Goal: Information Seeking & Learning: Learn about a topic

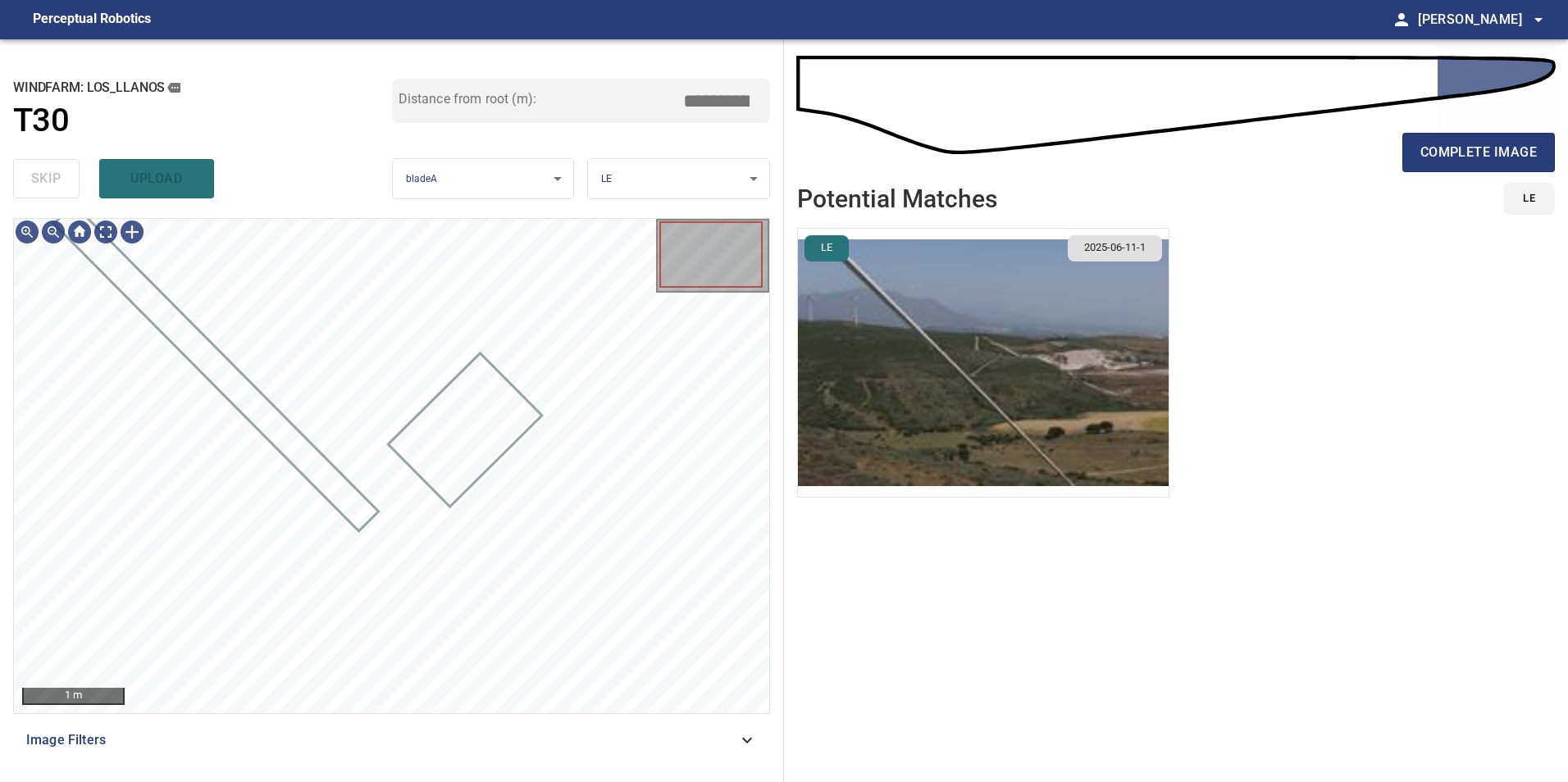
drag, startPoint x: 1005, startPoint y: 632, endPoint x: 986, endPoint y: 585, distance: 50.7
click at [1005, 632] on ul "LE 2025-06-11-1" at bounding box center [1176, 495] width 758 height 534
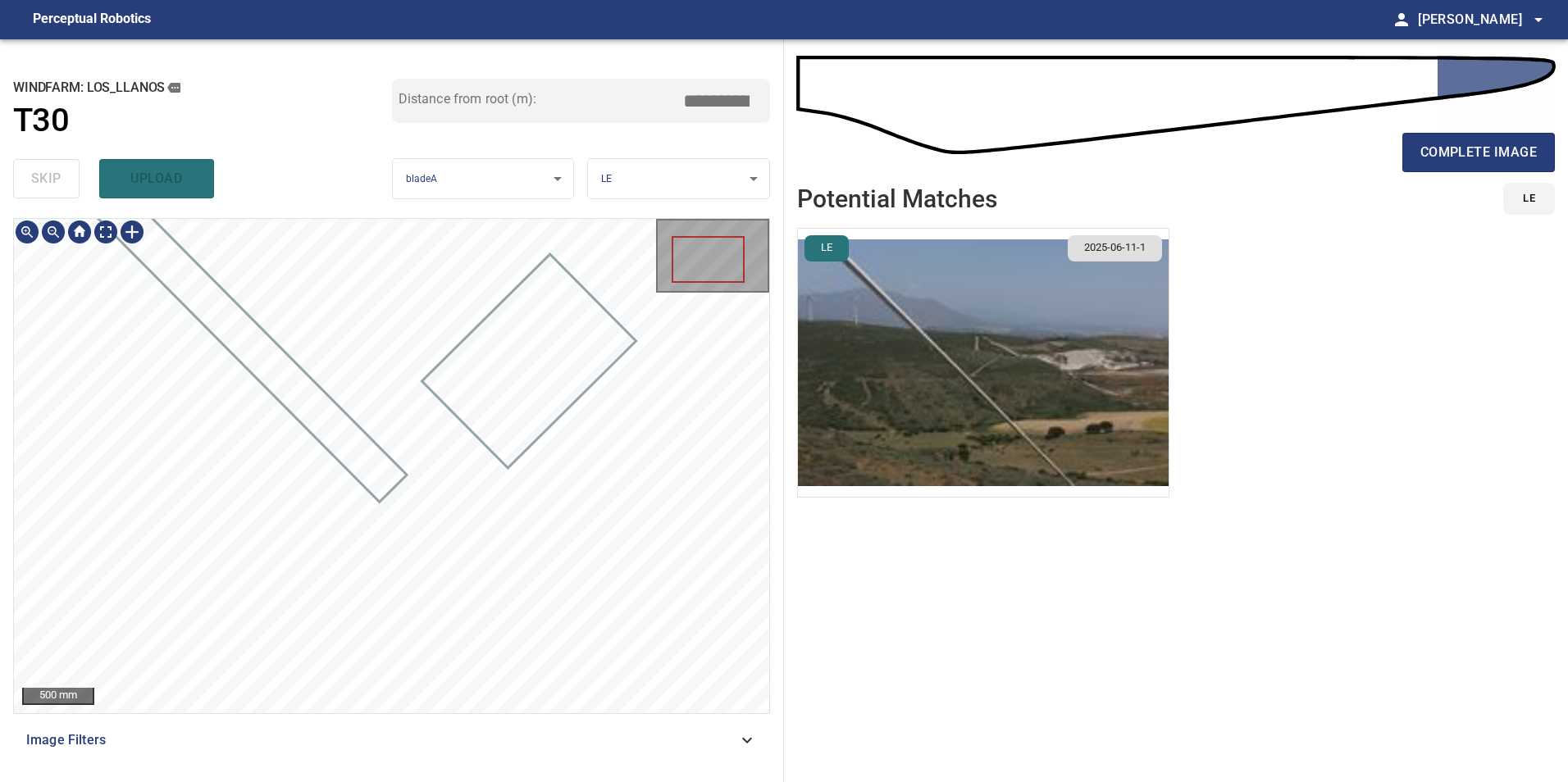
click at [935, 705] on div "**********" at bounding box center [784, 410] width 1568 height 743
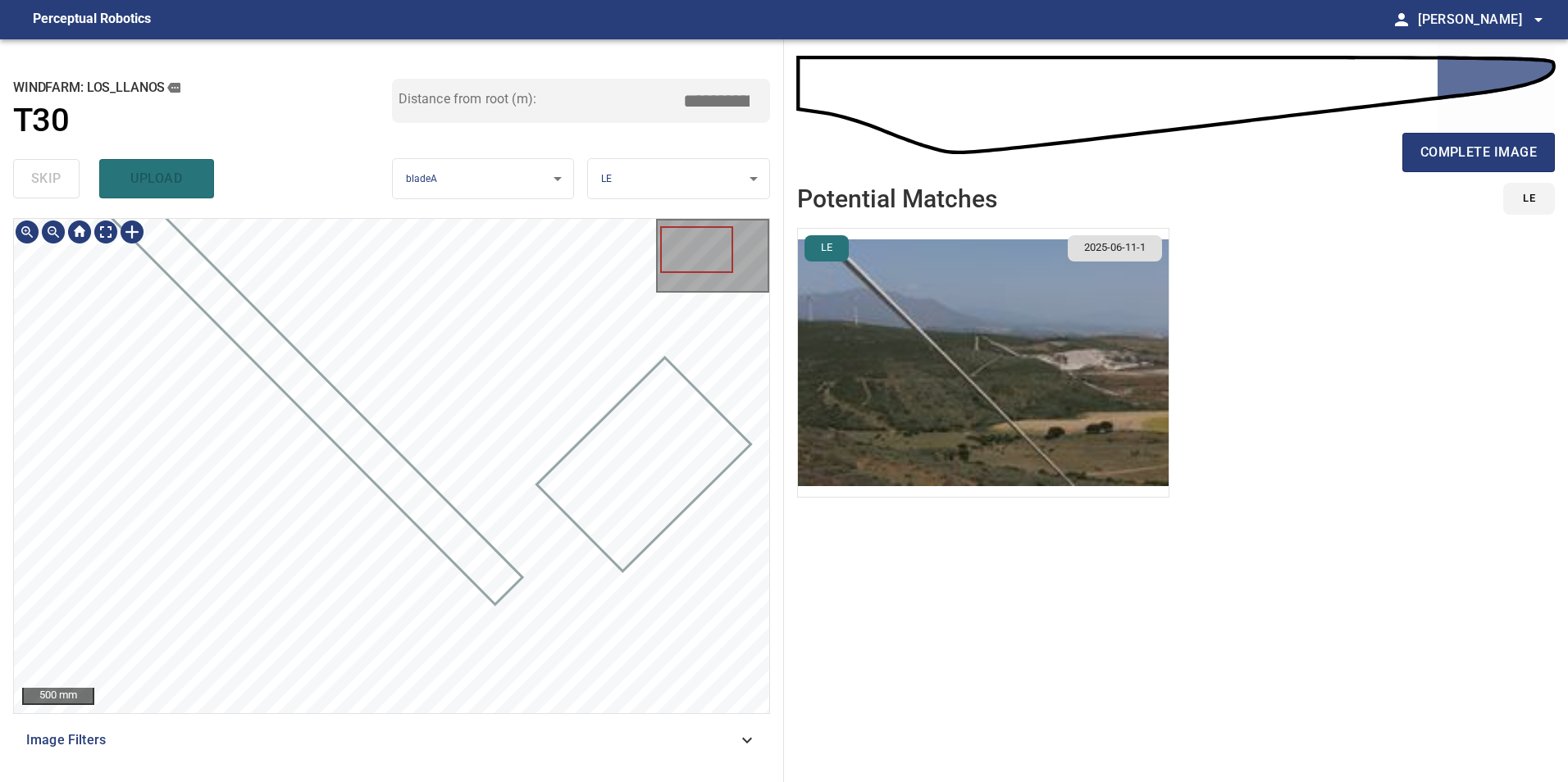
click at [430, 507] on div at bounding box center [391, 465] width 755 height 494
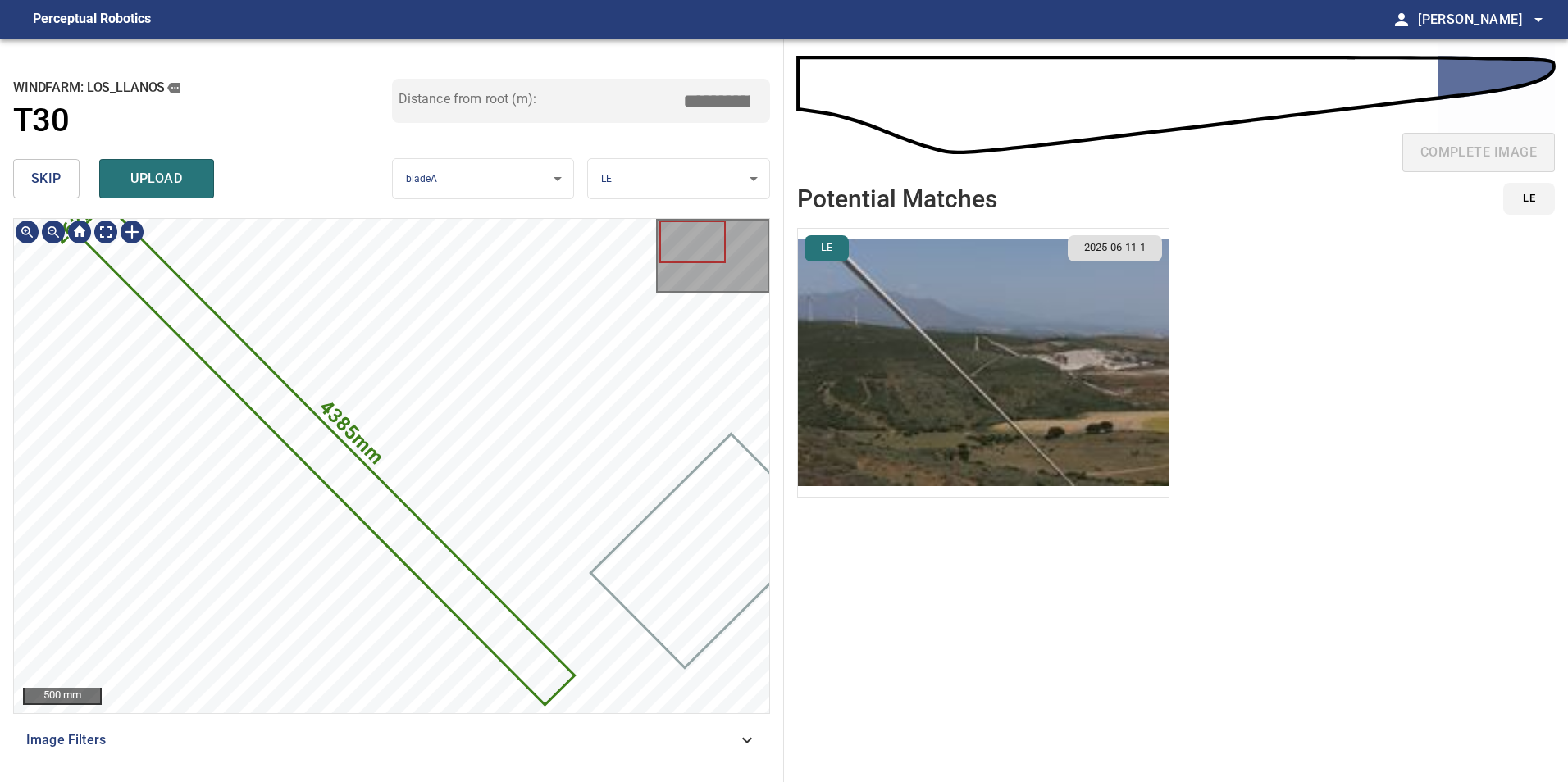
click at [431, 556] on icon at bounding box center [325, 454] width 494 height 498
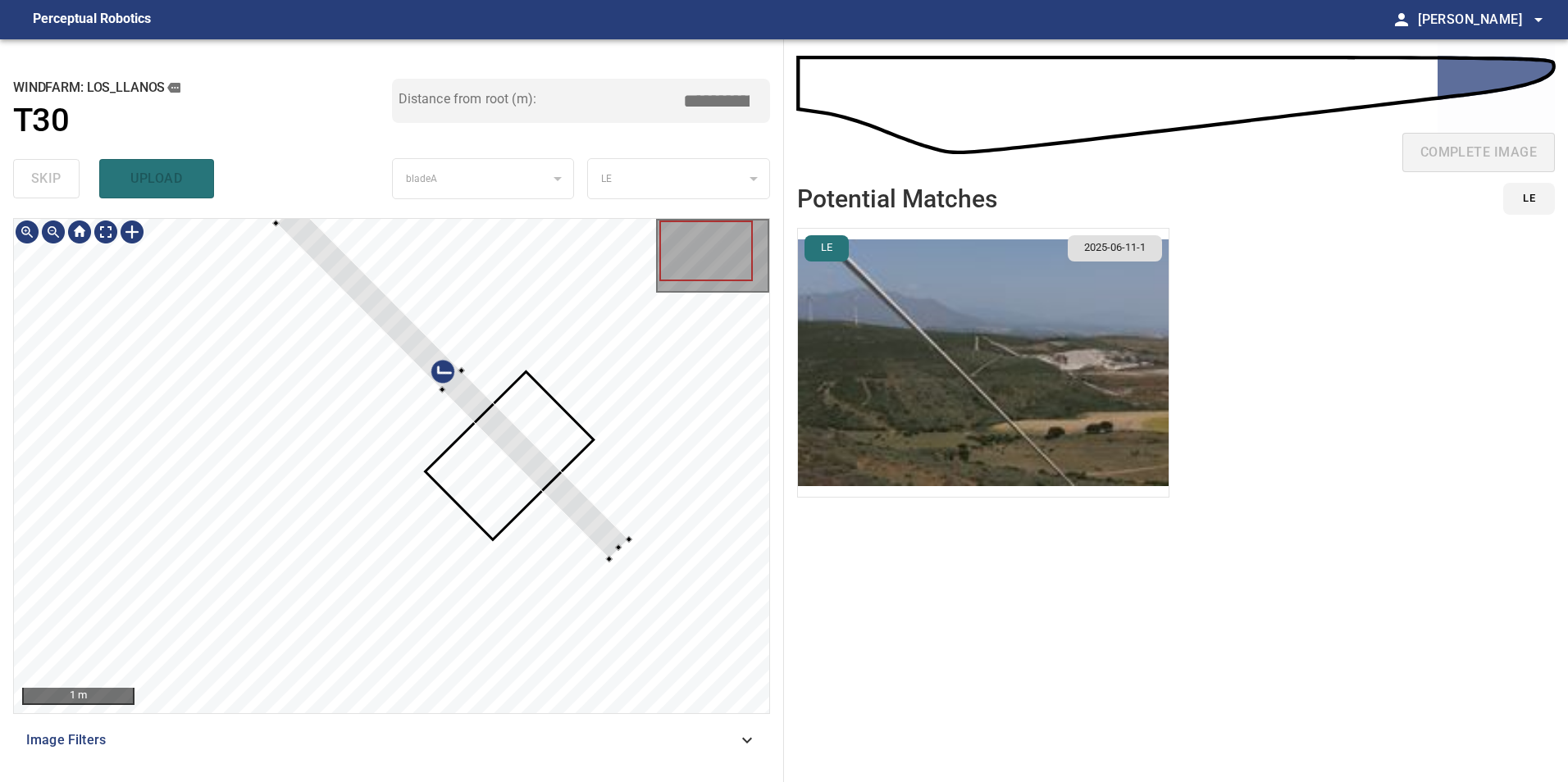
click at [589, 508] on div at bounding box center [452, 381] width 354 height 356
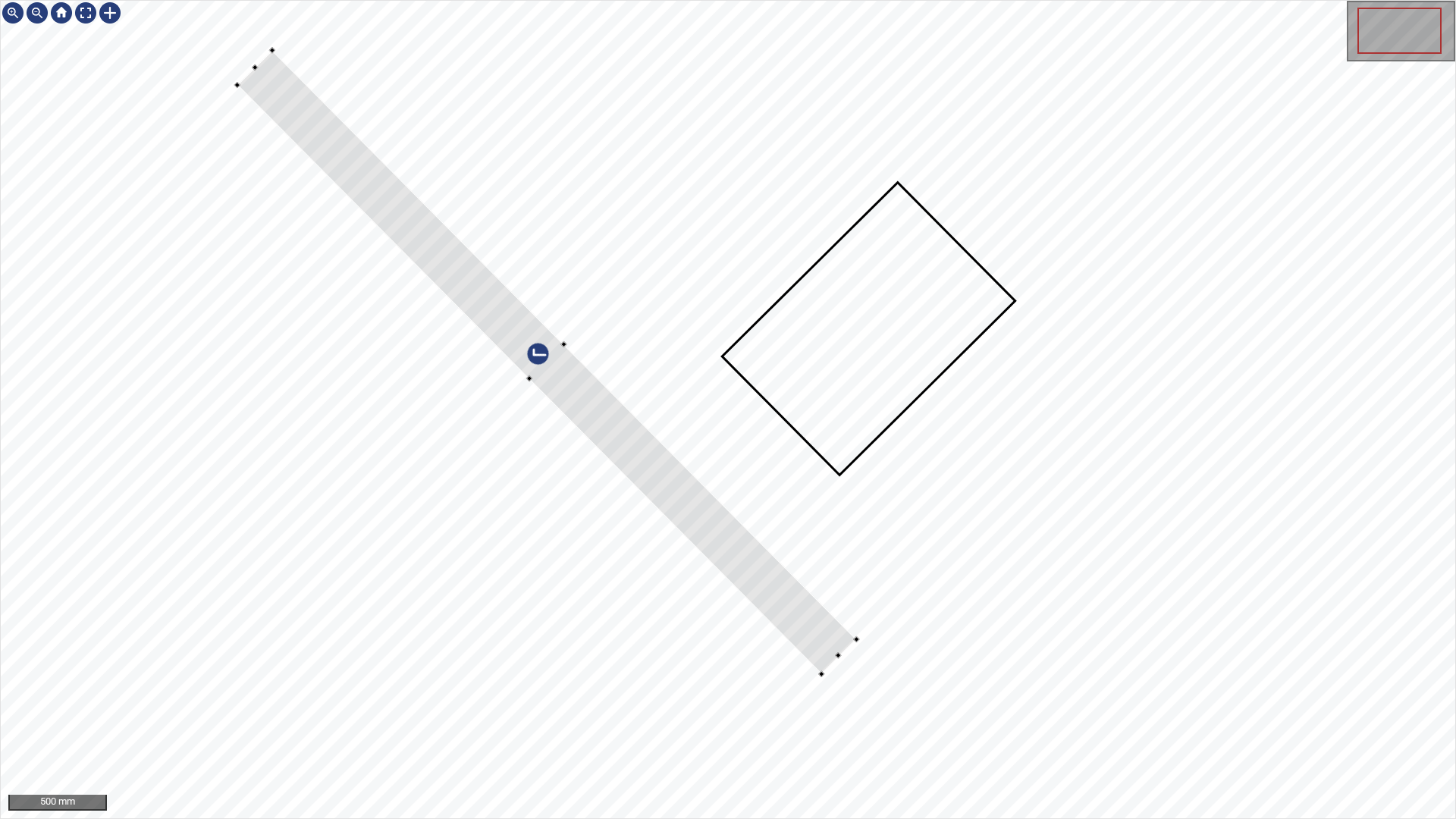
click at [835, 629] on div at bounding box center [547, 363] width 620 height 624
click at [716, 526] on div at bounding box center [728, 410] width 1454 height 817
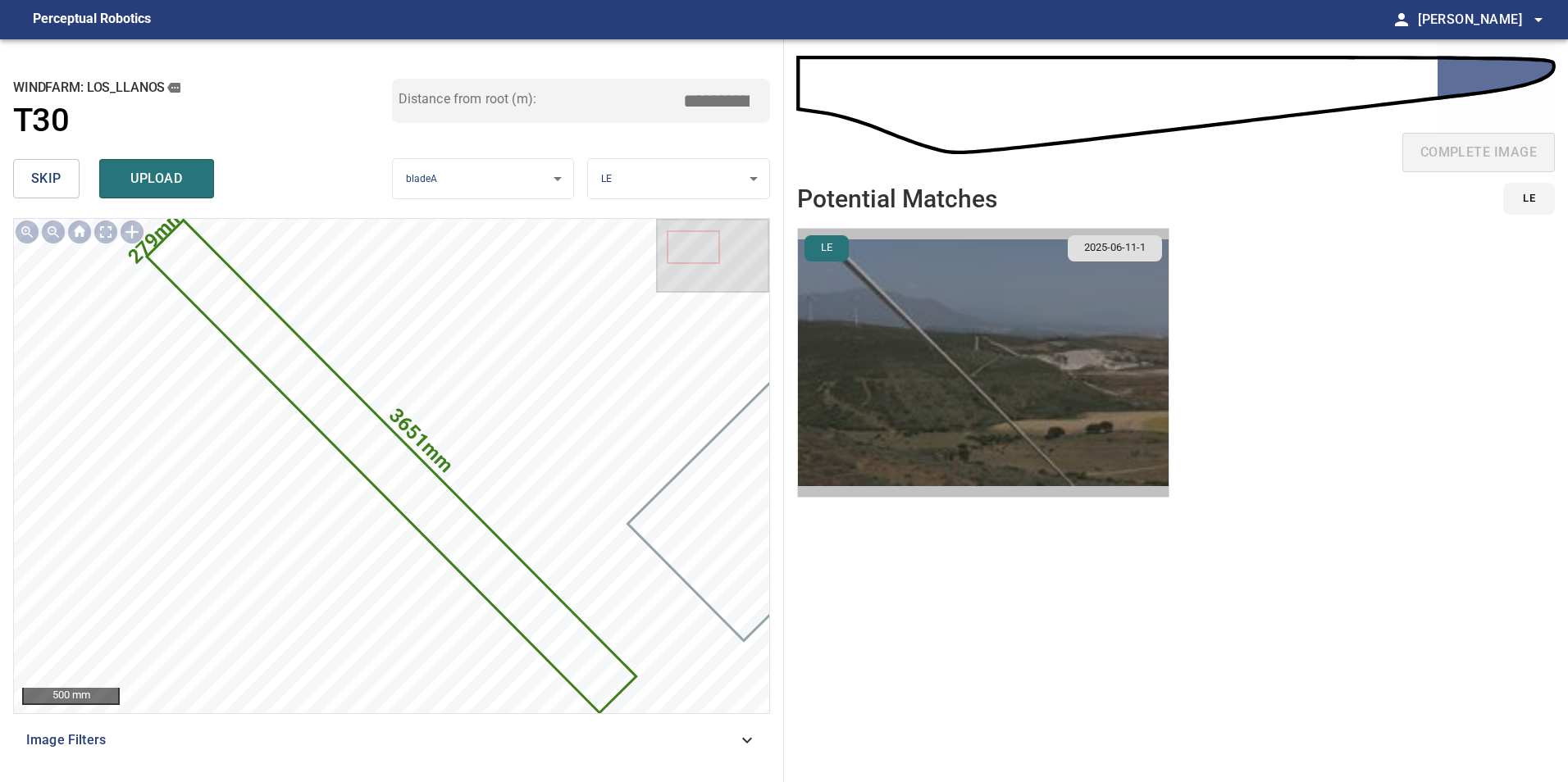
click at [1019, 322] on img "button" at bounding box center [984, 363] width 371 height 269
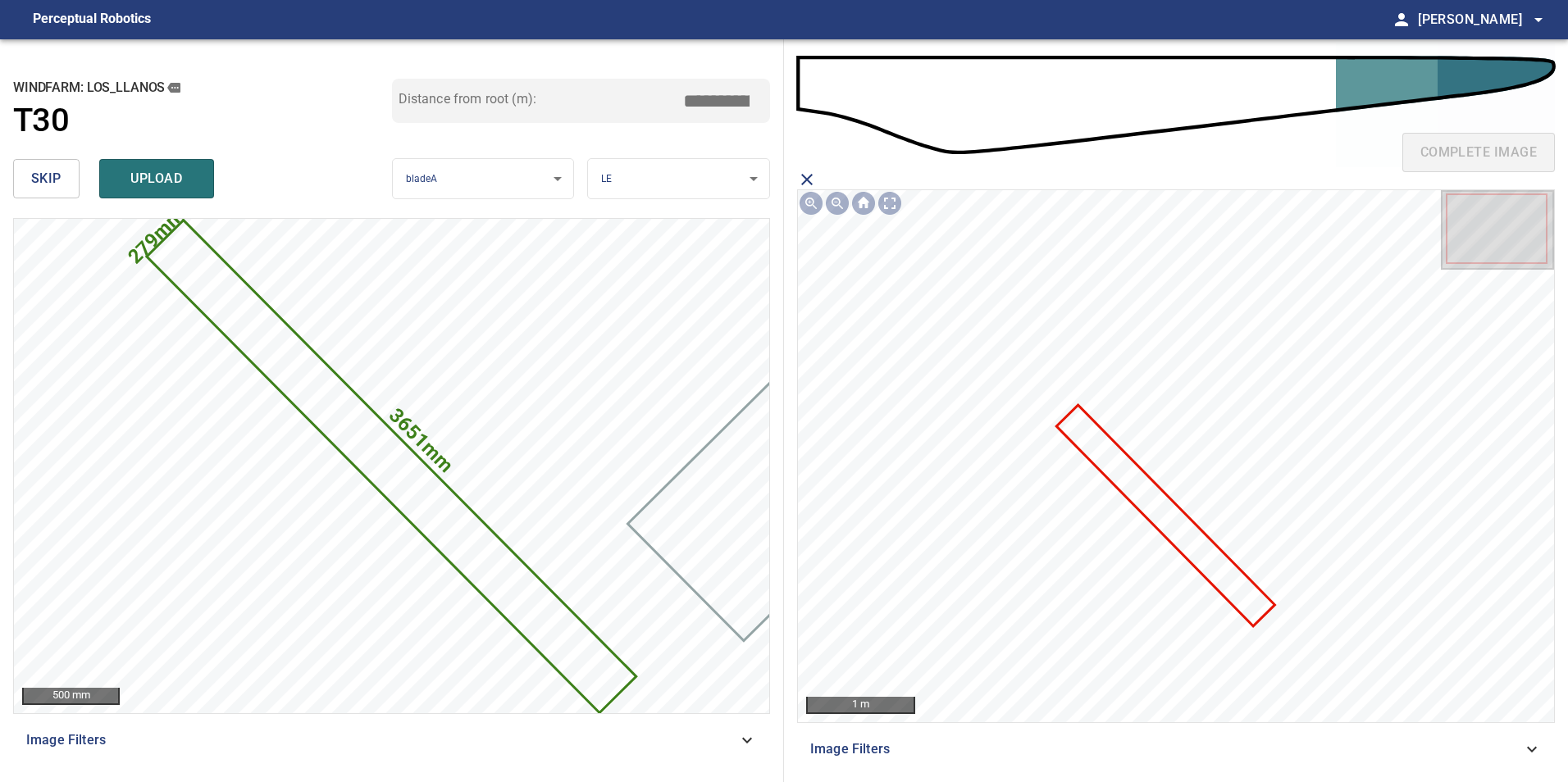
click at [800, 176] on icon "close matching imageResolution:" at bounding box center [807, 179] width 19 height 19
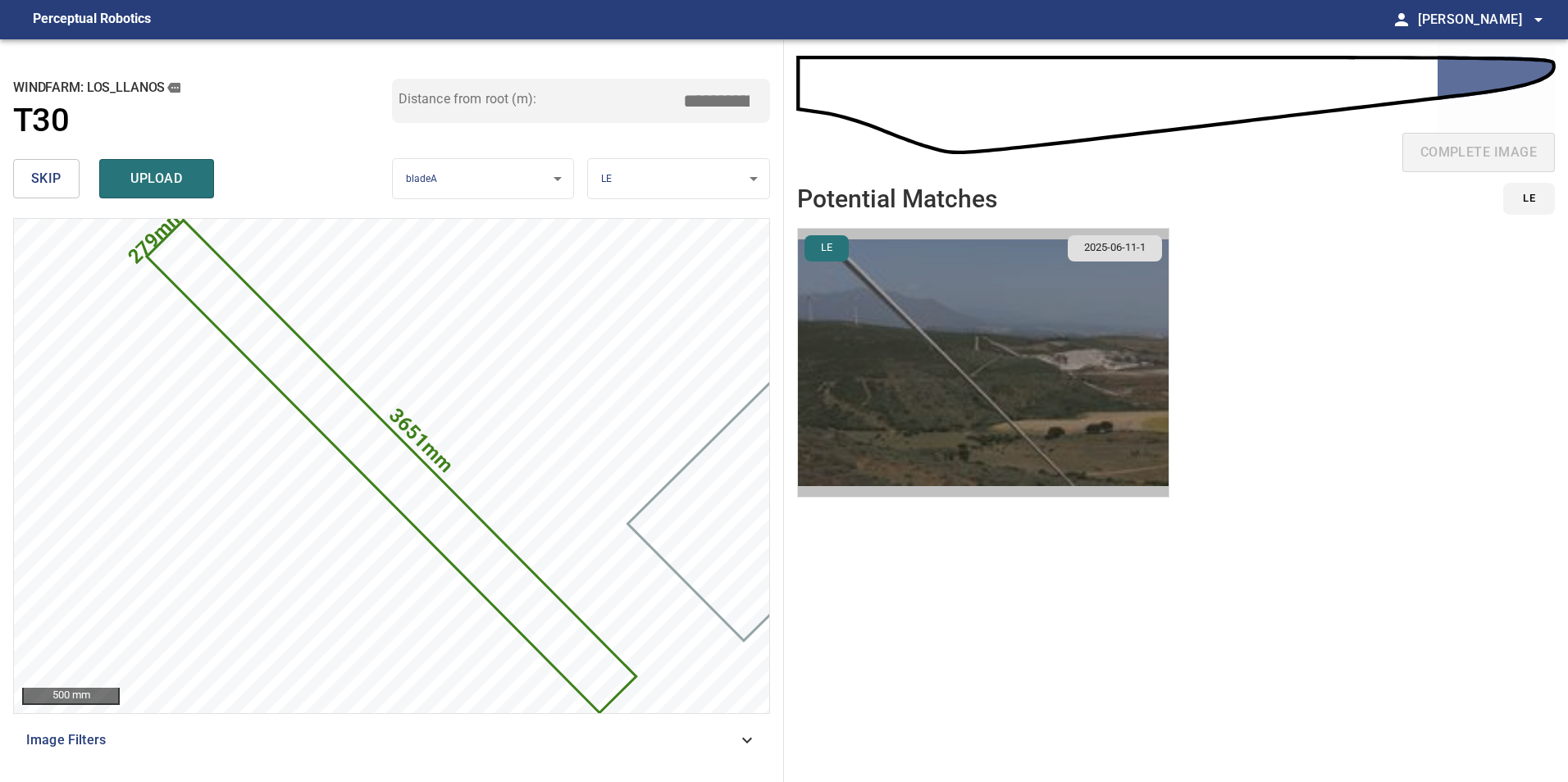
click at [922, 423] on img "button" at bounding box center [984, 363] width 371 height 269
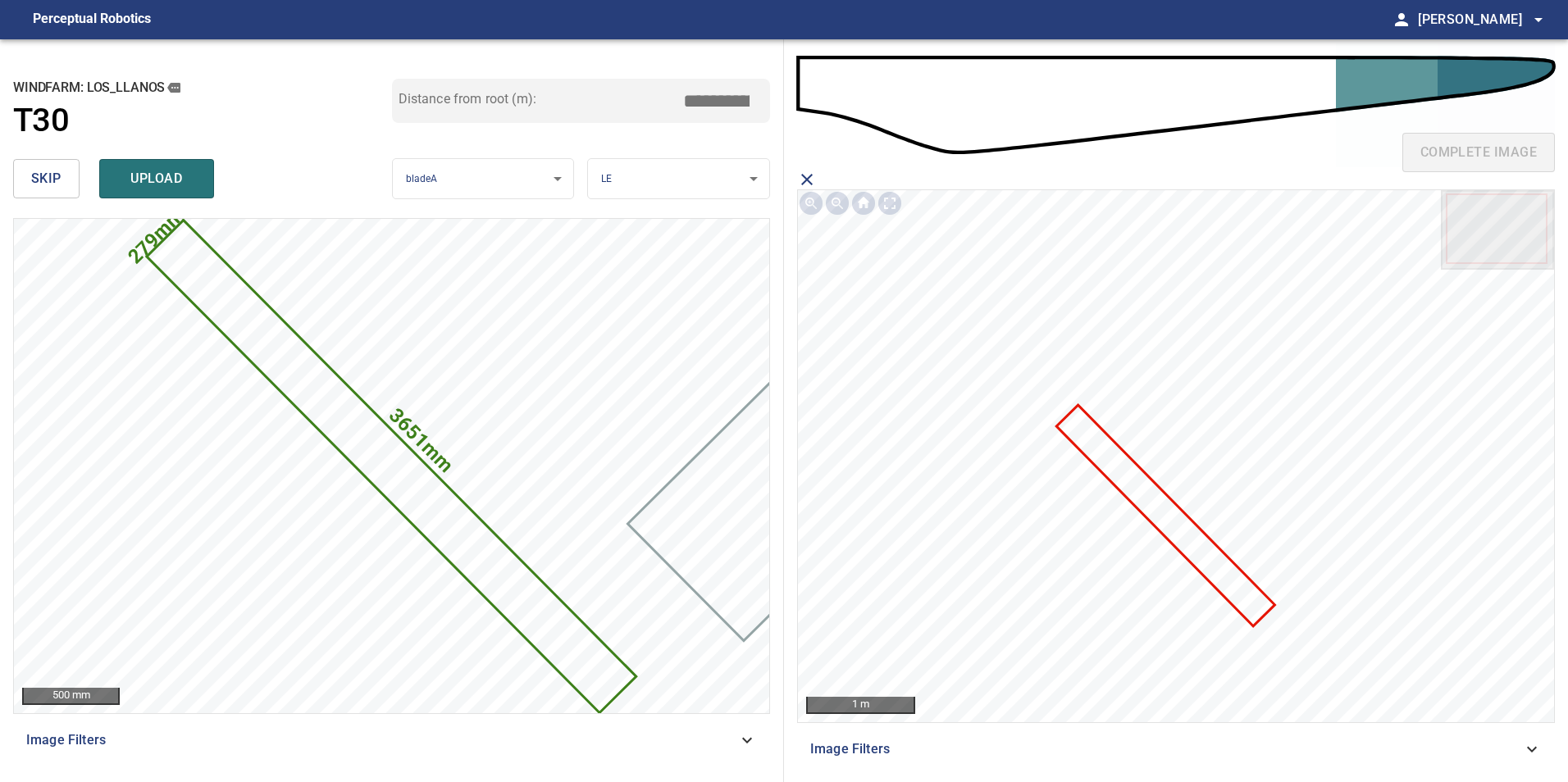
click at [1147, 485] on icon at bounding box center [1166, 515] width 215 height 217
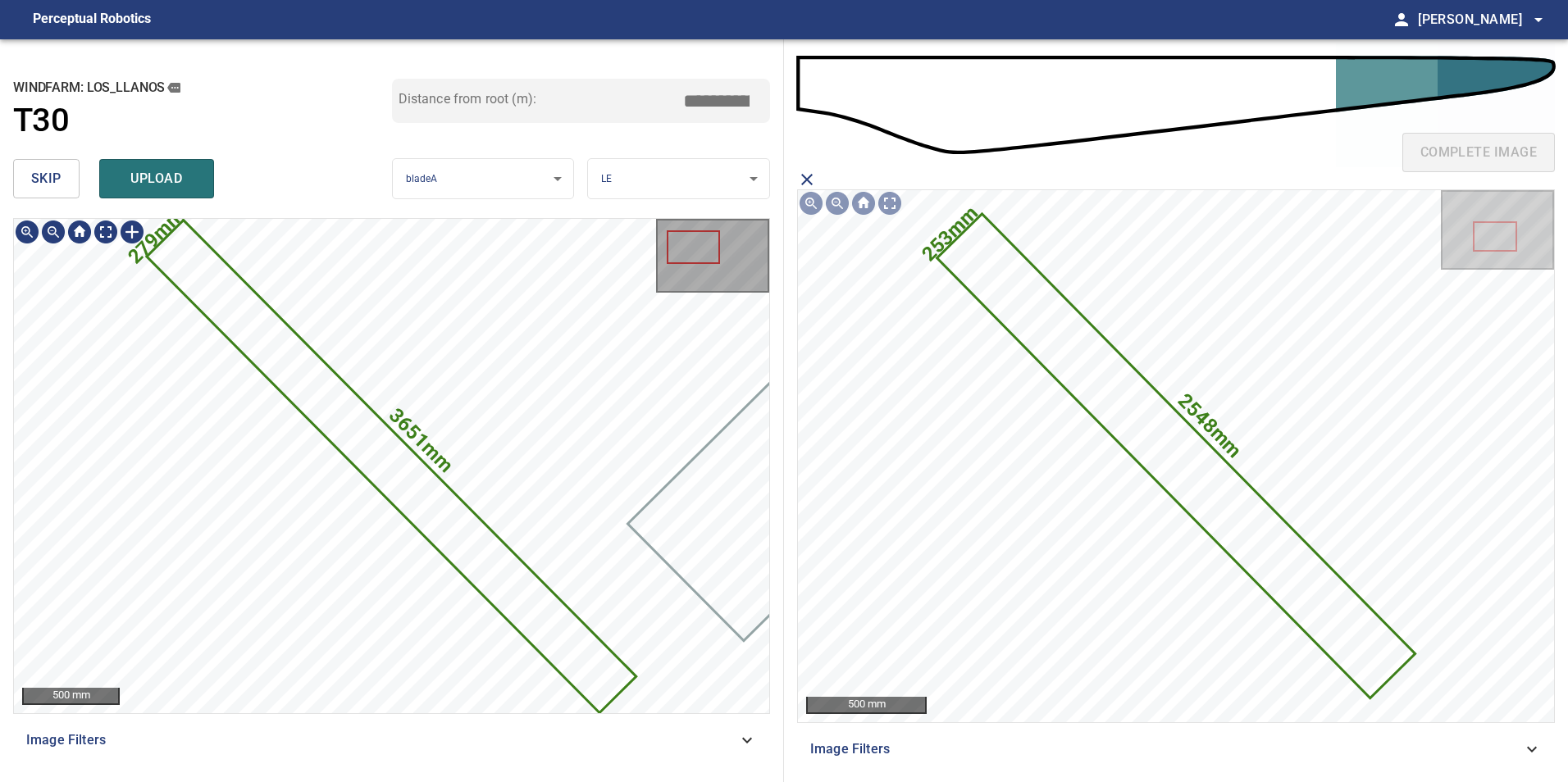
click at [367, 408] on icon at bounding box center [391, 466] width 486 height 489
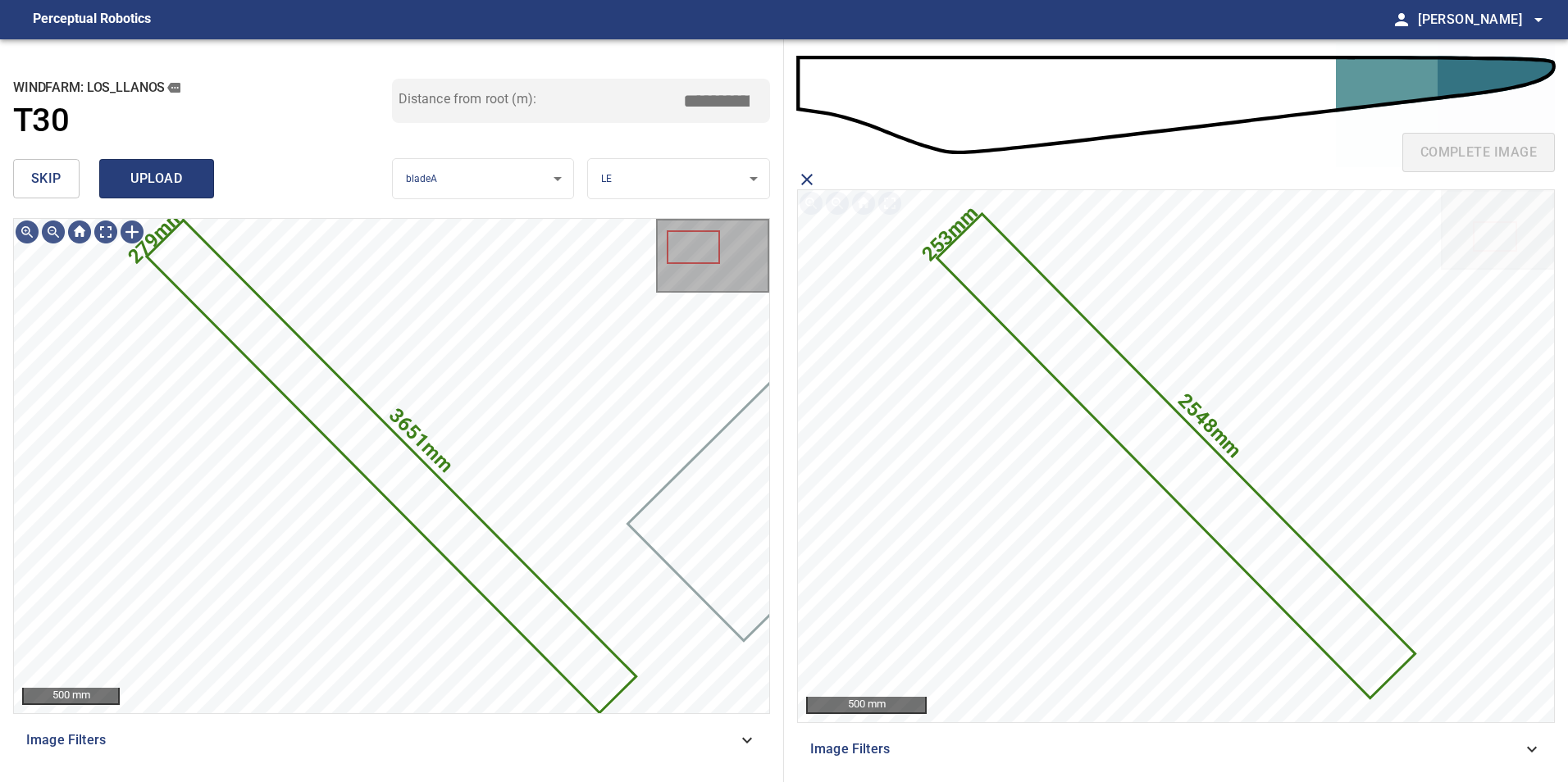
click at [188, 177] on span "upload" at bounding box center [157, 178] width 79 height 23
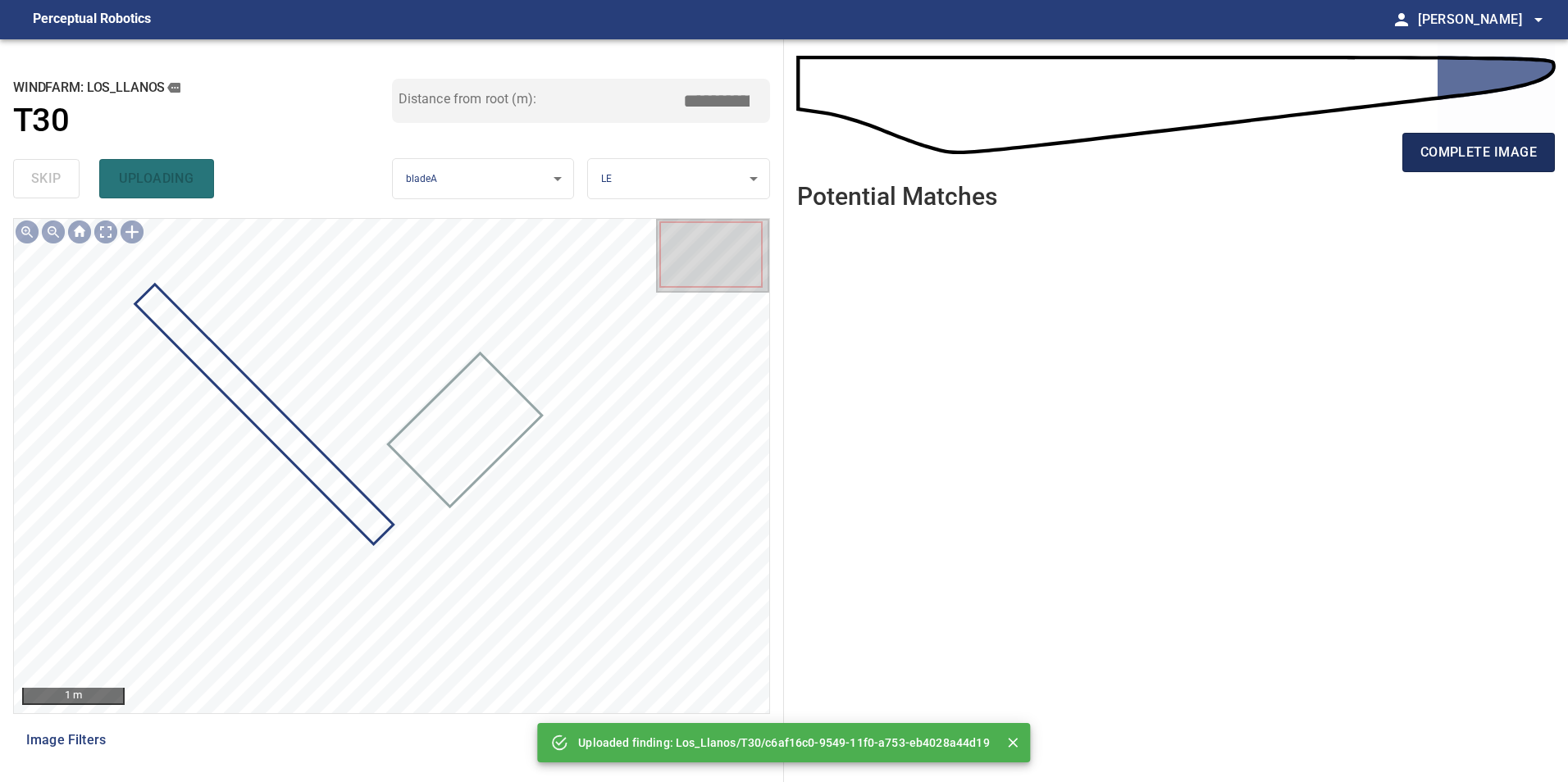
click at [1522, 149] on span "complete image" at bounding box center [1478, 152] width 116 height 23
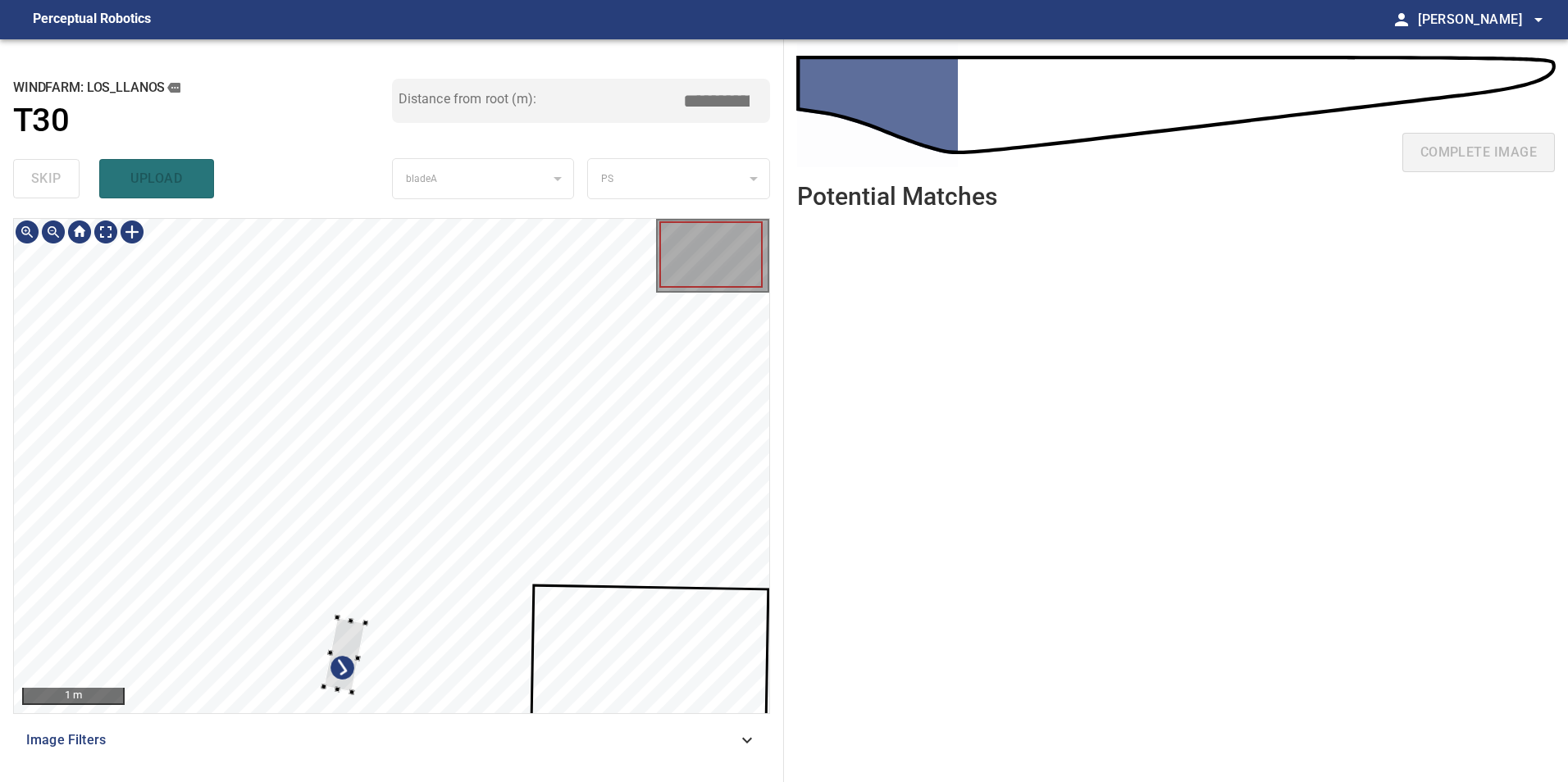
click at [667, 470] on div at bounding box center [391, 465] width 755 height 494
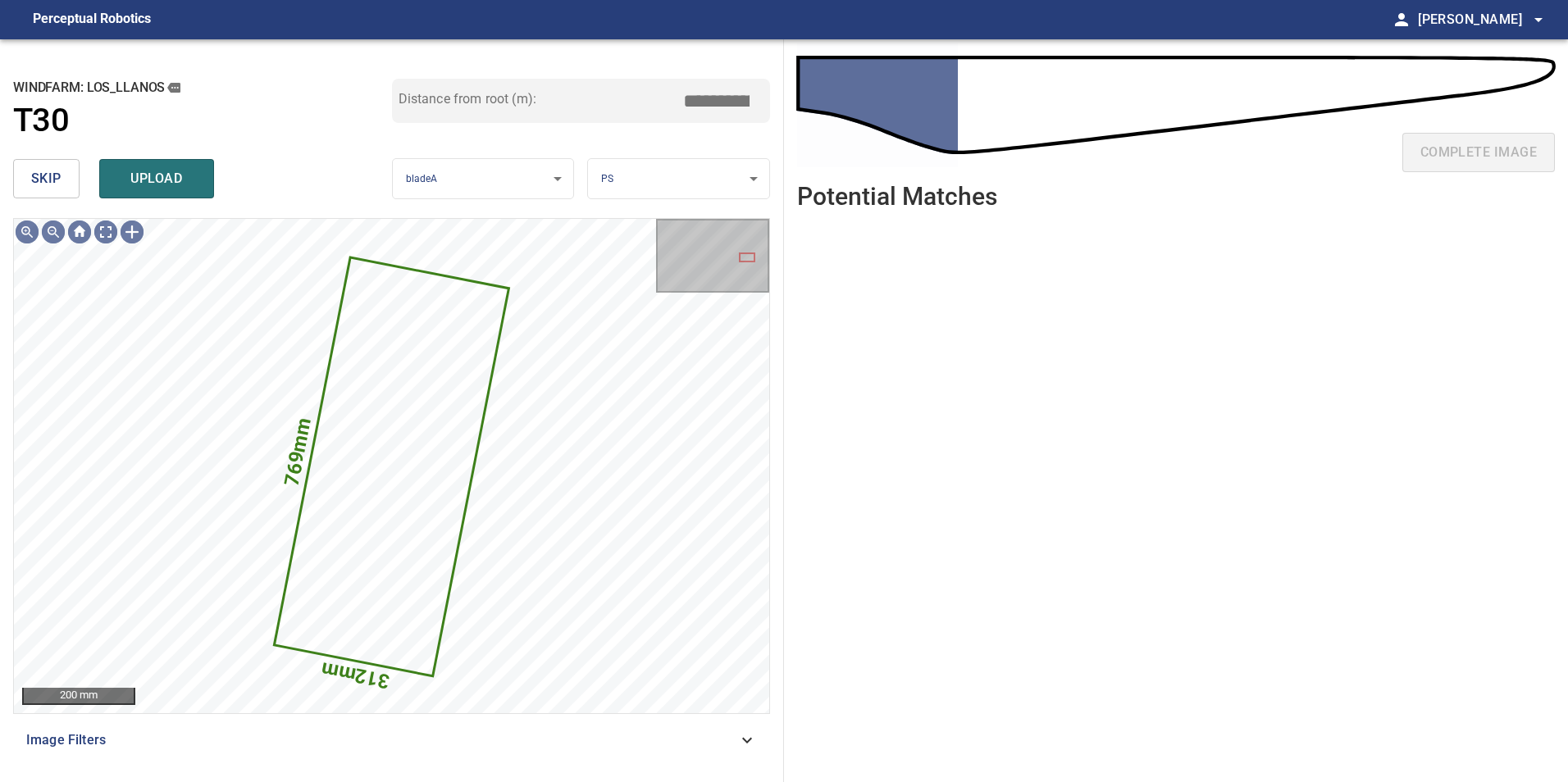
click at [37, 180] on span "skip" at bounding box center [46, 178] width 31 height 23
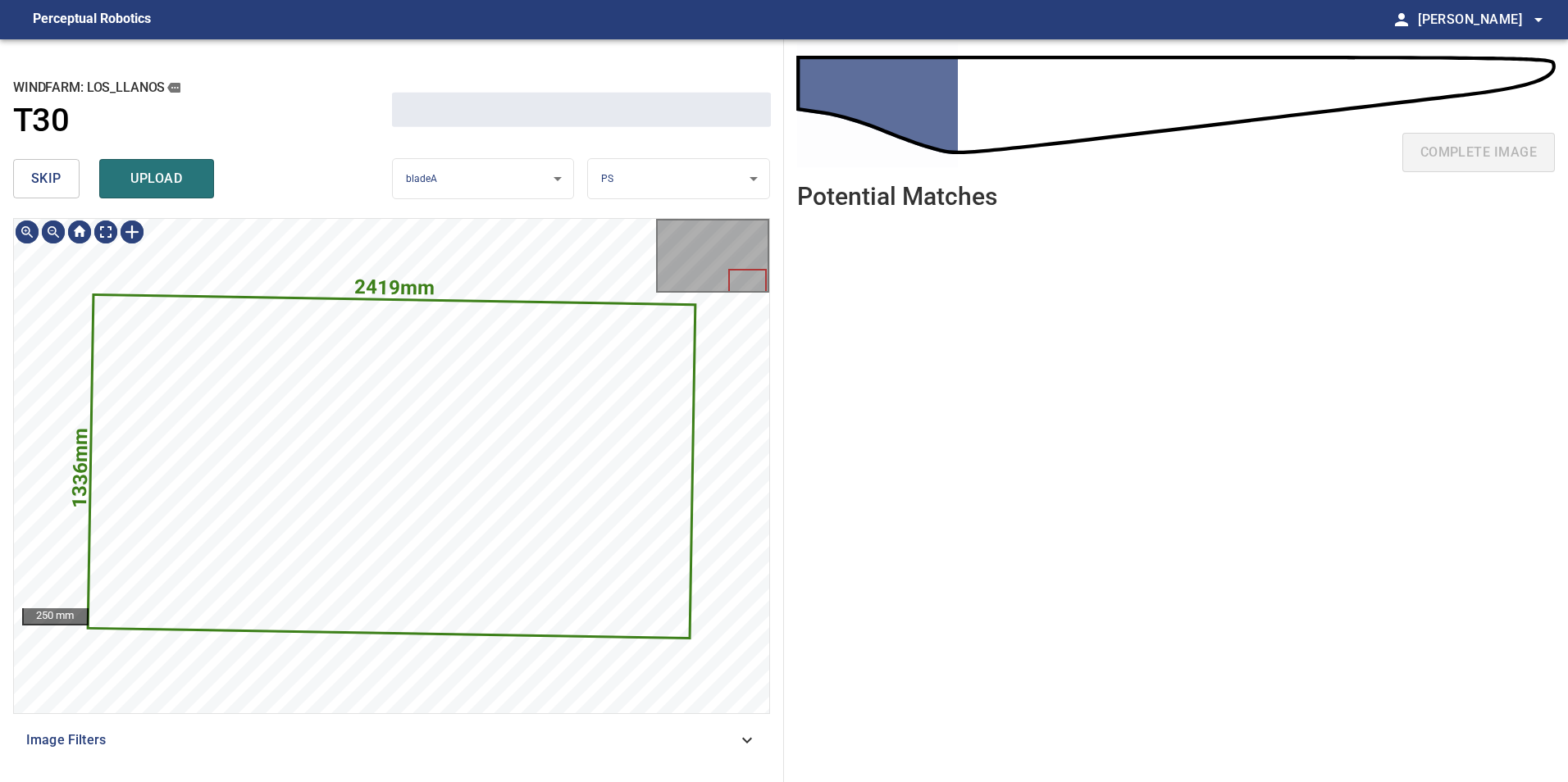
click at [37, 180] on span "skip" at bounding box center [46, 178] width 31 height 23
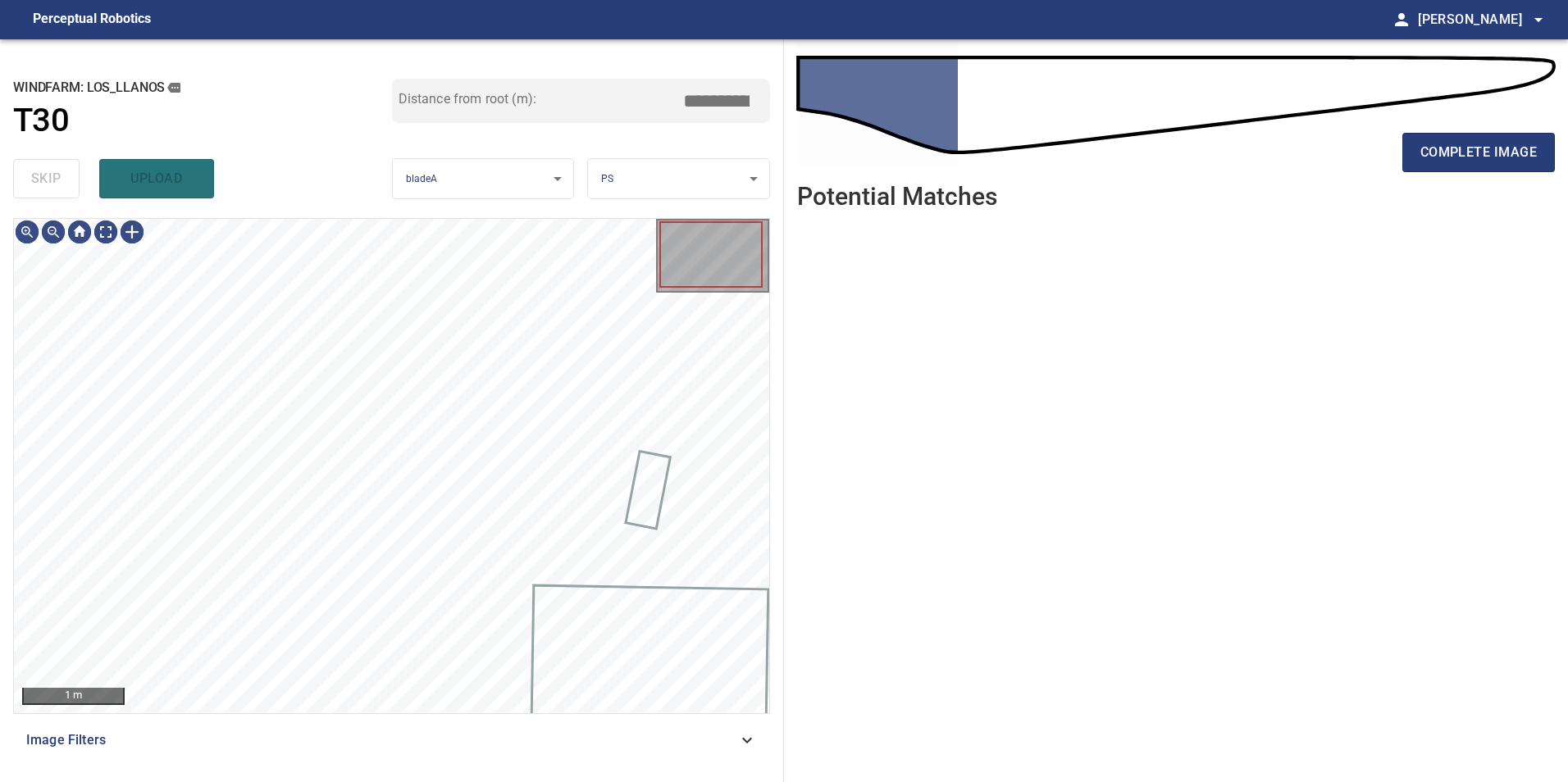
click at [37, 180] on div "skip upload" at bounding box center [202, 178] width 379 height 52
click at [38, 180] on div "skip upload" at bounding box center [202, 178] width 379 height 52
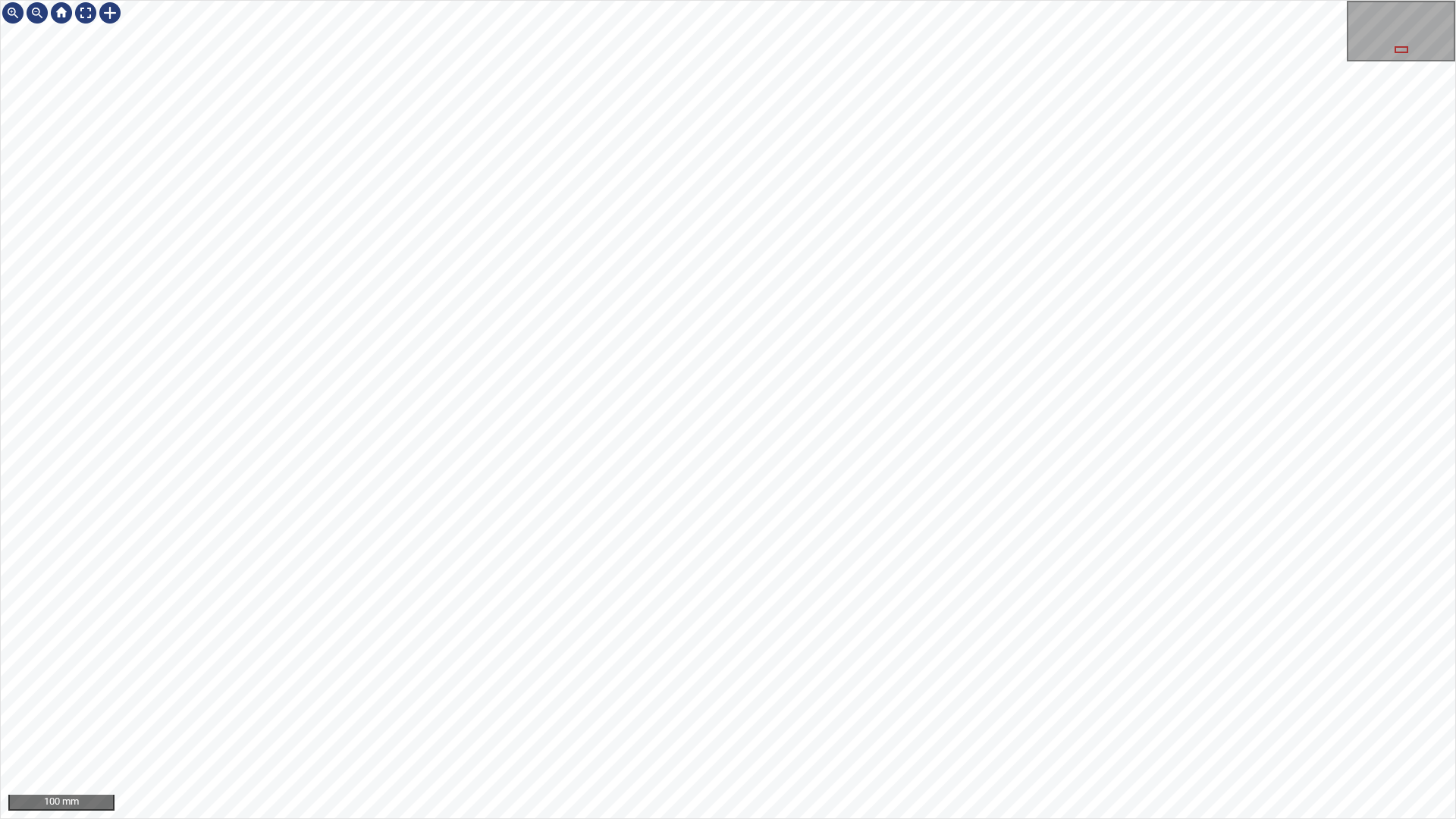
click at [857, 521] on div "100 mm" at bounding box center [728, 410] width 1456 height 819
click at [91, 15] on div at bounding box center [86, 13] width 24 height 24
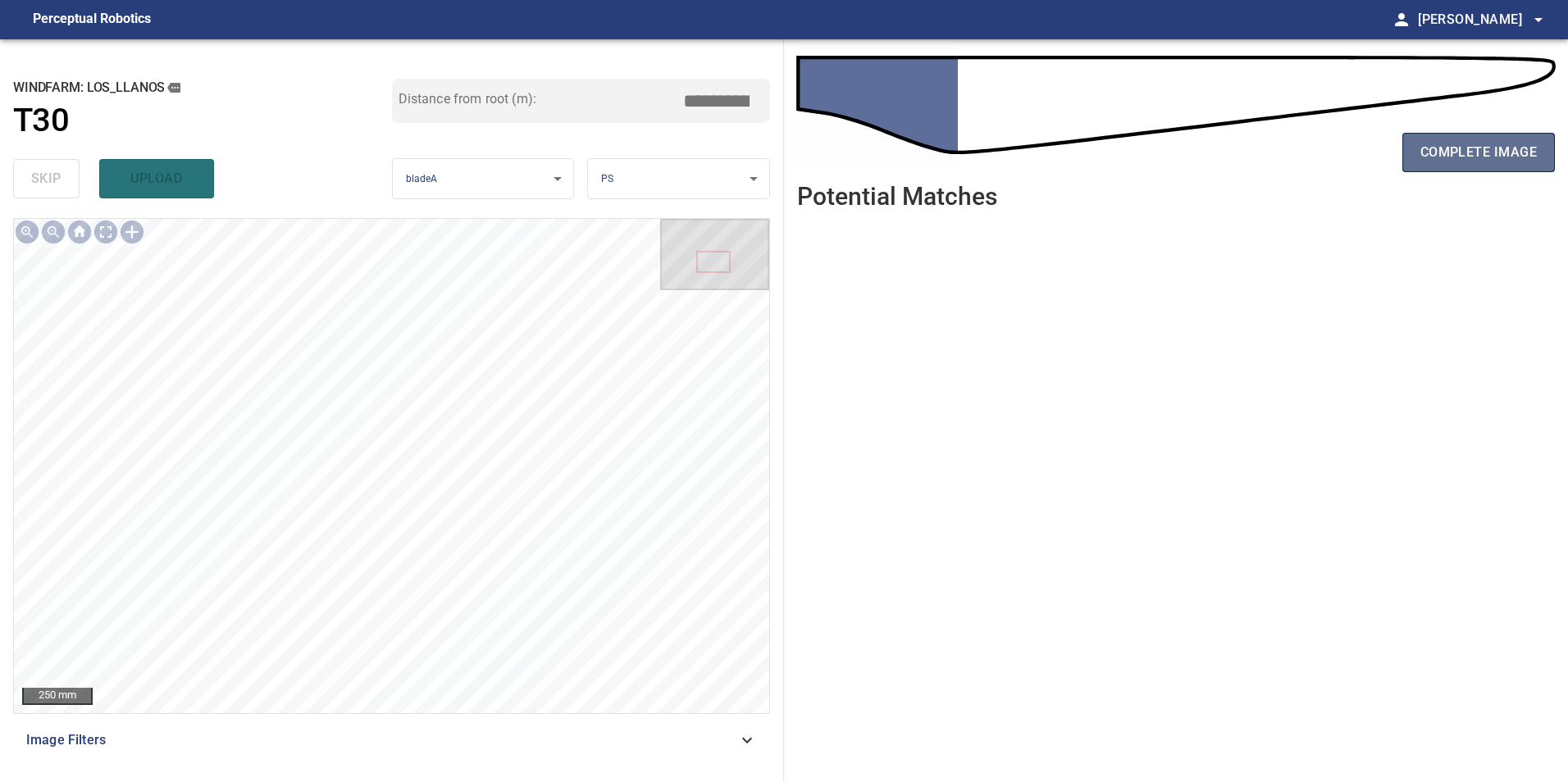
click at [1534, 164] on button "complete image" at bounding box center [1479, 152] width 152 height 39
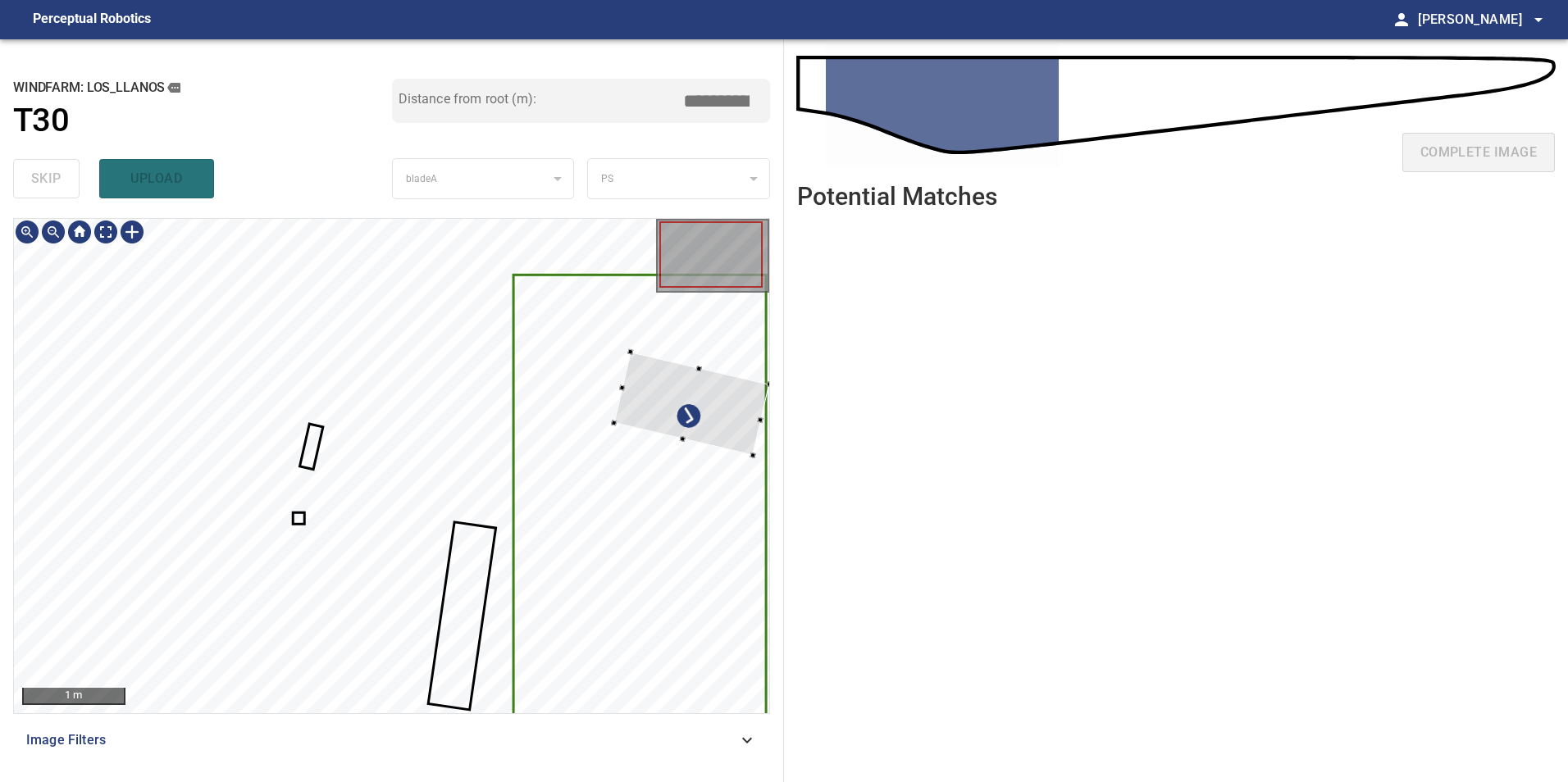
click at [712, 426] on div at bounding box center [692, 403] width 156 height 104
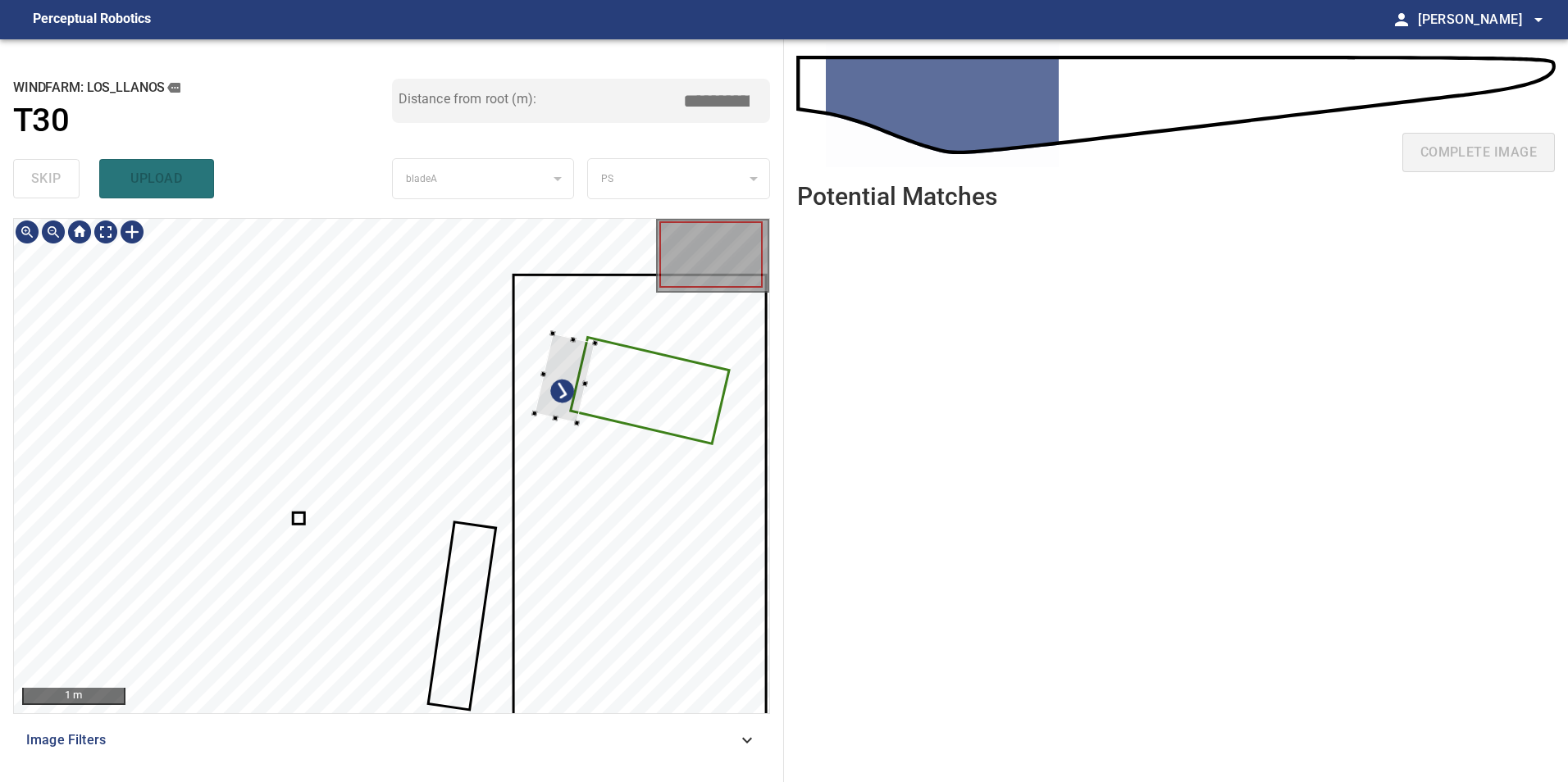
click at [595, 362] on div at bounding box center [391, 465] width 755 height 494
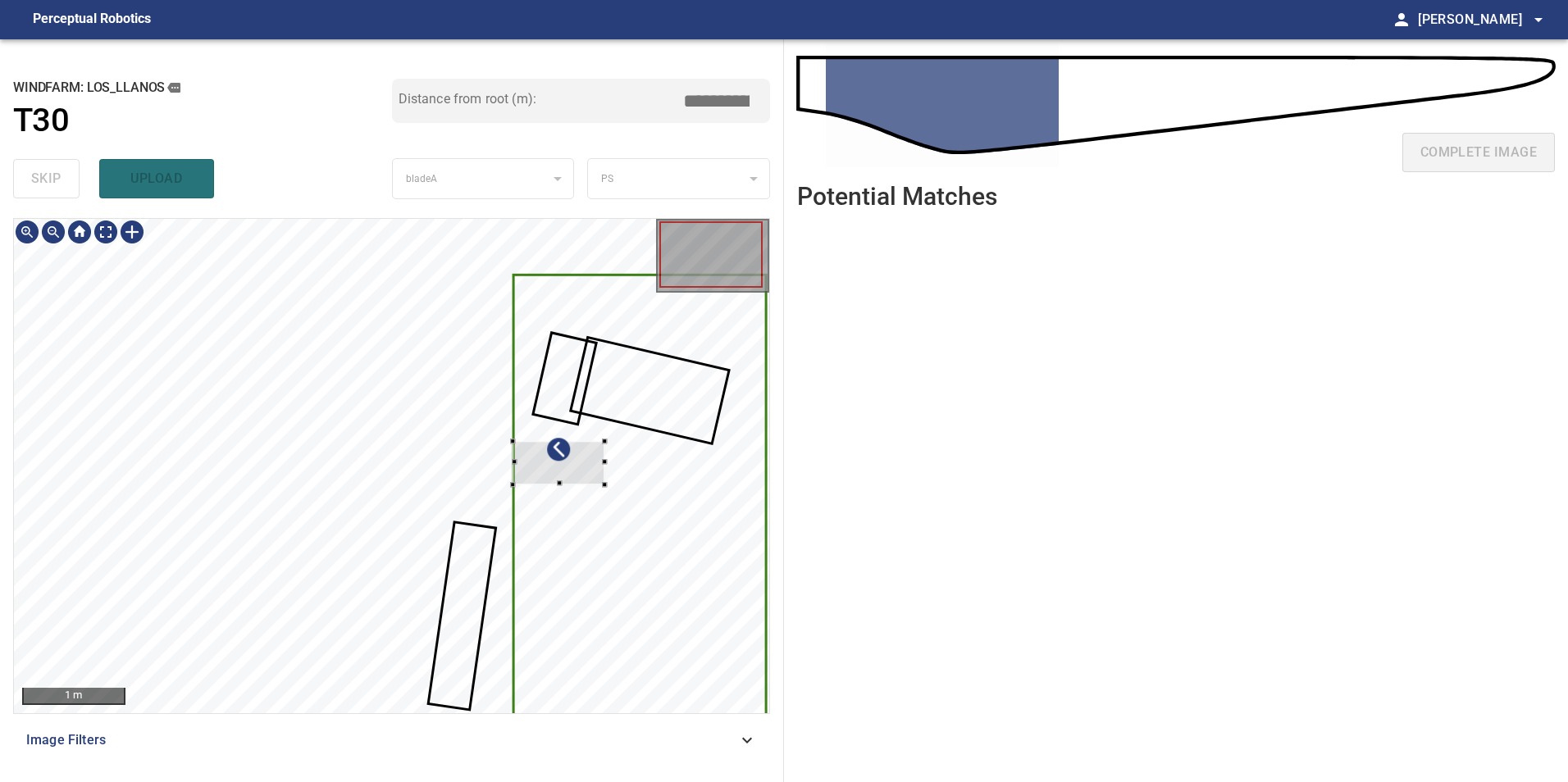
click at [647, 394] on div at bounding box center [391, 465] width 755 height 494
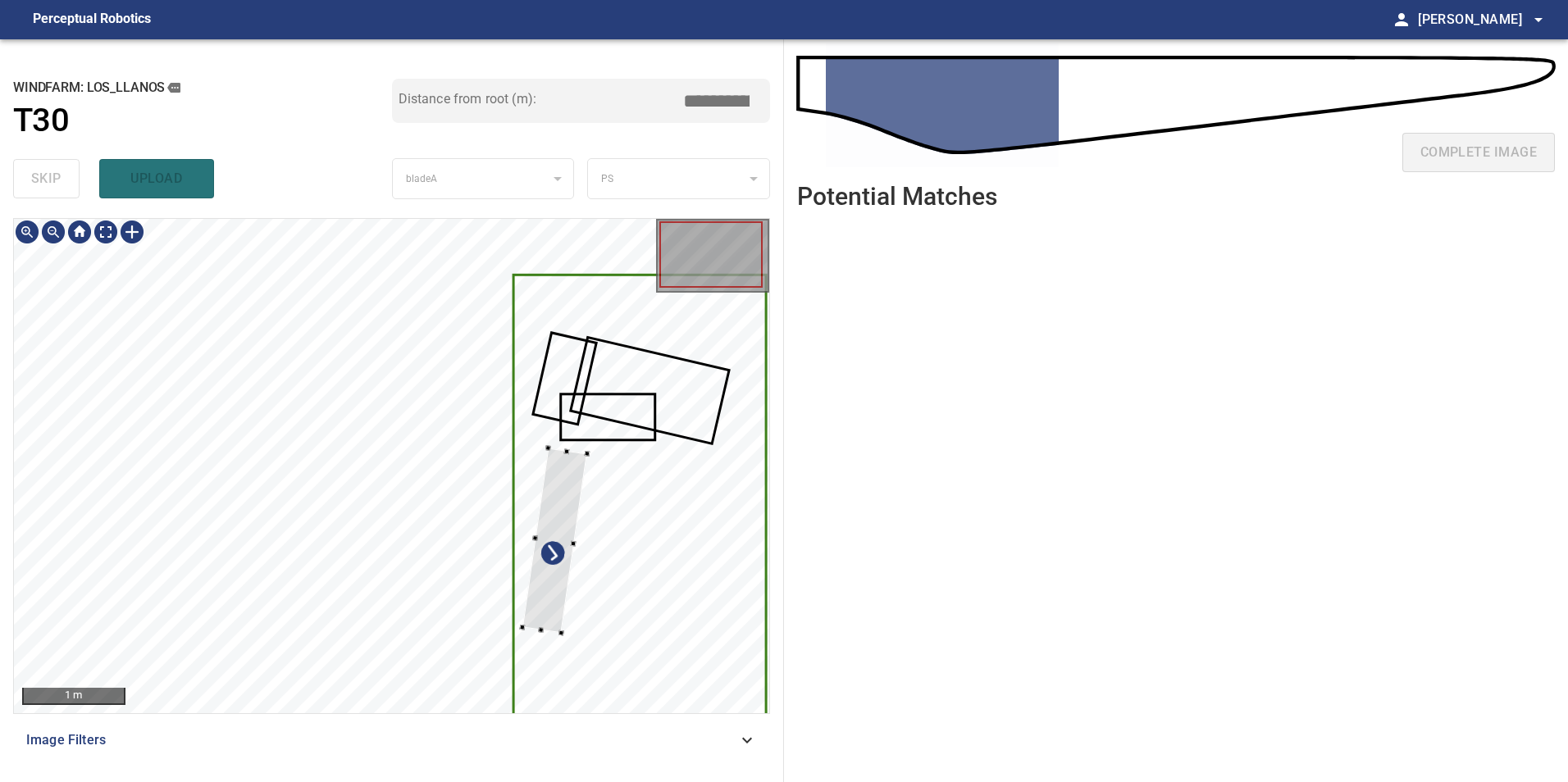
click at [580, 528] on div at bounding box center [391, 465] width 755 height 494
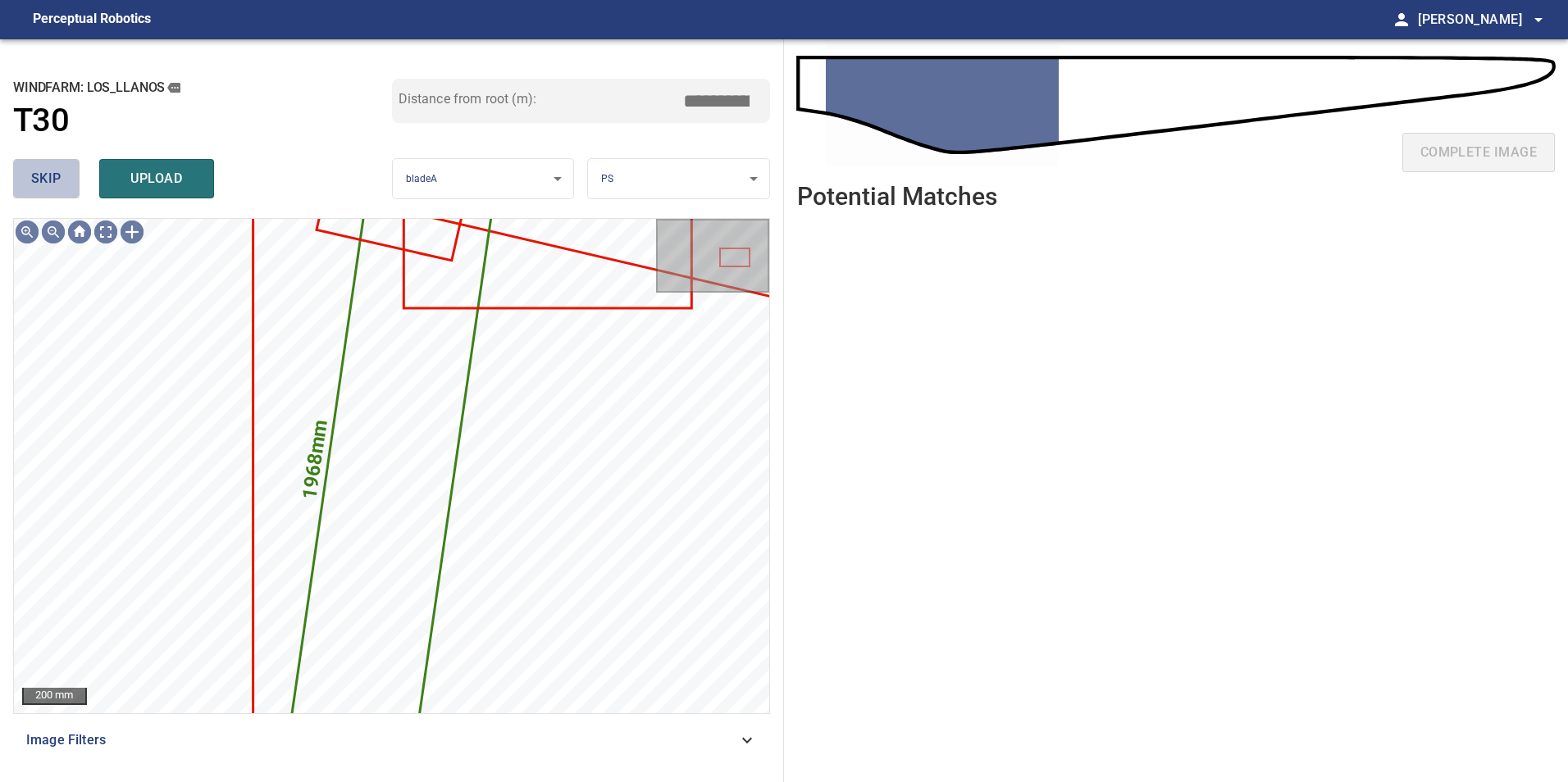
click at [46, 183] on span "skip" at bounding box center [46, 178] width 31 height 23
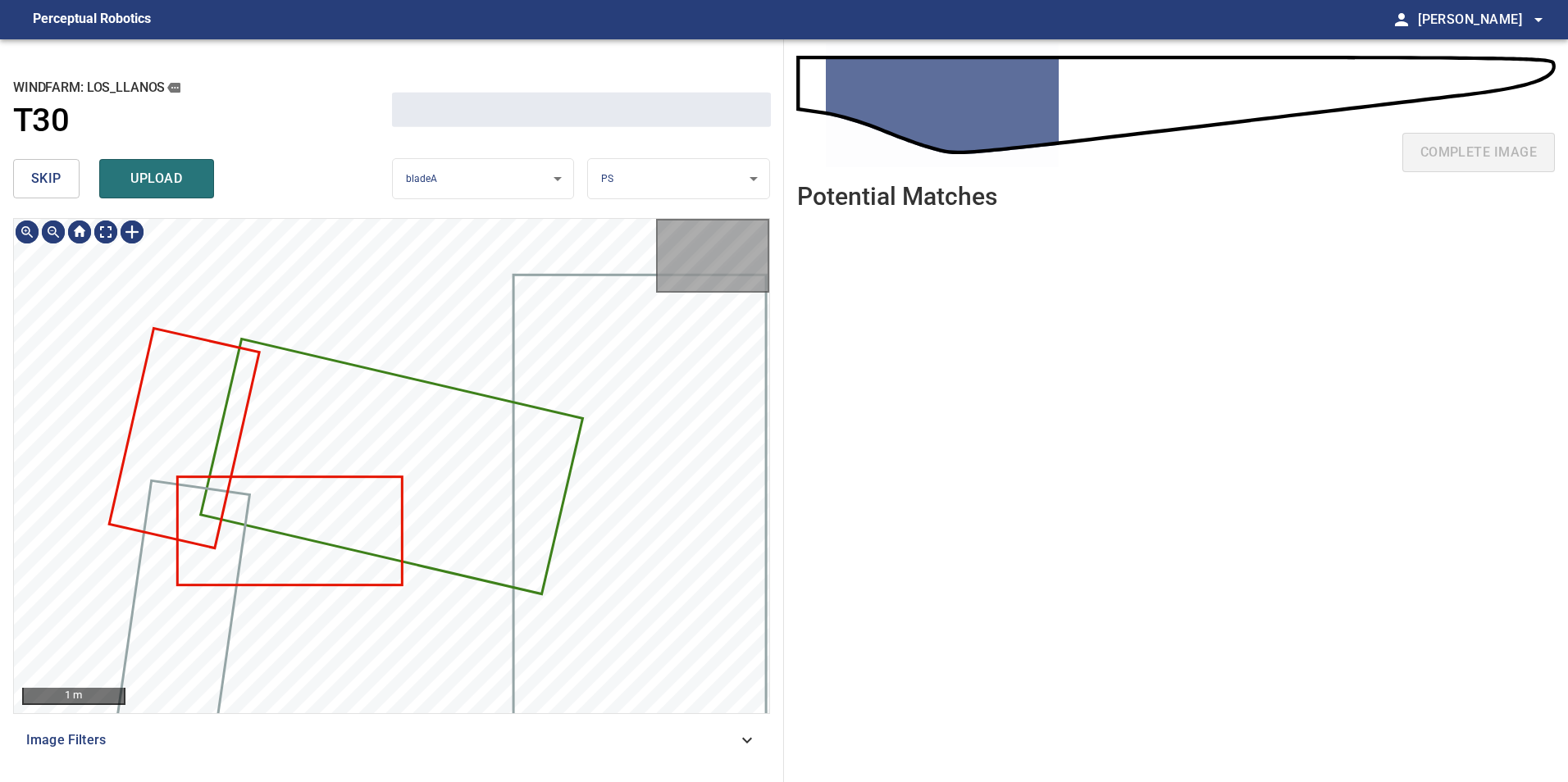
click at [46, 183] on span "skip" at bounding box center [46, 178] width 31 height 23
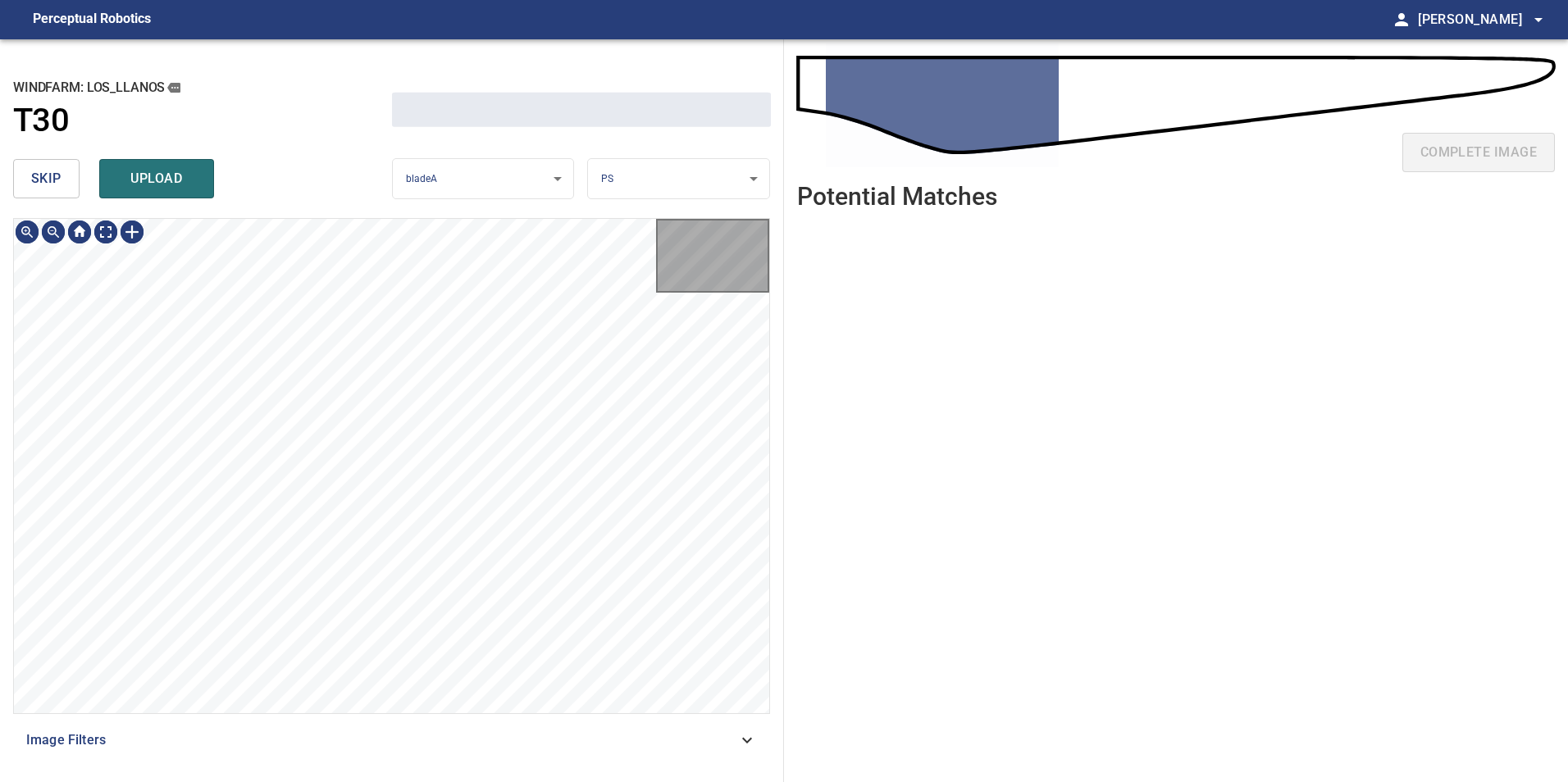
click at [46, 183] on span "skip" at bounding box center [46, 178] width 31 height 23
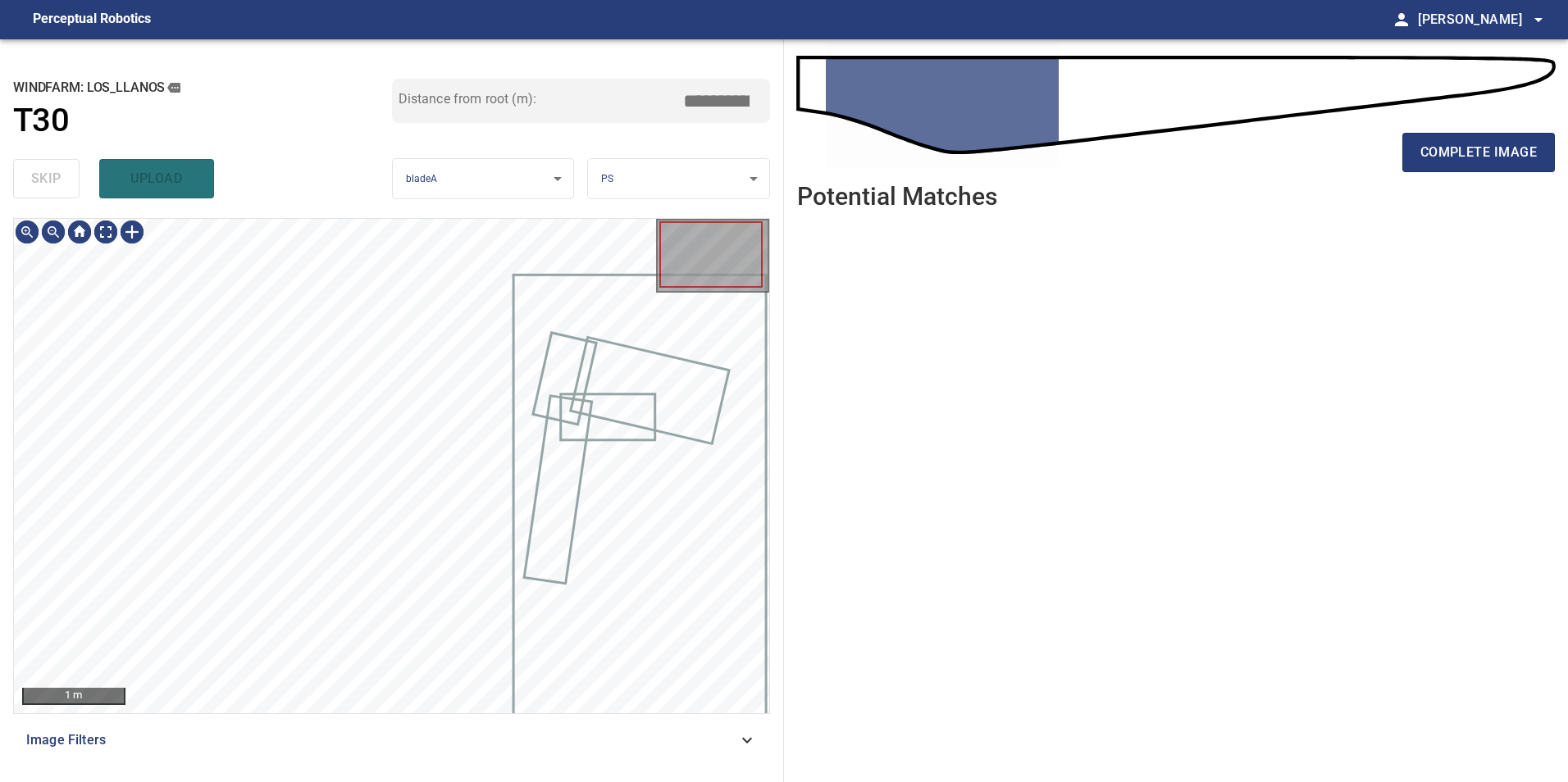
type input "****"
click at [46, 183] on div "skip upload" at bounding box center [202, 178] width 379 height 52
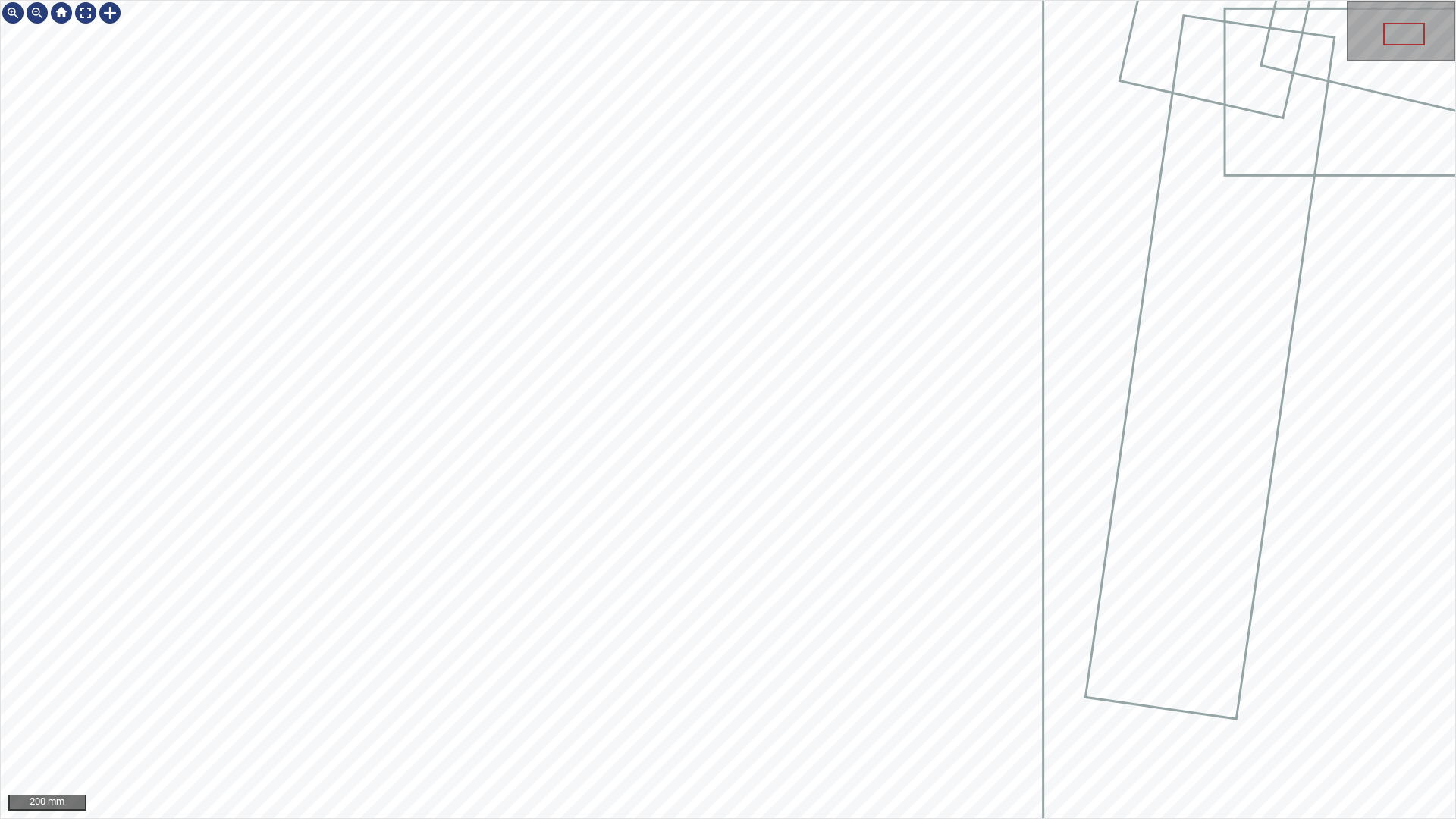
click at [808, 0] on div "200 mm" at bounding box center [728, 410] width 1456 height 819
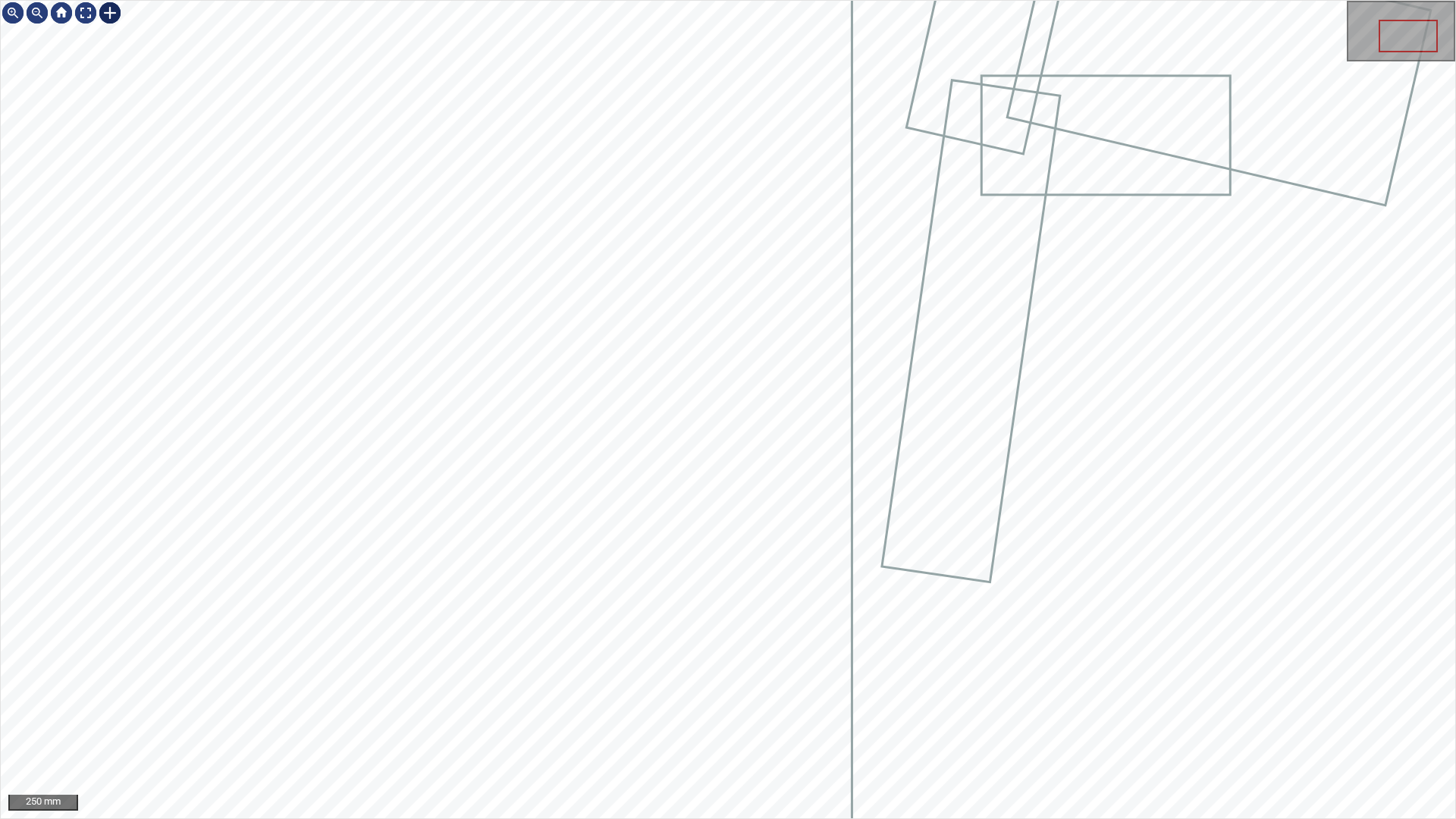
click at [115, 12] on div at bounding box center [110, 13] width 24 height 24
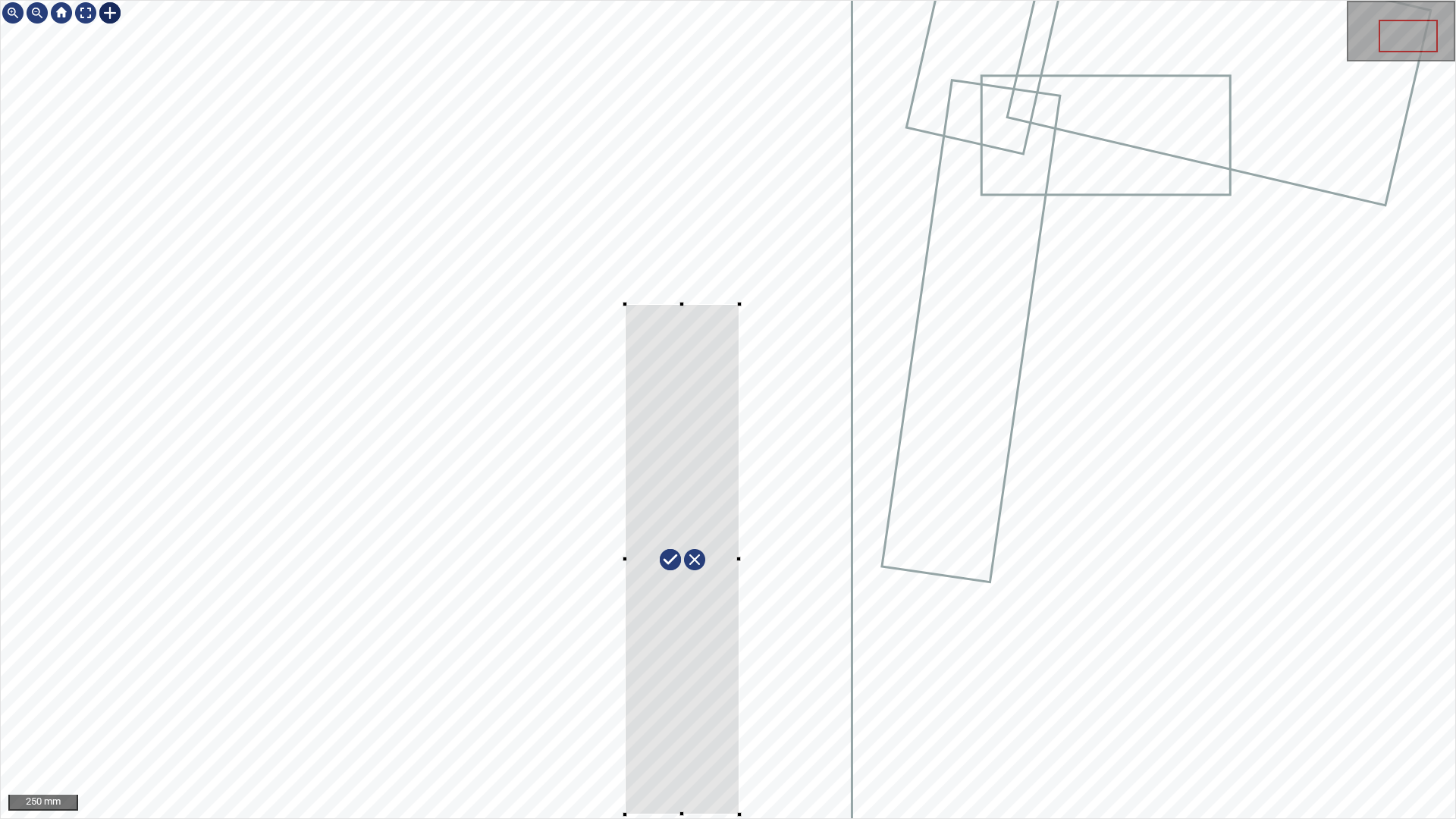
click at [624, 723] on div at bounding box center [728, 410] width 1454 height 817
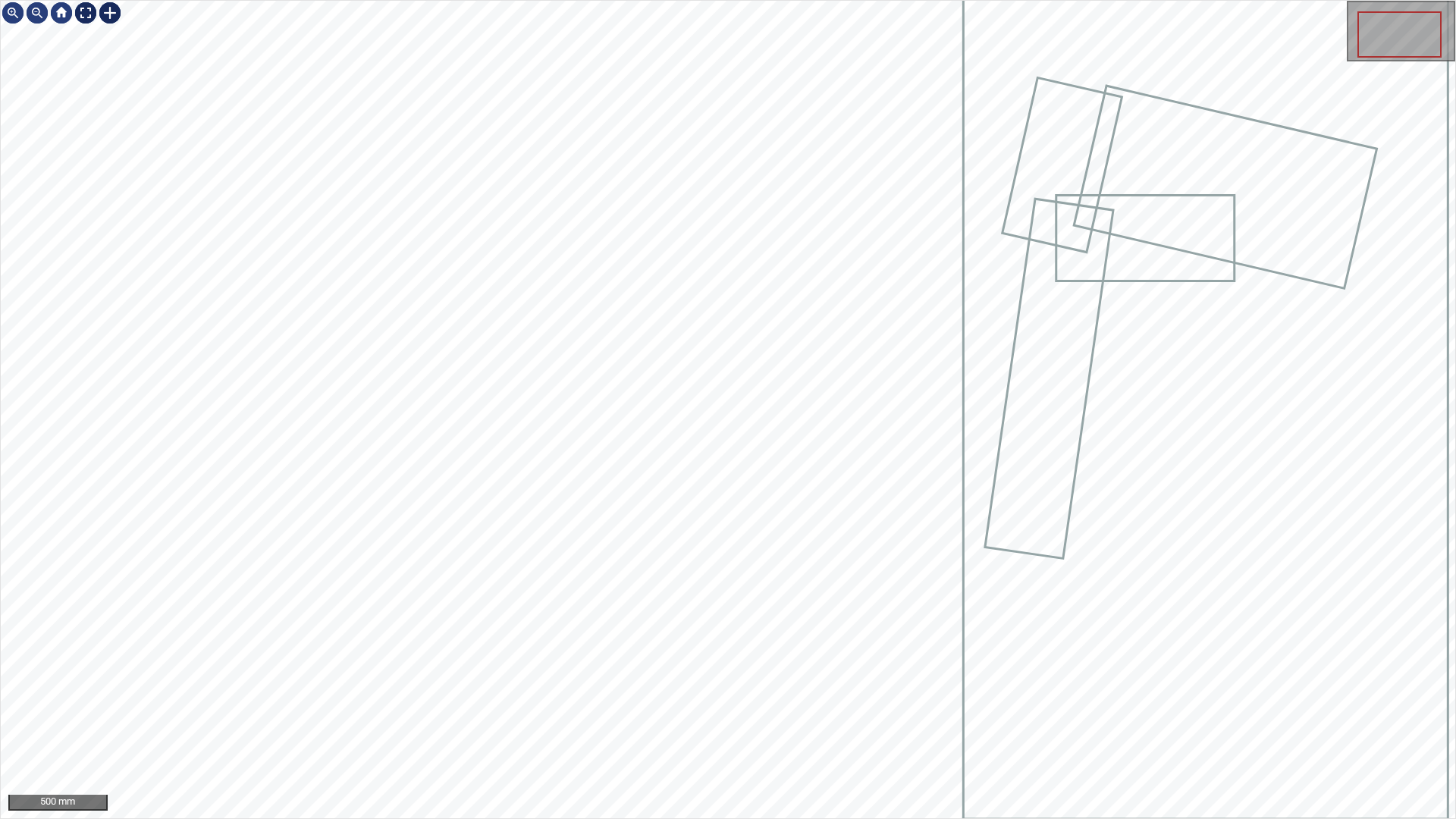
click at [91, 15] on div at bounding box center [86, 13] width 24 height 24
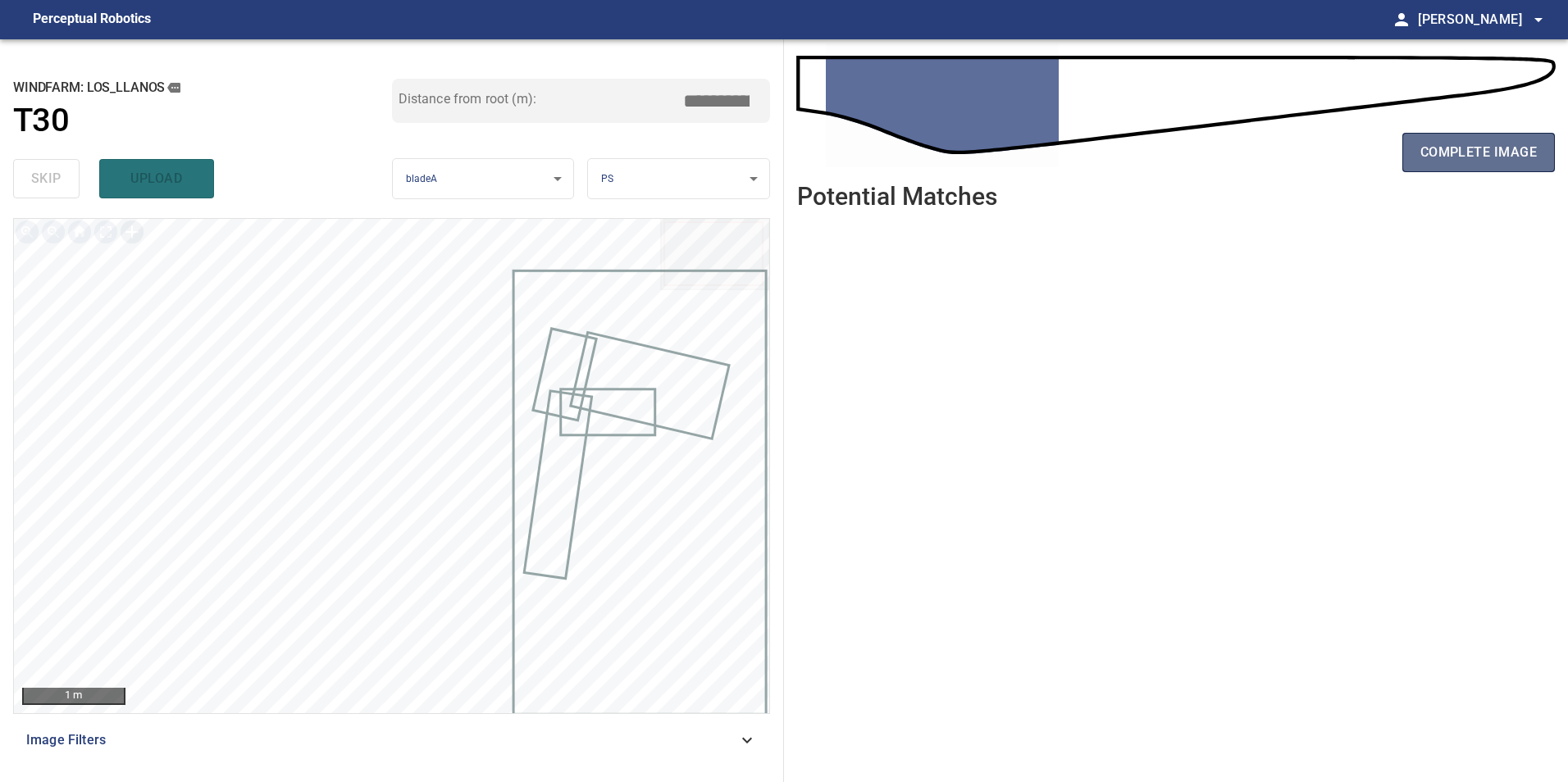
click at [1510, 163] on span "complete image" at bounding box center [1478, 152] width 116 height 23
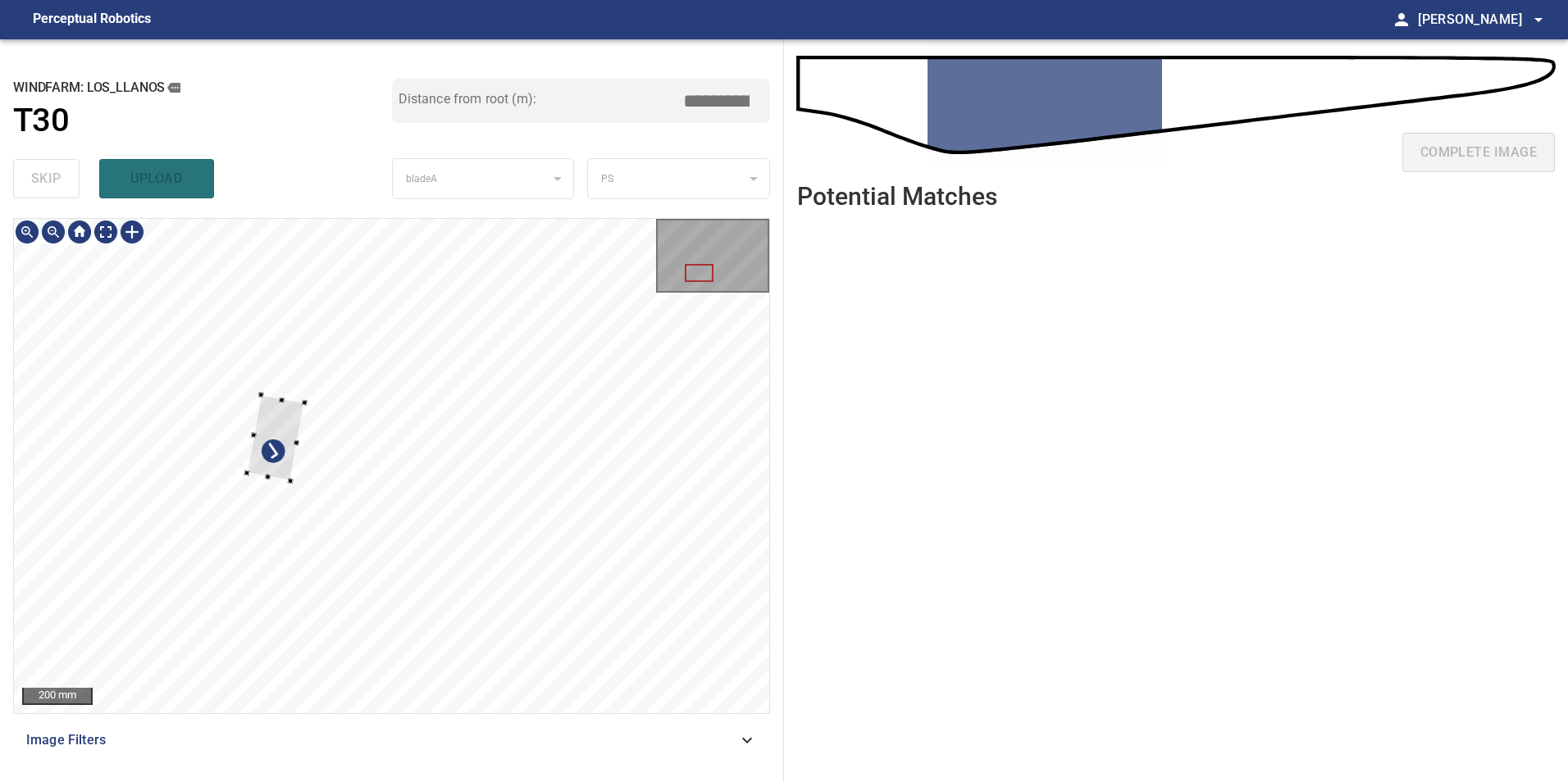
click at [266, 462] on div at bounding box center [276, 437] width 59 height 86
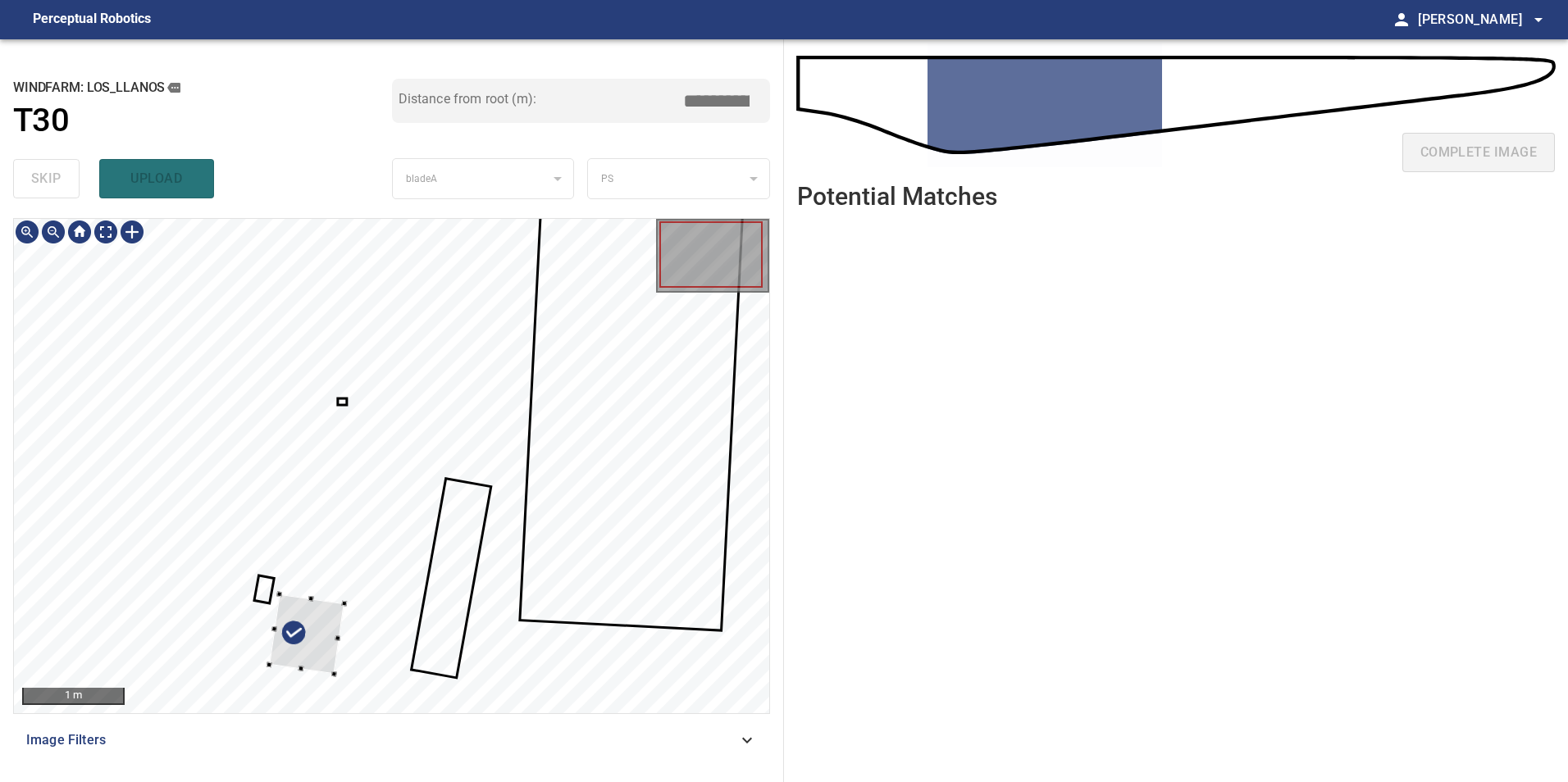
click at [269, 595] on div at bounding box center [305, 635] width 74 height 80
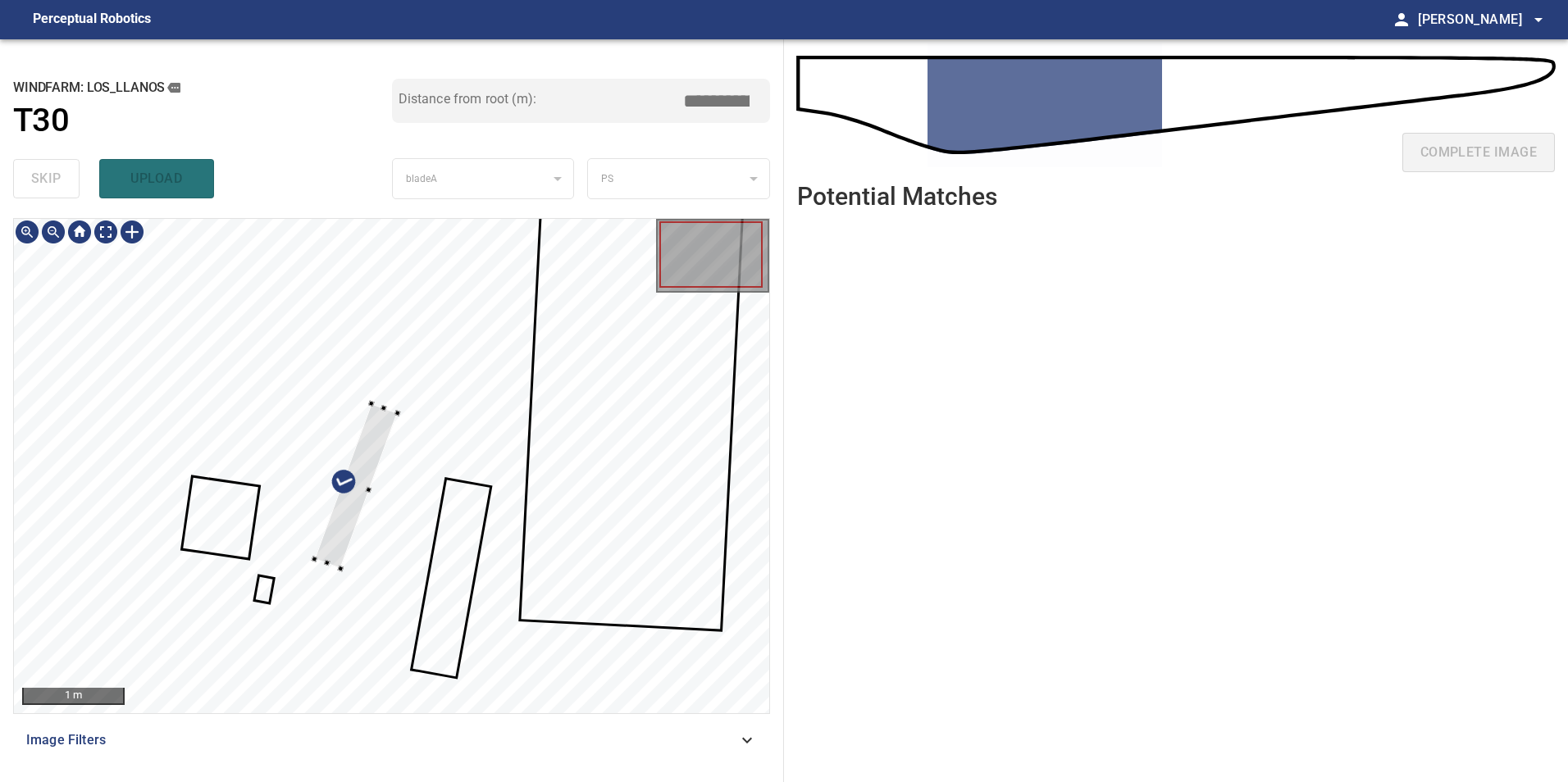
click at [374, 584] on div at bounding box center [391, 465] width 755 height 494
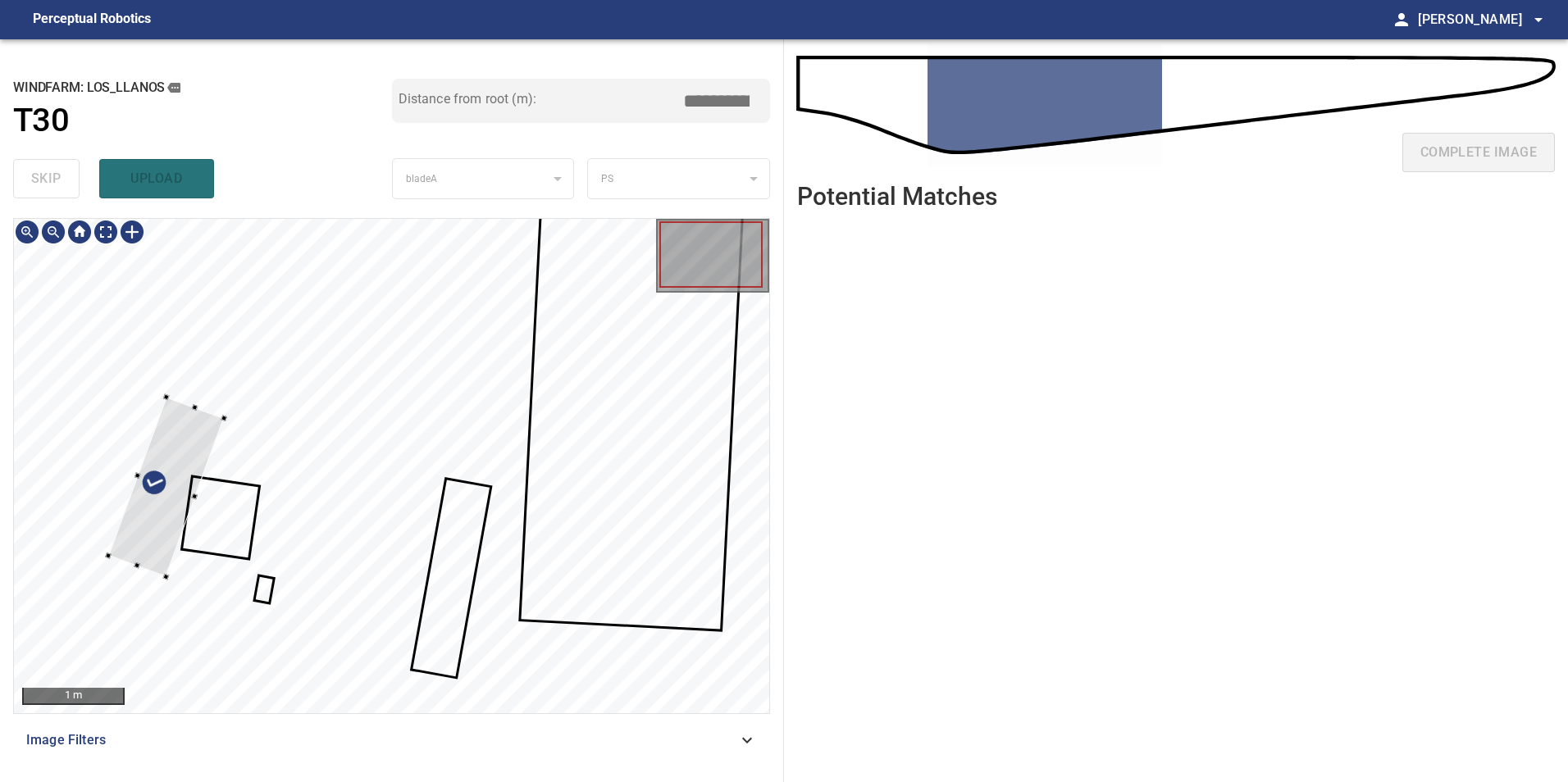
click at [161, 534] on div at bounding box center [166, 488] width 116 height 180
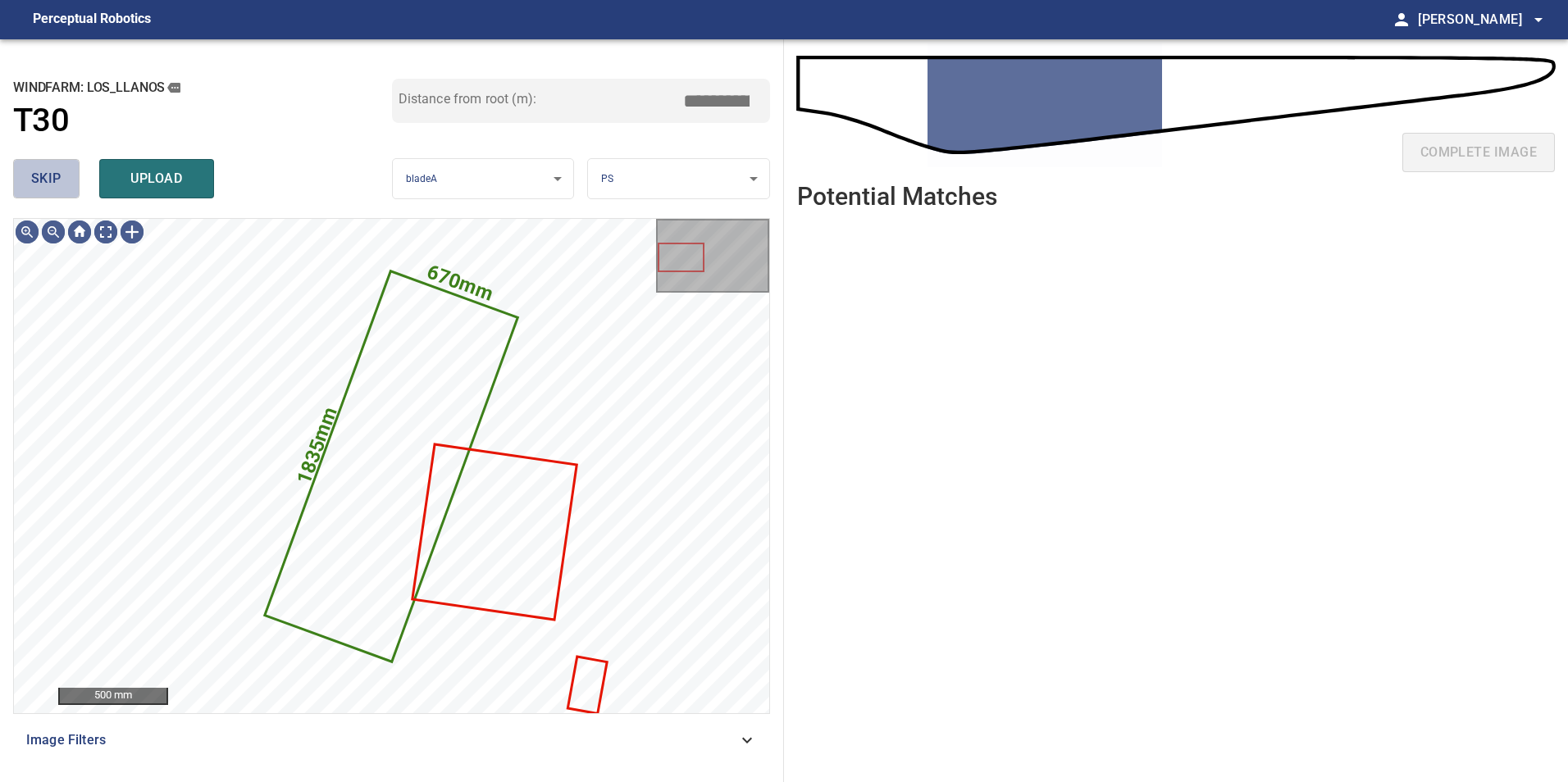
click at [58, 163] on button "skip" at bounding box center [46, 178] width 66 height 39
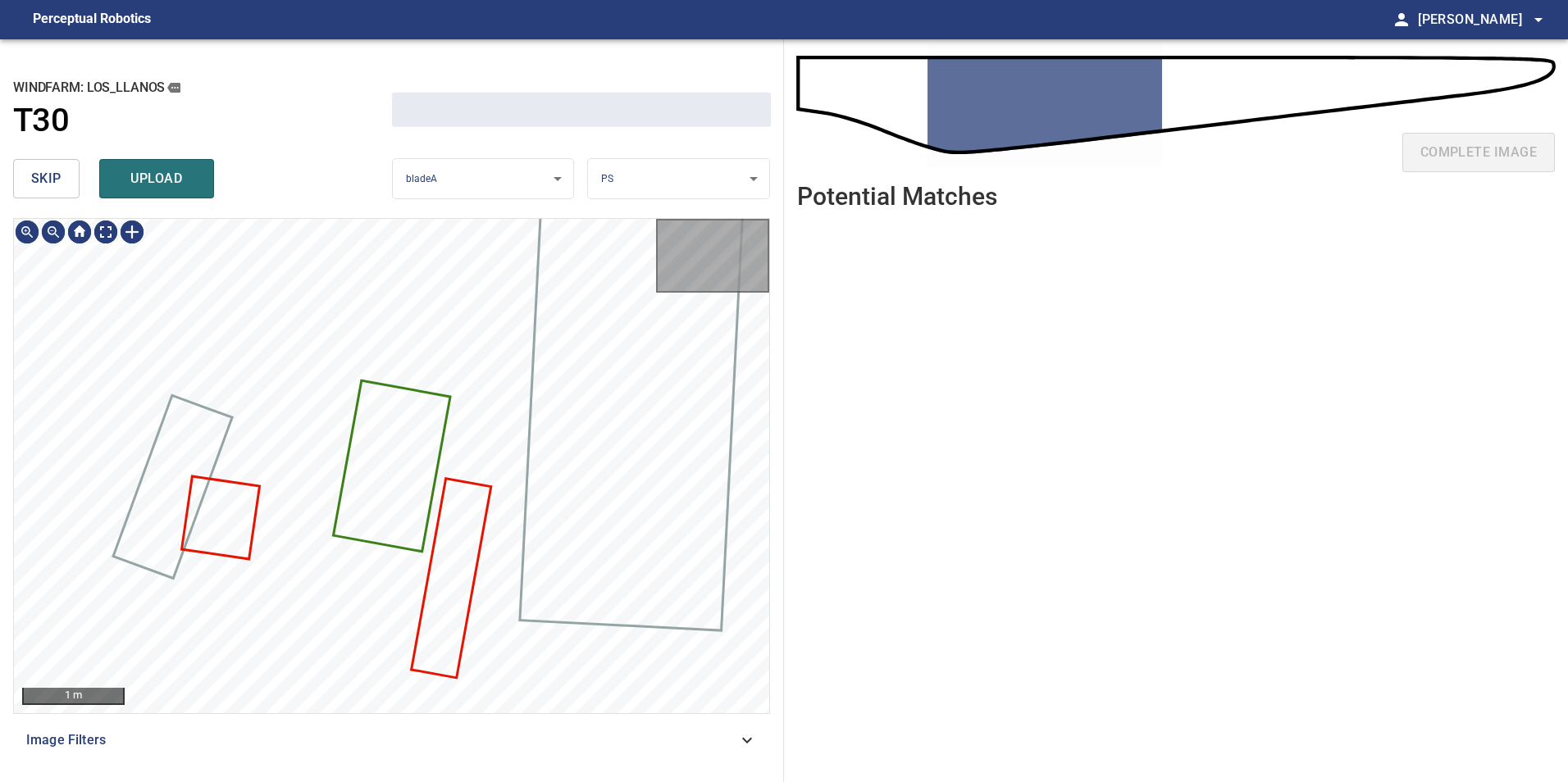
click at [58, 163] on button "skip" at bounding box center [46, 178] width 66 height 39
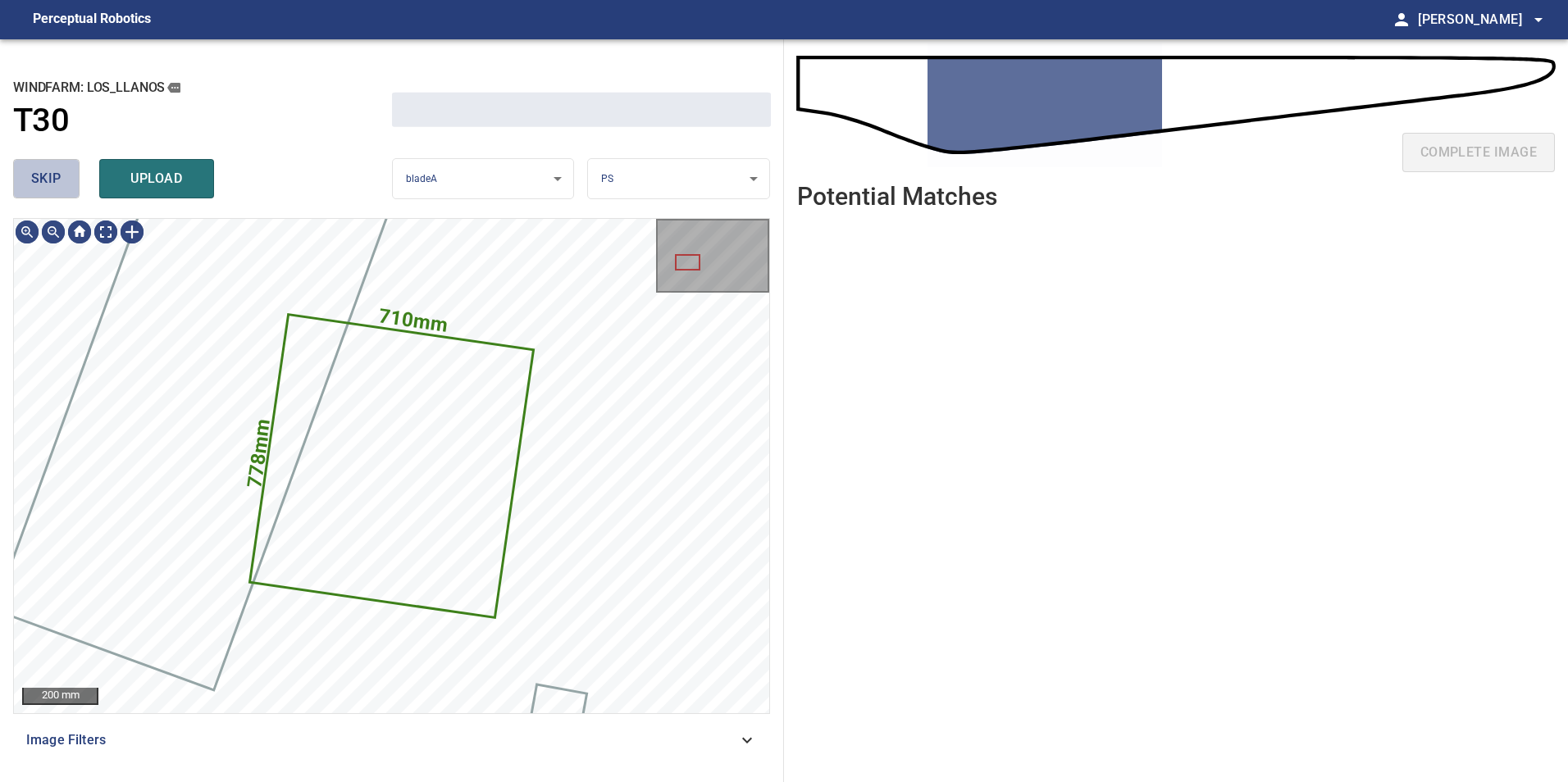
click at [58, 163] on button "skip" at bounding box center [46, 178] width 66 height 39
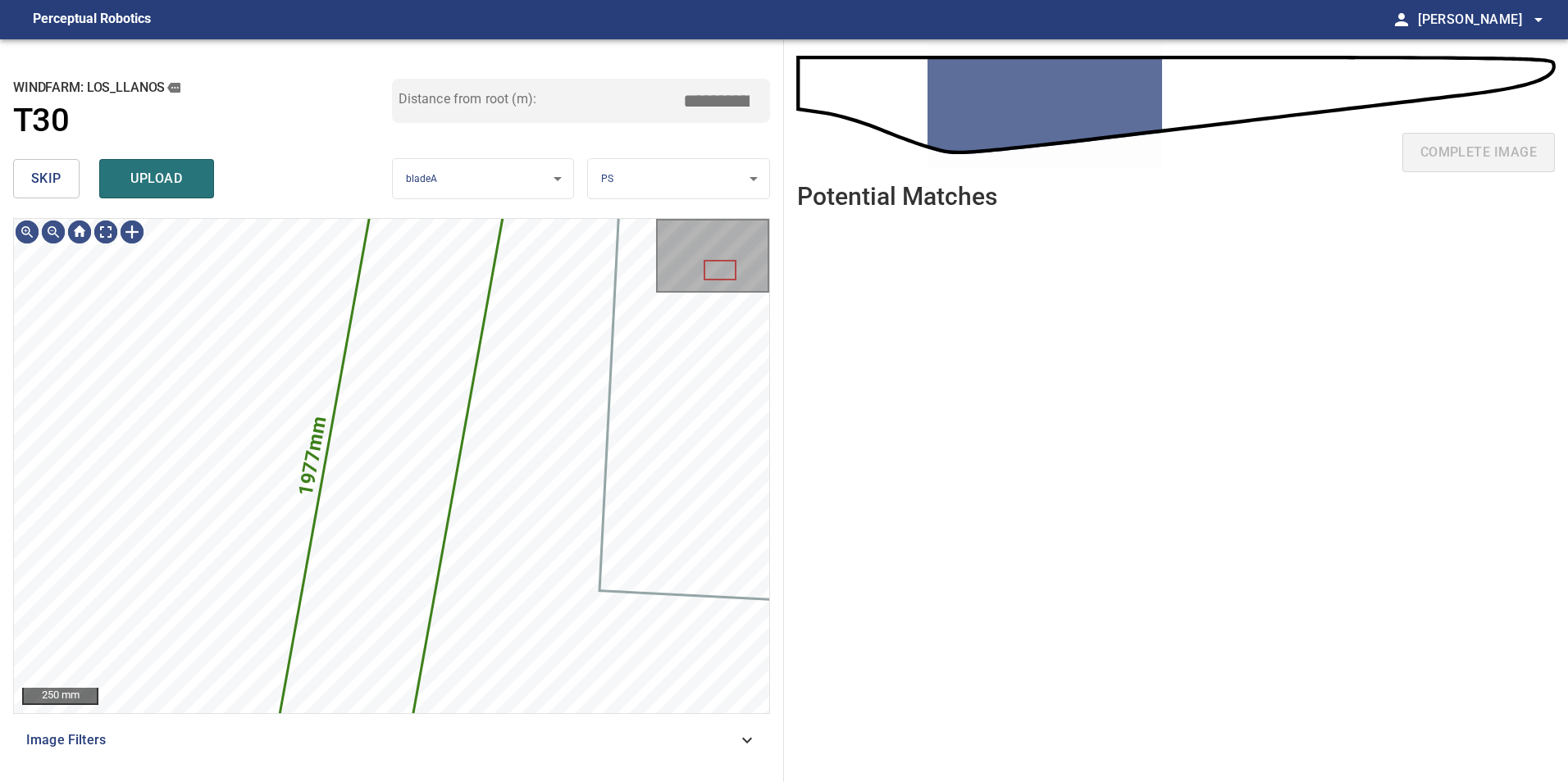
type input "****"
click at [58, 163] on button "skip" at bounding box center [46, 178] width 66 height 39
click at [58, 163] on div "skip upload" at bounding box center [202, 178] width 379 height 52
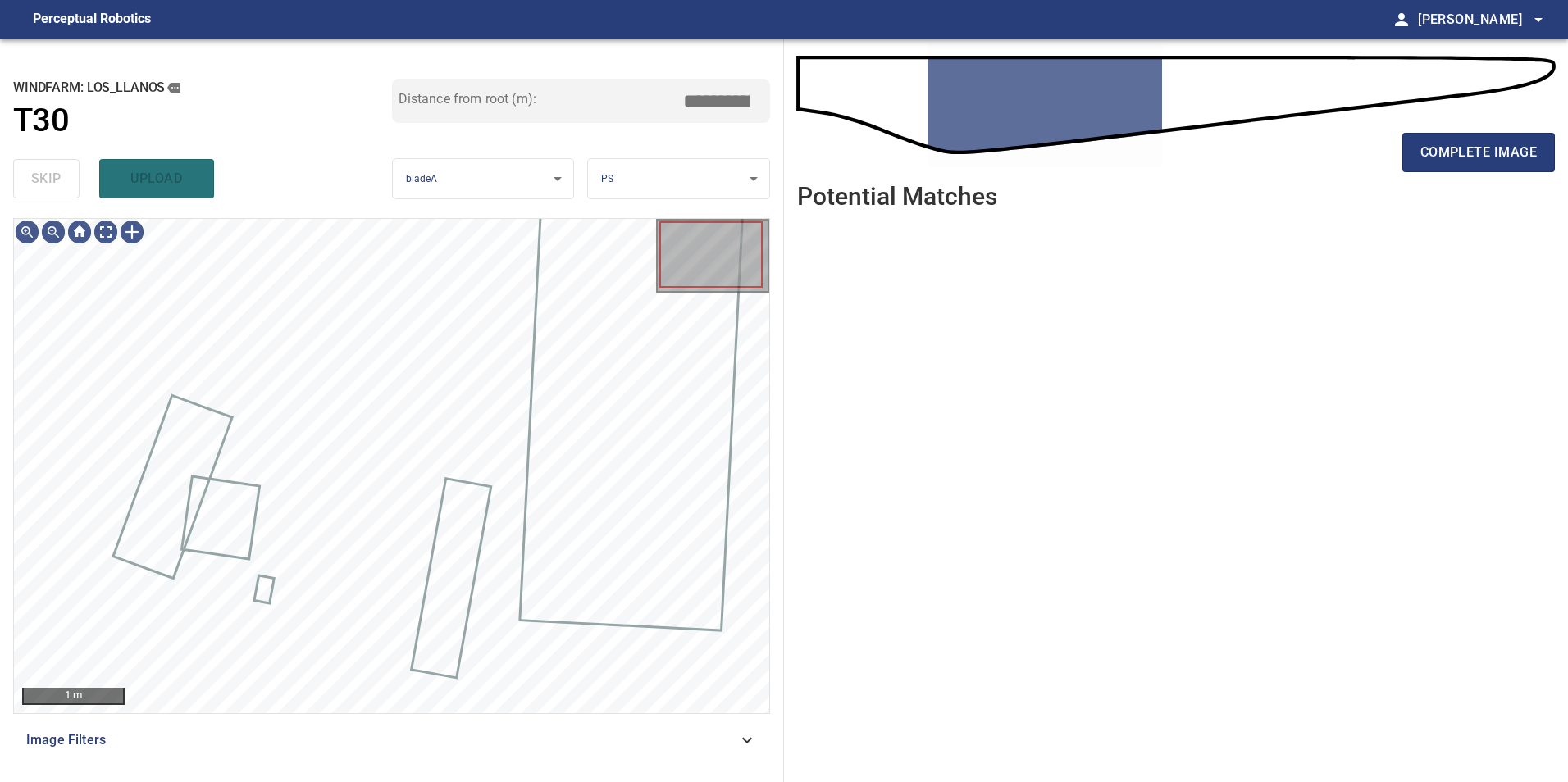
click at [58, 163] on div "skip upload" at bounding box center [202, 178] width 379 height 52
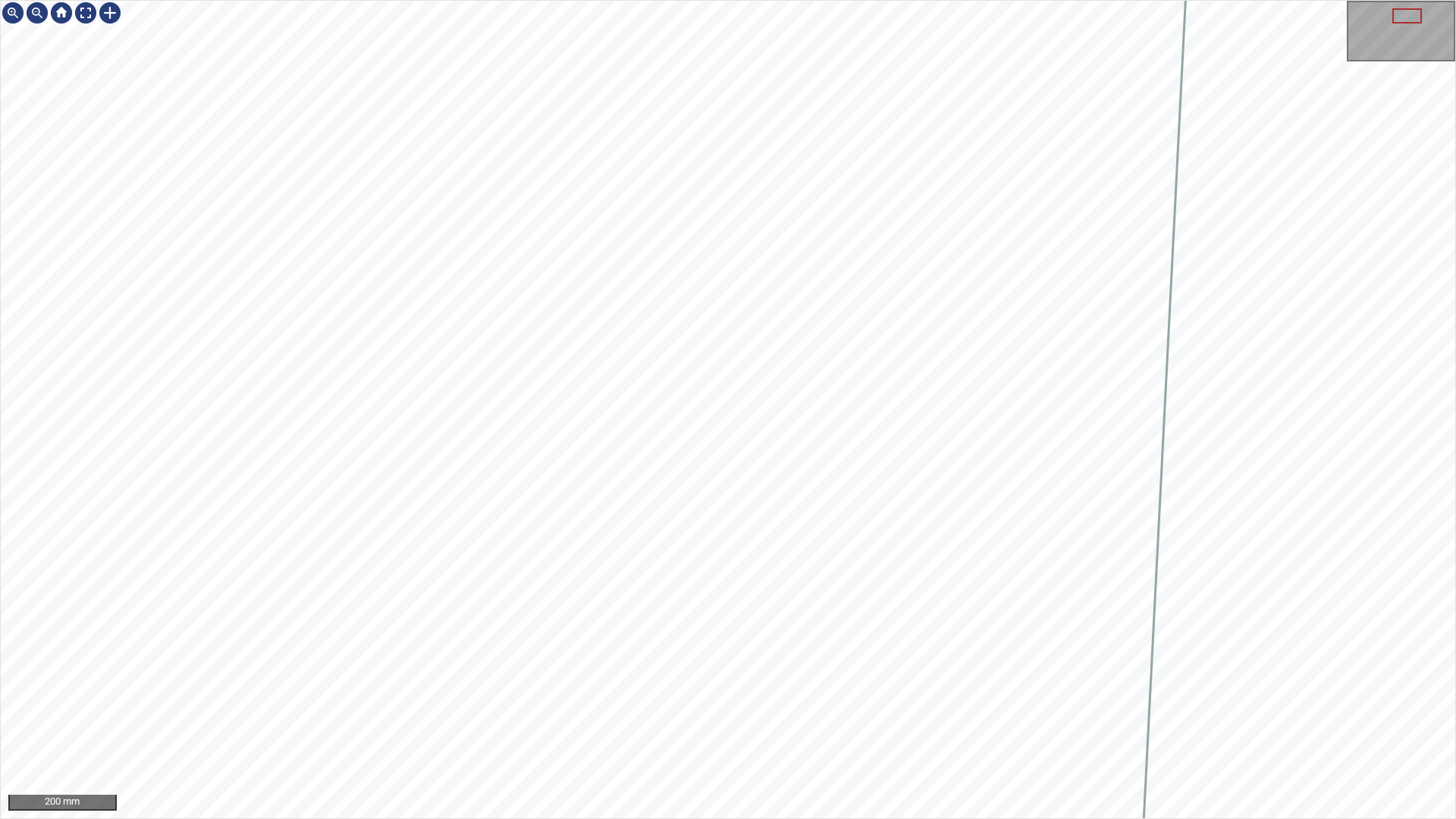
click at [578, 723] on div "1977mm 444mm 200 mm" at bounding box center [728, 410] width 1456 height 819
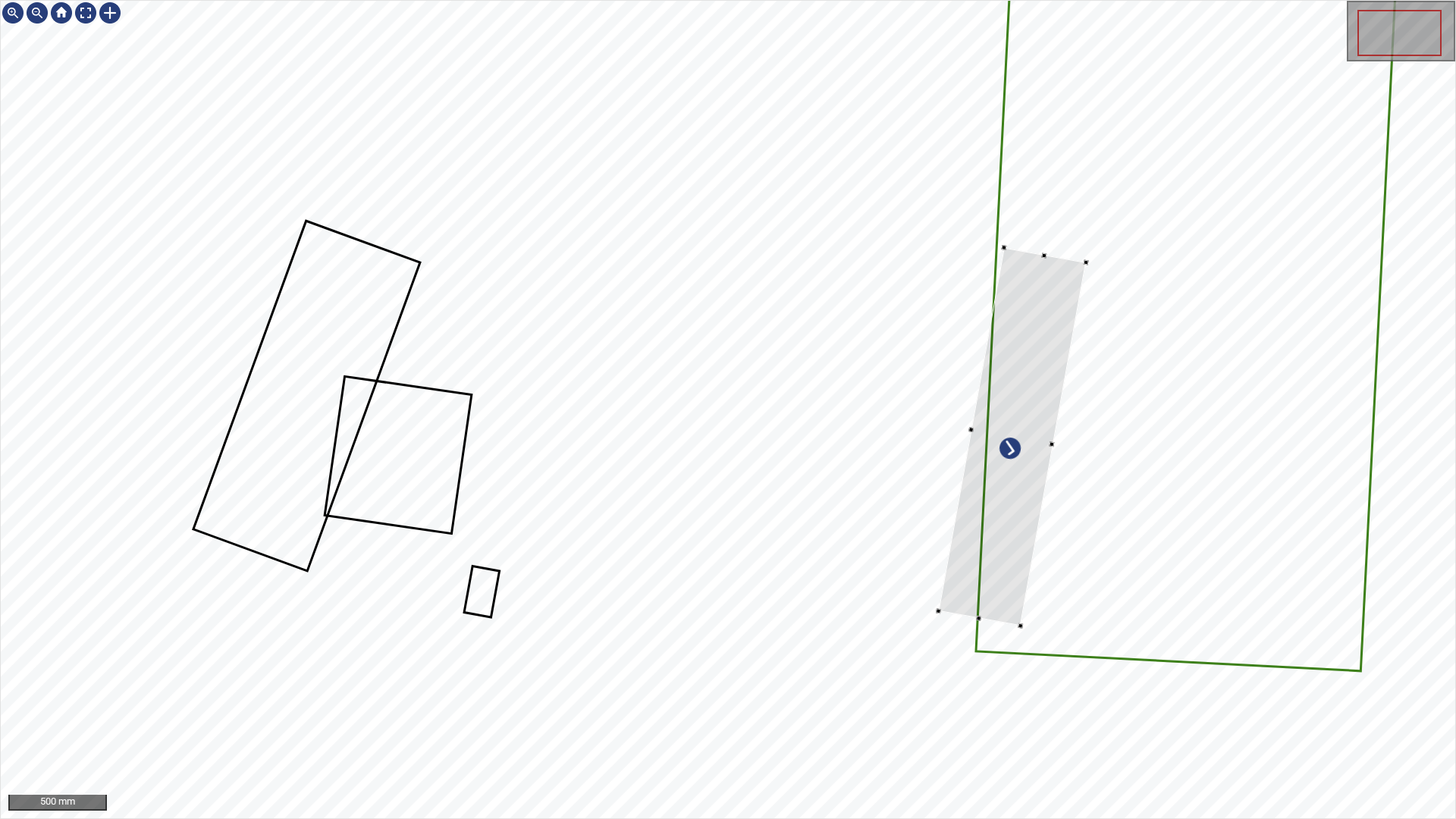
click at [1086, 478] on div at bounding box center [1012, 438] width 147 height 379
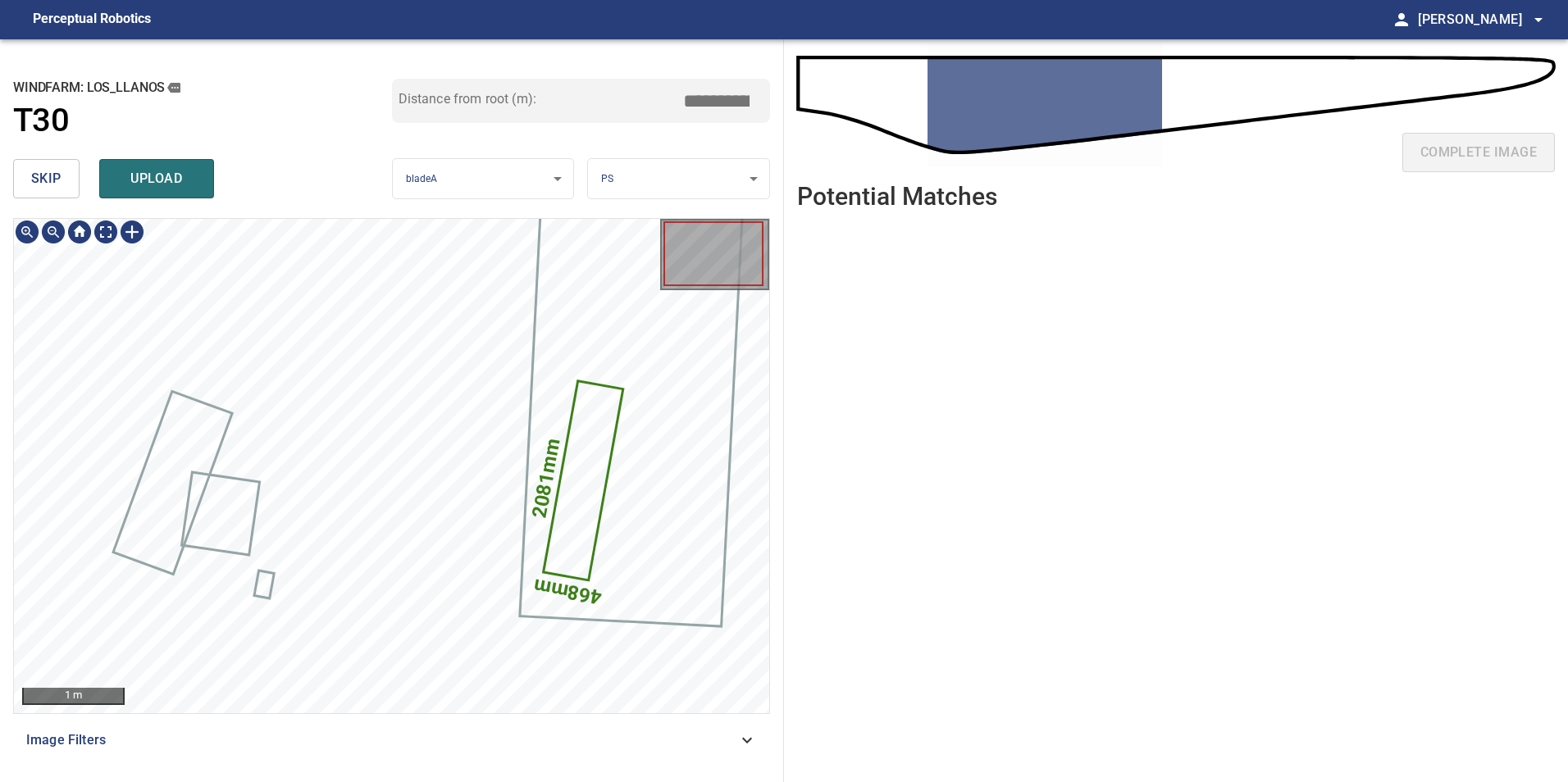
click at [570, 486] on icon at bounding box center [582, 481] width 76 height 197
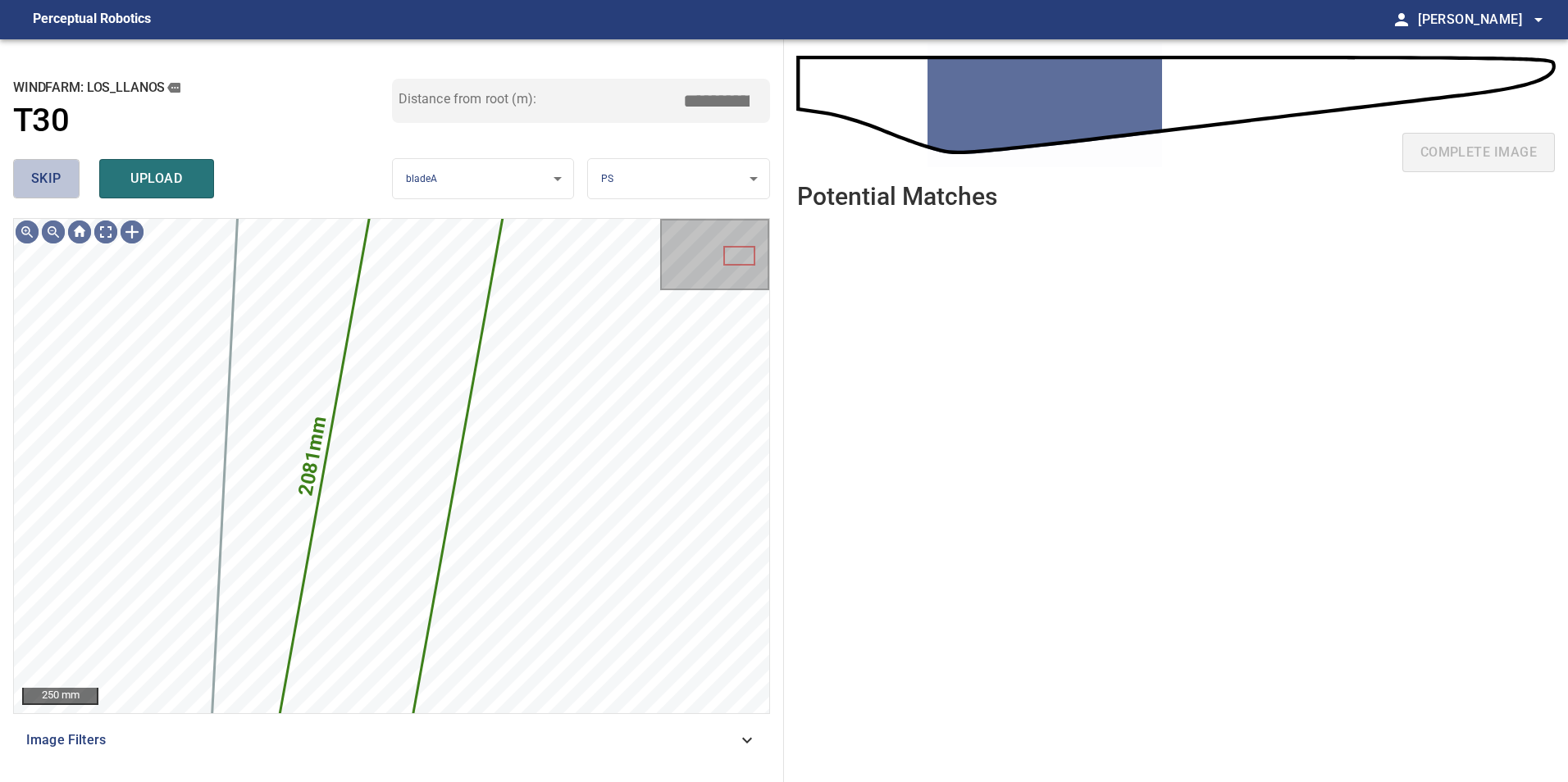
drag, startPoint x: 38, startPoint y: 170, endPoint x: 40, endPoint y: 185, distance: 15.1
click at [38, 172] on span "skip" at bounding box center [46, 178] width 31 height 23
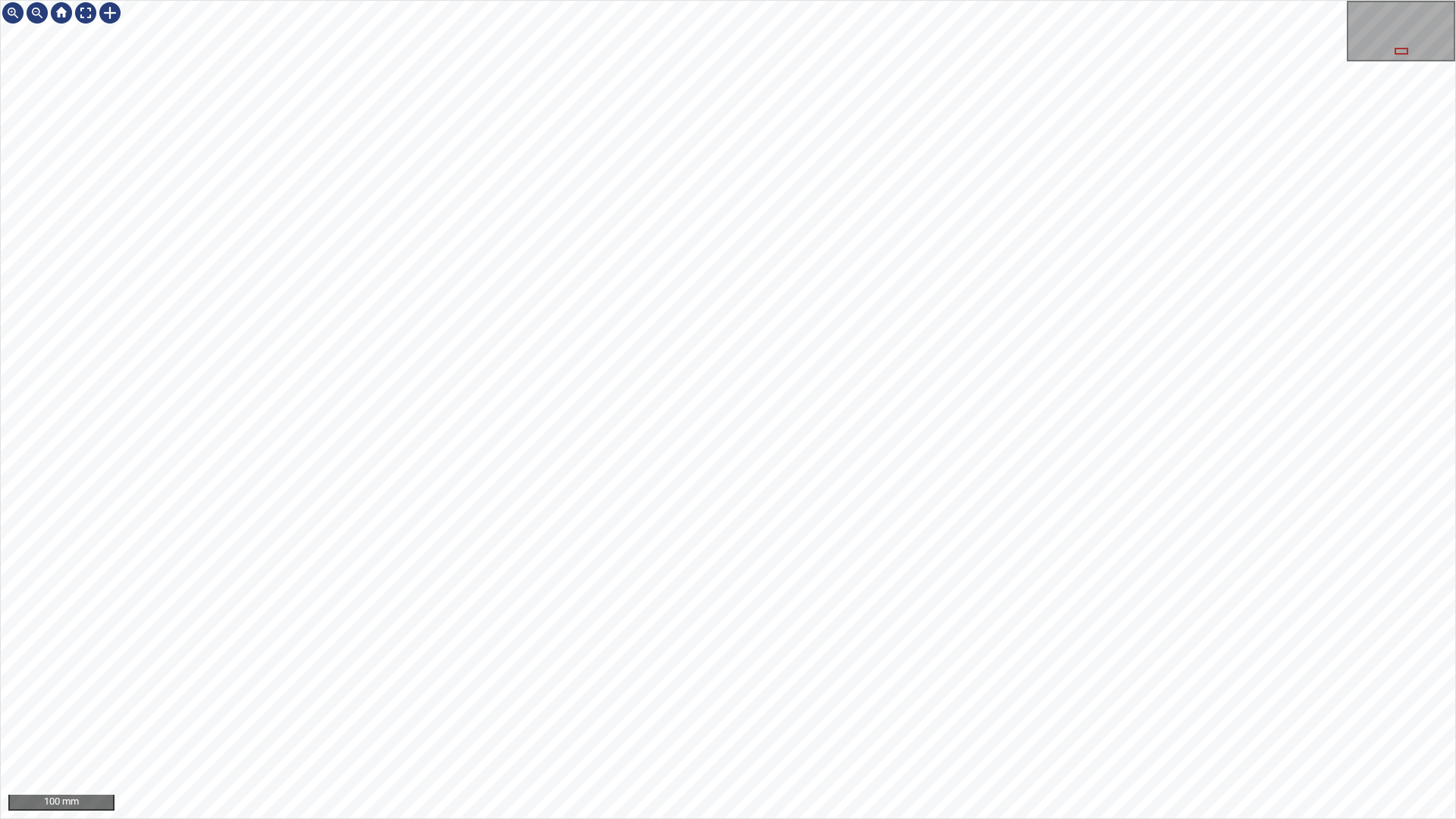
click at [877, 723] on div "100 mm" at bounding box center [728, 410] width 1456 height 819
click at [895, 723] on div "100 mm" at bounding box center [728, 410] width 1456 height 819
click at [346, 454] on div "100 mm" at bounding box center [728, 410] width 1456 height 819
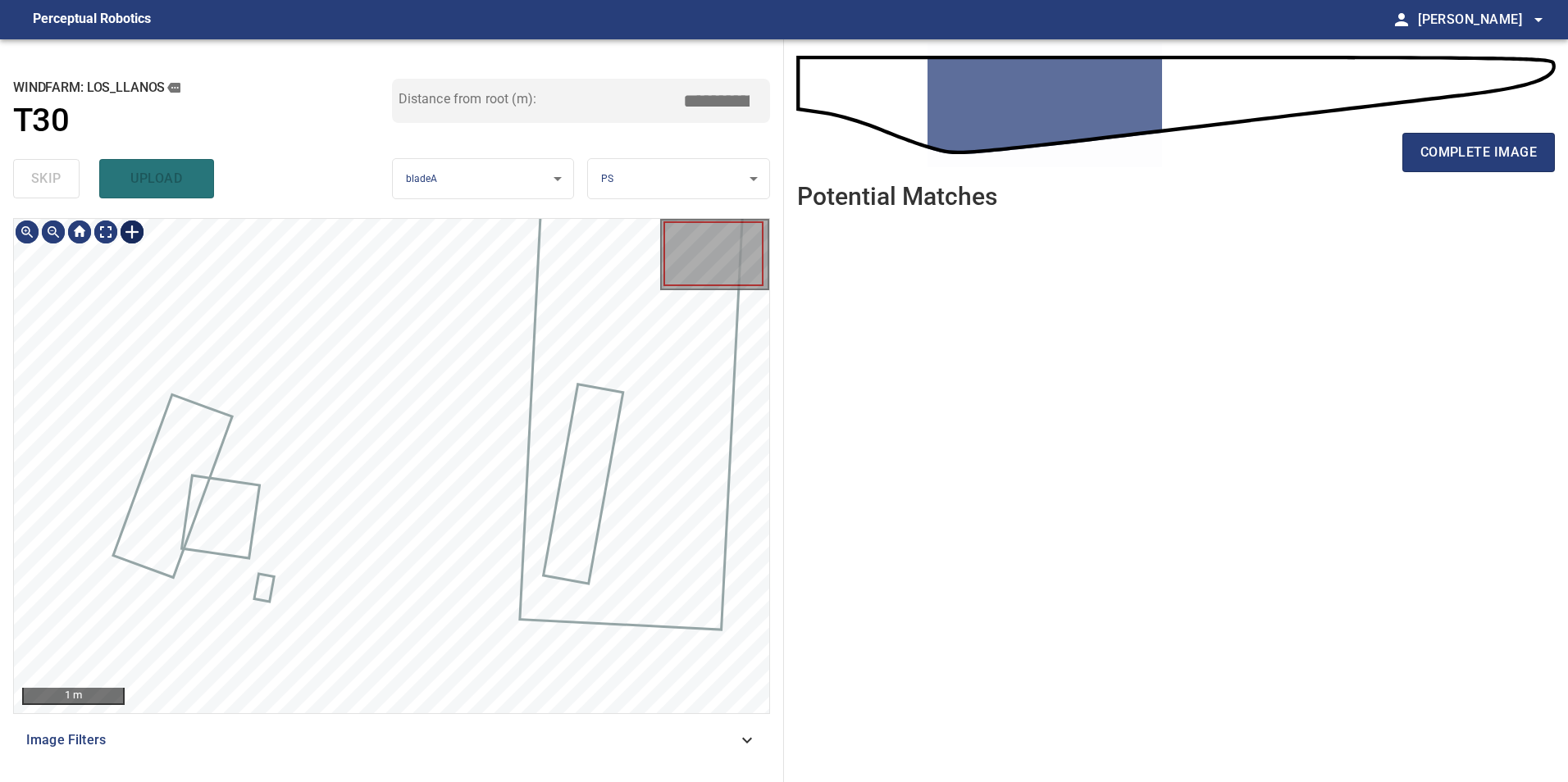
click at [131, 236] on div at bounding box center [132, 232] width 26 height 26
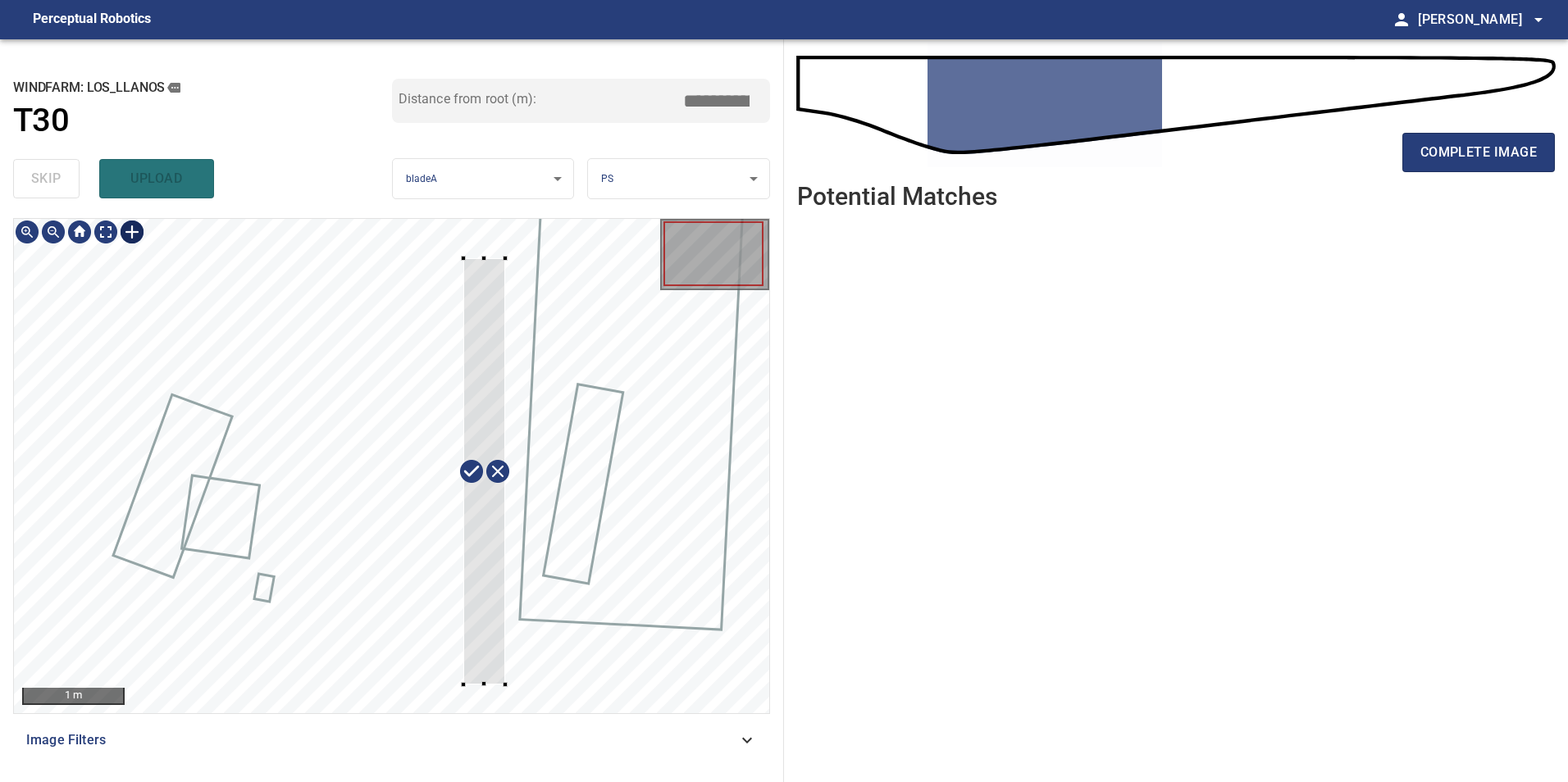
click at [464, 685] on div at bounding box center [391, 465] width 755 height 494
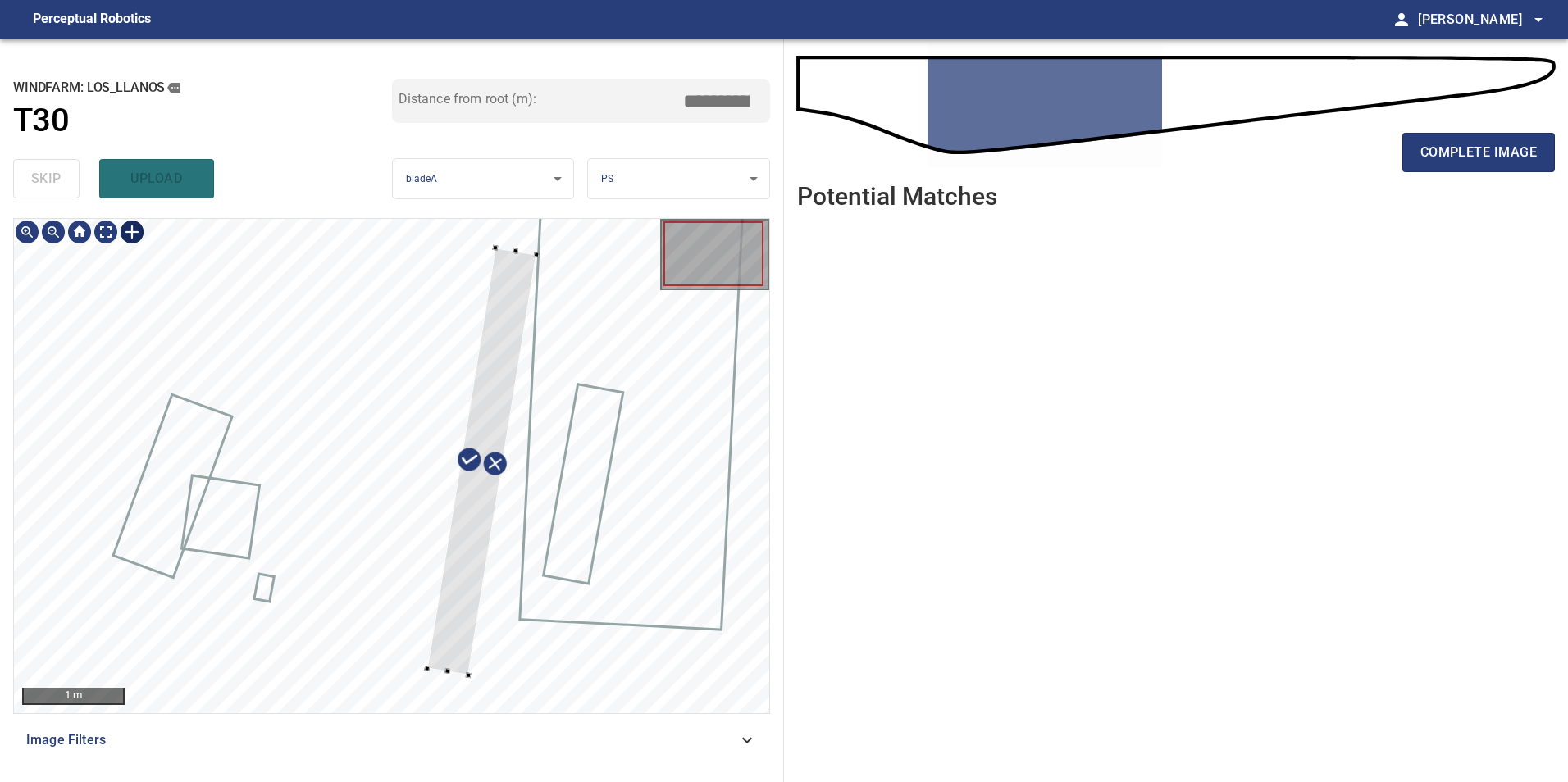
click at [476, 584] on div at bounding box center [482, 461] width 110 height 427
click at [477, 578] on div at bounding box center [482, 461] width 110 height 427
click at [509, 299] on div at bounding box center [477, 464] width 110 height 427
click at [438, 682] on div at bounding box center [446, 683] width 42 height 6
click at [470, 557] on div at bounding box center [476, 468] width 115 height 436
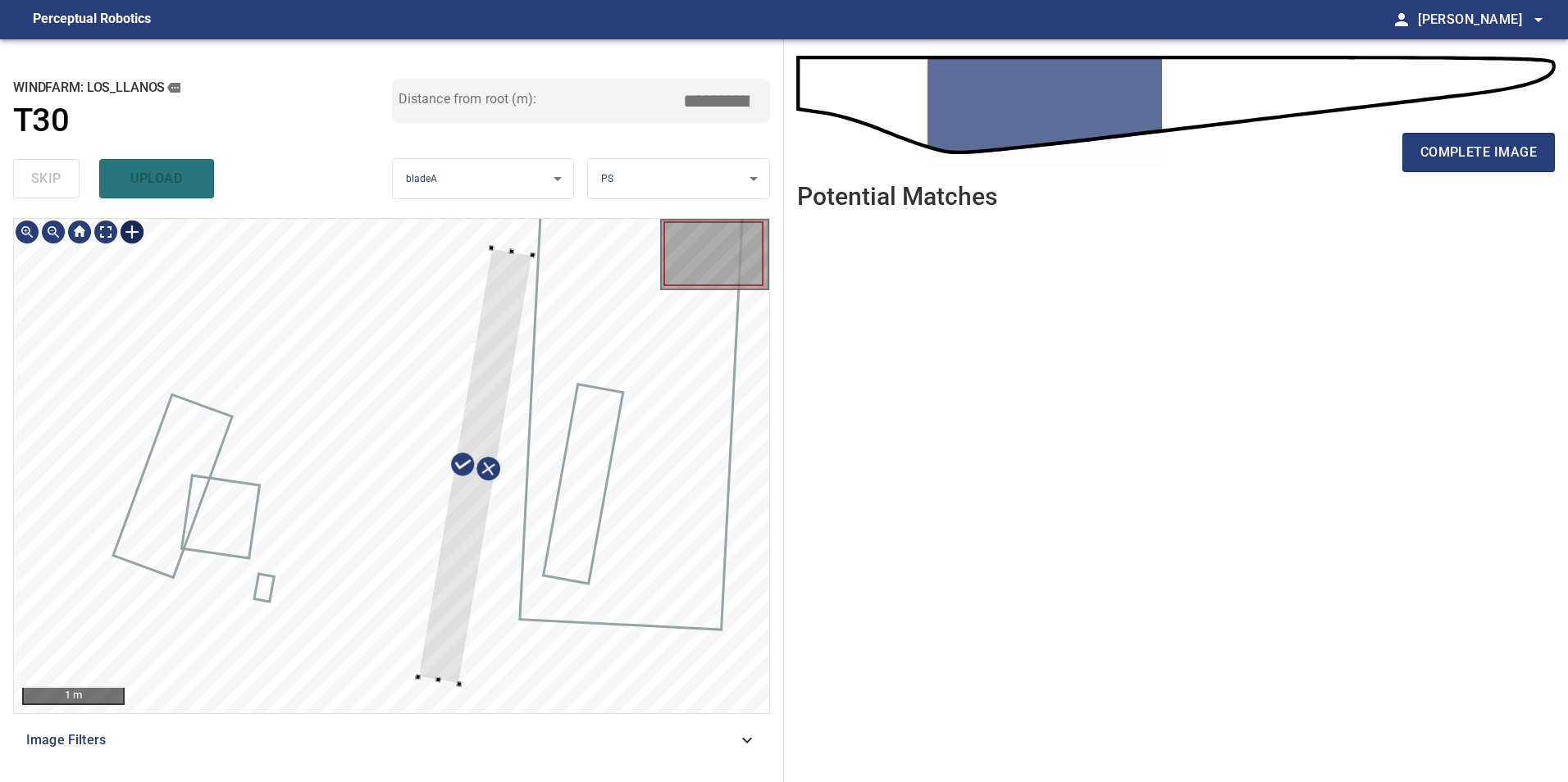
click at [489, 415] on div at bounding box center [475, 465] width 115 height 436
click at [420, 682] on div at bounding box center [391, 465] width 755 height 494
click at [458, 616] on div at bounding box center [473, 471] width 117 height 438
click at [445, 632] on div at bounding box center [473, 470] width 117 height 438
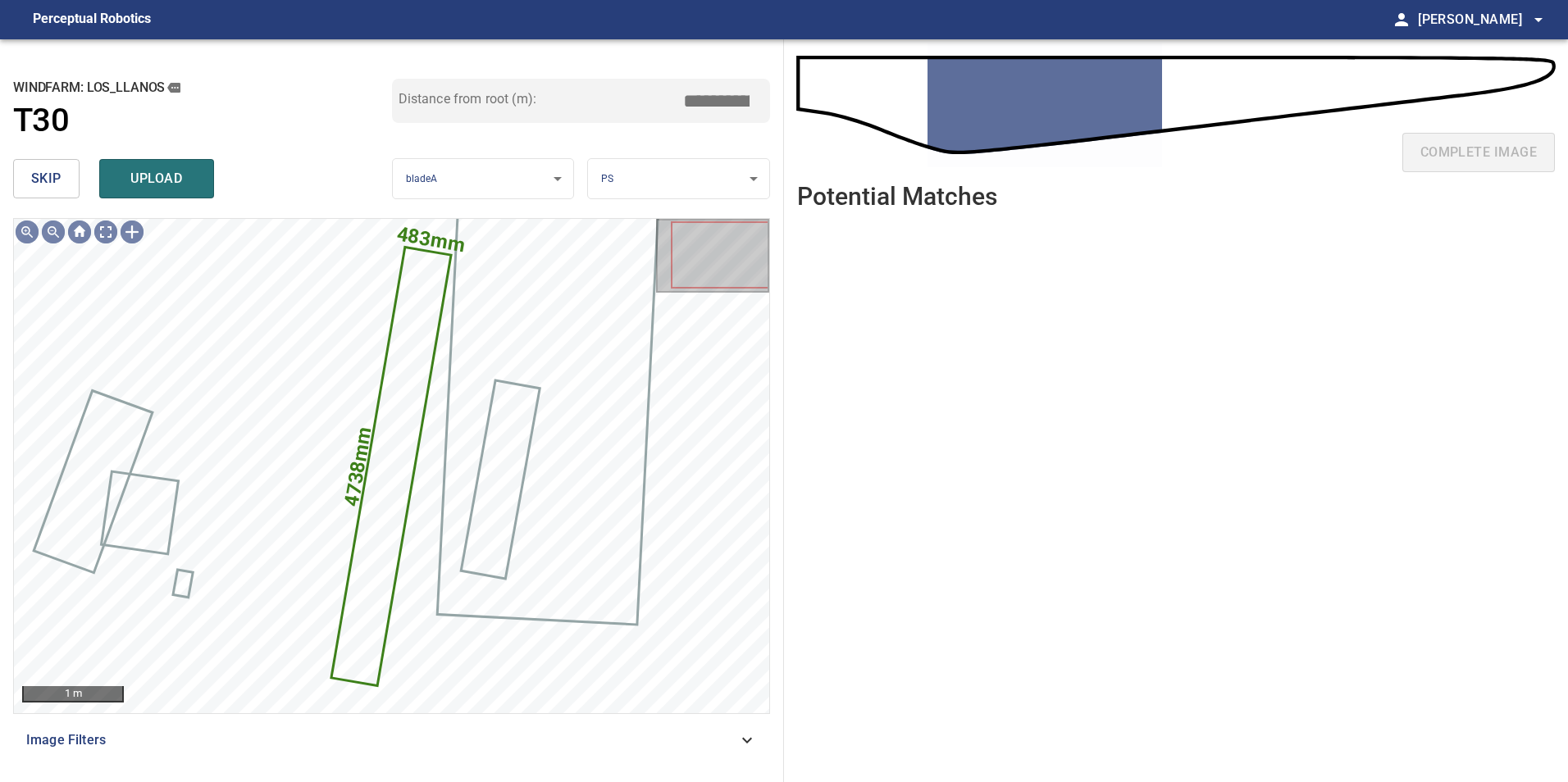
drag, startPoint x: 707, startPoint y: 100, endPoint x: 1165, endPoint y: 108, distance: 458.1
click at [941, 101] on div "**********" at bounding box center [784, 410] width 1568 height 743
drag, startPoint x: 715, startPoint y: 101, endPoint x: 1485, endPoint y: 32, distance: 773.1
click at [1480, 34] on main "**********" at bounding box center [784, 391] width 1568 height 782
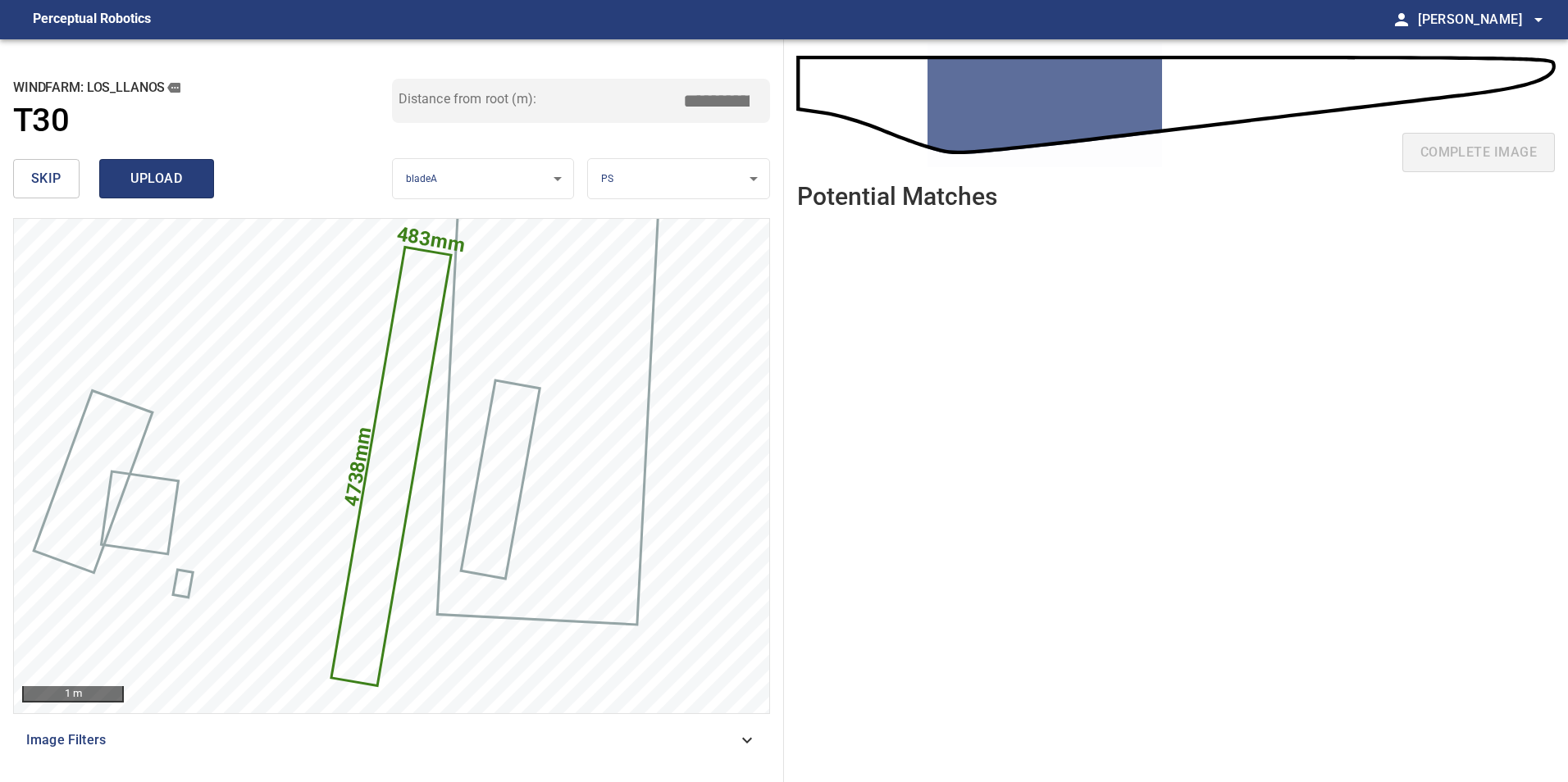
type input "****"
click at [168, 185] on span "upload" at bounding box center [157, 178] width 79 height 23
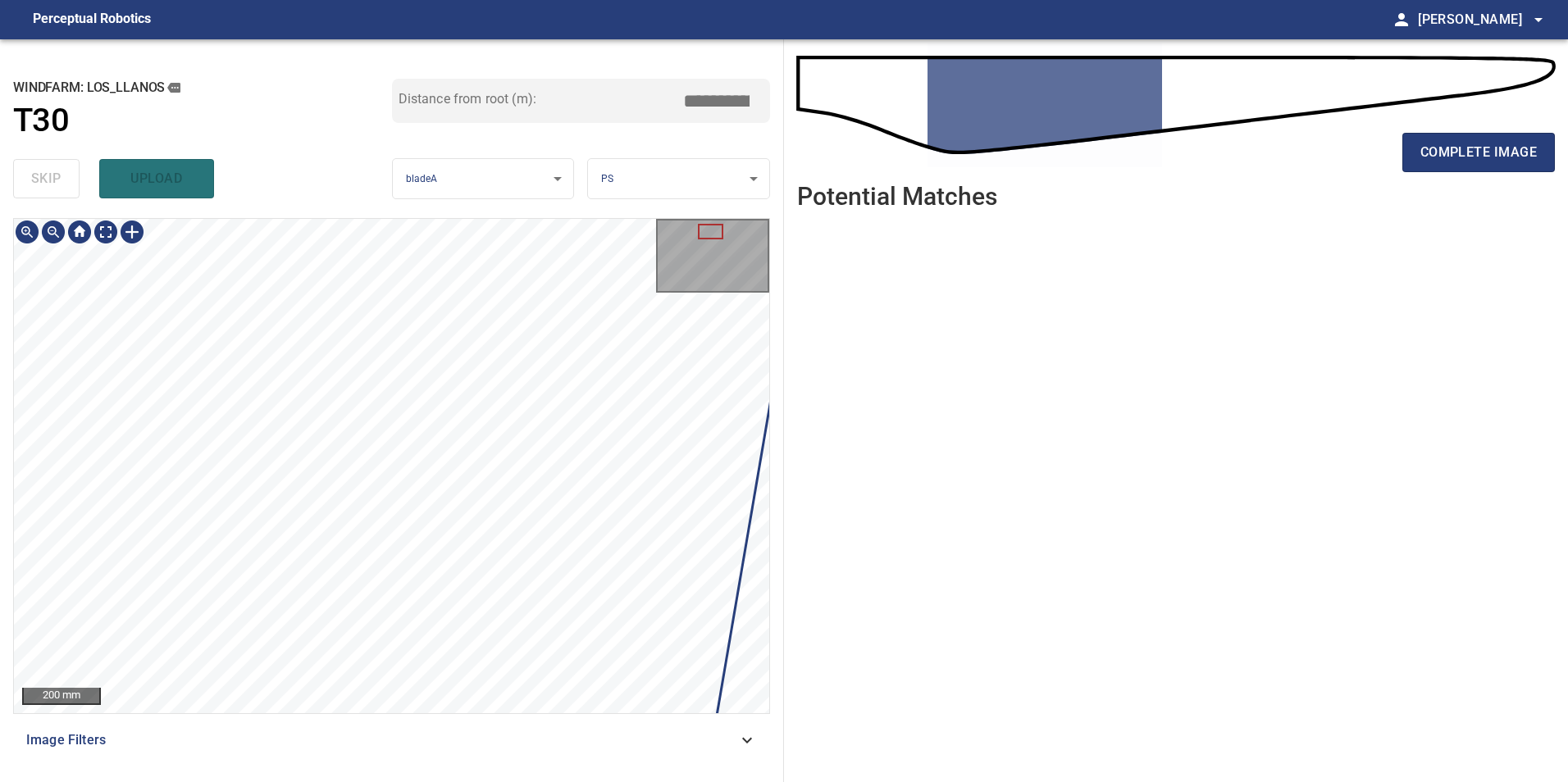
click at [297, 721] on div "200 mm Image Filters" at bounding box center [391, 493] width 757 height 551
click at [445, 772] on div "**********" at bounding box center [392, 410] width 784 height 743
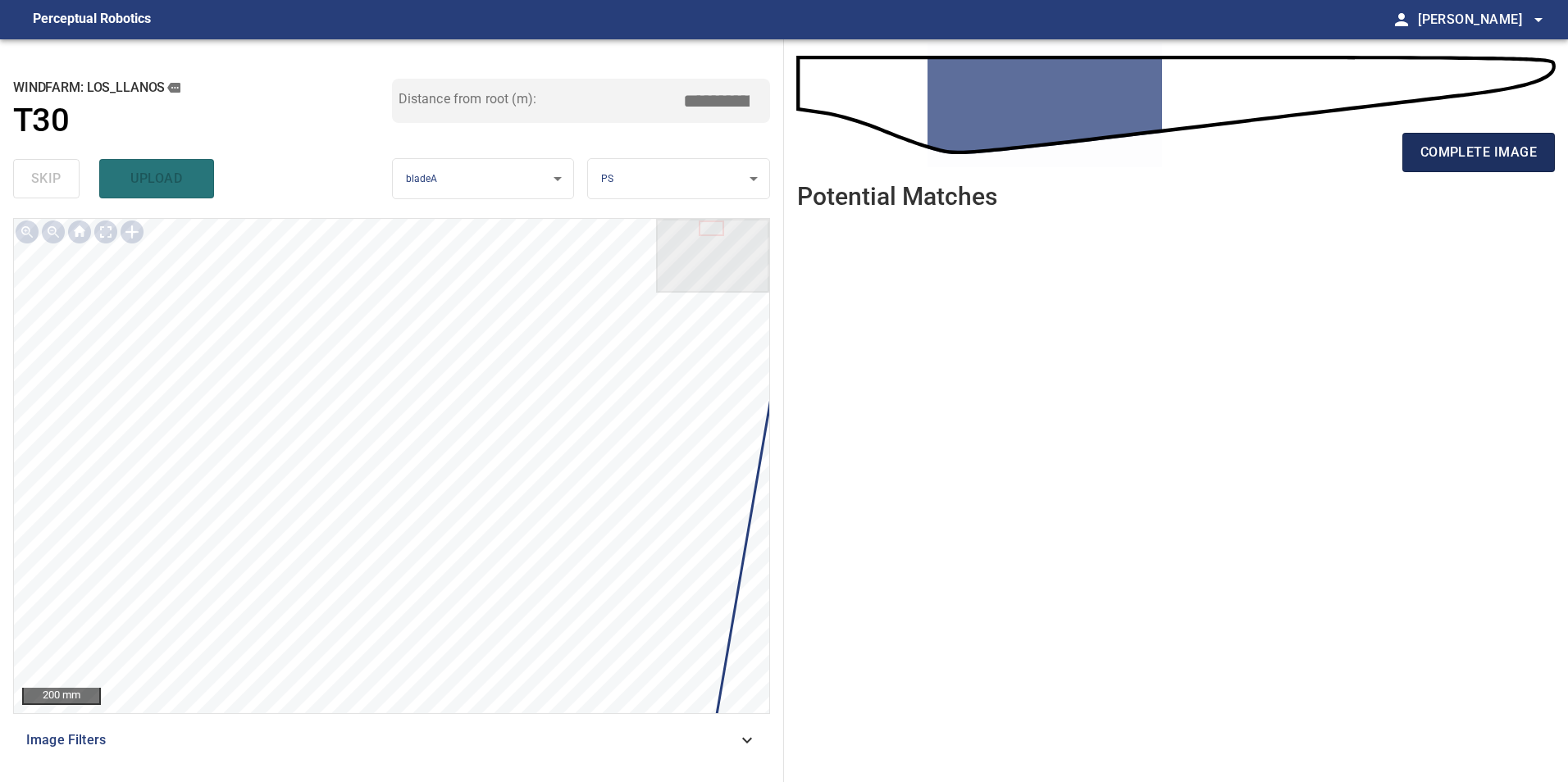
drag, startPoint x: 1509, startPoint y: 162, endPoint x: 1508, endPoint y: 170, distance: 8.1
click at [1508, 170] on button "complete image" at bounding box center [1479, 152] width 152 height 39
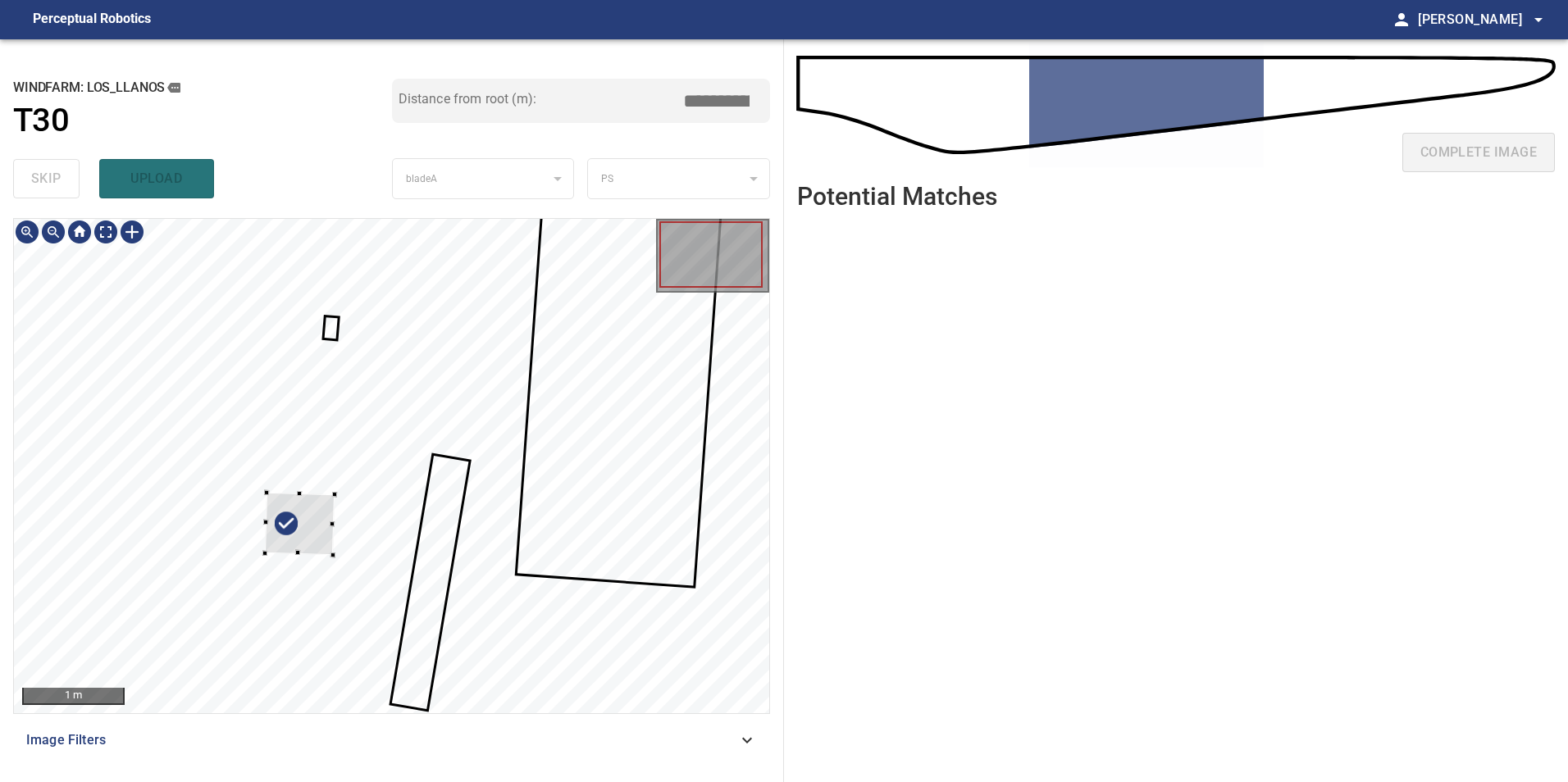
click at [32, 406] on div at bounding box center [391, 465] width 755 height 494
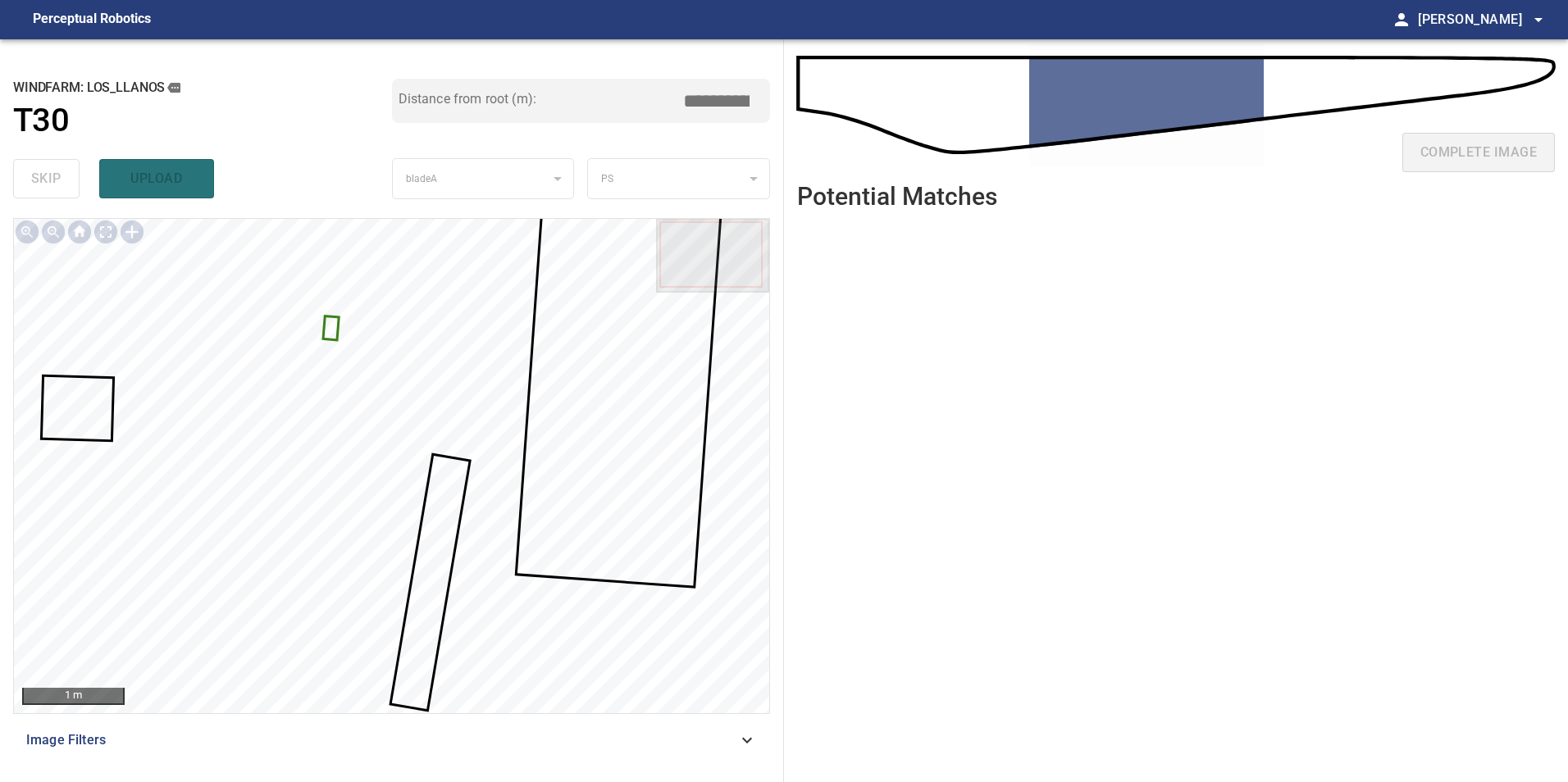
click at [334, 340] on div at bounding box center [391, 465] width 755 height 494
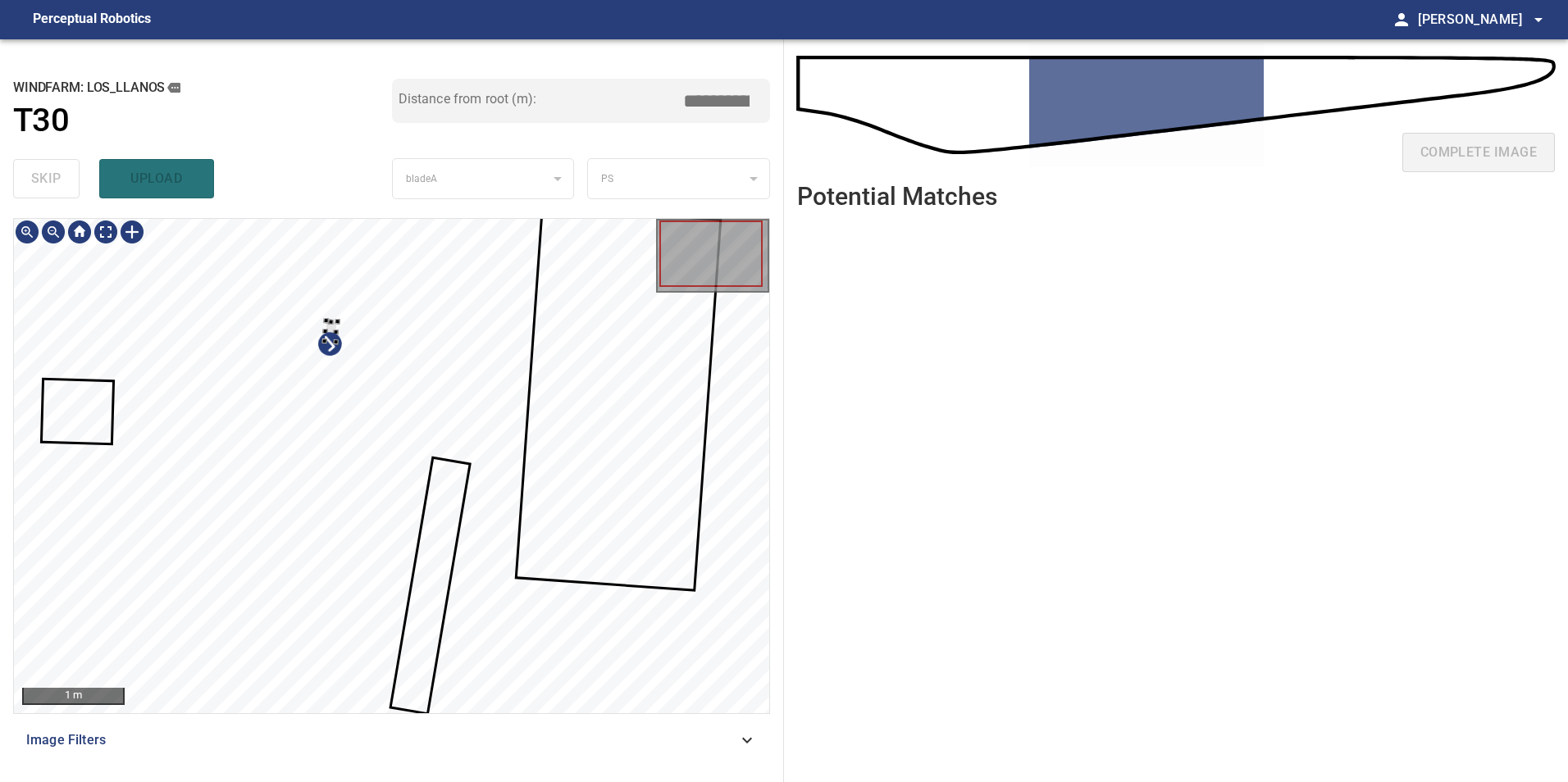
click at [396, 468] on div at bounding box center [391, 465] width 755 height 494
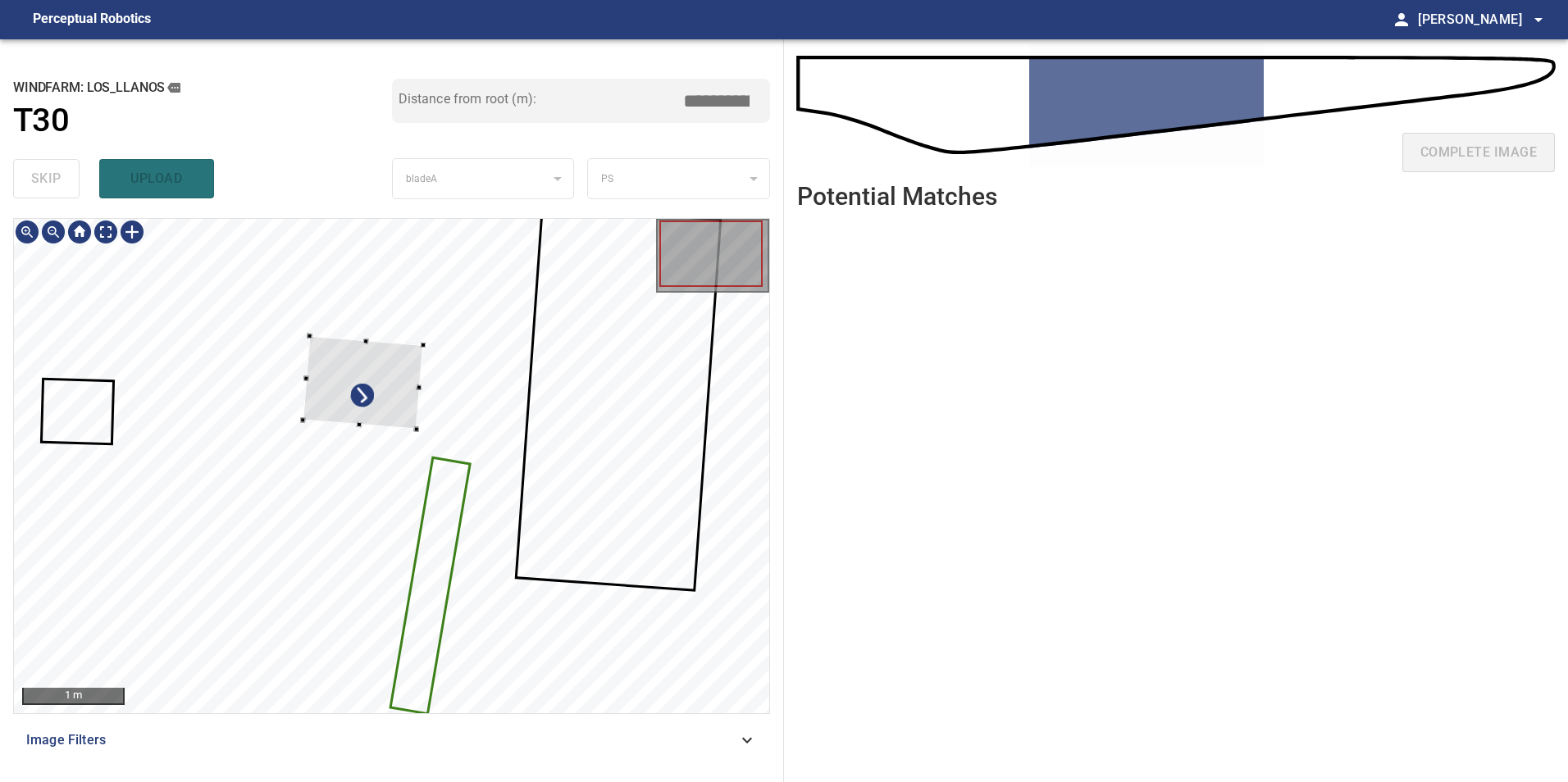
click at [465, 483] on div at bounding box center [391, 465] width 755 height 494
click at [0, 333] on html "**********" at bounding box center [784, 391] width 1568 height 782
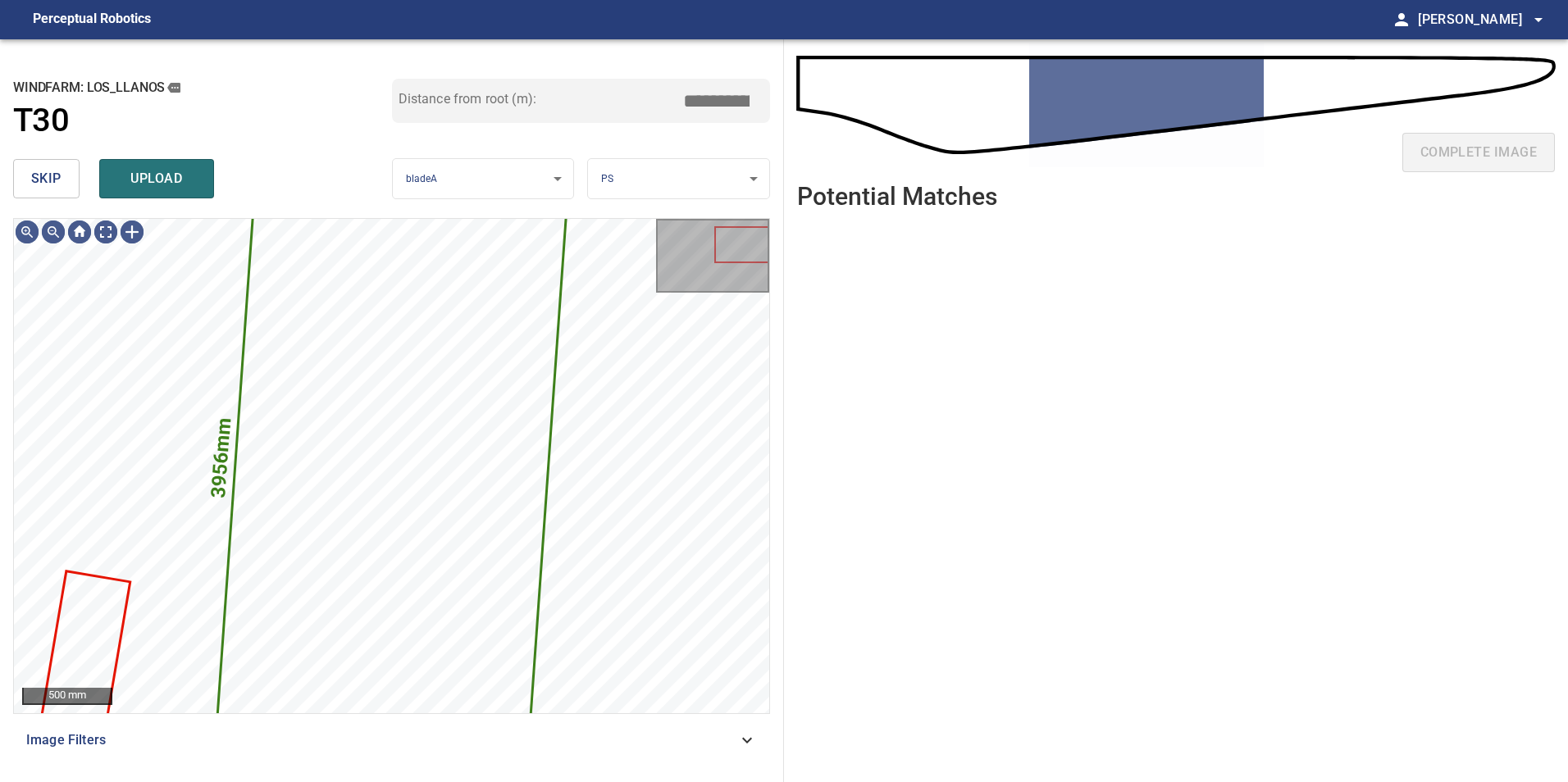
click at [72, 174] on button "skip" at bounding box center [46, 178] width 66 height 39
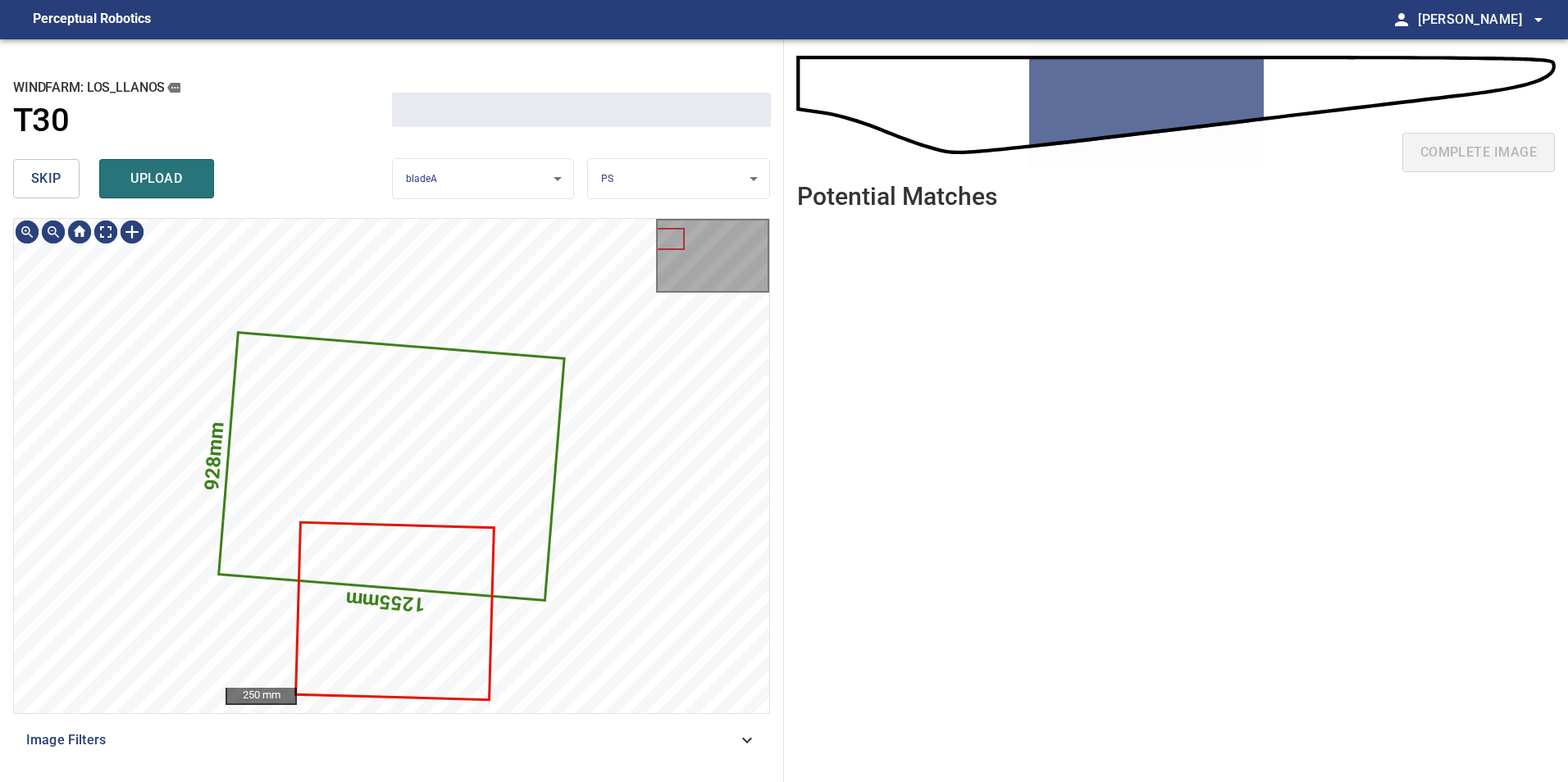
click at [72, 174] on button "skip" at bounding box center [46, 178] width 66 height 39
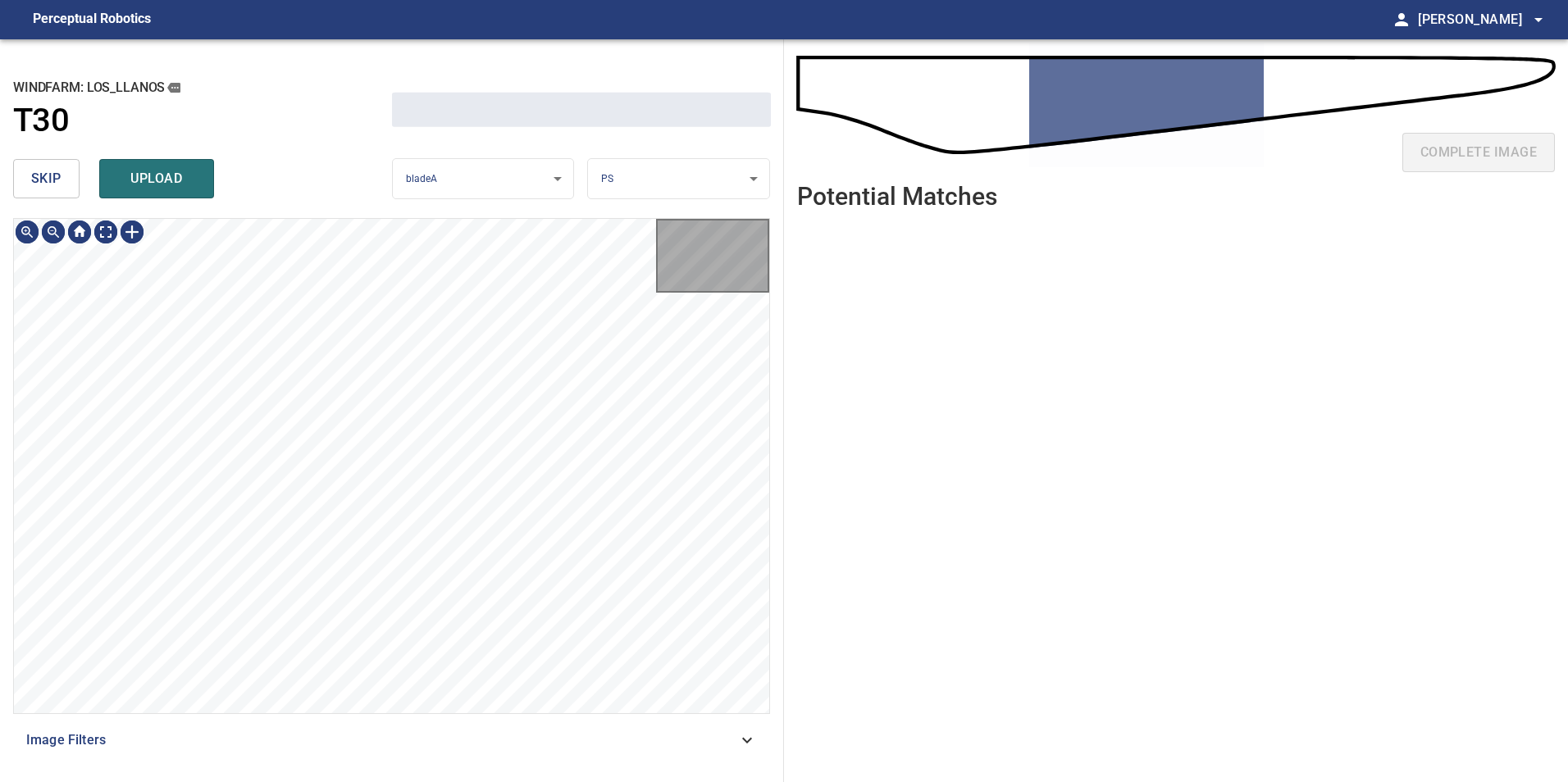
click at [72, 174] on button "skip" at bounding box center [46, 178] width 66 height 39
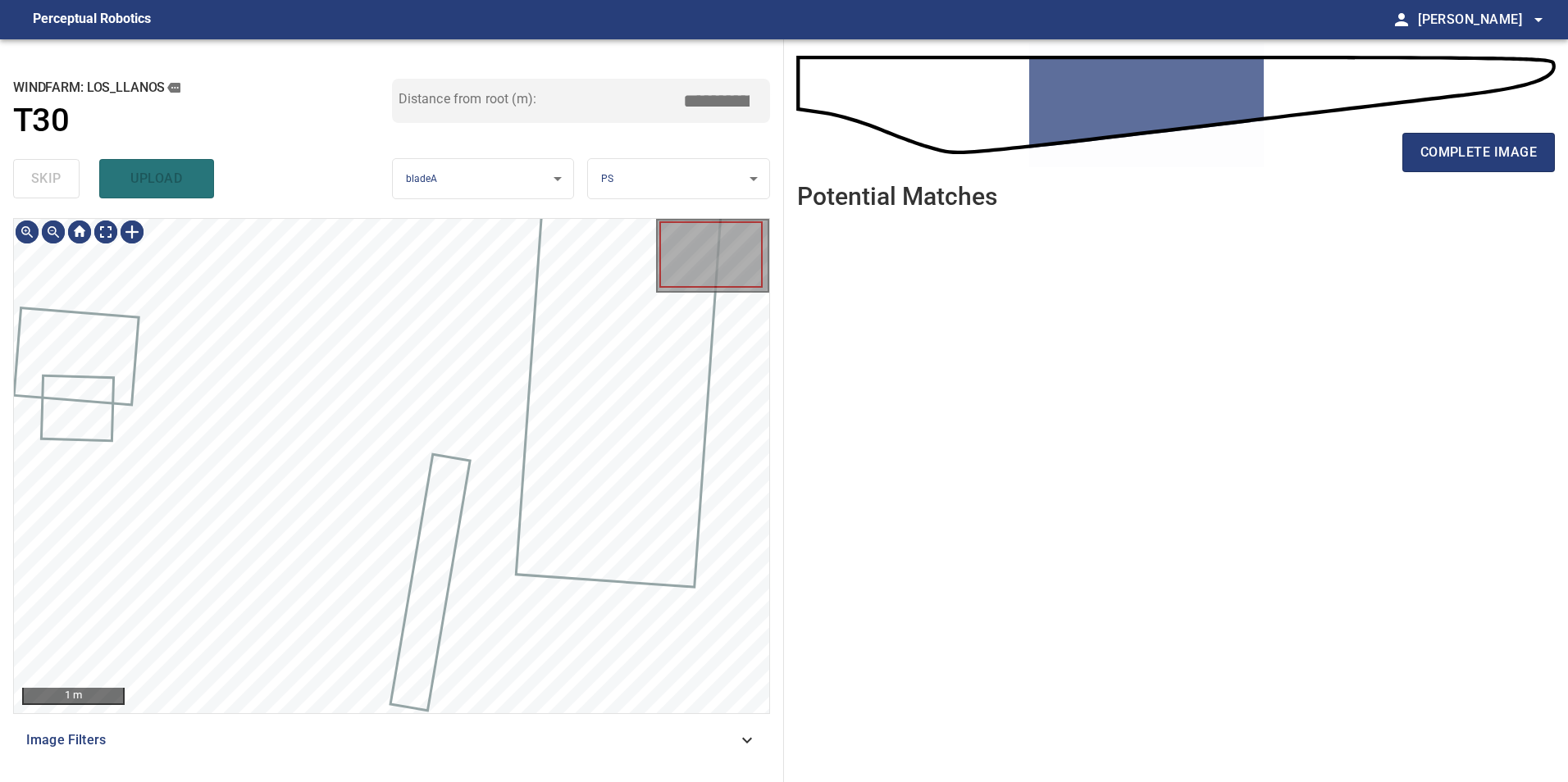
click at [72, 174] on div "skip upload" at bounding box center [202, 178] width 379 height 52
type input "*****"
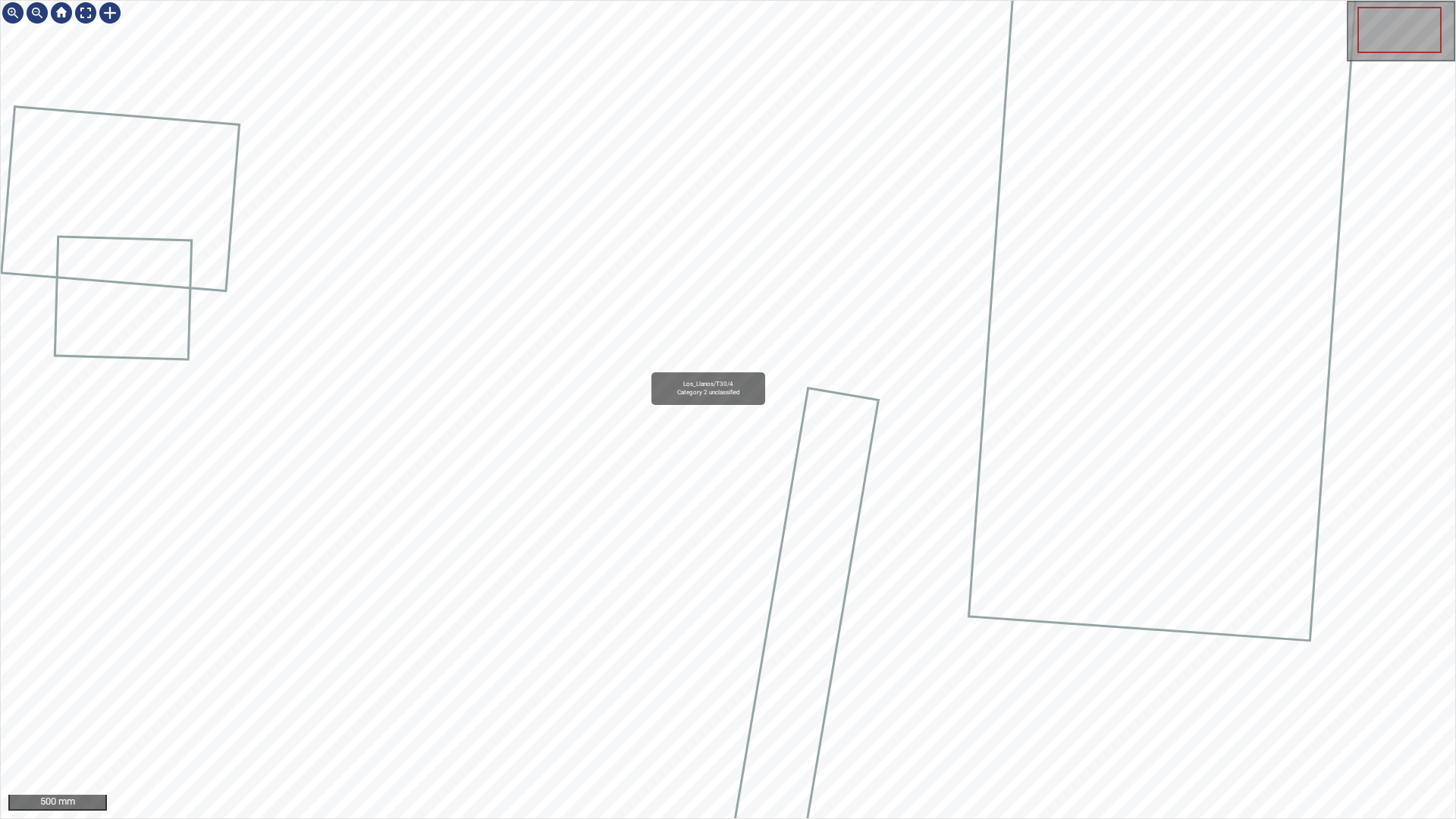
click at [820, 631] on icon at bounding box center [803, 634] width 149 height 488
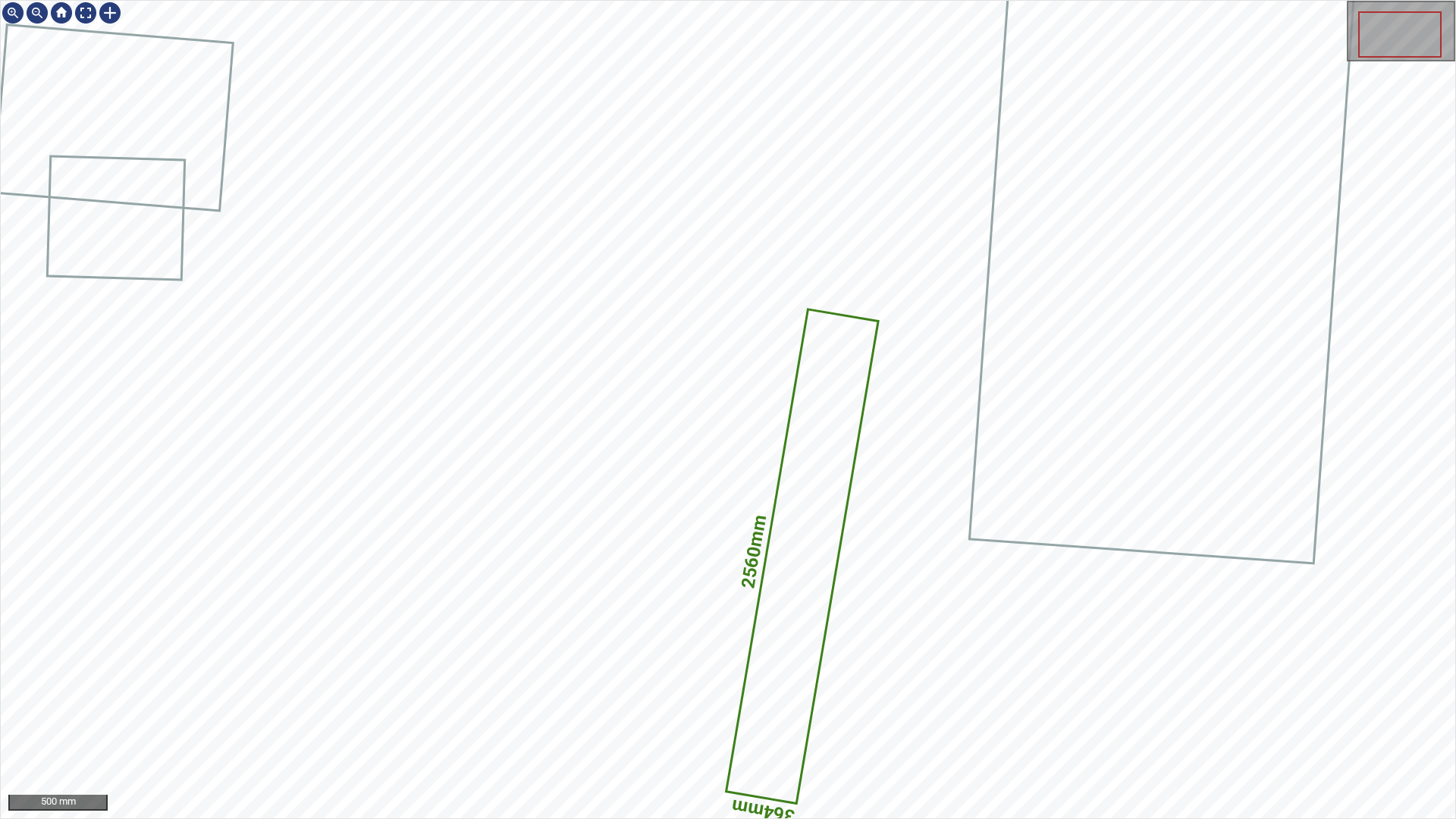
click at [794, 692] on icon at bounding box center [802, 555] width 150 height 491
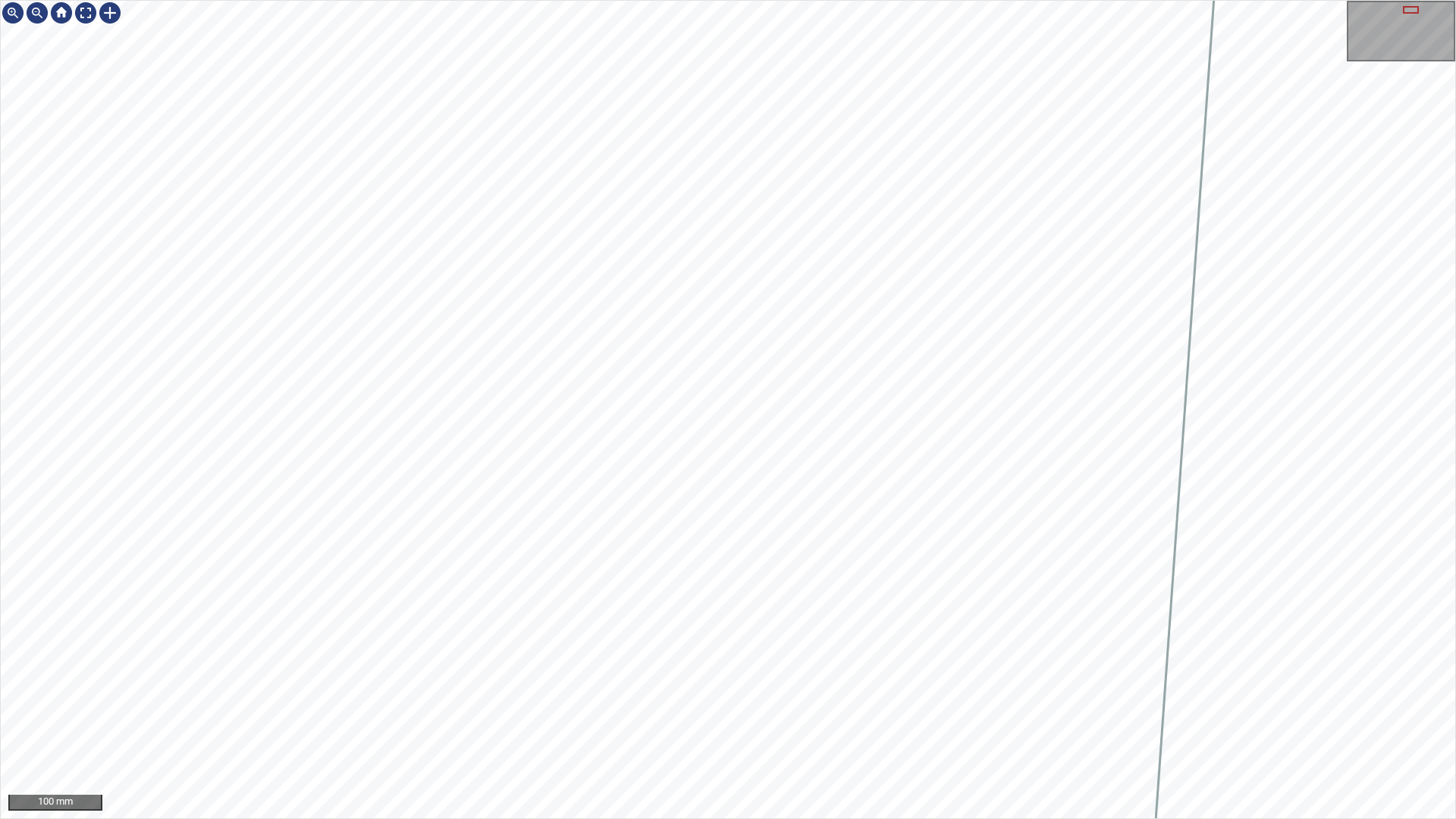
click at [939, 723] on div "2560mm 364mm 100 mm" at bounding box center [728, 410] width 1456 height 819
click at [1026, 723] on div "2560mm 364mm 50 mm" at bounding box center [728, 410] width 1456 height 819
click at [701, 723] on div "2560mm 364mm 50 mm" at bounding box center [728, 410] width 1456 height 819
click at [634, 723] on div "2560mm 364mm 100 mm" at bounding box center [728, 410] width 1456 height 819
click at [421, 0] on div "2560mm 364mm 100 mm" at bounding box center [728, 410] width 1456 height 819
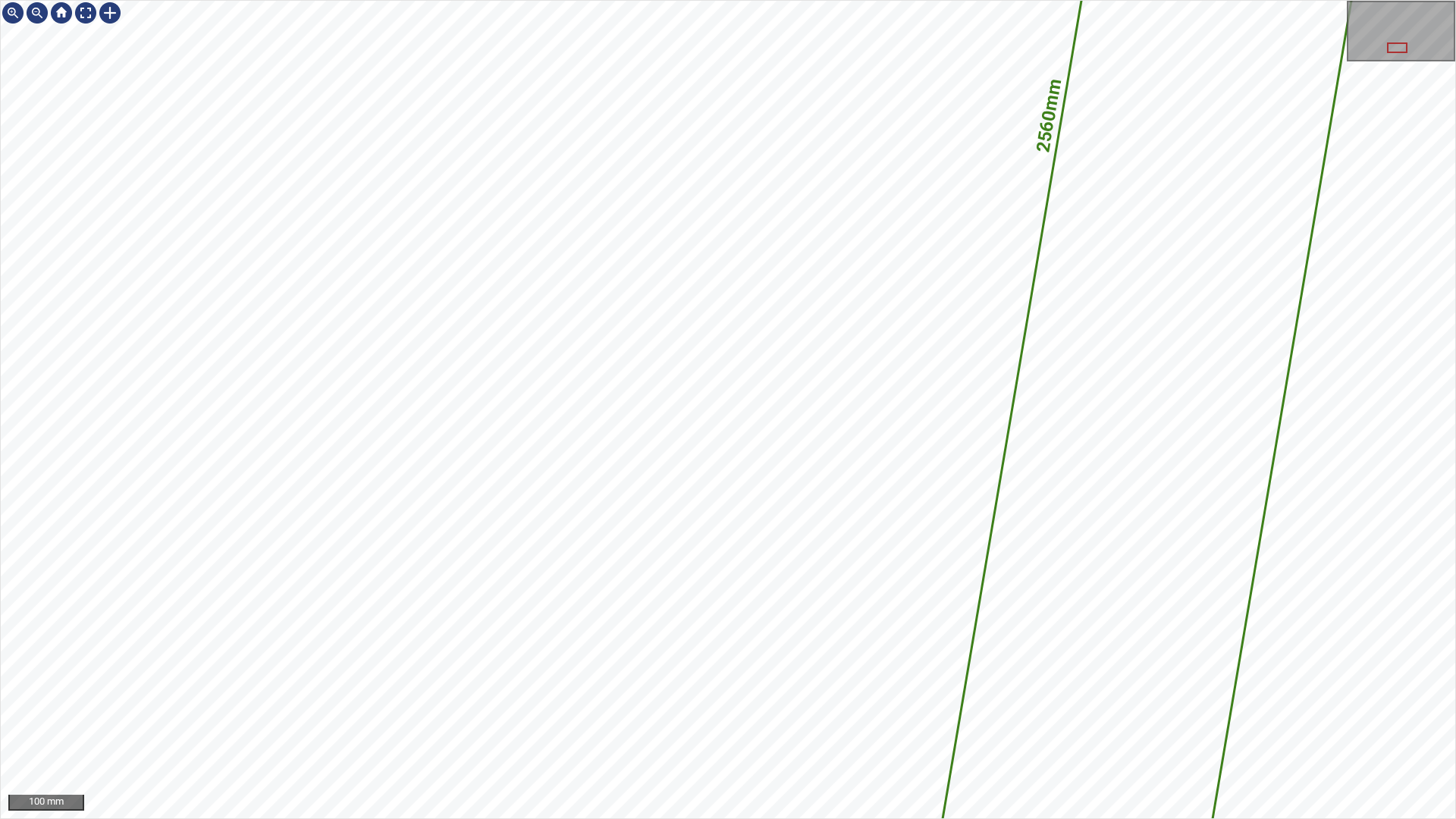
click at [772, 487] on div "2560mm 364mm 100 mm" at bounding box center [728, 410] width 1456 height 819
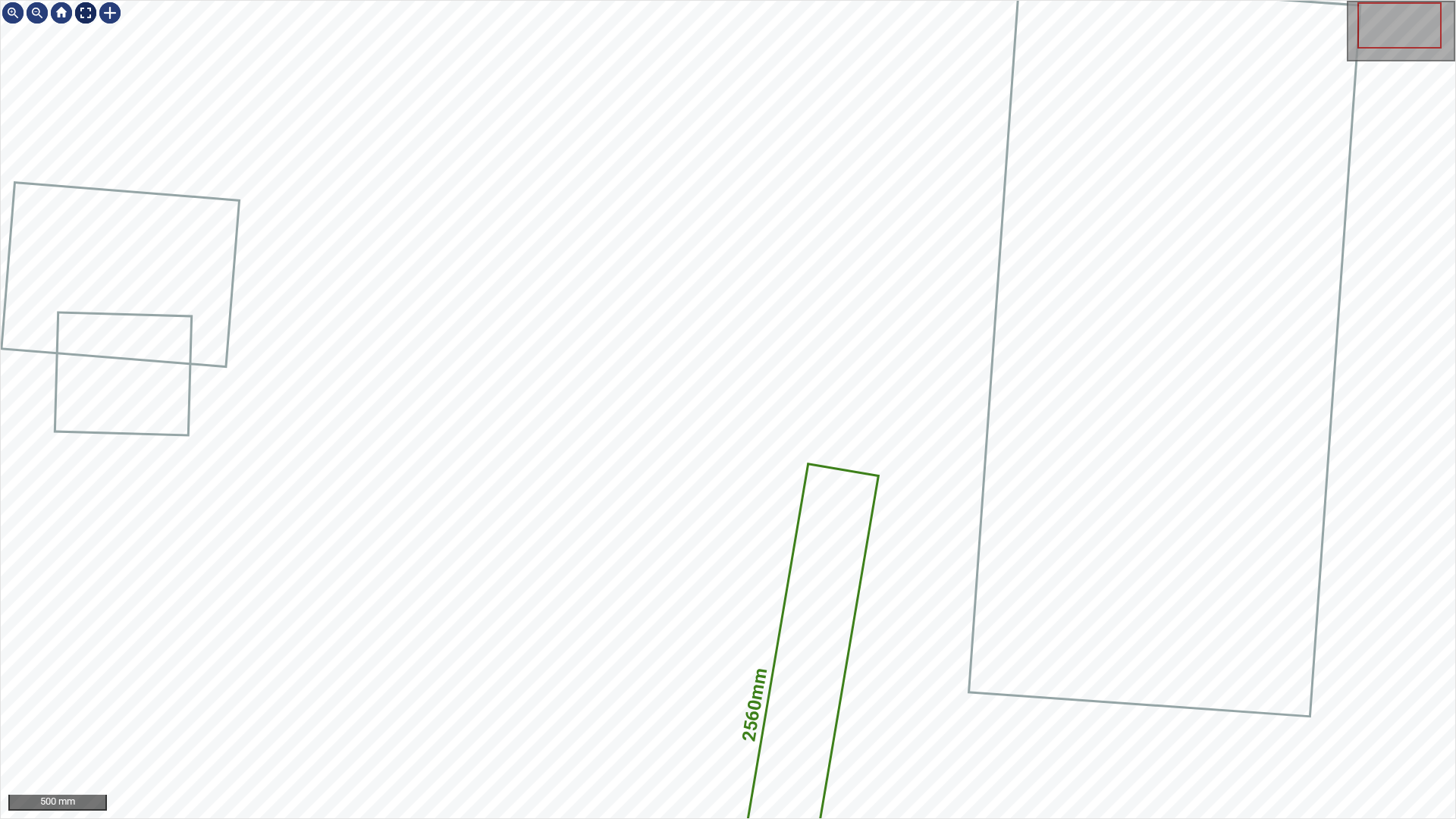
click at [79, 17] on div at bounding box center [86, 13] width 24 height 24
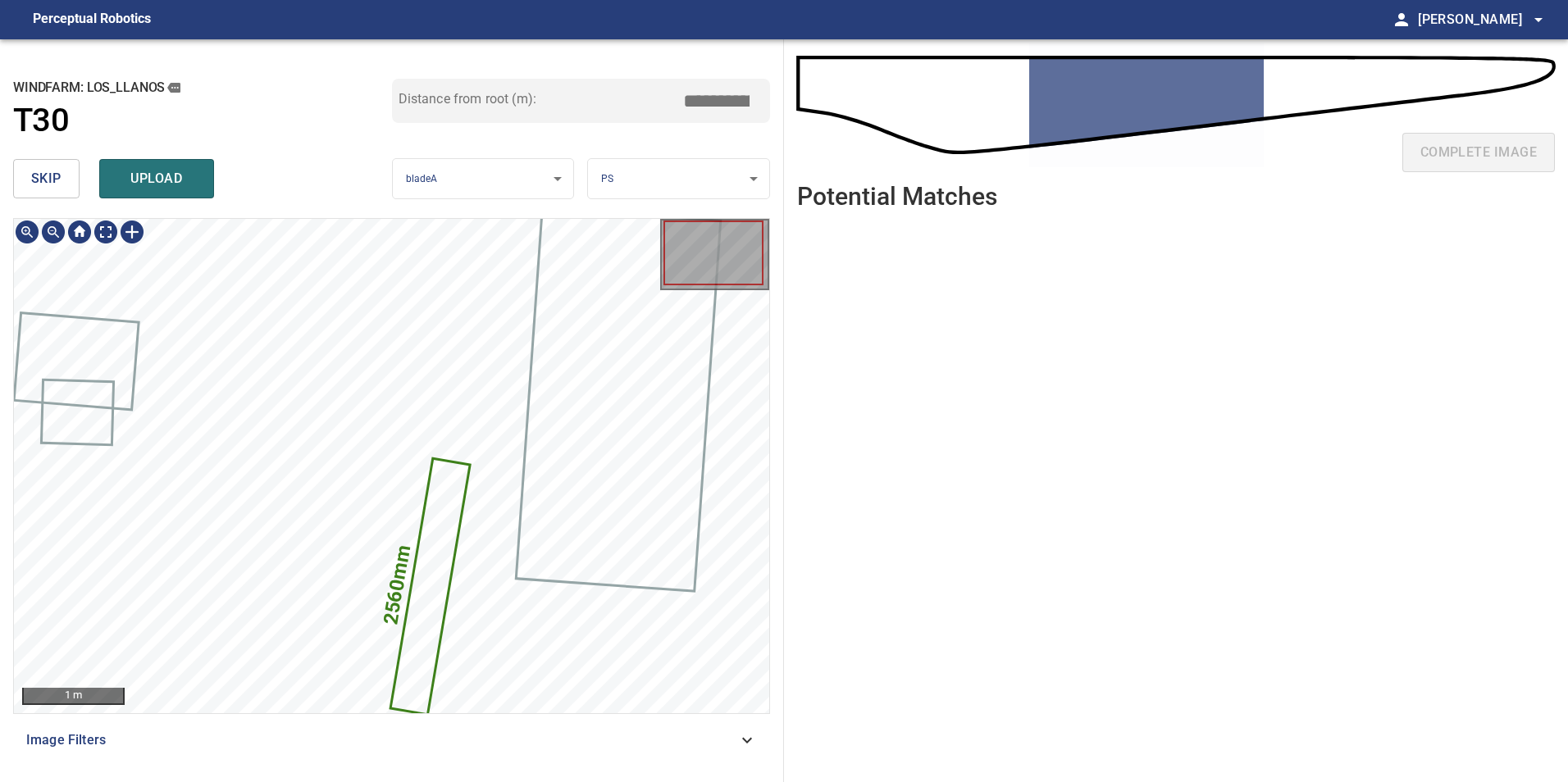
click at [413, 583] on icon at bounding box center [430, 588] width 77 height 254
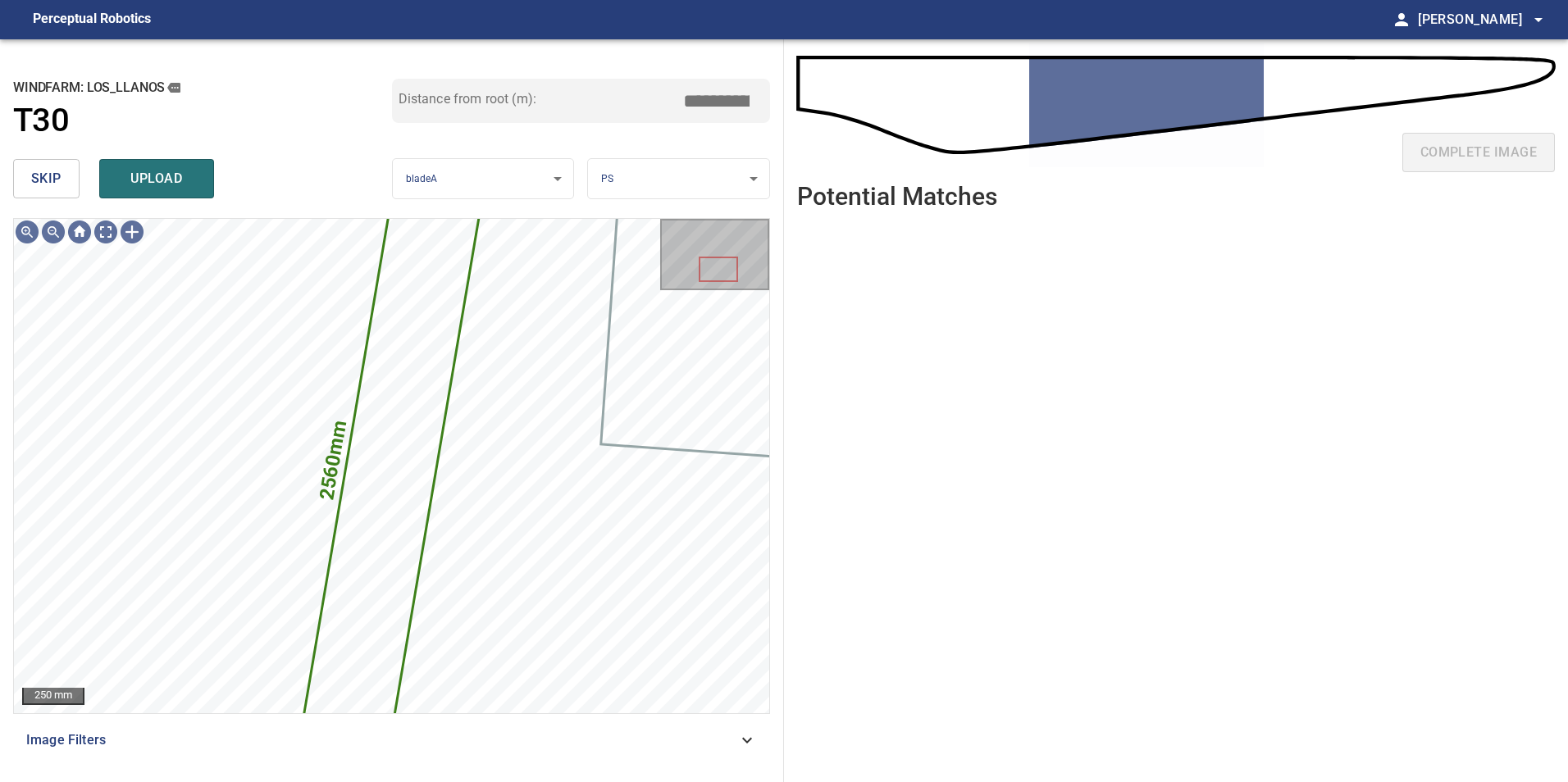
click at [24, 162] on button "skip" at bounding box center [46, 178] width 66 height 39
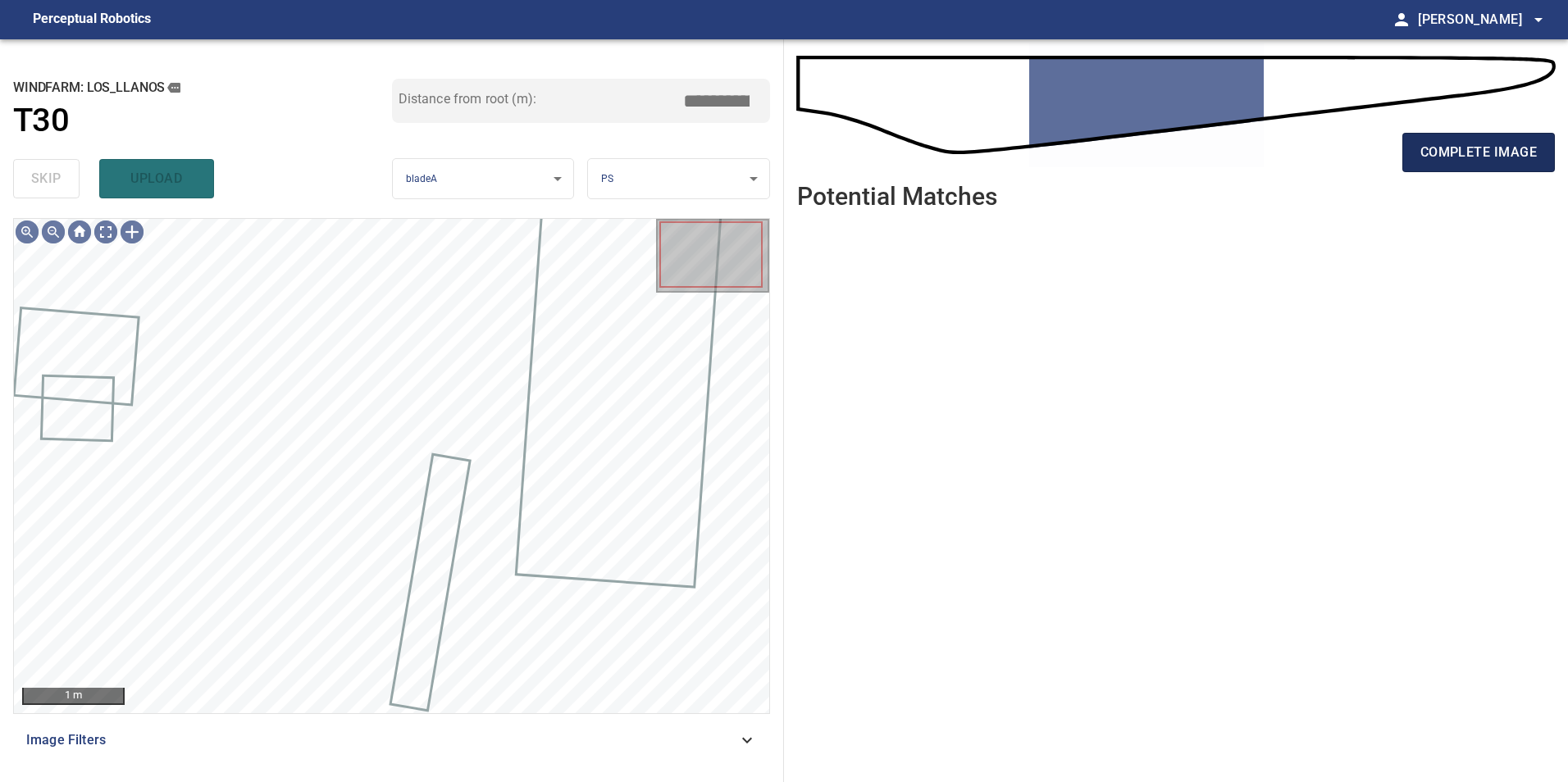
click at [1487, 155] on span "complete image" at bounding box center [1478, 152] width 116 height 23
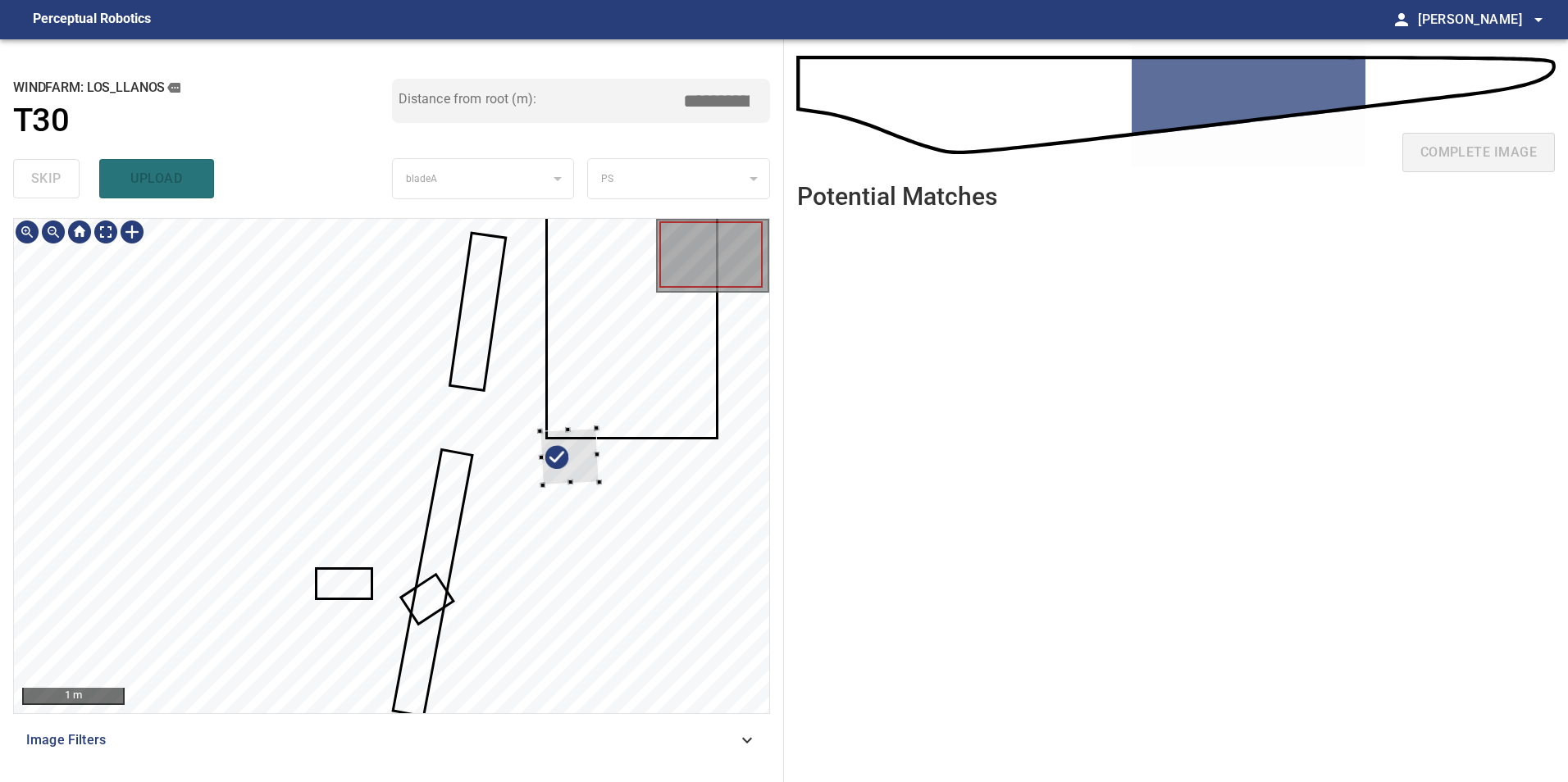
click at [678, 379] on div at bounding box center [391, 465] width 755 height 494
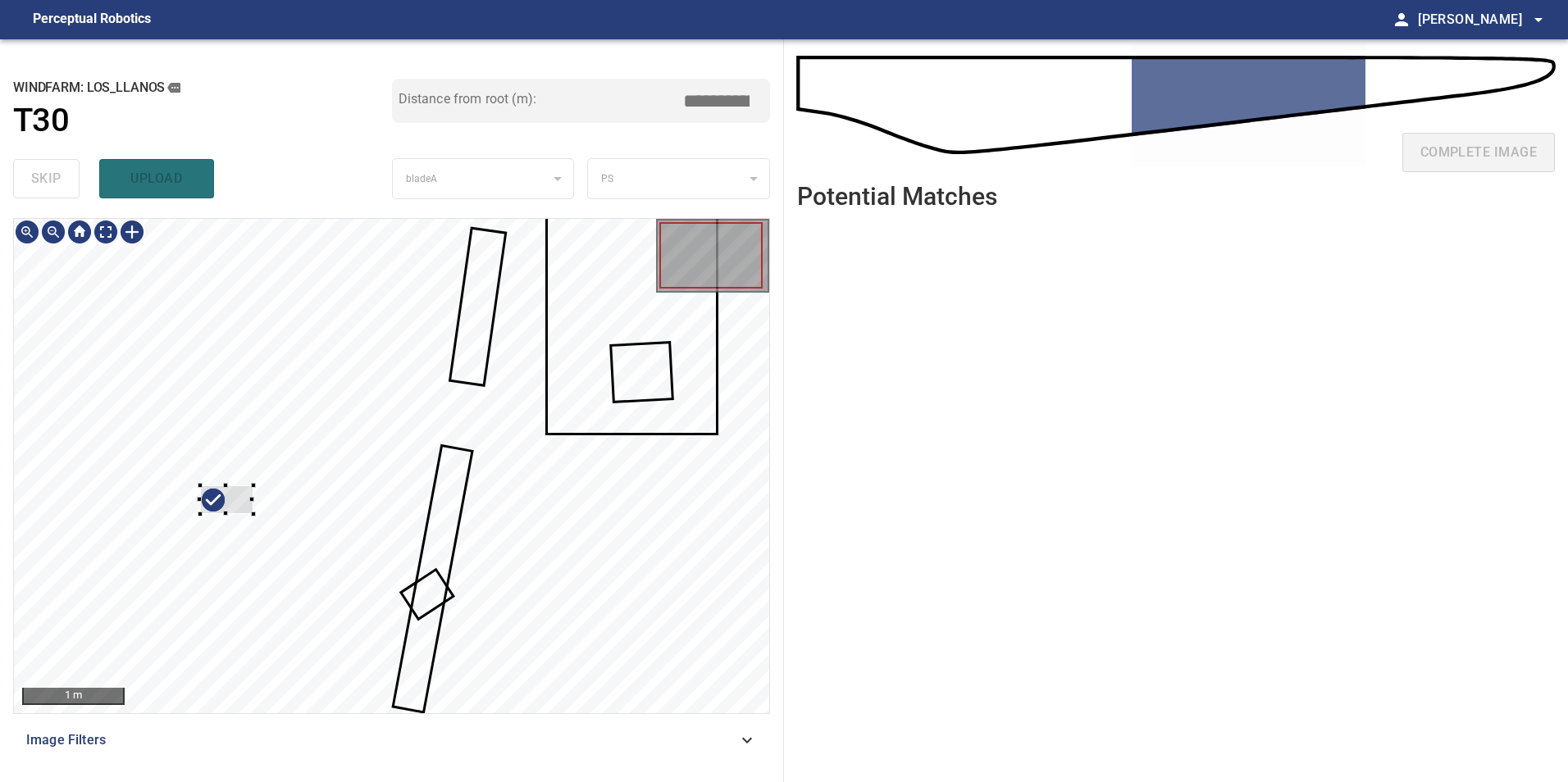
click at [169, 482] on div at bounding box center [391, 465] width 755 height 494
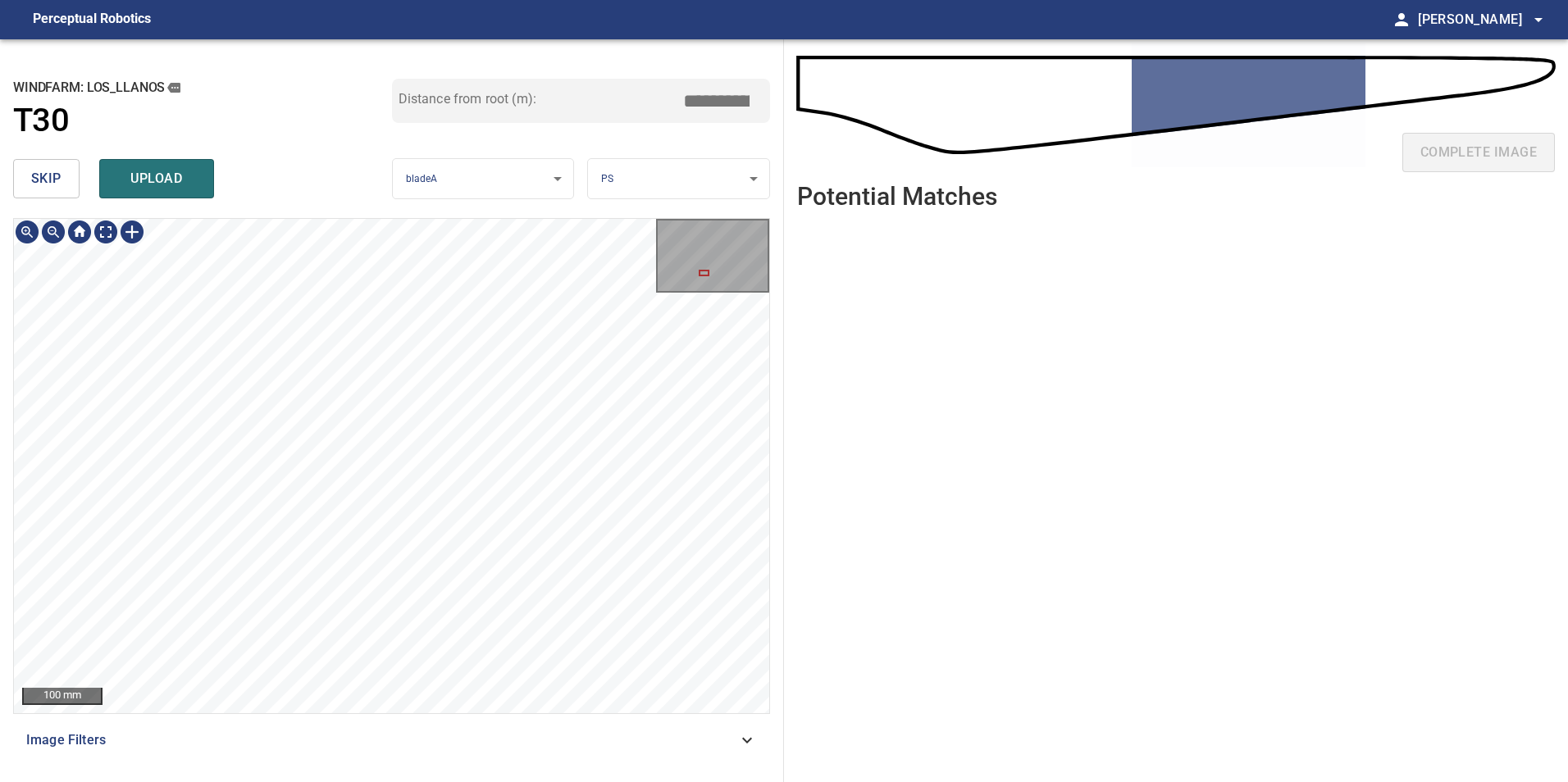
click at [332, 757] on div "100 mm Image Filters" at bounding box center [391, 493] width 757 height 551
click at [374, 781] on html "**********" at bounding box center [784, 391] width 1568 height 782
click at [382, 751] on div "100 mm Image Filters" at bounding box center [391, 493] width 757 height 551
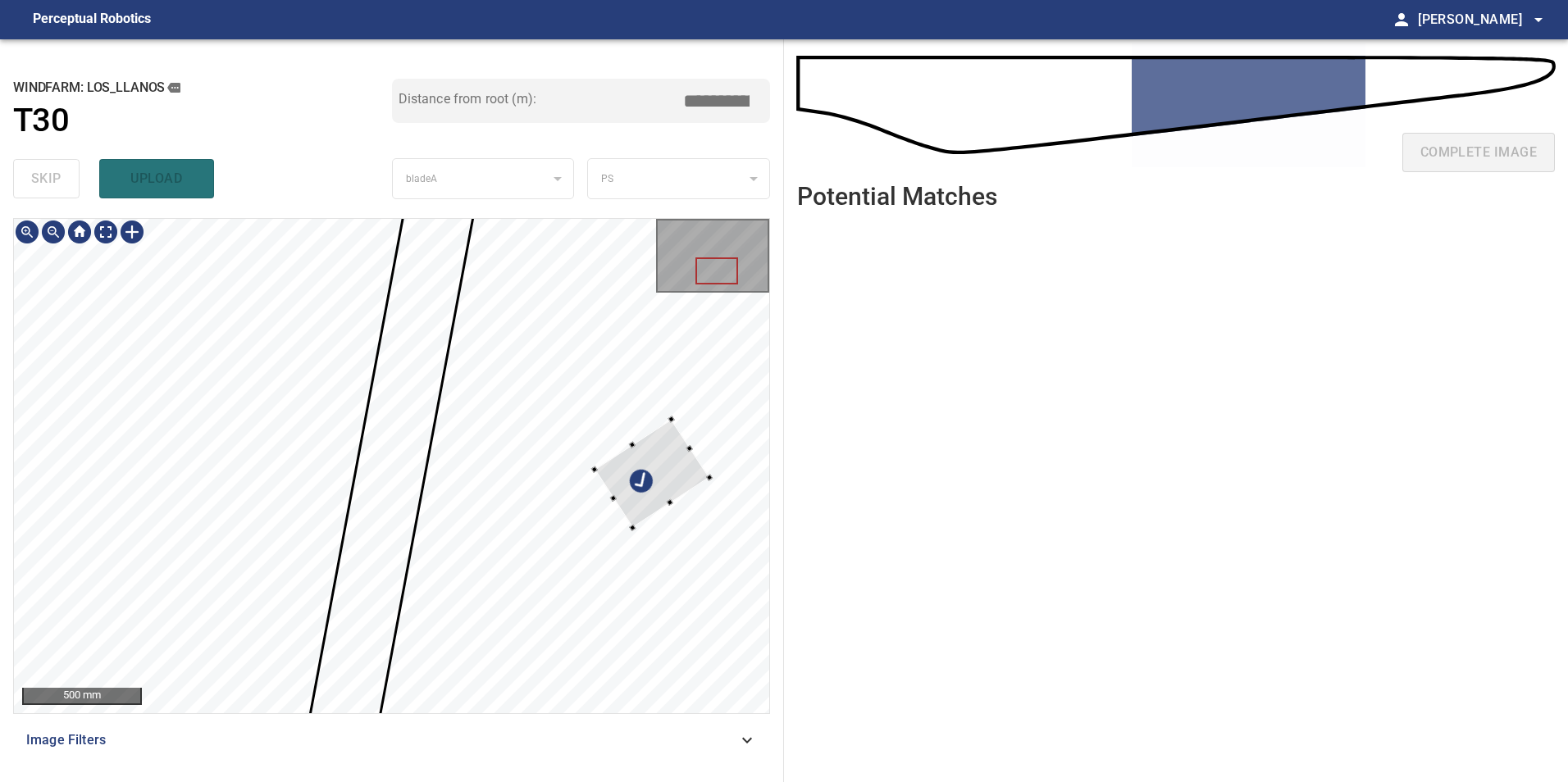
click at [710, 460] on div at bounding box center [653, 474] width 116 height 109
click at [678, 464] on div at bounding box center [703, 466] width 116 height 109
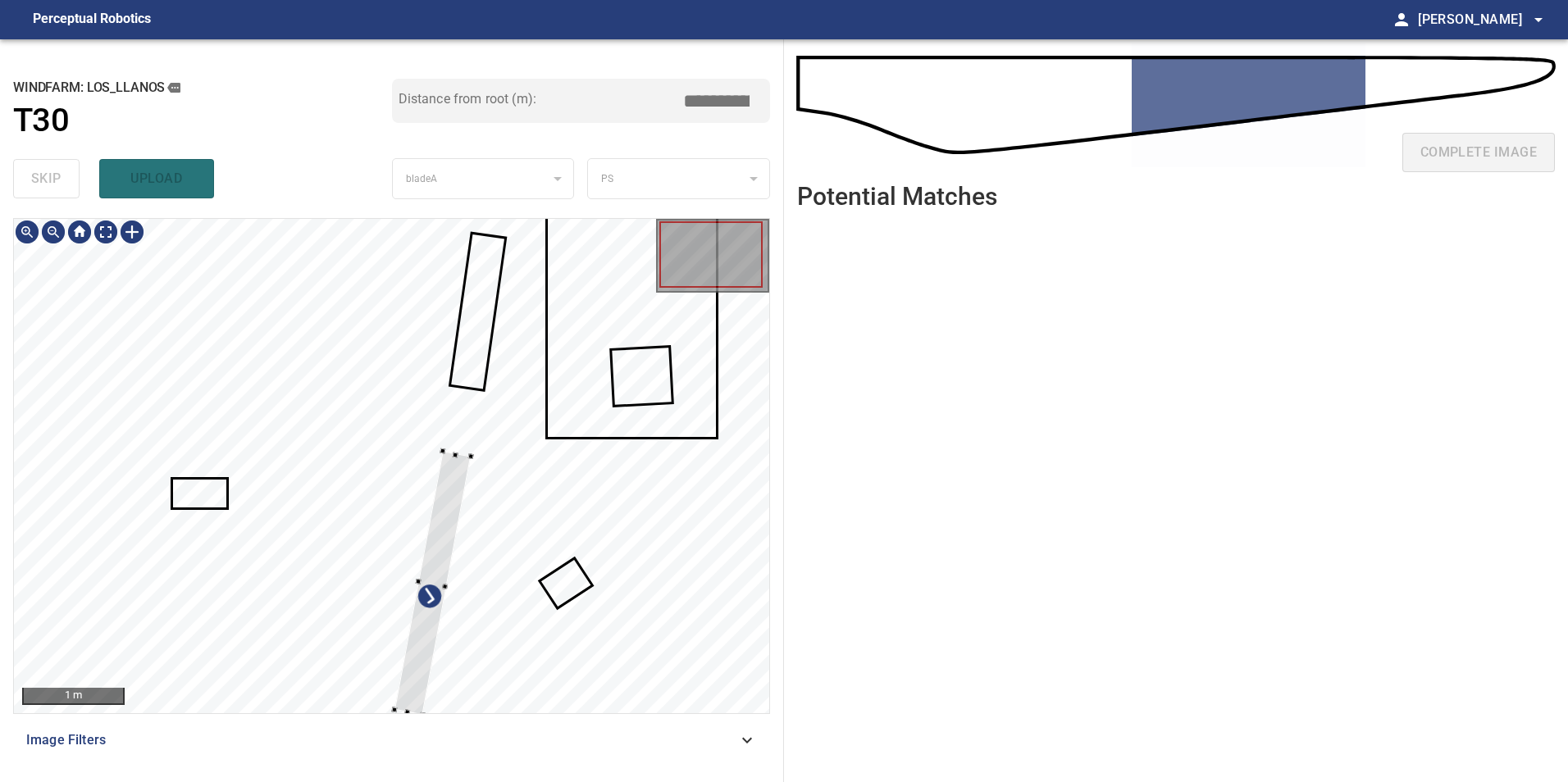
click at [649, 436] on div at bounding box center [391, 465] width 755 height 494
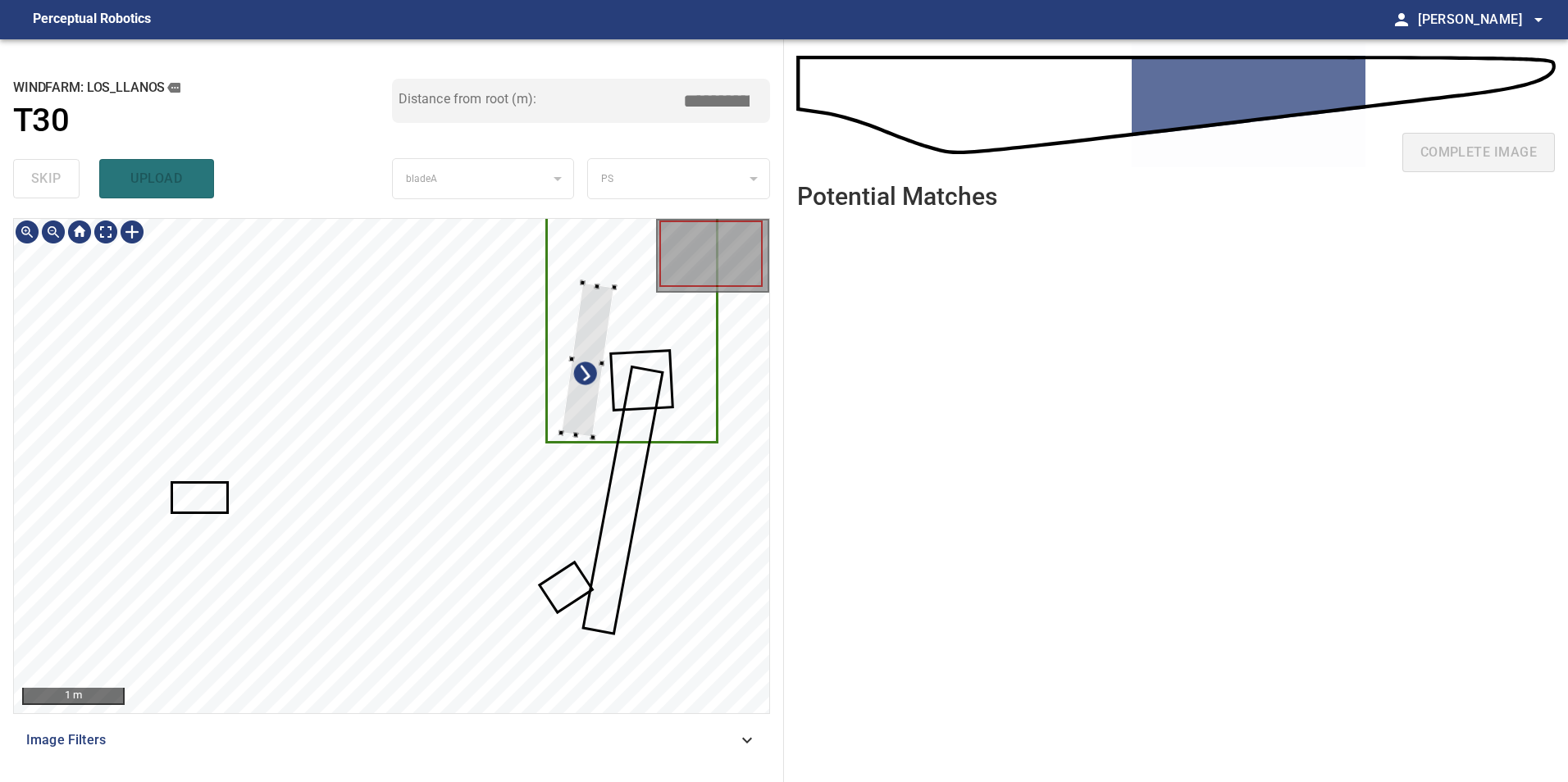
click at [622, 431] on div at bounding box center [391, 465] width 755 height 494
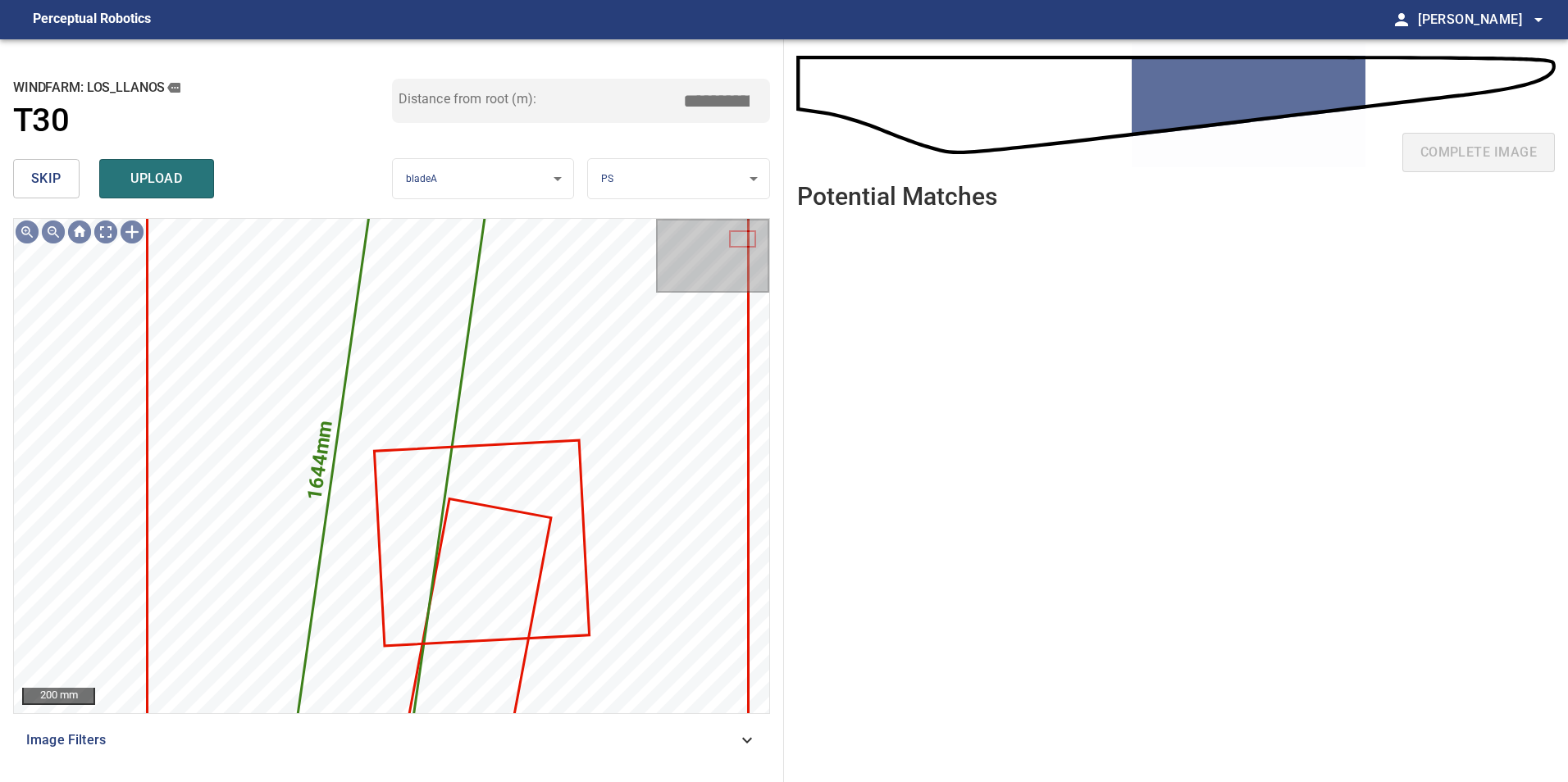
click at [61, 180] on button "skip" at bounding box center [46, 178] width 66 height 39
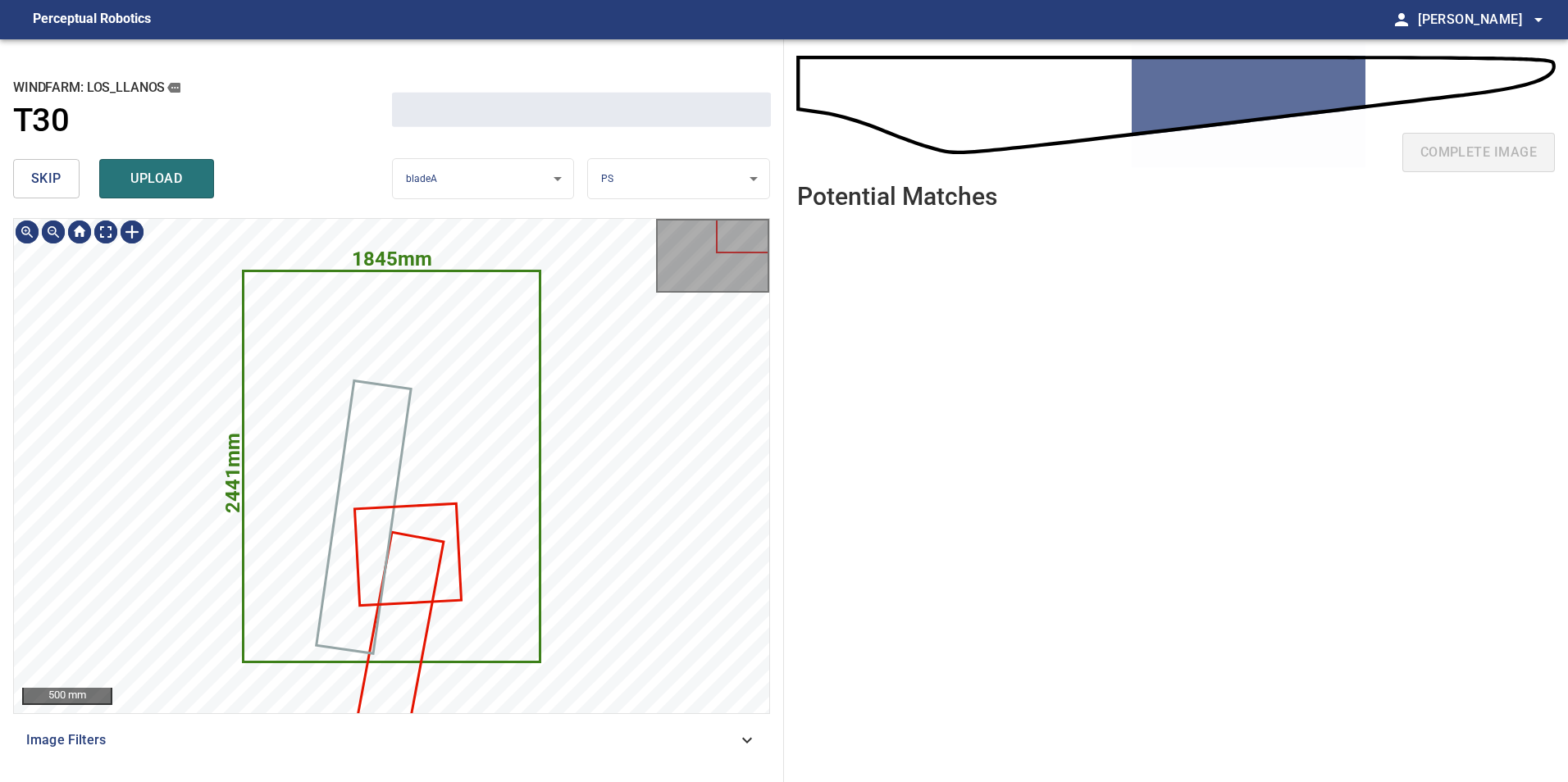
click at [61, 180] on button "skip" at bounding box center [46, 178] width 66 height 39
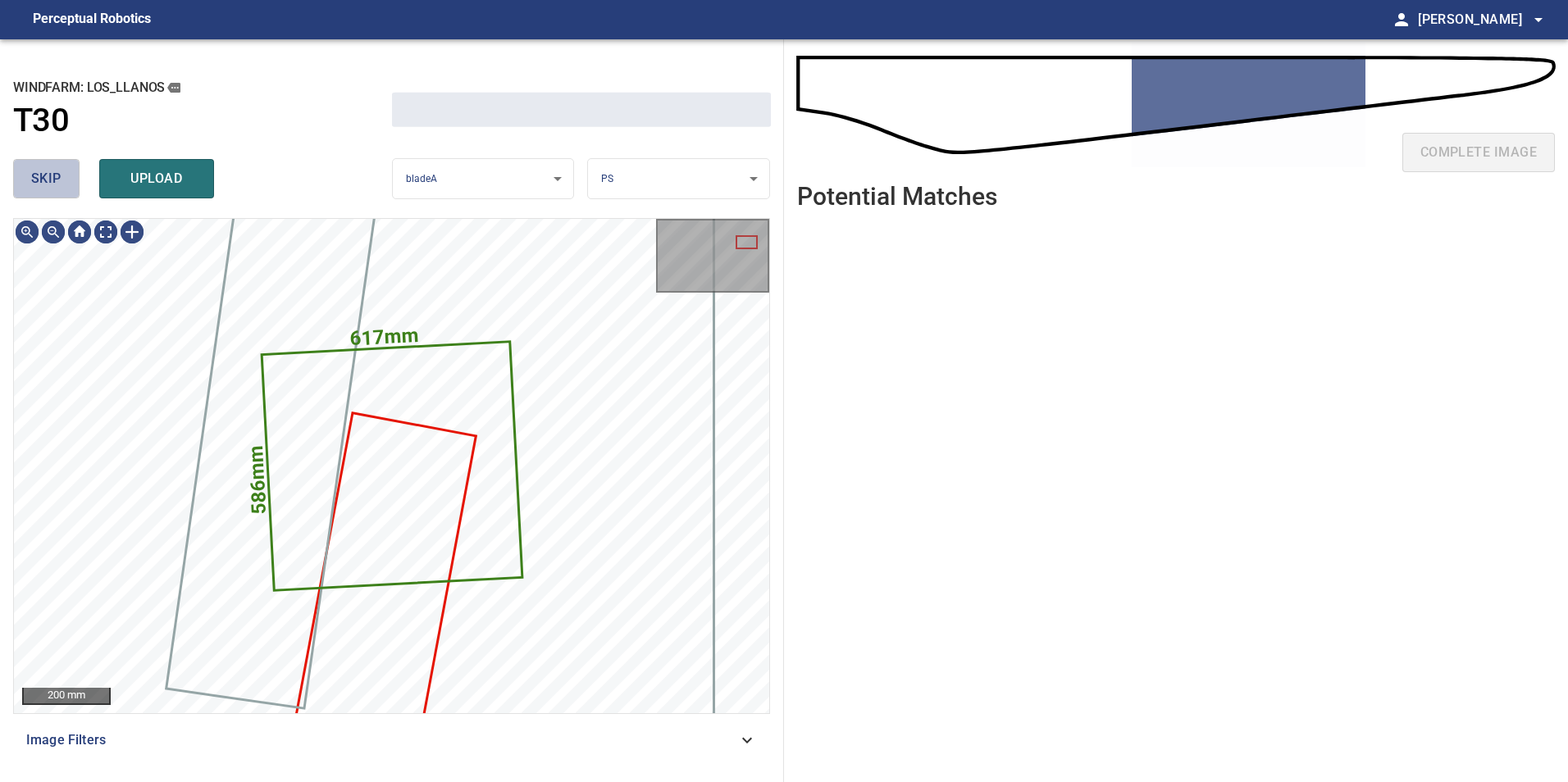
click at [61, 180] on button "skip" at bounding box center [46, 178] width 66 height 39
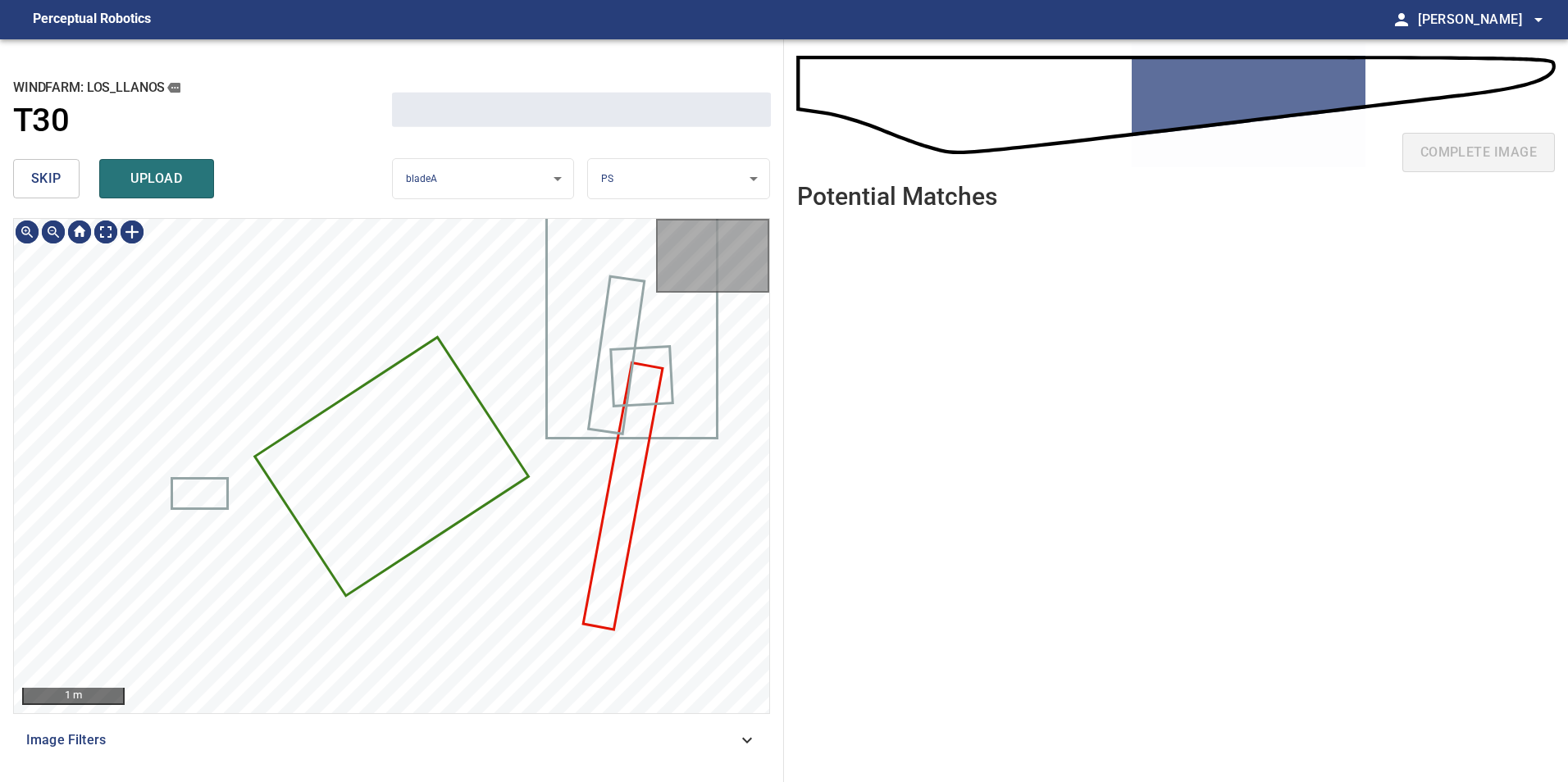
click at [61, 180] on button "skip" at bounding box center [46, 178] width 66 height 39
click at [62, 180] on button "skip" at bounding box center [46, 178] width 66 height 39
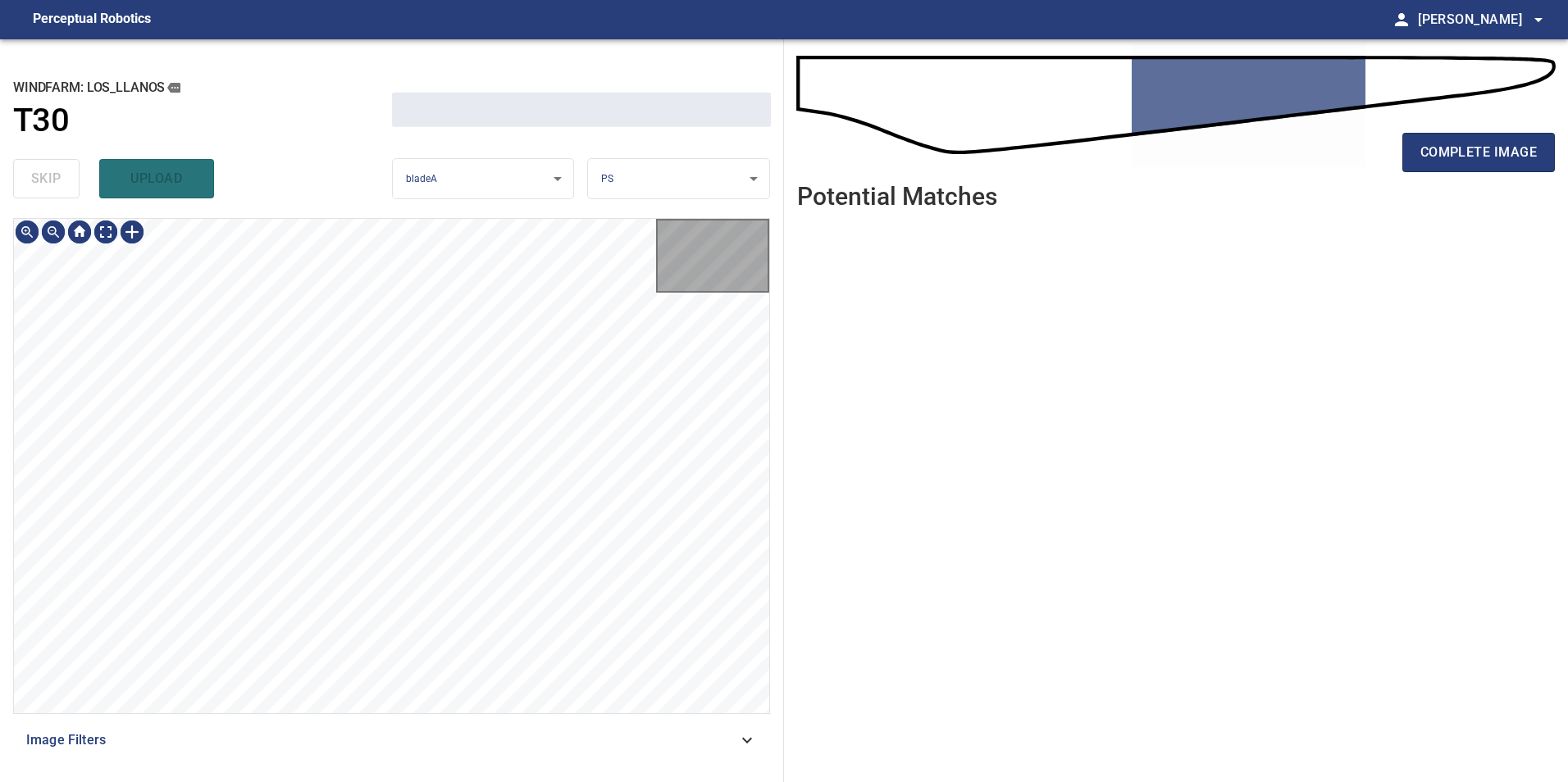
click at [64, 179] on div "skip upload" at bounding box center [202, 178] width 379 height 52
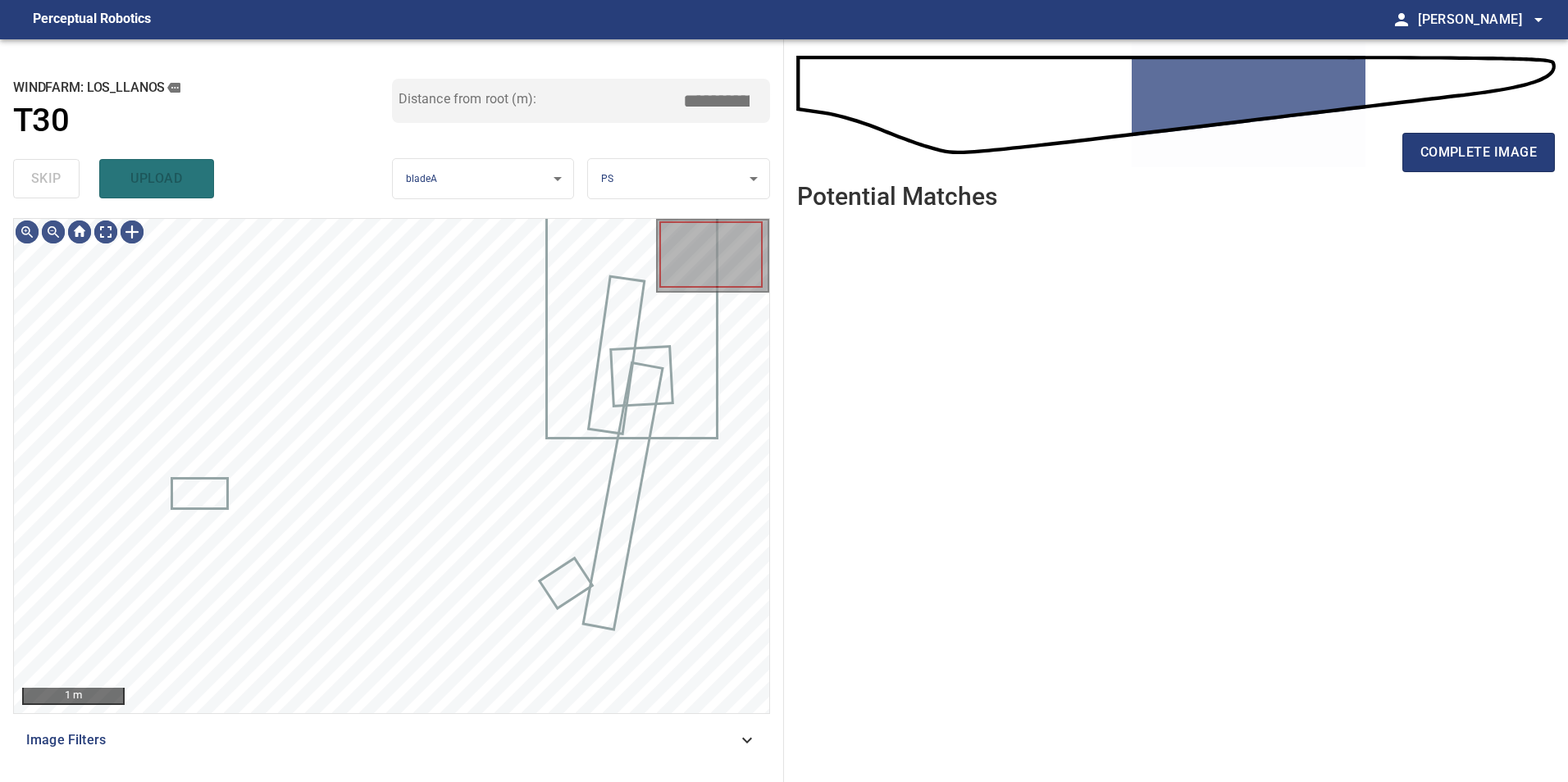
type input "*****"
click at [65, 178] on div "skip upload" at bounding box center [202, 178] width 379 height 52
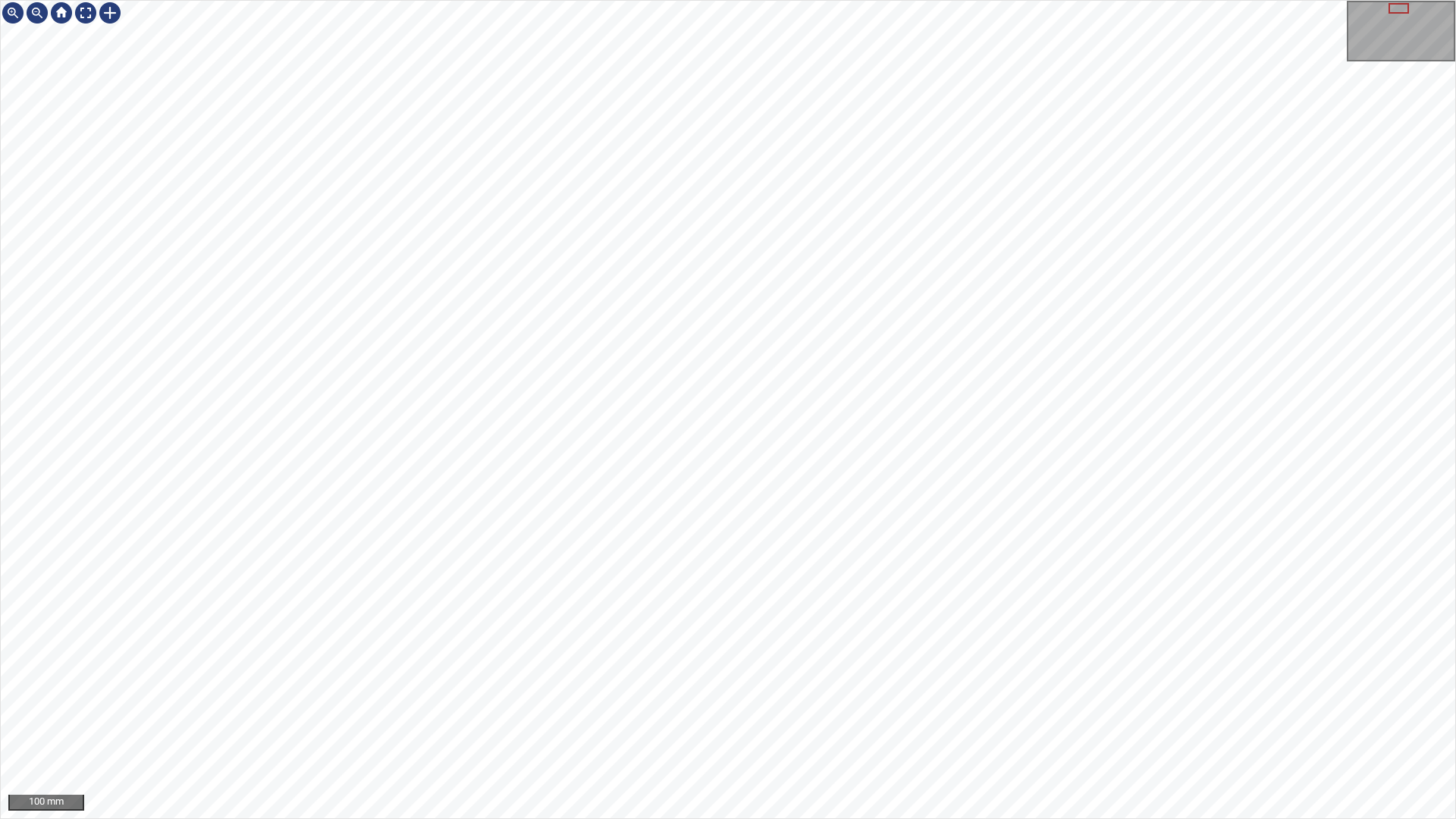
click at [753, 723] on div "100 mm" at bounding box center [728, 410] width 1456 height 819
click at [502, 723] on div "100 mm" at bounding box center [728, 410] width 1456 height 819
click at [787, 723] on div "100 mm" at bounding box center [728, 410] width 1456 height 819
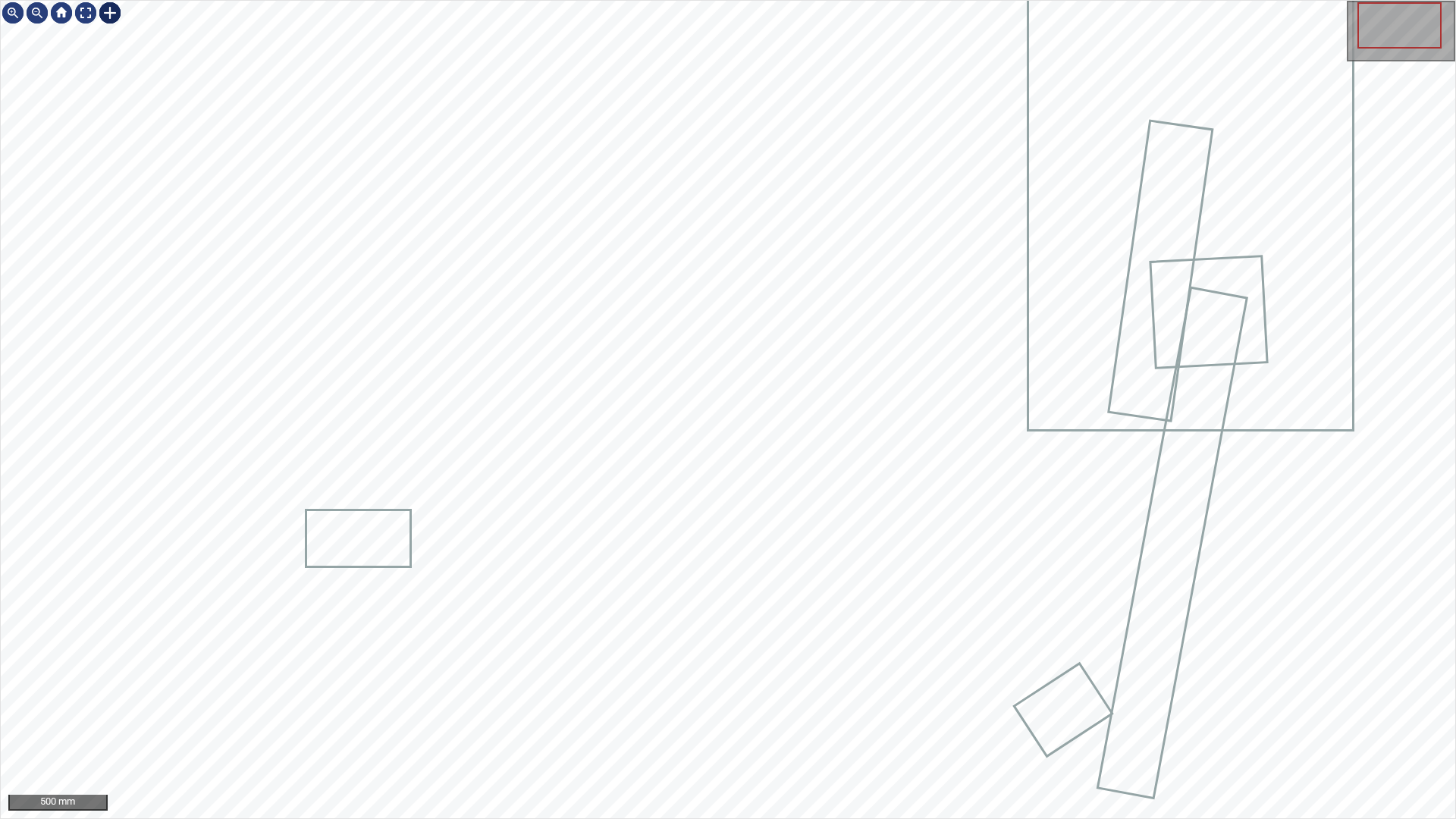
click at [110, 21] on div at bounding box center [110, 13] width 24 height 24
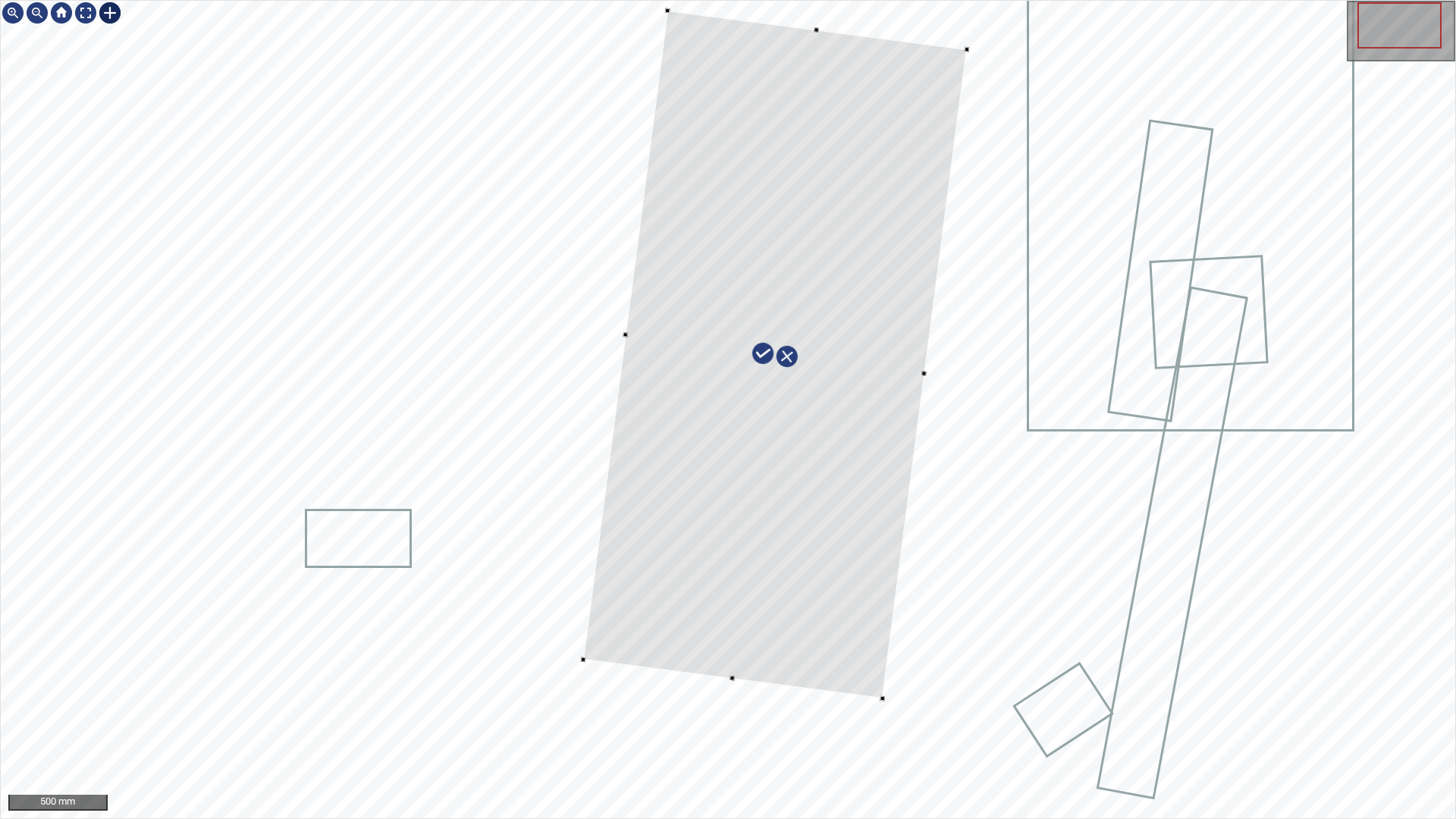
click at [862, 637] on div at bounding box center [775, 354] width 383 height 688
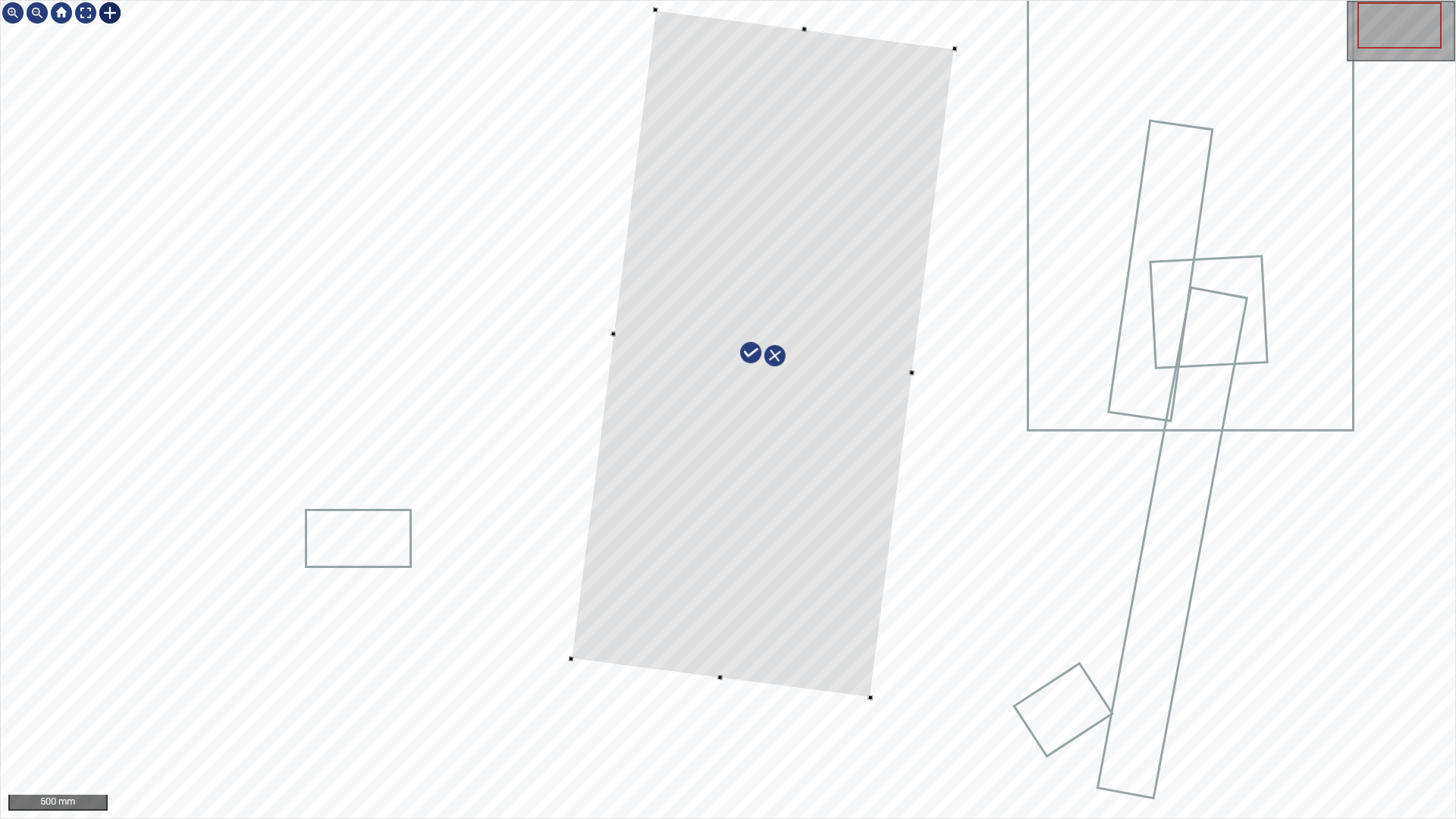
click at [846, 637] on div at bounding box center [763, 354] width 383 height 688
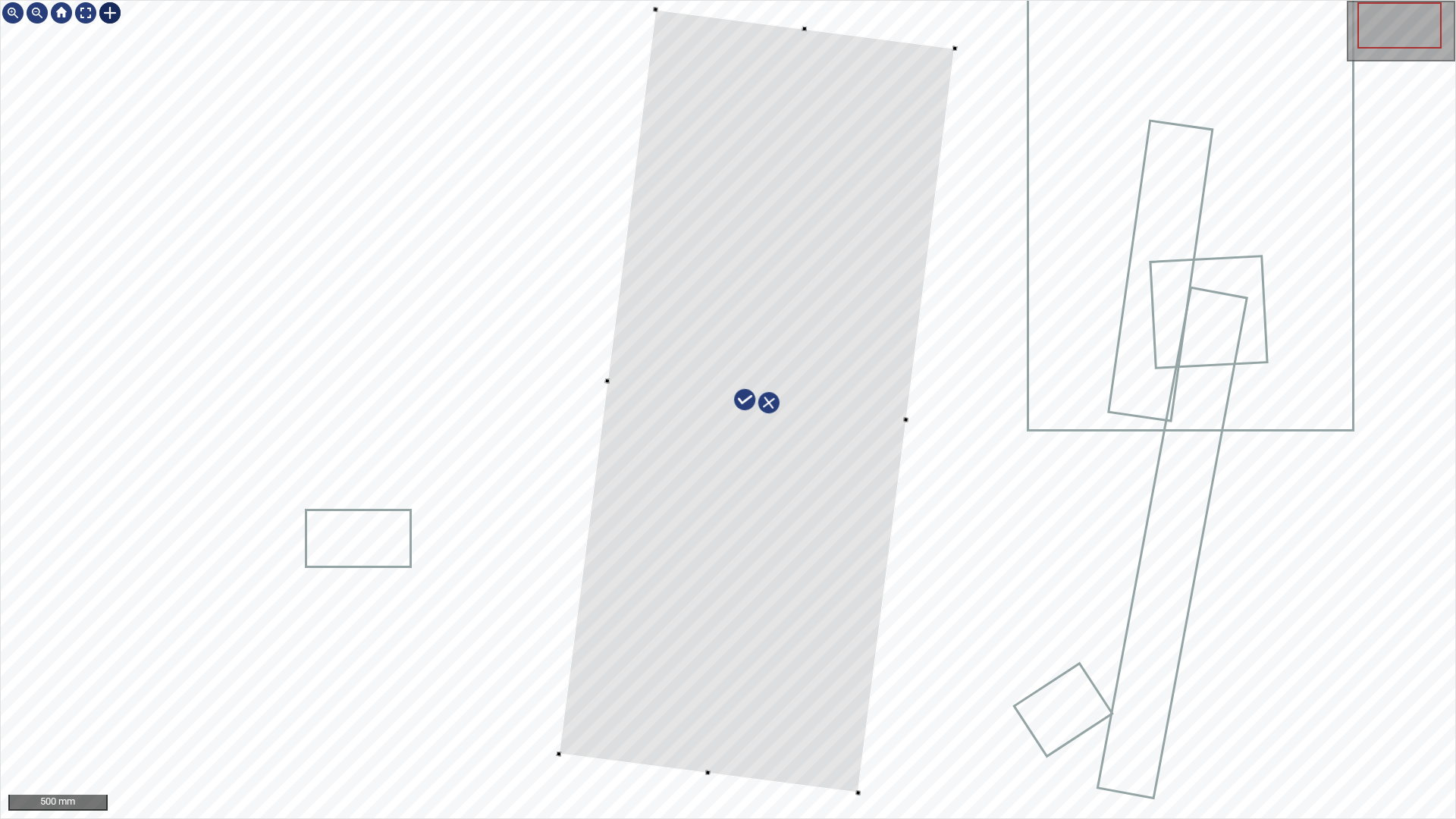
click at [692, 723] on div at bounding box center [728, 410] width 1454 height 817
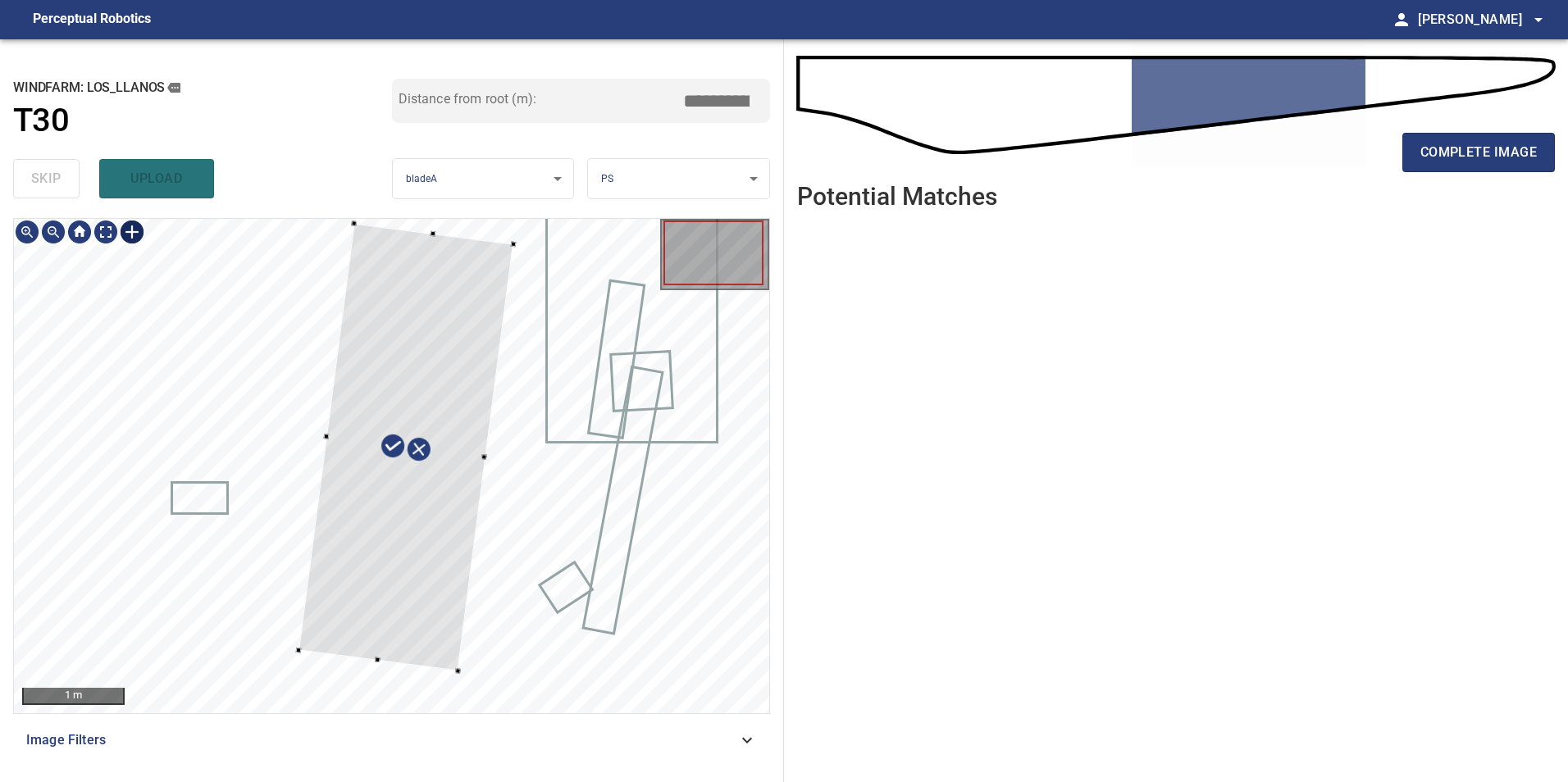
click at [457, 676] on div at bounding box center [391, 465] width 755 height 494
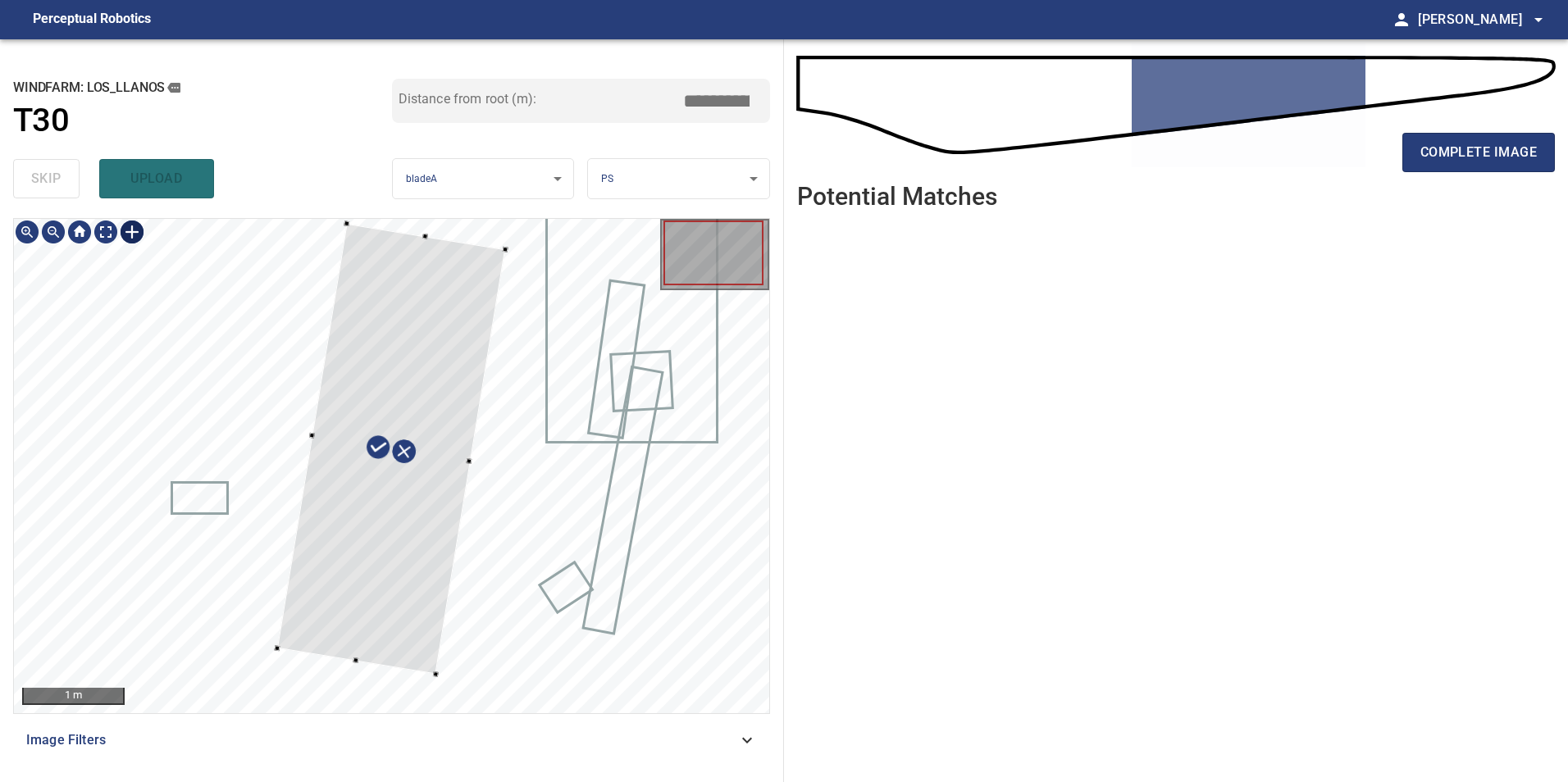
click at [469, 352] on div at bounding box center [391, 450] width 228 height 451
click at [320, 433] on div at bounding box center [391, 465] width 755 height 494
click at [370, 618] on div at bounding box center [402, 451] width 231 height 451
click at [329, 447] on div at bounding box center [391, 465] width 755 height 494
click at [508, 259] on div at bounding box center [391, 465] width 755 height 494
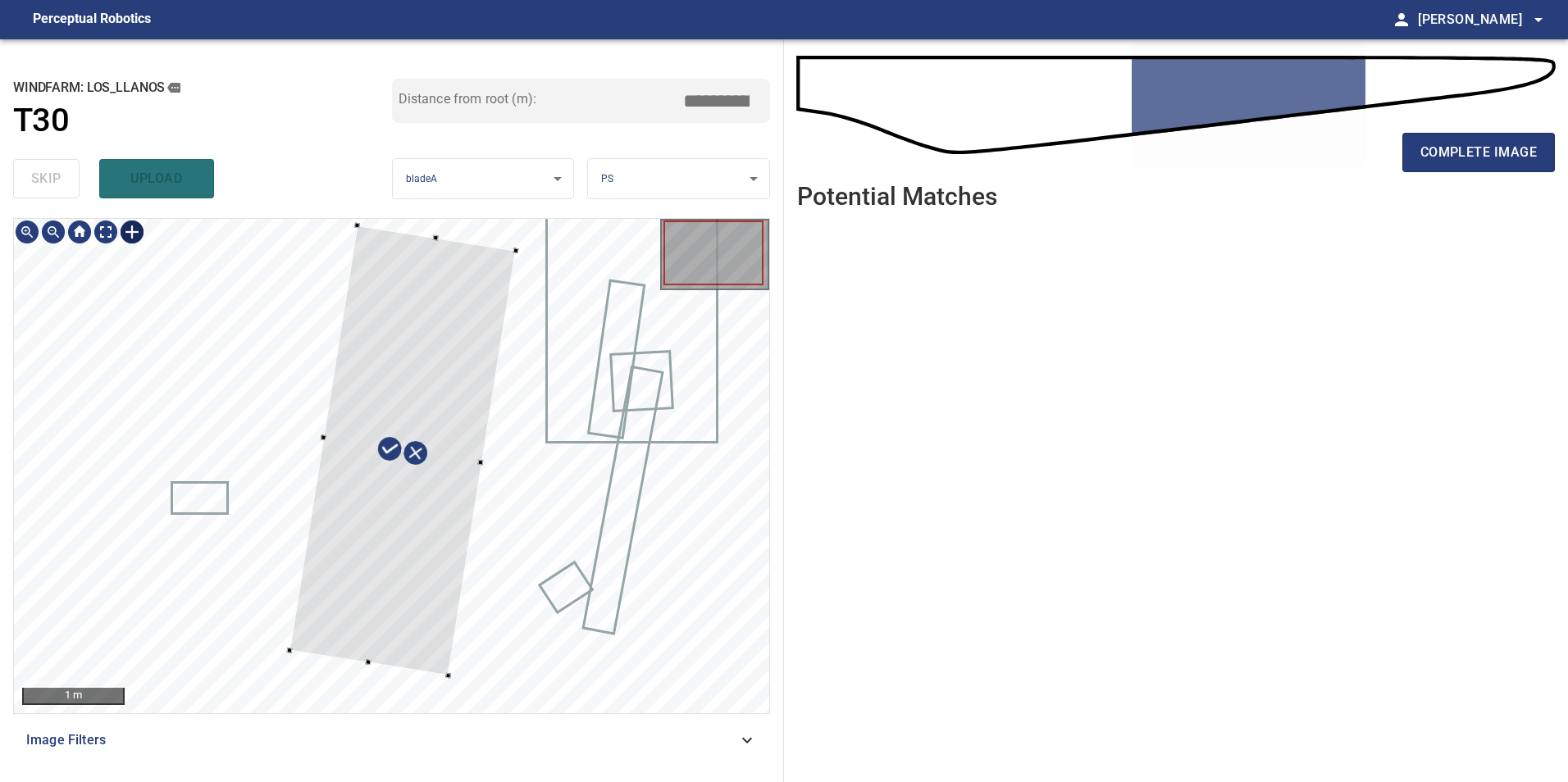
click at [434, 617] on div at bounding box center [402, 451] width 227 height 451
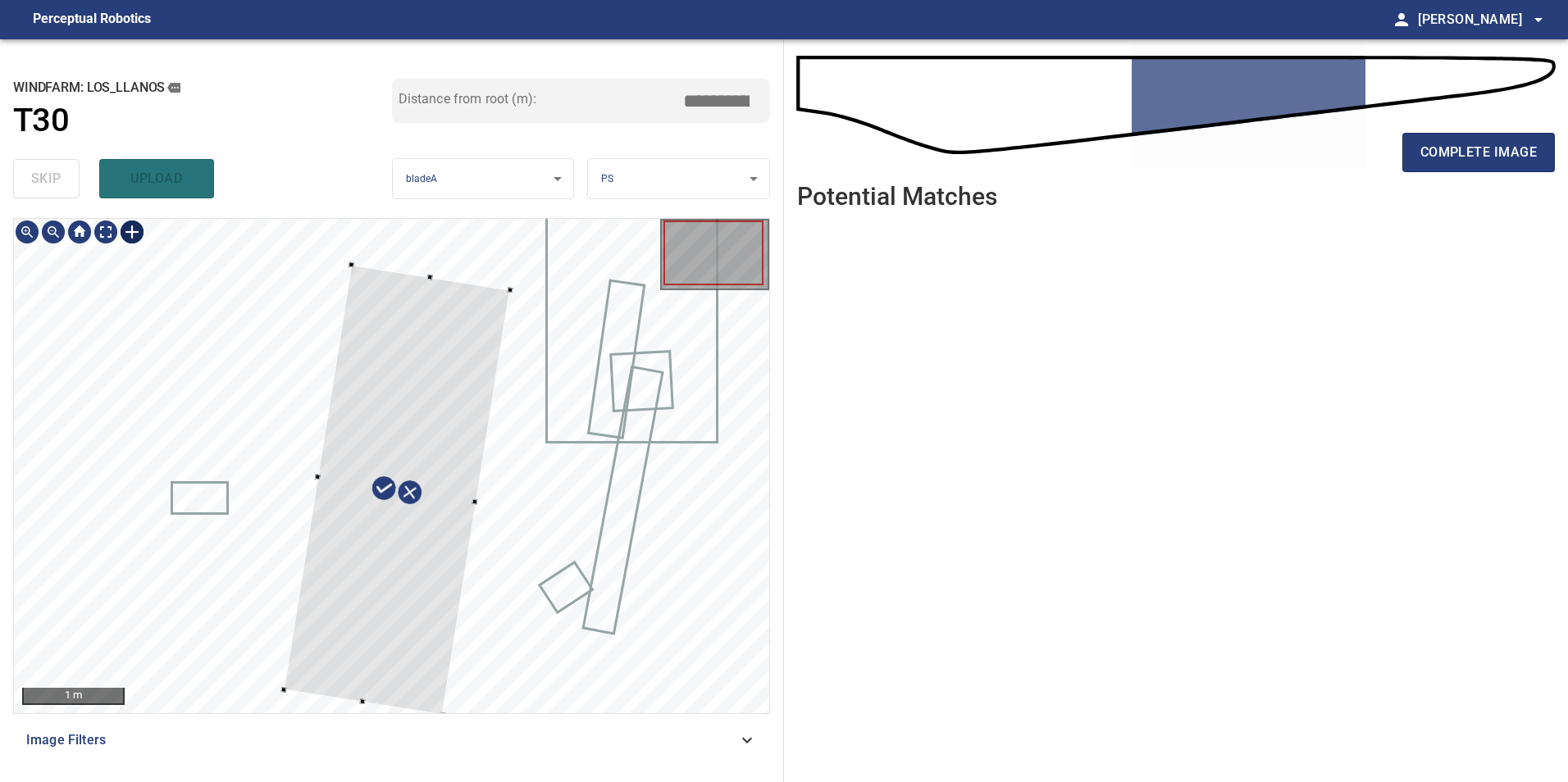
click at [437, 569] on div at bounding box center [396, 491] width 227 height 451
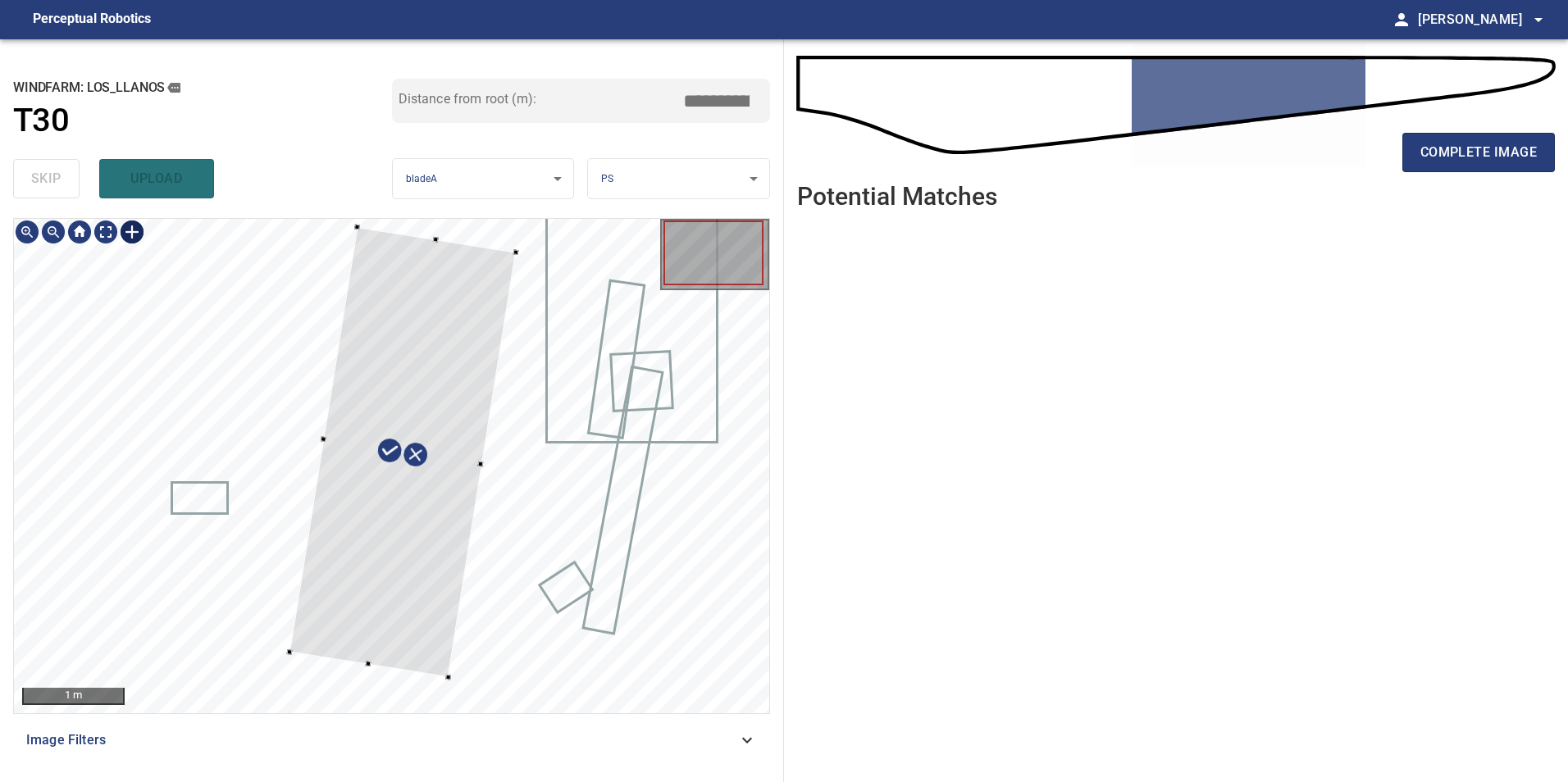
click at [426, 496] on div at bounding box center [402, 453] width 227 height 451
click at [386, 623] on div at bounding box center [405, 433] width 220 height 411
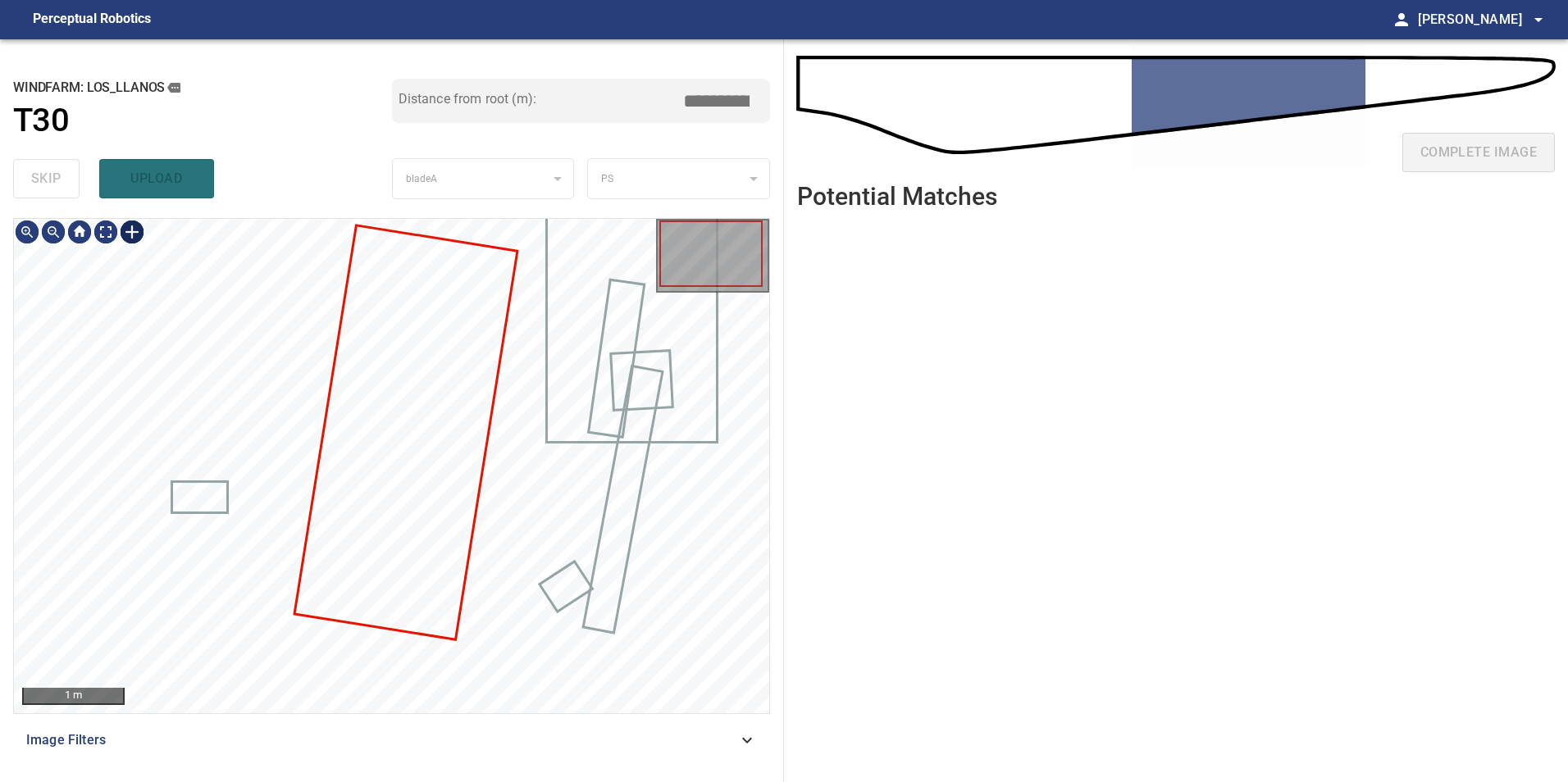
click at [132, 229] on div at bounding box center [132, 232] width 26 height 26
click at [216, 395] on div at bounding box center [391, 465] width 755 height 494
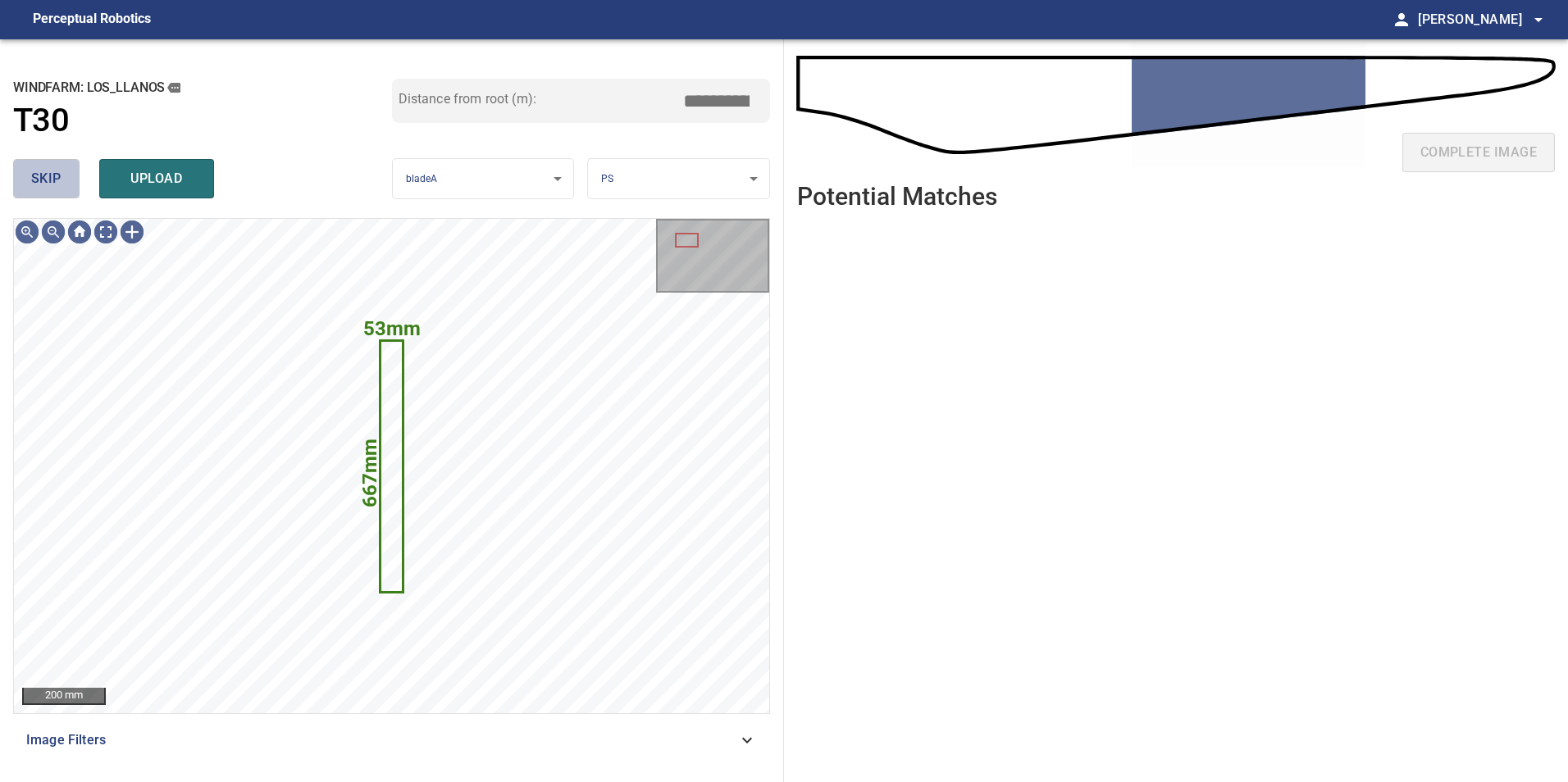
click at [57, 177] on span "skip" at bounding box center [46, 178] width 31 height 23
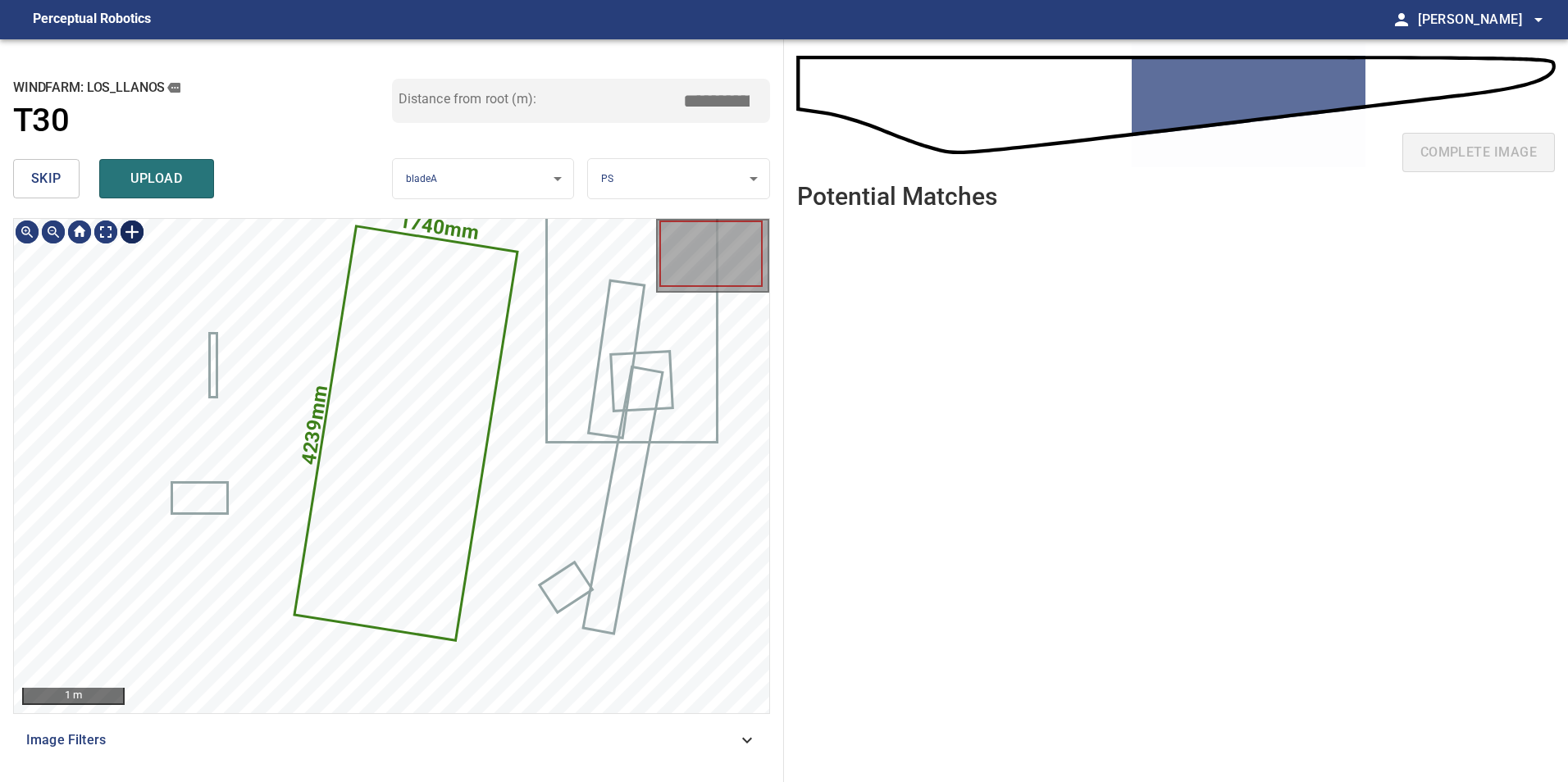
click at [138, 235] on div at bounding box center [132, 232] width 26 height 26
click at [130, 234] on img at bounding box center [132, 232] width 26 height 26
click at [129, 236] on div at bounding box center [132, 232] width 26 height 26
click at [494, 237] on div "1740mm 4239mm" at bounding box center [391, 465] width 755 height 494
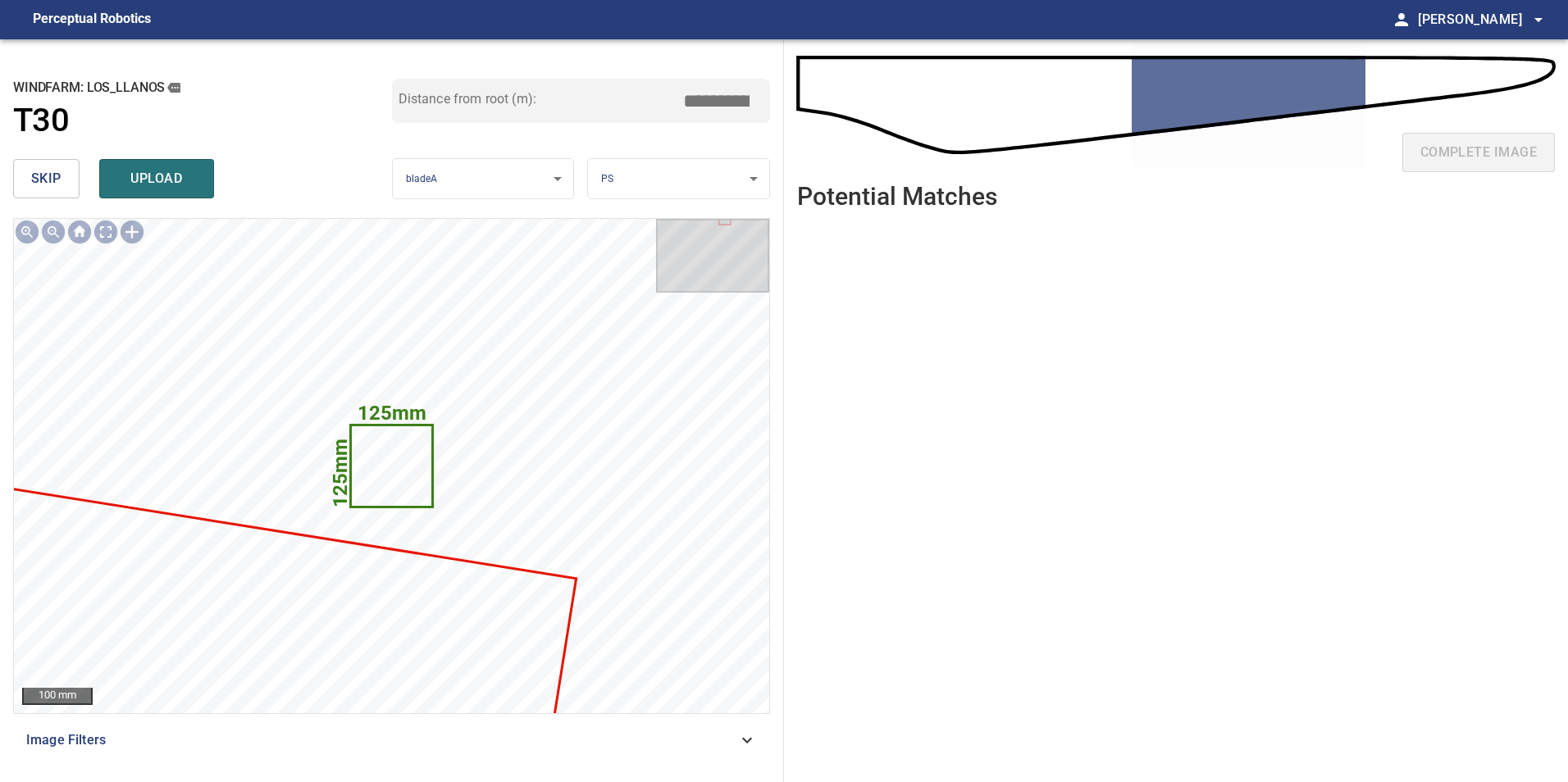
click at [20, 185] on button "skip" at bounding box center [46, 178] width 66 height 39
click at [379, 465] on icon at bounding box center [391, 465] width 80 height 80
click at [52, 182] on span "skip" at bounding box center [46, 178] width 31 height 23
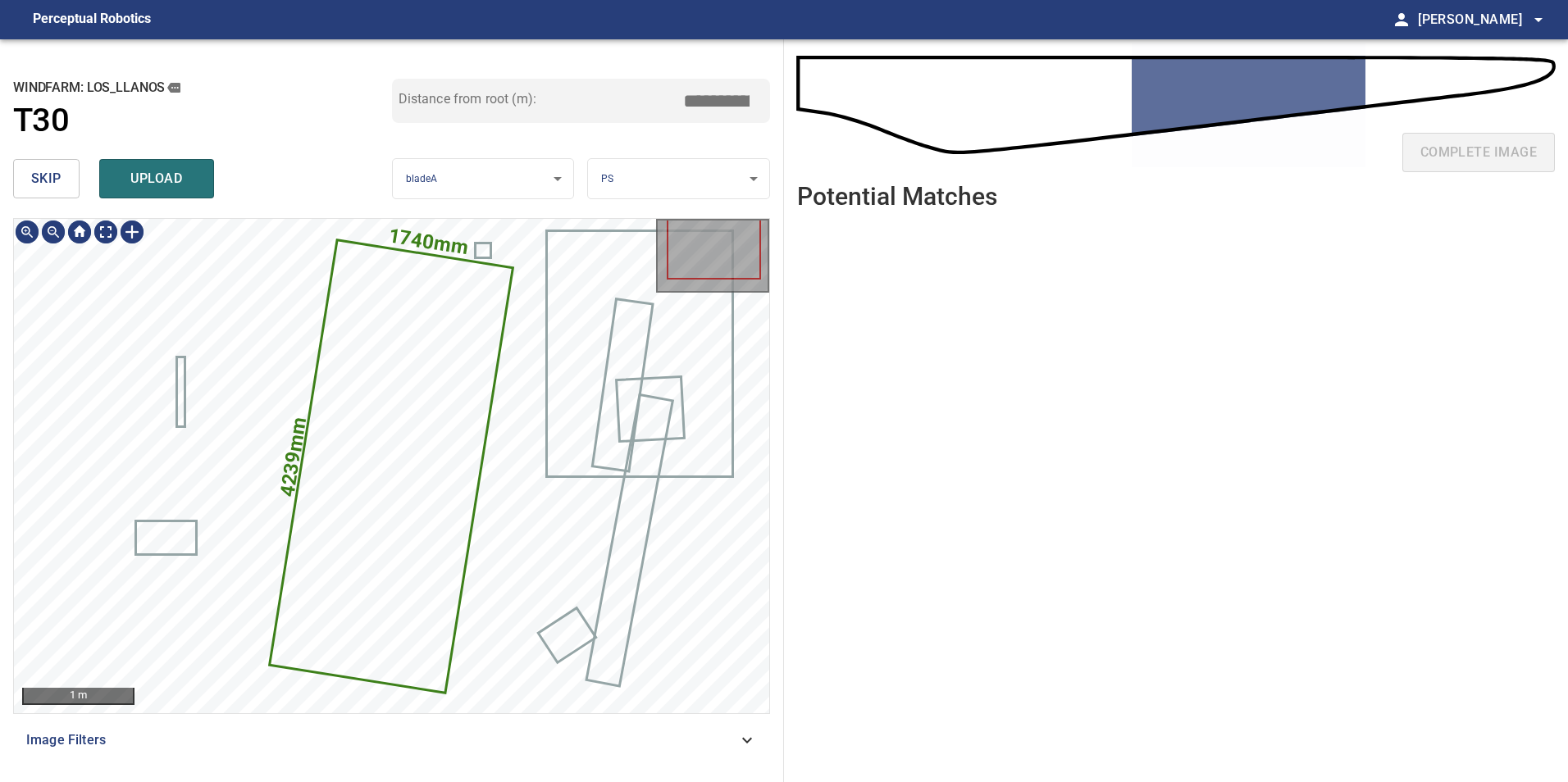
click at [384, 369] on icon at bounding box center [392, 466] width 242 height 450
drag, startPoint x: 714, startPoint y: 104, endPoint x: 806, endPoint y: 128, distance: 95.1
click at [806, 128] on div "**********" at bounding box center [784, 410] width 1568 height 743
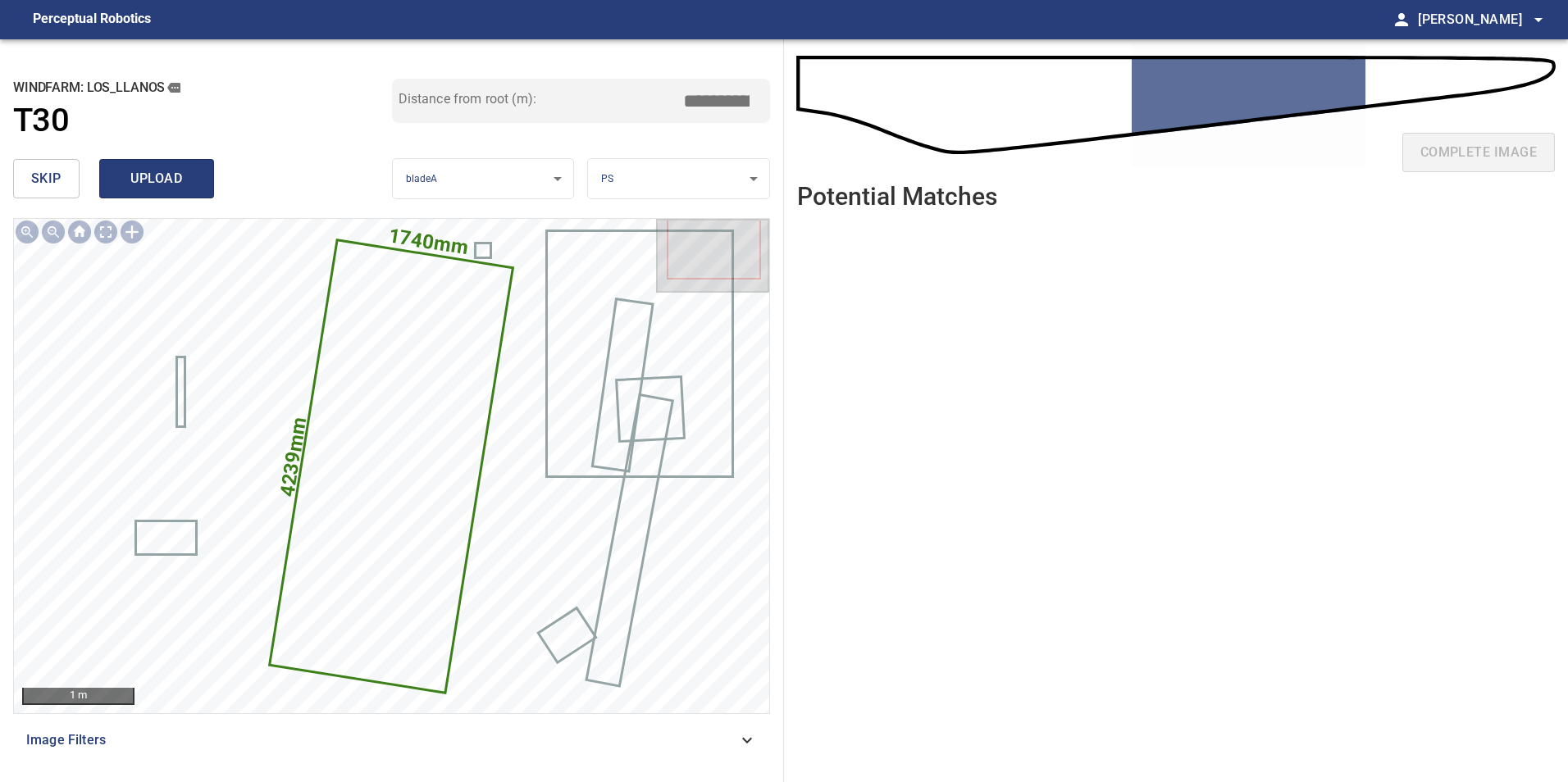
type input "*****"
click at [180, 177] on span "upload" at bounding box center [157, 178] width 79 height 23
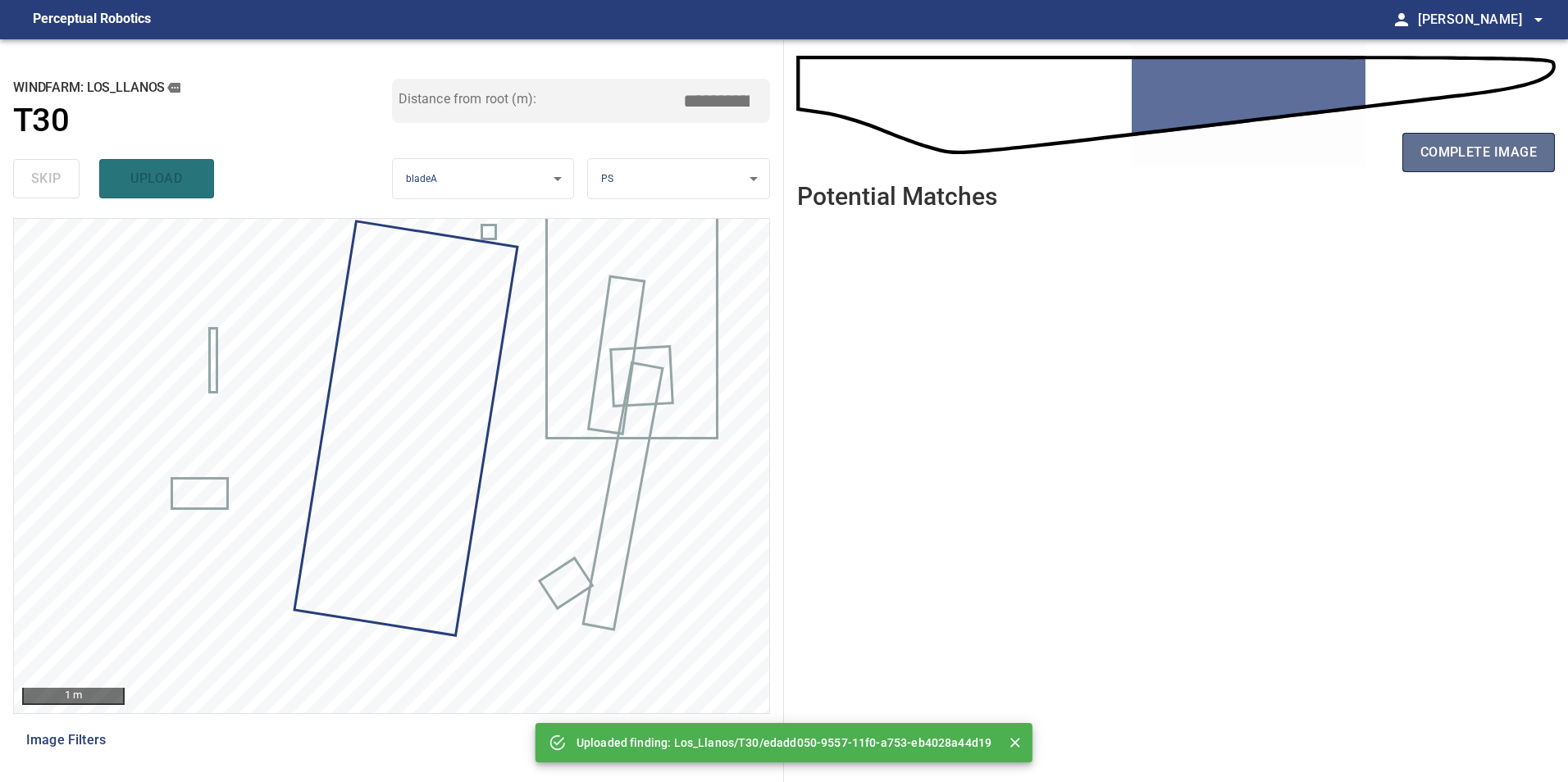
click at [1474, 143] on span "complete image" at bounding box center [1478, 152] width 116 height 23
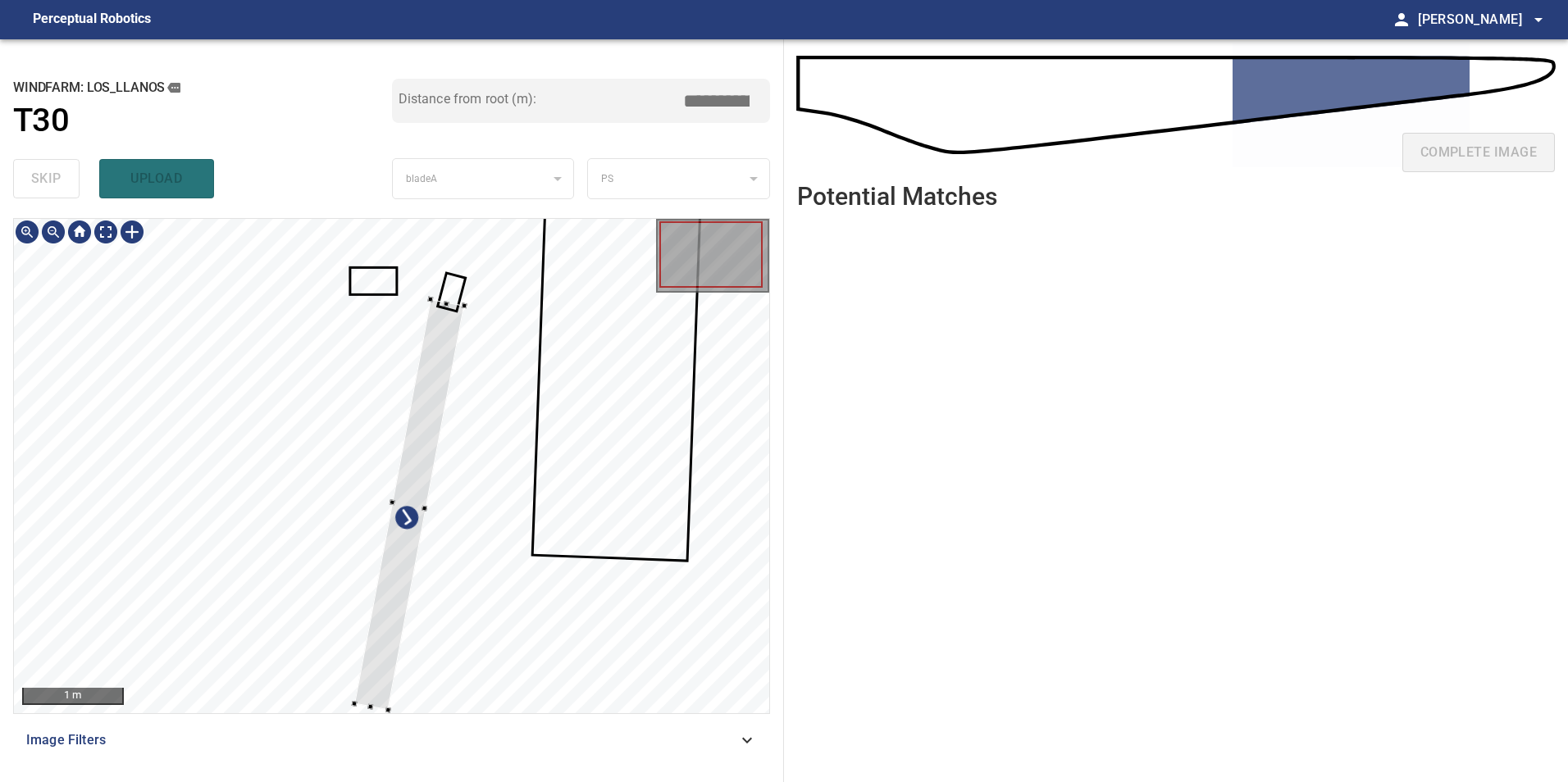
click at [642, 571] on div at bounding box center [391, 465] width 755 height 494
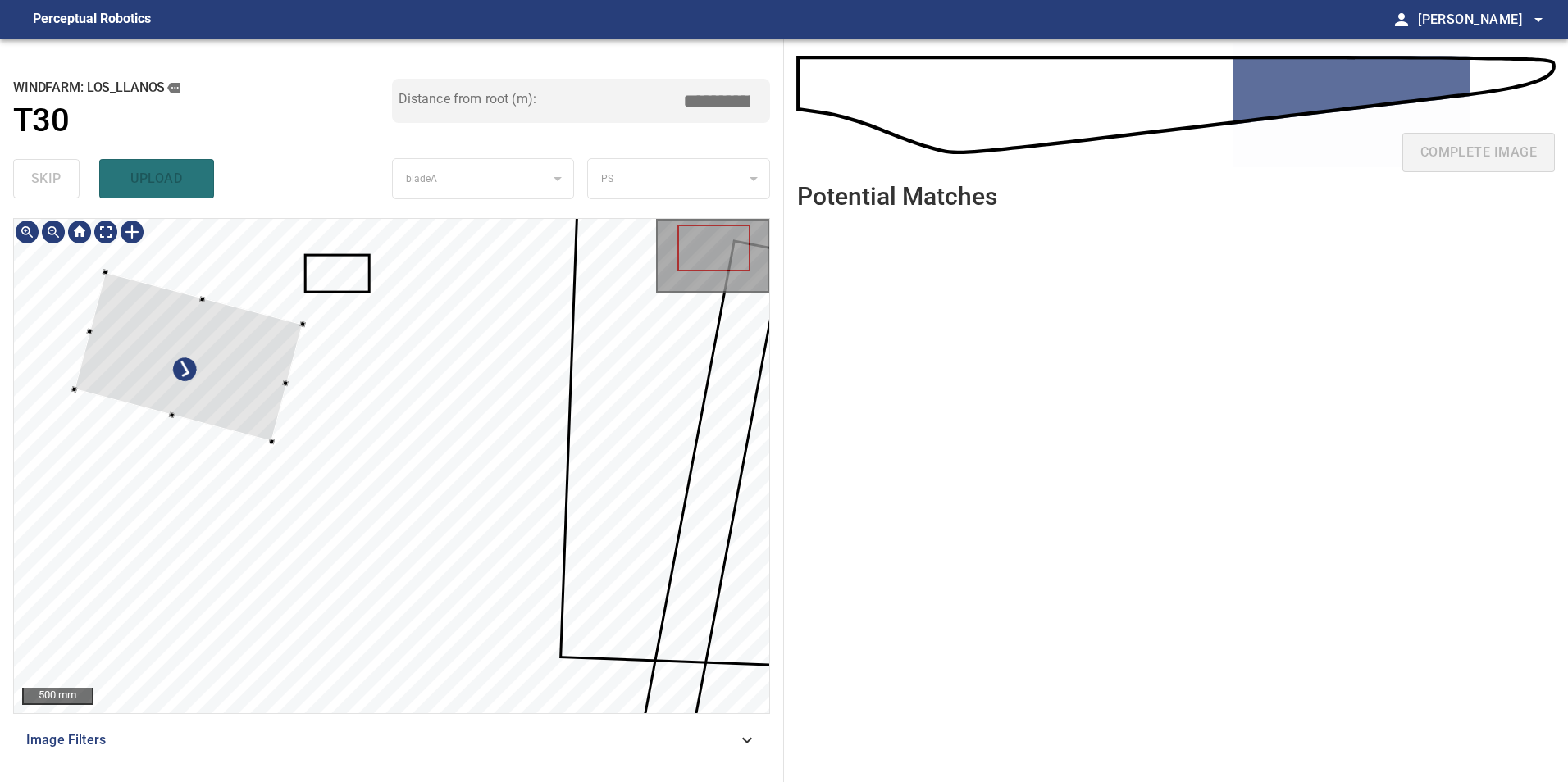
click at [74, 329] on div at bounding box center [188, 357] width 228 height 169
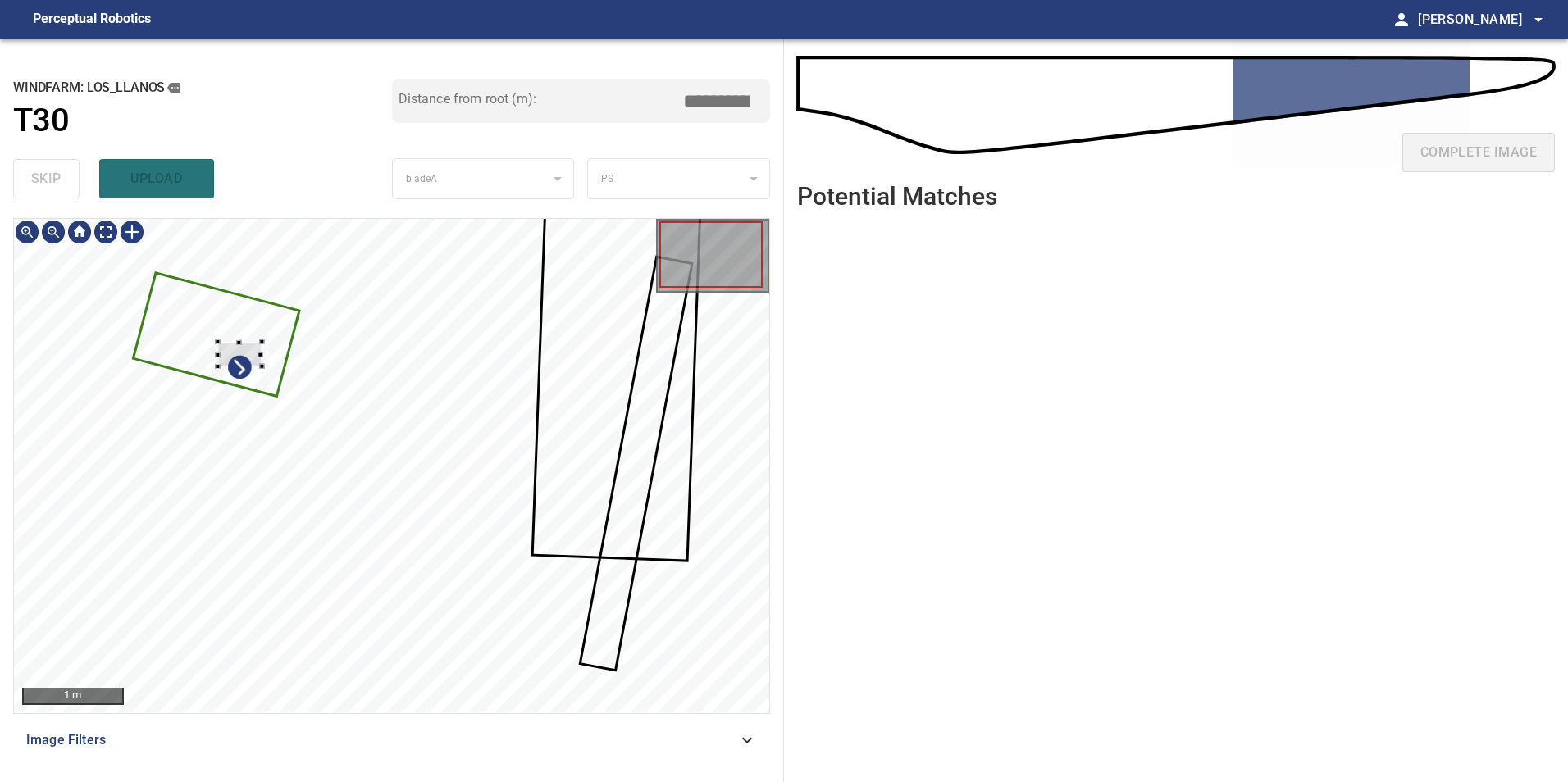
click at [179, 350] on div at bounding box center [391, 465] width 755 height 494
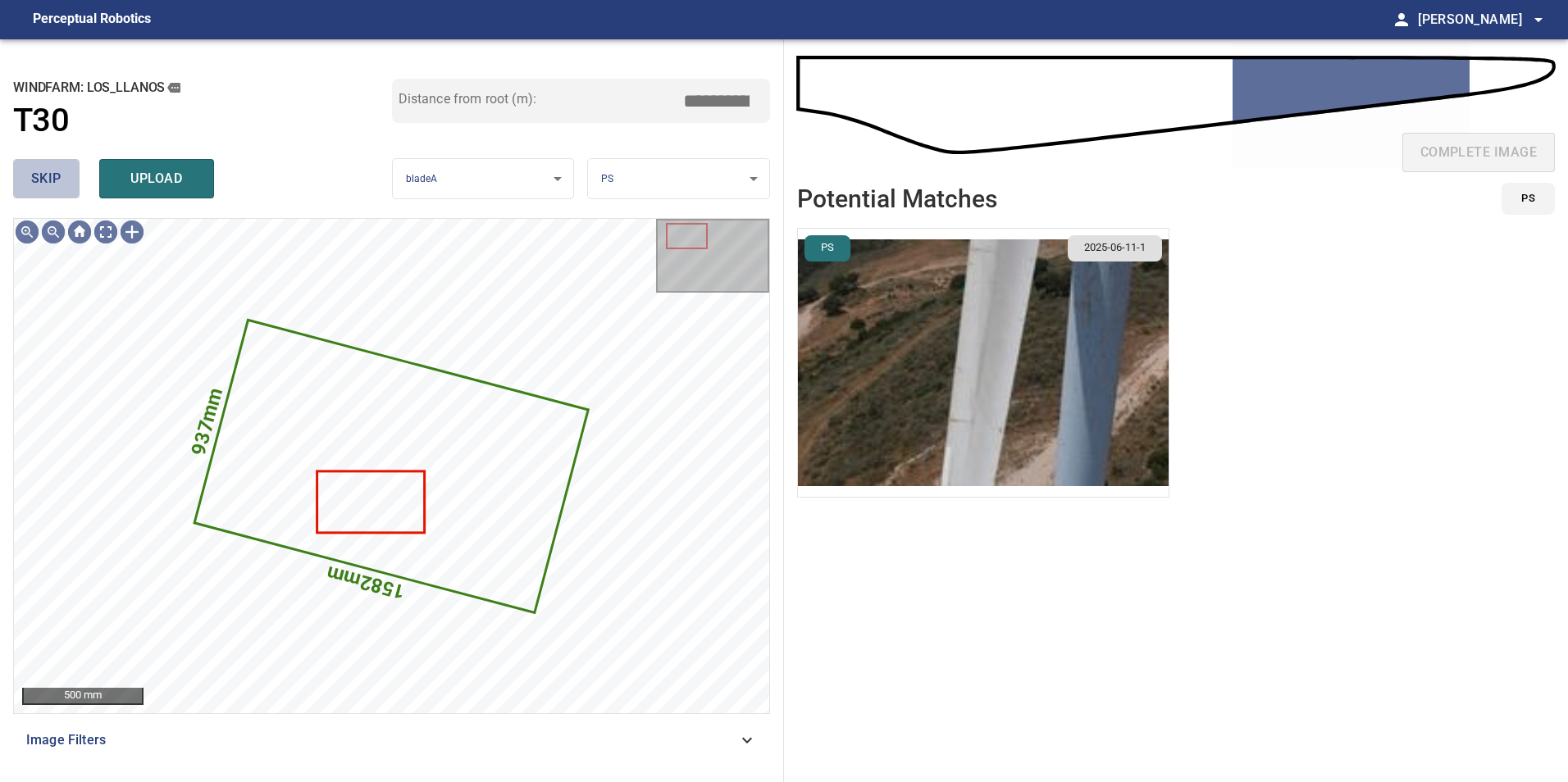
click at [60, 178] on span "skip" at bounding box center [46, 178] width 31 height 23
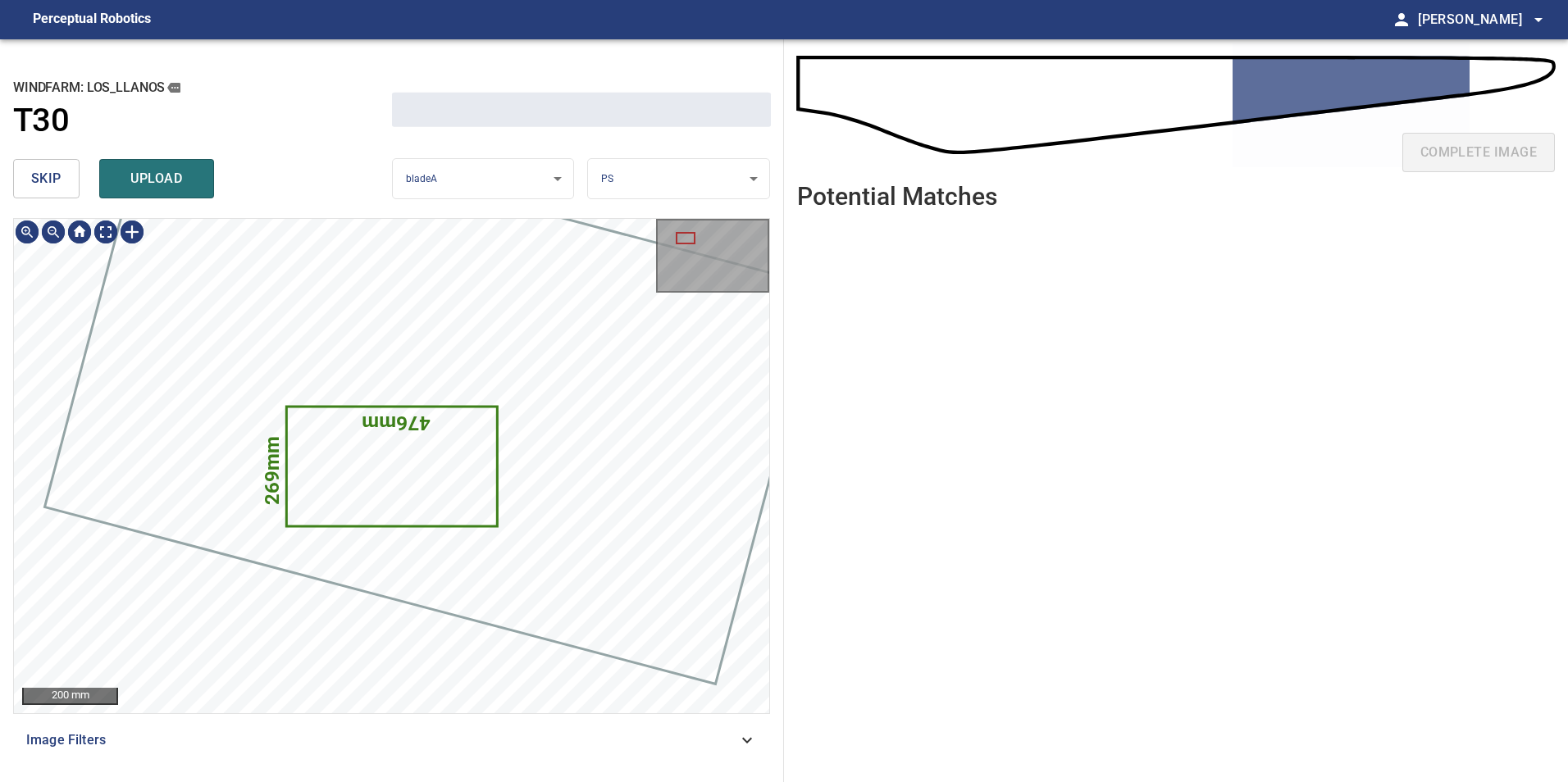
click at [60, 178] on span "skip" at bounding box center [46, 178] width 31 height 23
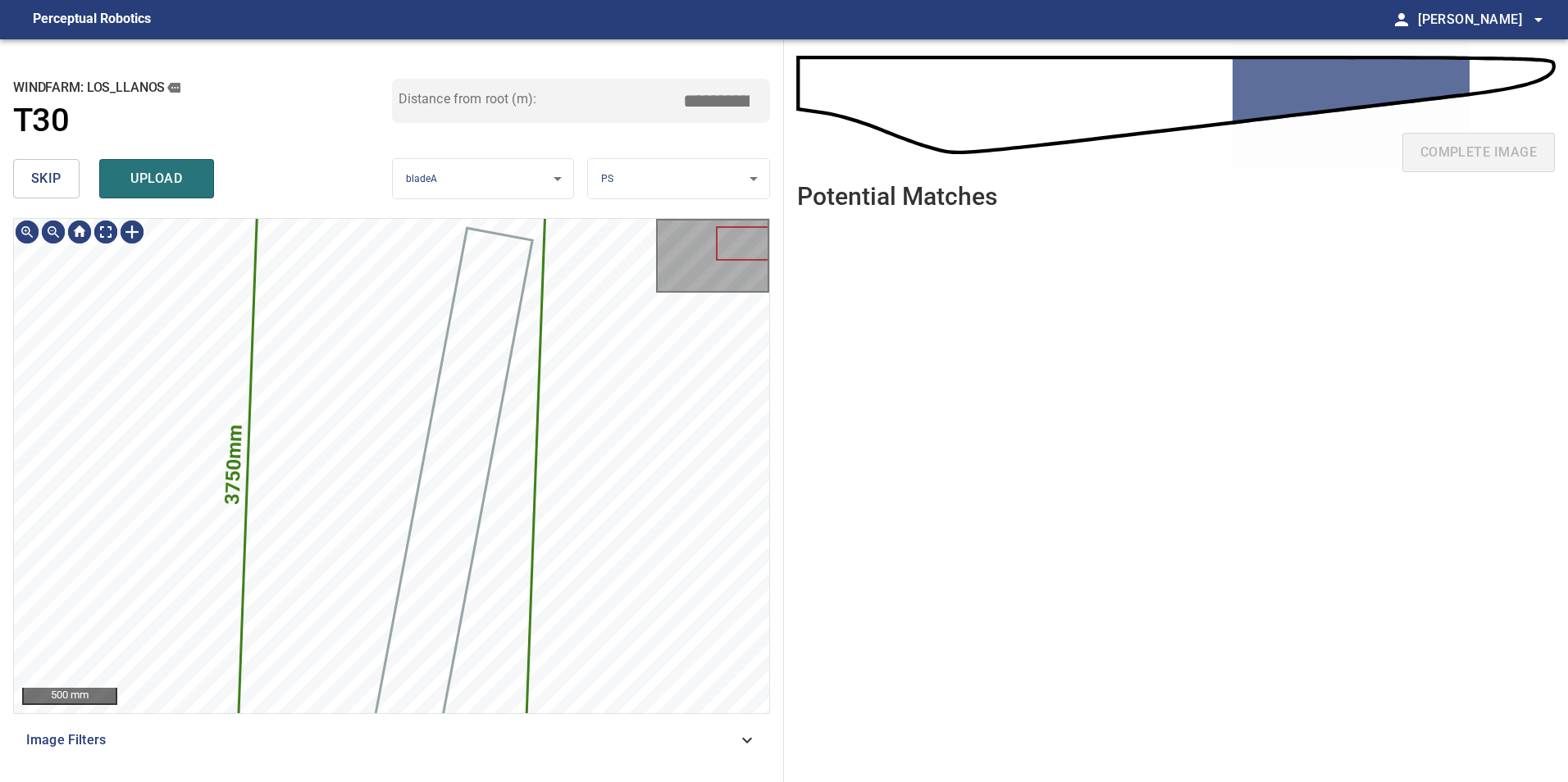
click at [60, 178] on span "skip" at bounding box center [46, 178] width 31 height 23
type input "*****"
click at [61, 178] on div "skip upload" at bounding box center [202, 178] width 379 height 52
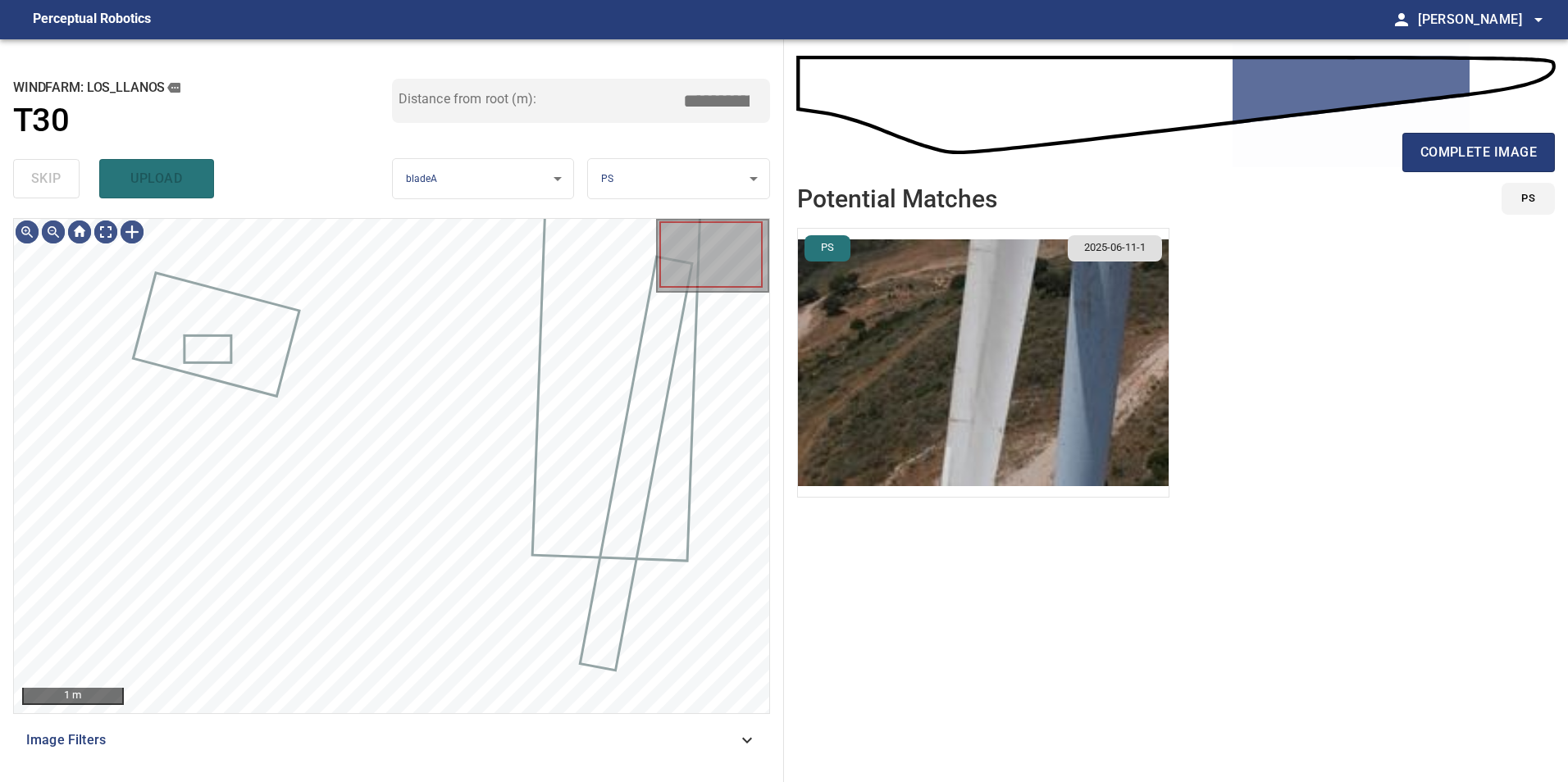
click at [61, 178] on div "skip upload" at bounding box center [202, 178] width 379 height 52
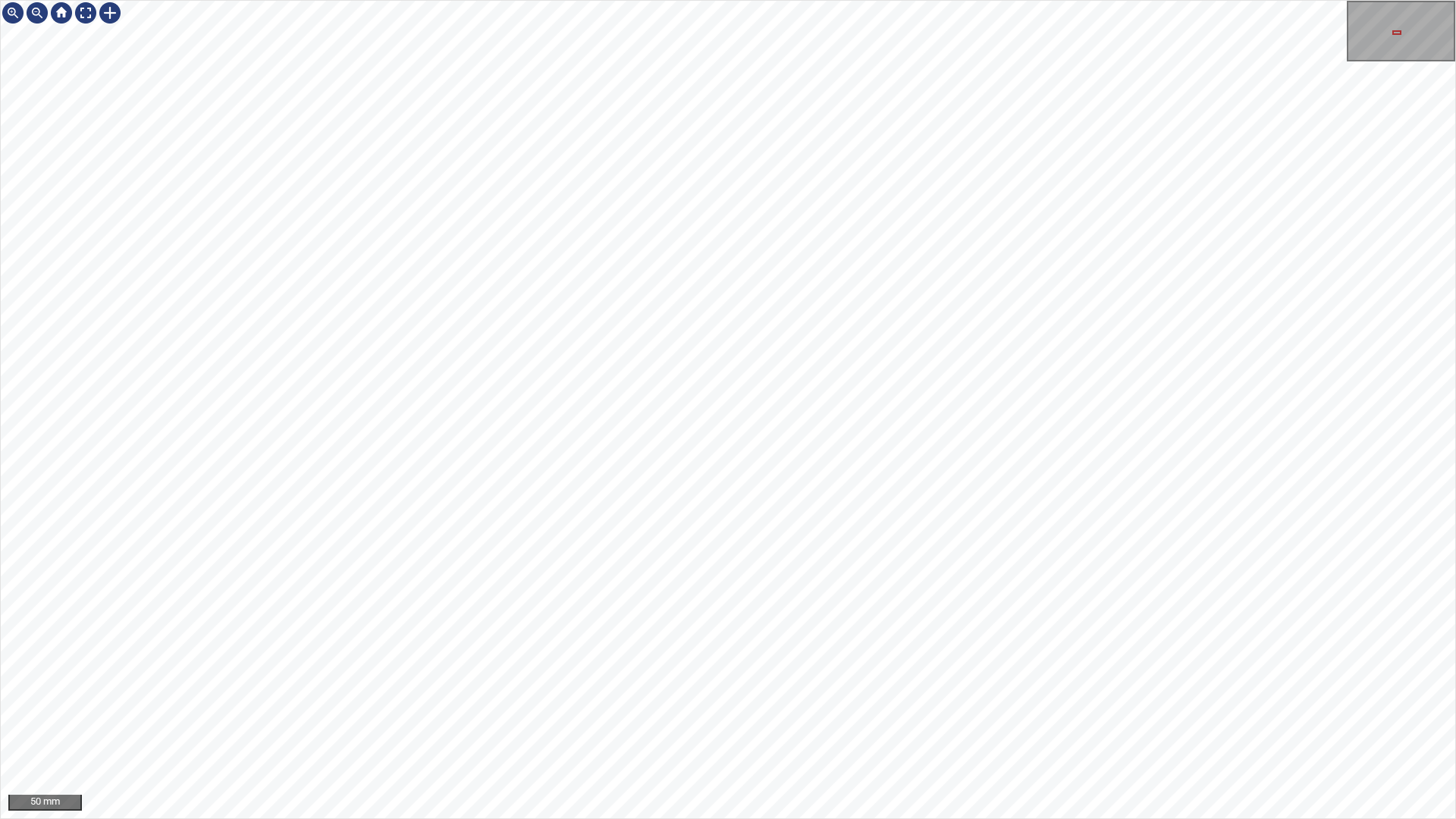
click at [832, 723] on div "50 mm" at bounding box center [728, 410] width 1456 height 819
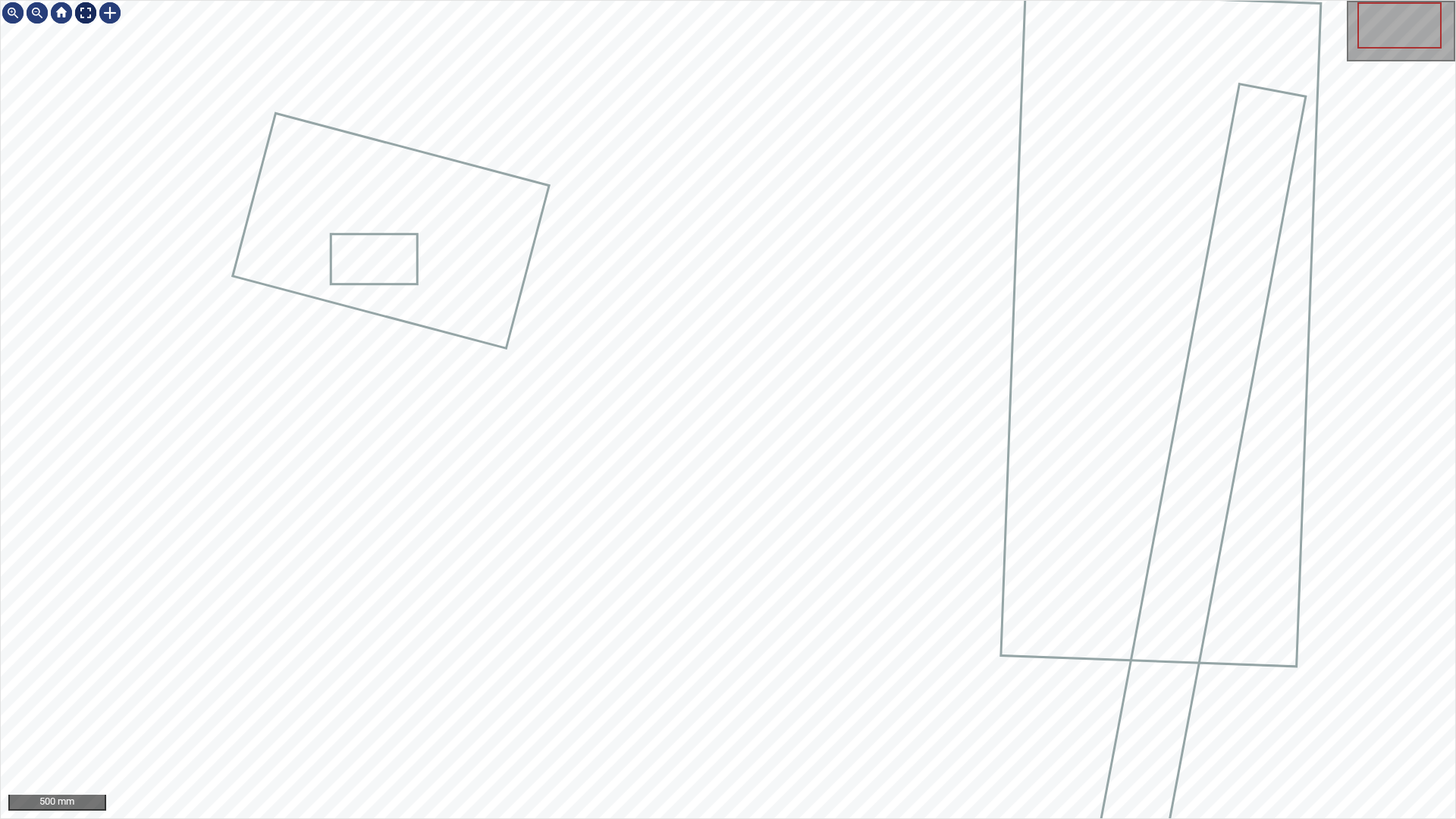
click at [91, 7] on div at bounding box center [86, 13] width 24 height 24
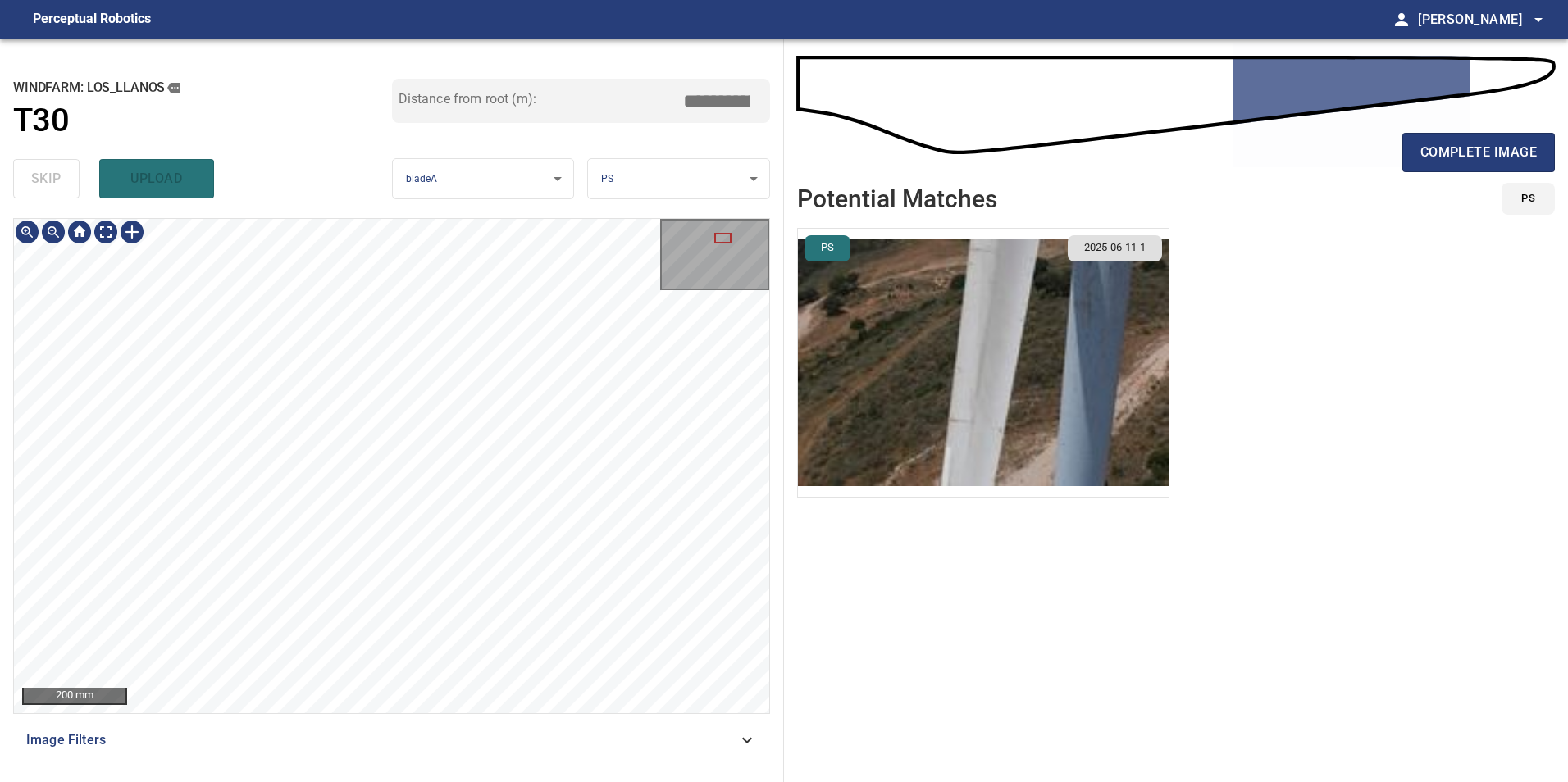
click at [947, 394] on div "**********" at bounding box center [784, 410] width 1568 height 743
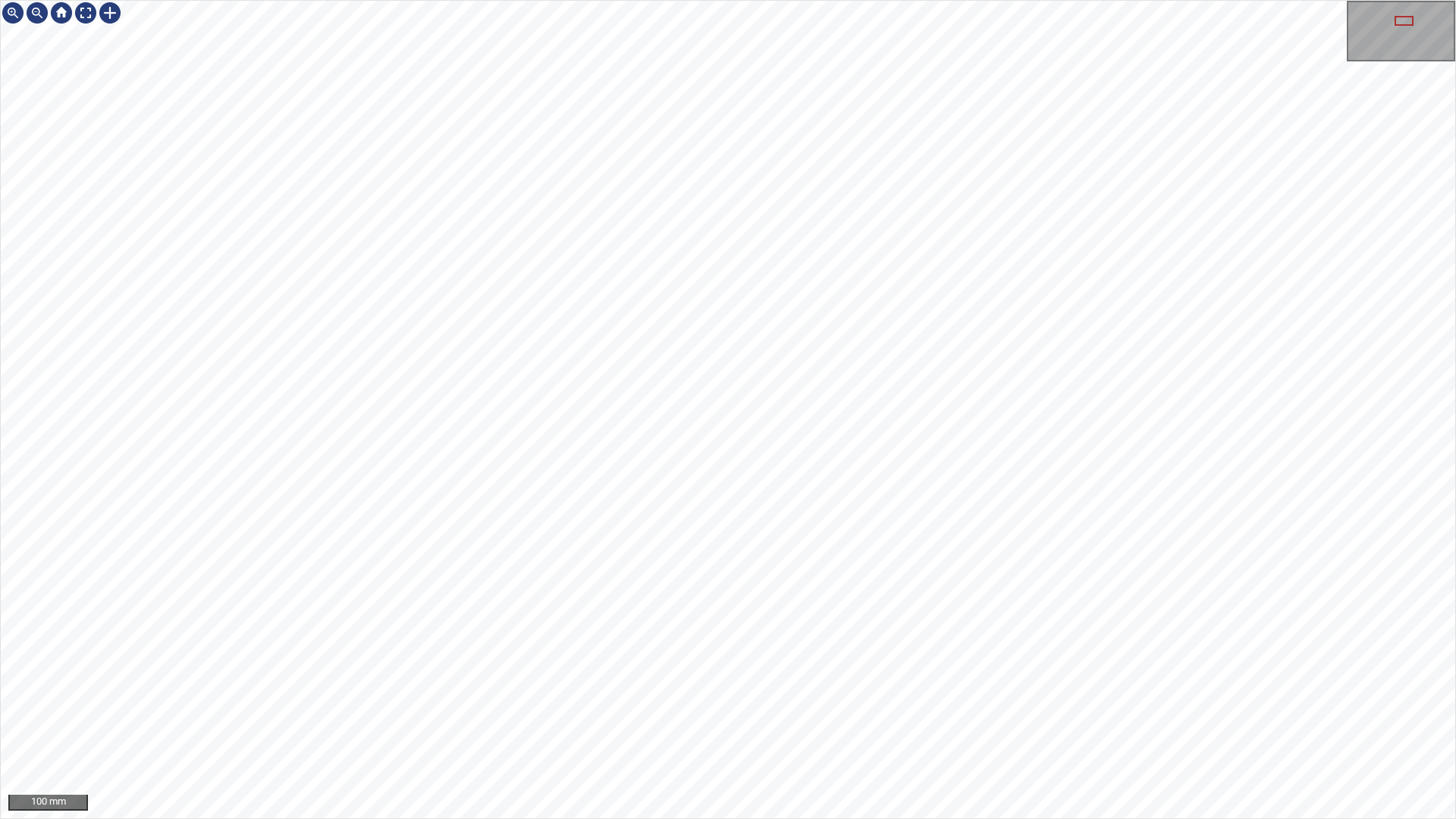
click at [851, 0] on div "100 mm" at bounding box center [728, 410] width 1456 height 819
click at [668, 0] on div "100 mm" at bounding box center [728, 410] width 1456 height 819
click at [1021, 0] on div "100 mm" at bounding box center [728, 410] width 1456 height 819
click at [662, 0] on div "100 mm" at bounding box center [728, 410] width 1456 height 819
click at [772, 723] on div "100 mm" at bounding box center [728, 410] width 1456 height 819
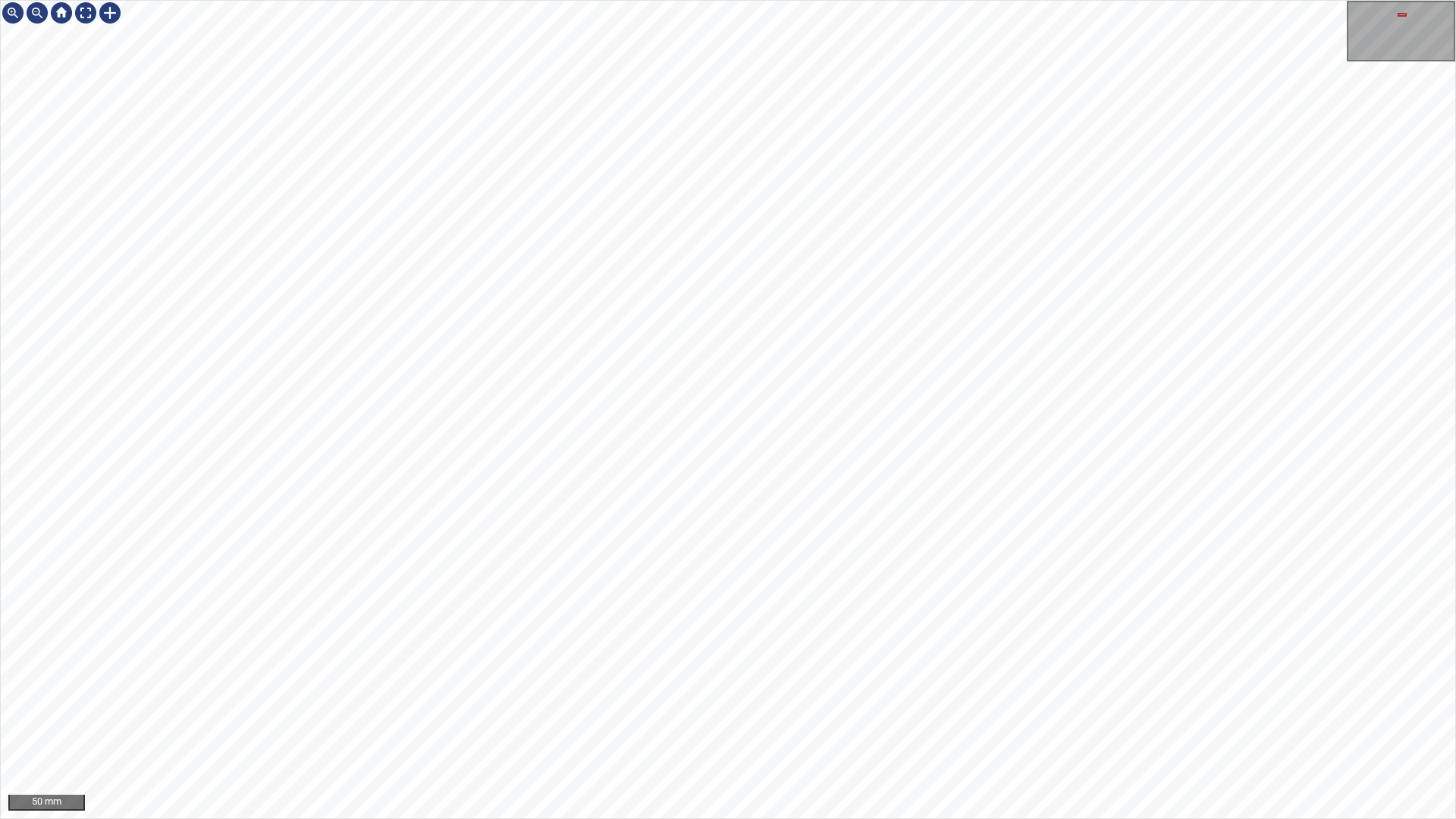
click at [646, 0] on div "50 mm" at bounding box center [728, 410] width 1456 height 819
click at [485, 0] on div "100 mm" at bounding box center [728, 410] width 1456 height 819
click at [368, 0] on div "100 mm" at bounding box center [728, 410] width 1456 height 819
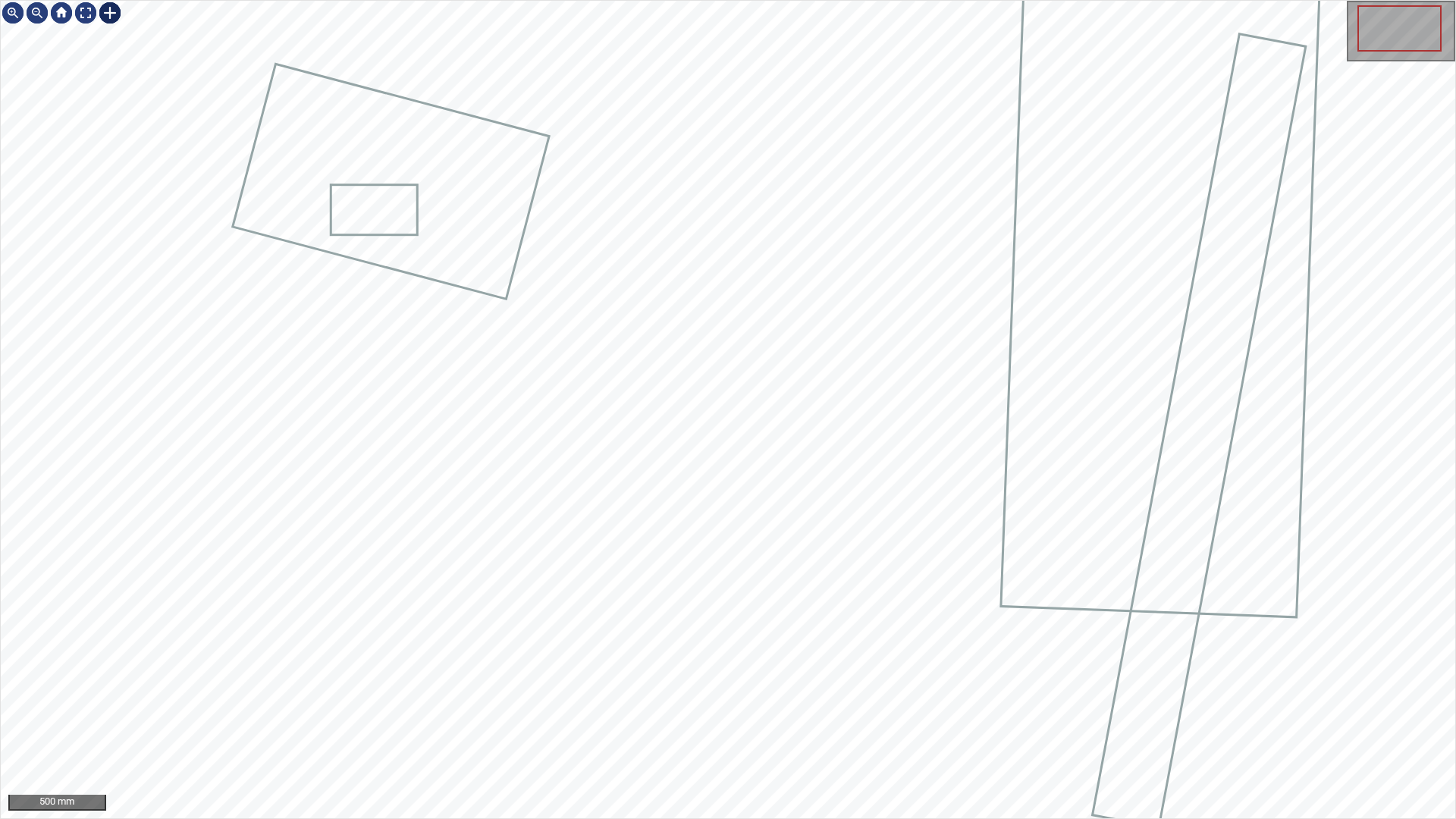
click at [116, 12] on div at bounding box center [110, 13] width 24 height 24
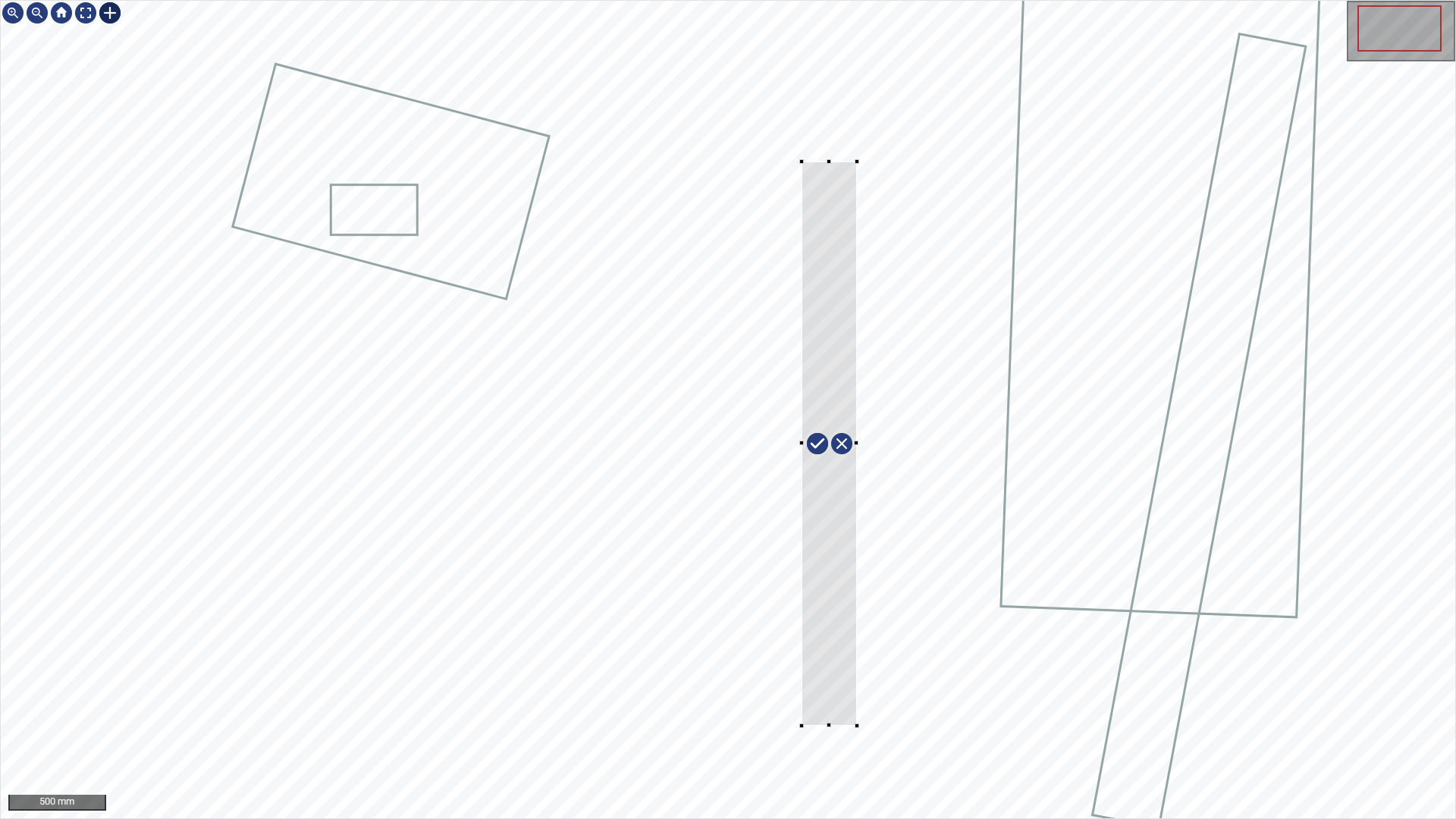
click at [857, 723] on div at bounding box center [728, 410] width 1454 height 817
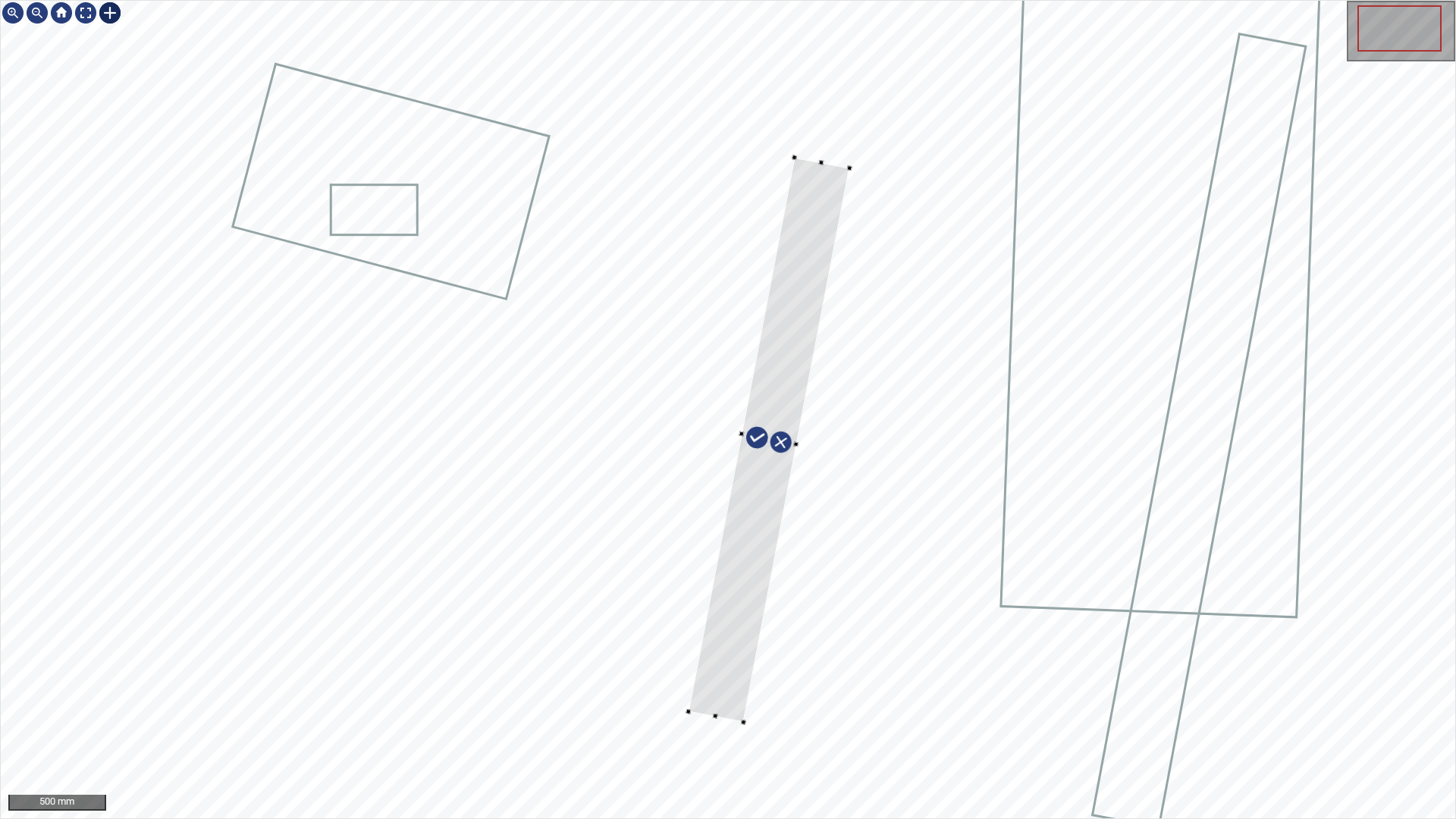
click at [739, 672] on div at bounding box center [768, 440] width 161 height 565
click at [670, 723] on div at bounding box center [668, 766] width 6 height 6
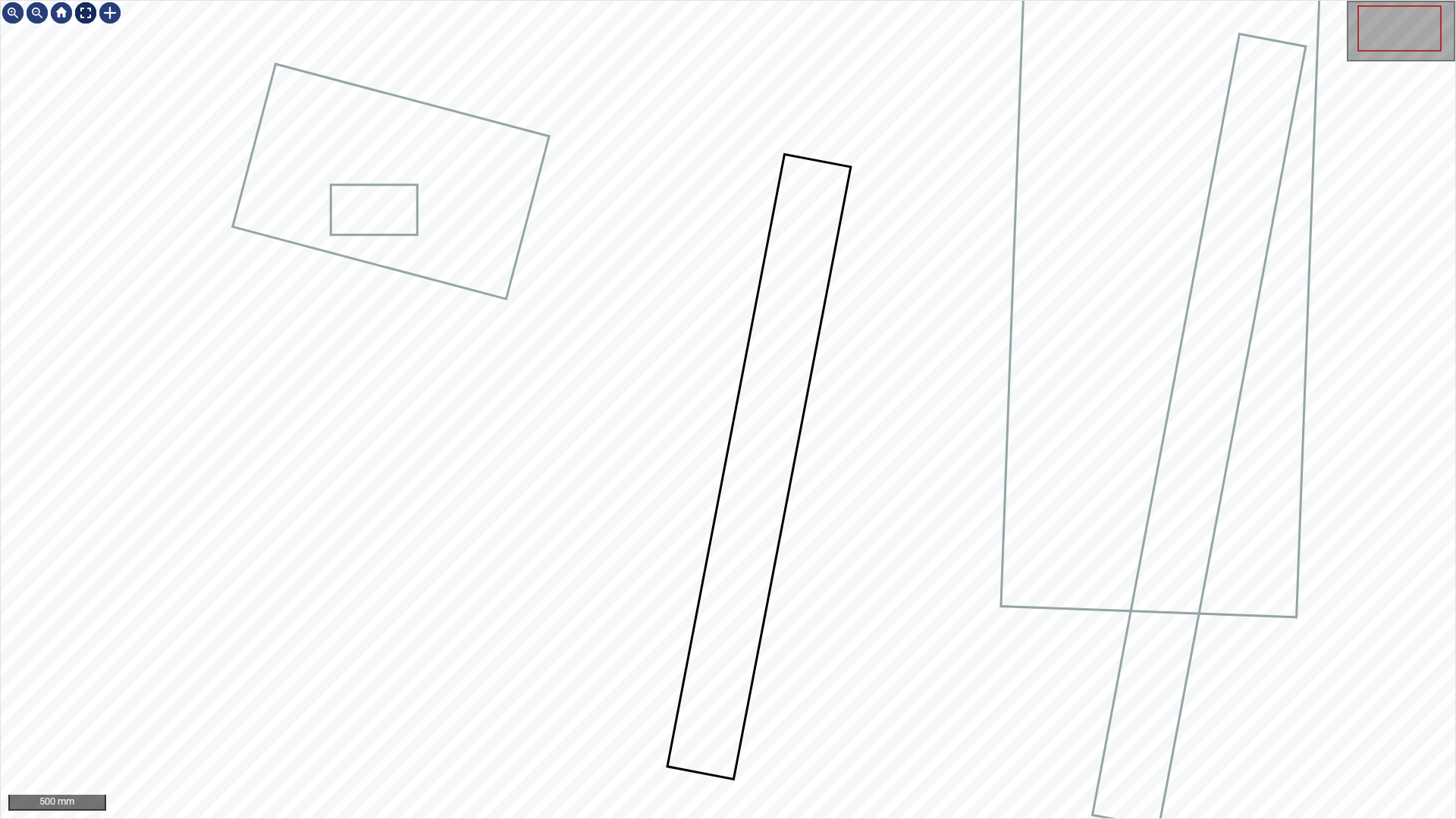
click at [85, 8] on div at bounding box center [86, 13] width 24 height 24
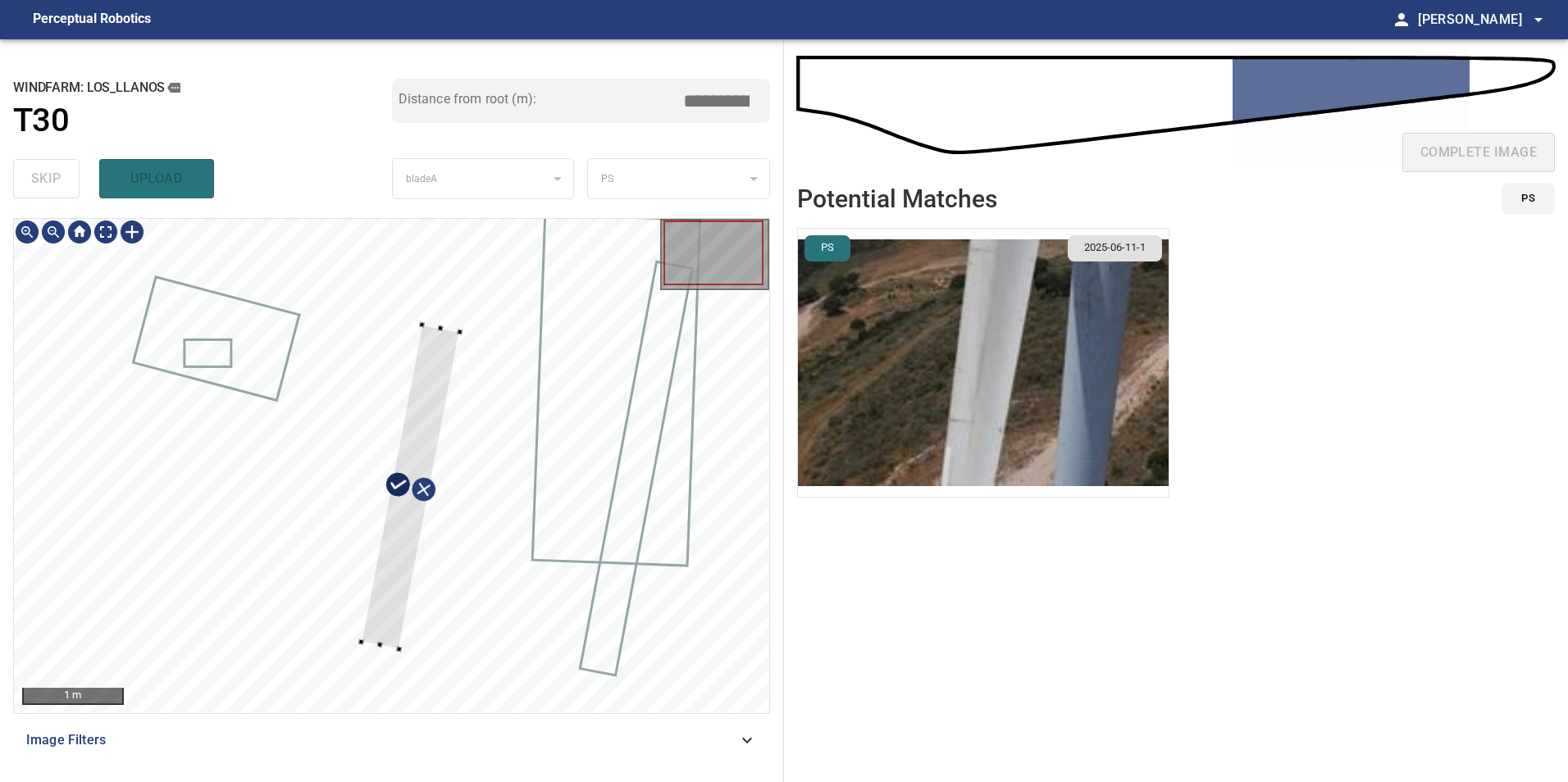
click at [458, 333] on div at bounding box center [459, 332] width 6 height 6
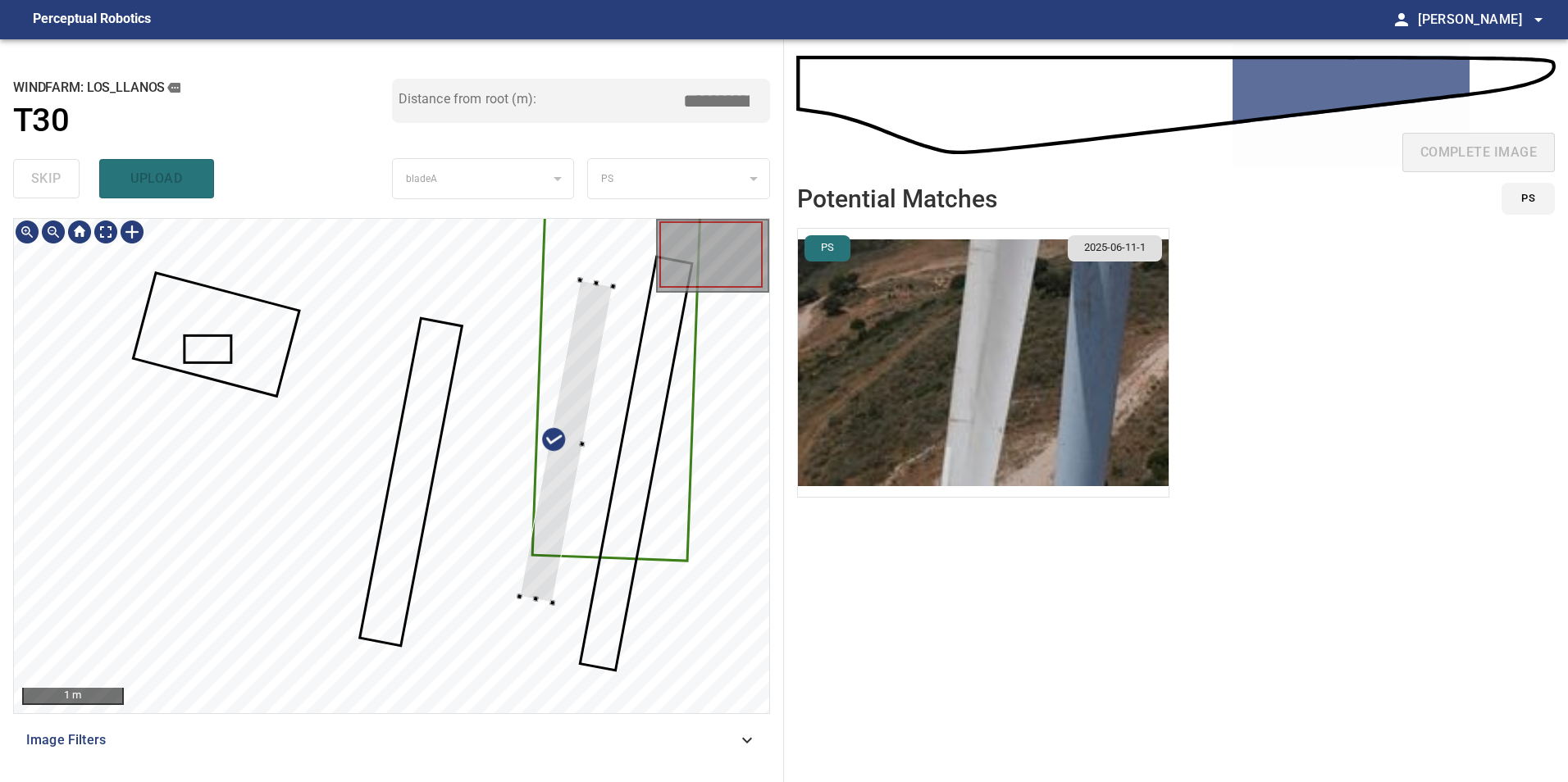
click at [592, 525] on div at bounding box center [391, 465] width 755 height 494
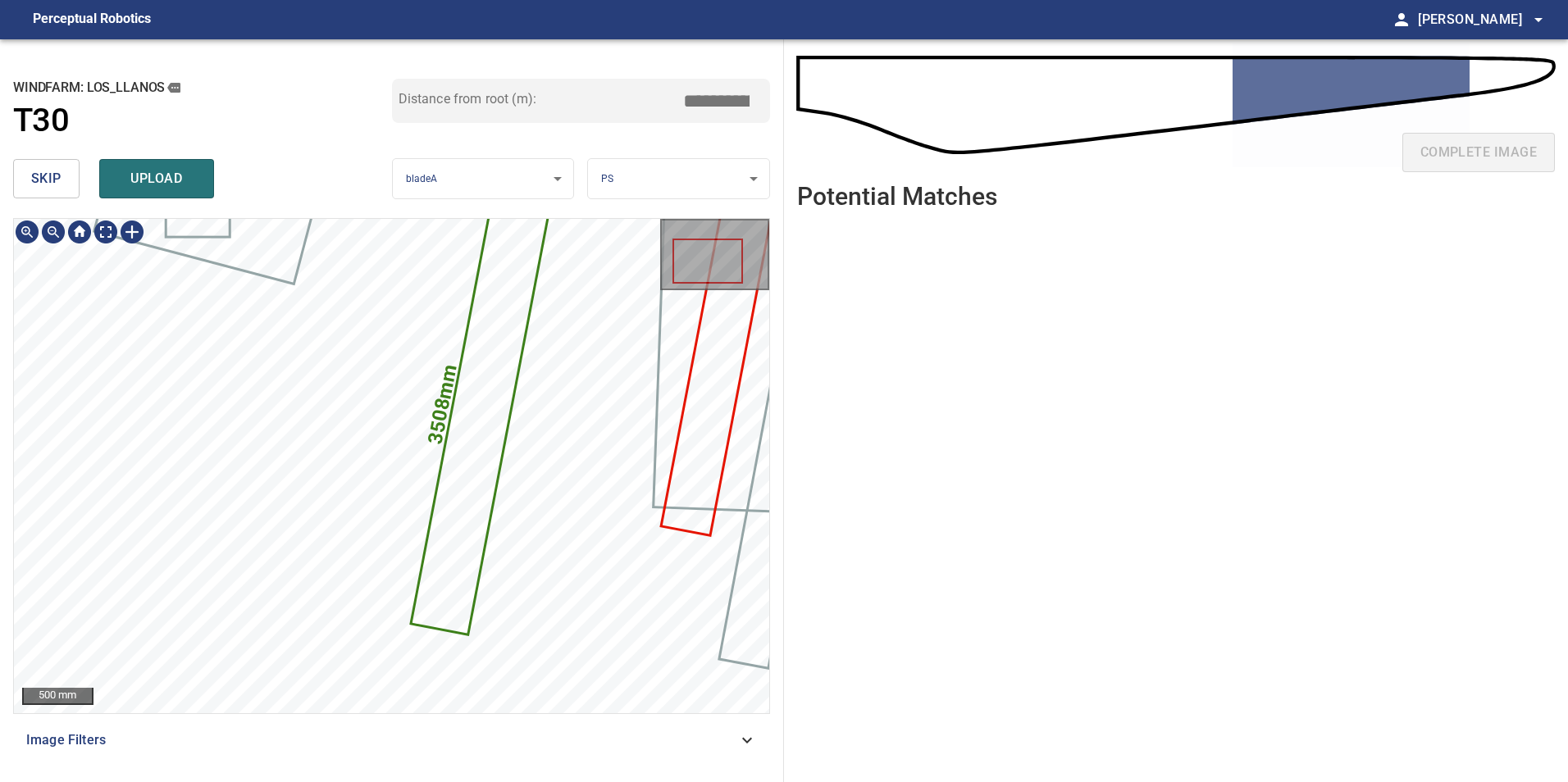
click at [472, 501] on icon at bounding box center [481, 405] width 139 height 455
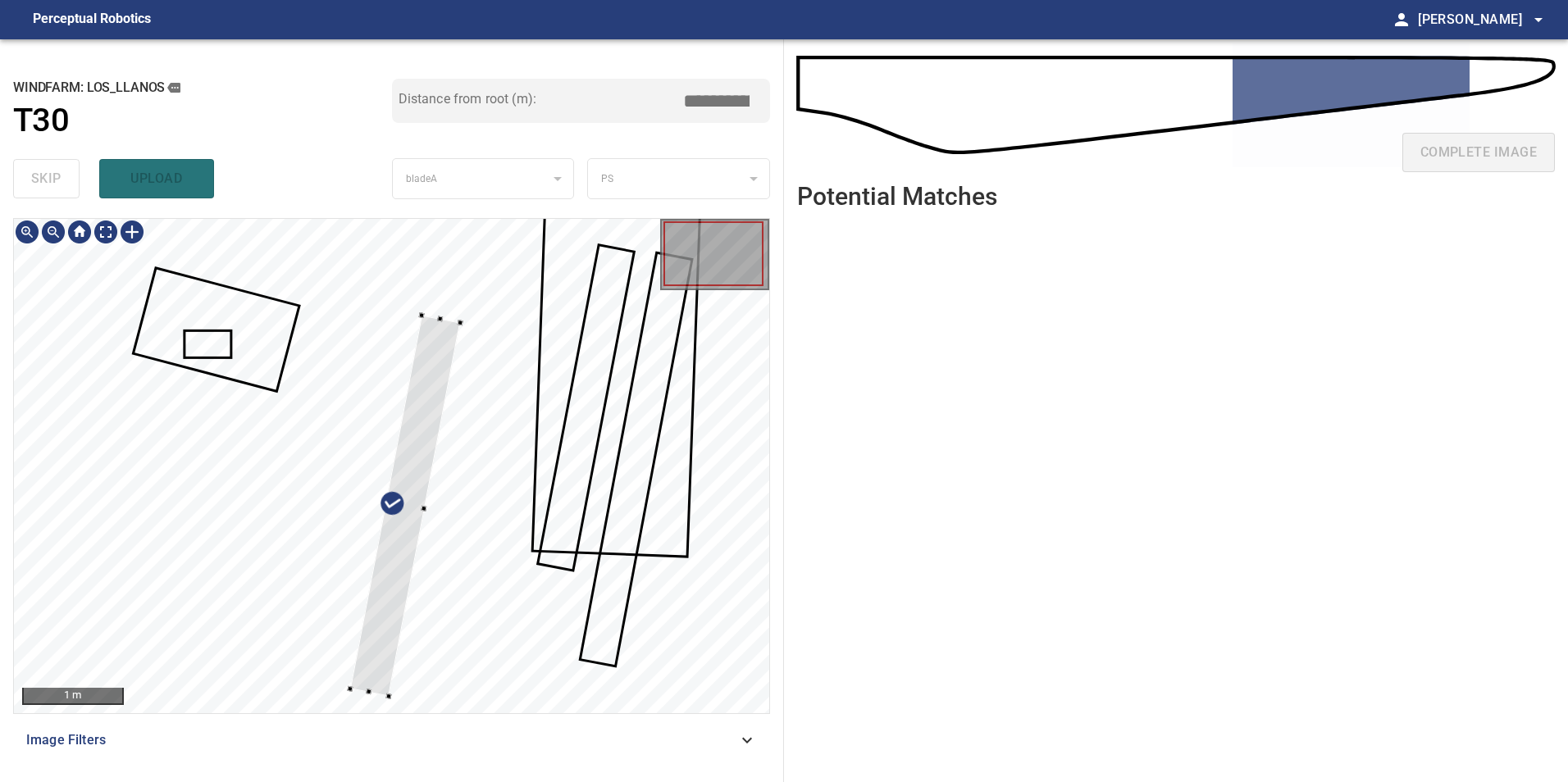
click at [370, 698] on div at bounding box center [391, 465] width 755 height 494
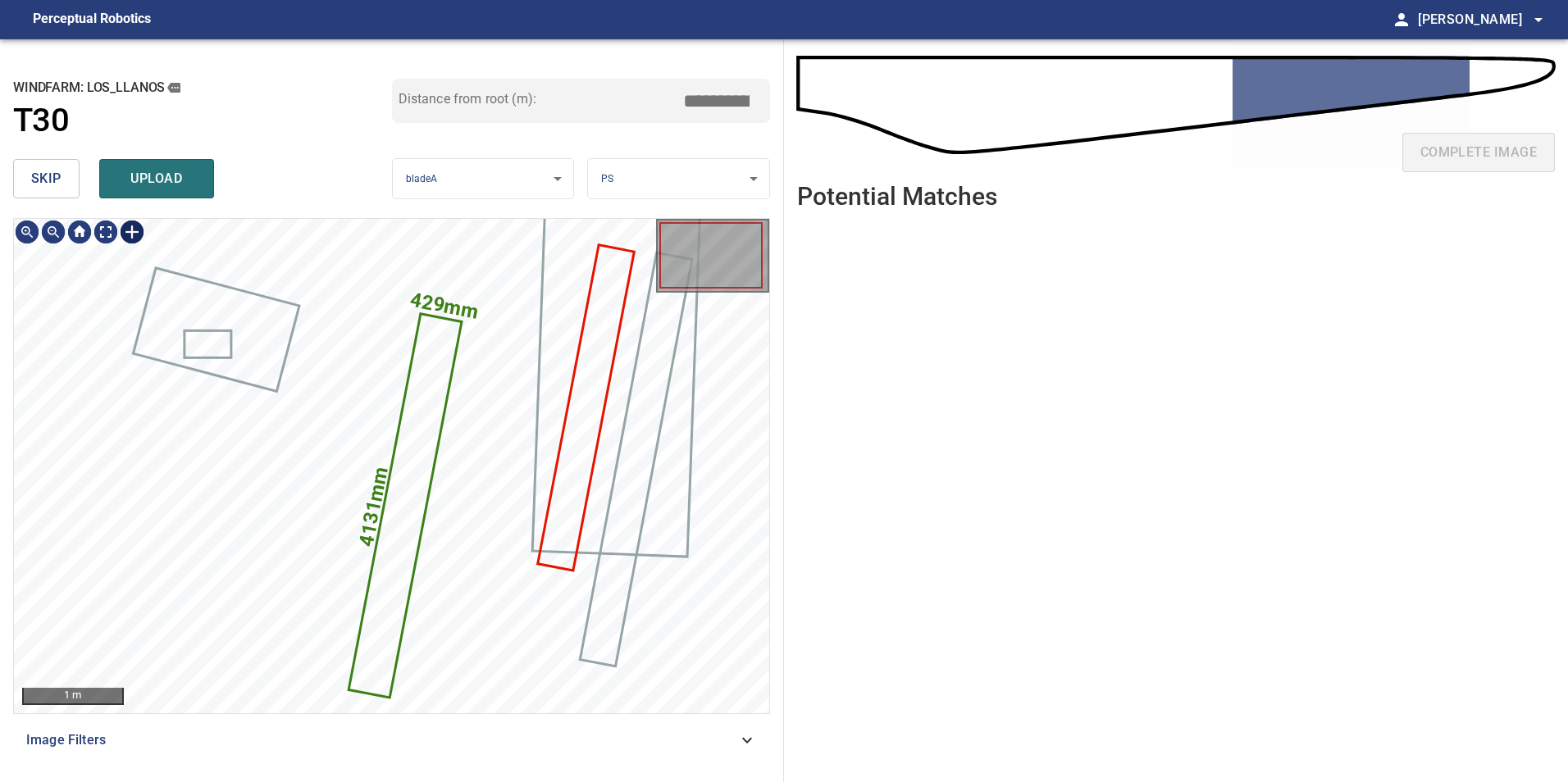
click at [134, 232] on div at bounding box center [132, 232] width 26 height 26
click at [407, 336] on div "429mm 4131mm" at bounding box center [391, 465] width 755 height 494
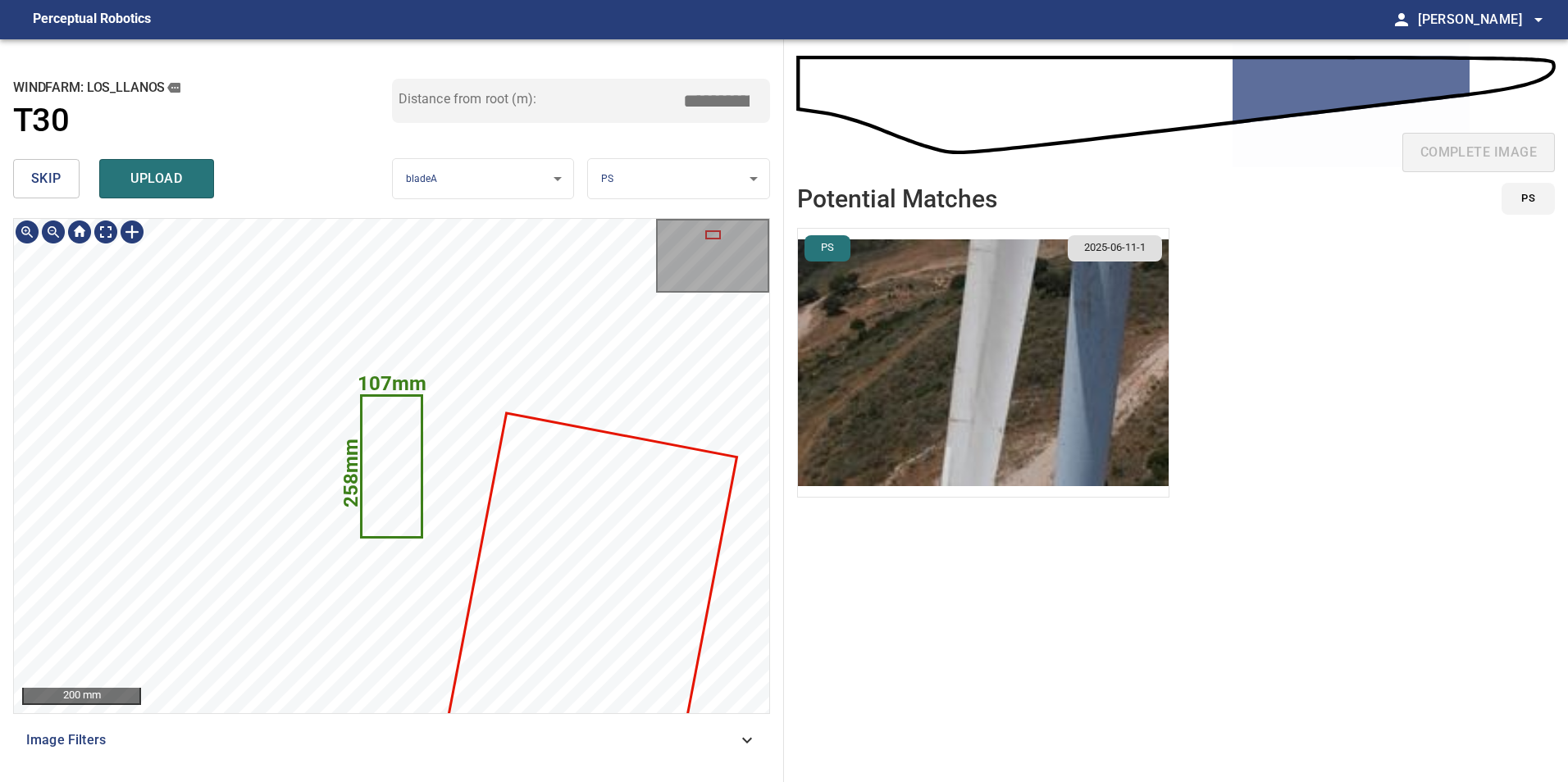
click at [387, 464] on icon at bounding box center [391, 466] width 59 height 139
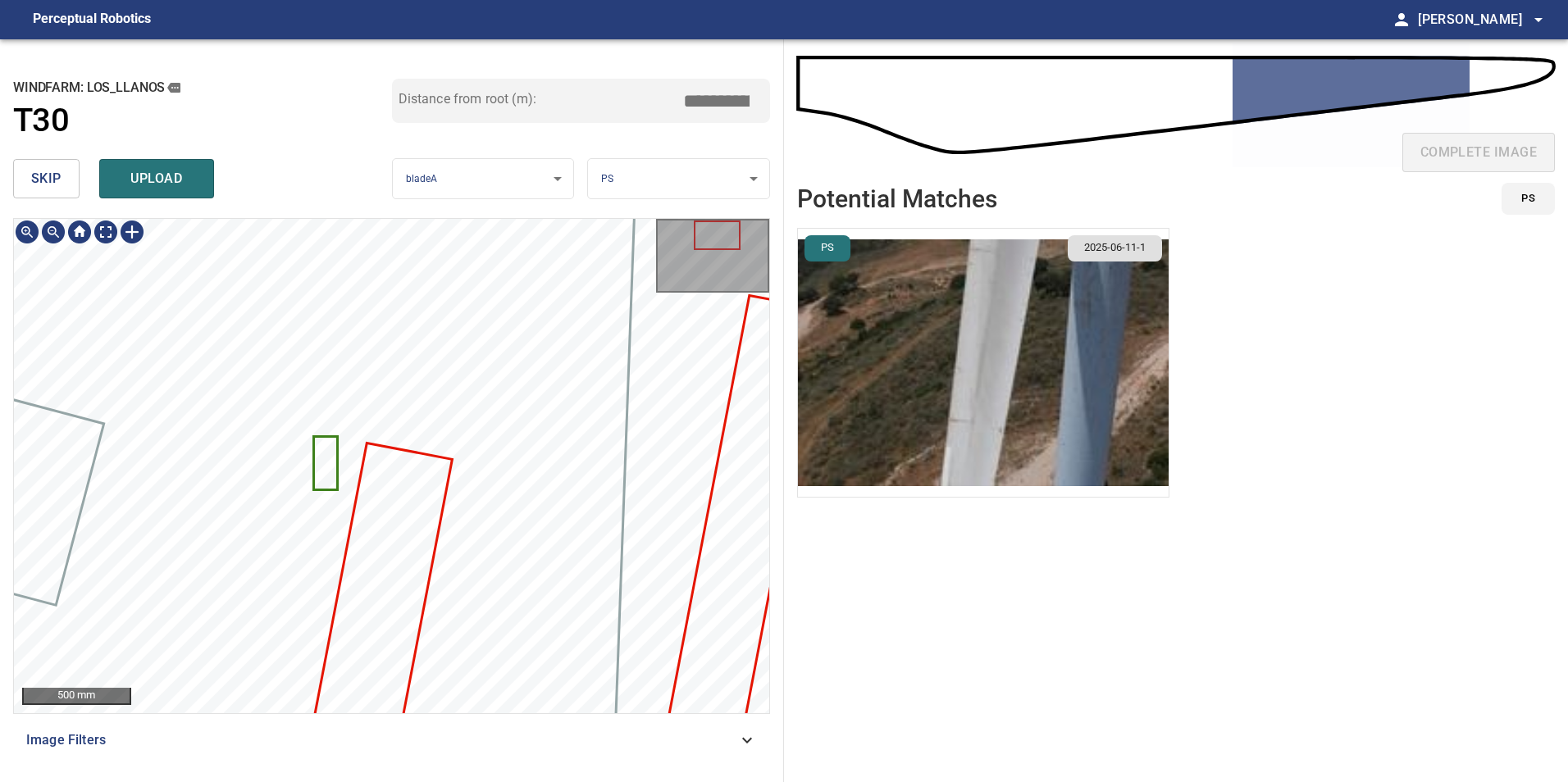
click at [316, 473] on icon at bounding box center [326, 464] width 21 height 51
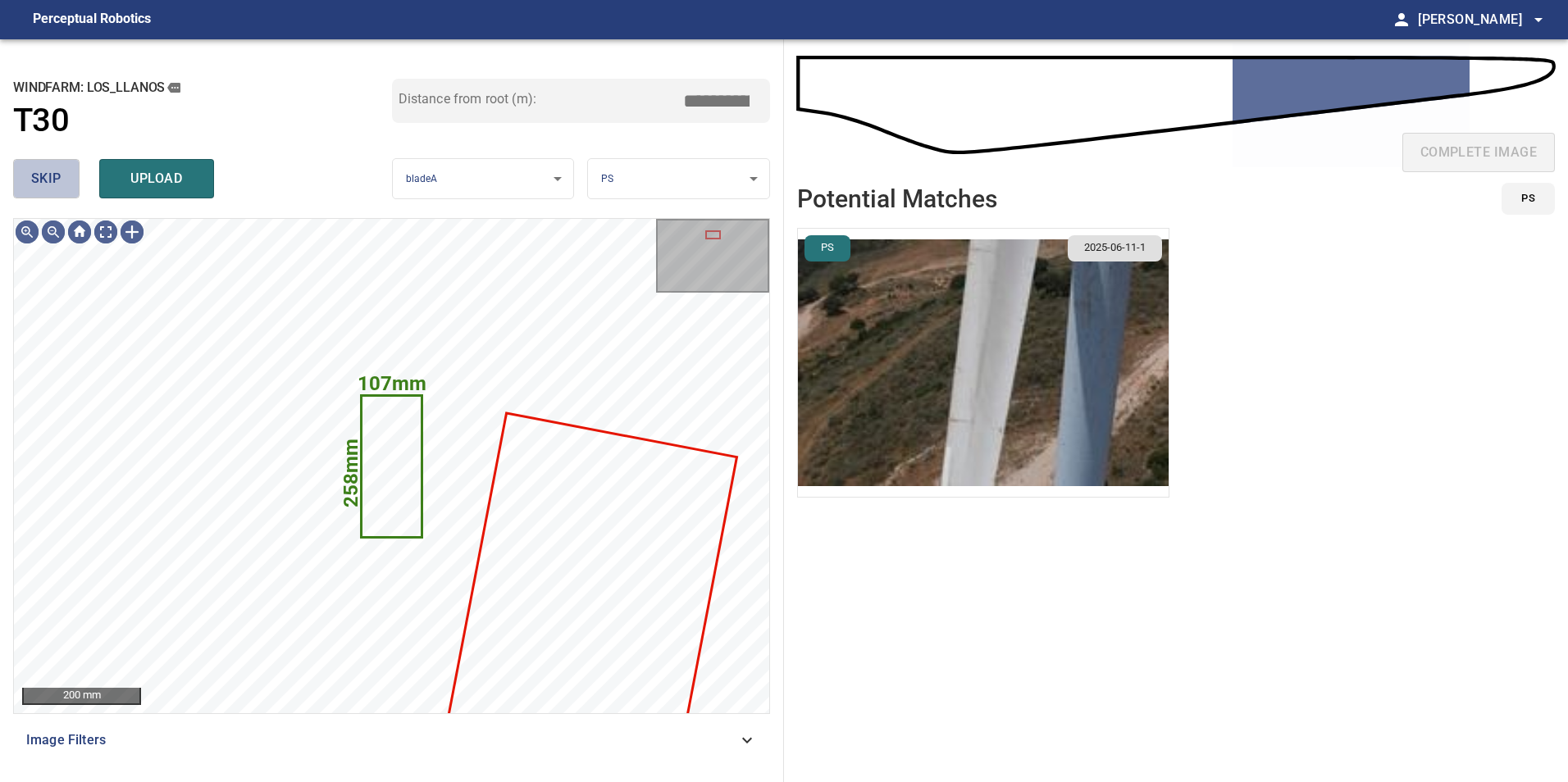
drag, startPoint x: 52, startPoint y: 194, endPoint x: 85, endPoint y: 244, distance: 59.9
click at [54, 199] on div "skip upload" at bounding box center [202, 178] width 379 height 52
click at [60, 190] on span "skip" at bounding box center [46, 178] width 31 height 23
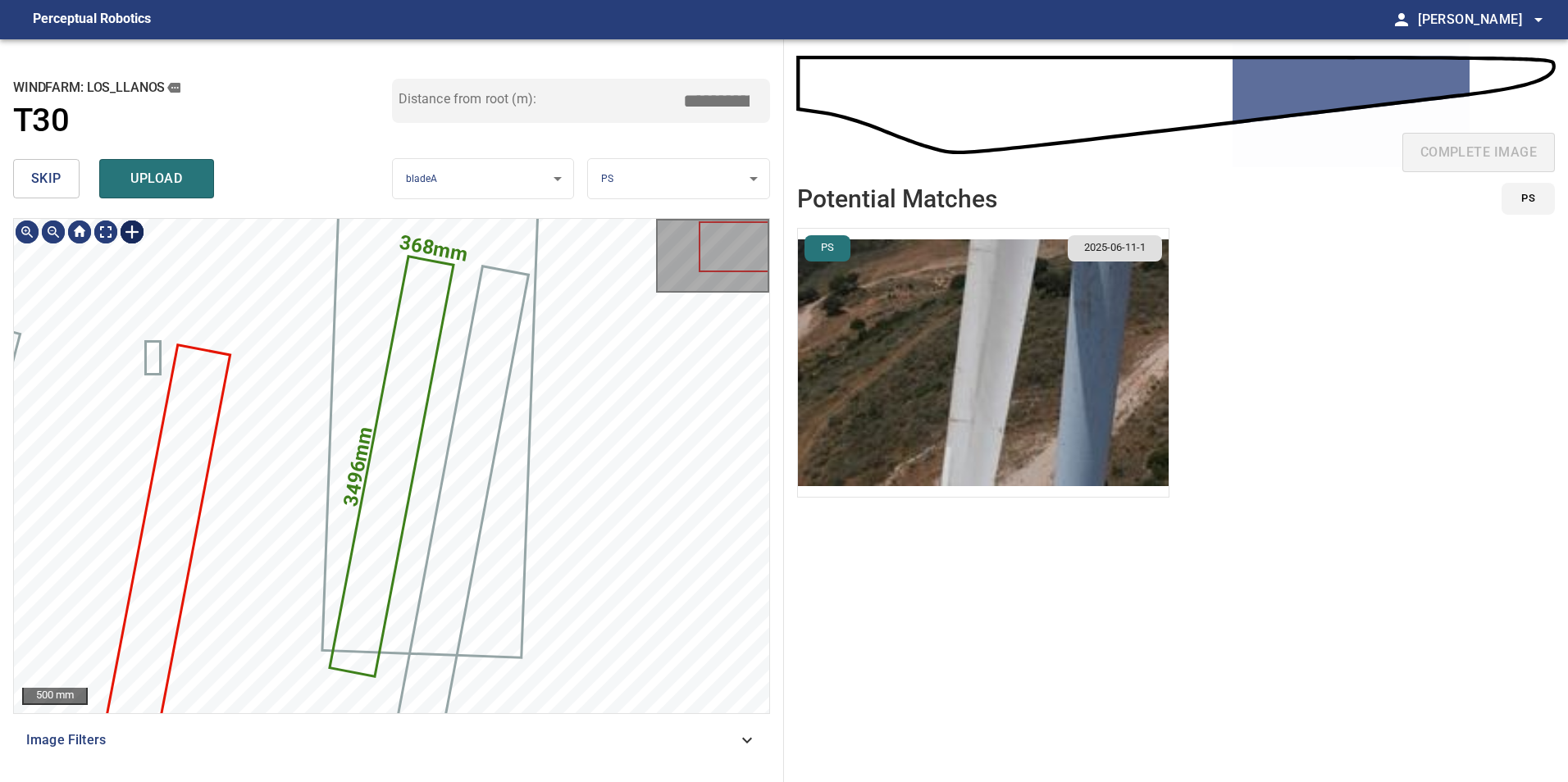
click at [137, 234] on div at bounding box center [132, 232] width 26 height 26
click at [228, 345] on div "368mm 3496mm" at bounding box center [391, 465] width 755 height 494
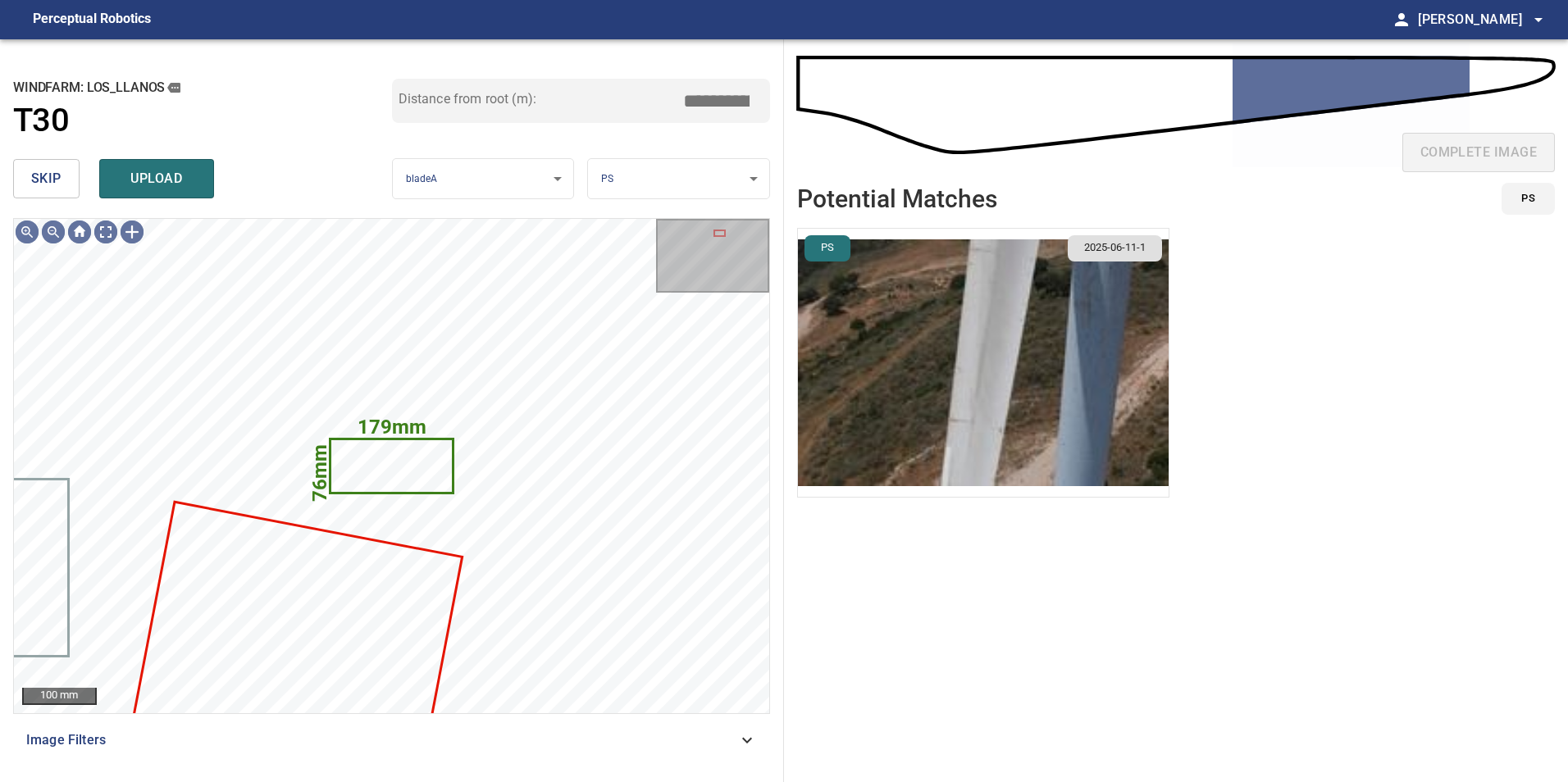
click at [66, 179] on button "skip" at bounding box center [46, 178] width 66 height 39
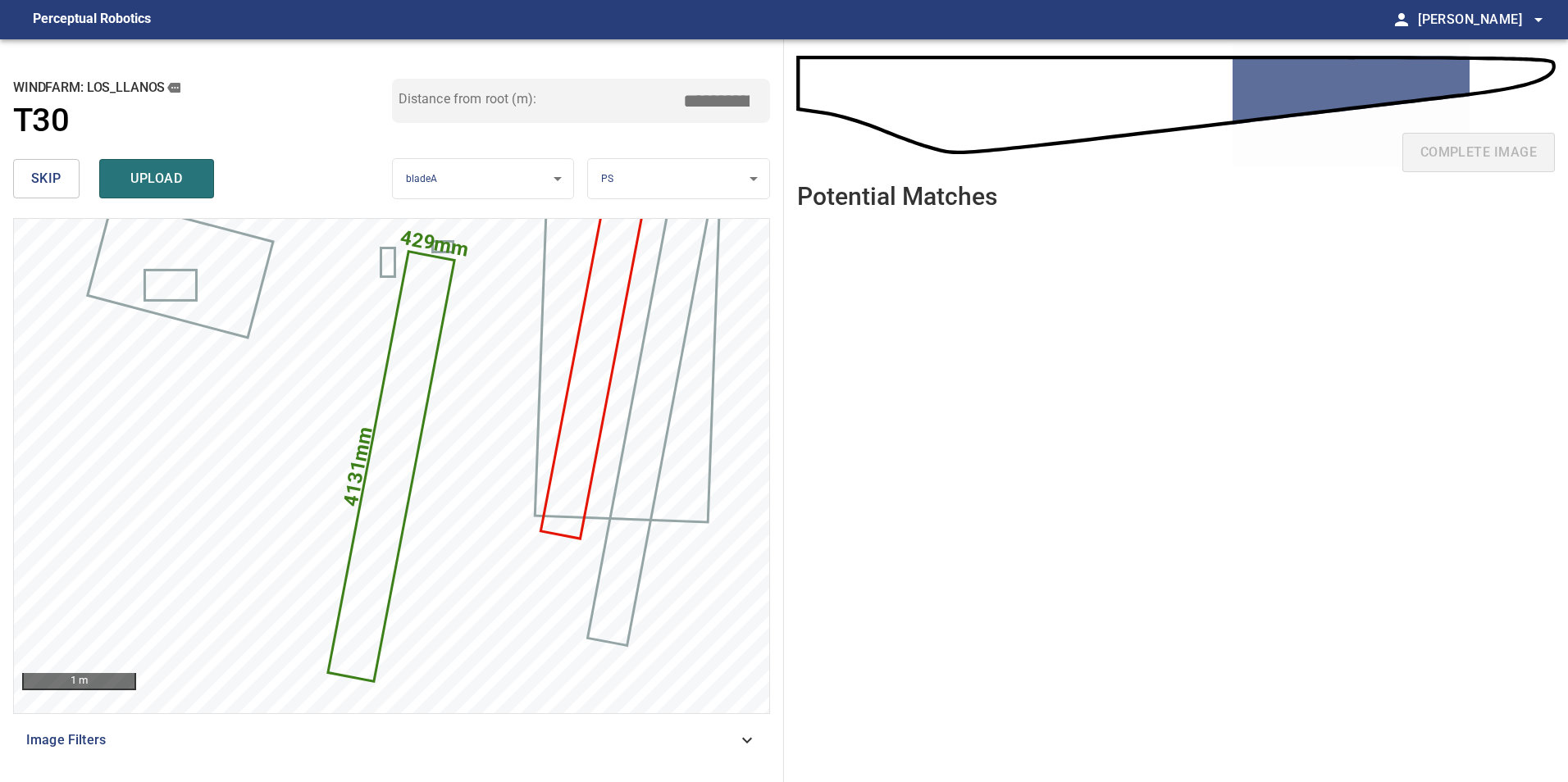
drag, startPoint x: 716, startPoint y: 101, endPoint x: 1049, endPoint y: 15, distance: 343.9
click at [1018, 24] on main "**********" at bounding box center [784, 391] width 1568 height 782
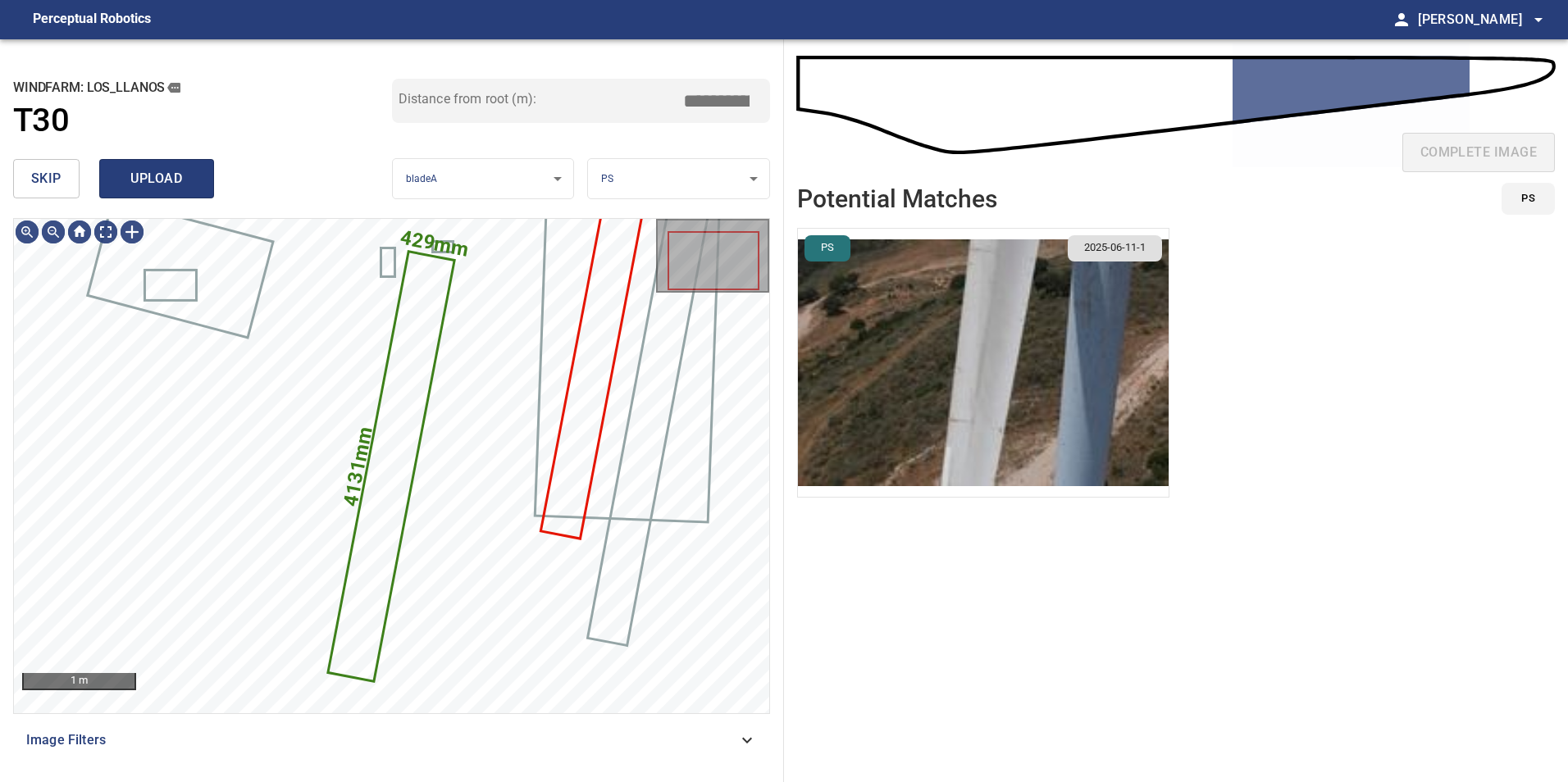
type input "*****"
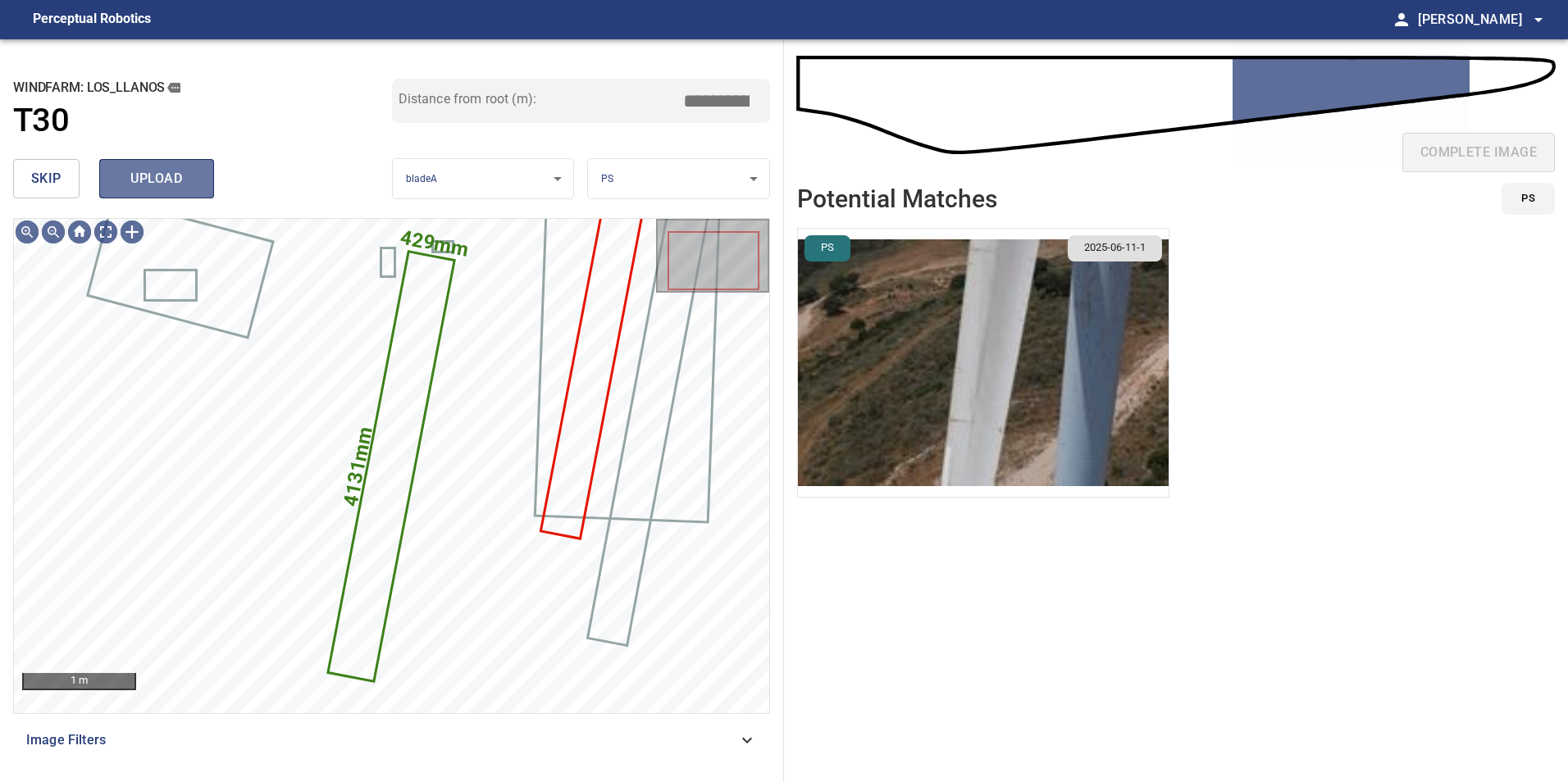
click at [164, 175] on span "upload" at bounding box center [157, 178] width 79 height 23
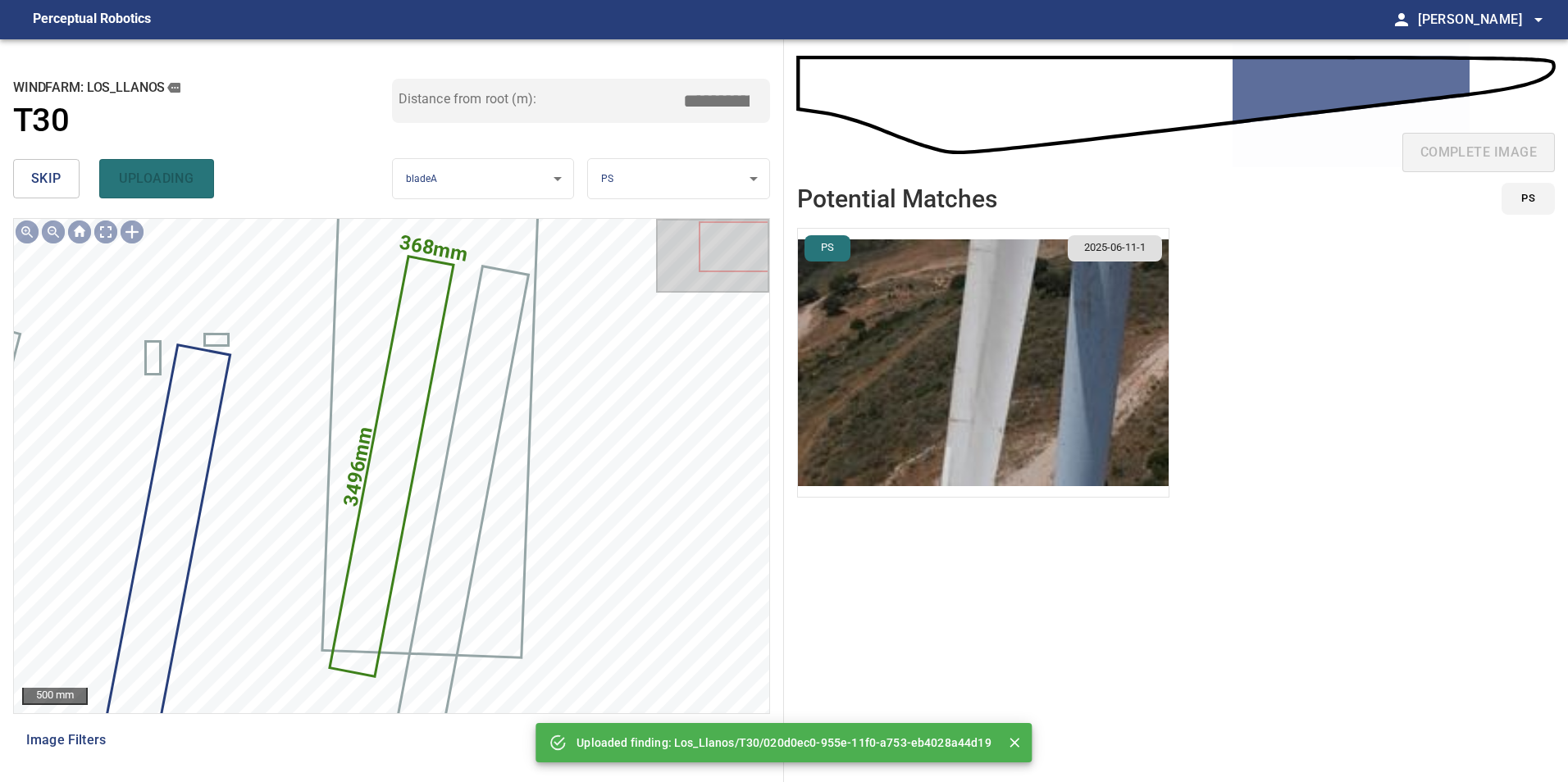
click at [41, 175] on span "skip" at bounding box center [46, 178] width 31 height 23
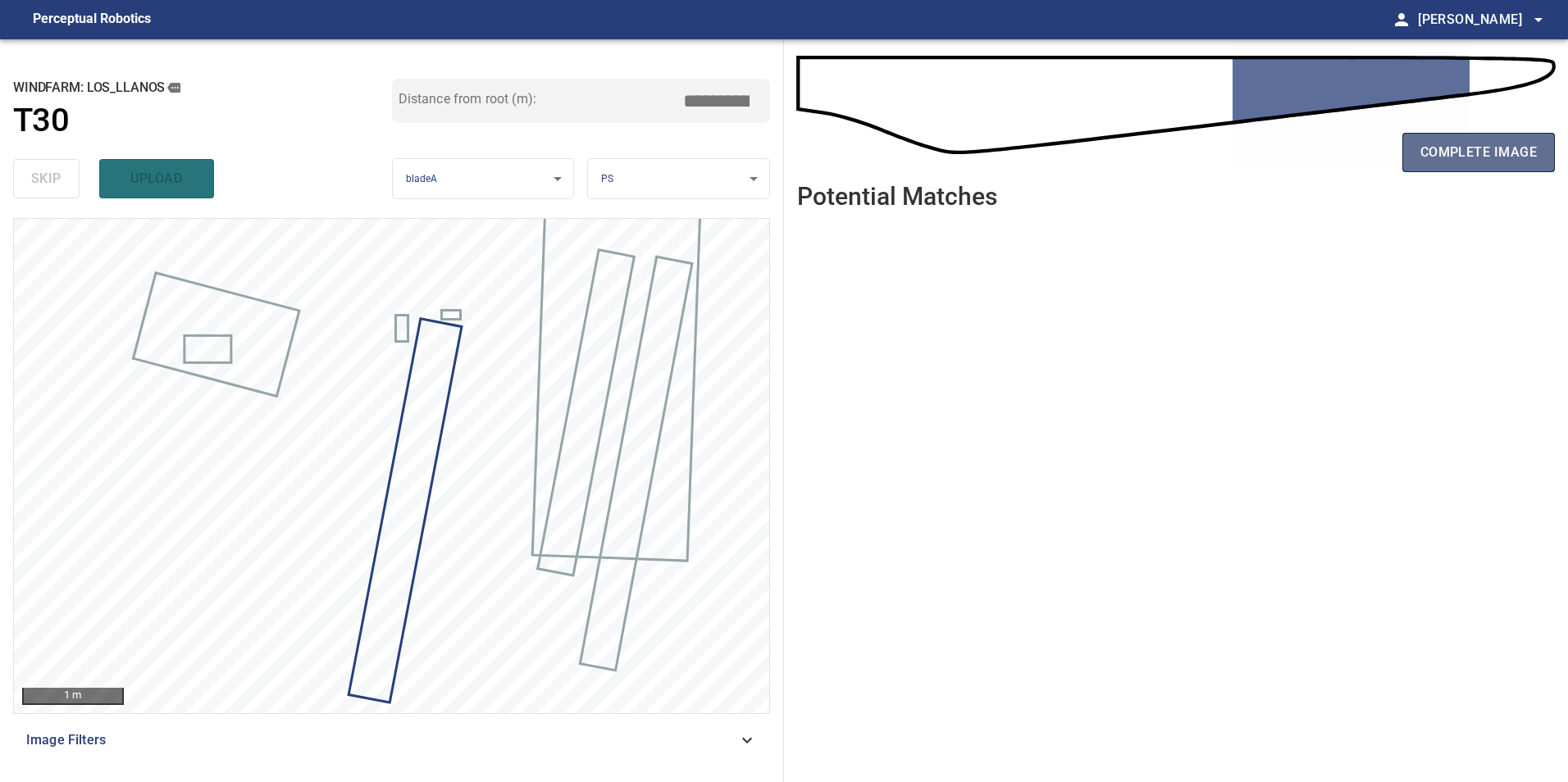
click at [1480, 137] on button "complete image" at bounding box center [1479, 152] width 152 height 39
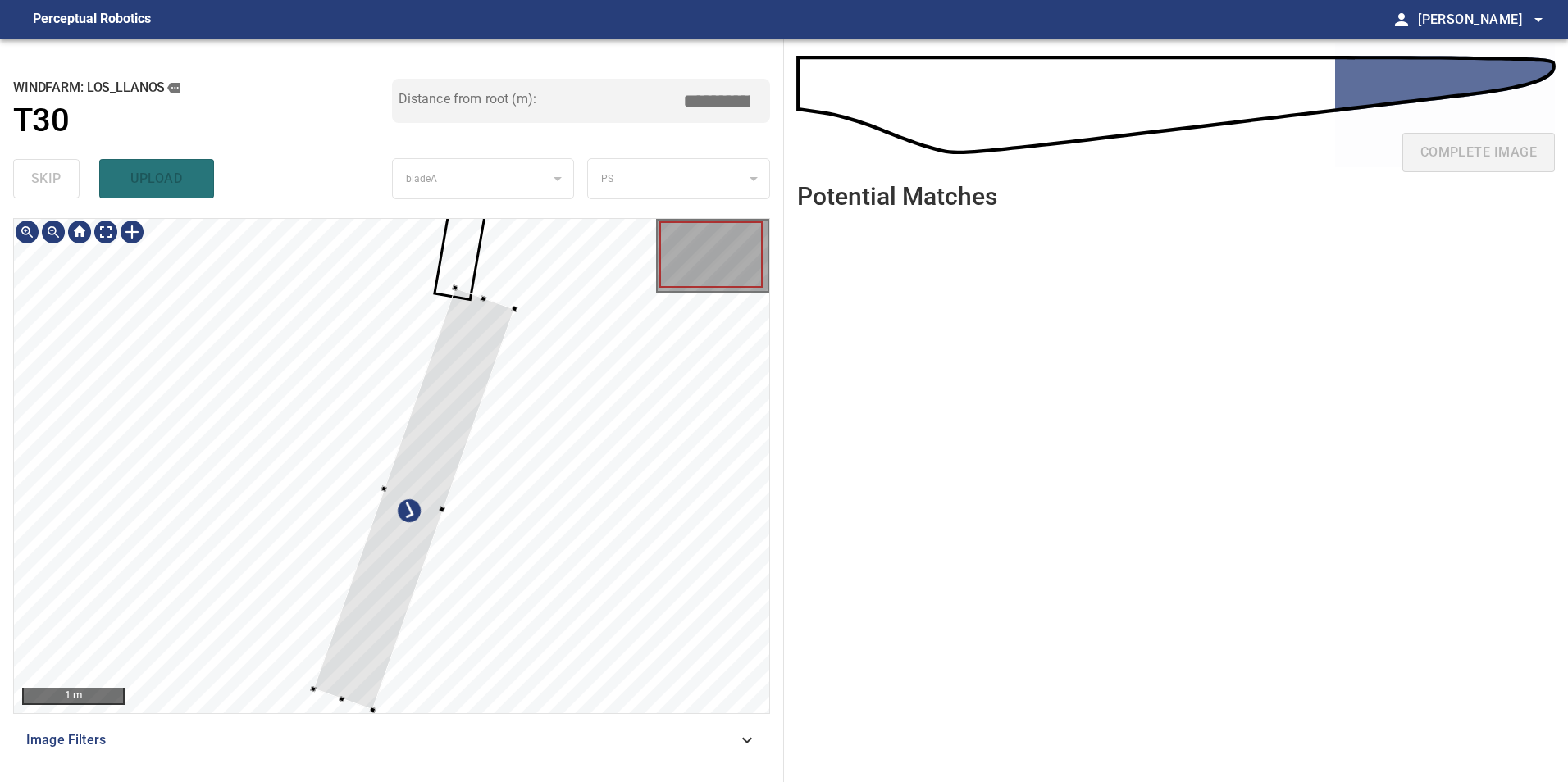
click at [634, 576] on div at bounding box center [391, 465] width 755 height 494
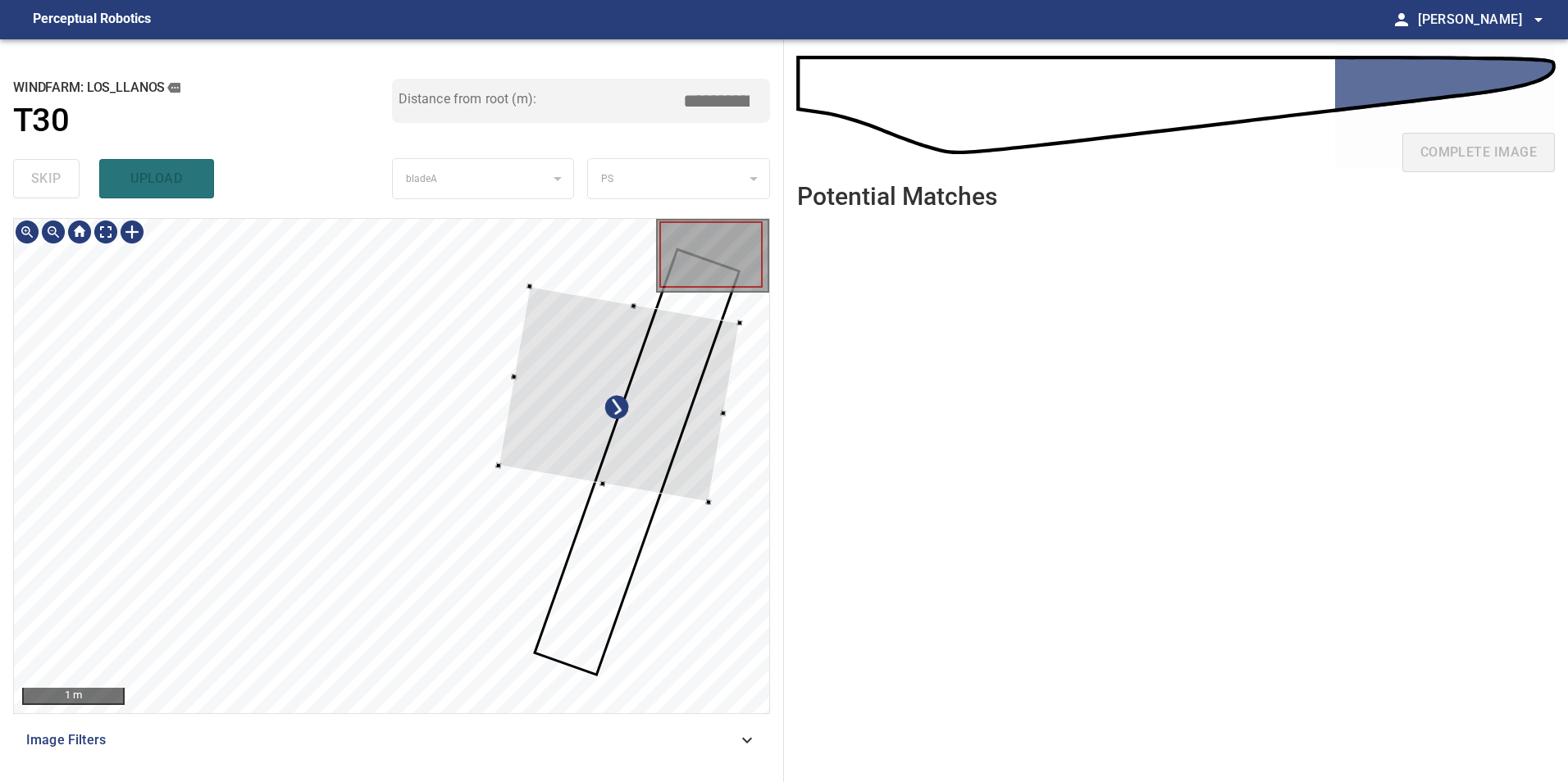
click at [651, 443] on div at bounding box center [620, 394] width 242 height 216
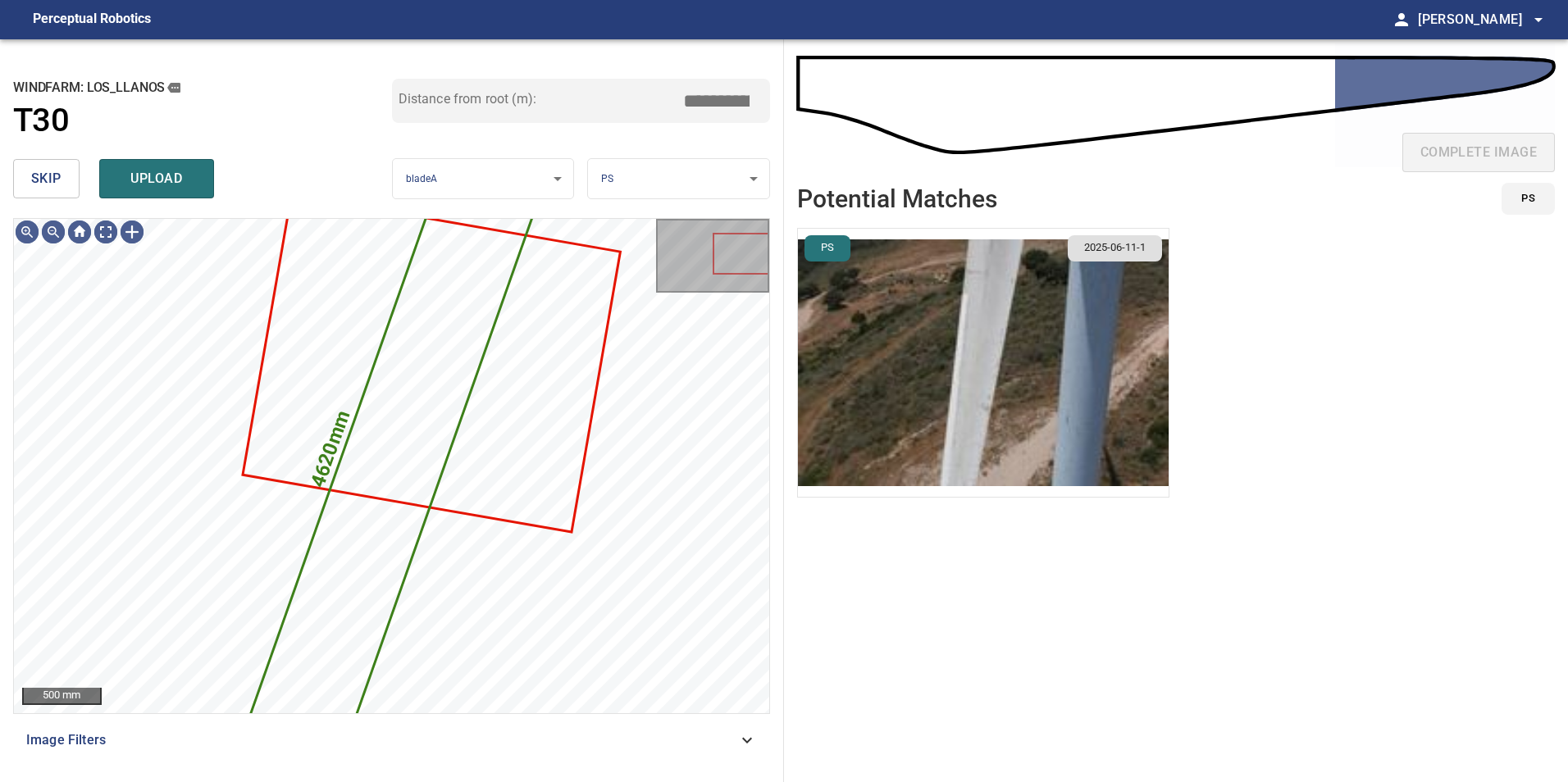
click at [47, 171] on span "skip" at bounding box center [46, 178] width 31 height 23
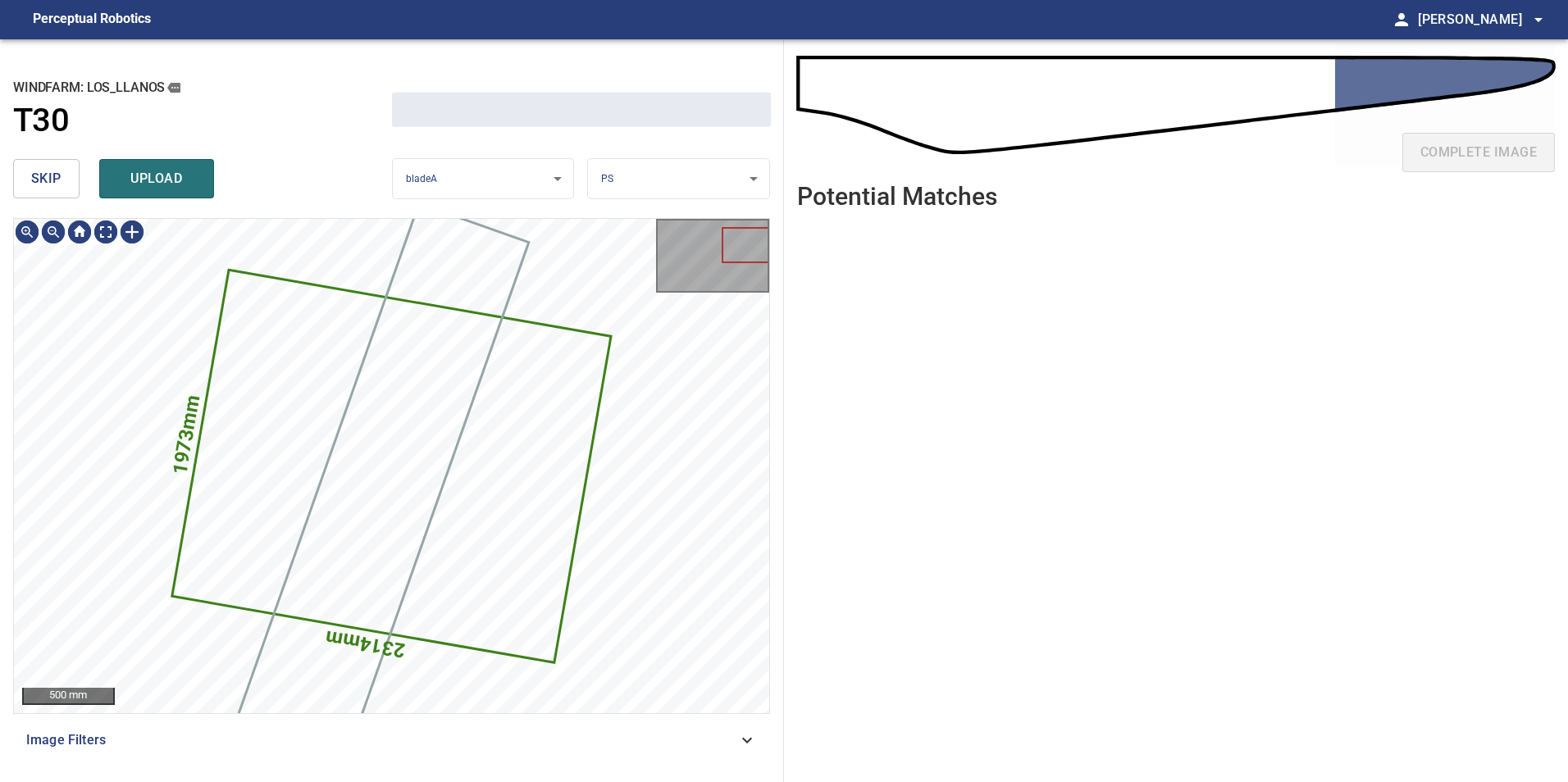
click at [46, 171] on span "skip" at bounding box center [46, 178] width 31 height 23
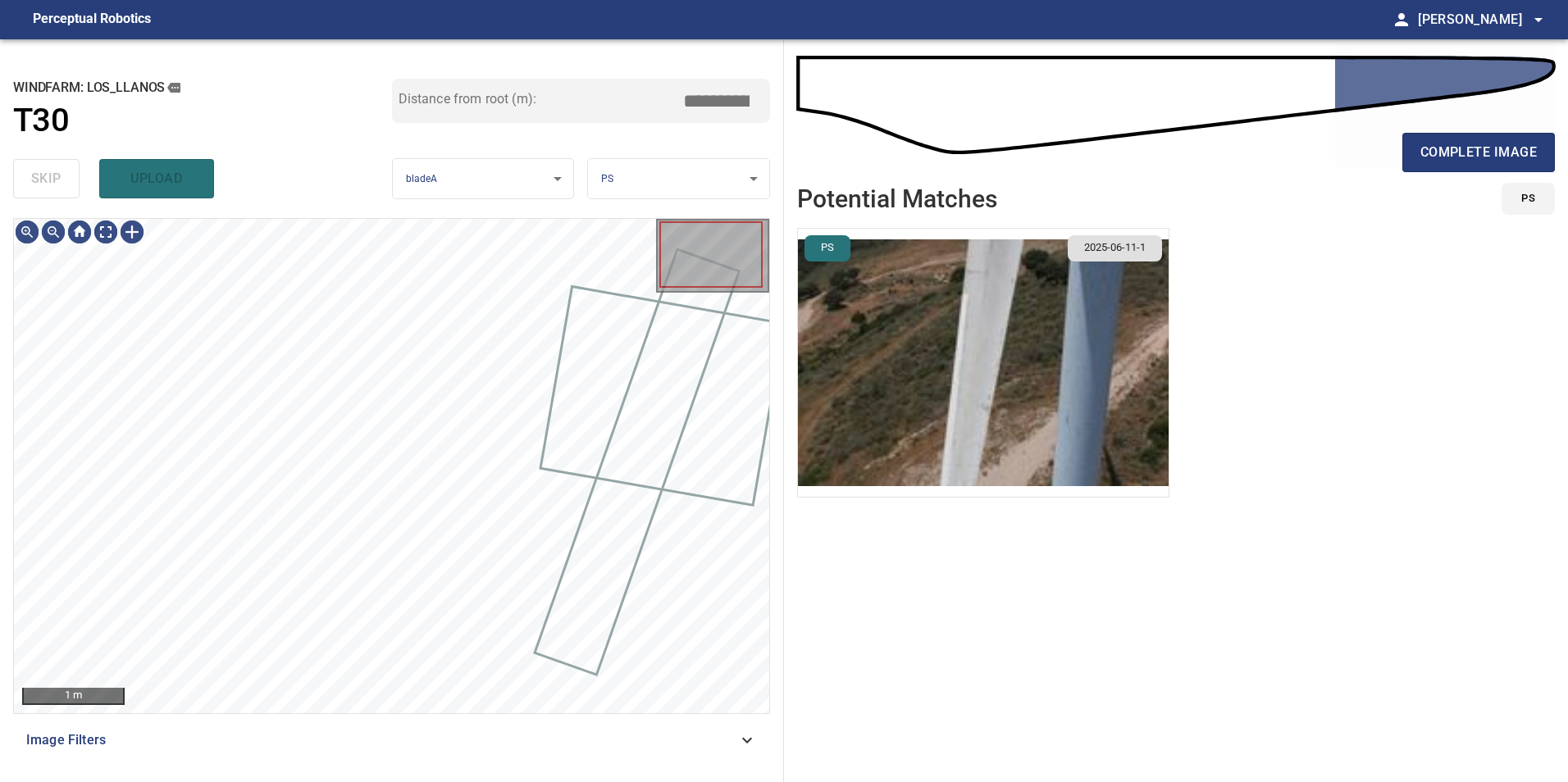
click at [46, 171] on div "skip upload" at bounding box center [202, 178] width 379 height 52
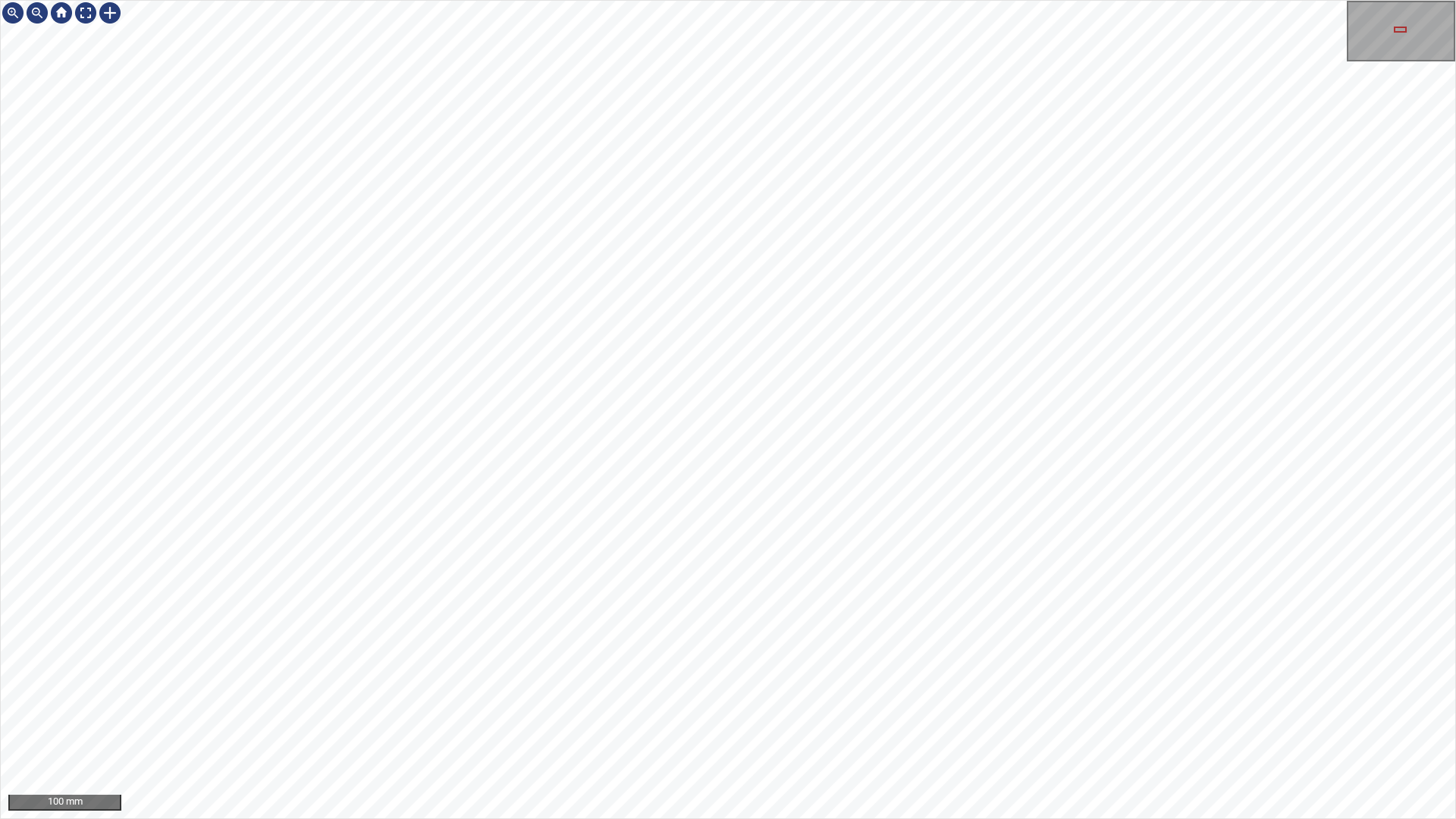
click at [1217, 723] on div "100 mm" at bounding box center [728, 410] width 1456 height 819
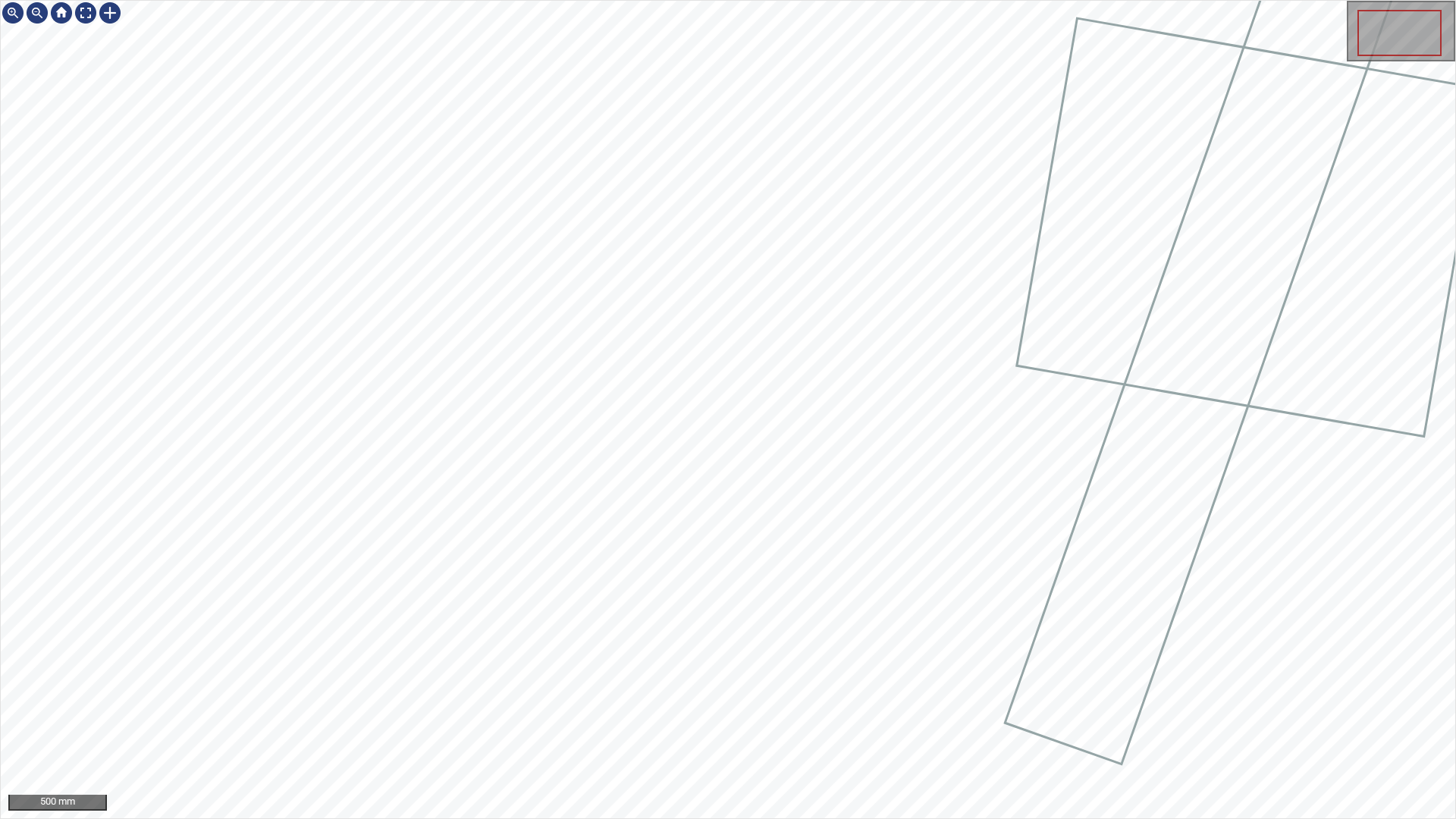
click at [700, 723] on div "500 mm" at bounding box center [728, 410] width 1456 height 819
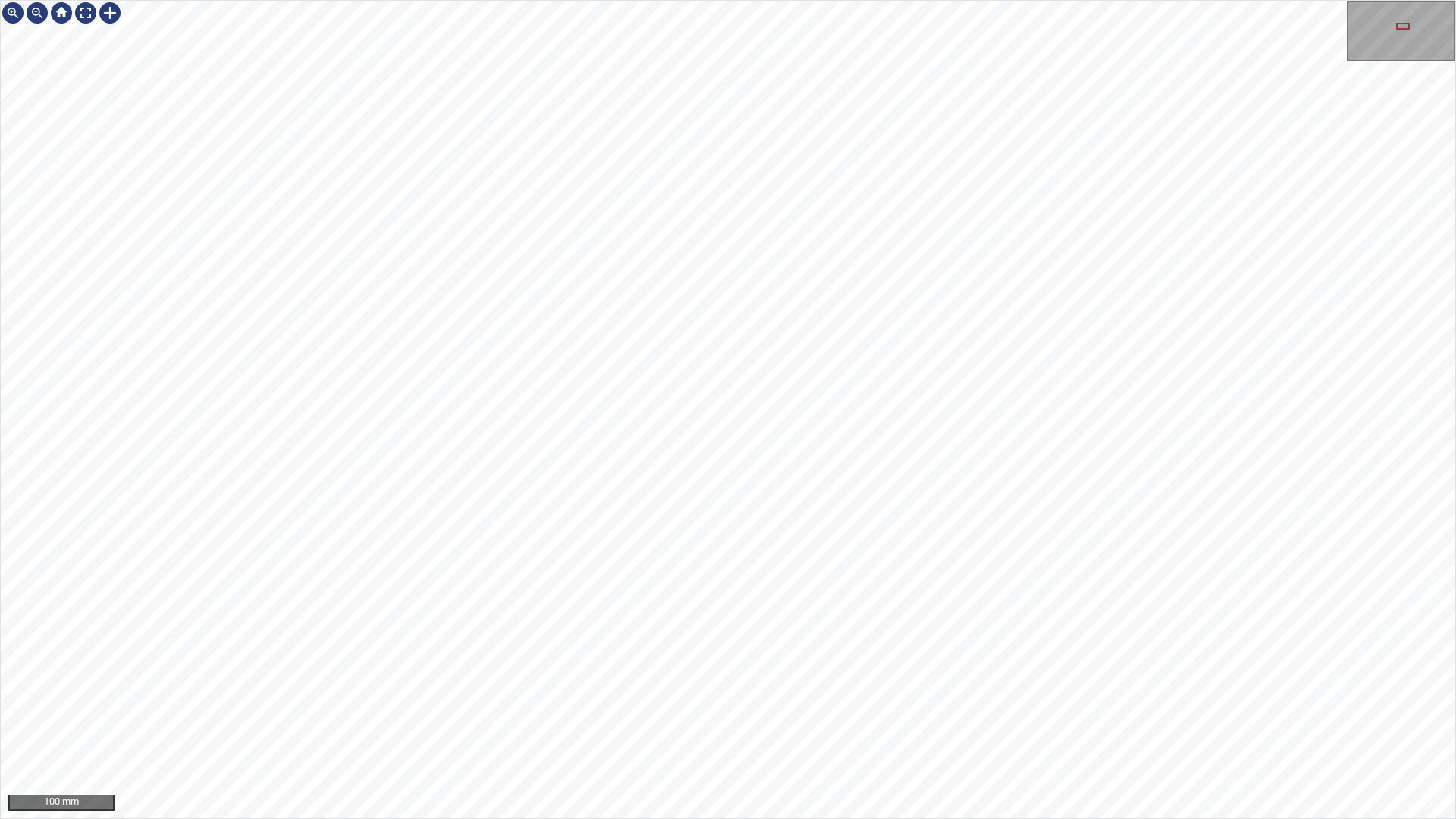
click at [666, 723] on div "100 mm" at bounding box center [728, 410] width 1456 height 819
click at [776, 723] on div "200 mm" at bounding box center [728, 410] width 1456 height 819
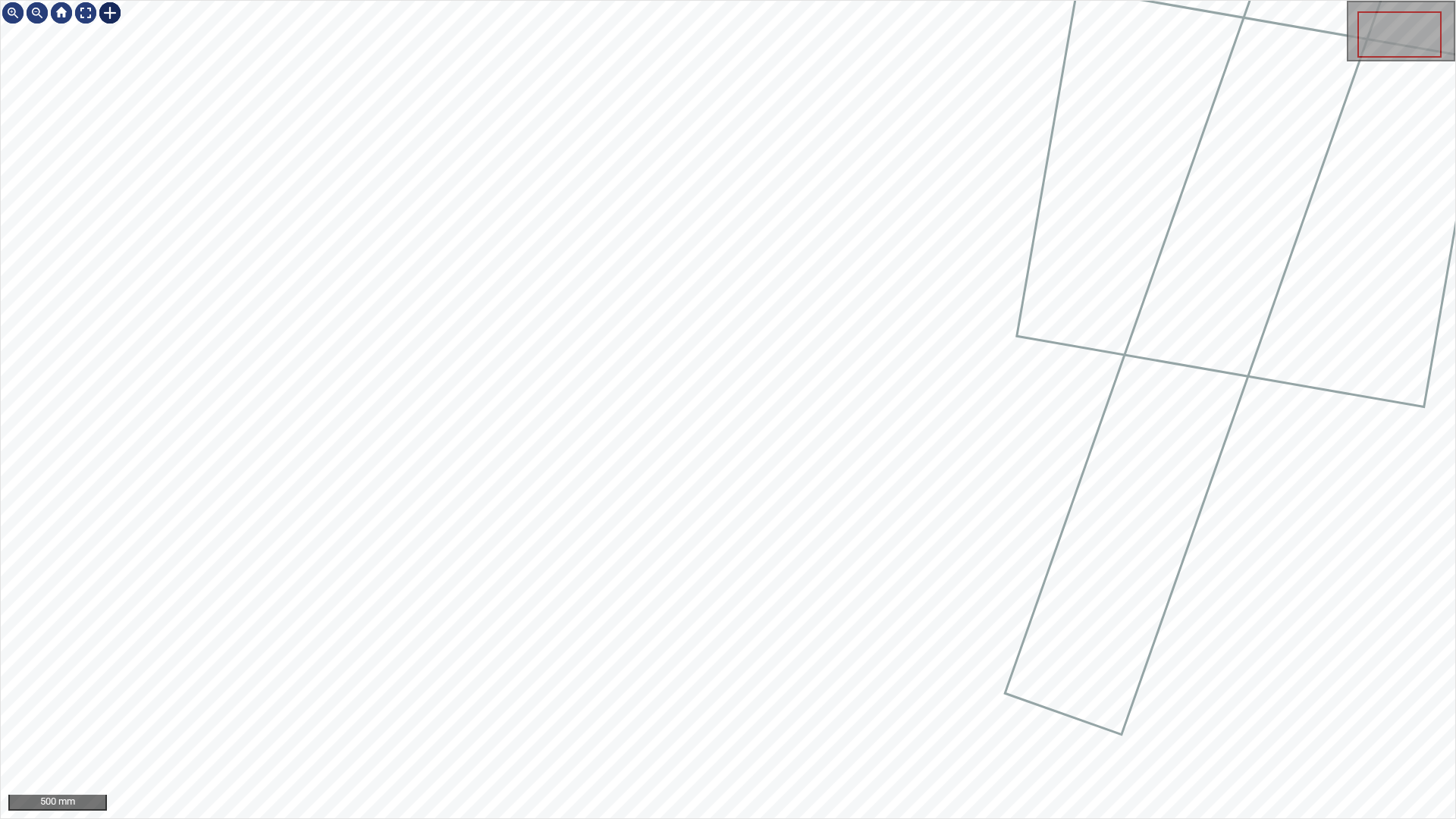
click at [106, 13] on div at bounding box center [110, 13] width 24 height 24
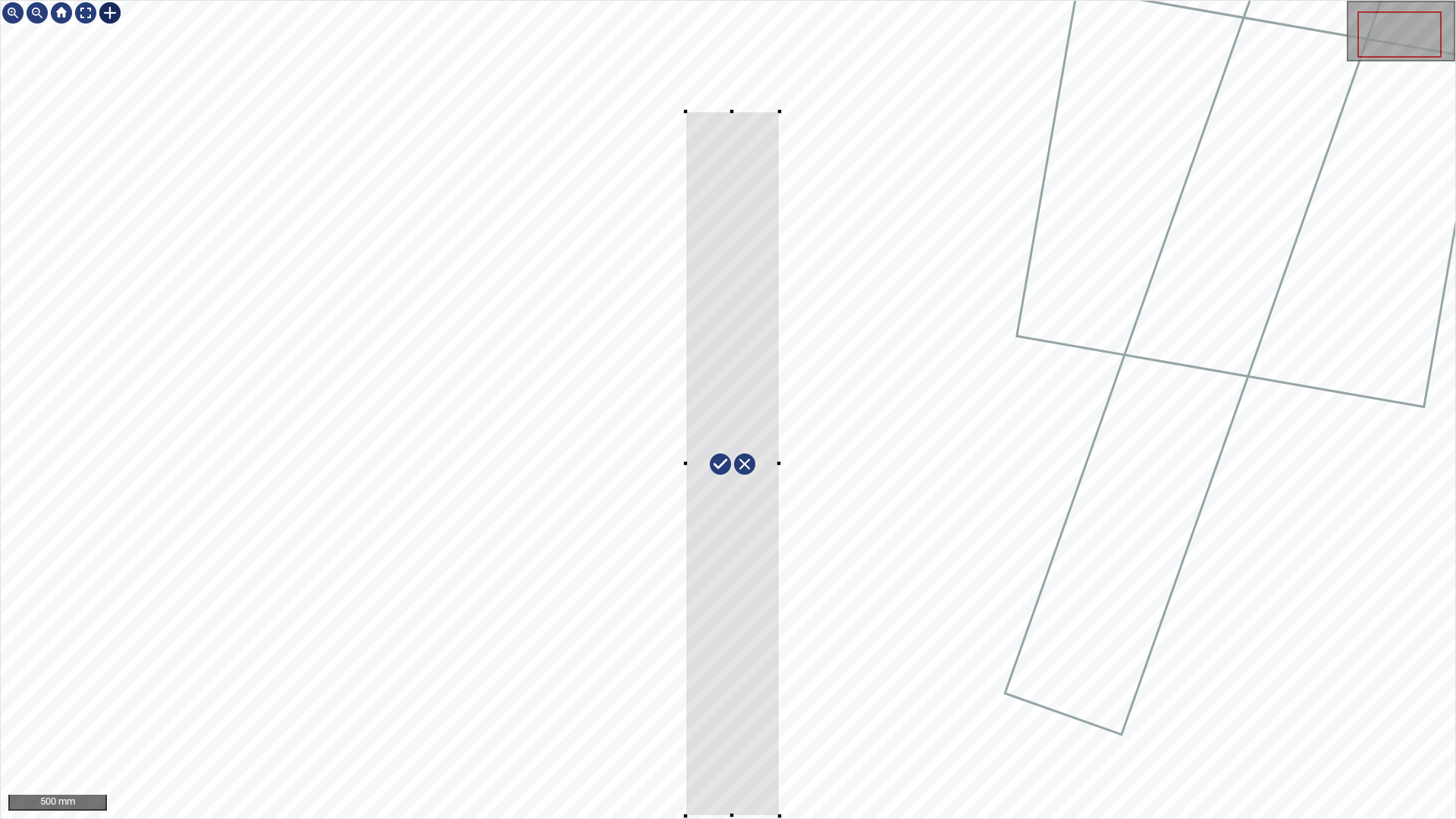
click at [798, 723] on div at bounding box center [728, 410] width 1454 height 817
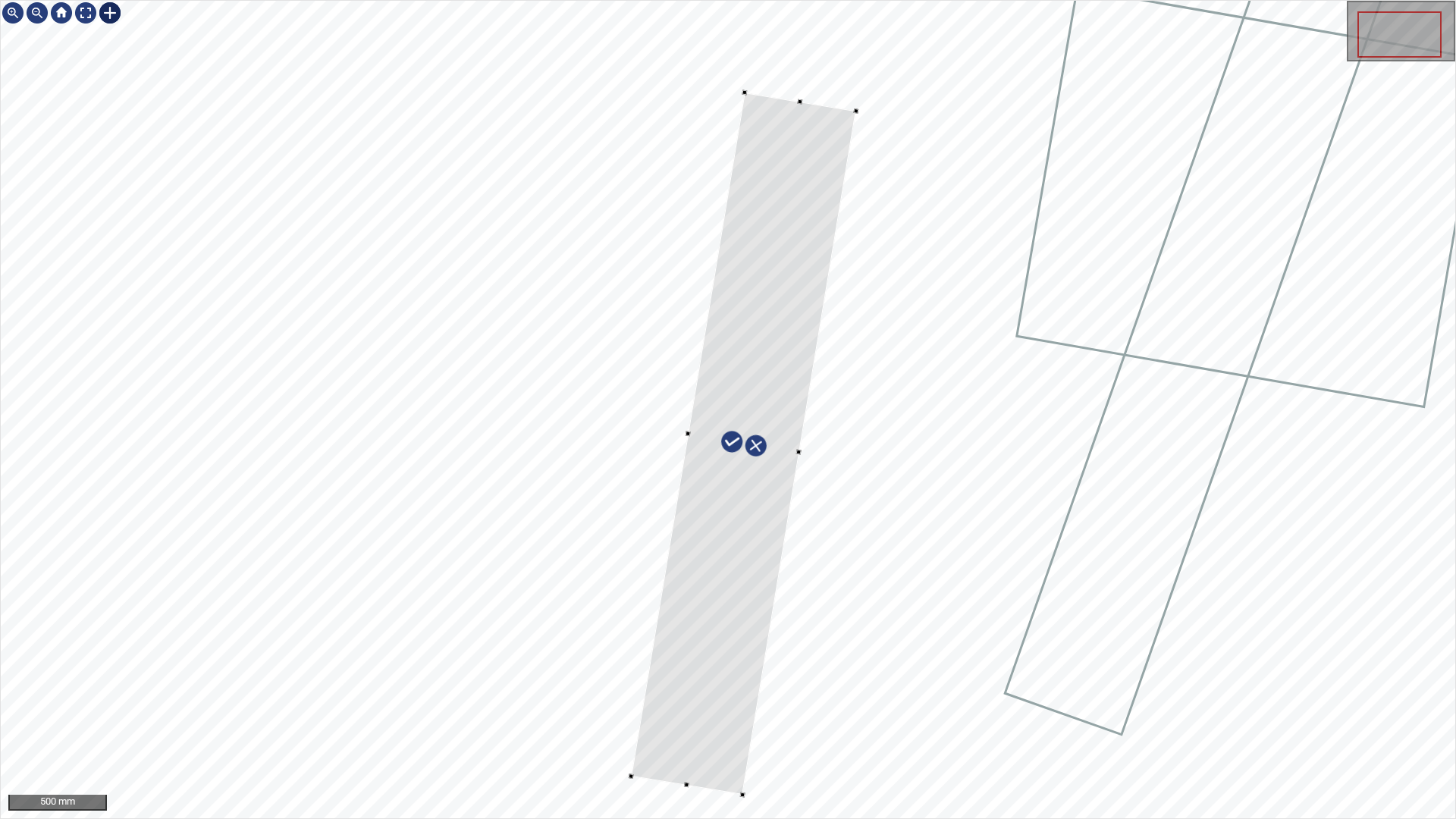
click at [675, 677] on div at bounding box center [743, 443] width 225 height 702
click at [88, 15] on div at bounding box center [86, 13] width 24 height 24
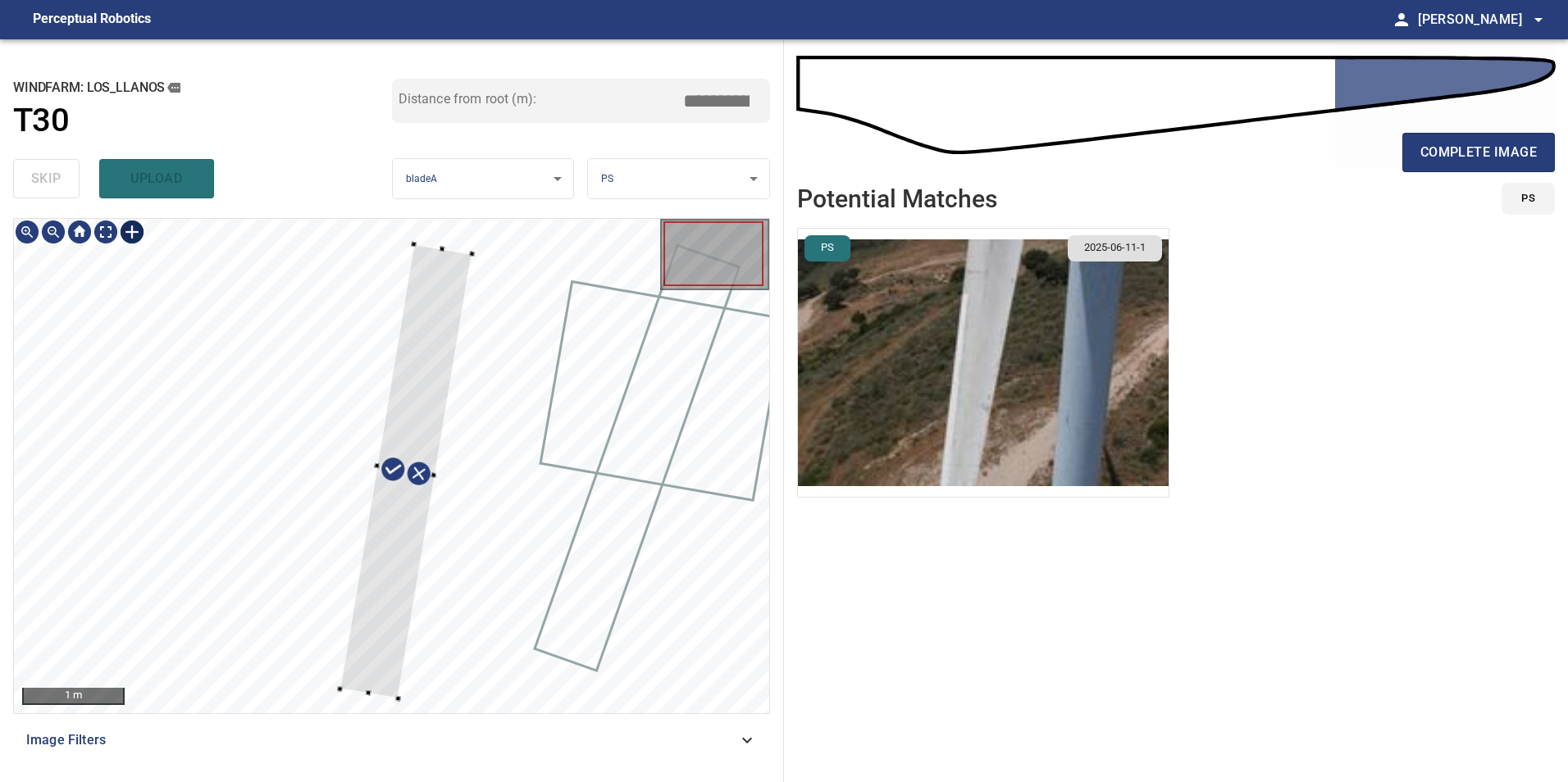
click at [447, 238] on div at bounding box center [391, 465] width 755 height 494
click at [386, 242] on div at bounding box center [391, 465] width 755 height 494
click at [394, 252] on div at bounding box center [390, 252] width 6 height 6
click at [391, 695] on div at bounding box center [391, 465] width 755 height 494
click at [371, 681] on div at bounding box center [391, 465] width 755 height 494
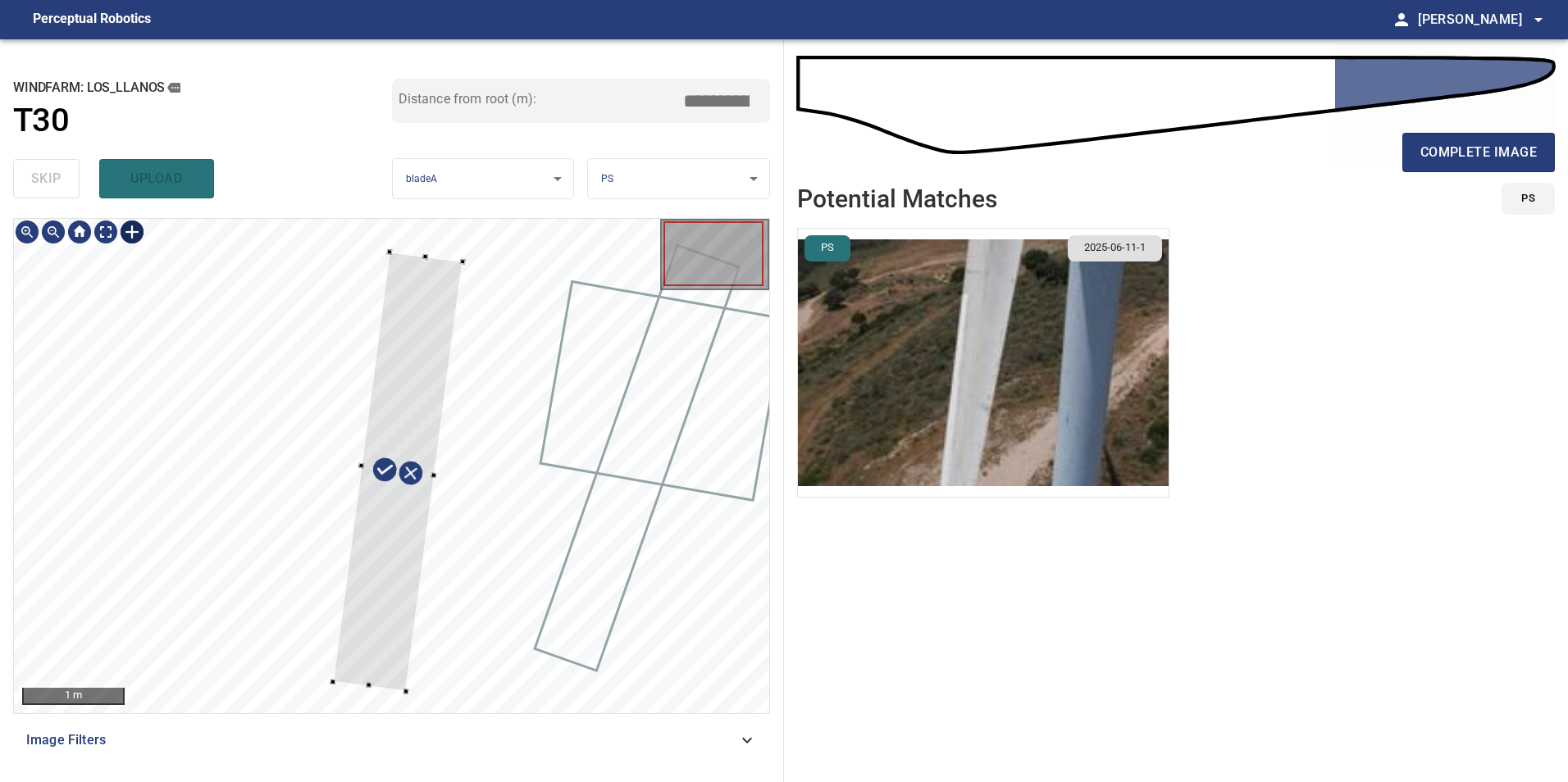
click at [366, 686] on div at bounding box center [368, 686] width 6 height 6
click at [431, 690] on div at bounding box center [391, 465] width 755 height 494
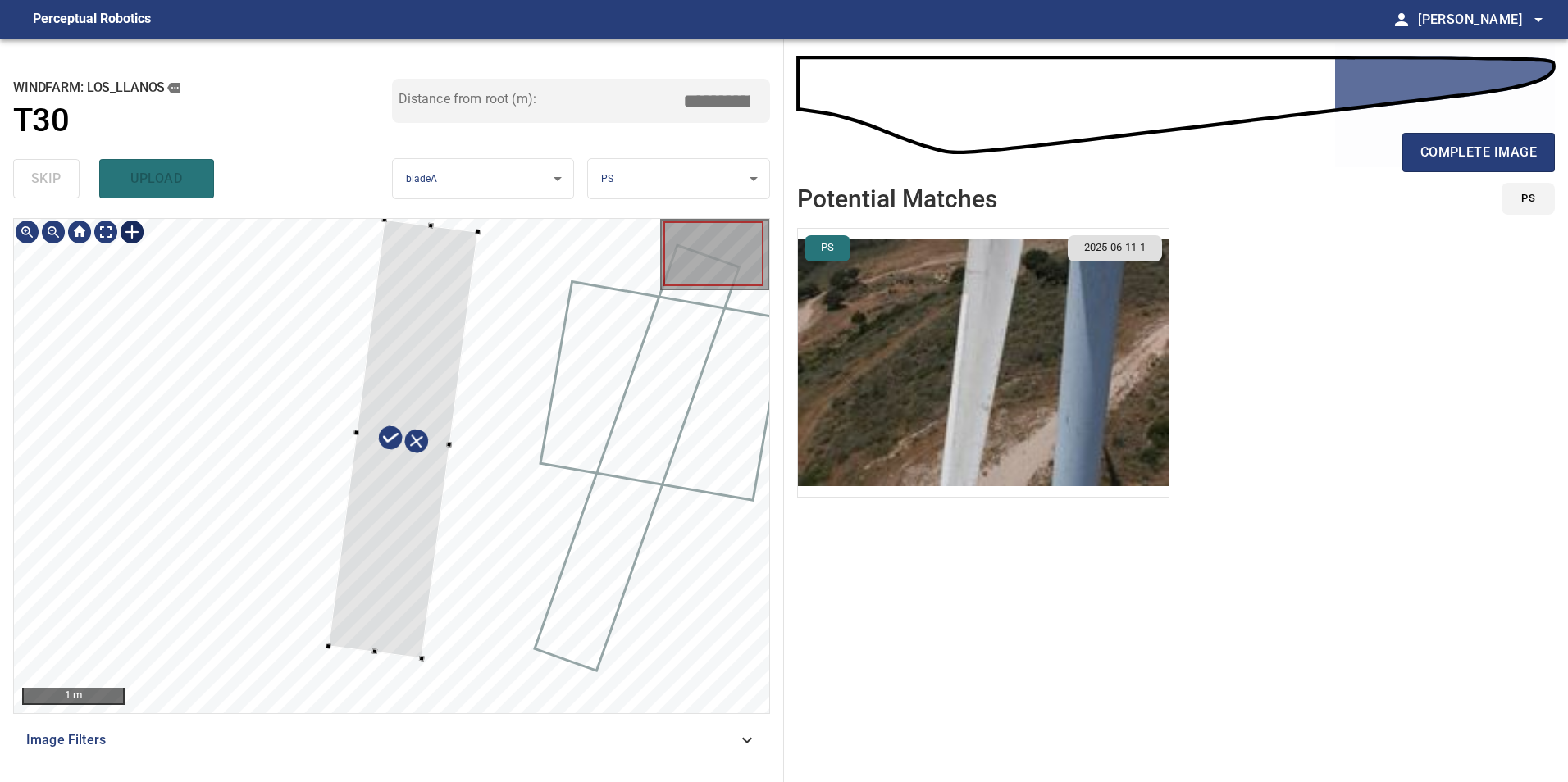
click at [400, 613] on div at bounding box center [403, 439] width 150 height 439
click at [445, 227] on div at bounding box center [391, 465] width 755 height 494
click at [434, 241] on div at bounding box center [391, 465] width 755 height 494
click at [433, 232] on div at bounding box center [431, 233] width 6 height 6
click at [409, 660] on div at bounding box center [391, 465] width 755 height 494
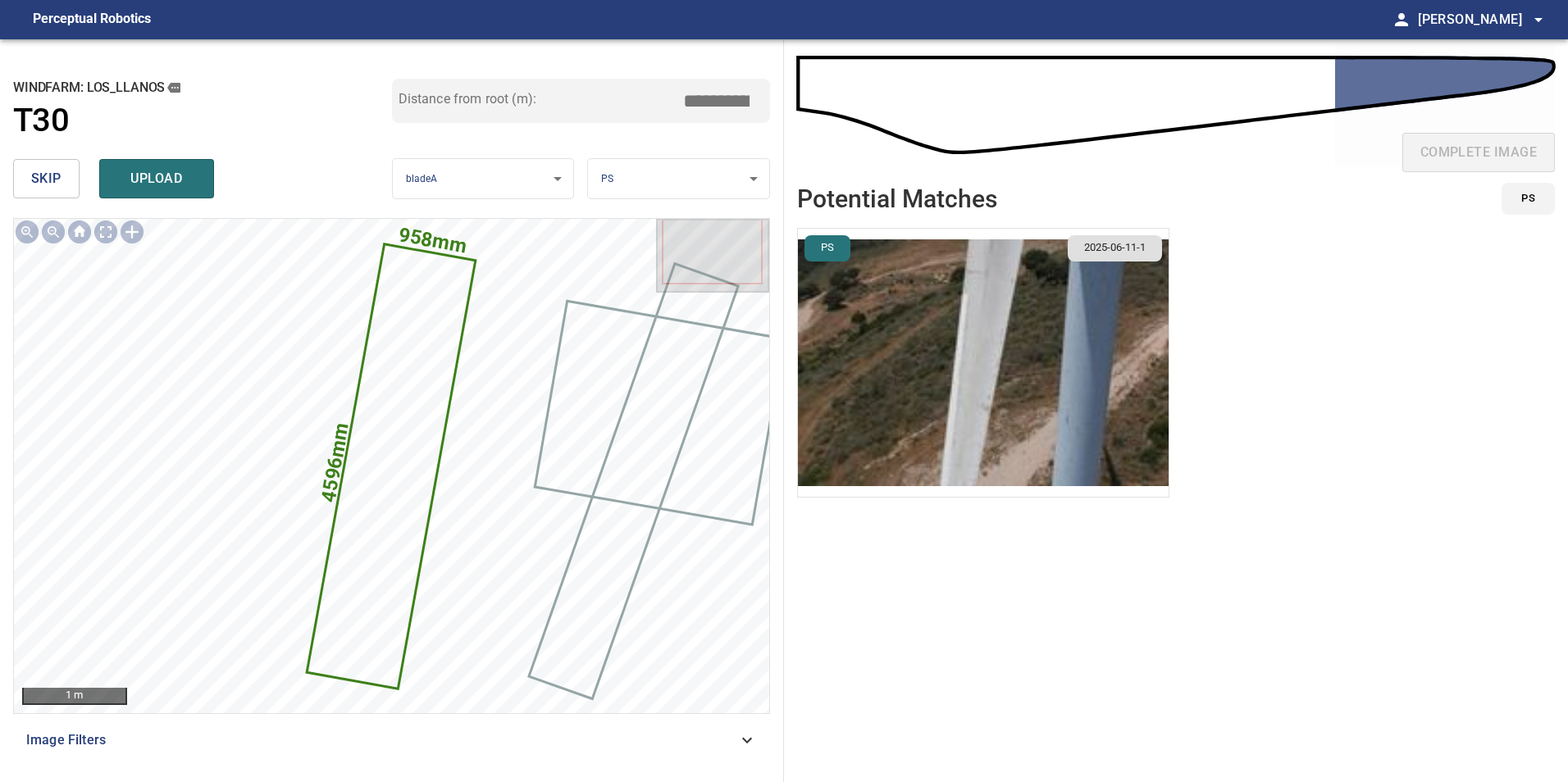
click at [890, 278] on img "button" at bounding box center [984, 363] width 371 height 269
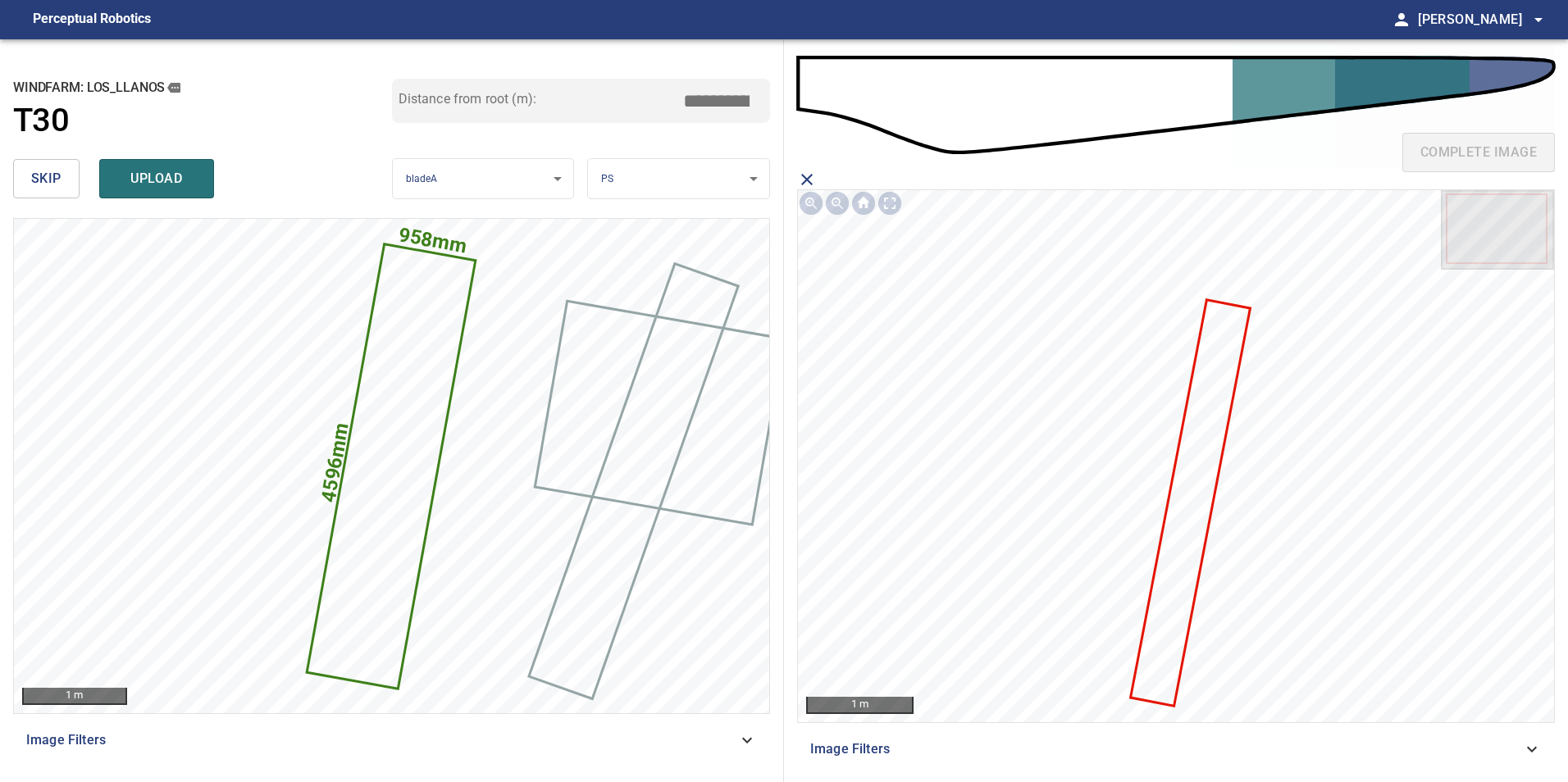
click at [1186, 546] on icon at bounding box center [1189, 503] width 116 height 403
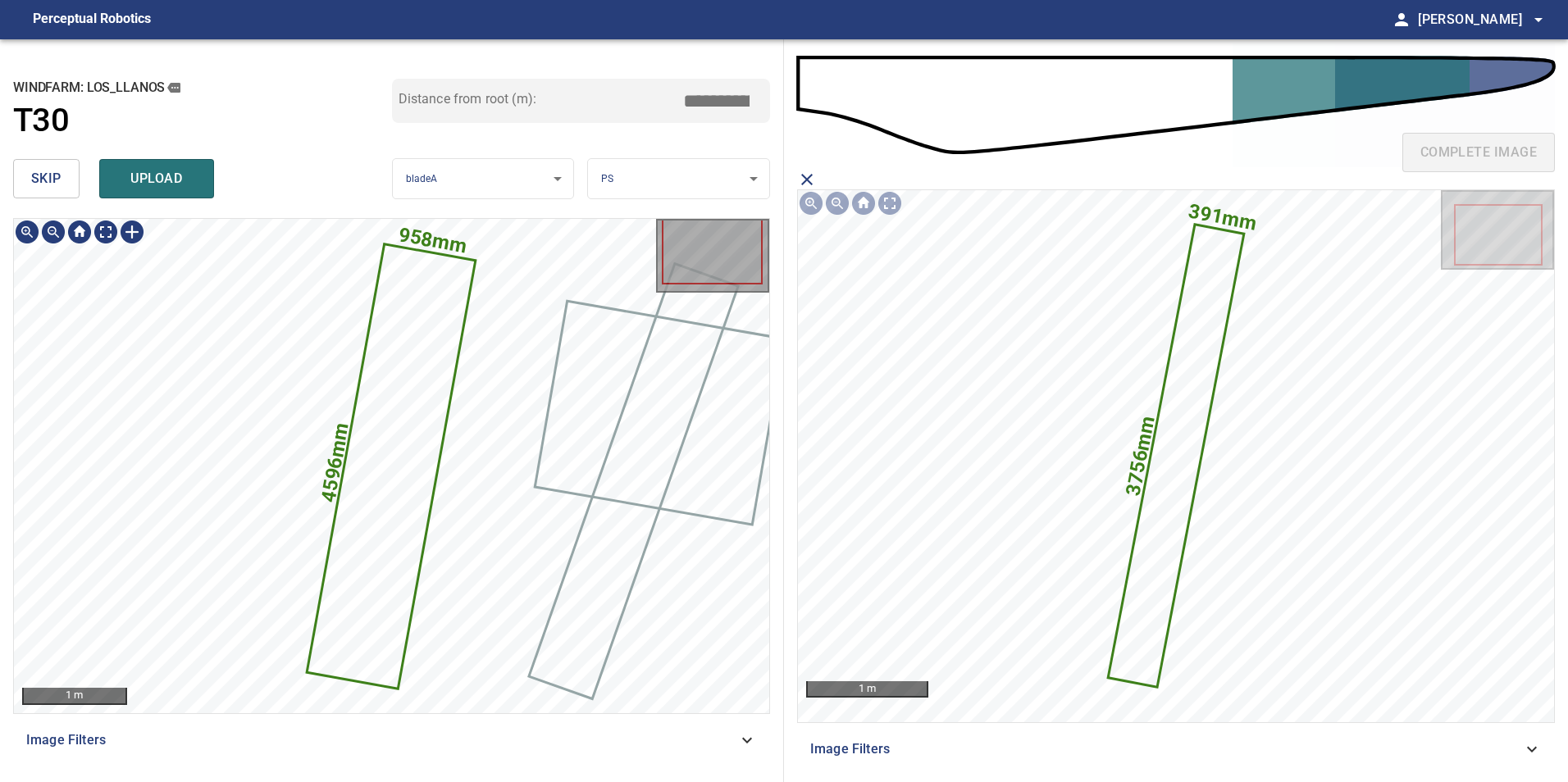
click at [421, 434] on icon at bounding box center [390, 465] width 165 height 442
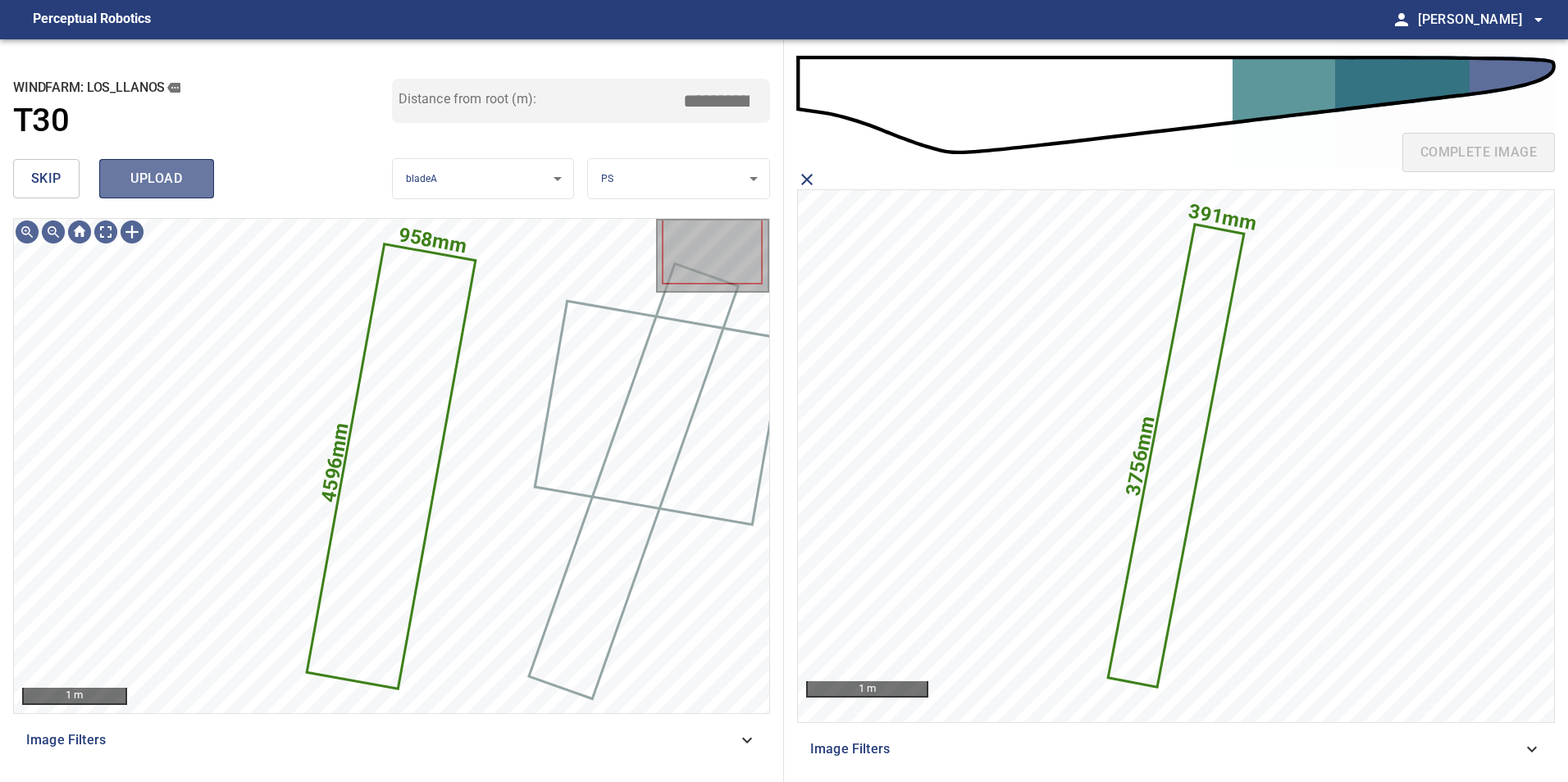
click at [126, 174] on span "upload" at bounding box center [157, 178] width 79 height 23
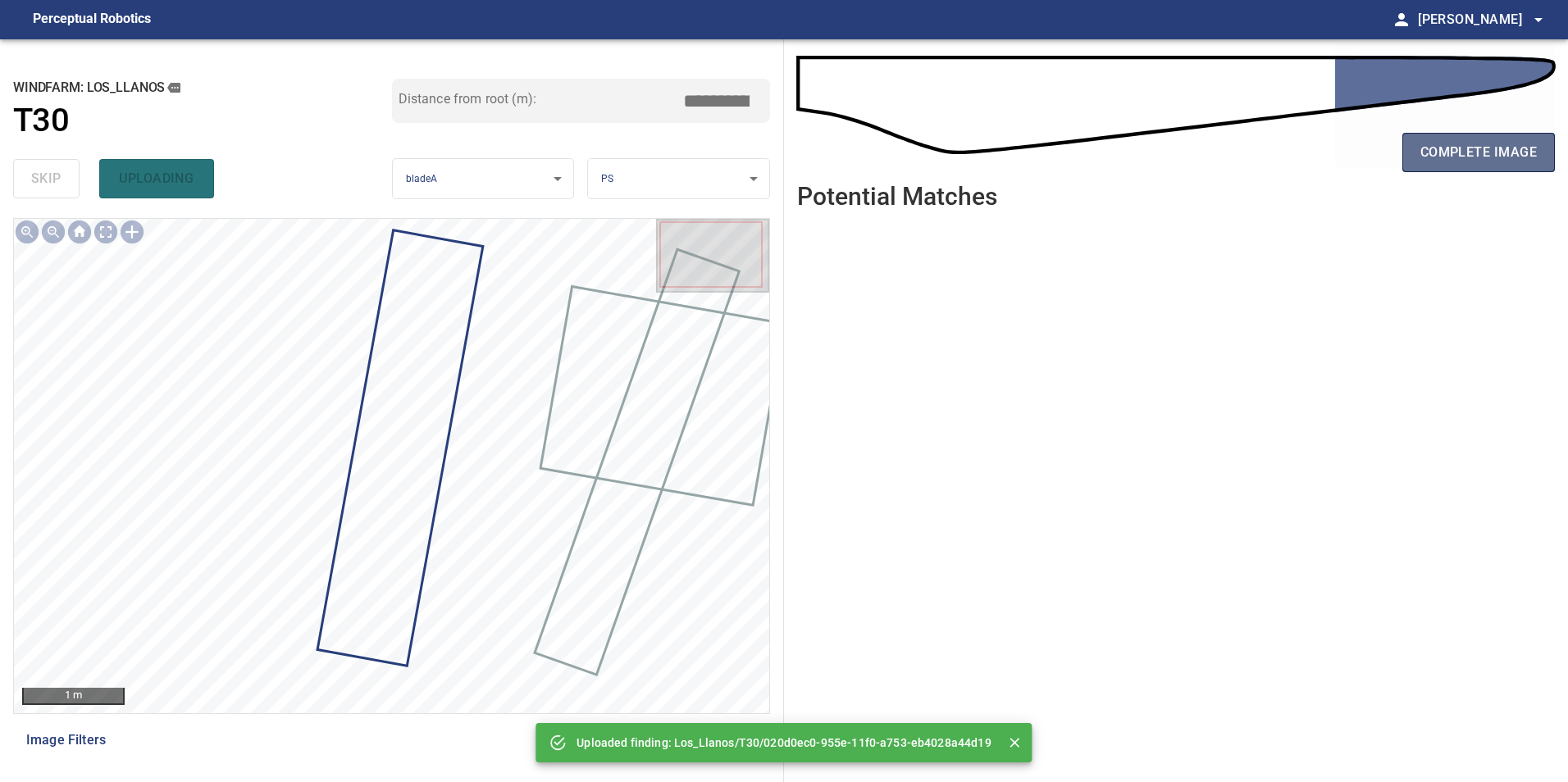
click at [1448, 161] on span "complete image" at bounding box center [1478, 152] width 116 height 23
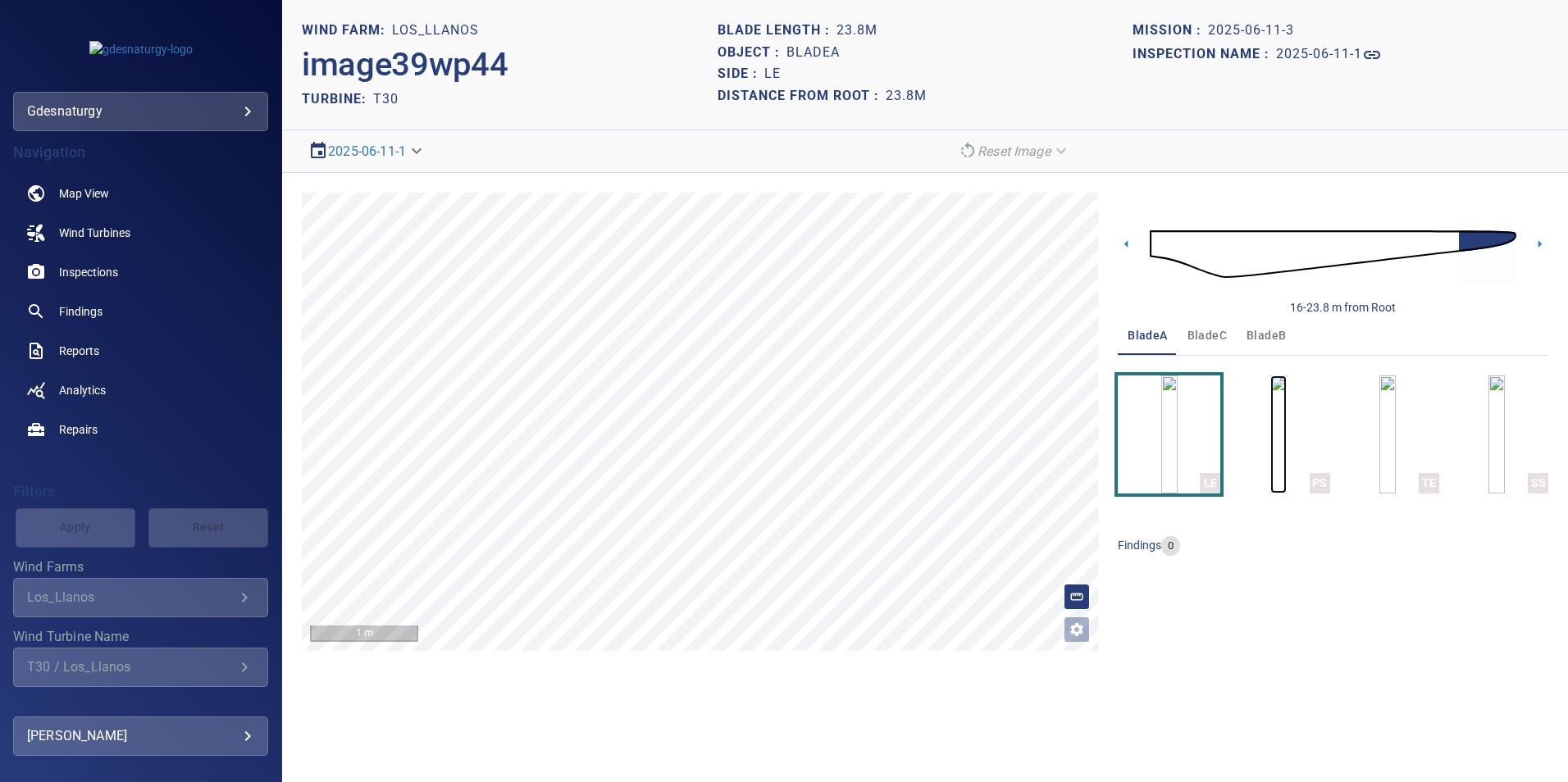
click at [1270, 465] on img "button" at bounding box center [1278, 434] width 17 height 118
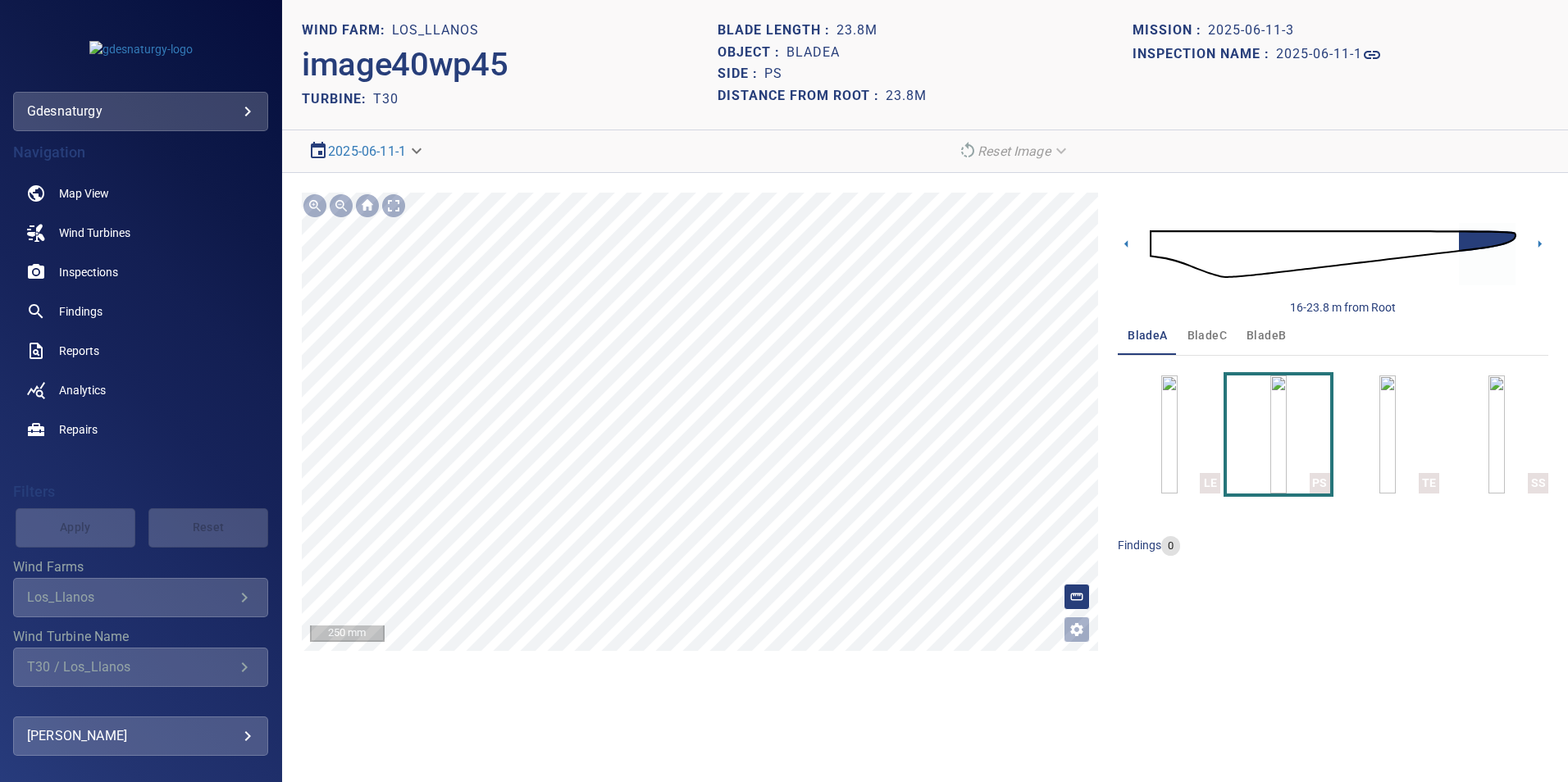
click at [731, 751] on section "**********" at bounding box center [925, 391] width 1286 height 782
click at [664, 781] on html "**********" at bounding box center [784, 391] width 1568 height 782
click at [752, 709] on section "**********" at bounding box center [925, 391] width 1286 height 782
click at [1439, 233] on img at bounding box center [1333, 254] width 367 height 88
click at [1170, 252] on img at bounding box center [1333, 254] width 367 height 88
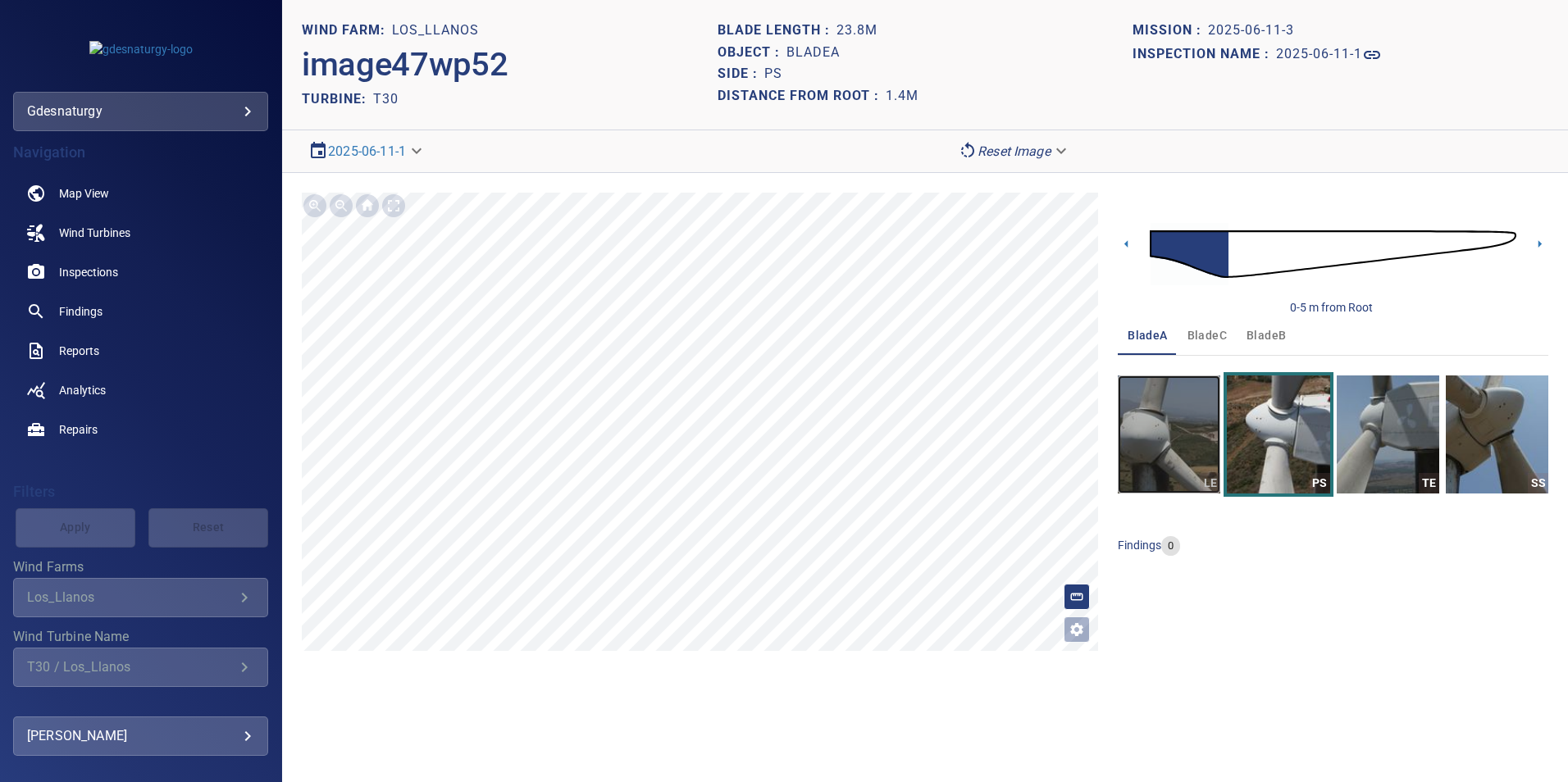
click at [1182, 420] on img "button" at bounding box center [1169, 434] width 102 height 118
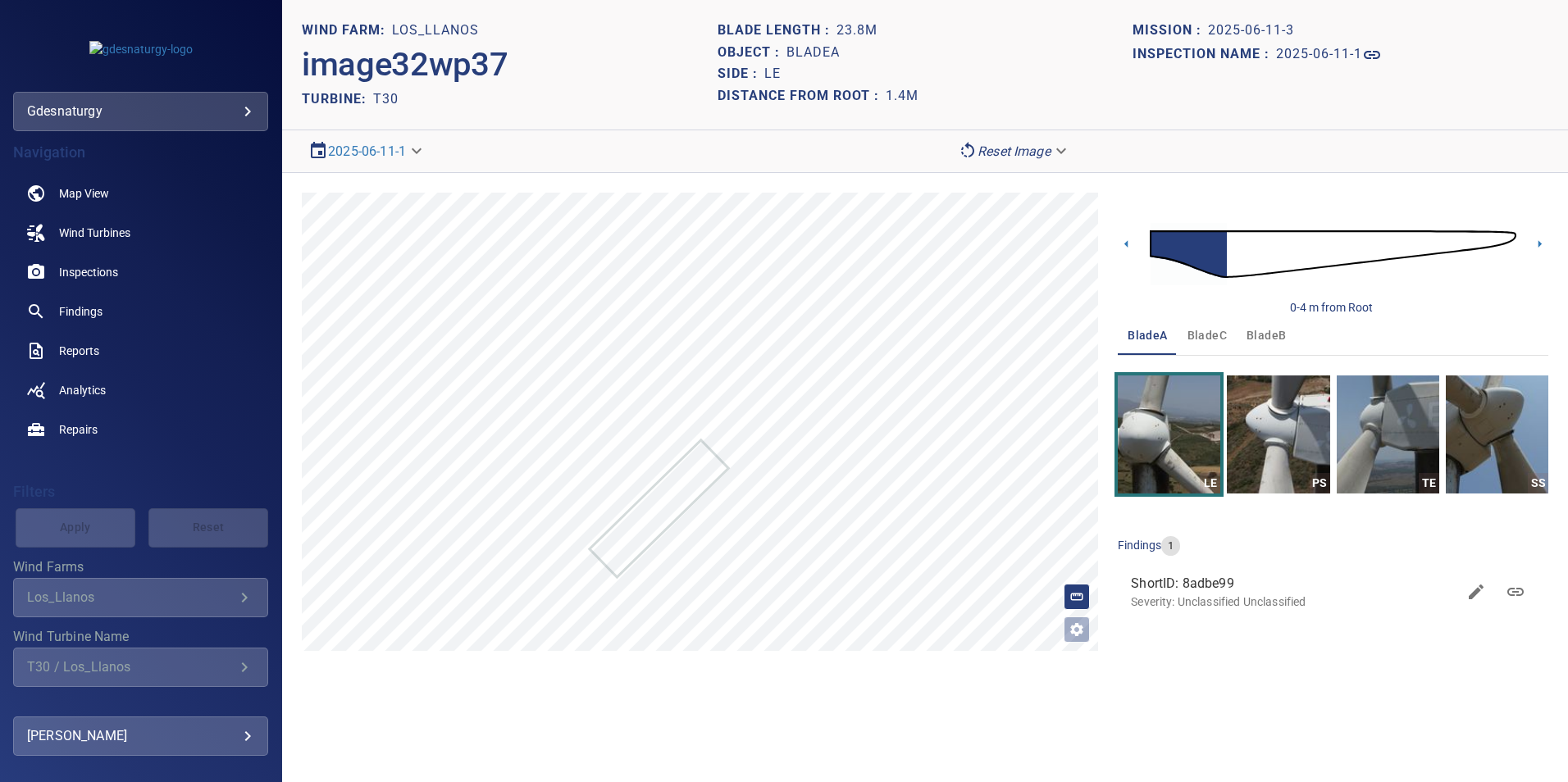
click at [1235, 248] on img at bounding box center [1333, 254] width 367 height 88
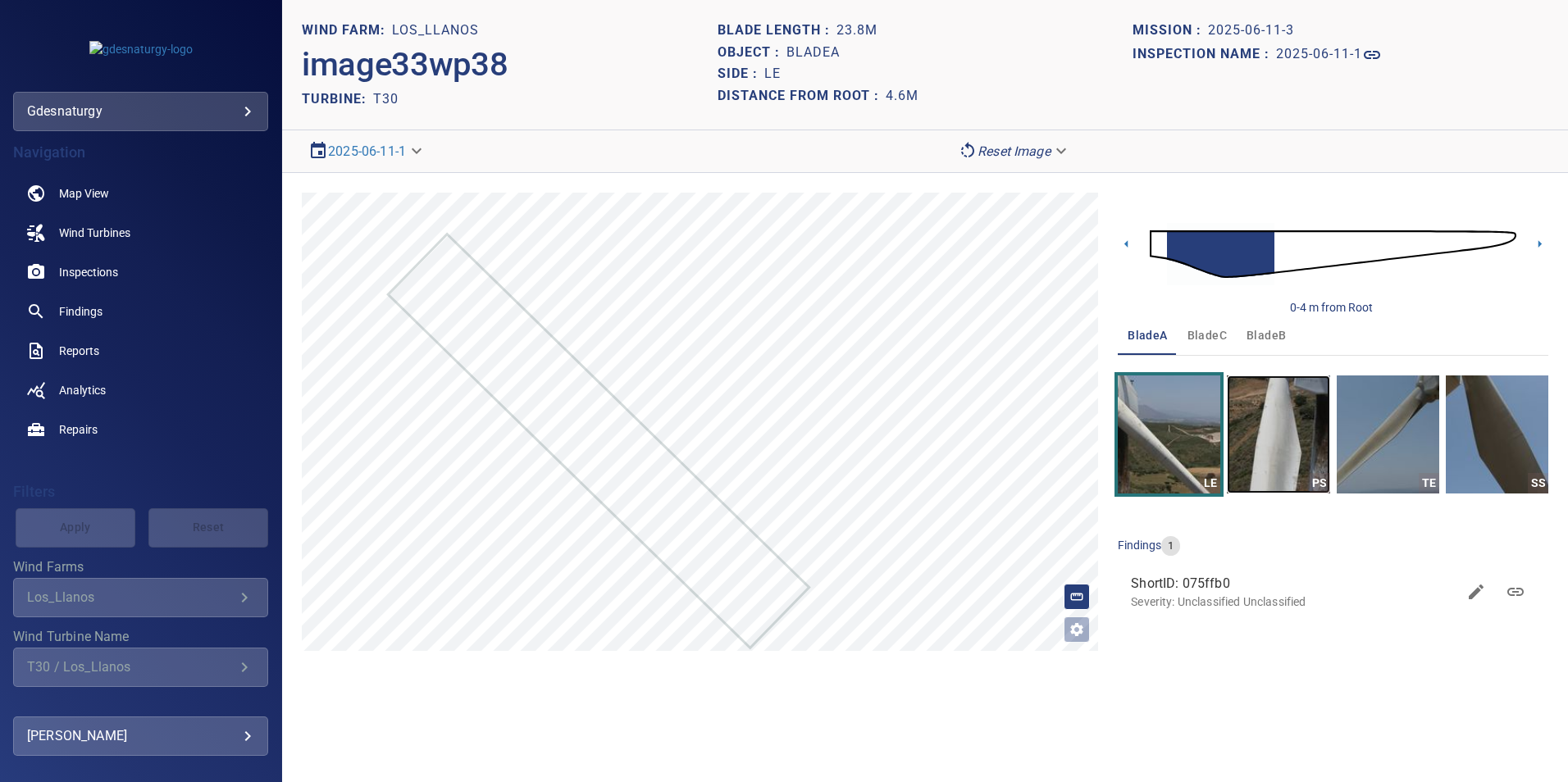
click at [1293, 422] on img "button" at bounding box center [1278, 434] width 102 height 118
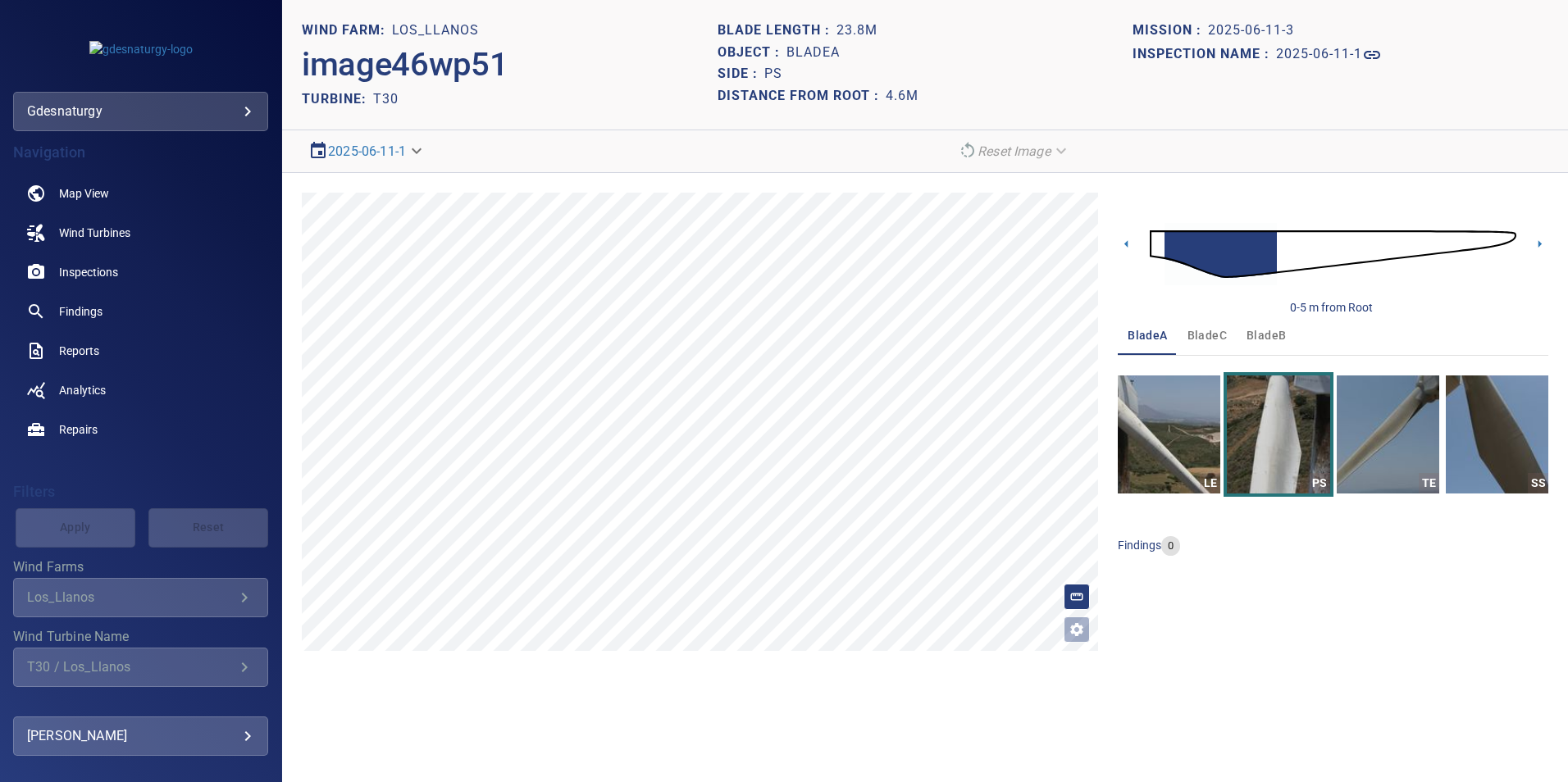
click at [1282, 255] on img at bounding box center [1333, 254] width 367 height 88
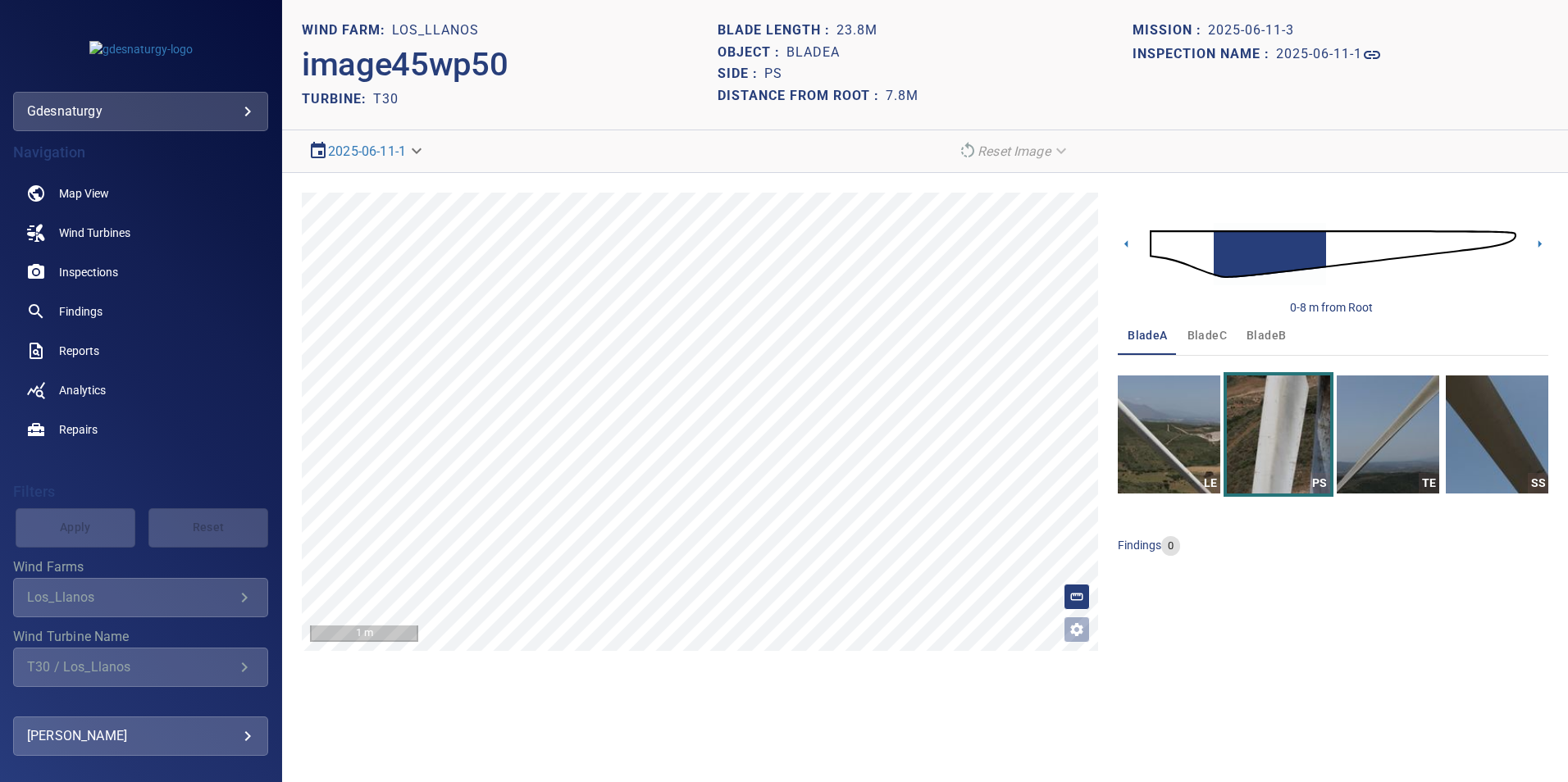
click at [1329, 249] on img at bounding box center [1333, 254] width 367 height 88
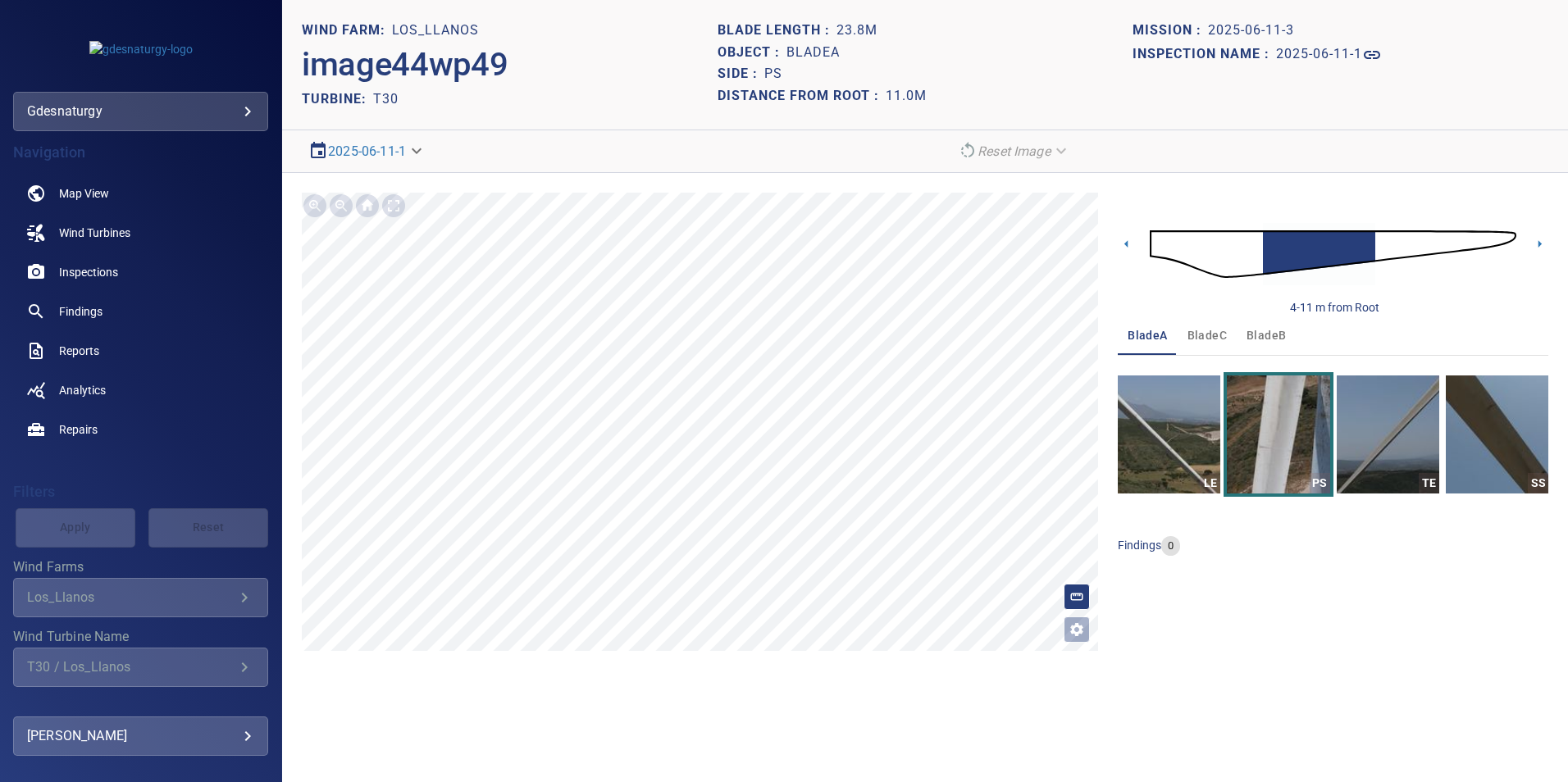
click at [1245, 260] on img at bounding box center [1333, 254] width 367 height 88
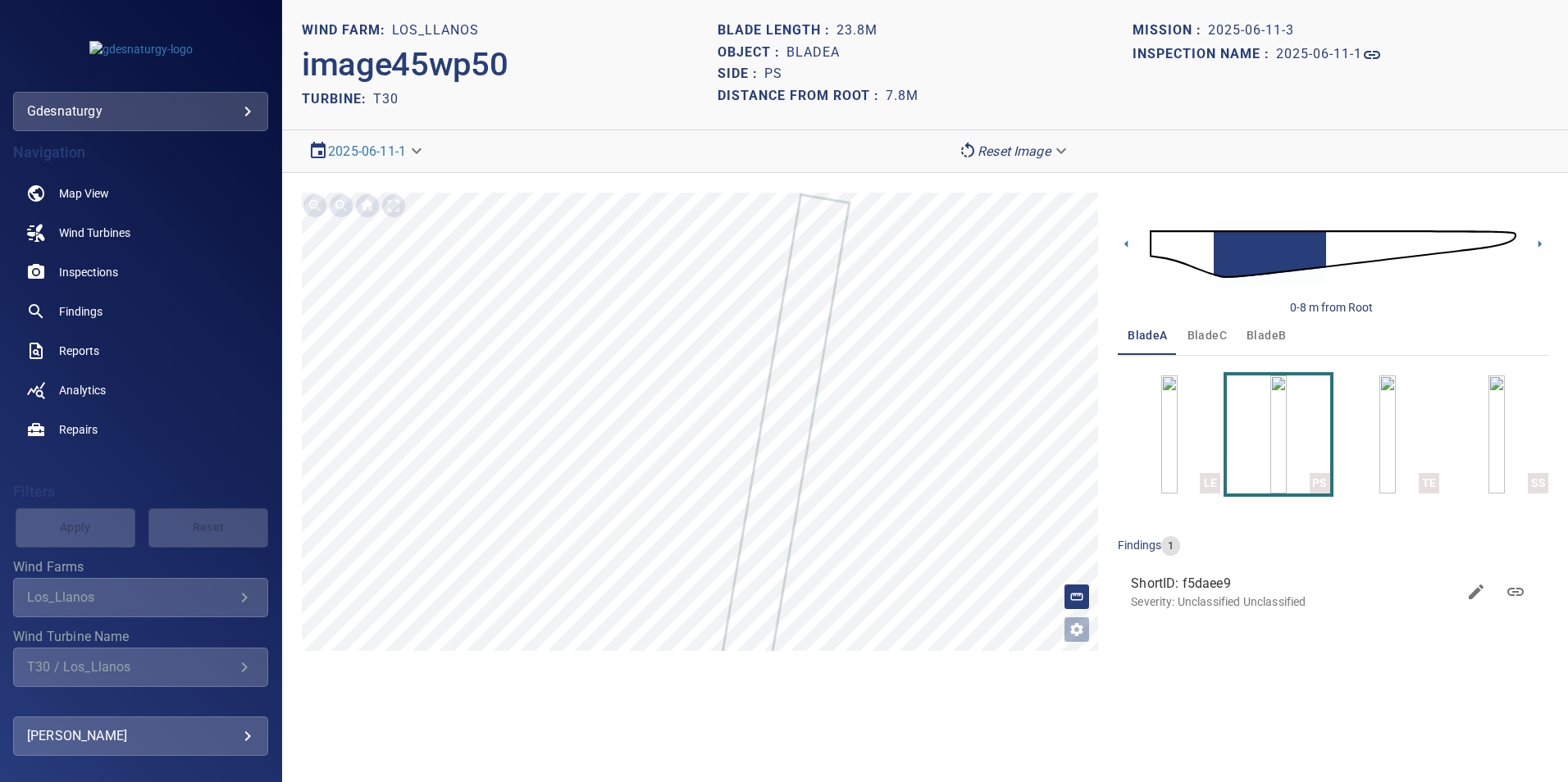
click at [1208, 242] on img at bounding box center [1333, 254] width 367 height 88
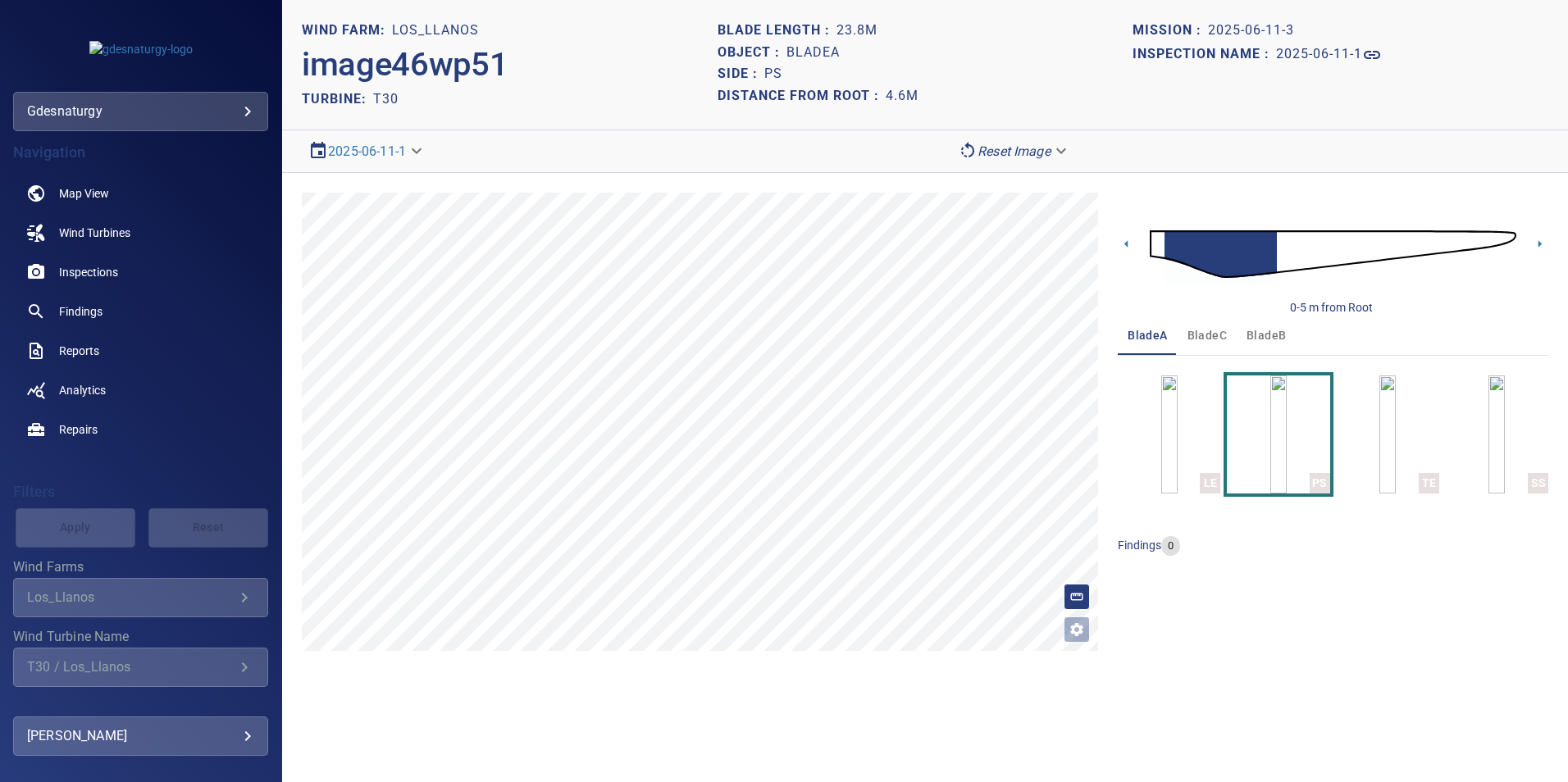
click at [1156, 242] on img at bounding box center [1333, 254] width 367 height 88
click at [905, 690] on section "**********" at bounding box center [925, 391] width 1286 height 782
click at [699, 779] on section "**********" at bounding box center [925, 391] width 1286 height 782
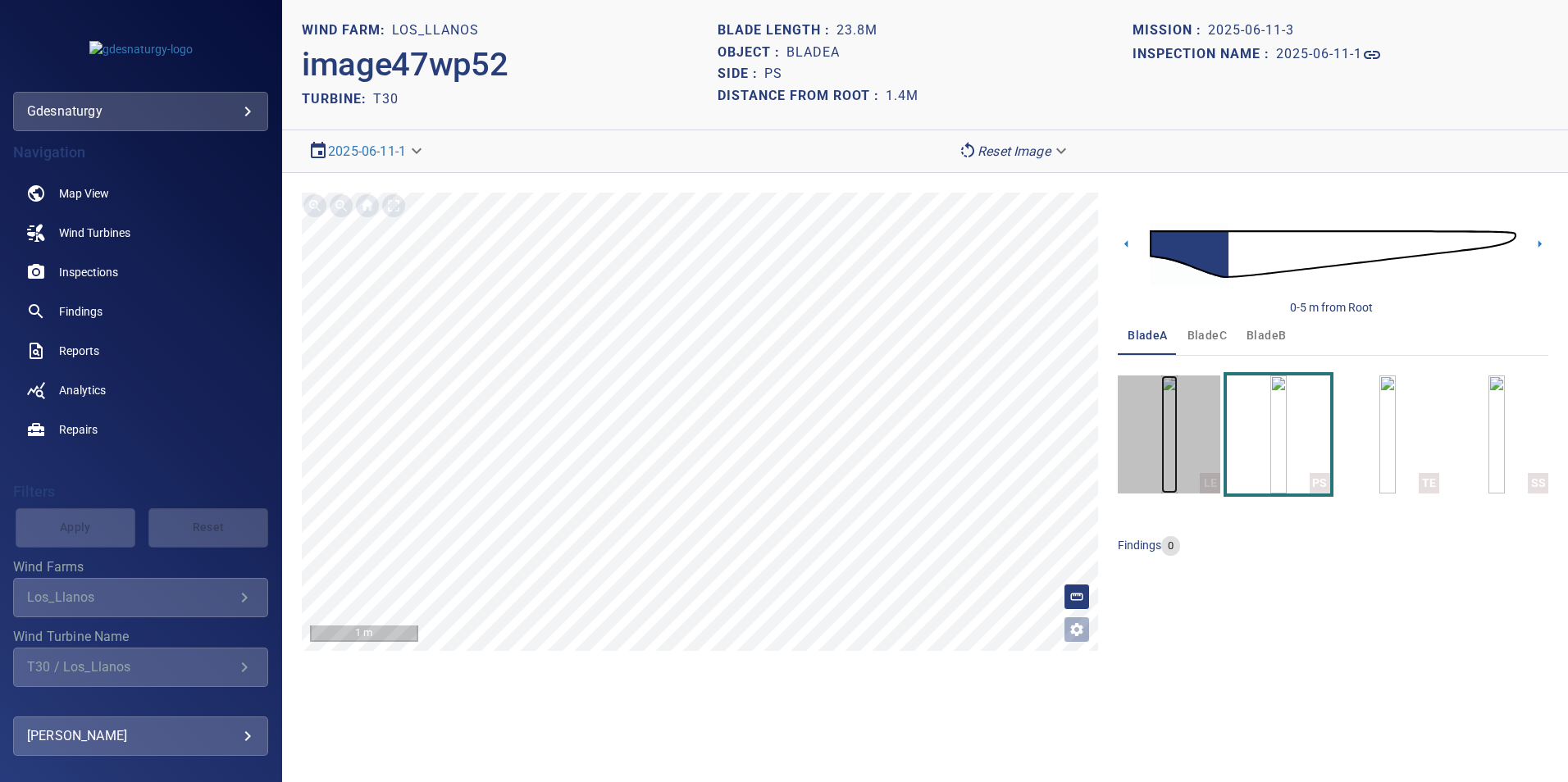
click at [1161, 451] on img "button" at bounding box center [1169, 434] width 17 height 118
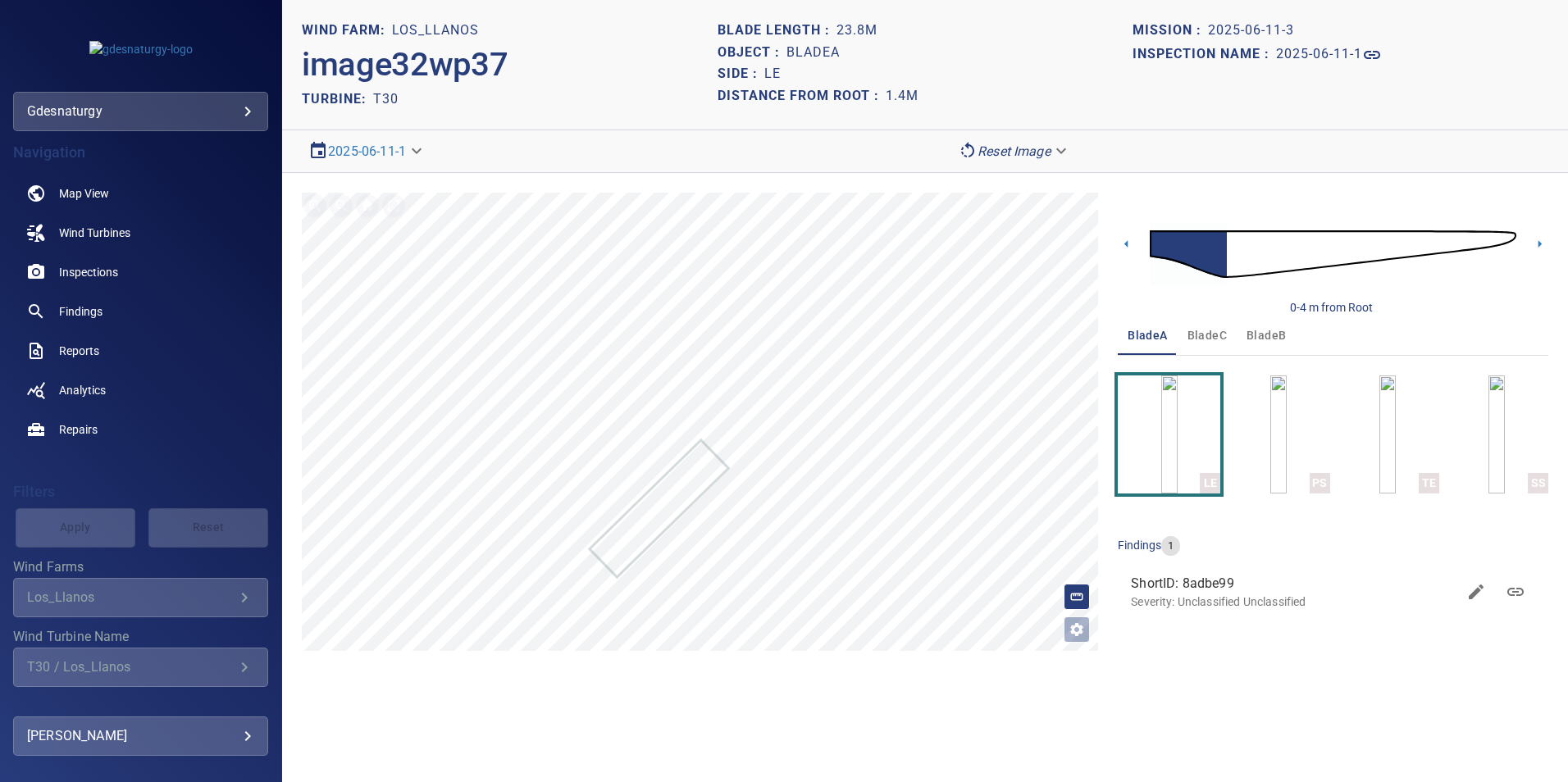
click at [1233, 241] on img at bounding box center [1333, 254] width 367 height 88
click at [1282, 254] on img at bounding box center [1333, 254] width 367 height 88
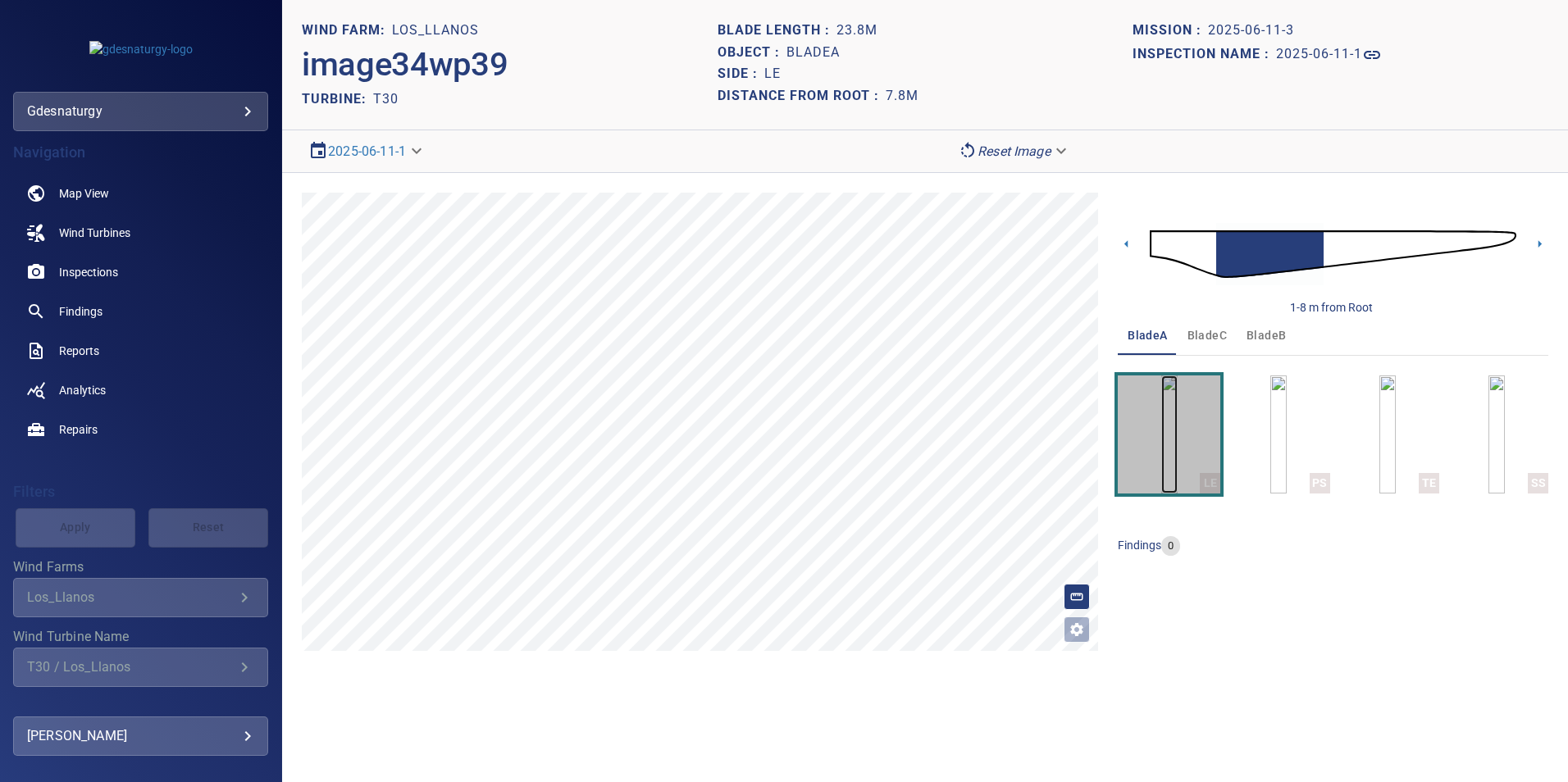
click at [1178, 383] on img "button" at bounding box center [1169, 434] width 17 height 118
click at [1333, 259] on img at bounding box center [1333, 254] width 367 height 88
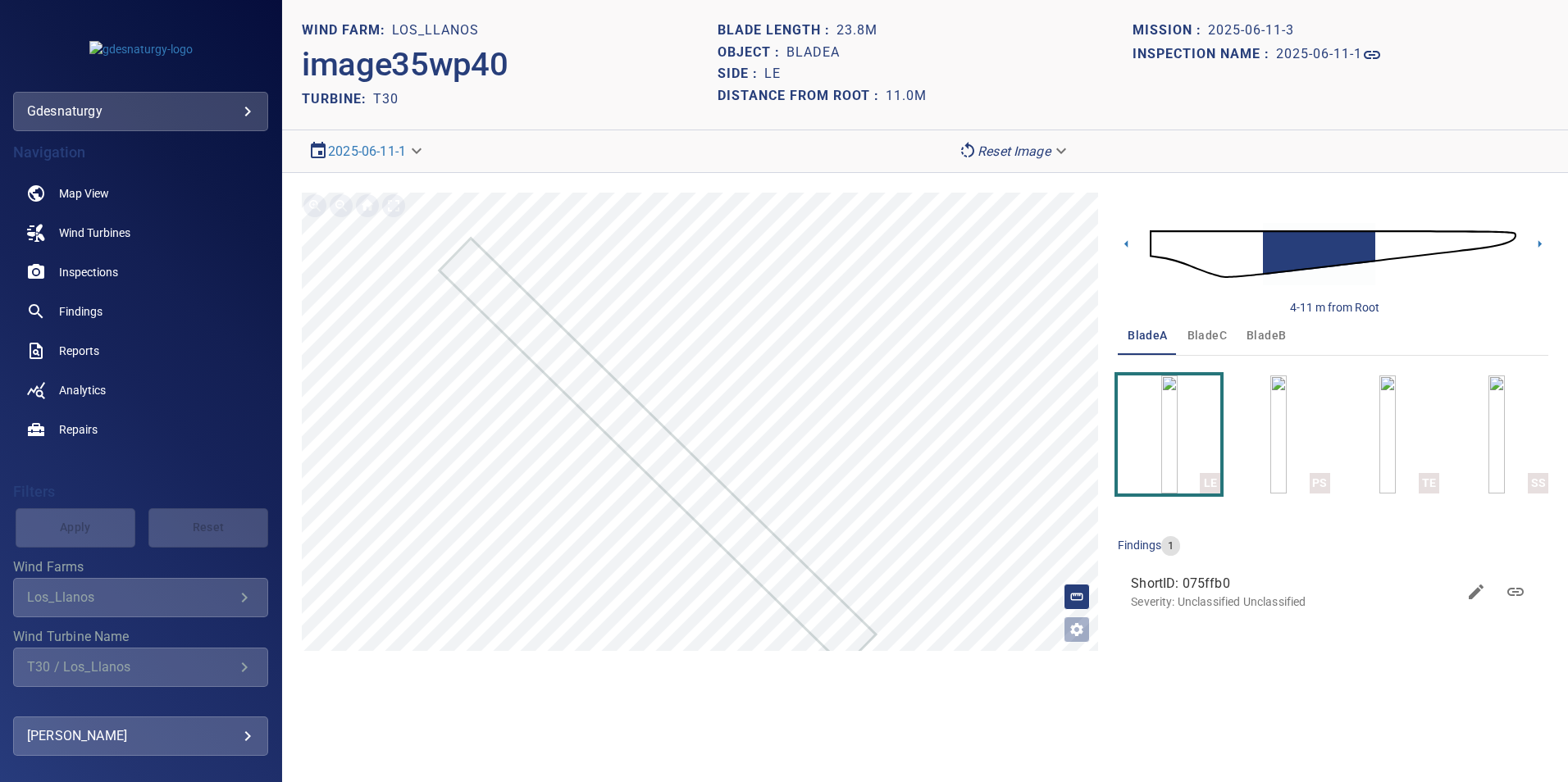
click at [1376, 248] on img at bounding box center [1333, 254] width 367 height 88
click at [1236, 273] on img at bounding box center [1333, 254] width 367 height 88
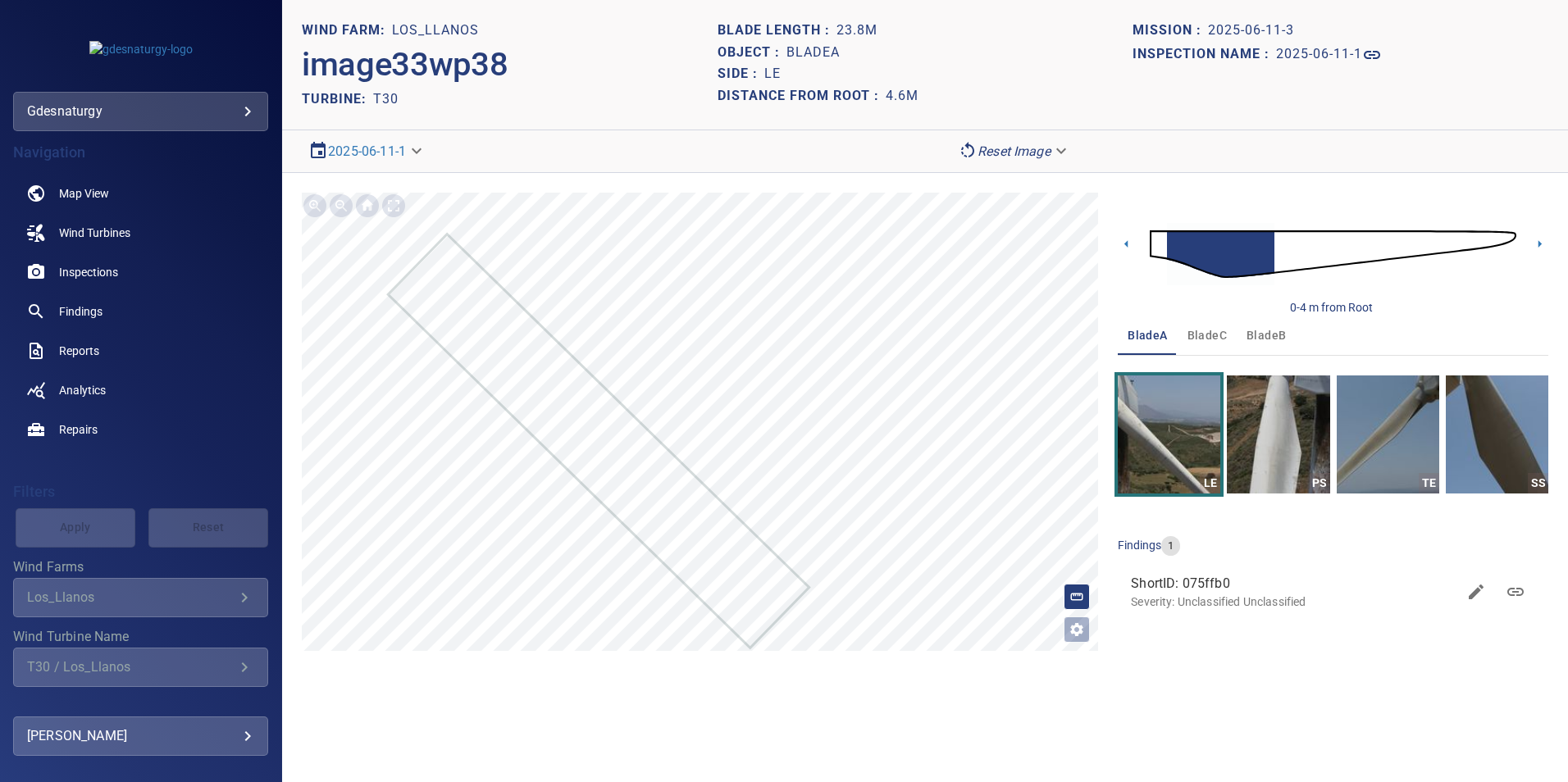
click at [1277, 262] on img at bounding box center [1333, 254] width 367 height 88
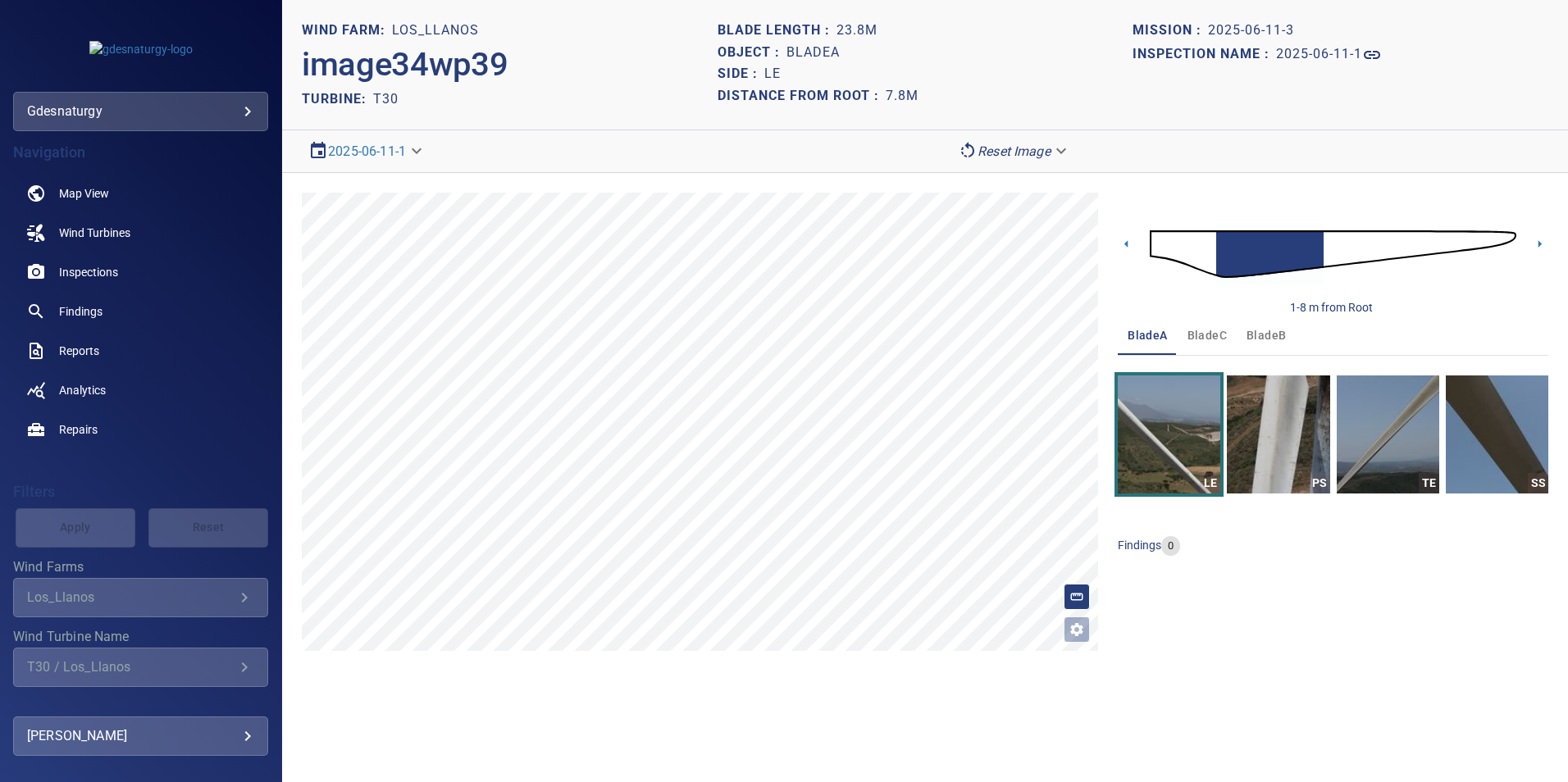
click at [1326, 268] on img at bounding box center [1333, 254] width 367 height 88
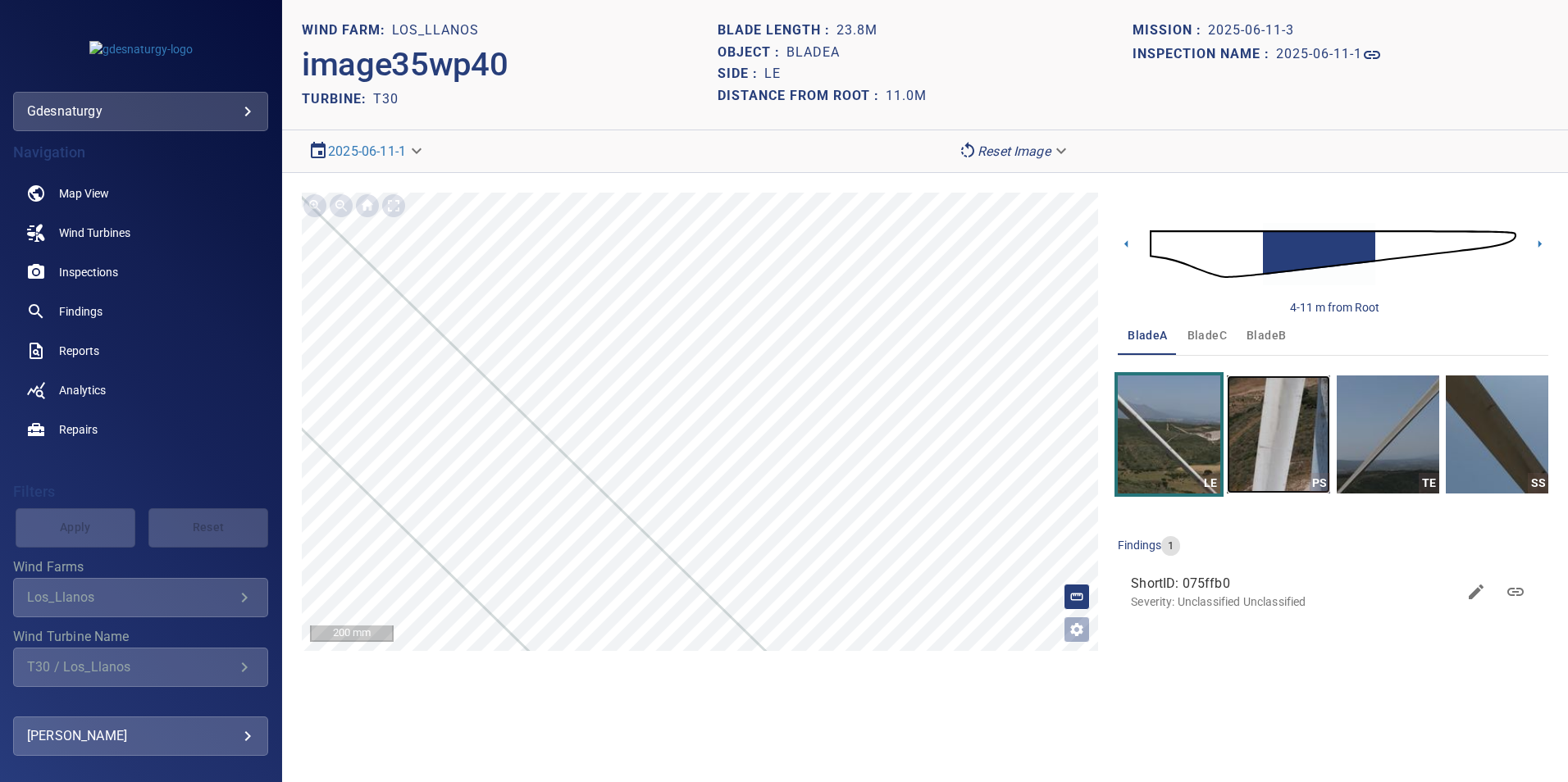
click at [1278, 451] on img "button" at bounding box center [1278, 434] width 102 height 118
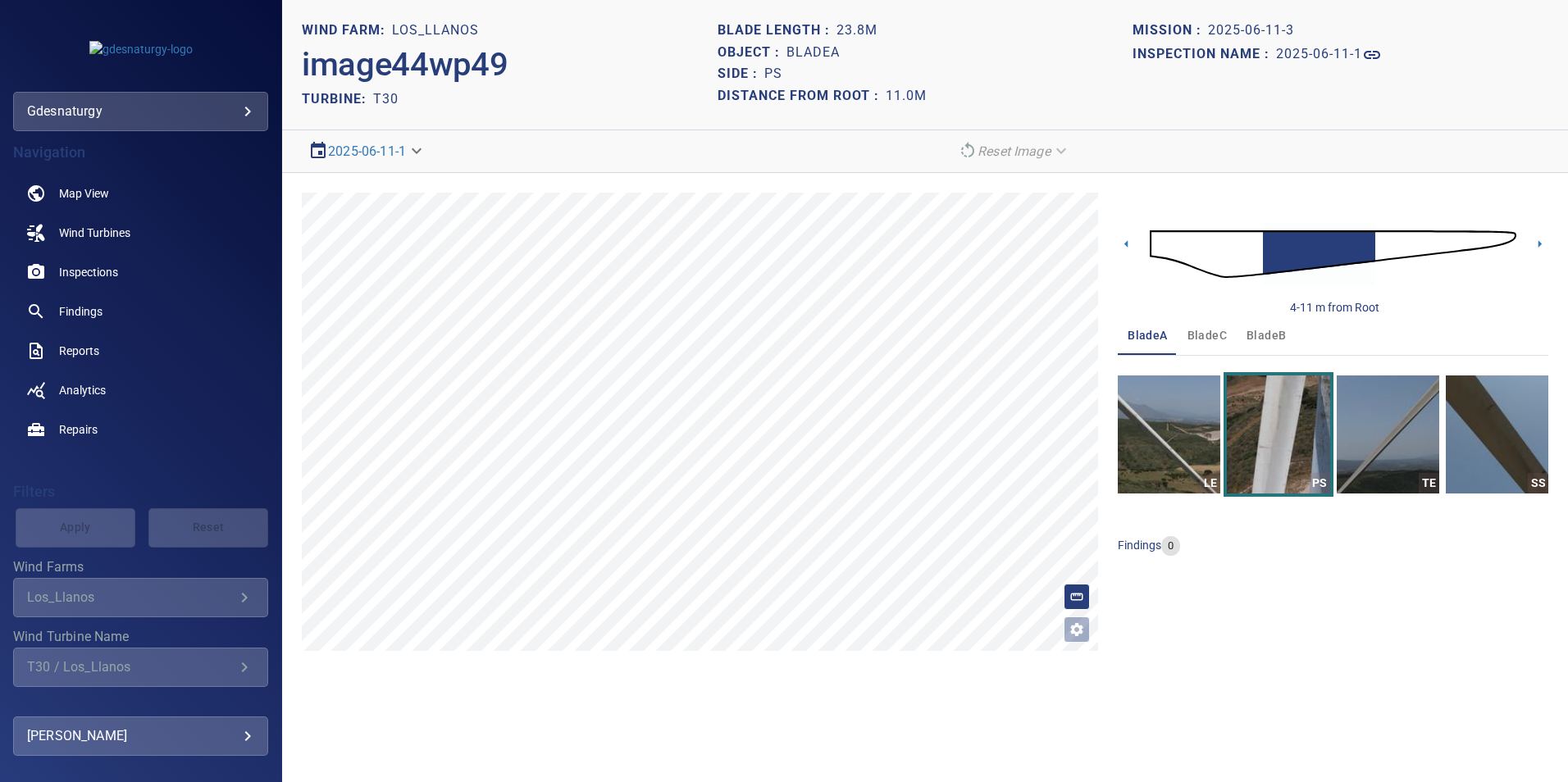
click at [1380, 248] on img at bounding box center [1333, 254] width 367 height 88
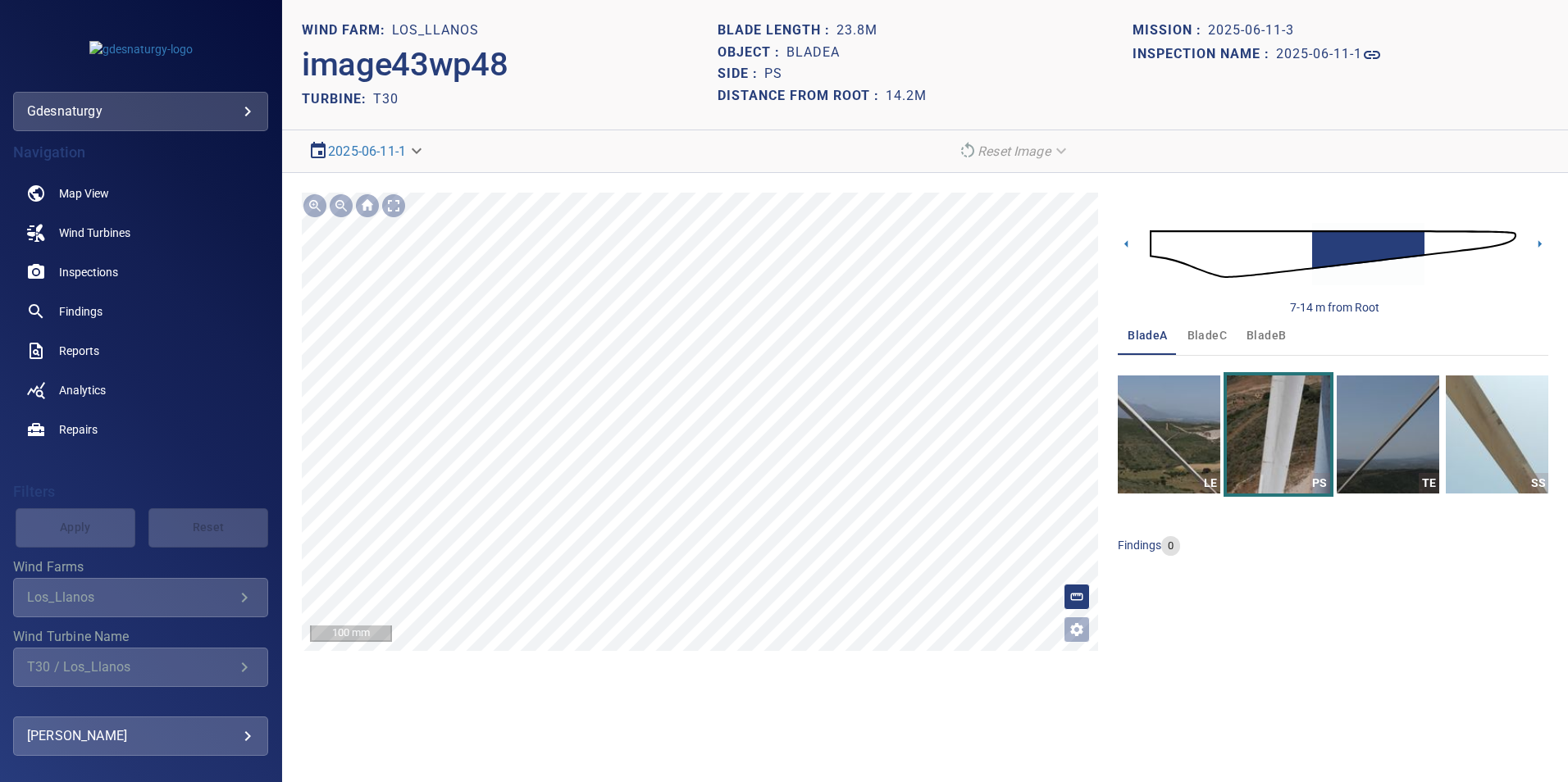
click at [789, 191] on div "**********" at bounding box center [925, 422] width 1286 height 498
click at [858, 117] on section "**********" at bounding box center [925, 391] width 1286 height 782
click at [795, 164] on section "**********" at bounding box center [925, 391] width 1286 height 782
drag, startPoint x: 1309, startPoint y: 247, endPoint x: 1315, endPoint y: 265, distance: 19.0
click at [1308, 247] on img at bounding box center [1333, 254] width 367 height 88
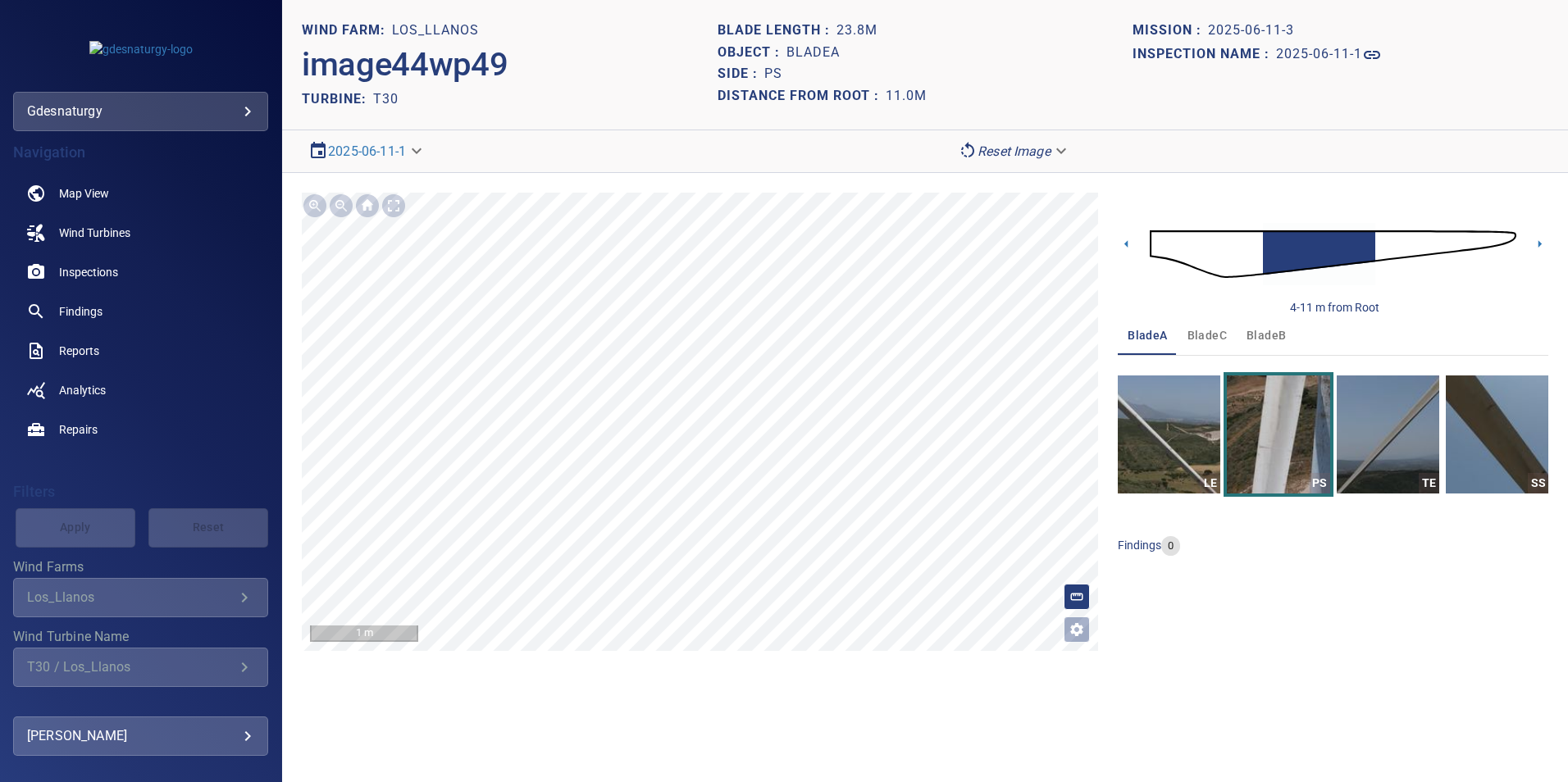
click at [1253, 249] on img at bounding box center [1333, 254] width 367 height 88
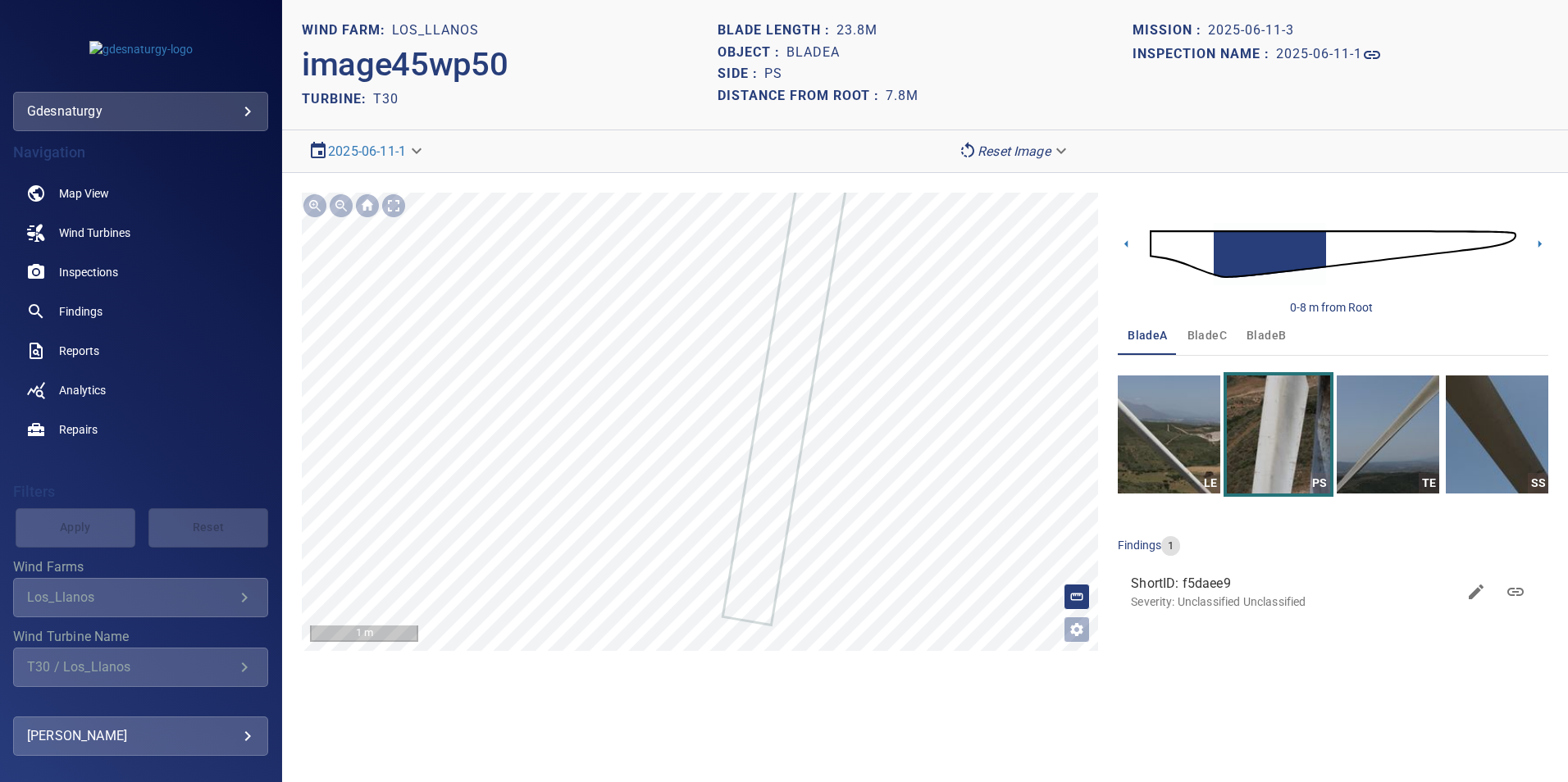
click at [1332, 252] on img at bounding box center [1333, 254] width 367 height 88
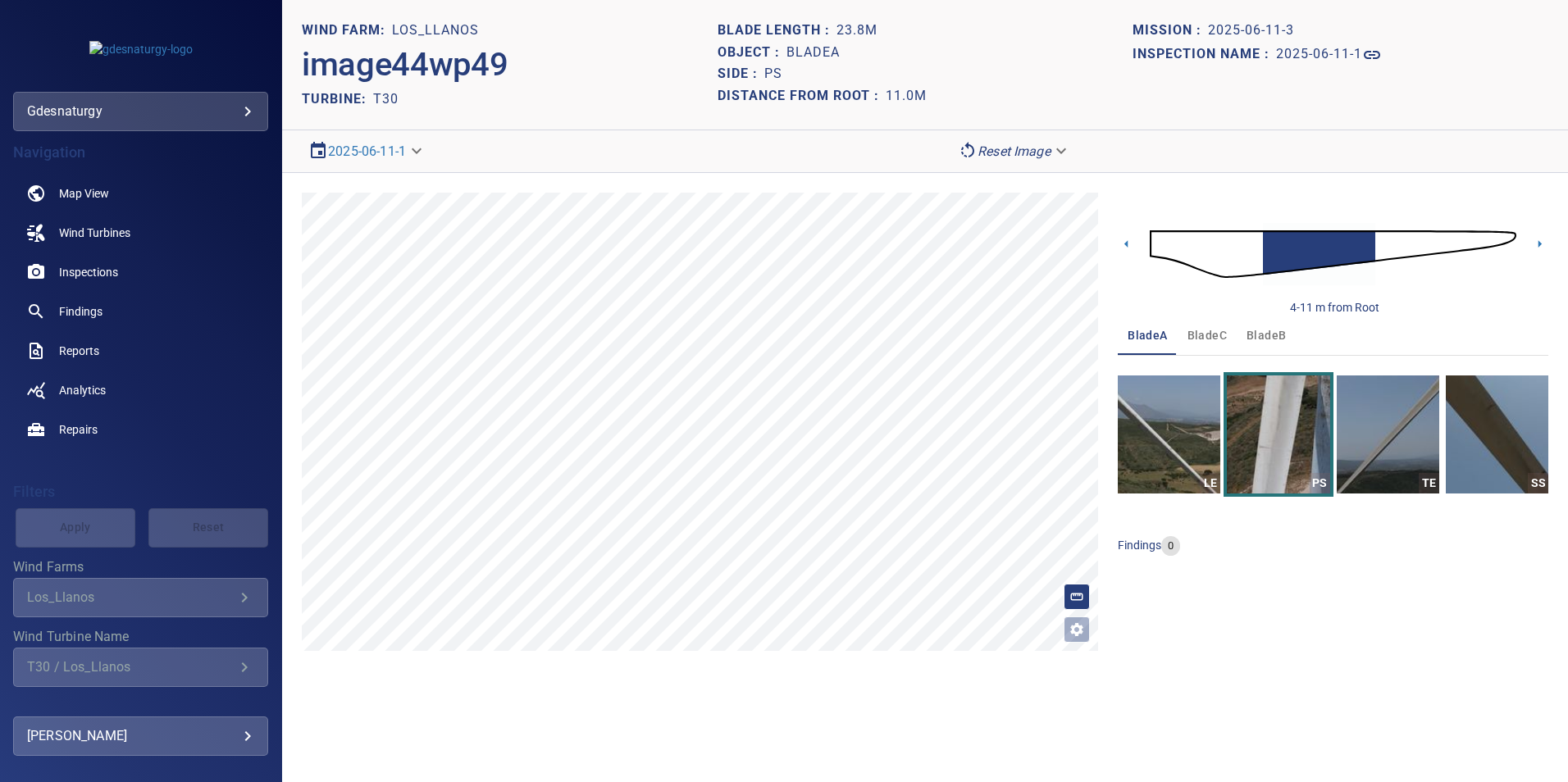
click at [1385, 248] on img at bounding box center [1333, 254] width 367 height 88
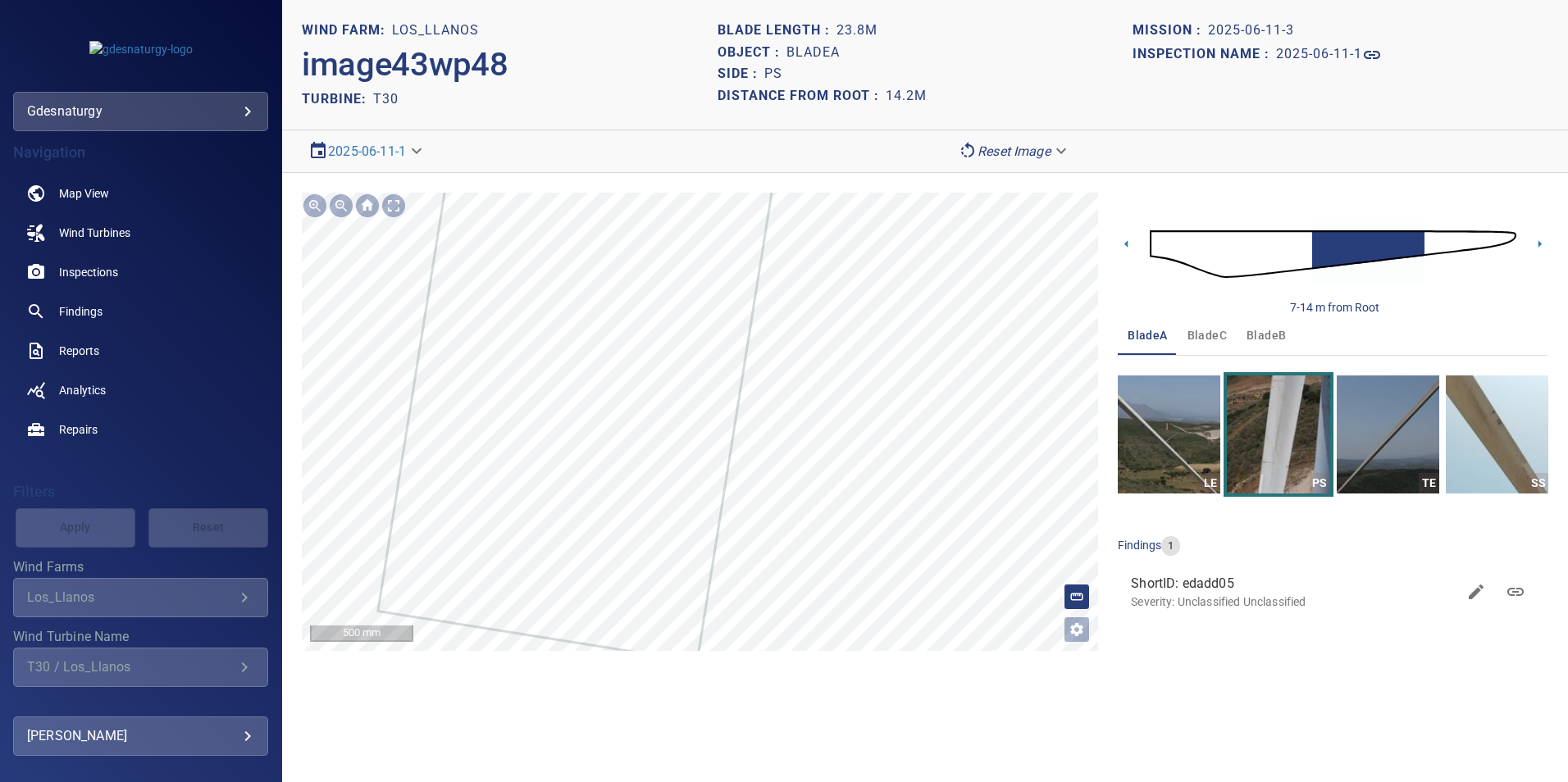
click at [1027, 101] on body "**********" at bounding box center [784, 391] width 1568 height 782
click at [1446, 143] on div at bounding box center [784, 391] width 1568 height 782
click at [1431, 241] on img at bounding box center [1333, 254] width 367 height 88
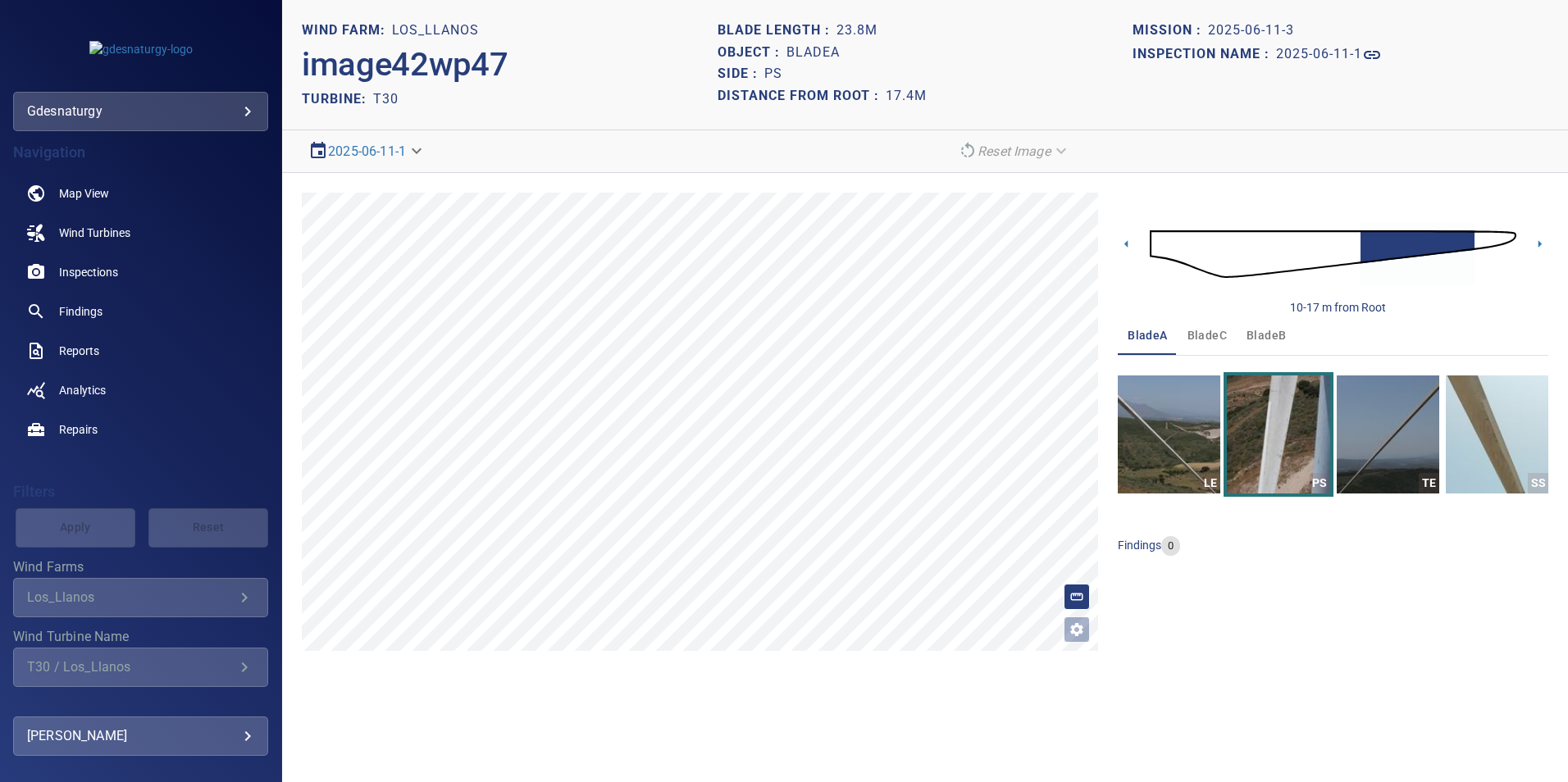
click at [1477, 238] on img at bounding box center [1333, 254] width 367 height 88
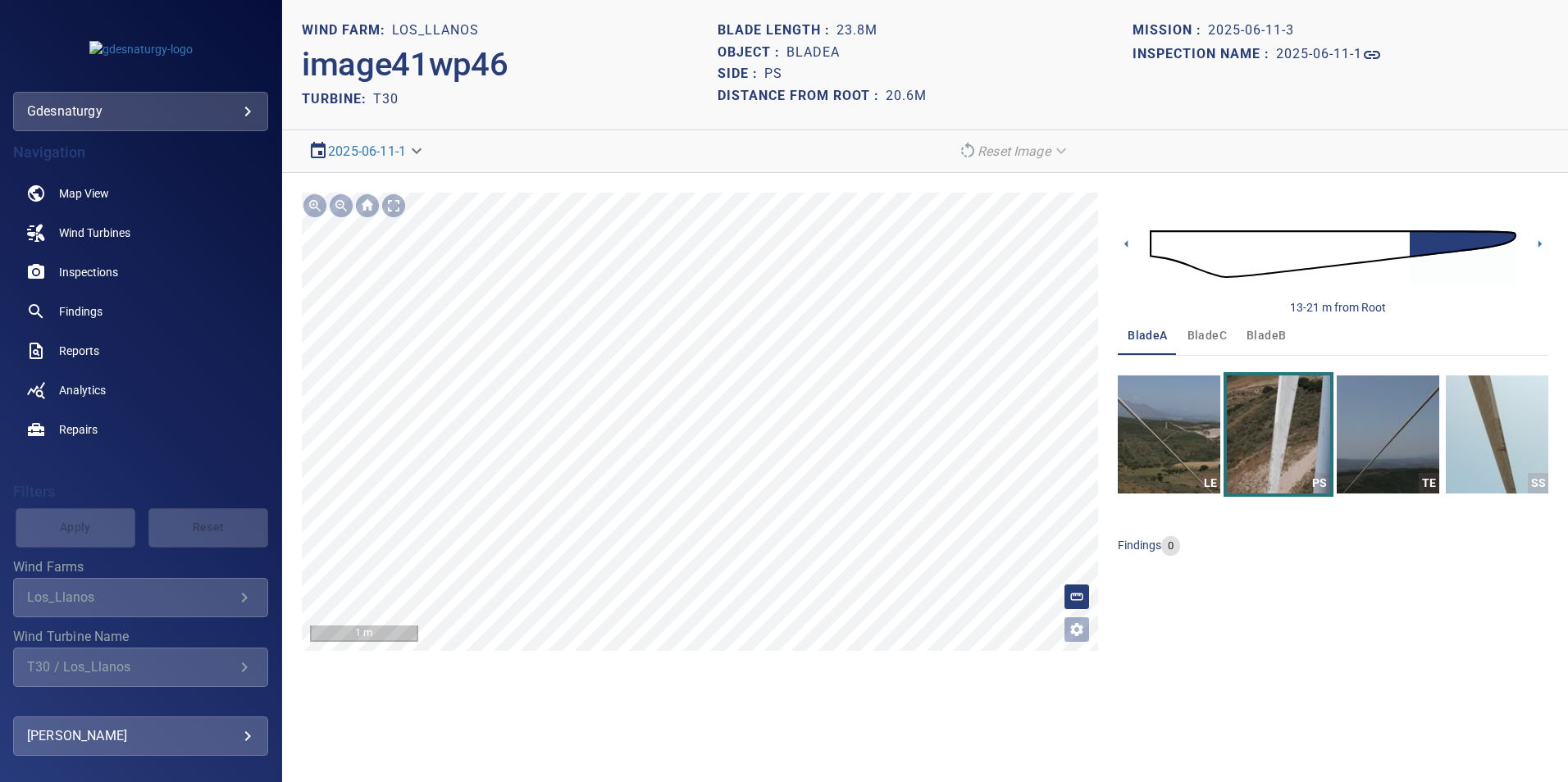
click at [774, 661] on div "**********" at bounding box center [925, 422] width 1286 height 498
click at [1404, 242] on img at bounding box center [1333, 254] width 367 height 88
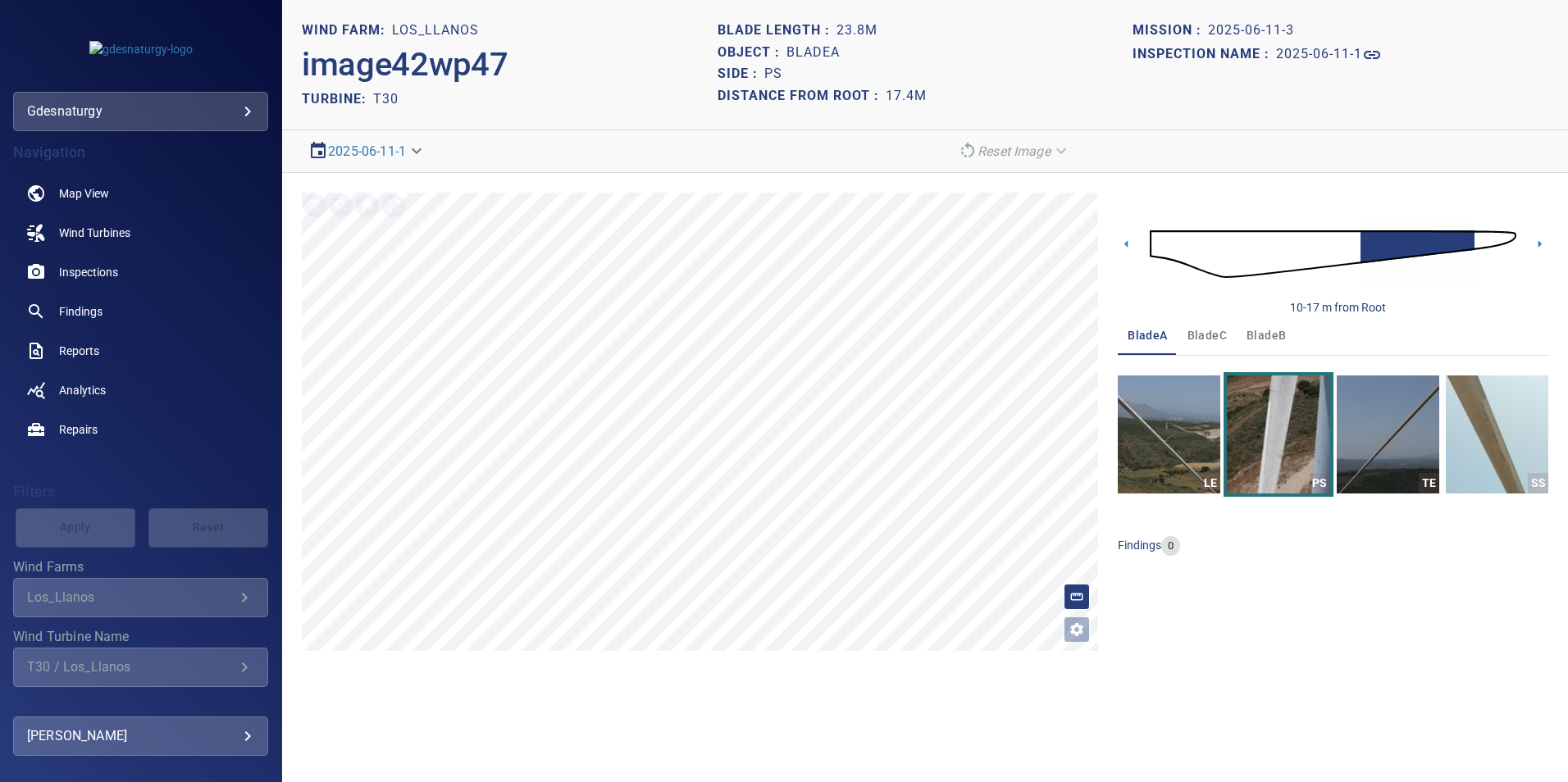
click at [1350, 246] on img at bounding box center [1333, 254] width 367 height 88
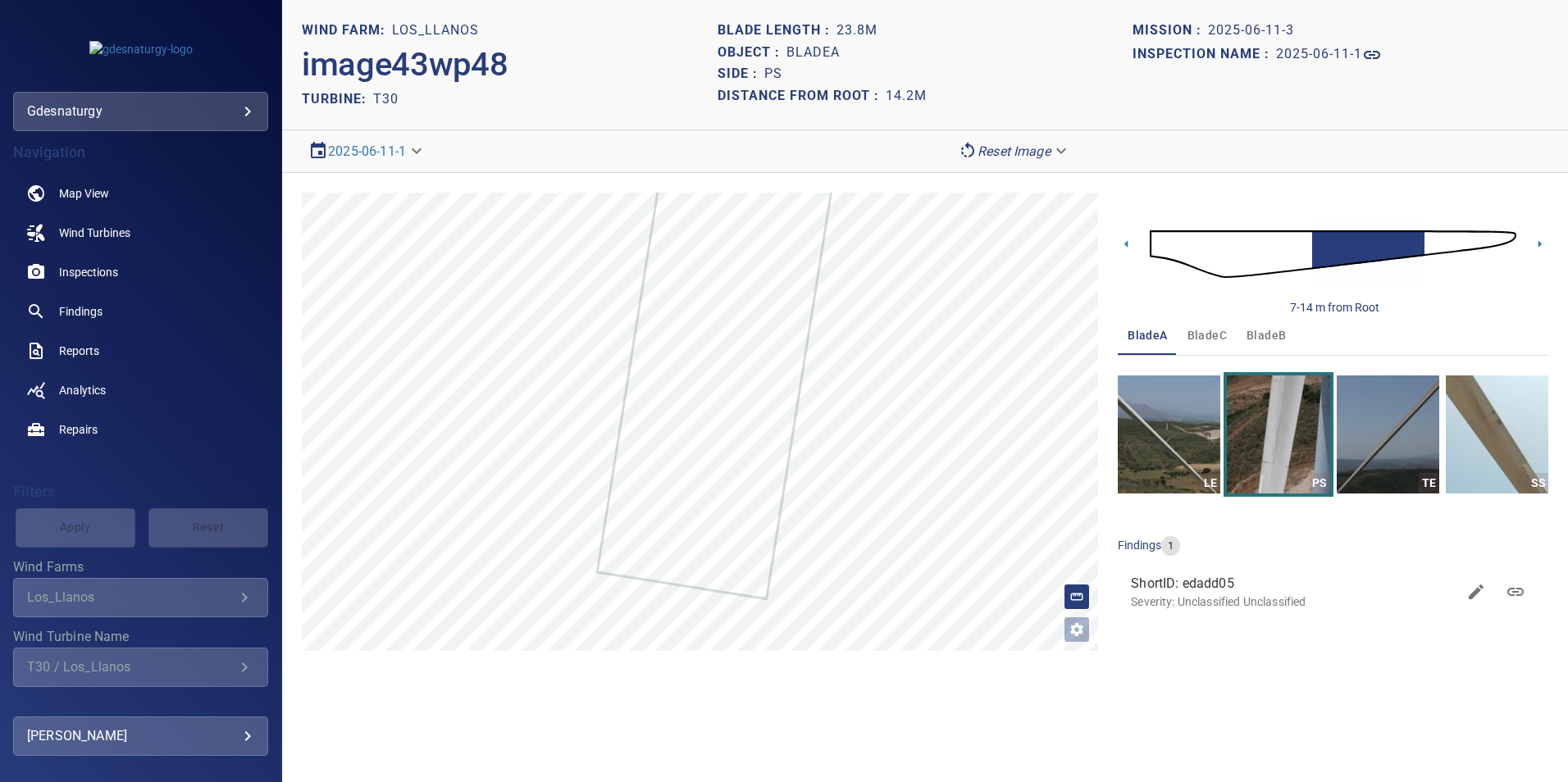
click at [1427, 245] on img at bounding box center [1333, 254] width 367 height 88
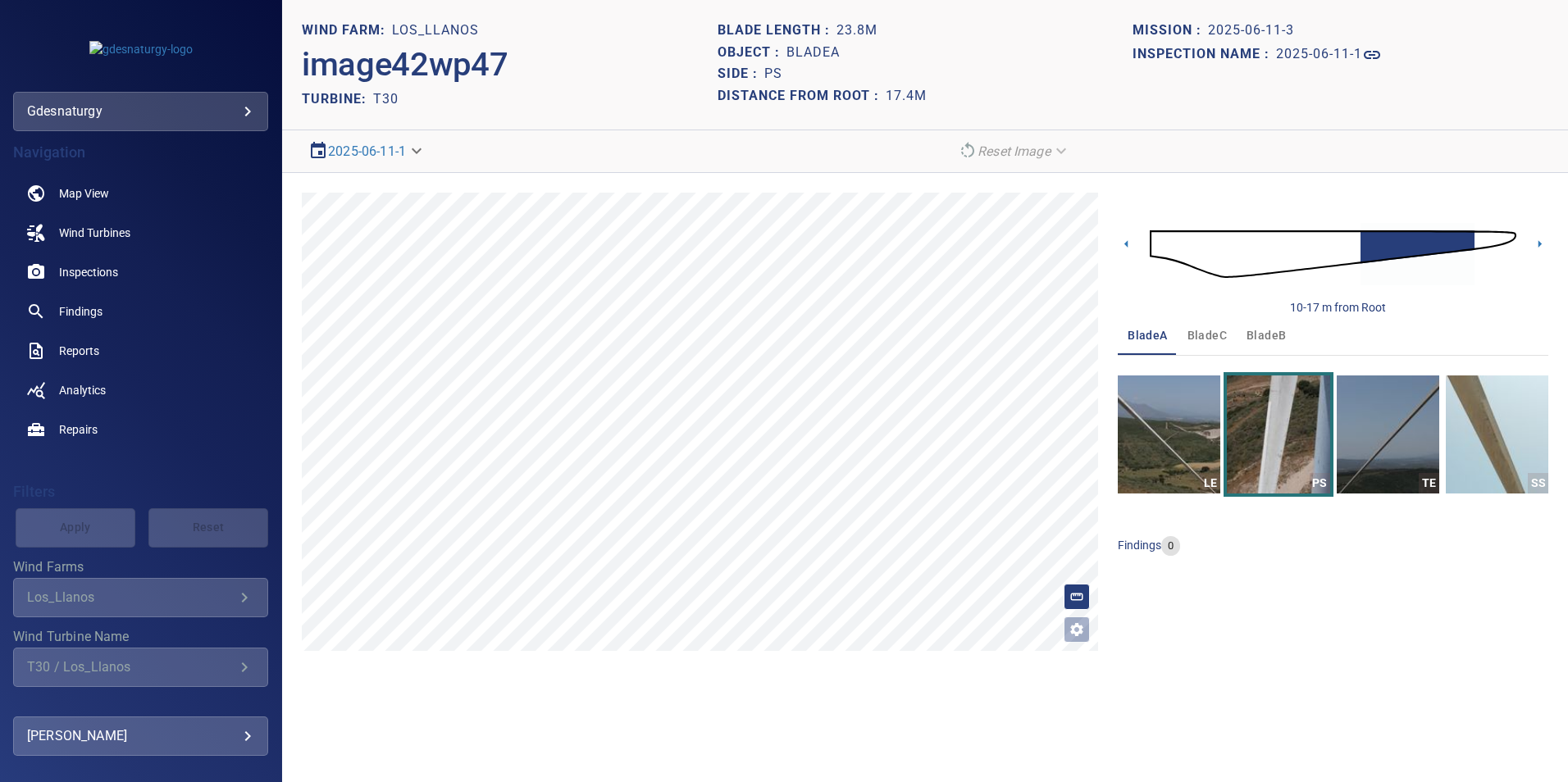
drag, startPoint x: 1351, startPoint y: 242, endPoint x: 1349, endPoint y: 252, distance: 10.2
click at [1351, 242] on img at bounding box center [1333, 254] width 367 height 88
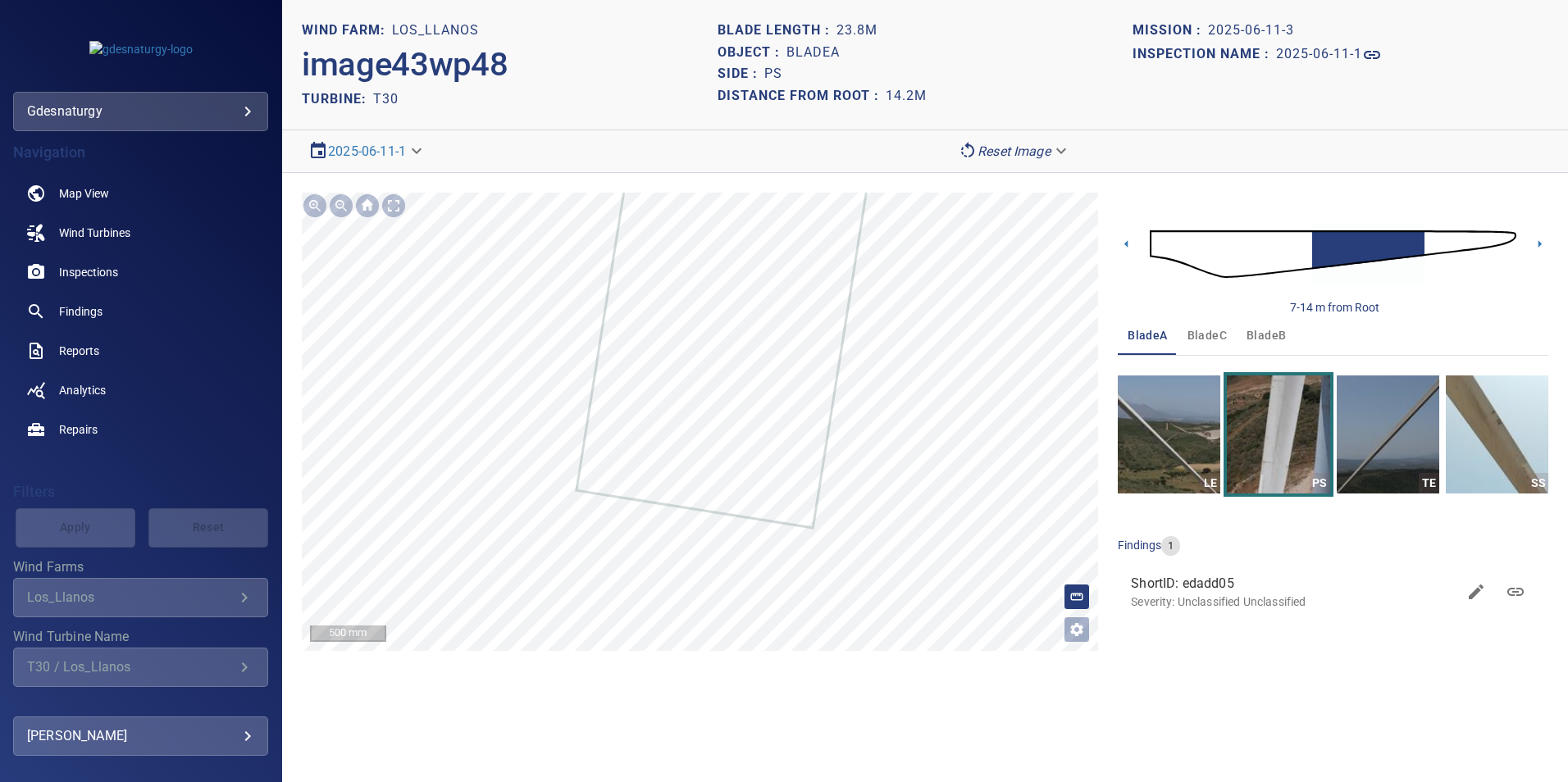
click at [1427, 236] on img at bounding box center [1333, 254] width 367 height 88
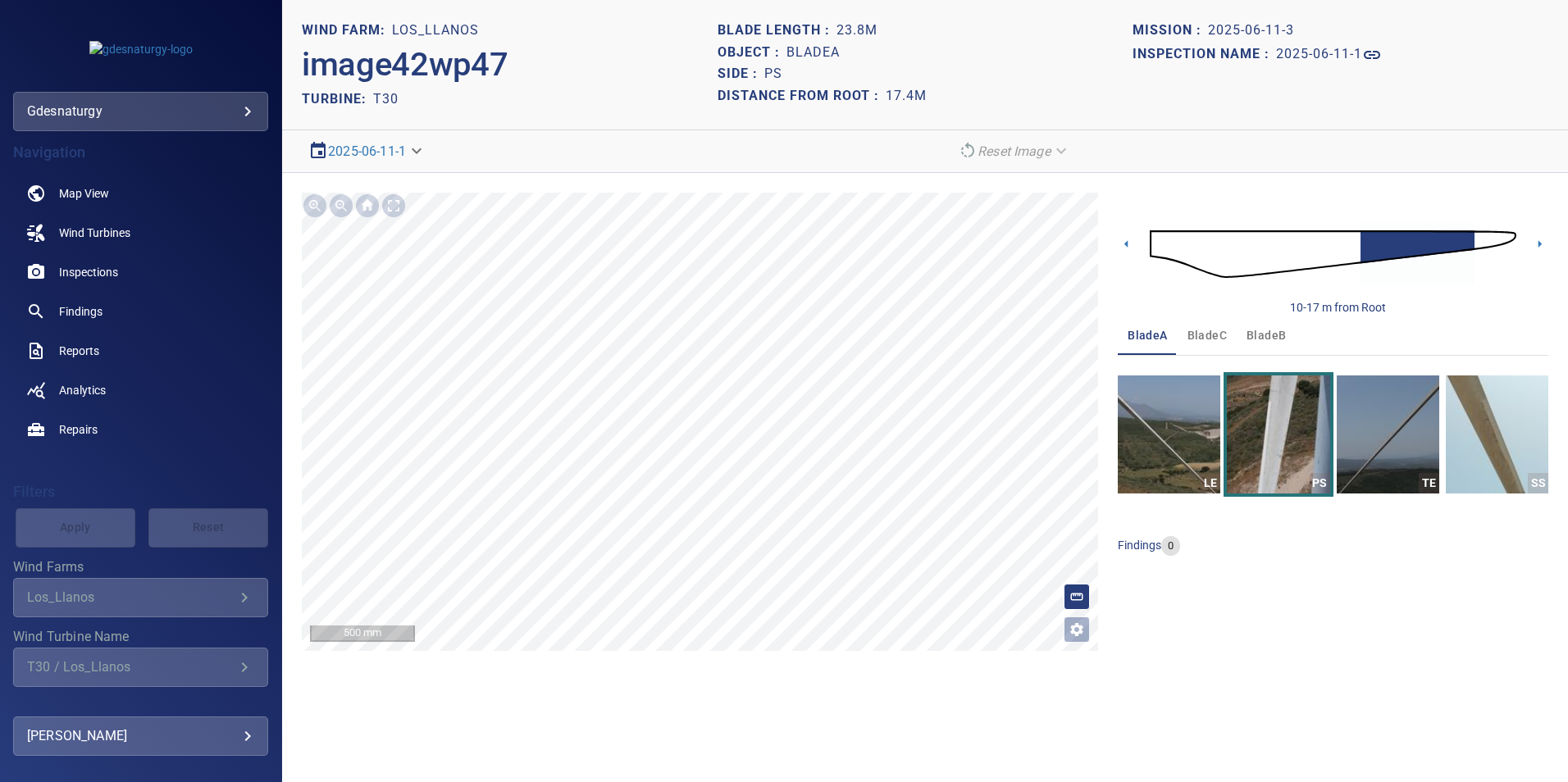
click at [1476, 237] on img at bounding box center [1333, 254] width 367 height 88
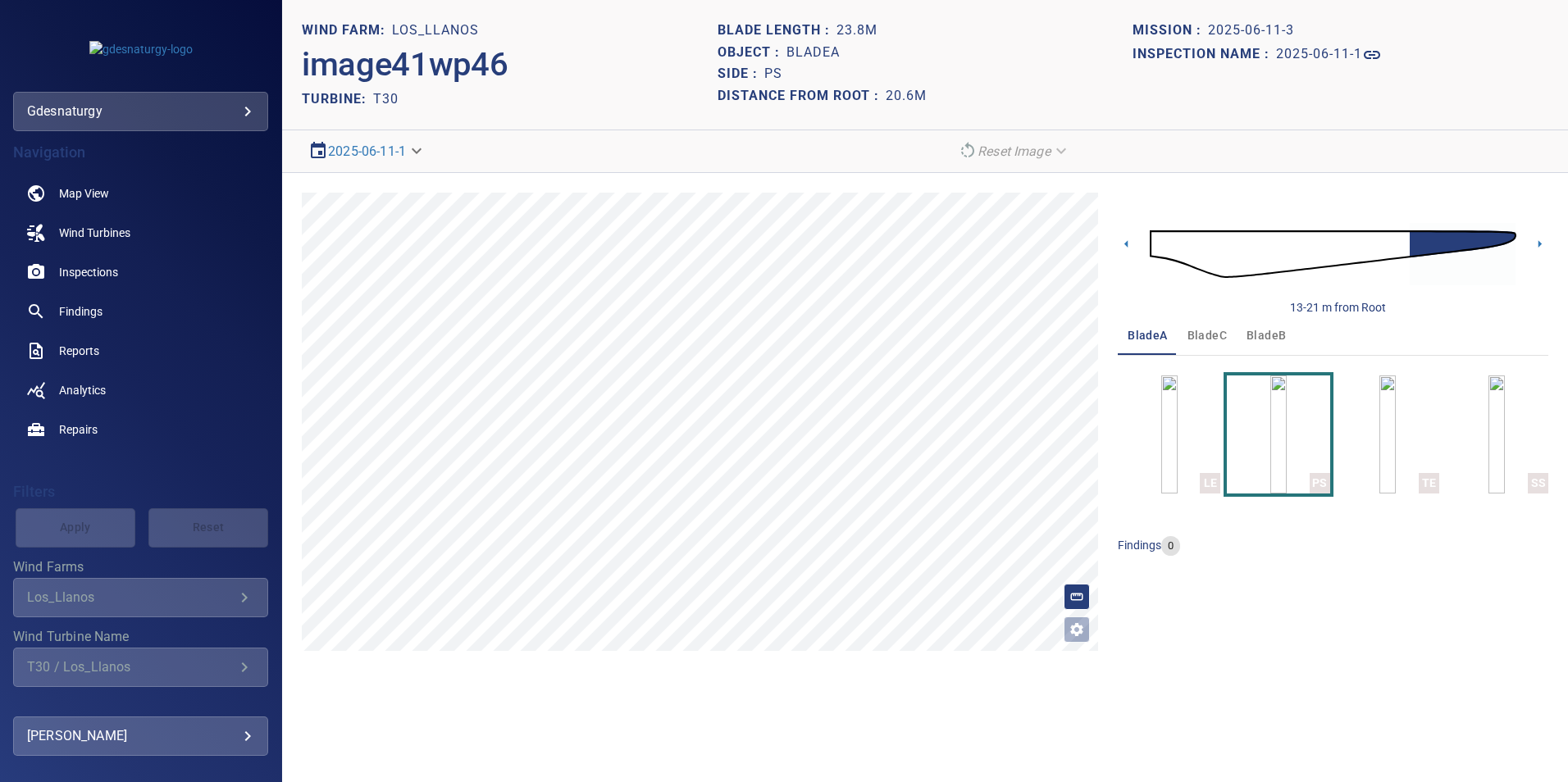
click at [1370, 248] on img at bounding box center [1333, 254] width 367 height 88
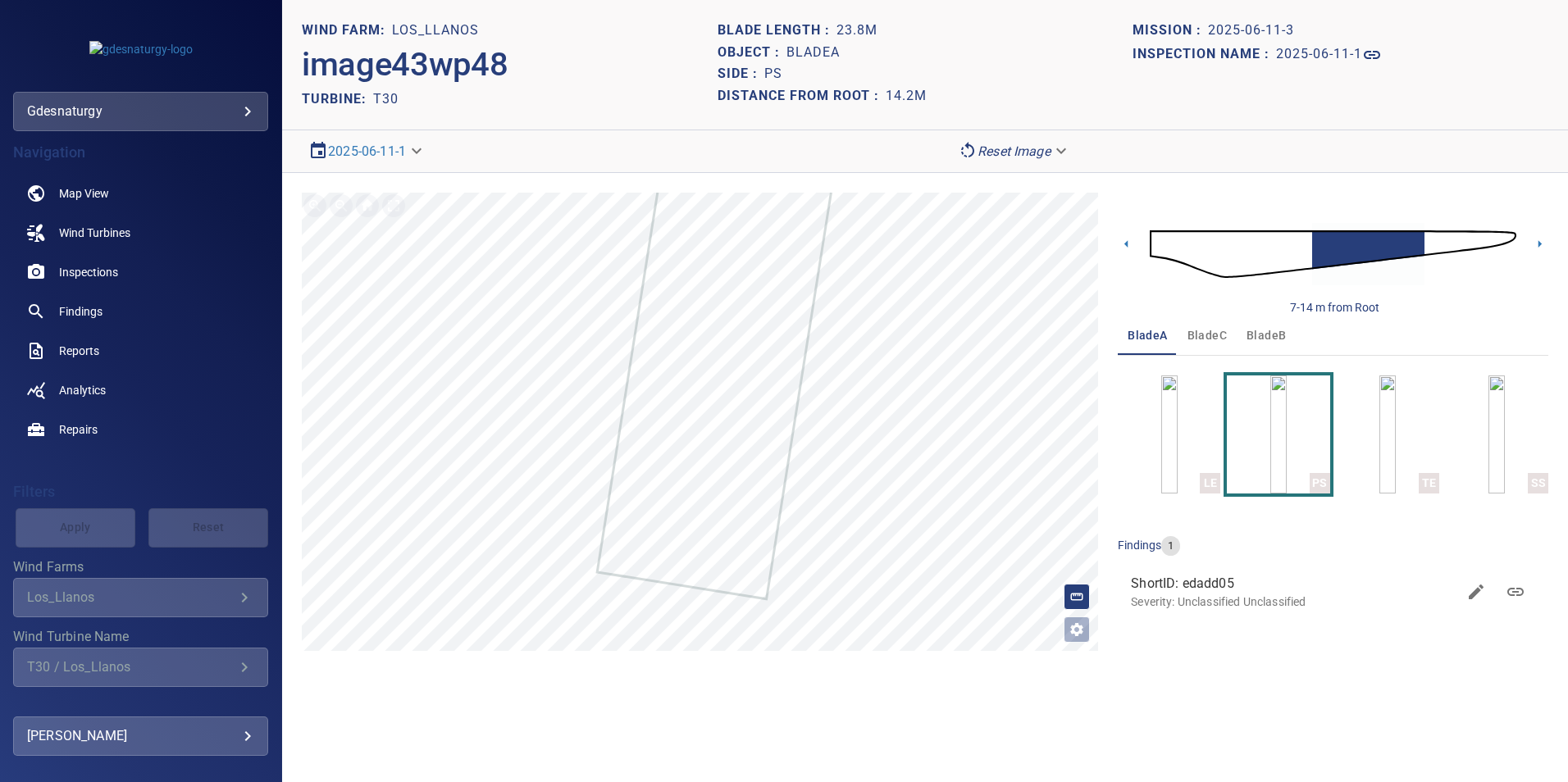
click at [1430, 242] on img at bounding box center [1333, 254] width 367 height 88
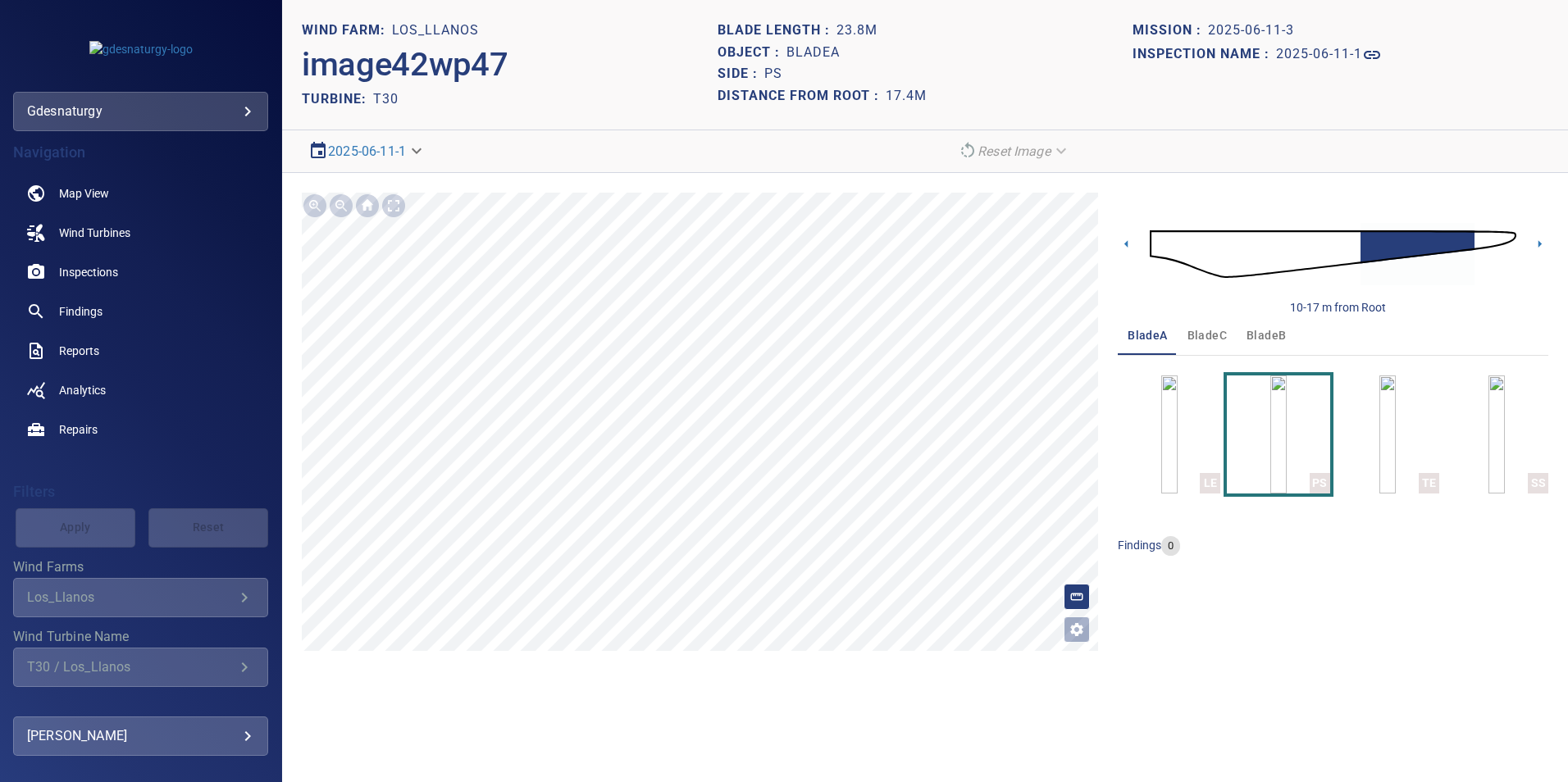
click at [1354, 255] on img at bounding box center [1333, 254] width 367 height 88
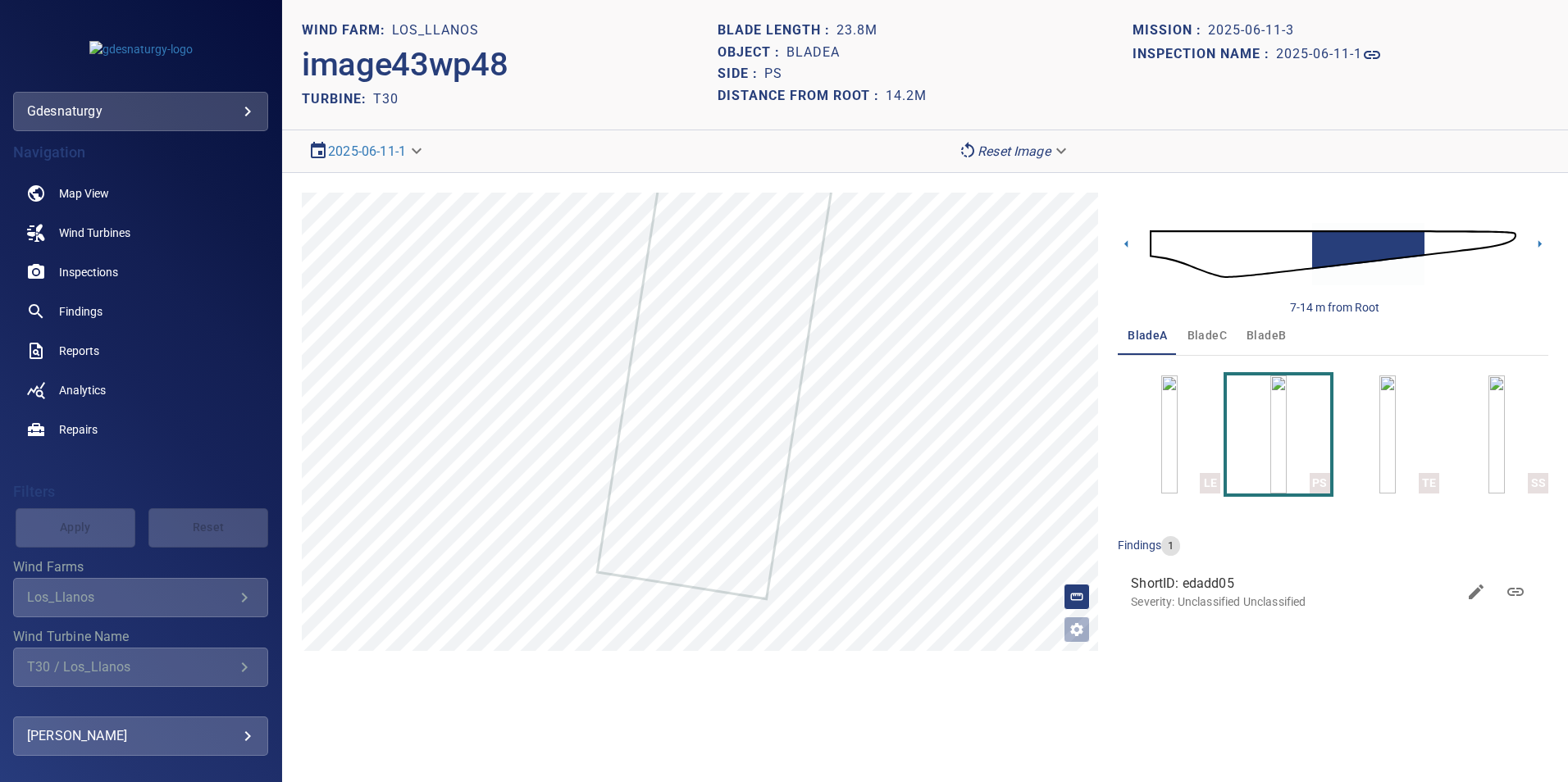
click at [1496, 239] on img at bounding box center [1333, 254] width 367 height 88
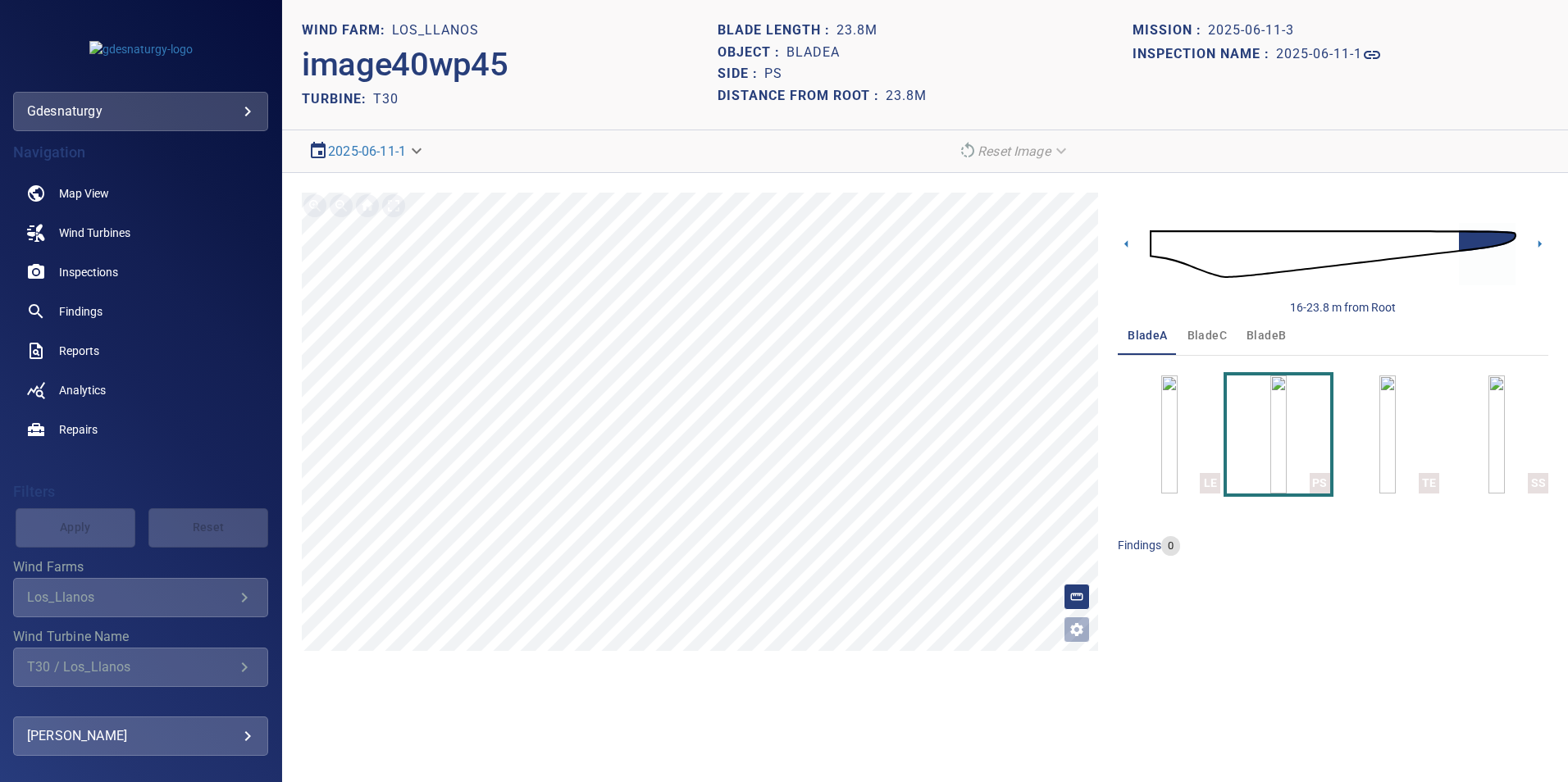
click at [1432, 240] on img at bounding box center [1333, 254] width 367 height 88
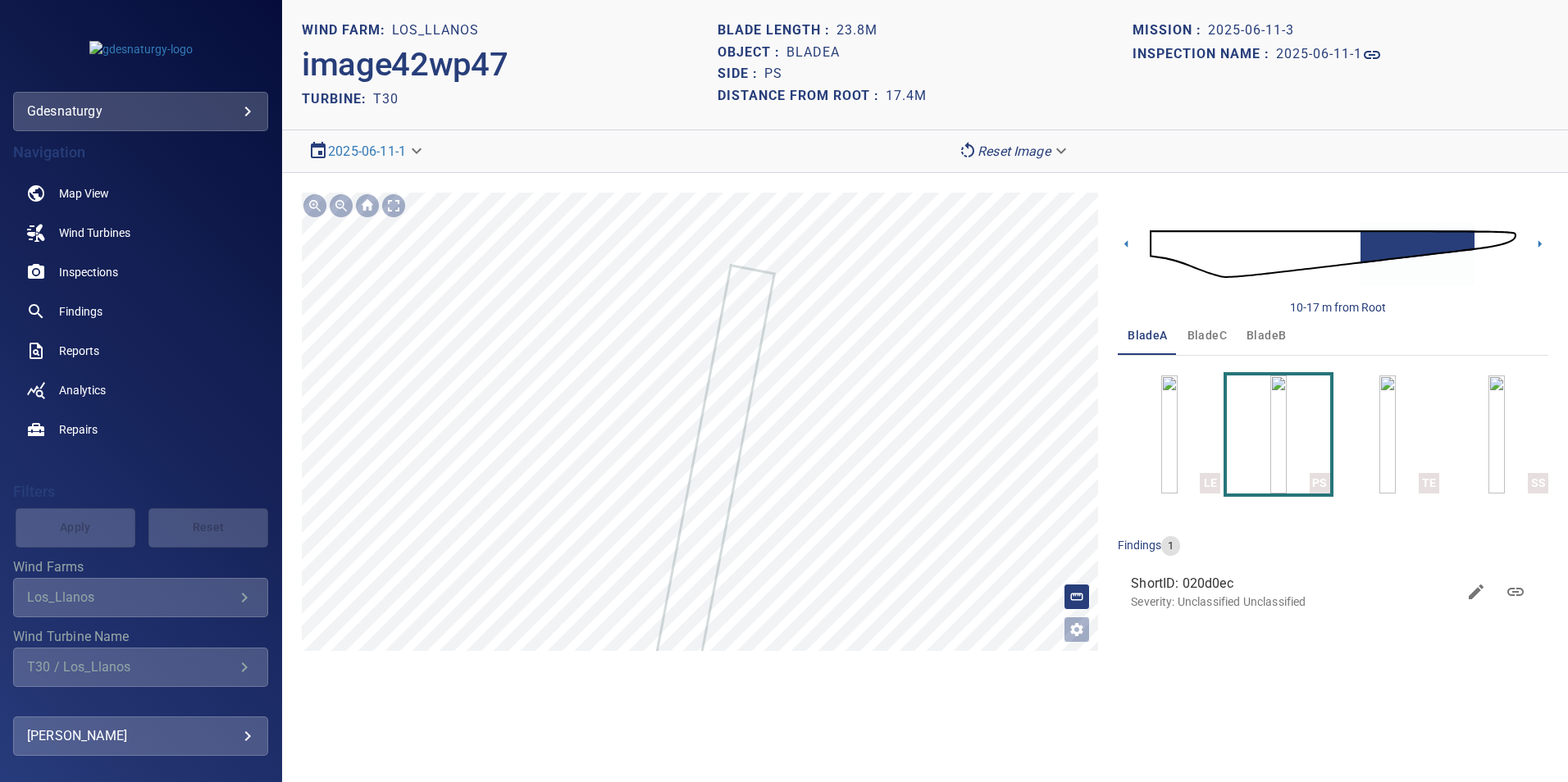
click at [927, 153] on section "**********" at bounding box center [925, 391] width 1286 height 782
click at [1500, 233] on img at bounding box center [1333, 254] width 367 height 88
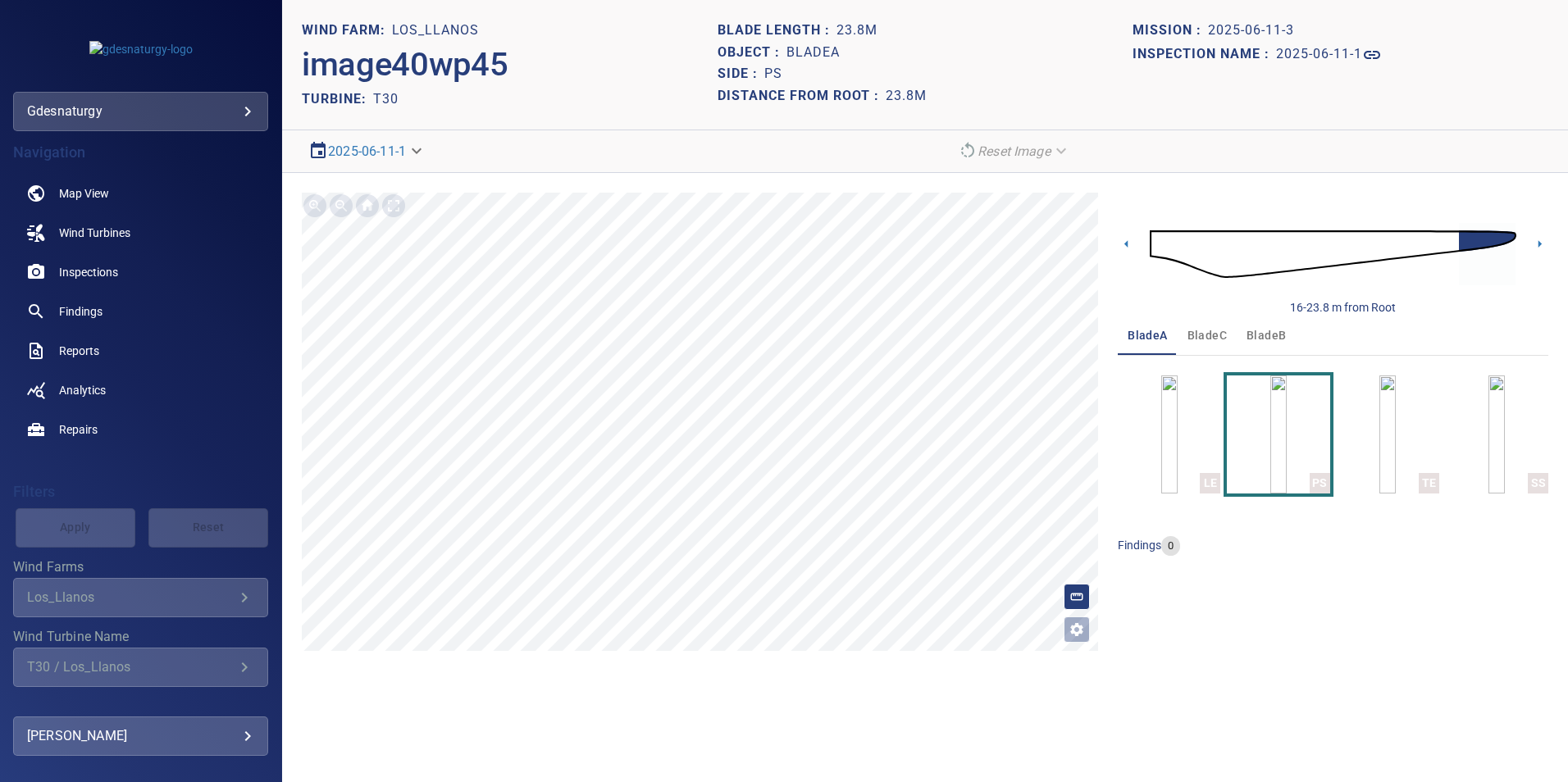
click at [1452, 240] on img at bounding box center [1333, 254] width 367 height 88
click at [1396, 249] on img at bounding box center [1333, 254] width 367 height 88
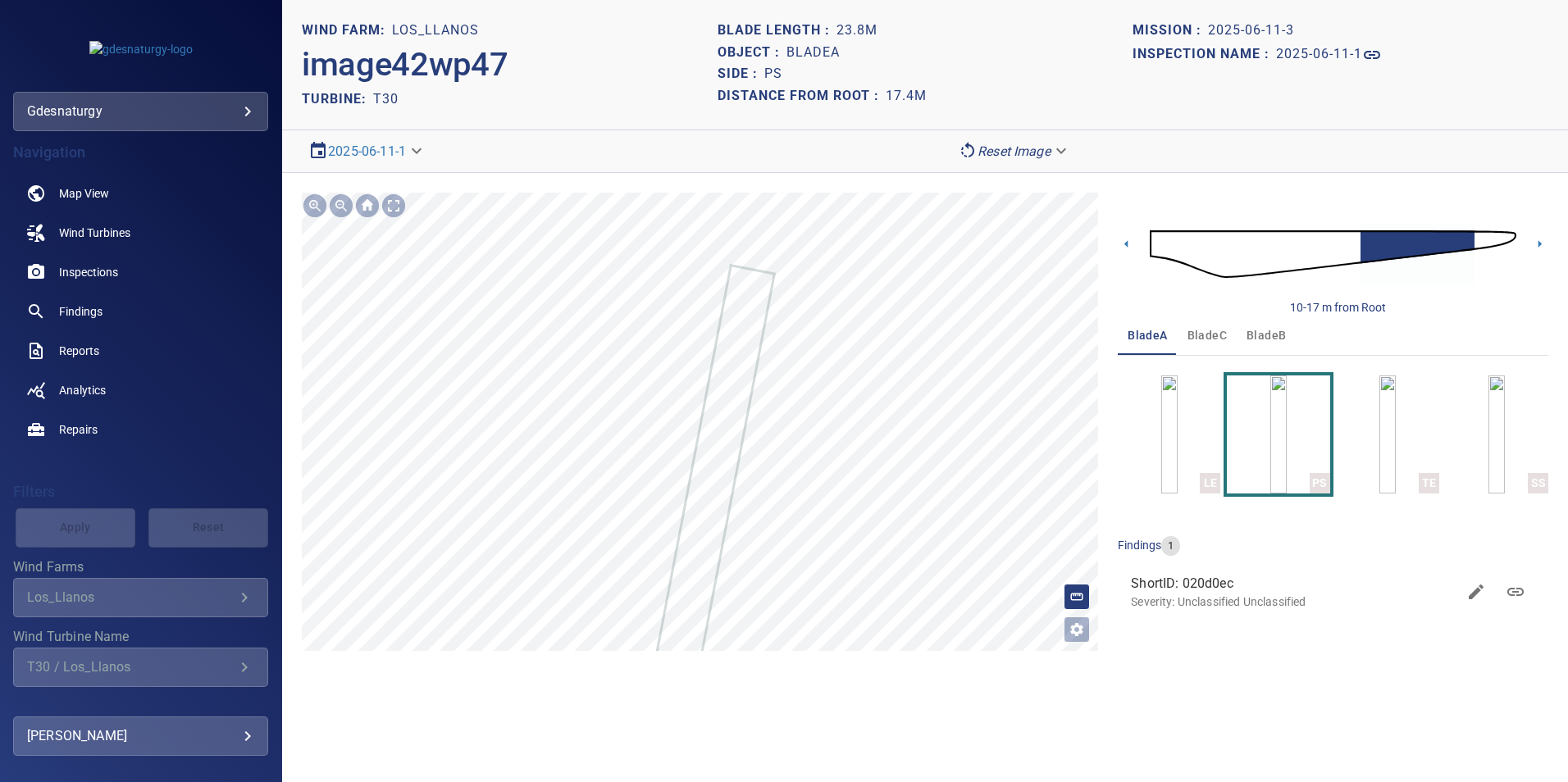
click at [961, 129] on section "**********" at bounding box center [925, 391] width 1286 height 782
click at [945, 125] on section "**********" at bounding box center [925, 391] width 1286 height 782
click at [1482, 239] on img at bounding box center [1333, 254] width 367 height 88
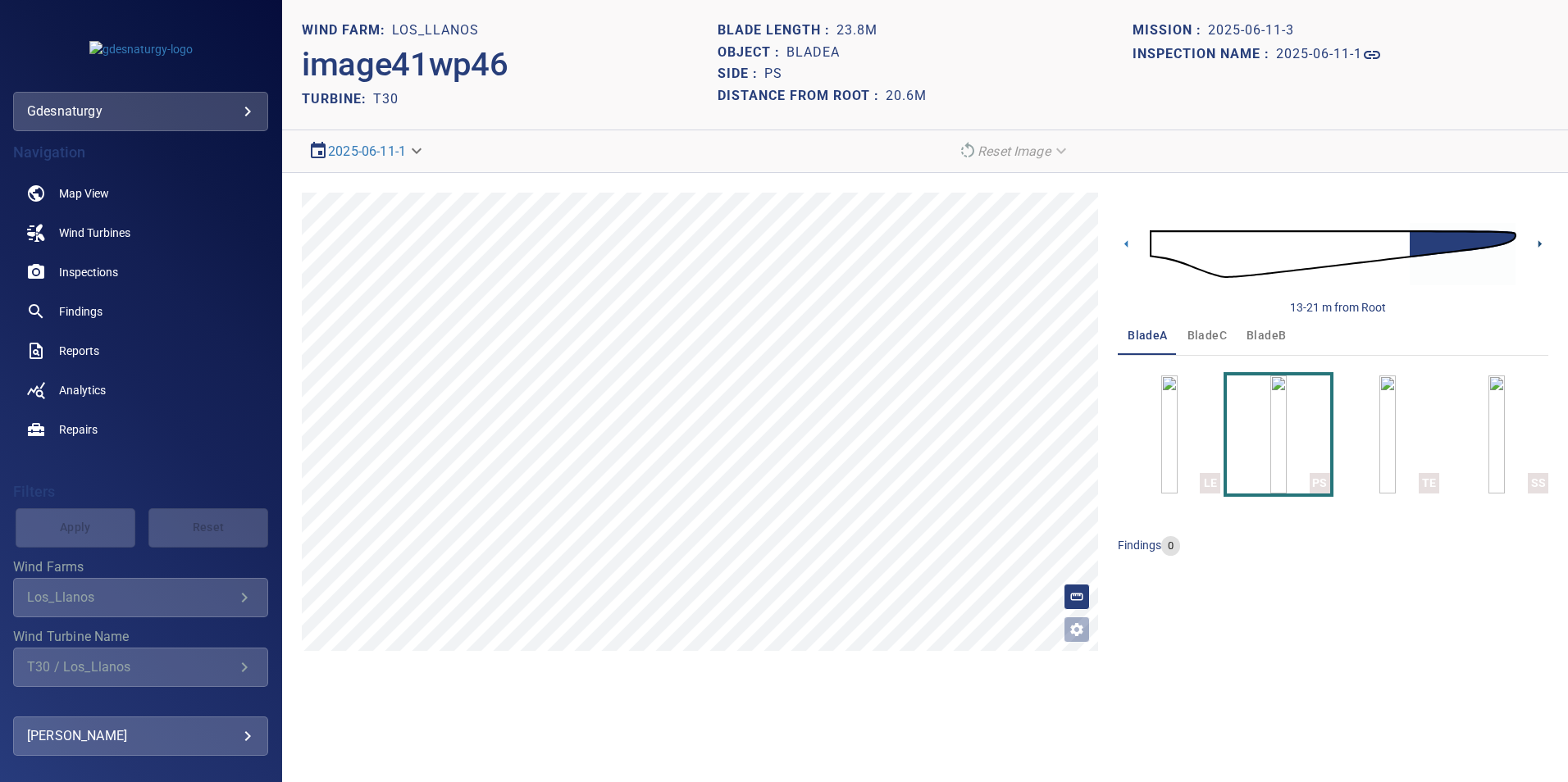
click at [1537, 245] on icon at bounding box center [1540, 244] width 18 height 17
click at [1436, 236] on img at bounding box center [1333, 254] width 367 height 88
click at [1349, 248] on img at bounding box center [1333, 254] width 367 height 88
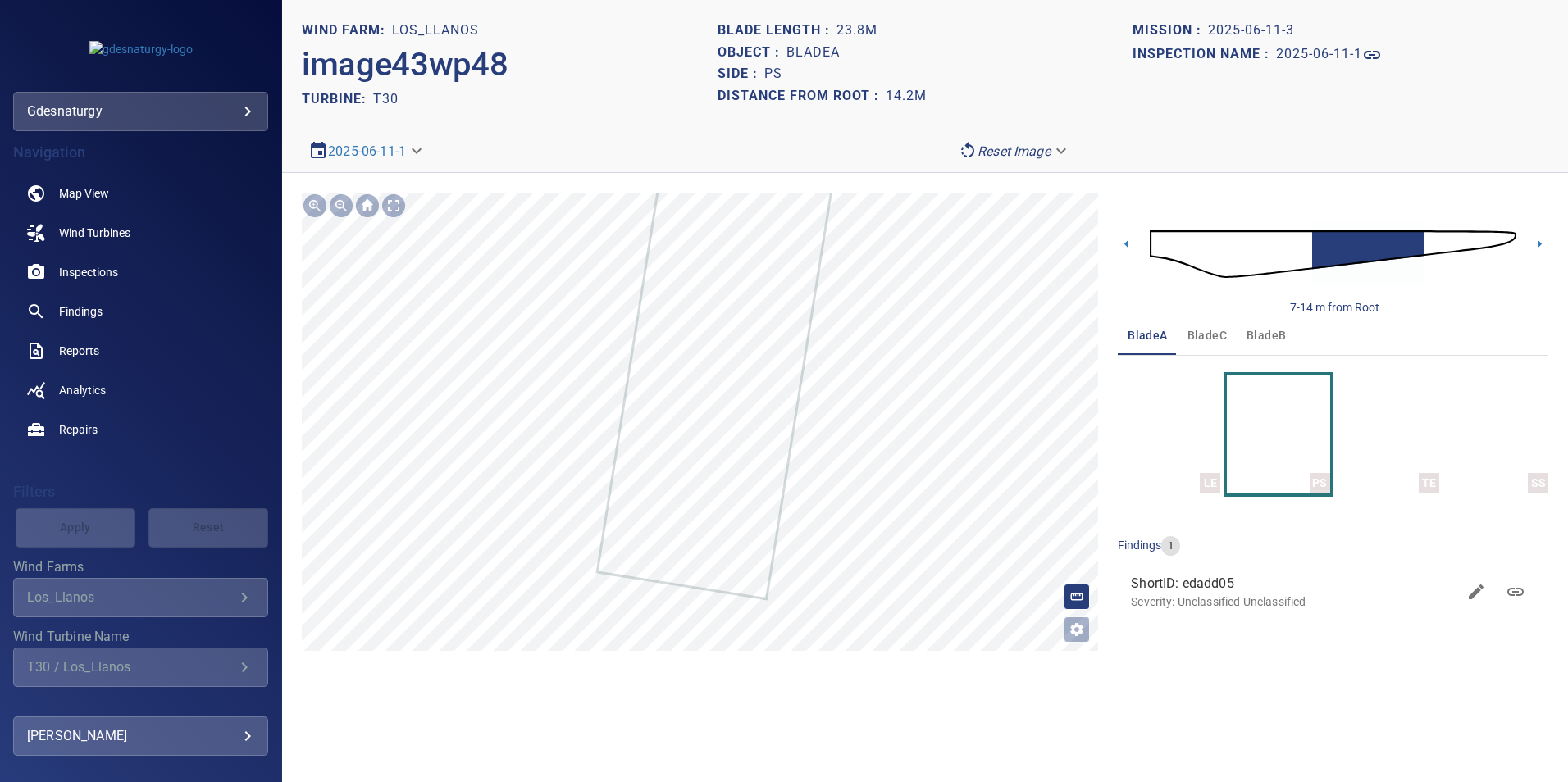
click at [958, 82] on section "**********" at bounding box center [925, 391] width 1286 height 782
click at [1500, 241] on img at bounding box center [1333, 254] width 367 height 88
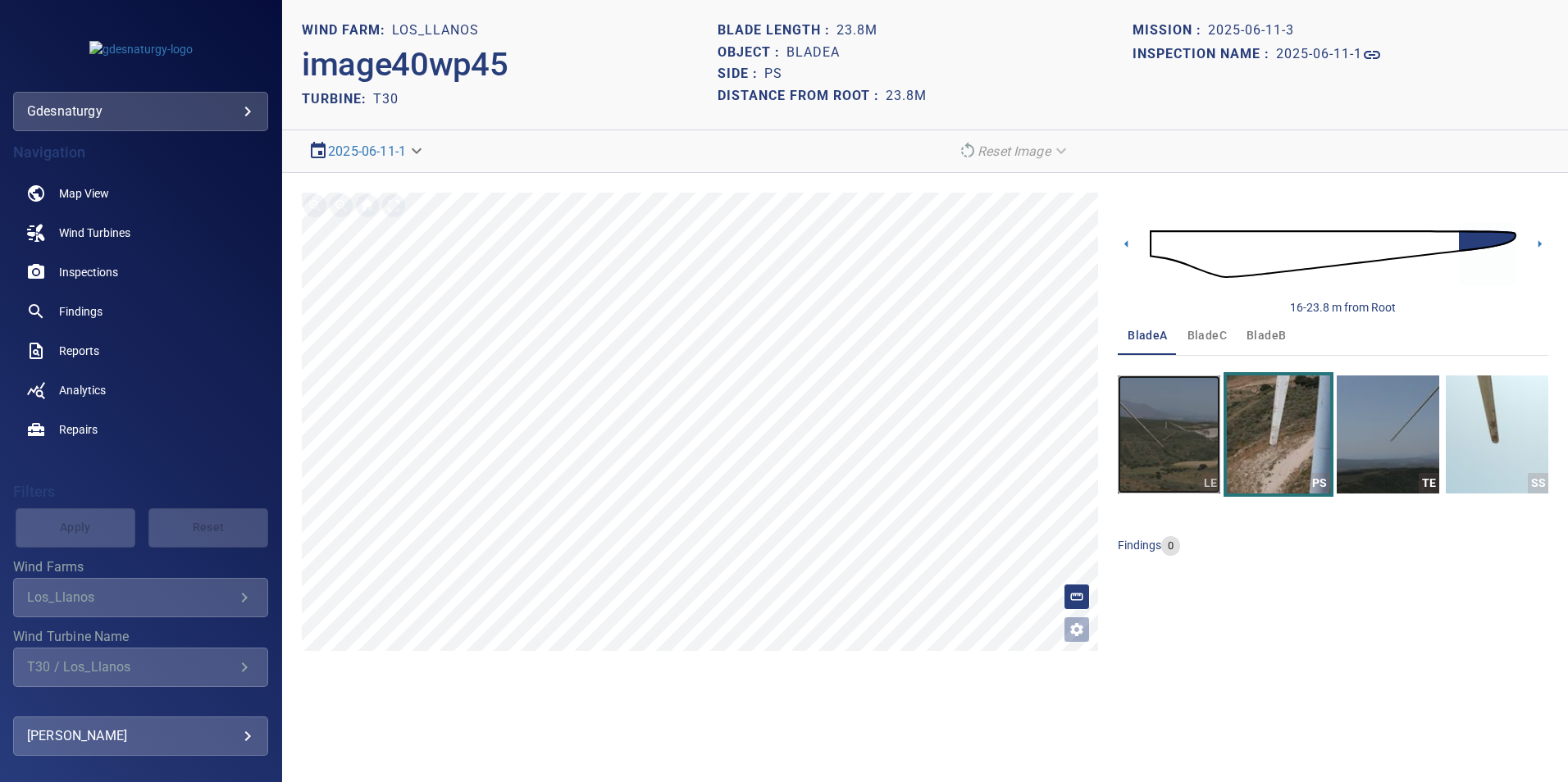
click at [1158, 422] on img "button" at bounding box center [1169, 434] width 102 height 118
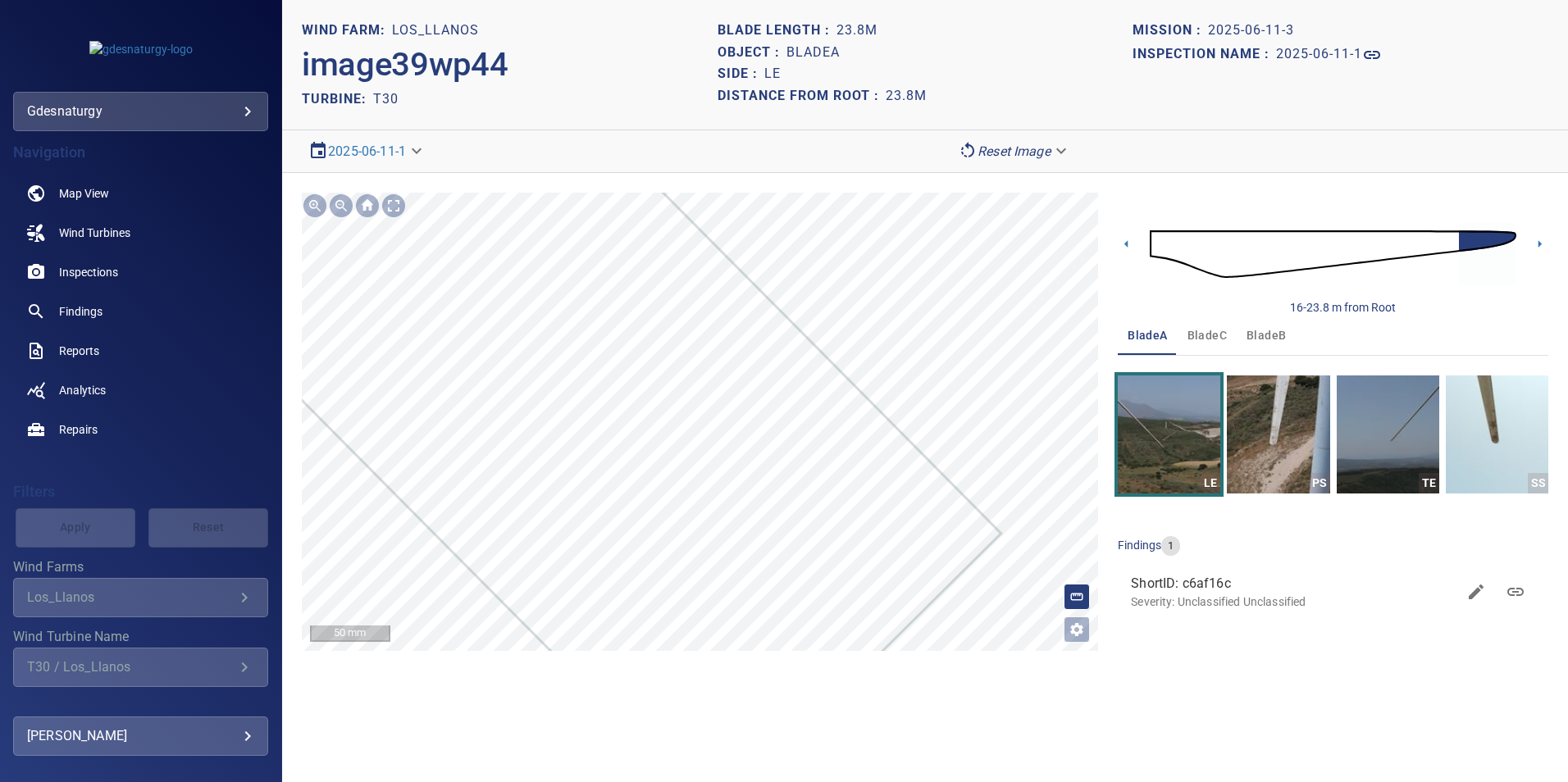
click at [873, 191] on div "**********" at bounding box center [925, 422] width 1286 height 498
click at [1416, 438] on img "button" at bounding box center [1388, 434] width 102 height 118
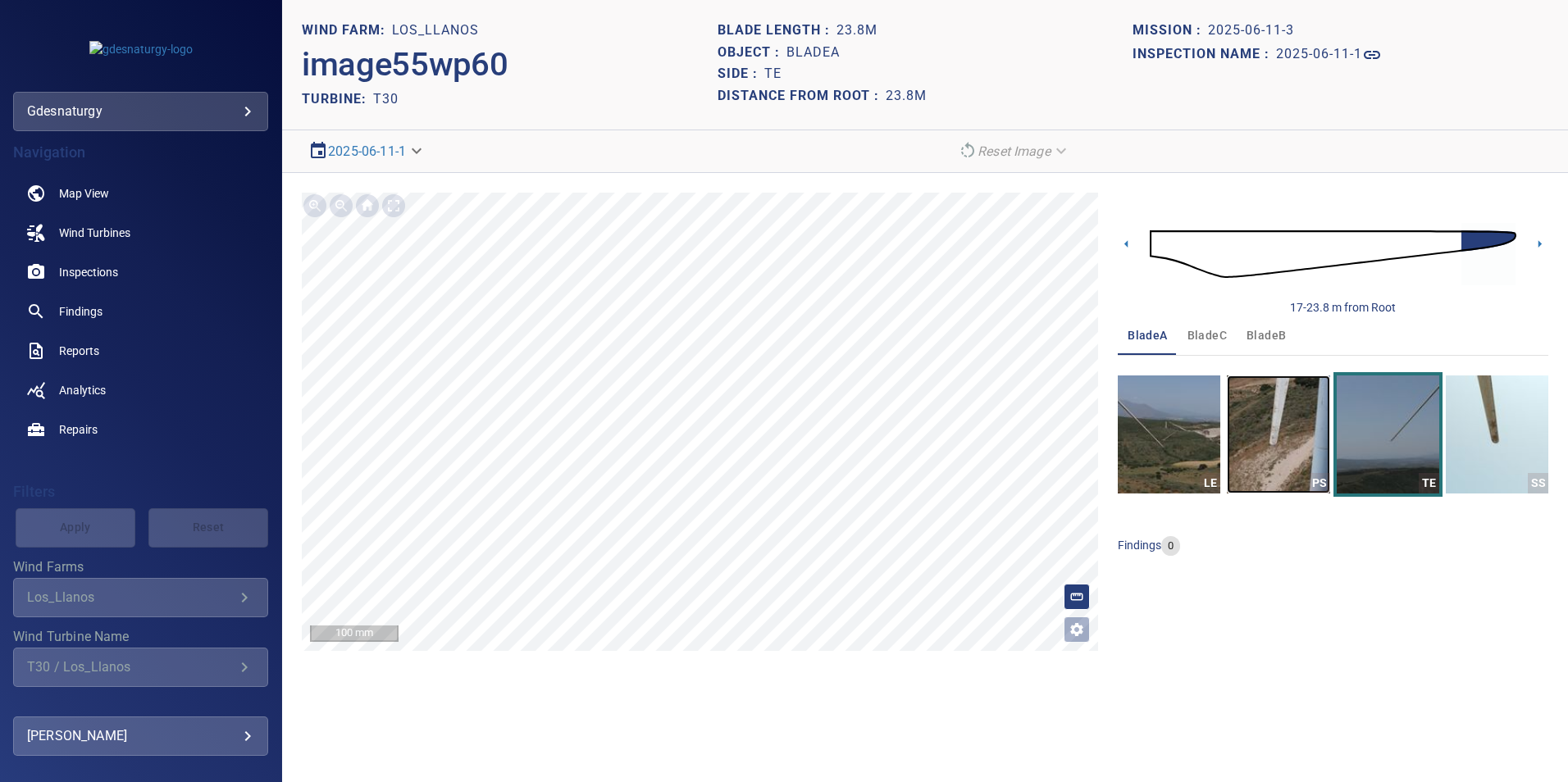
click at [1299, 443] on img "button" at bounding box center [1278, 434] width 102 height 118
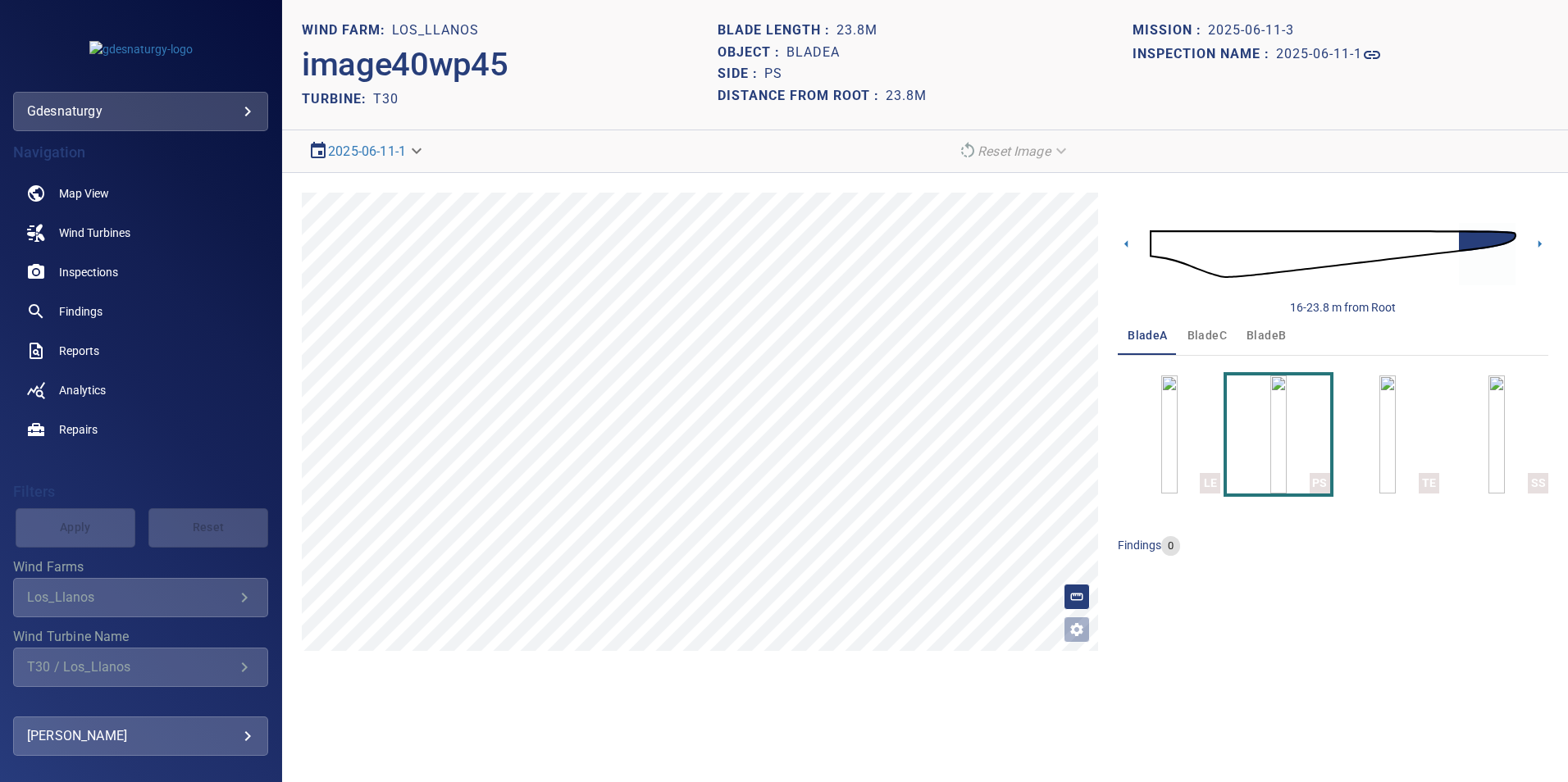
click at [1438, 245] on img at bounding box center [1333, 254] width 367 height 88
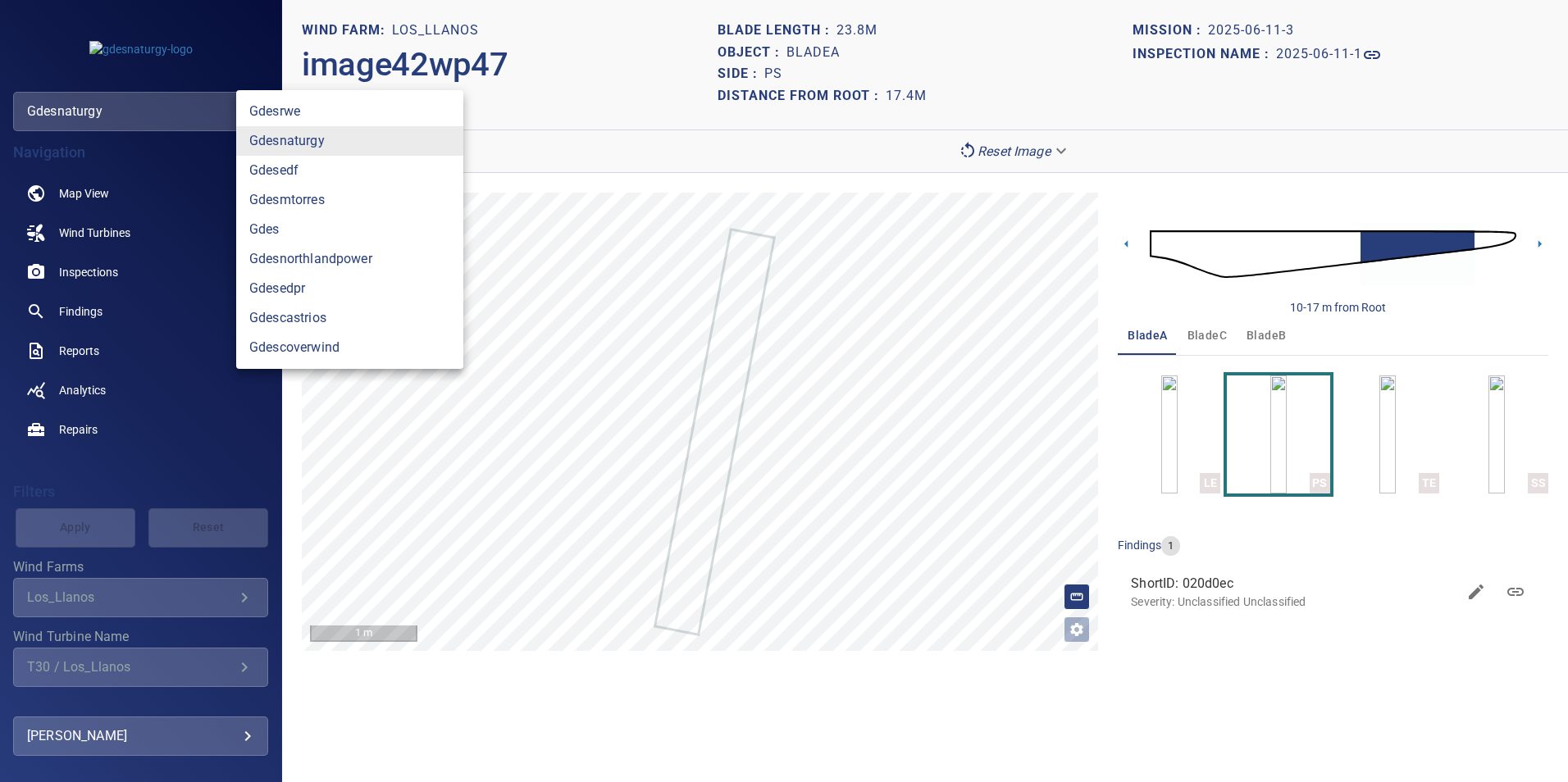
click at [98, 102] on body "**********" at bounding box center [784, 391] width 1568 height 782
click at [280, 289] on link "gdesedpr" at bounding box center [350, 289] width 228 height 30
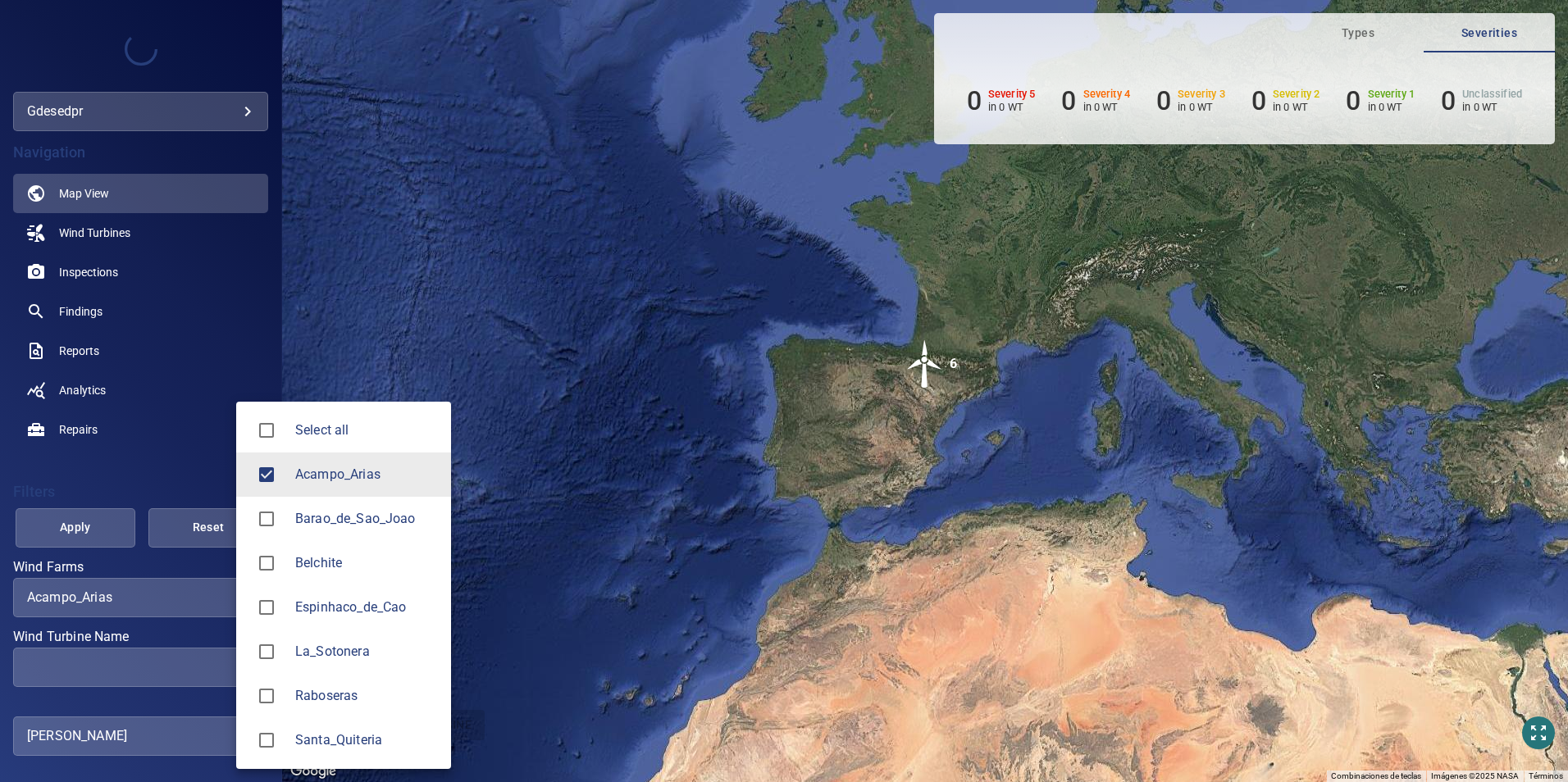
click at [165, 597] on body "**********" at bounding box center [784, 391] width 1568 height 782
click at [382, 514] on span "Barao_de_Sao_Joao" at bounding box center [366, 519] width 143 height 19
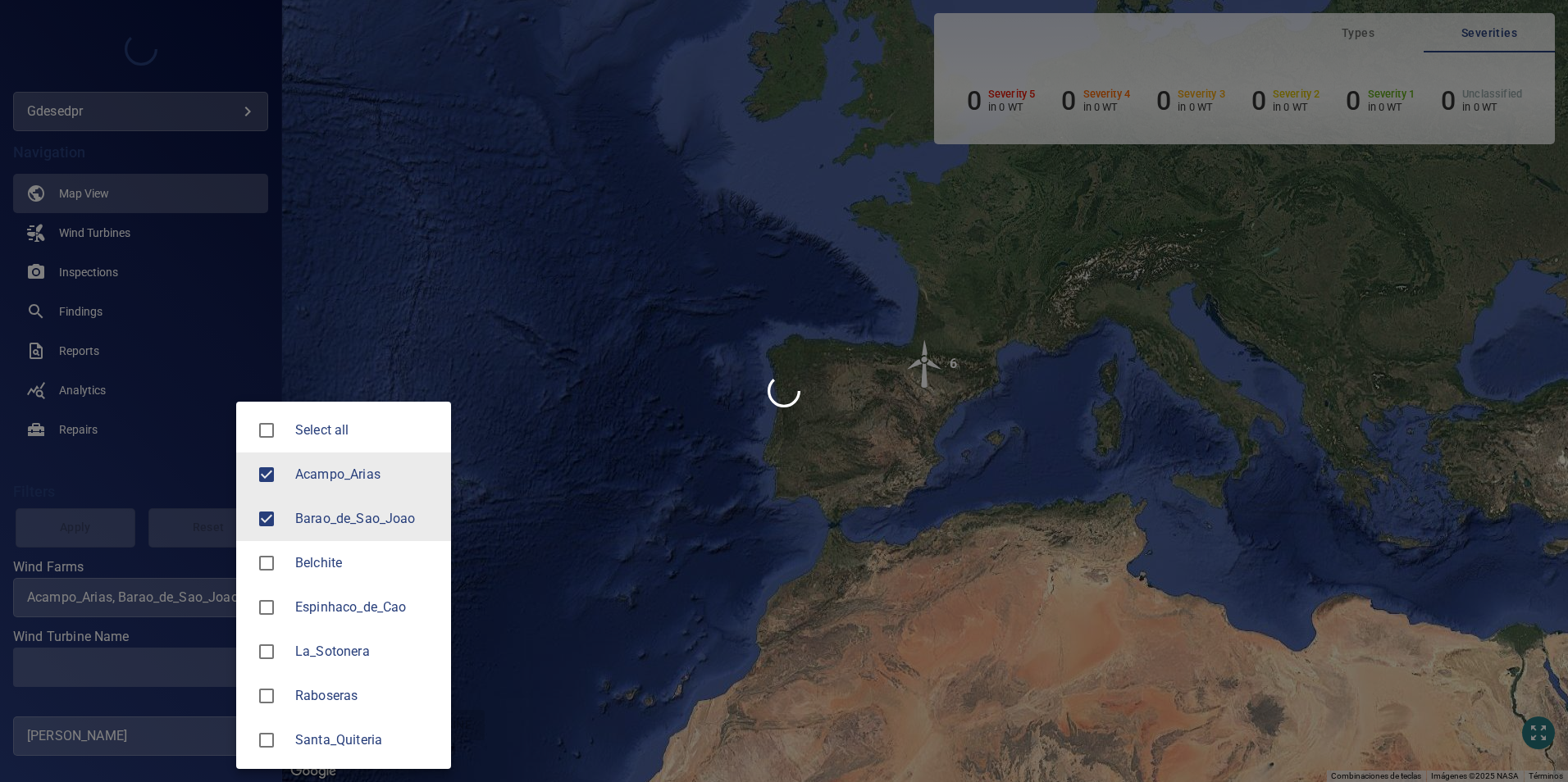
drag, startPoint x: 366, startPoint y: 464, endPoint x: 338, endPoint y: 484, distance: 34.4
click at [365, 464] on li "Acampo_Arias" at bounding box center [344, 474] width 215 height 45
type input "**********"
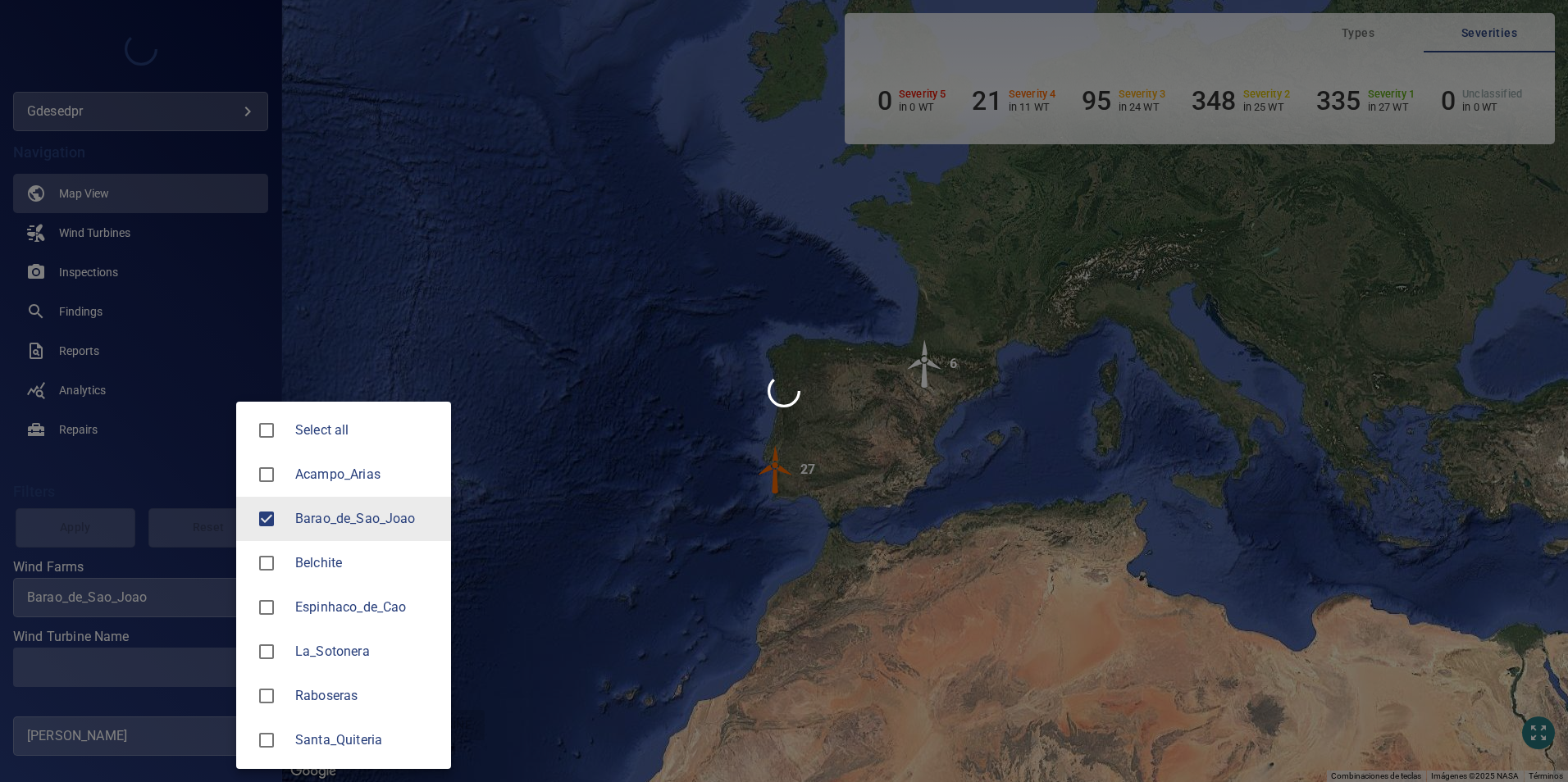
click at [170, 647] on div at bounding box center [784, 391] width 1568 height 782
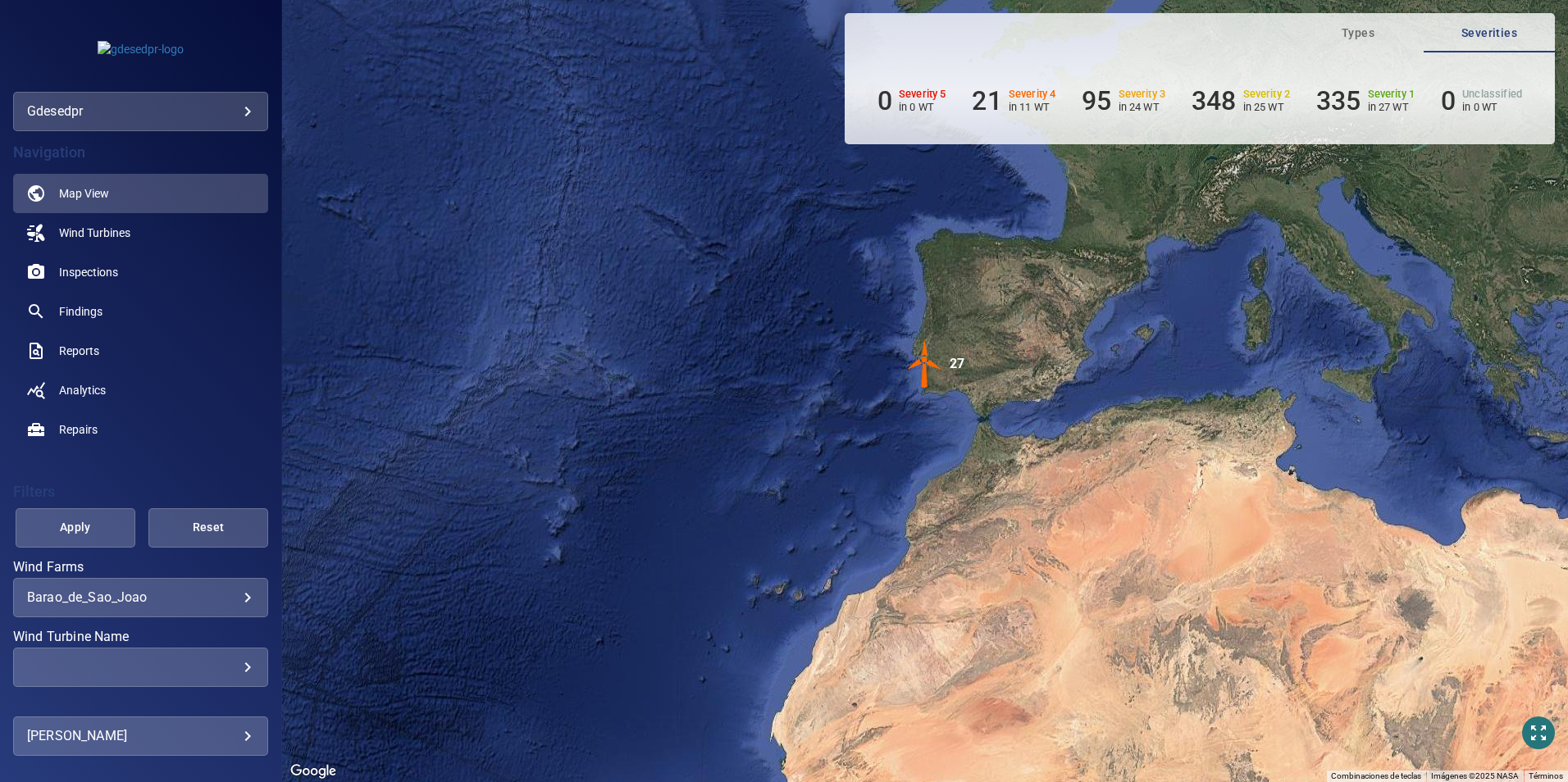
click at [190, 655] on div "​ ​" at bounding box center [141, 667] width 256 height 39
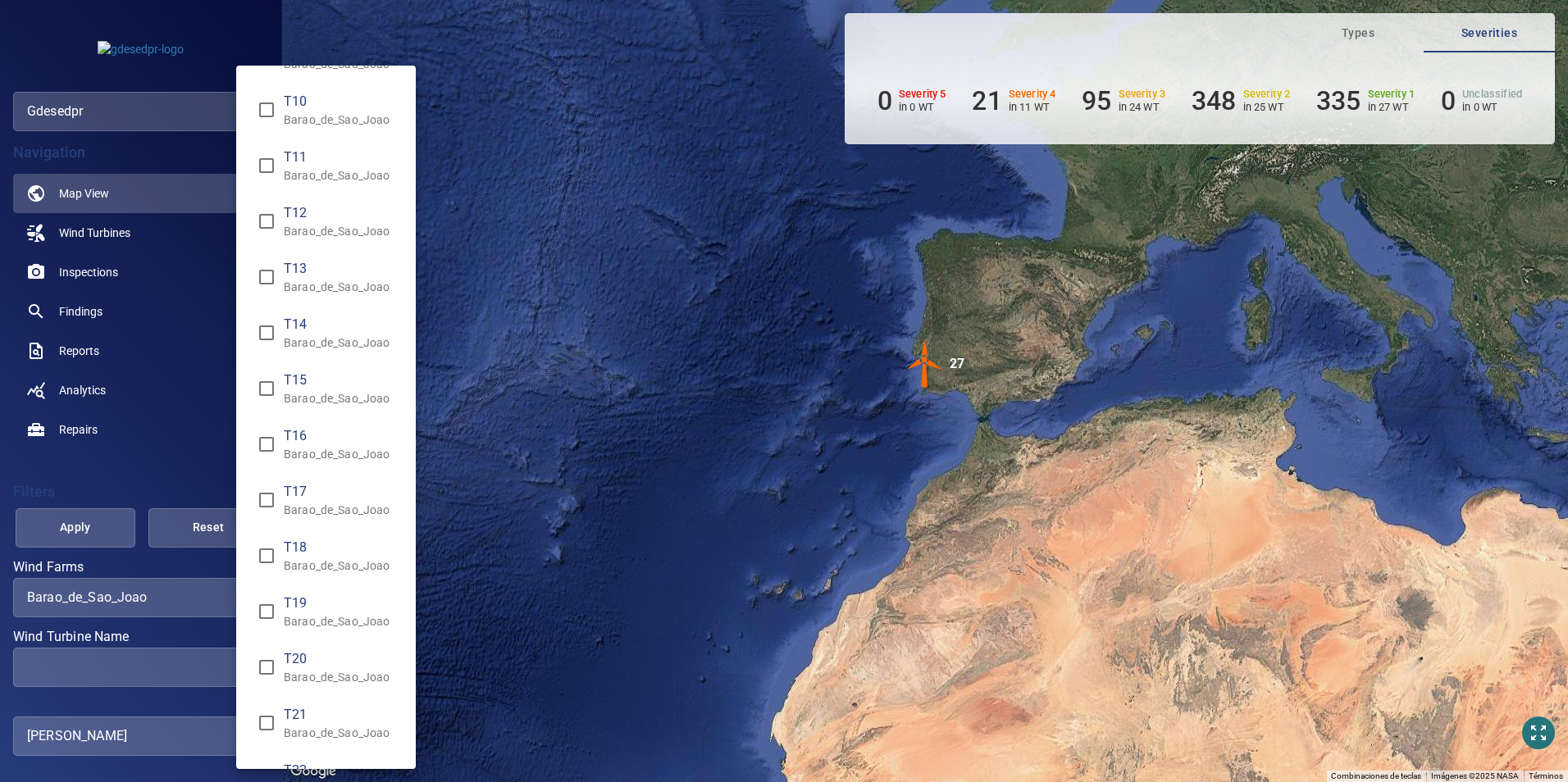
scroll to position [738, 0]
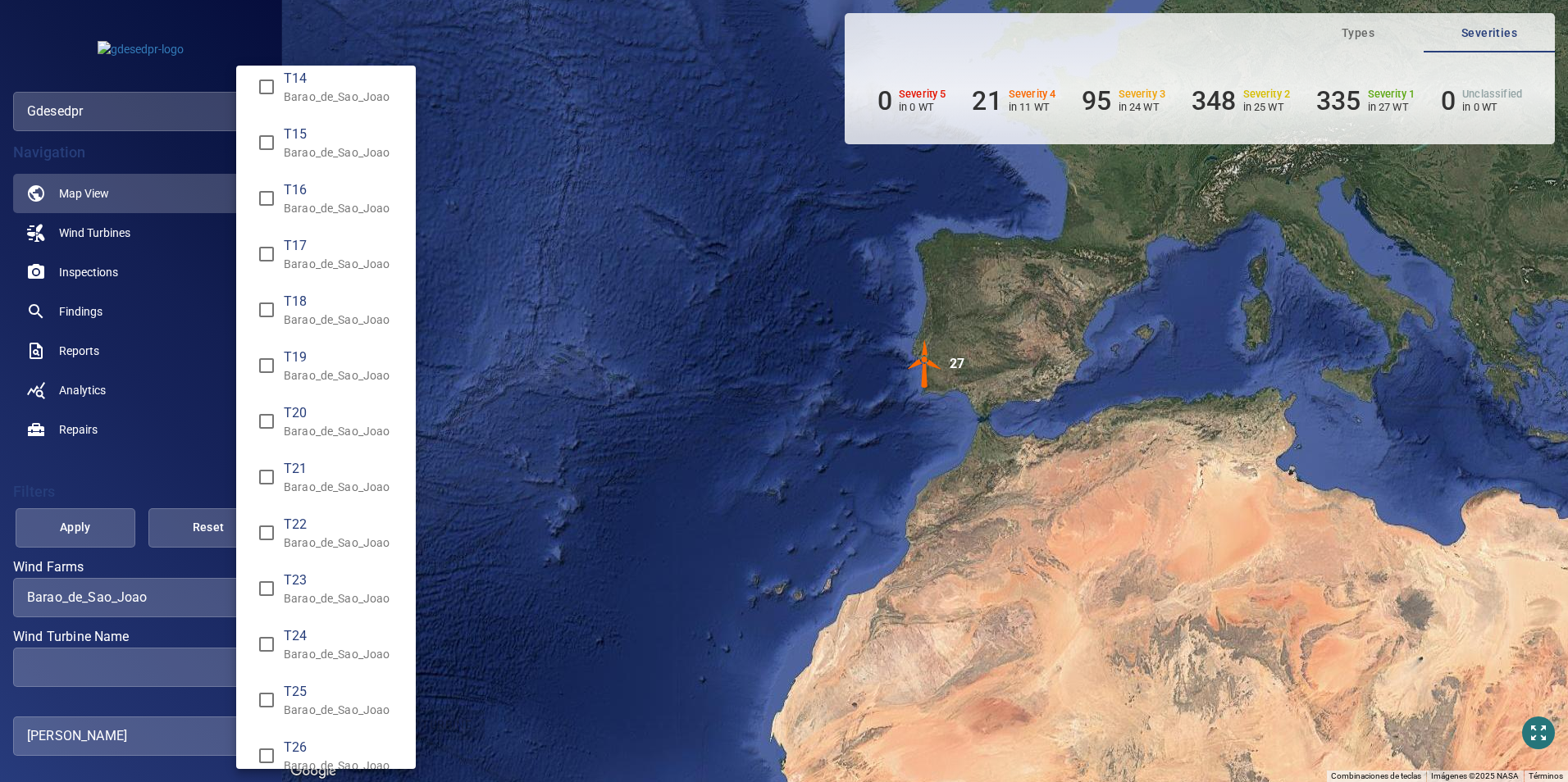
click at [307, 529] on span "T22" at bounding box center [343, 525] width 119 height 19
type input "**********"
click at [69, 448] on div "Wind Turbine Name" at bounding box center [784, 391] width 1568 height 782
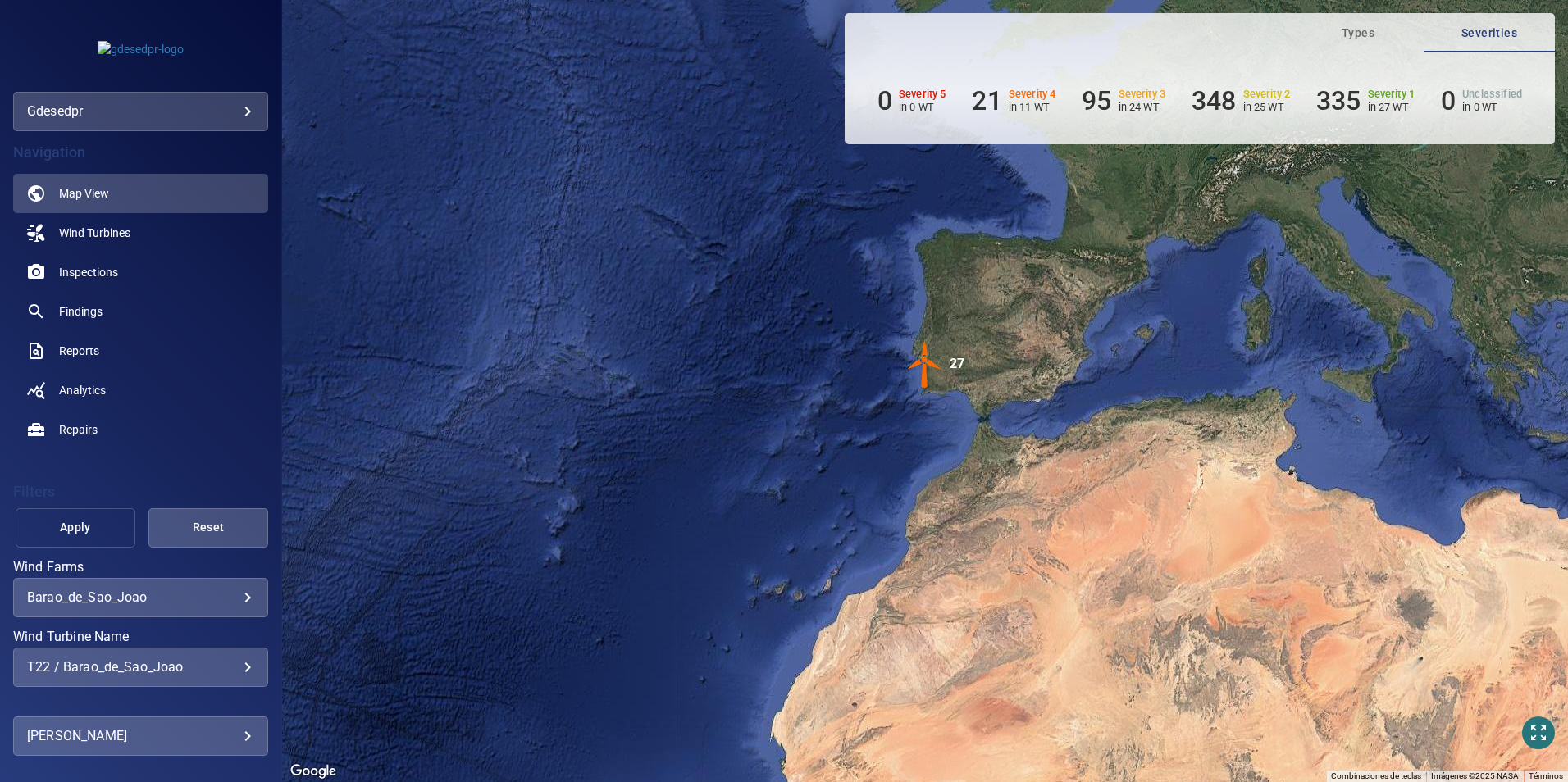
click at [85, 516] on button "Apply" at bounding box center [75, 527] width 120 height 39
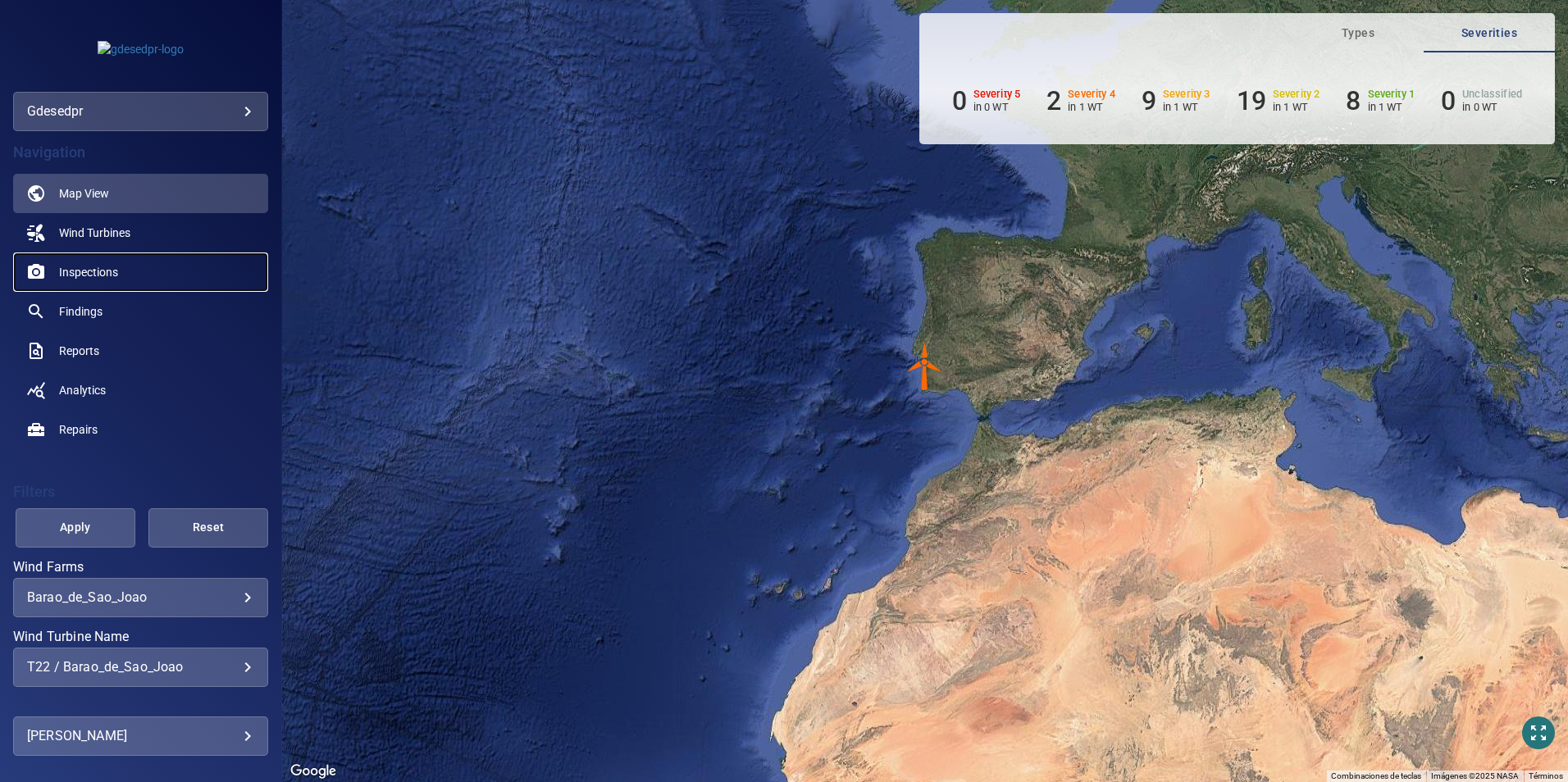
click at [120, 261] on link "Inspections" at bounding box center [141, 272] width 256 height 39
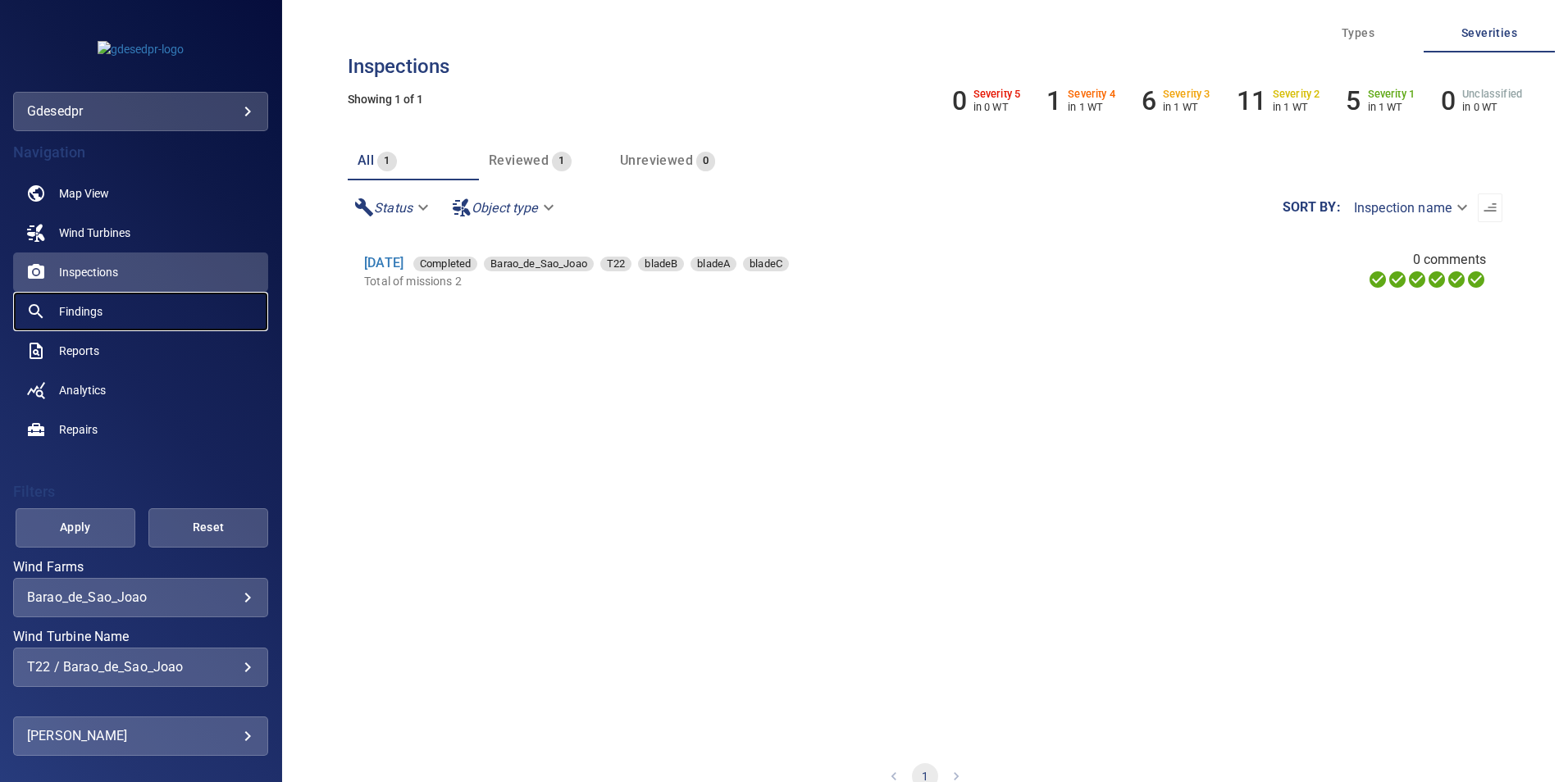
click at [69, 310] on span "Findings" at bounding box center [80, 311] width 44 height 17
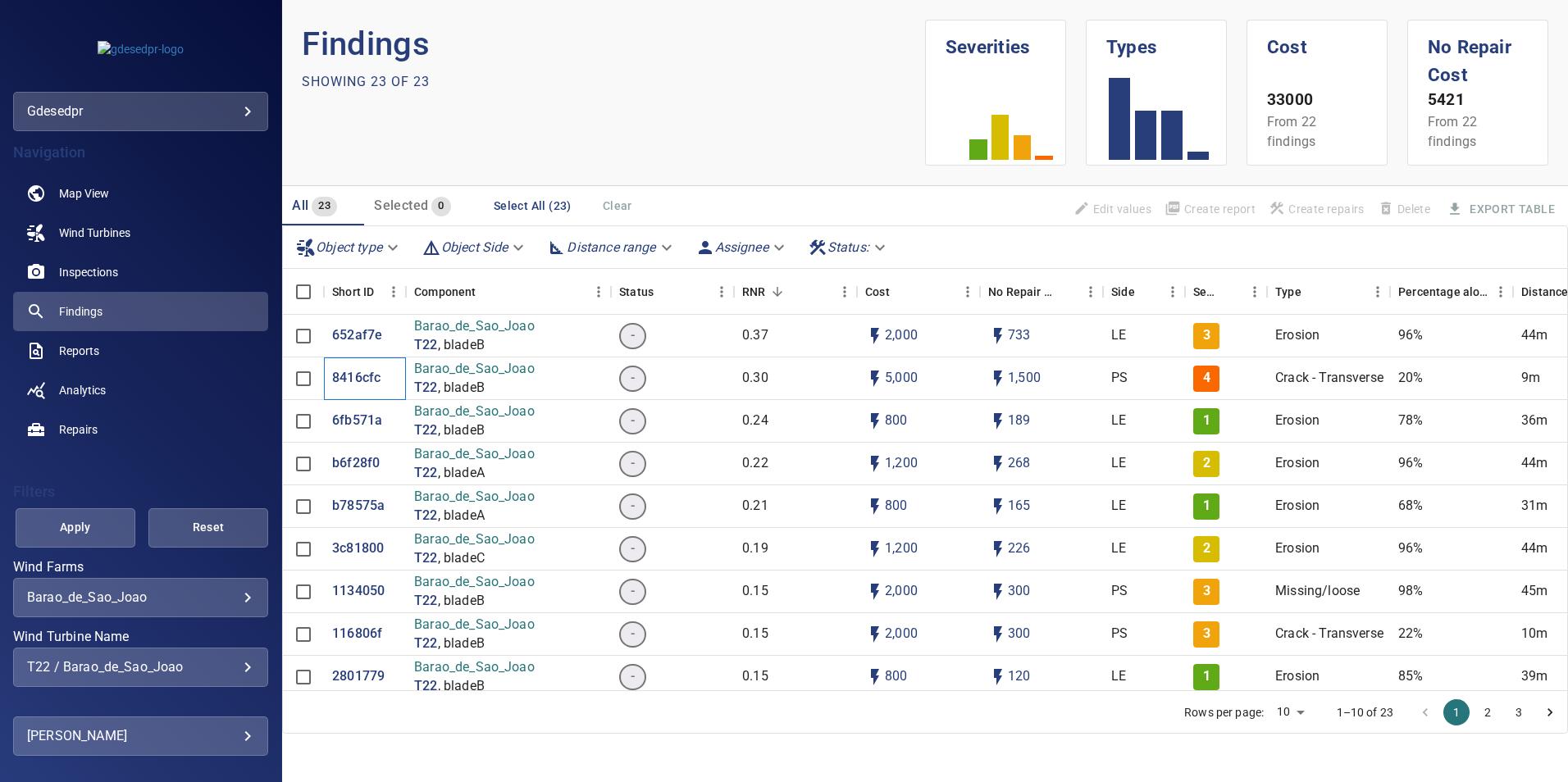
click at [160, 98] on div "gdesedpr ********" at bounding box center [141, 111] width 256 height 39
click at [211, 124] on div "gdesedpr ********" at bounding box center [141, 111] width 256 height 39
click at [249, 120] on body "**********" at bounding box center [784, 391] width 1568 height 782
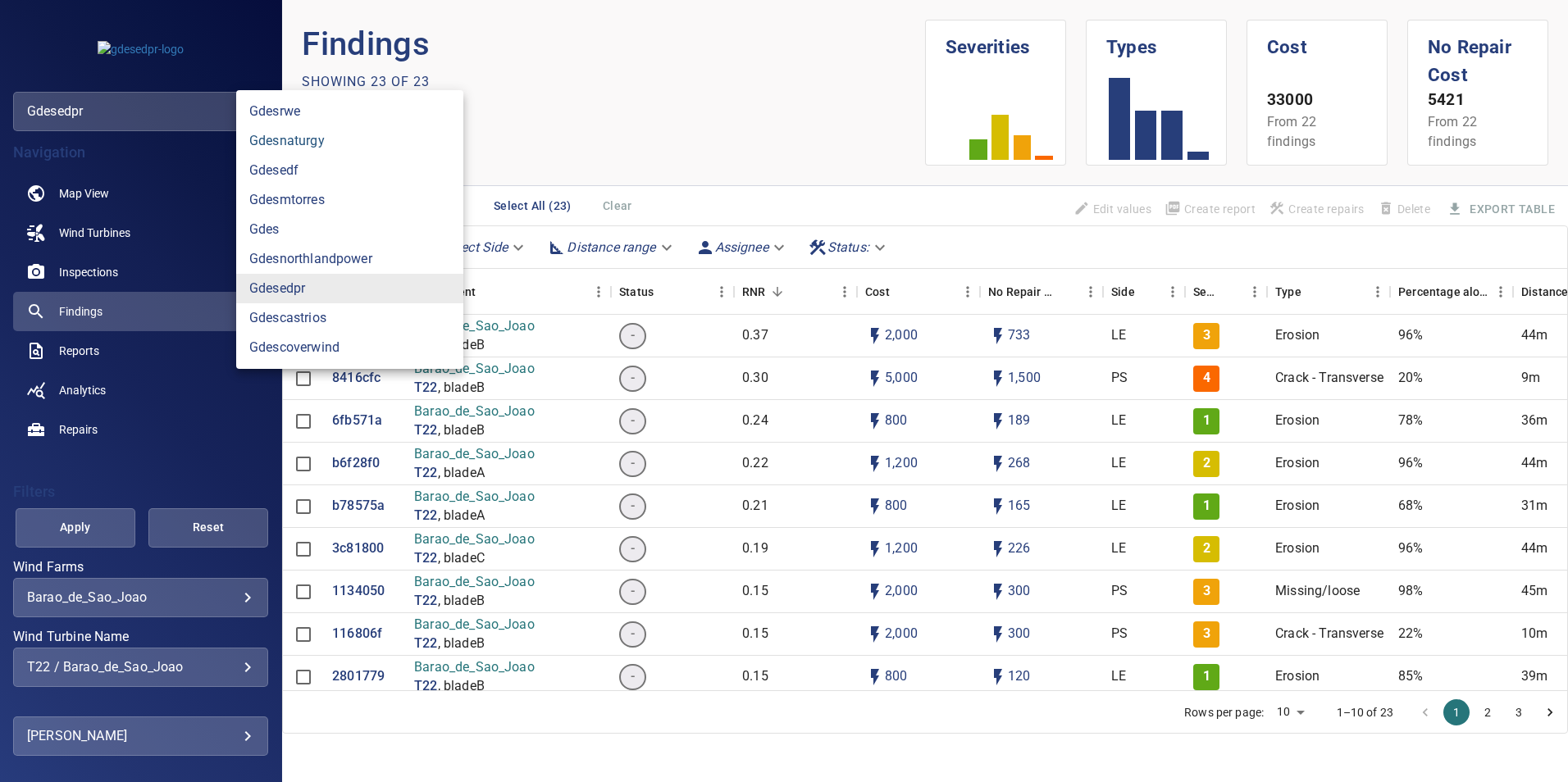
click at [333, 140] on link "gdesnaturgy" at bounding box center [350, 141] width 228 height 30
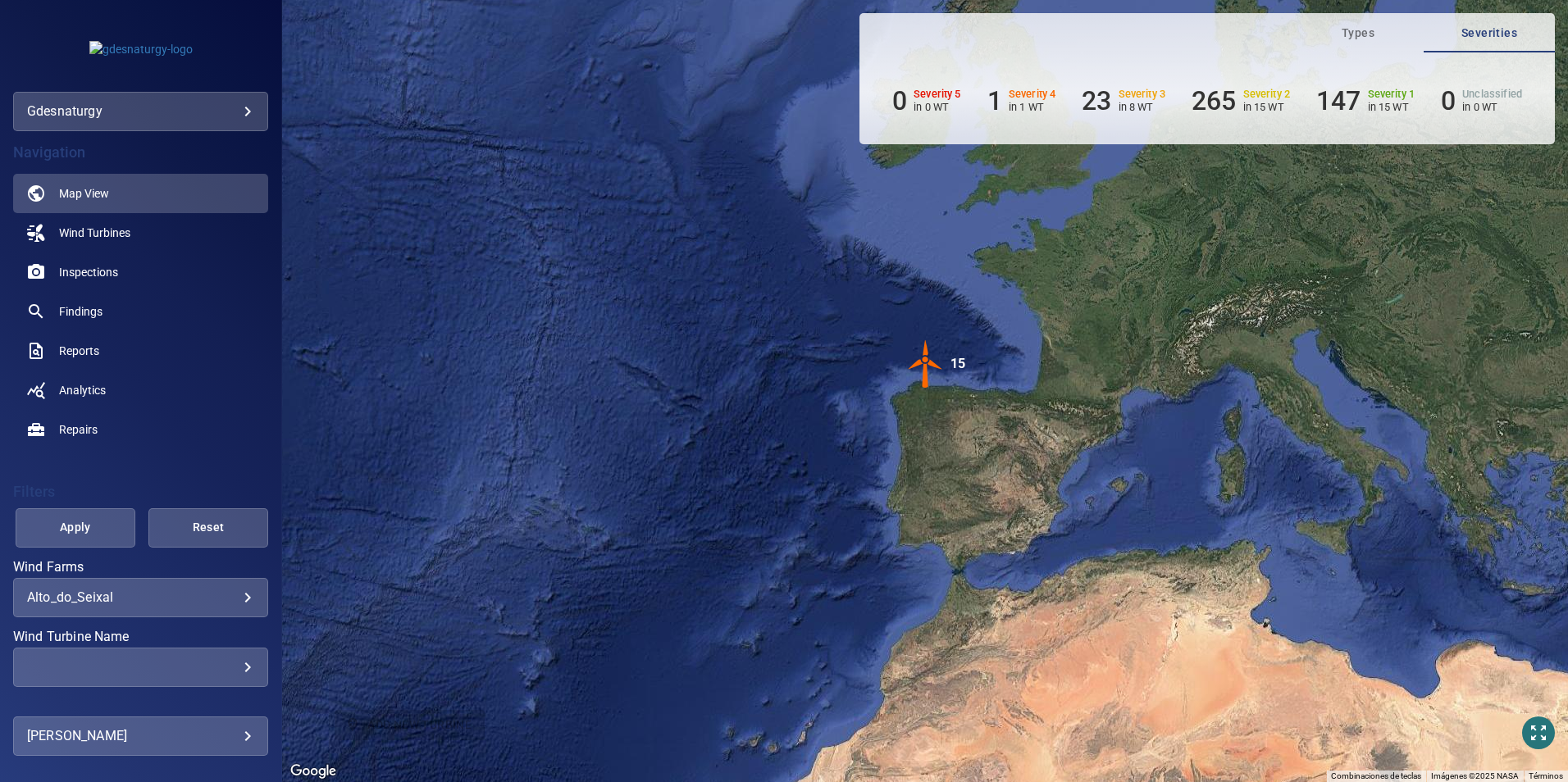
click at [136, 590] on body "**********" at bounding box center [784, 391] width 1568 height 782
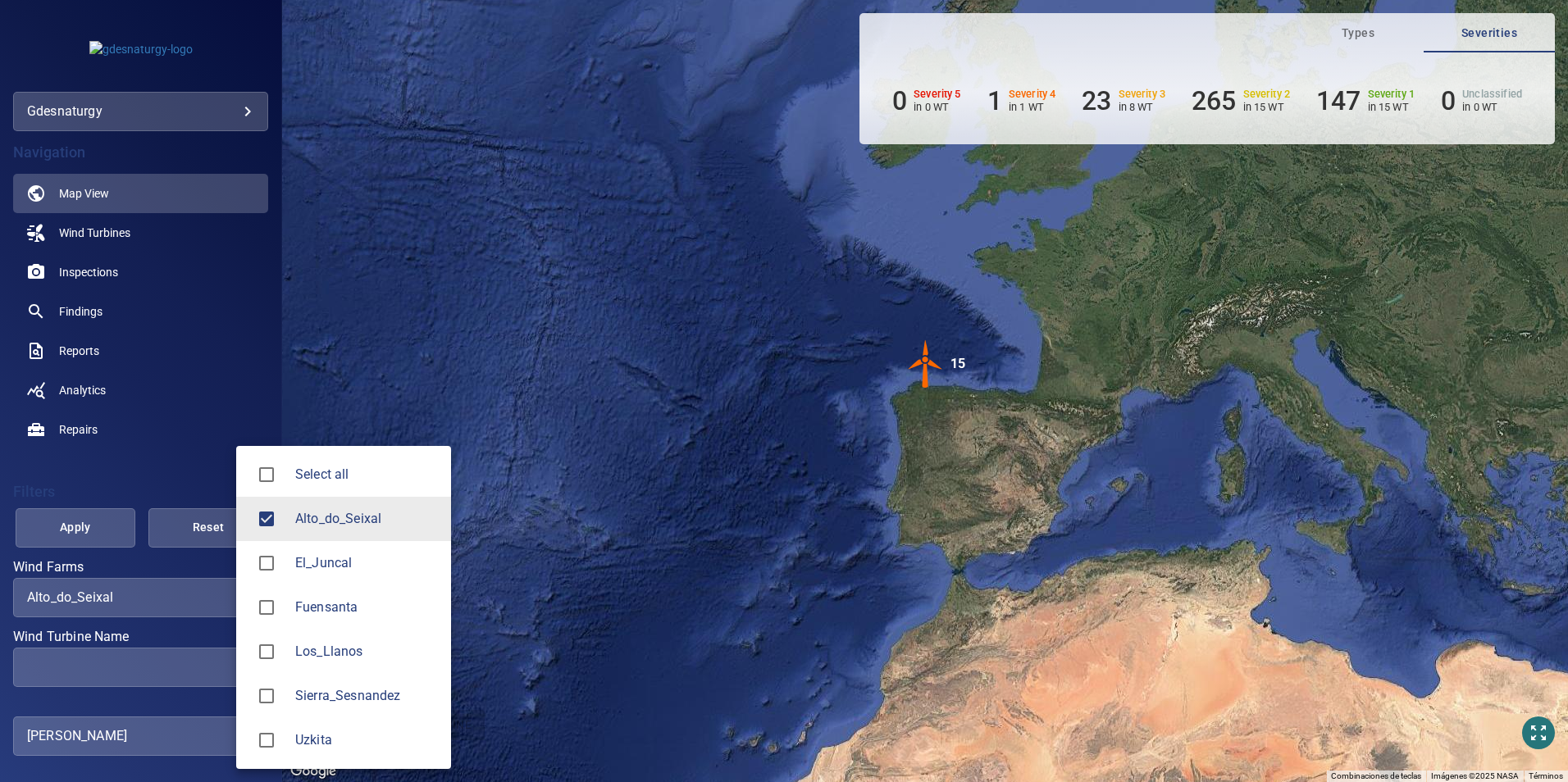
drag, startPoint x: 338, startPoint y: 658, endPoint x: 337, endPoint y: 621, distance: 37.0
click at [341, 657] on span "Los_Llanos" at bounding box center [366, 652] width 143 height 19
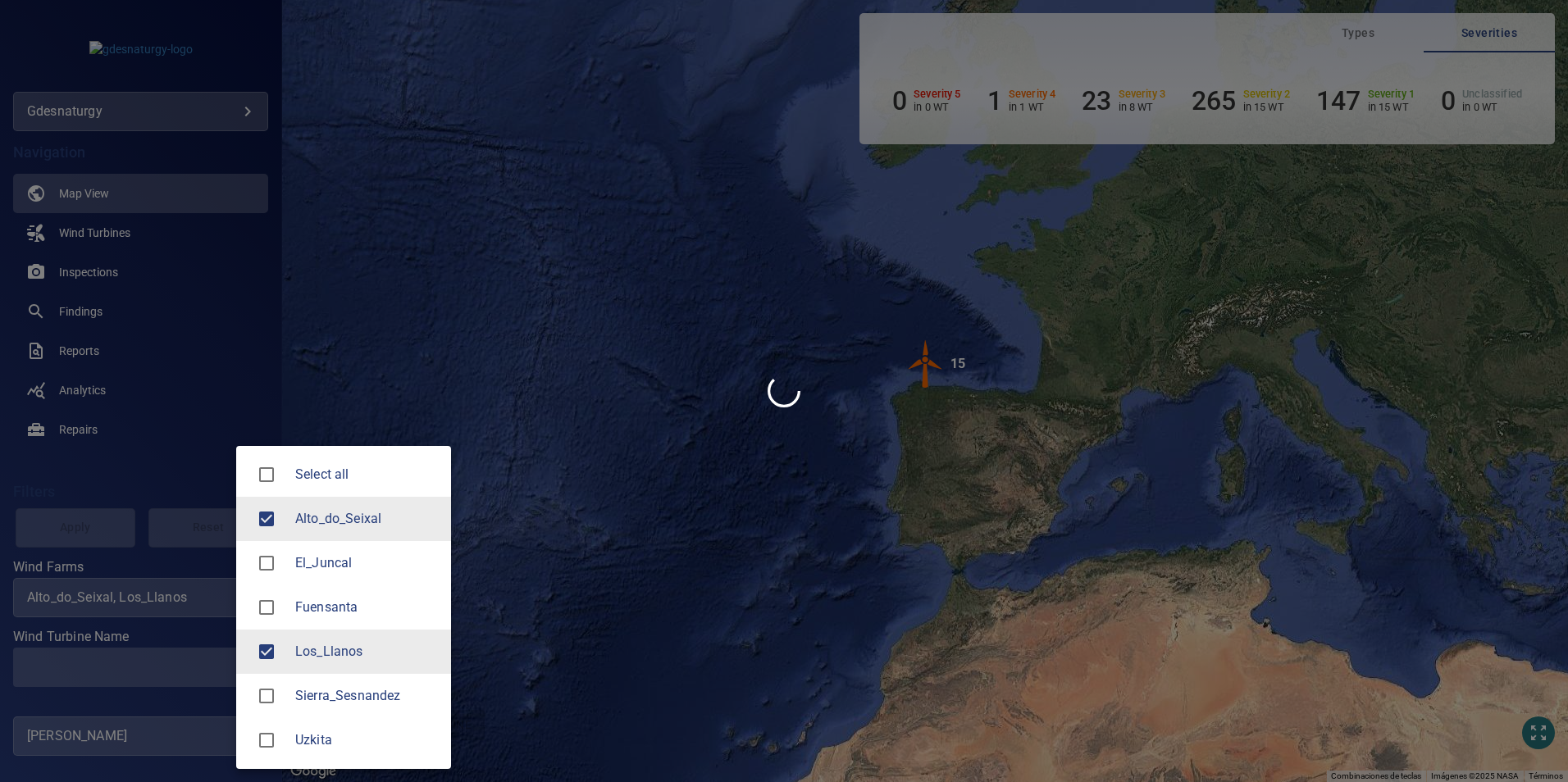
drag, startPoint x: 307, startPoint y: 520, endPoint x: 287, endPoint y: 532, distance: 23.3
click at [302, 525] on span "Alto_do_Seixal" at bounding box center [366, 519] width 143 height 19
type input "**********"
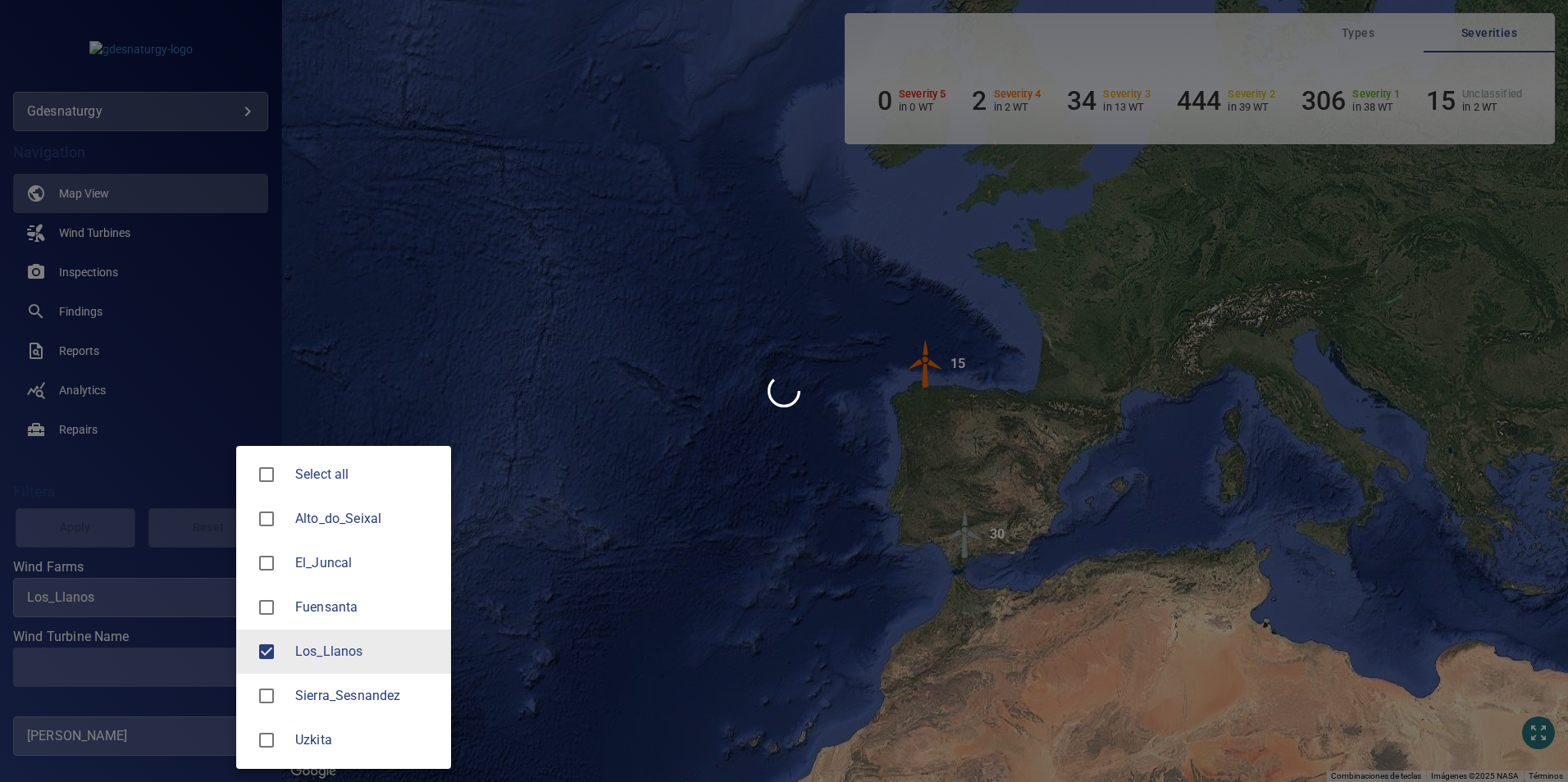
click at [126, 675] on div at bounding box center [784, 391] width 1568 height 782
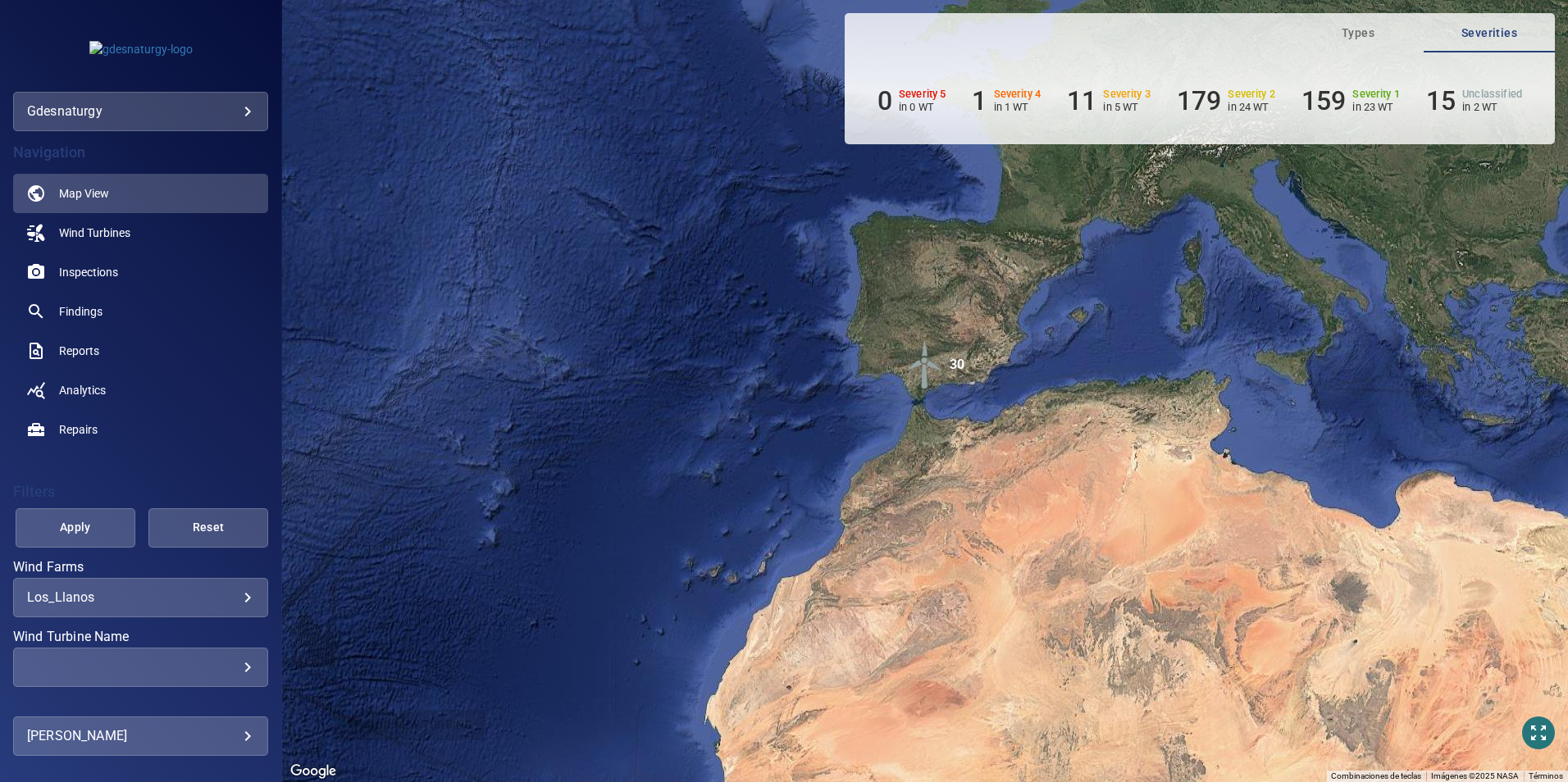
click at [126, 667] on div "​" at bounding box center [141, 667] width 228 height 16
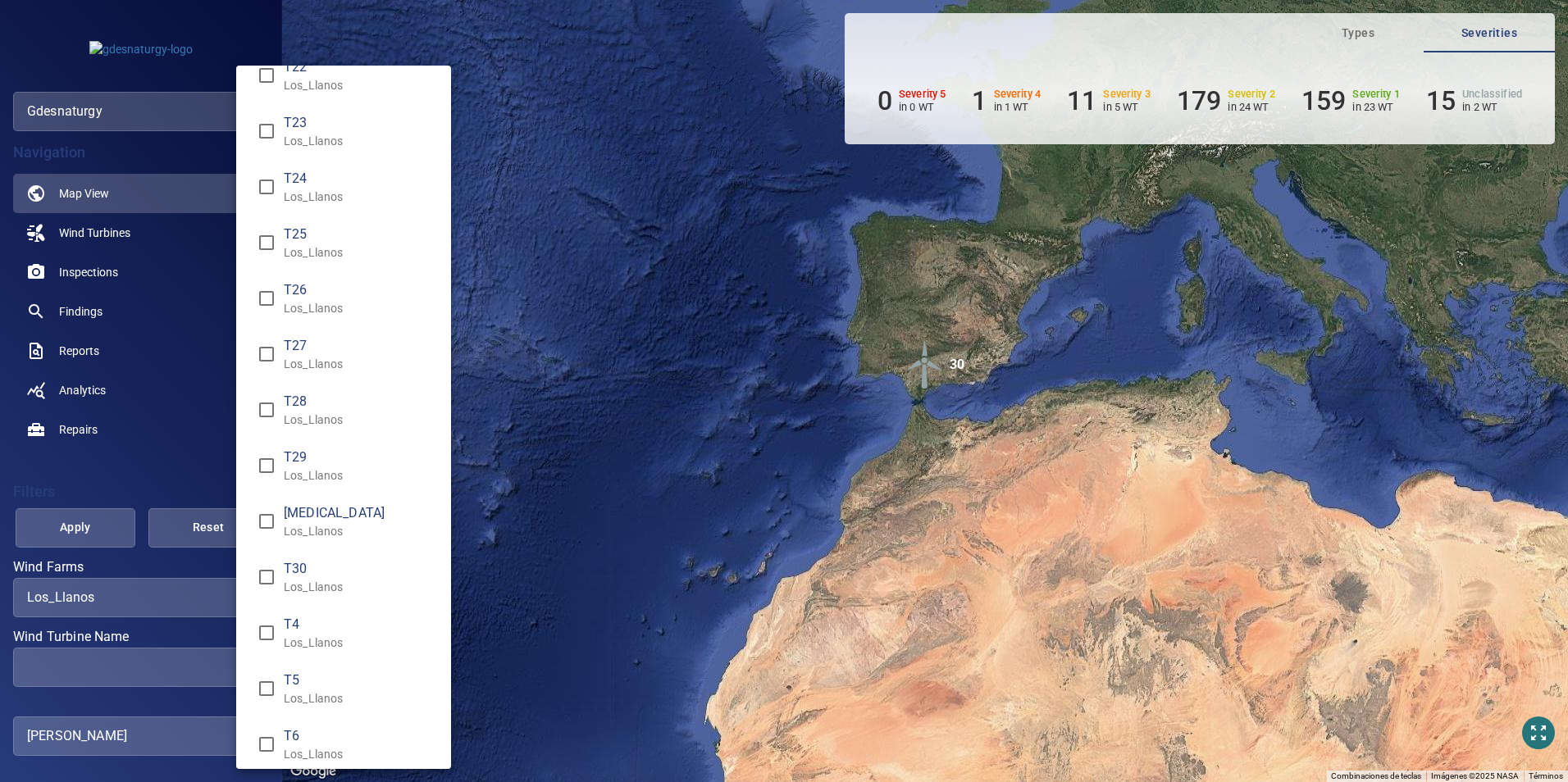
scroll to position [820, 0]
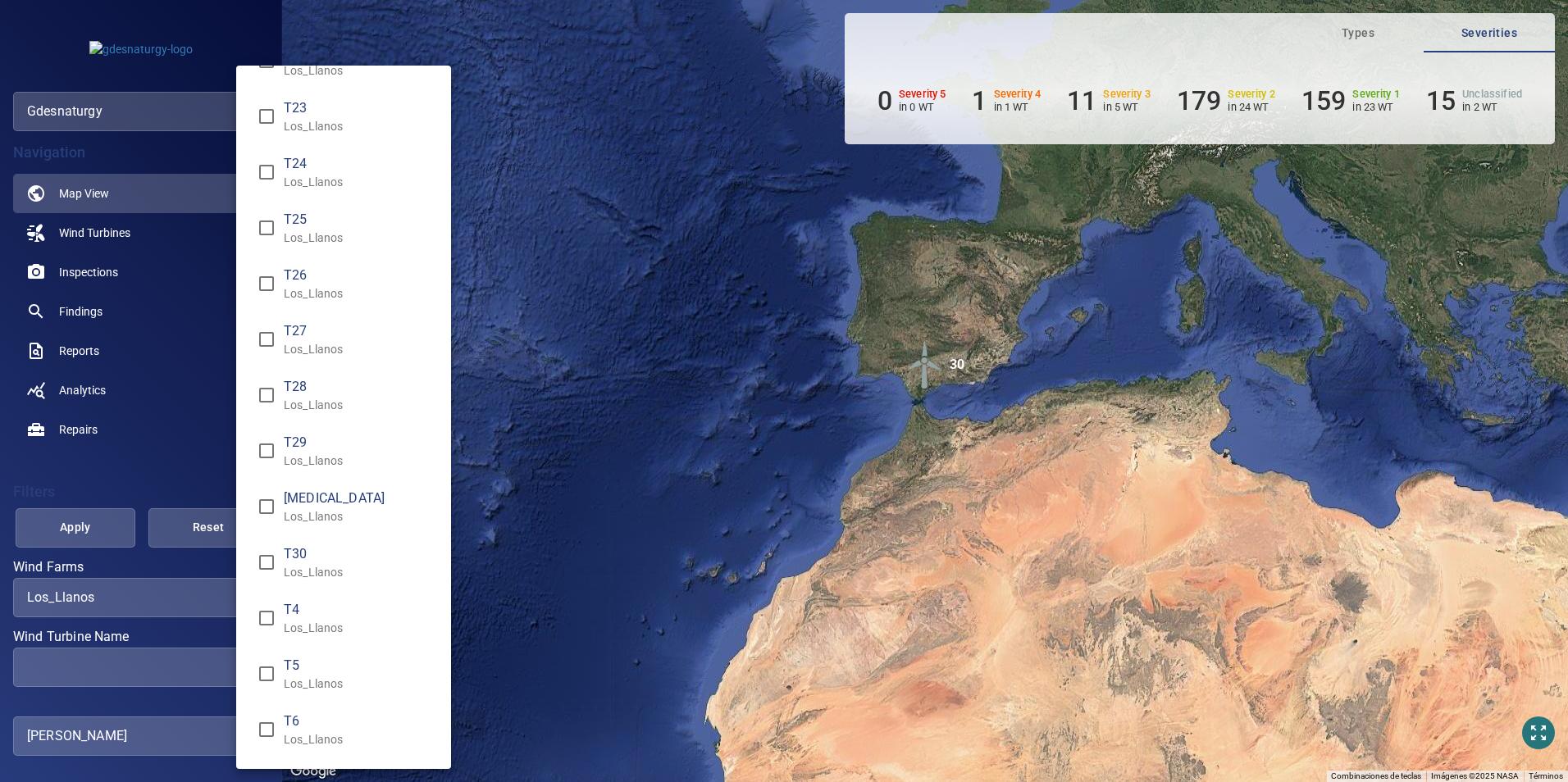
click at [339, 571] on p "Los_Llanos" at bounding box center [360, 572] width 154 height 17
type input "**********"
click at [98, 529] on div "Wind Turbine Name" at bounding box center [784, 391] width 1568 height 782
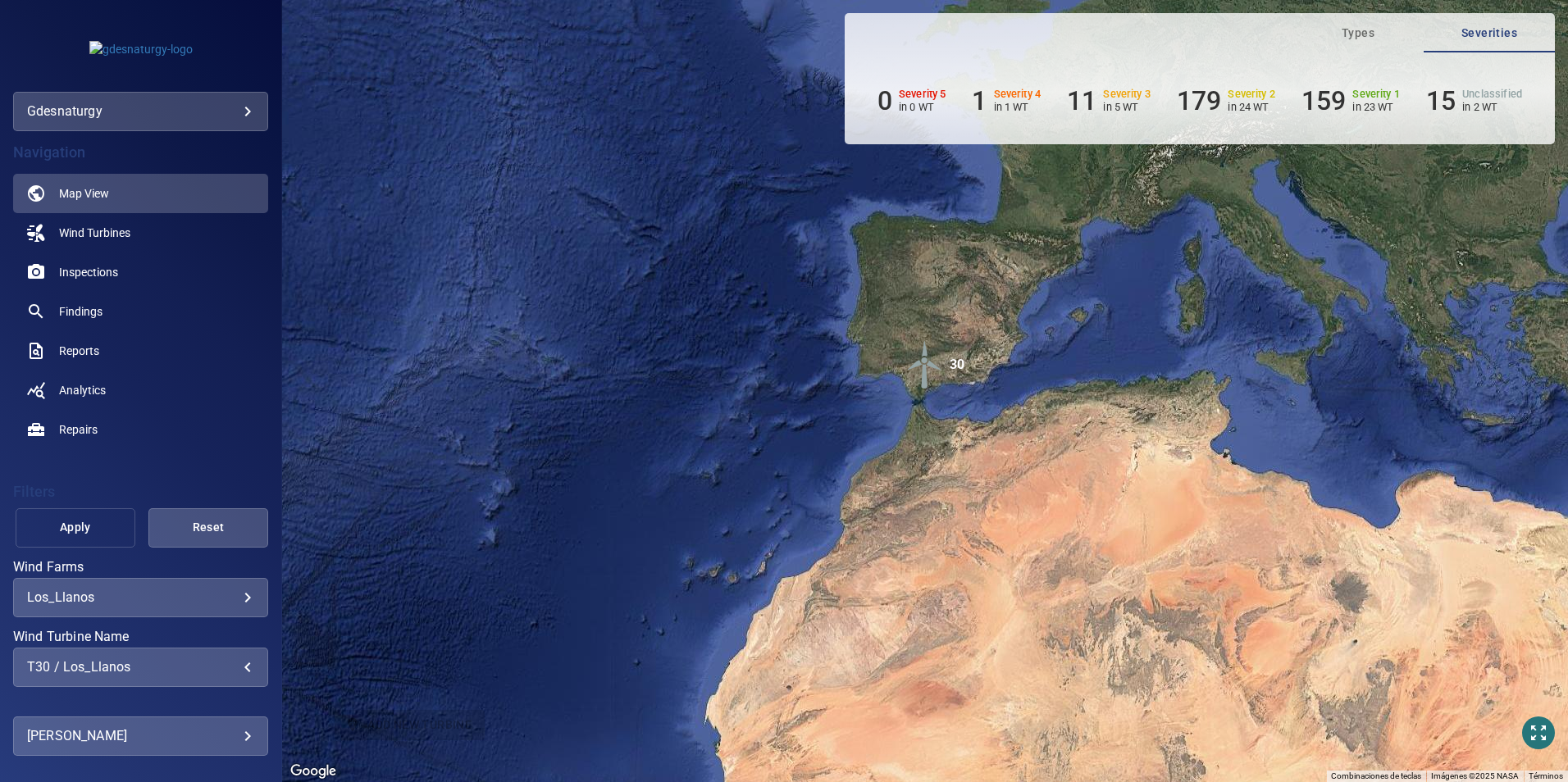
click at [41, 522] on span "Apply" at bounding box center [75, 527] width 79 height 20
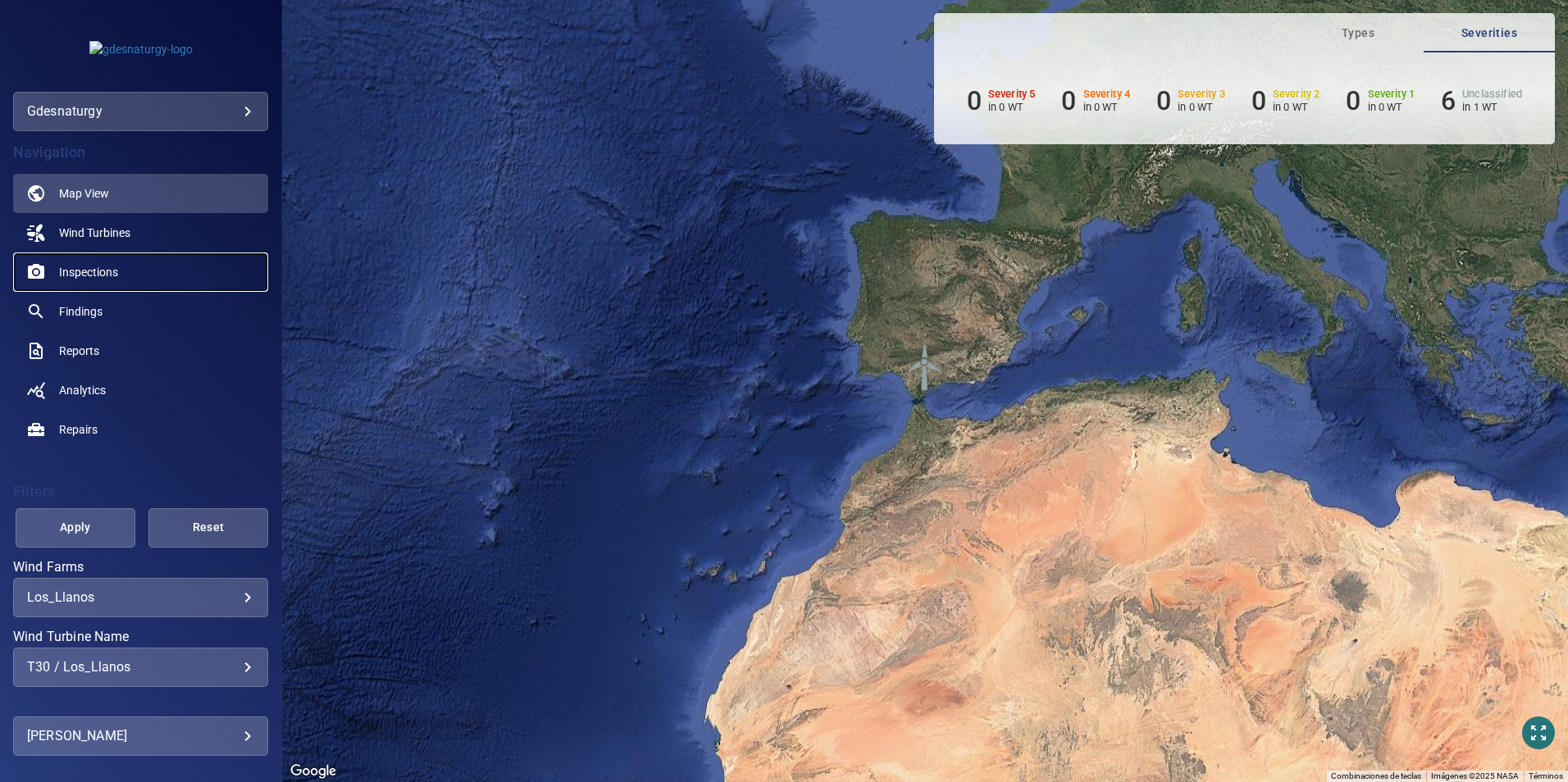
click at [91, 273] on span "Inspections" at bounding box center [88, 272] width 59 height 17
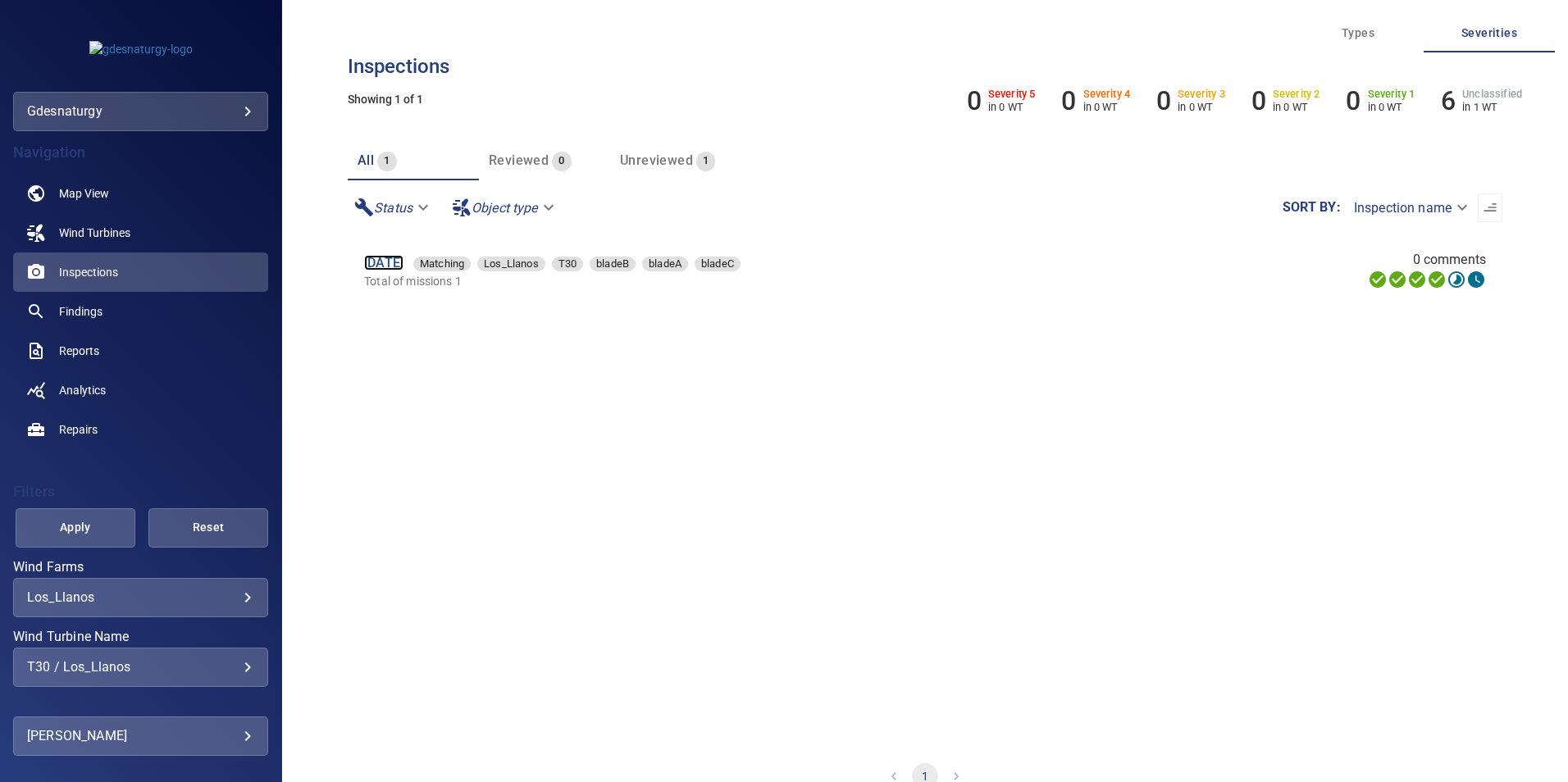
click at [403, 262] on link "[DATE]" at bounding box center [383, 263] width 39 height 16
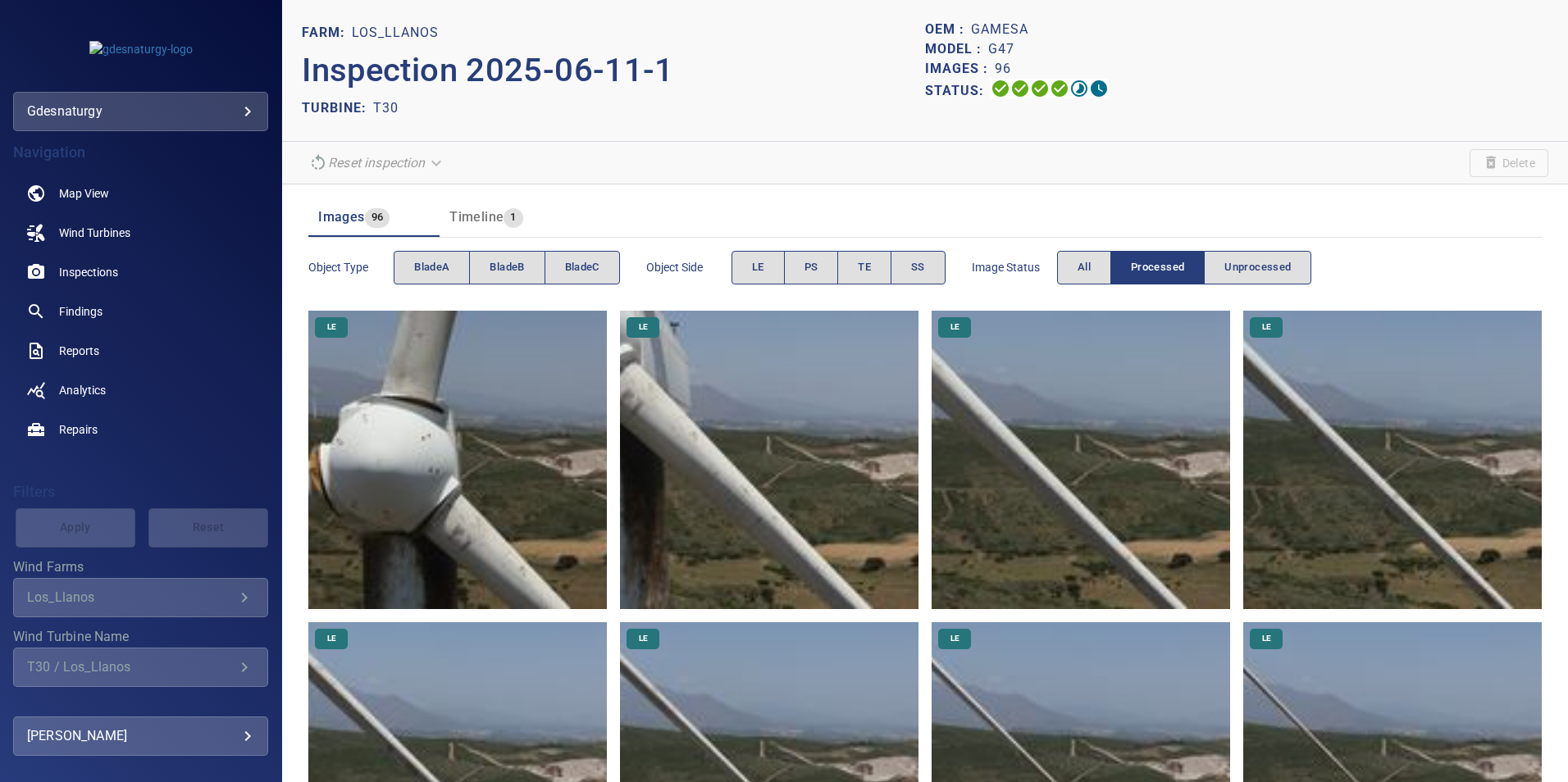
click at [731, 530] on img at bounding box center [769, 459] width 298 height 298
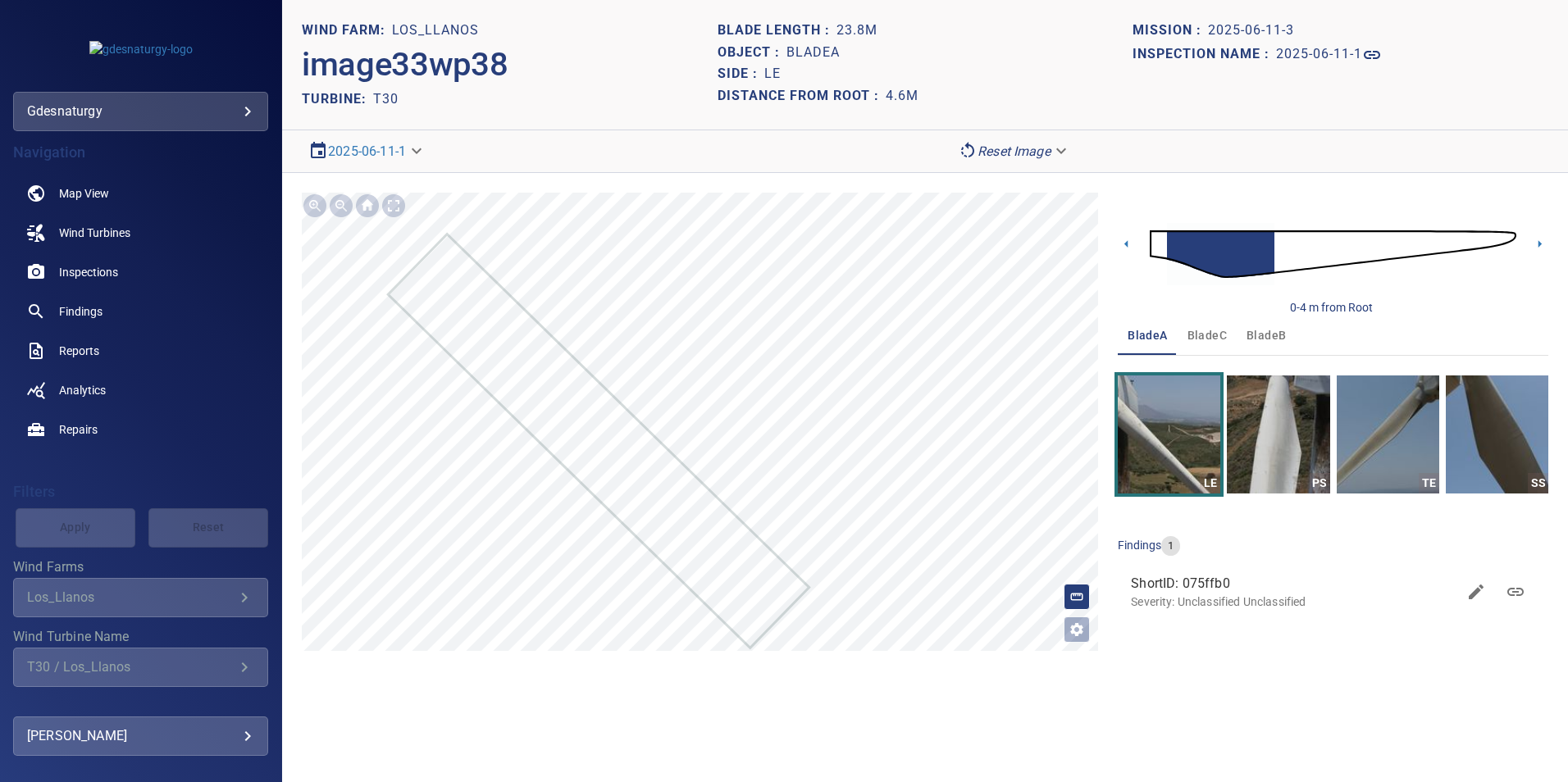
click at [1280, 248] on img at bounding box center [1333, 254] width 367 height 88
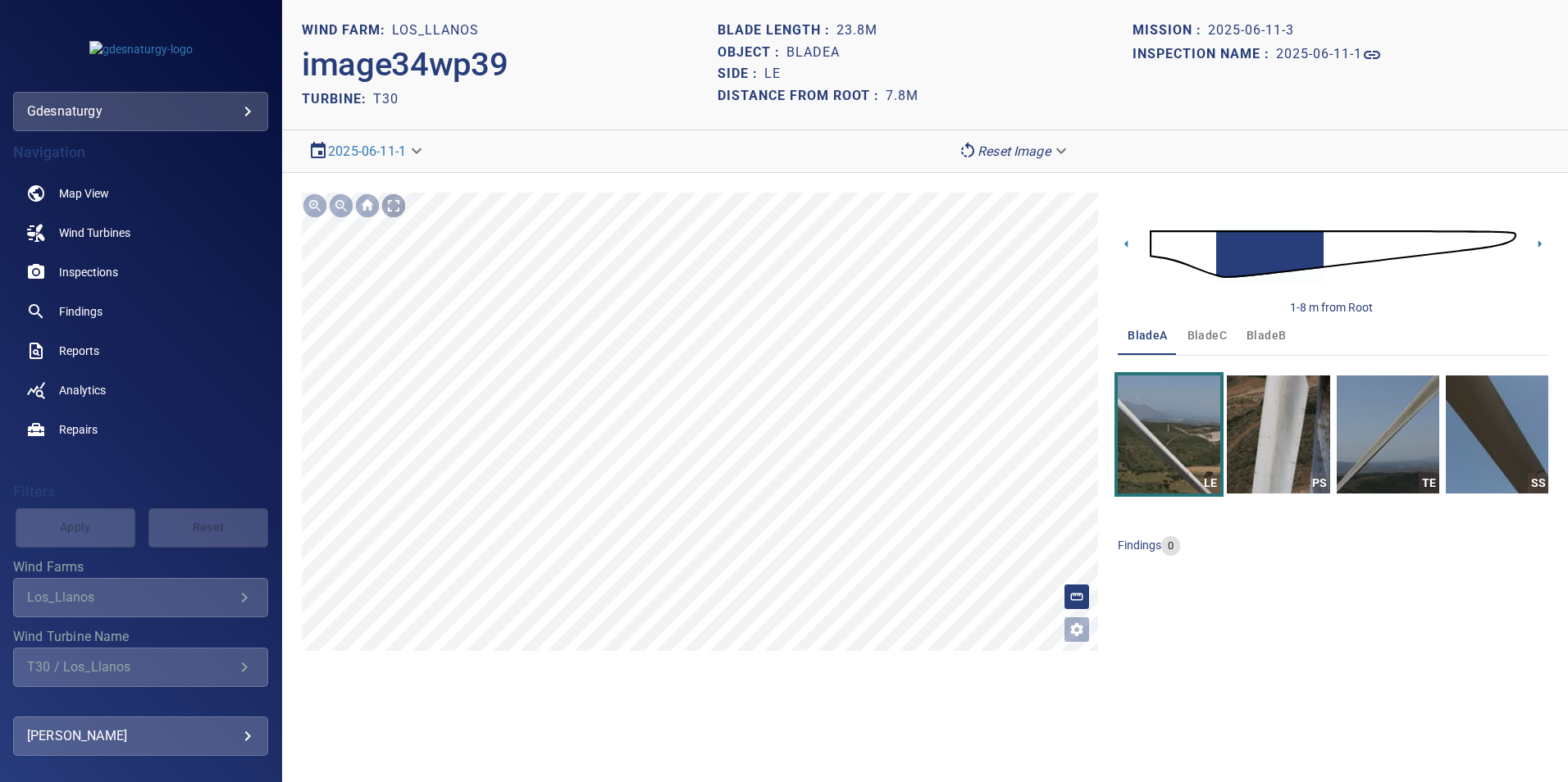
click at [387, 213] on div at bounding box center [394, 206] width 26 height 26
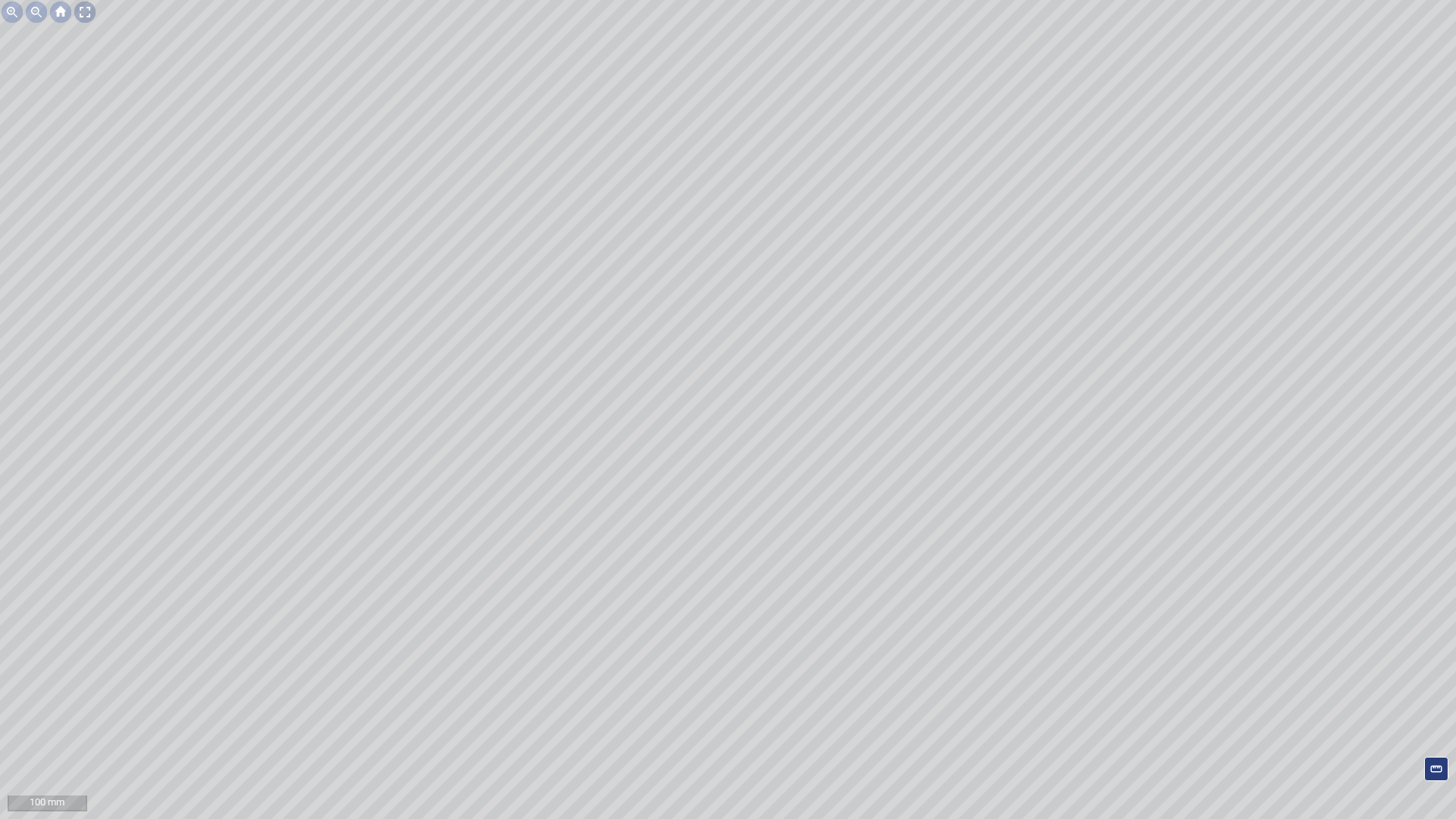
click at [89, 12] on div at bounding box center [85, 12] width 24 height 24
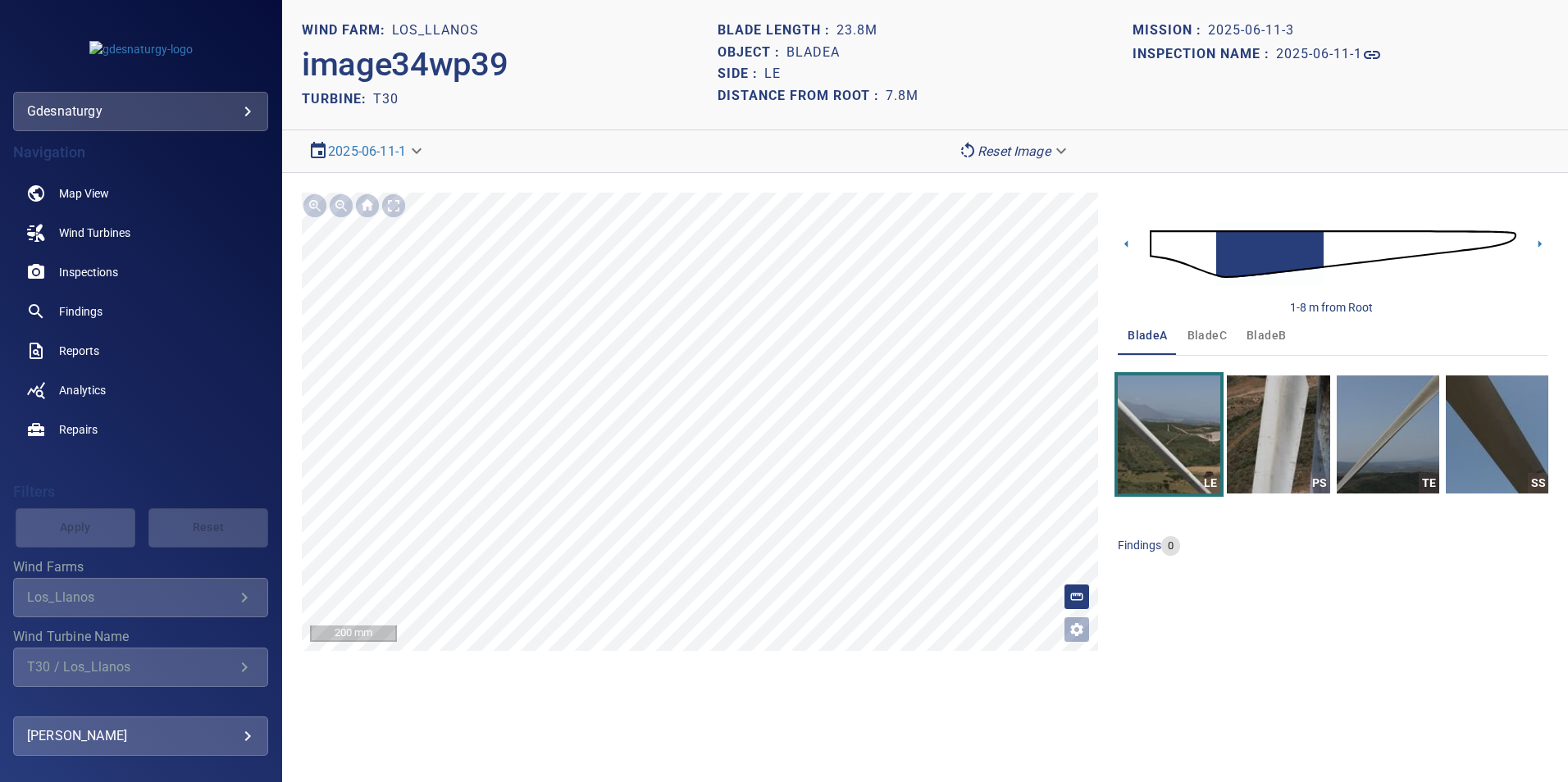
click at [1328, 255] on img at bounding box center [1333, 254] width 367 height 88
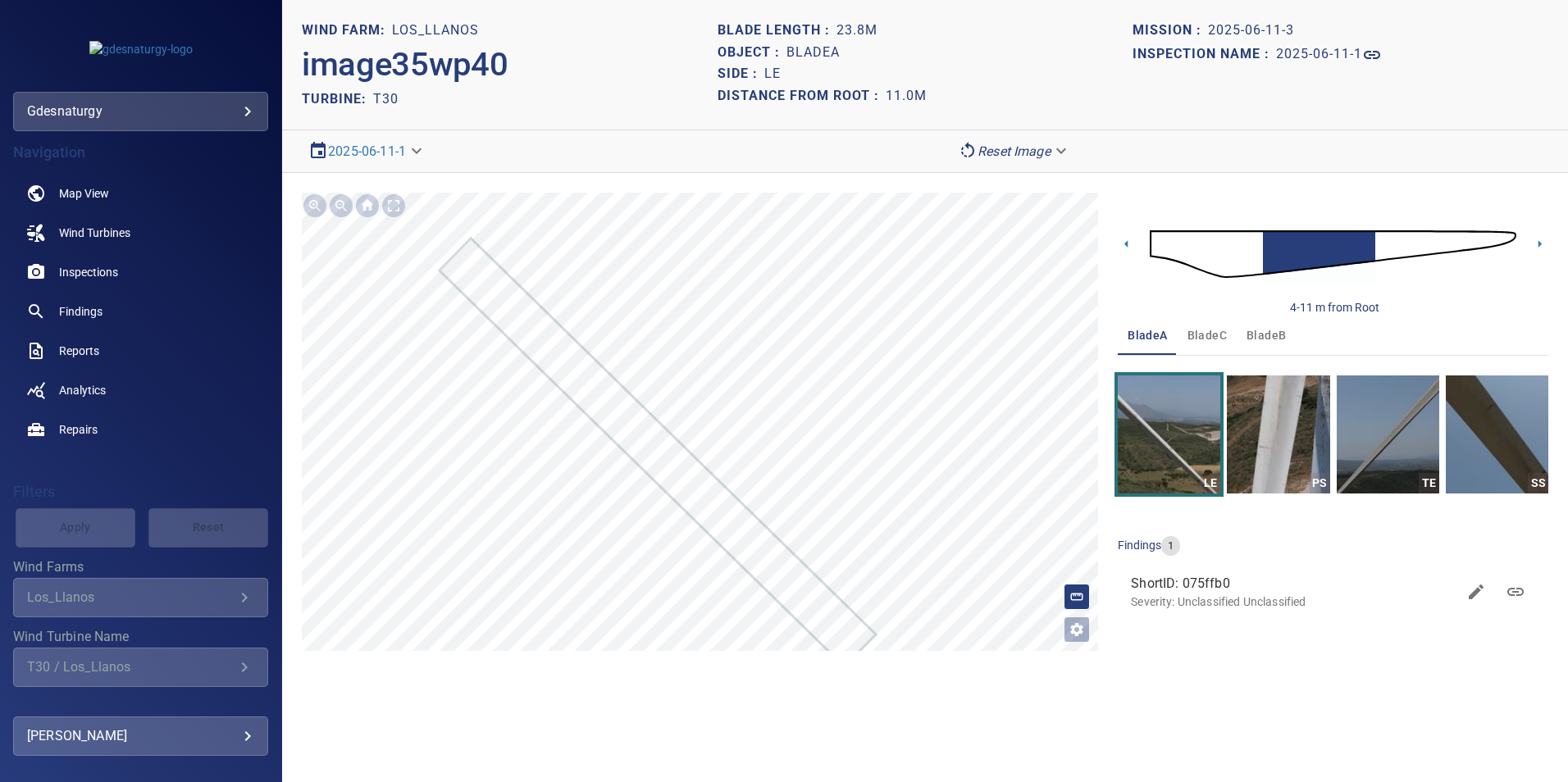
click at [1437, 248] on img at bounding box center [1333, 254] width 367 height 88
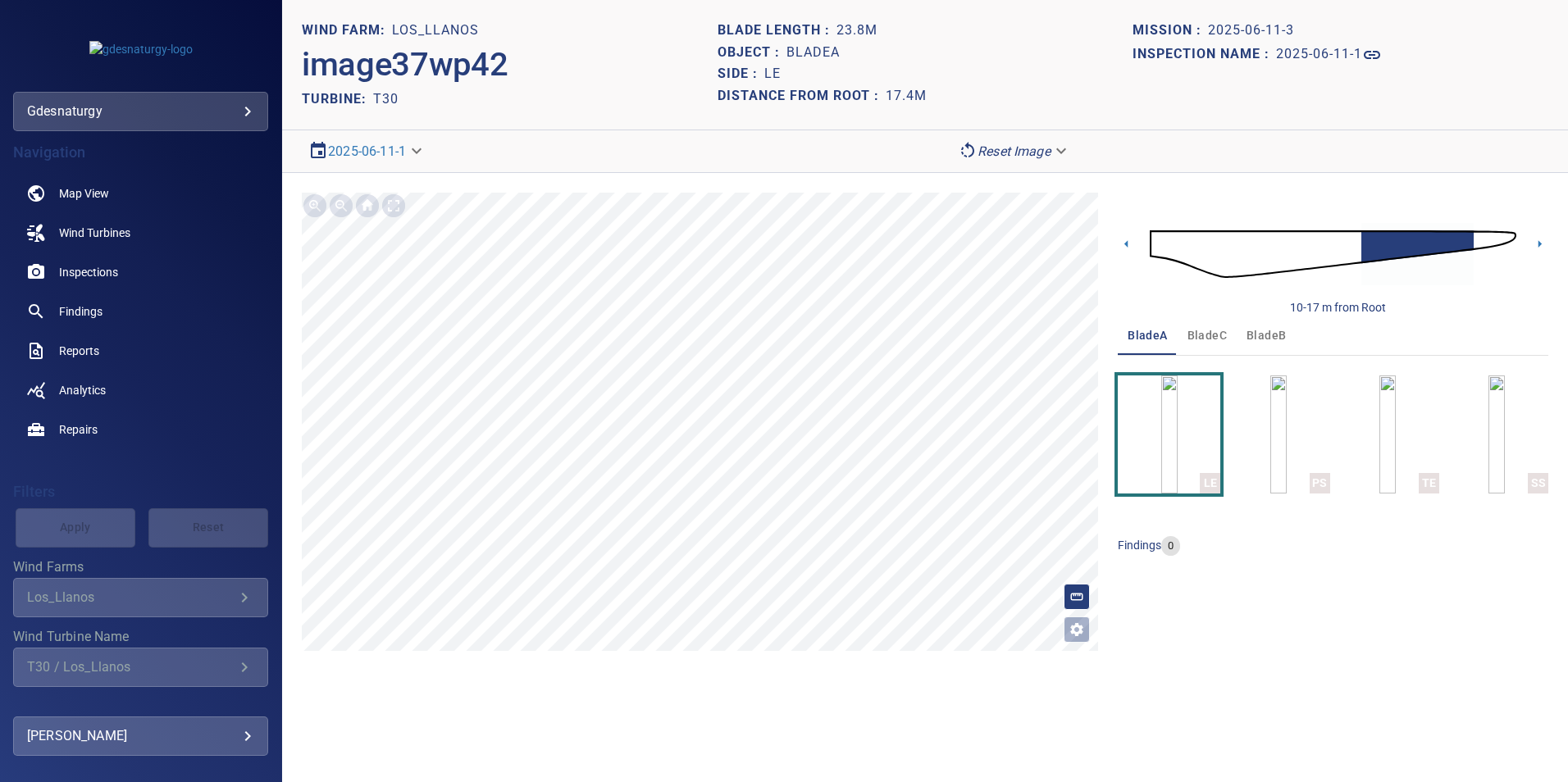
click at [1343, 242] on img at bounding box center [1333, 254] width 367 height 88
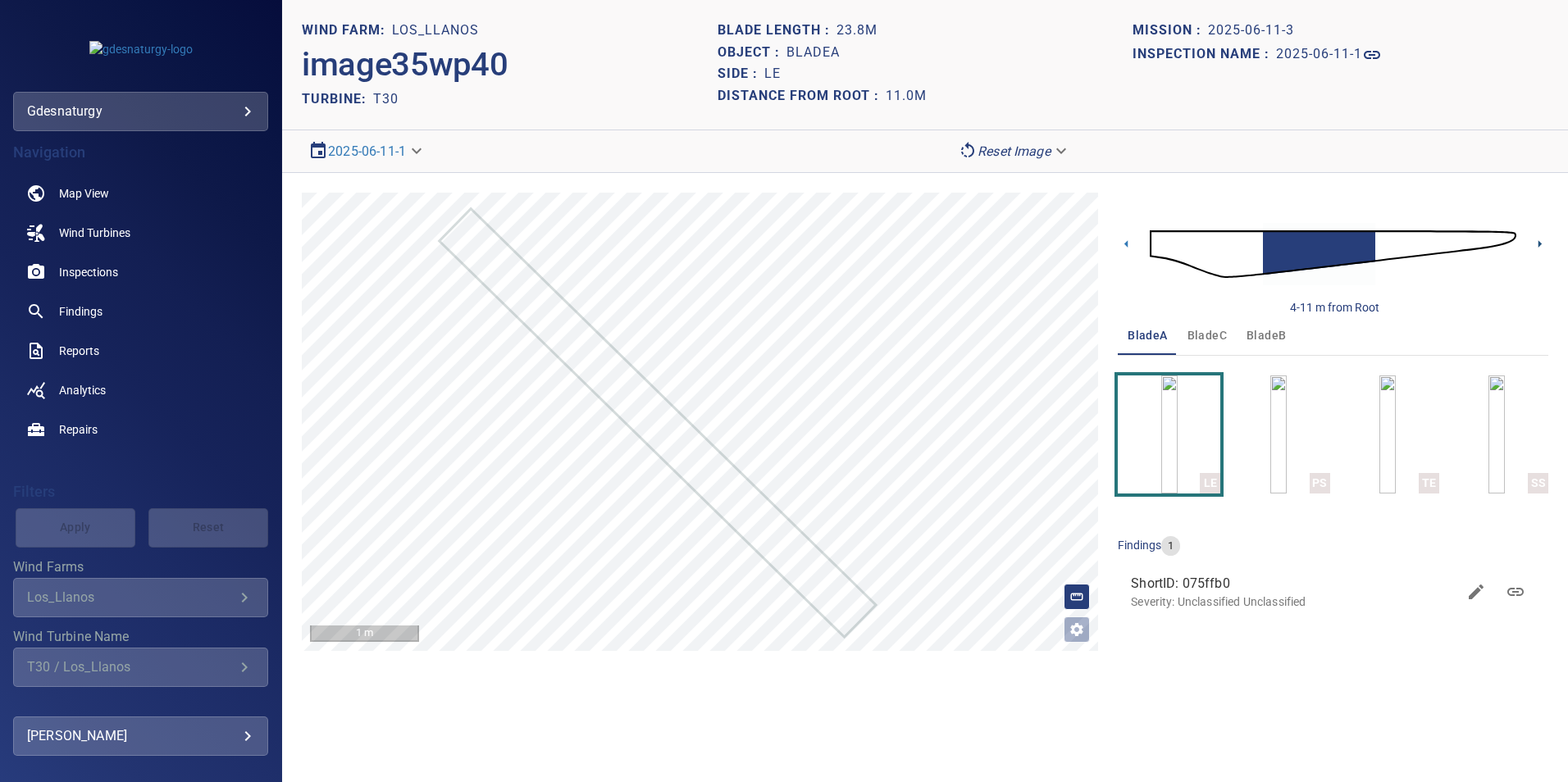
click at [1536, 239] on icon at bounding box center [1540, 244] width 18 height 17
click at [1537, 244] on icon at bounding box center [1540, 244] width 18 height 17
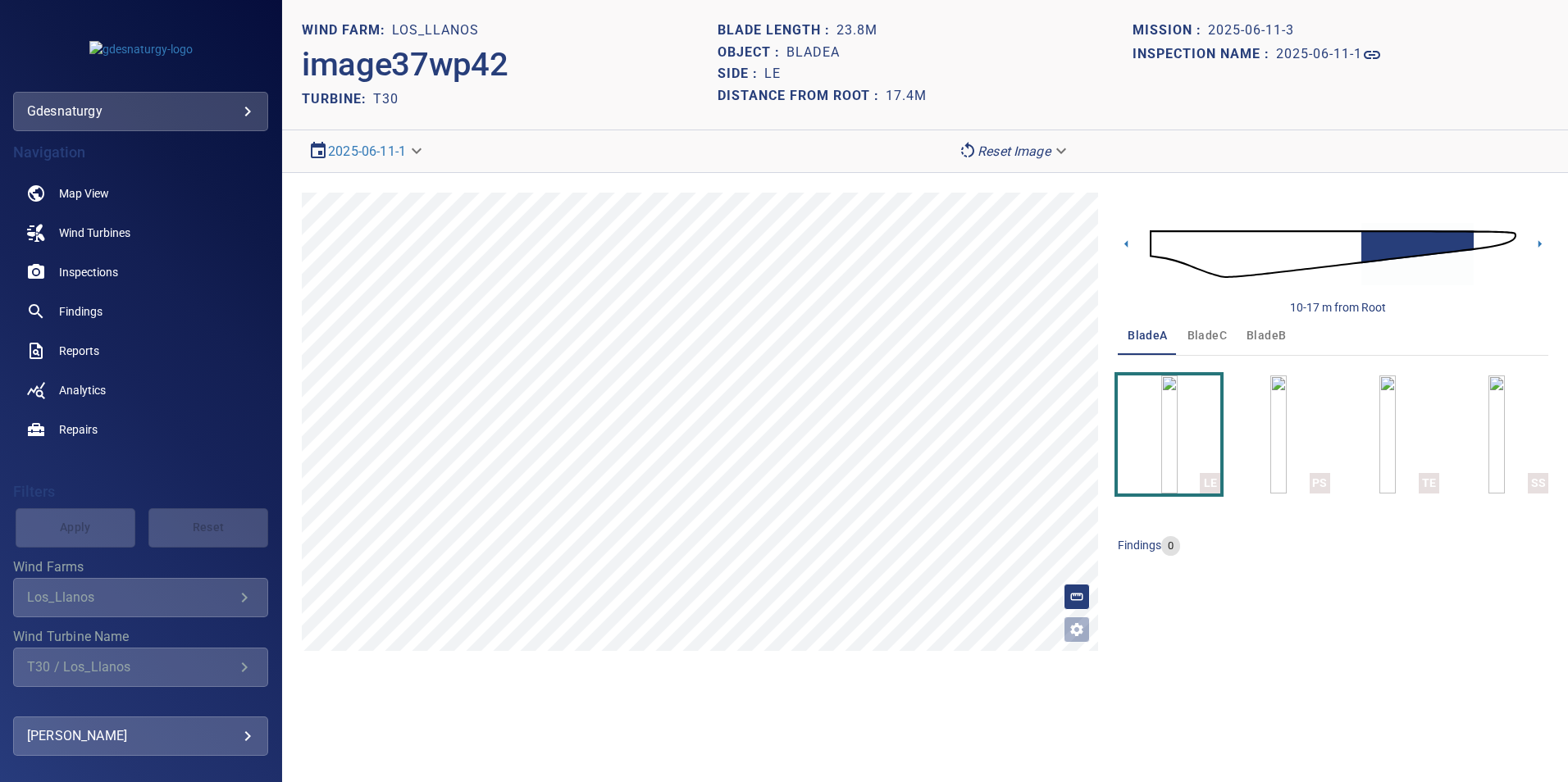
click at [1351, 242] on img at bounding box center [1333, 254] width 367 height 88
click at [1429, 250] on img at bounding box center [1333, 254] width 367 height 88
click at [1488, 456] on img "button" at bounding box center [1496, 434] width 17 height 118
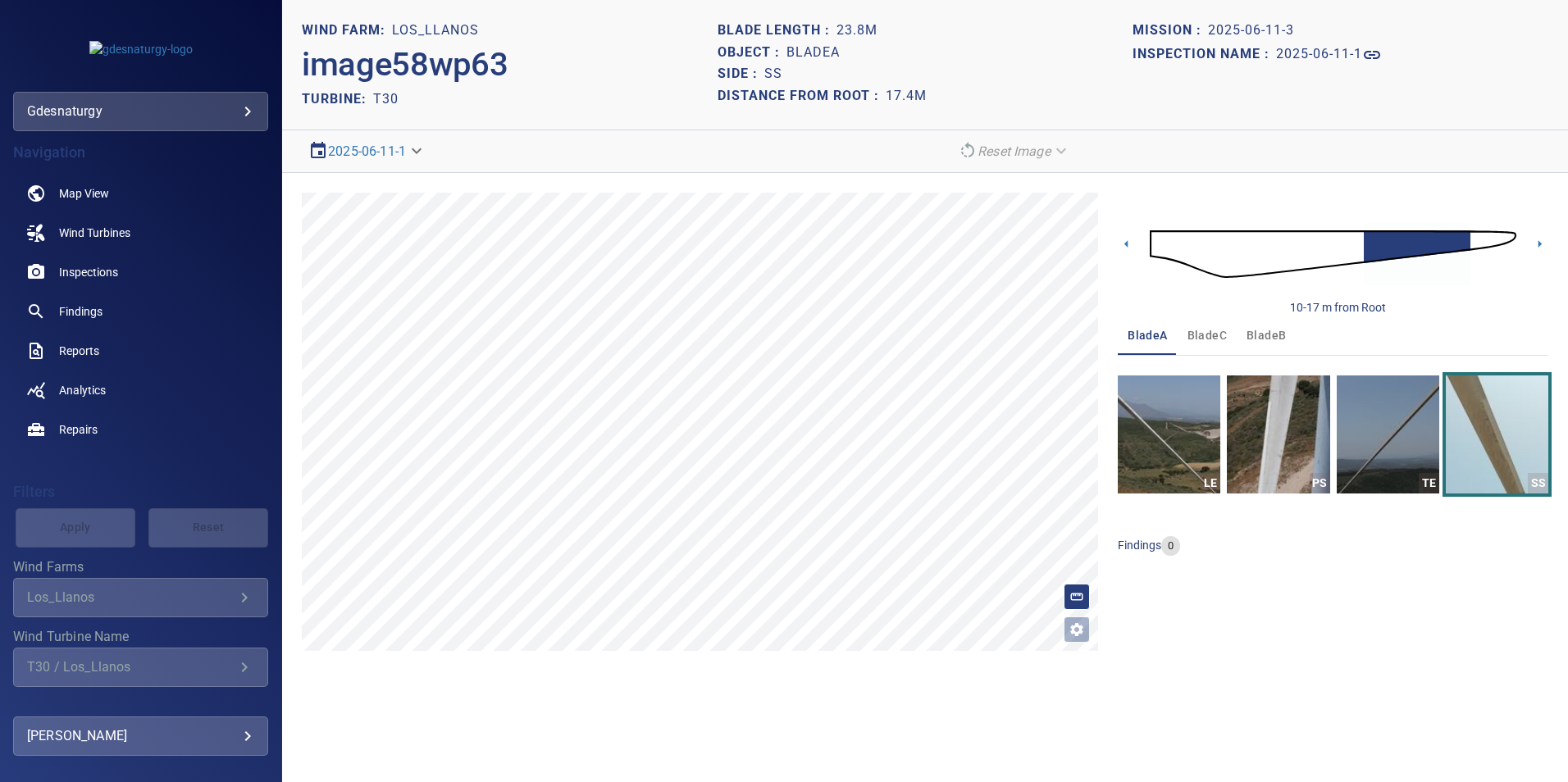
drag, startPoint x: 1346, startPoint y: 242, endPoint x: 1333, endPoint y: 256, distance: 19.1
click at [1346, 242] on img at bounding box center [1333, 254] width 367 height 88
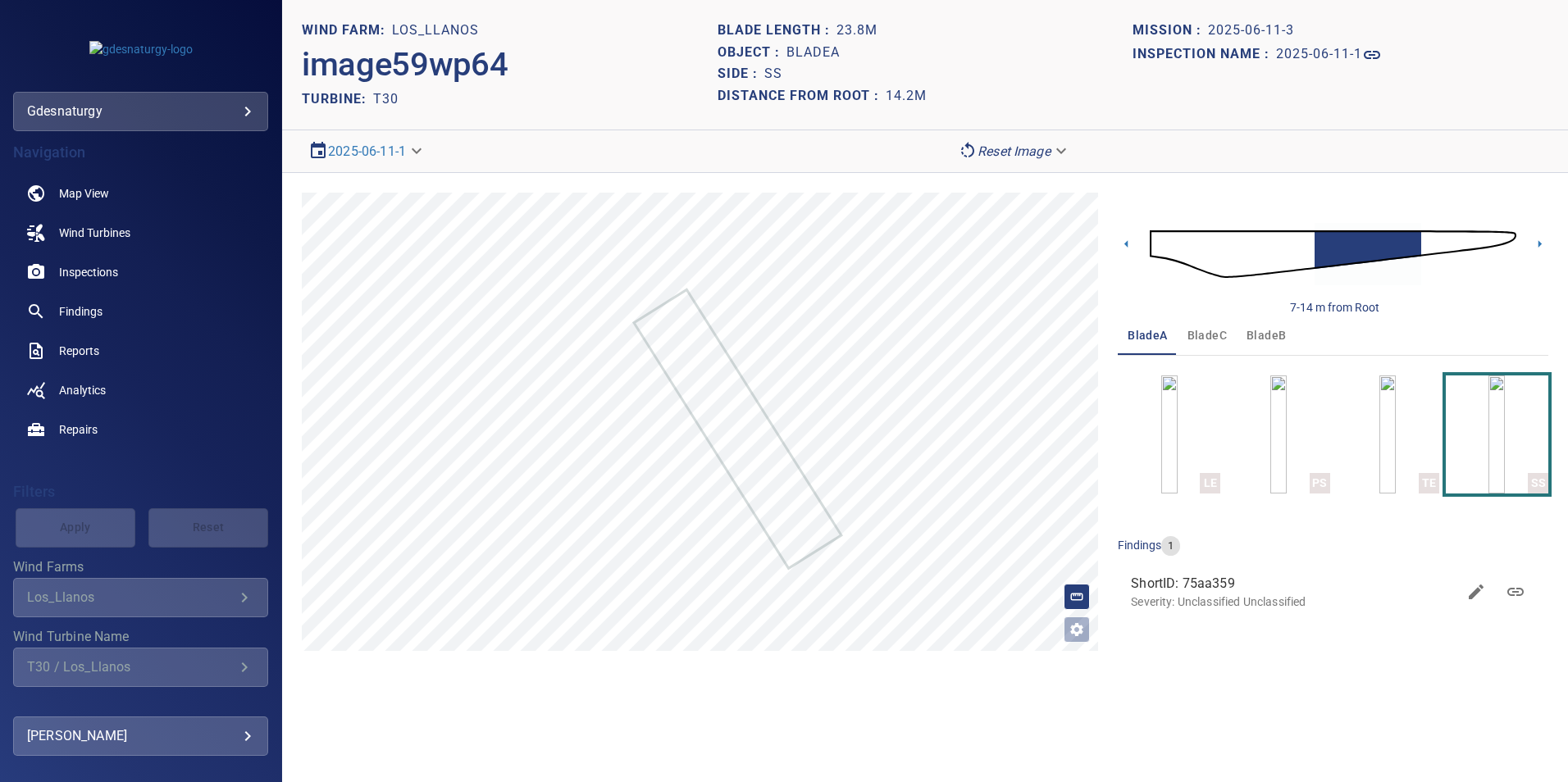
click at [1426, 241] on img at bounding box center [1333, 254] width 367 height 88
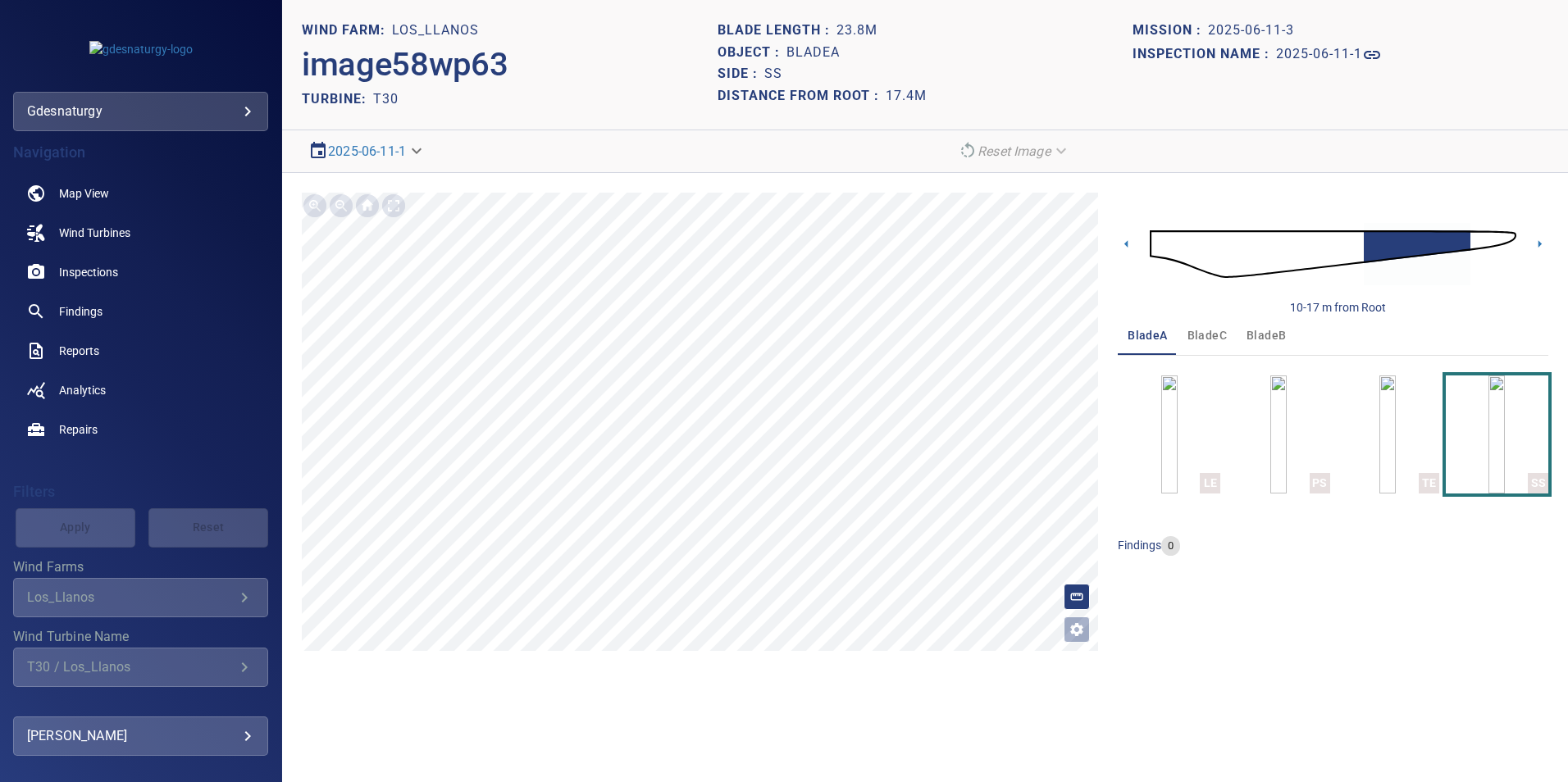
click at [1348, 251] on img at bounding box center [1333, 254] width 367 height 88
click at [1538, 242] on icon at bounding box center [1540, 244] width 4 height 7
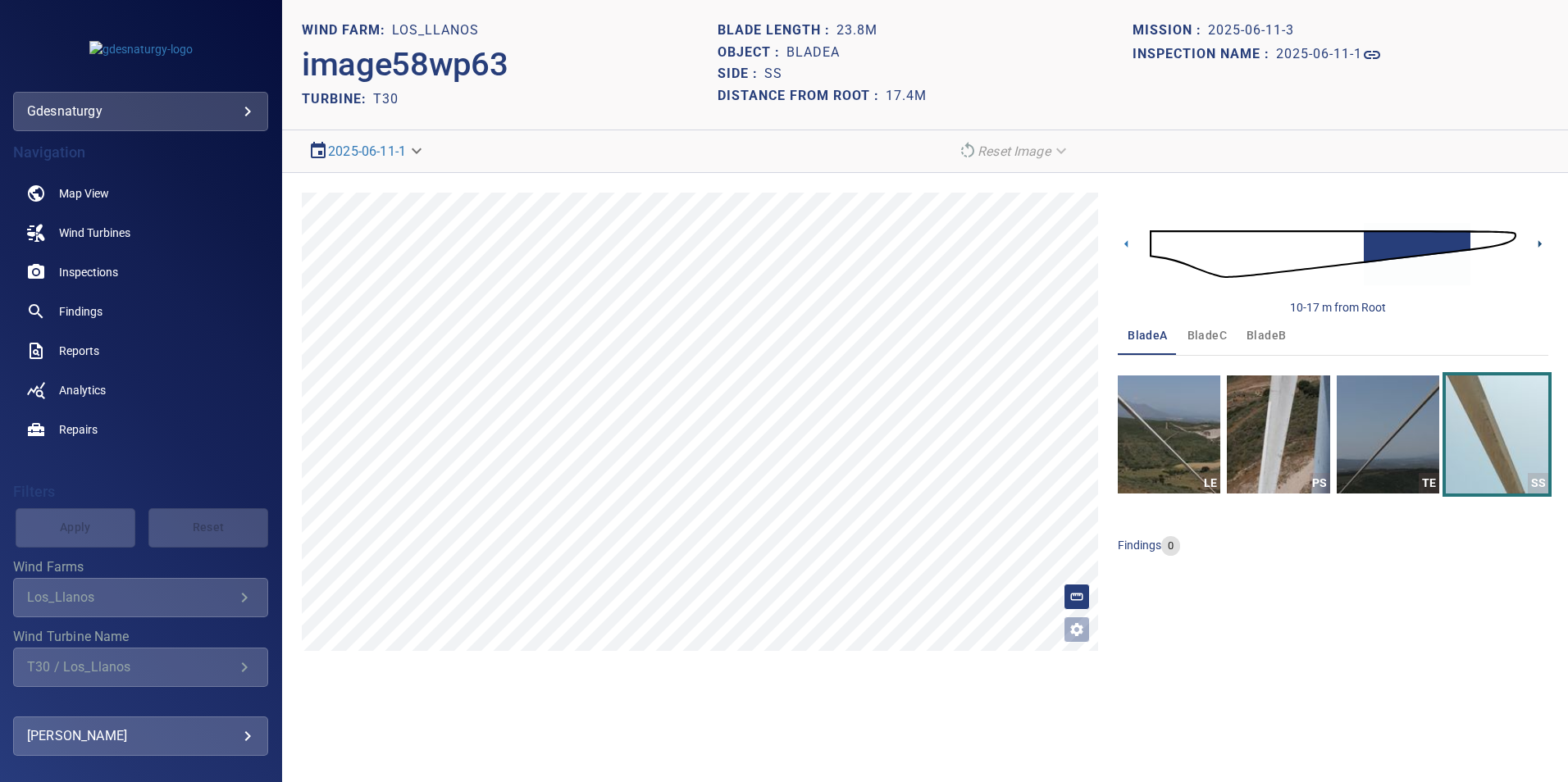
click at [1533, 242] on icon at bounding box center [1540, 244] width 18 height 17
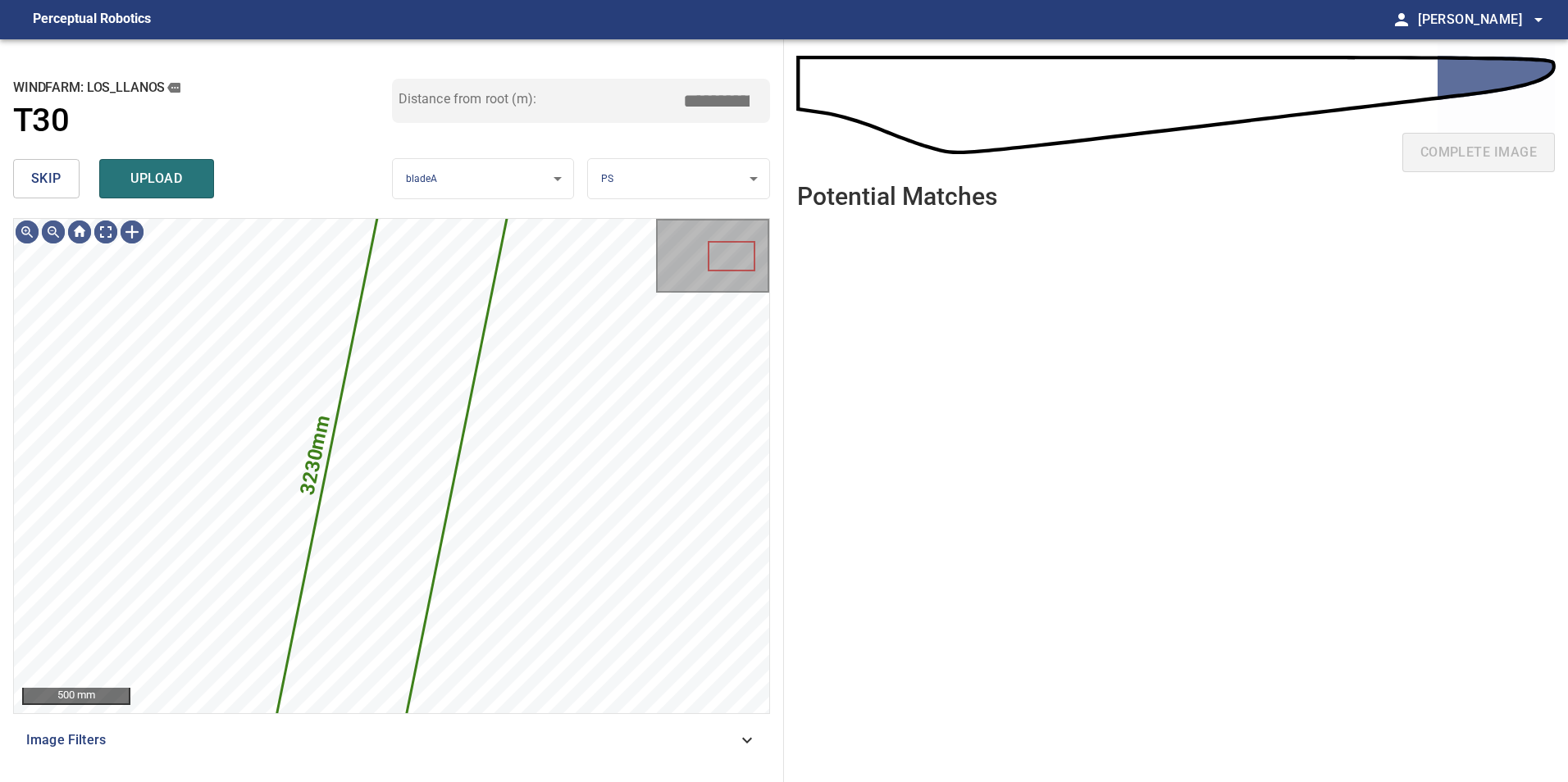
click at [63, 190] on button "skip" at bounding box center [46, 178] width 66 height 39
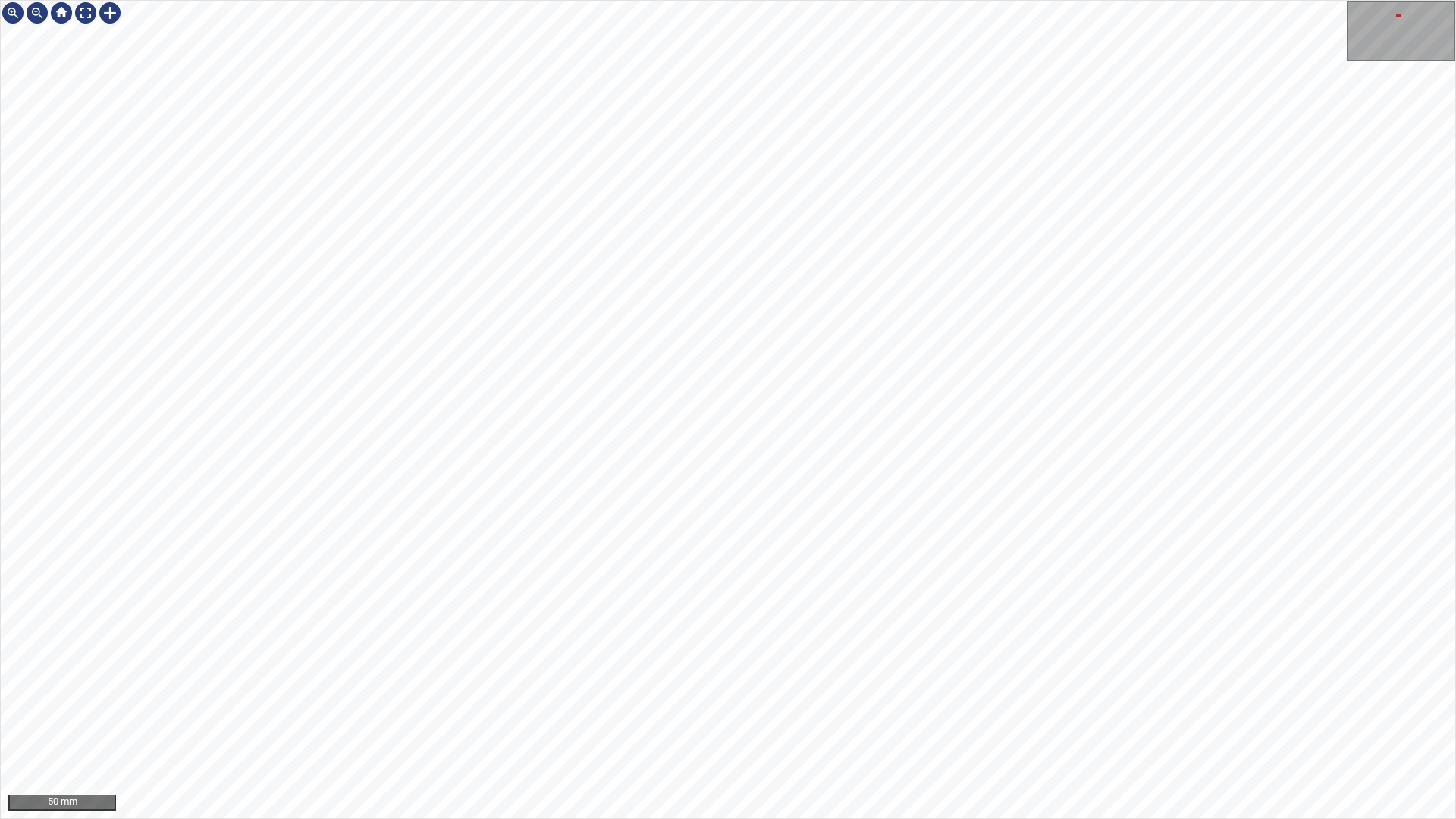
click at [772, 515] on div "50 mm" at bounding box center [728, 410] width 1456 height 819
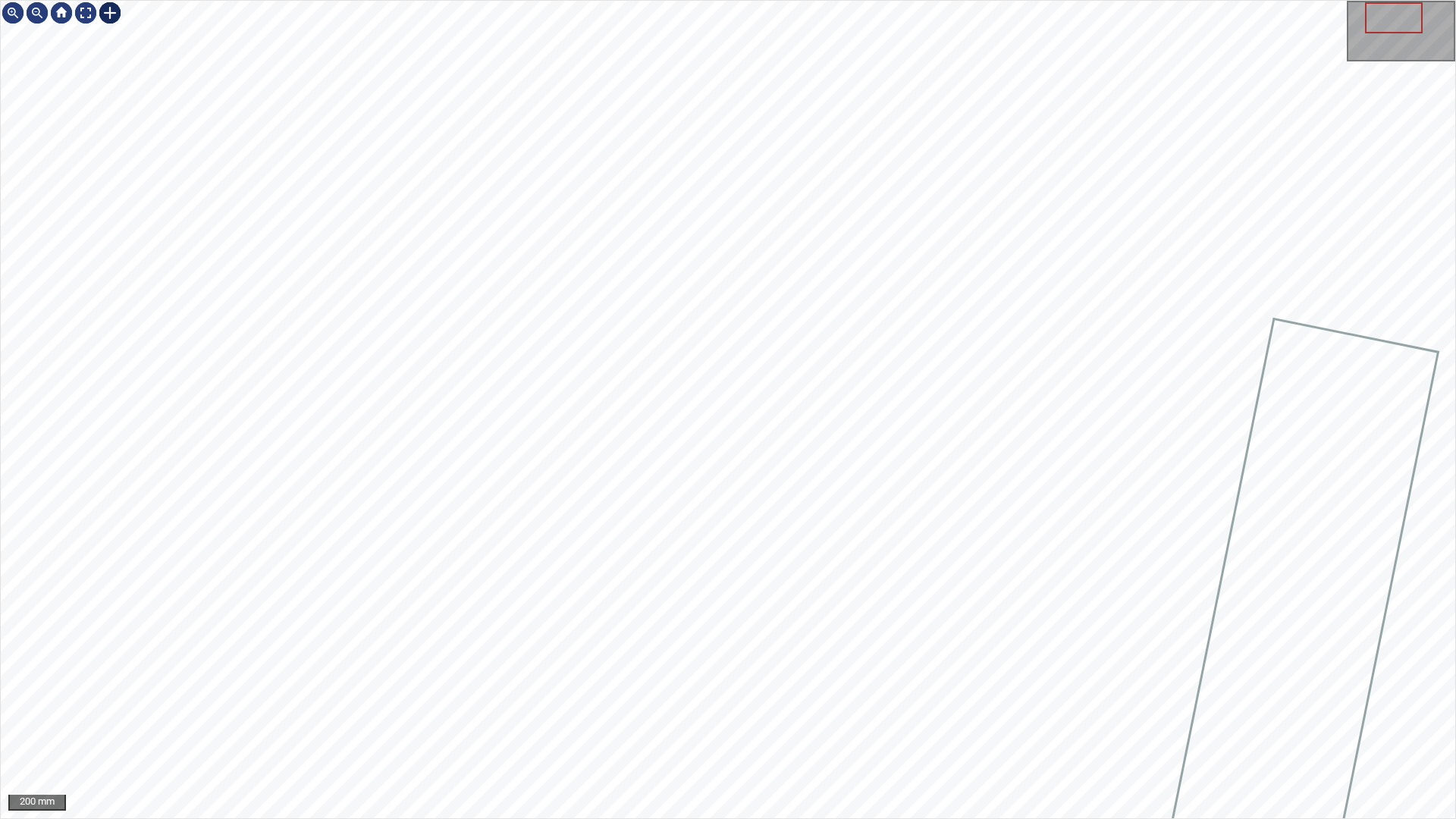
click at [101, 6] on div at bounding box center [110, 13] width 24 height 24
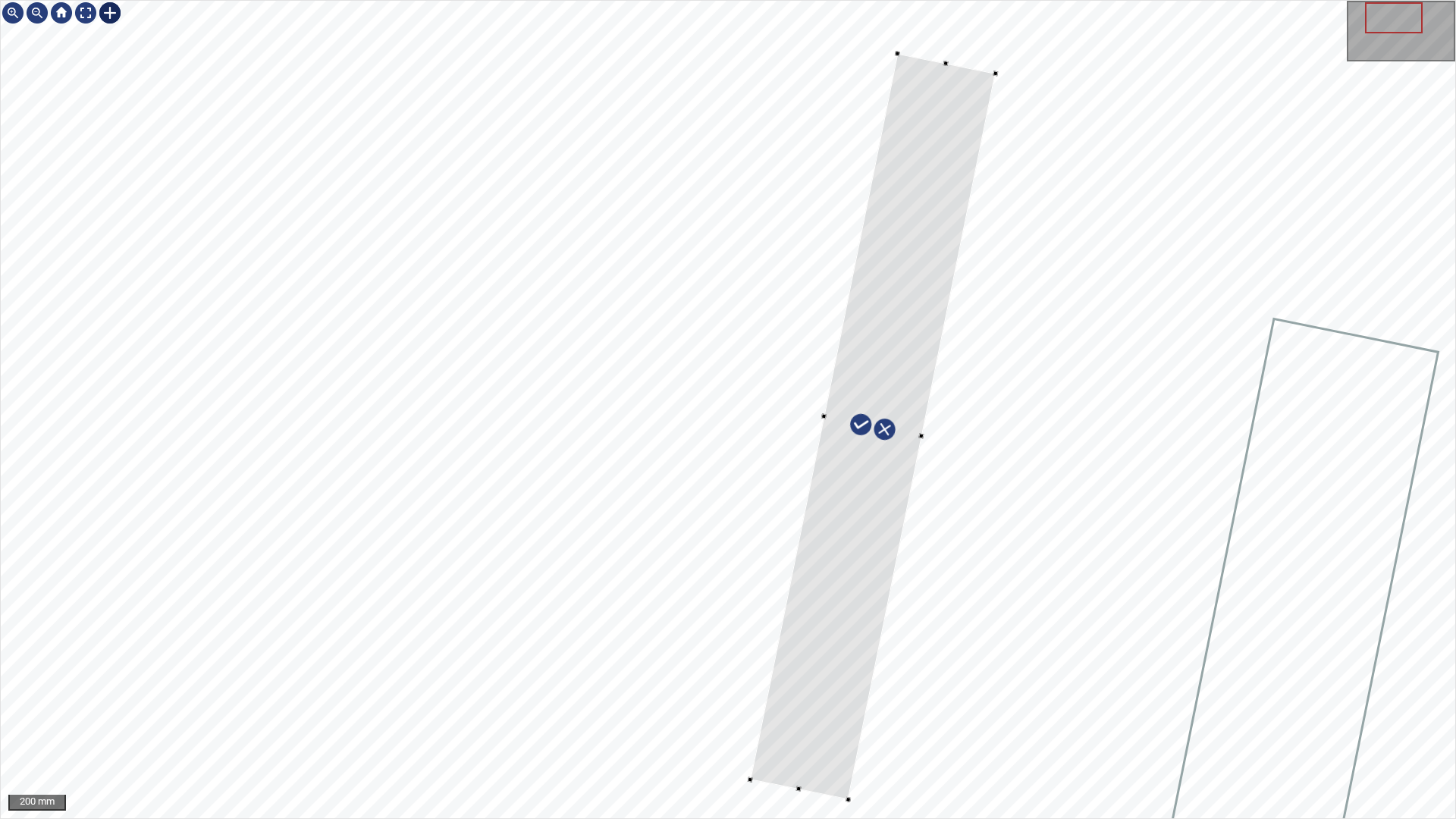
click at [860, 621] on div at bounding box center [872, 427] width 245 height 746
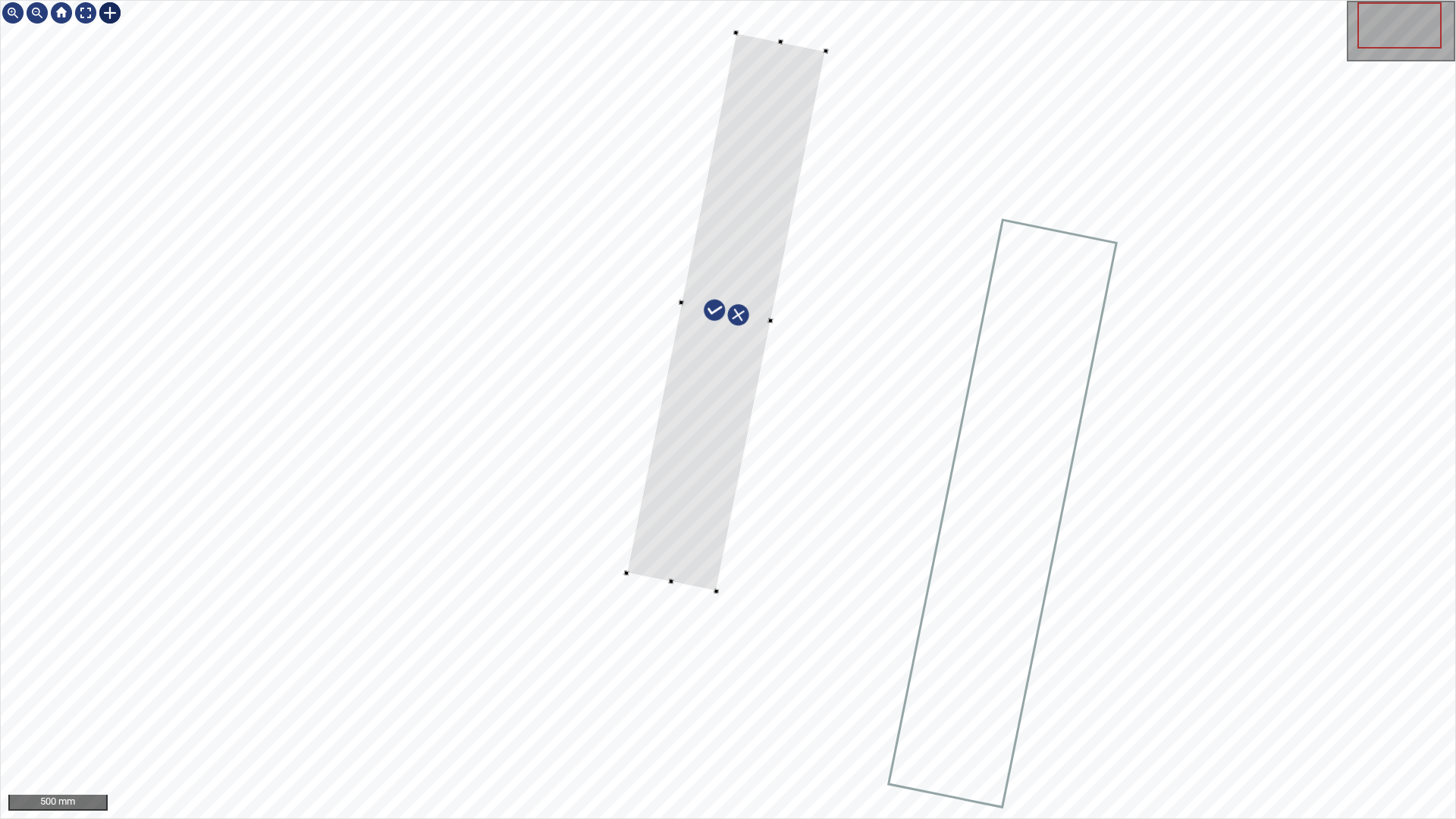
click at [715, 599] on div at bounding box center [728, 410] width 1454 height 817
click at [710, 510] on div at bounding box center [725, 309] width 168 height 559
click at [739, 587] on div at bounding box center [738, 589] width 6 height 6
click at [708, 537] on div at bounding box center [722, 306] width 176 height 559
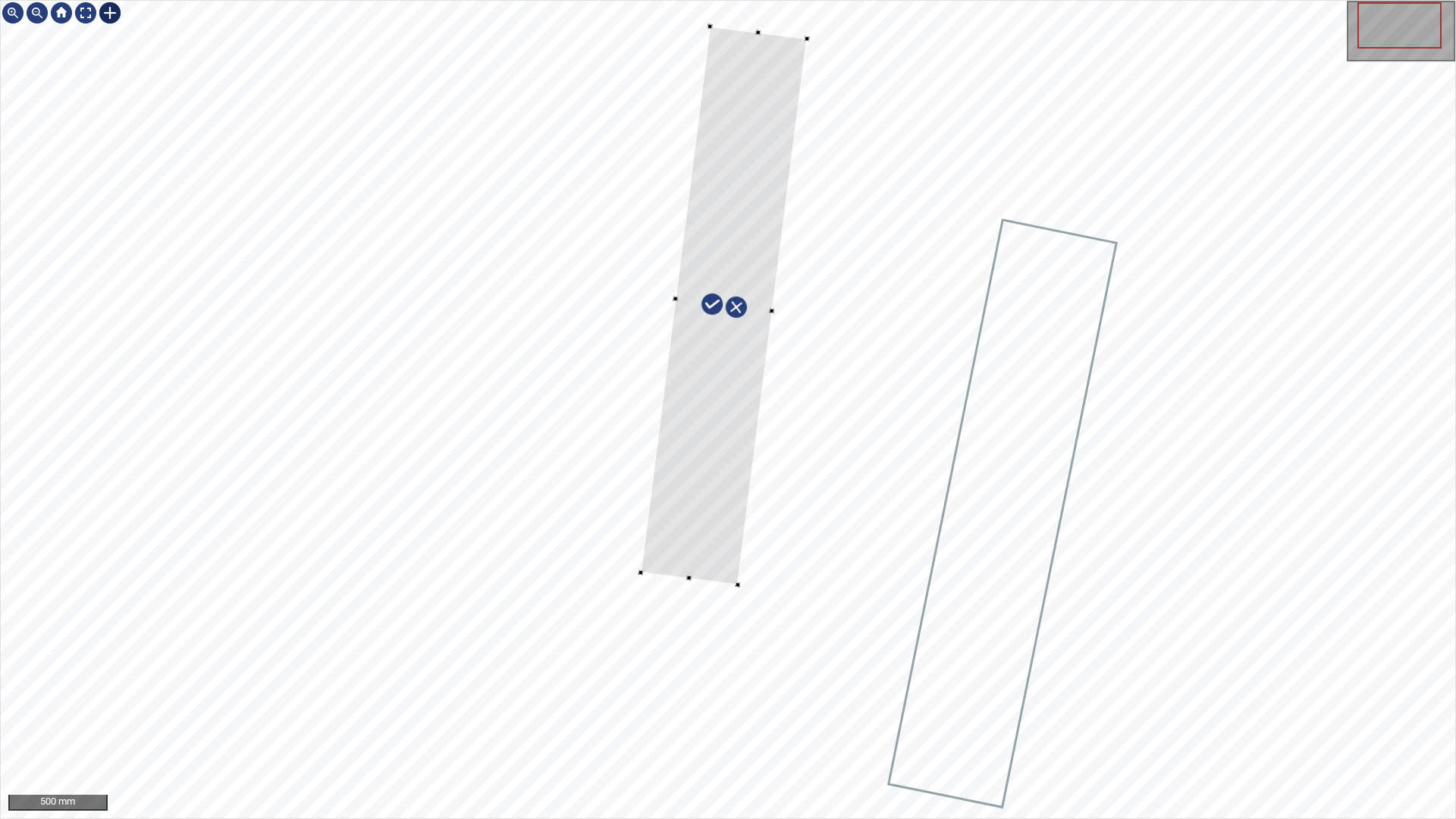
click at [734, 580] on div at bounding box center [723, 306] width 166 height 559
click at [748, 586] on div at bounding box center [728, 410] width 1454 height 817
click at [717, 553] on div at bounding box center [724, 303] width 173 height 560
click at [713, 558] on div at bounding box center [732, 305] width 184 height 560
click at [718, 547] on div at bounding box center [724, 303] width 184 height 560
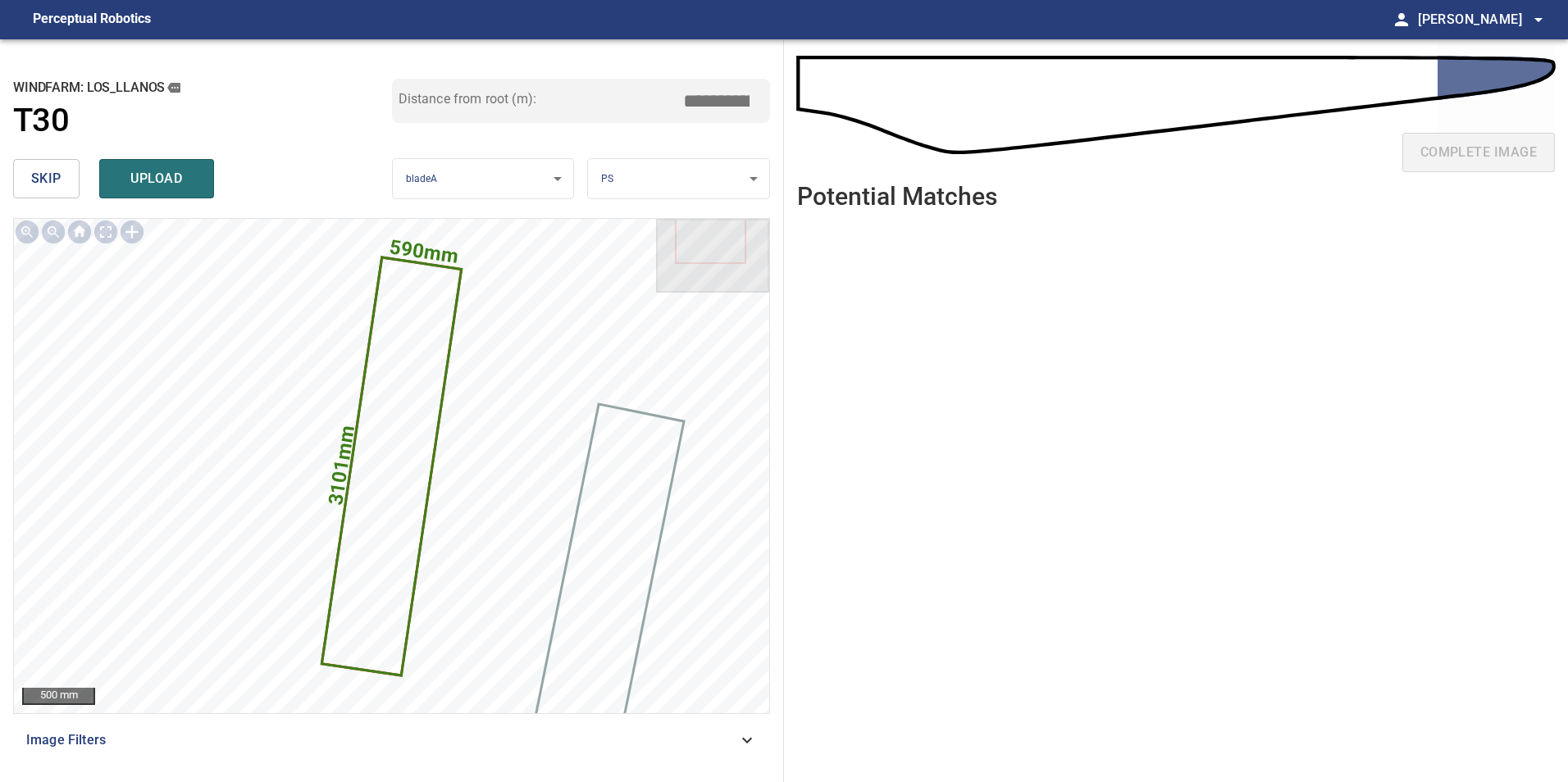
click at [710, 106] on input "*****" at bounding box center [723, 101] width 82 height 31
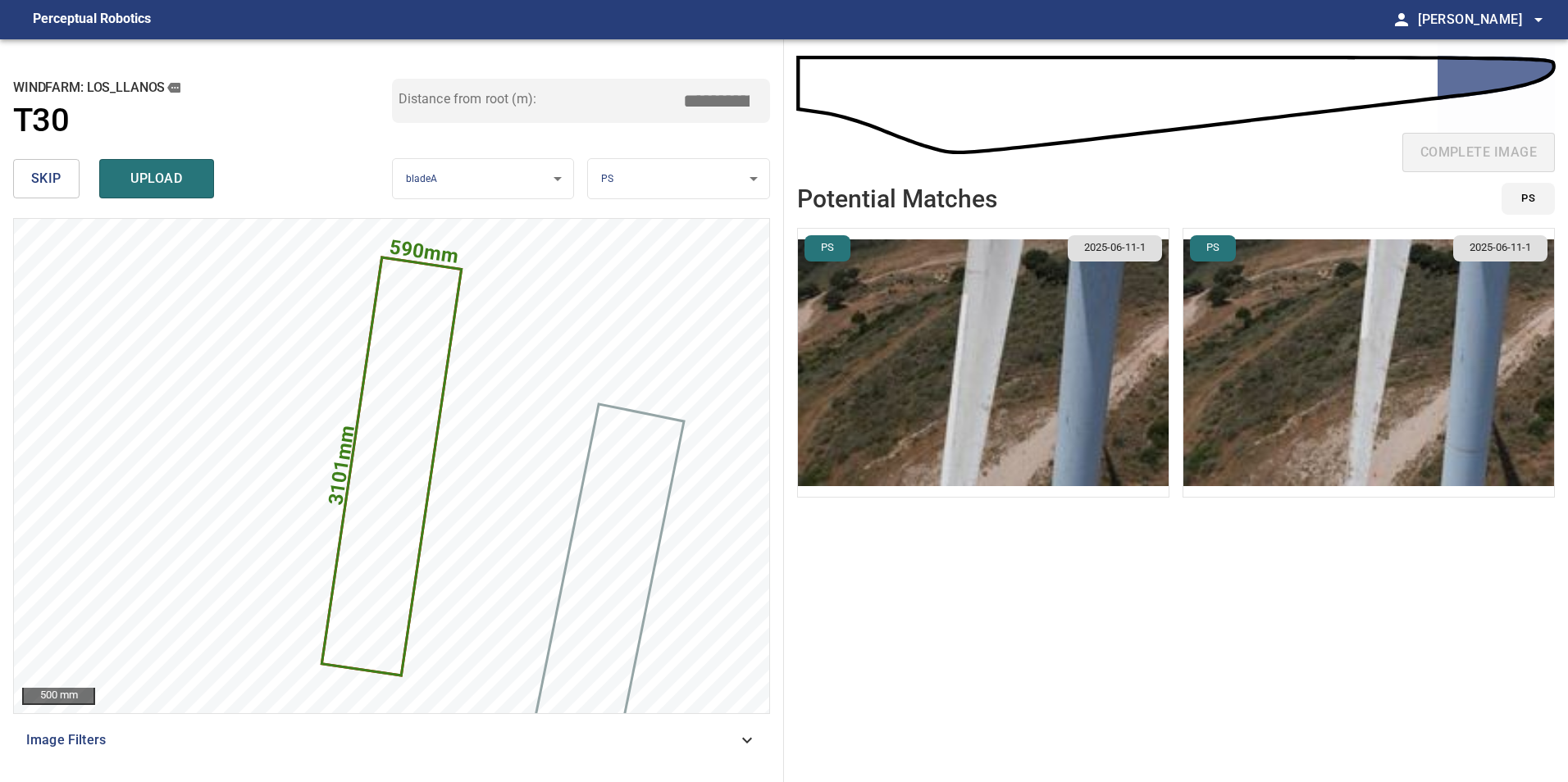
type input "*****"
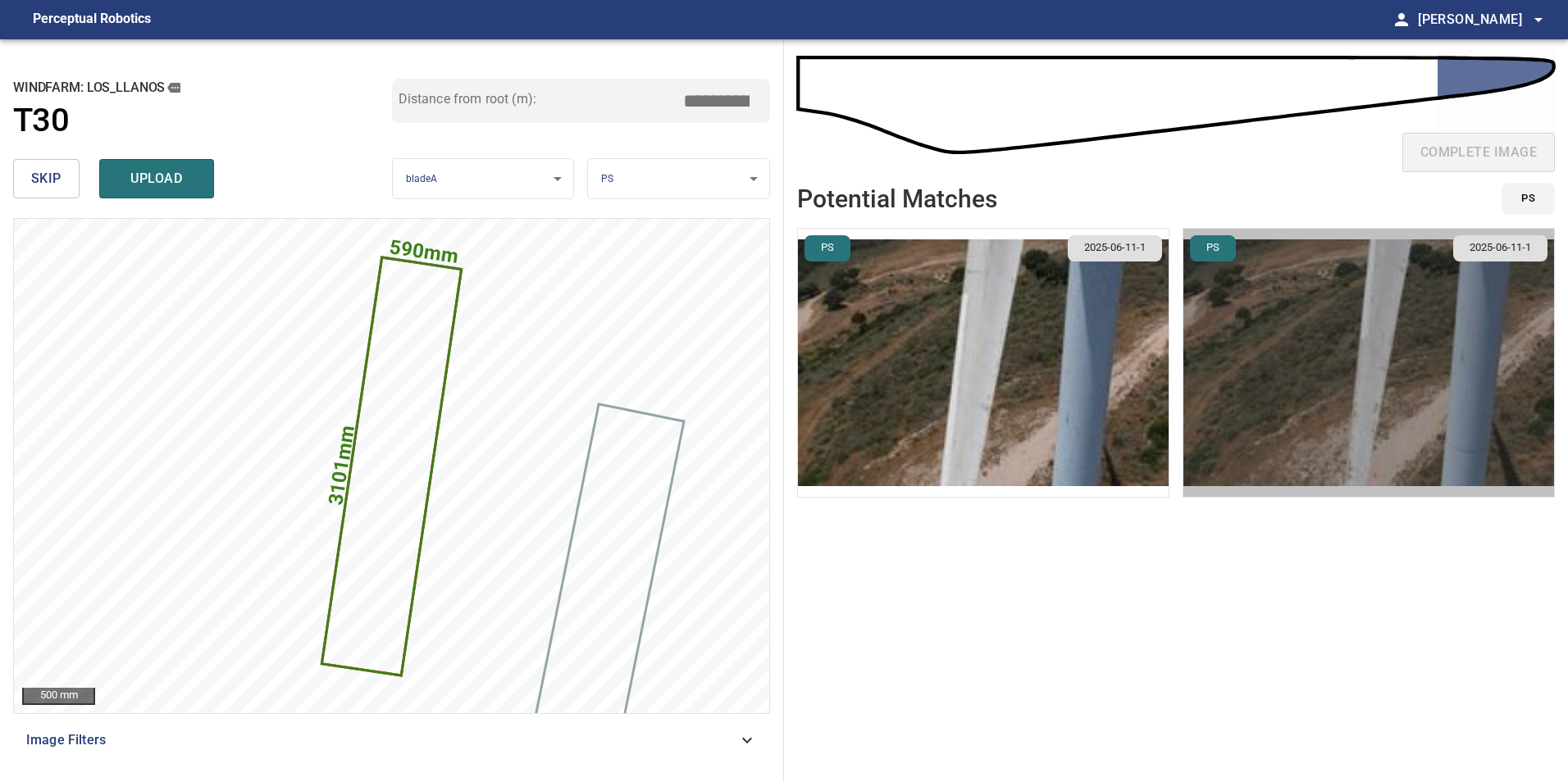
click at [1267, 376] on img "button" at bounding box center [1369, 363] width 371 height 269
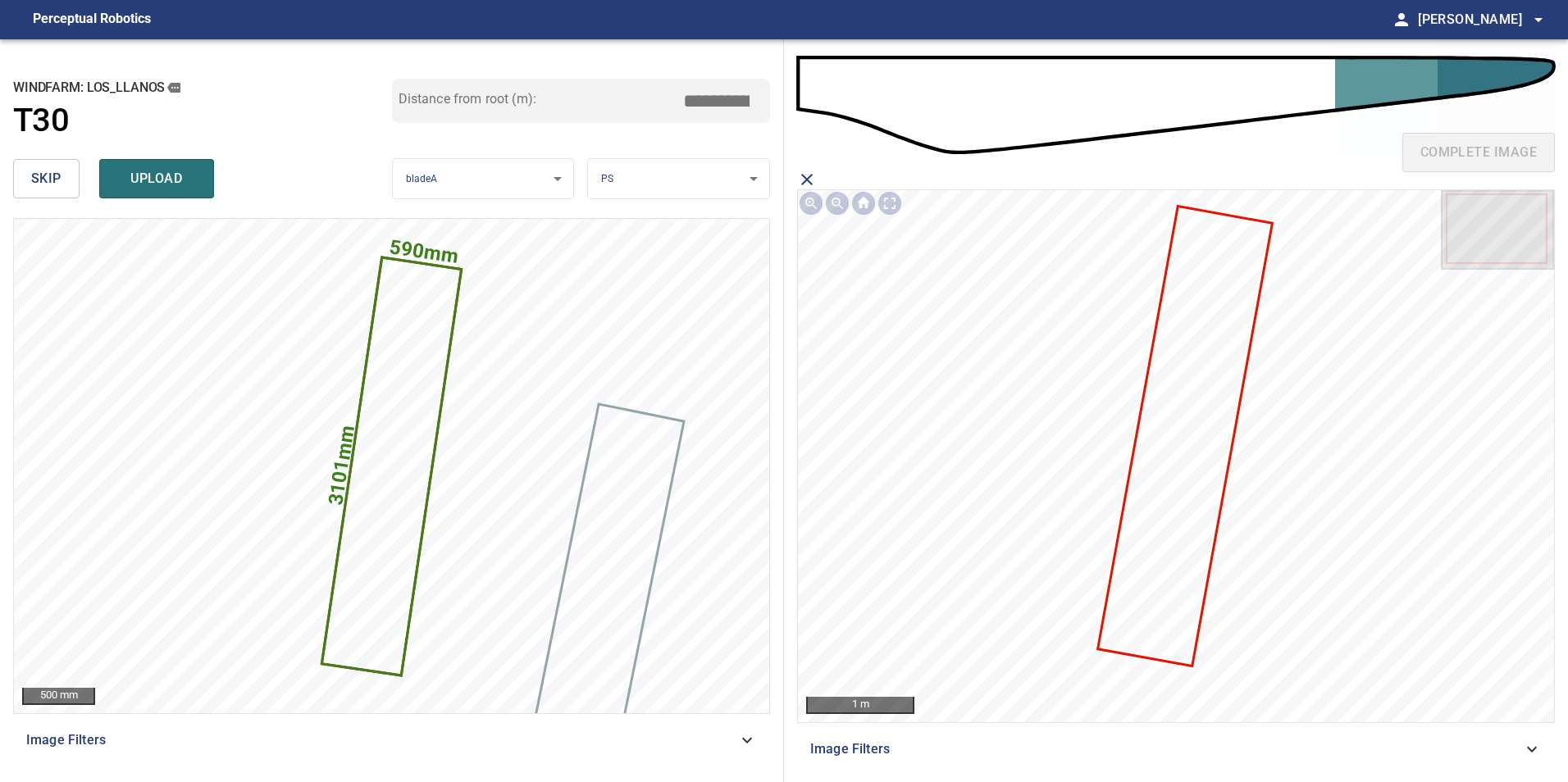
click at [1145, 588] on icon at bounding box center [1186, 436] width 172 height 457
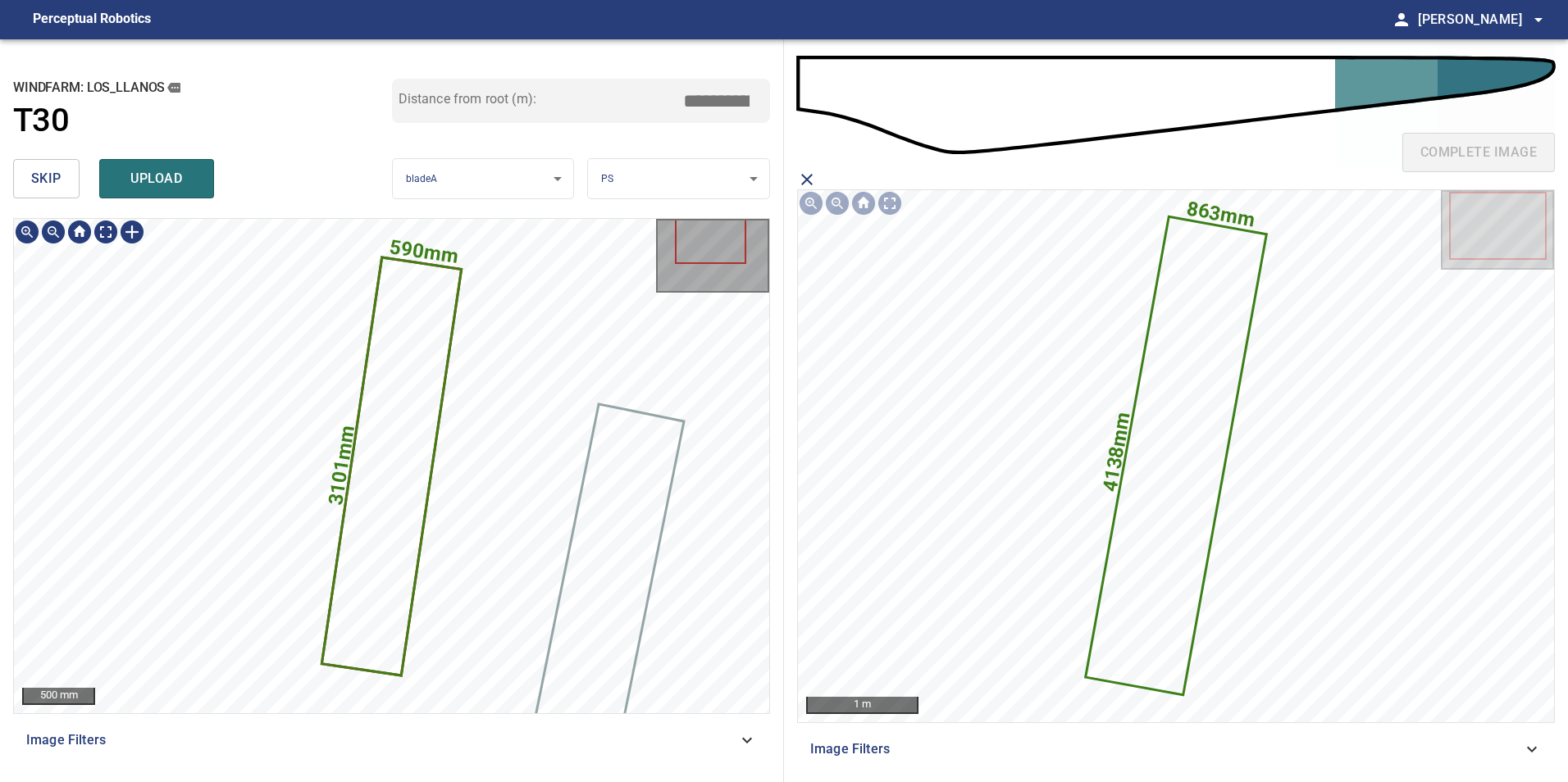
click at [414, 424] on icon at bounding box center [391, 466] width 137 height 415
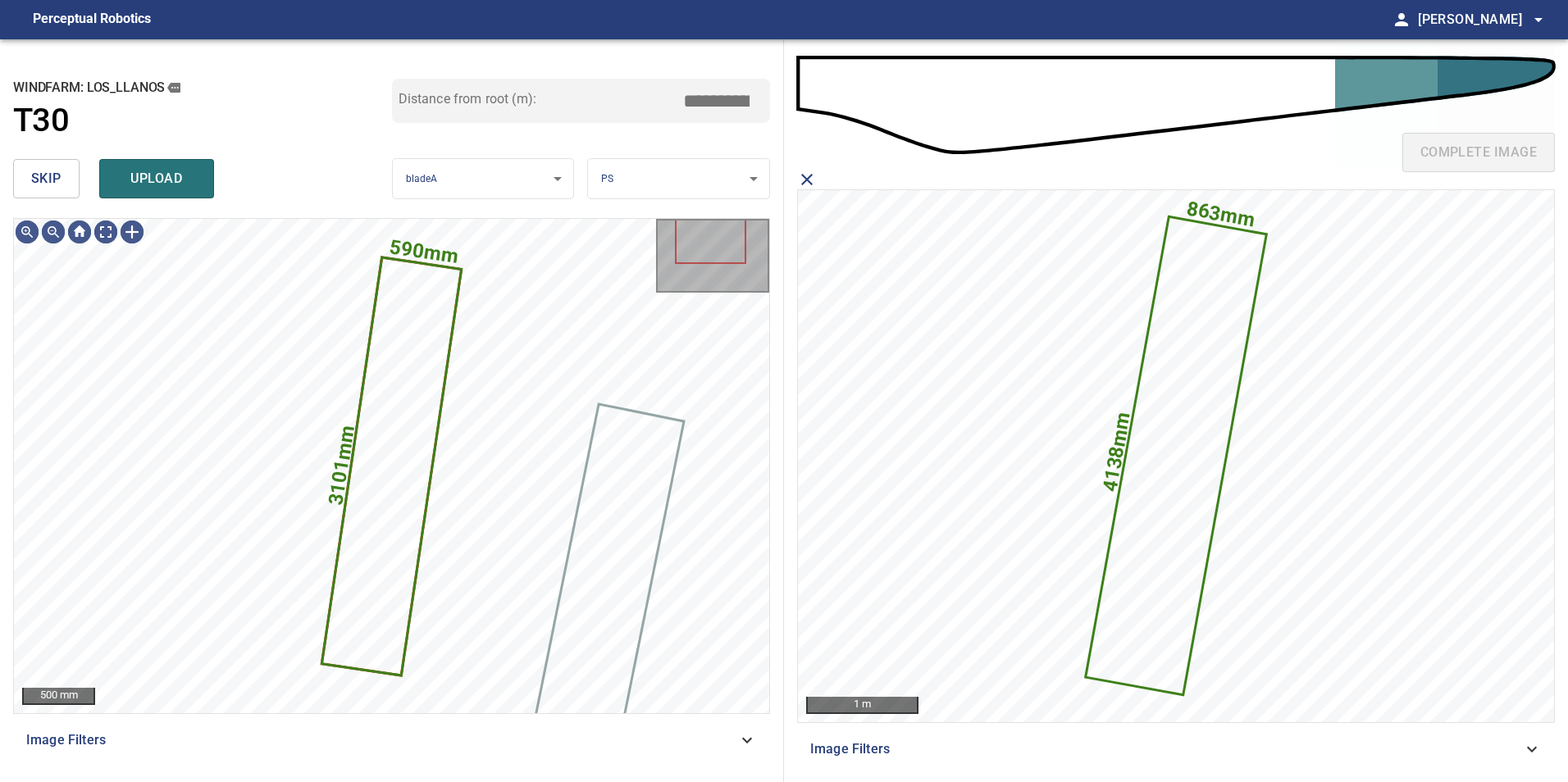
click at [150, 190] on span "upload" at bounding box center [157, 178] width 79 height 23
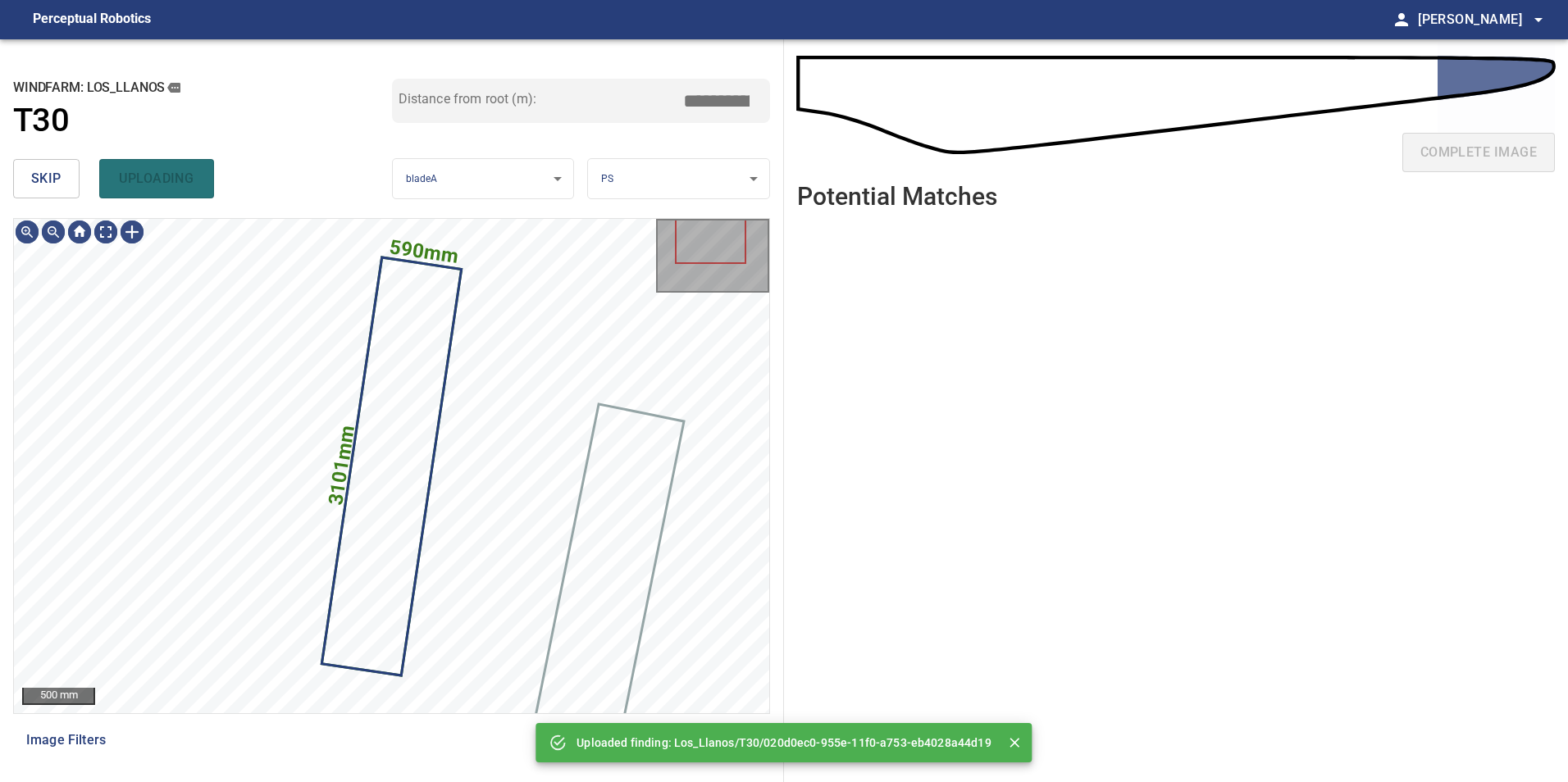
drag, startPoint x: 27, startPoint y: 187, endPoint x: 37, endPoint y: 186, distance: 10.0
click at [27, 186] on button "skip" at bounding box center [46, 178] width 66 height 39
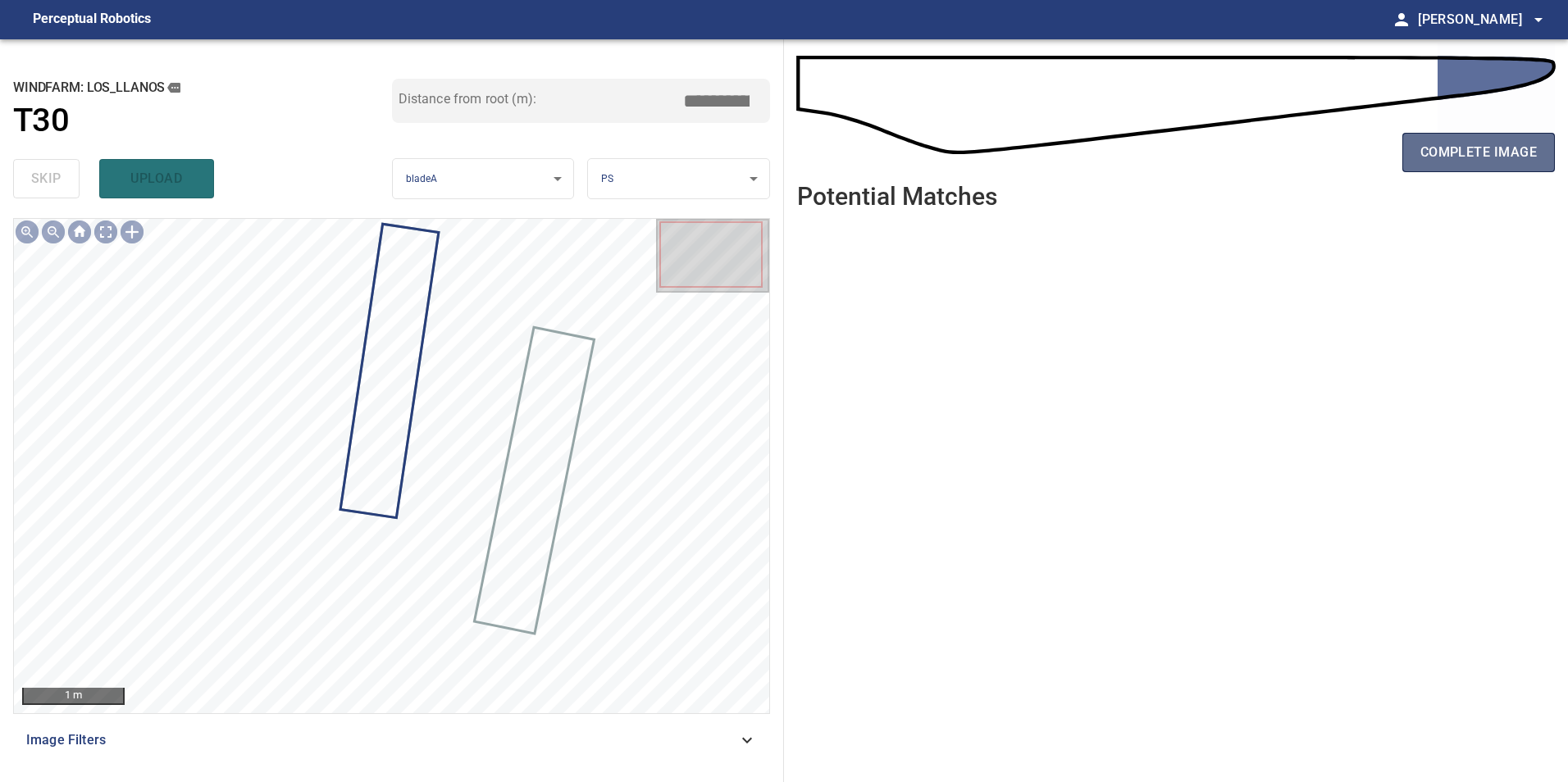
click at [1496, 150] on span "complete image" at bounding box center [1478, 152] width 116 height 23
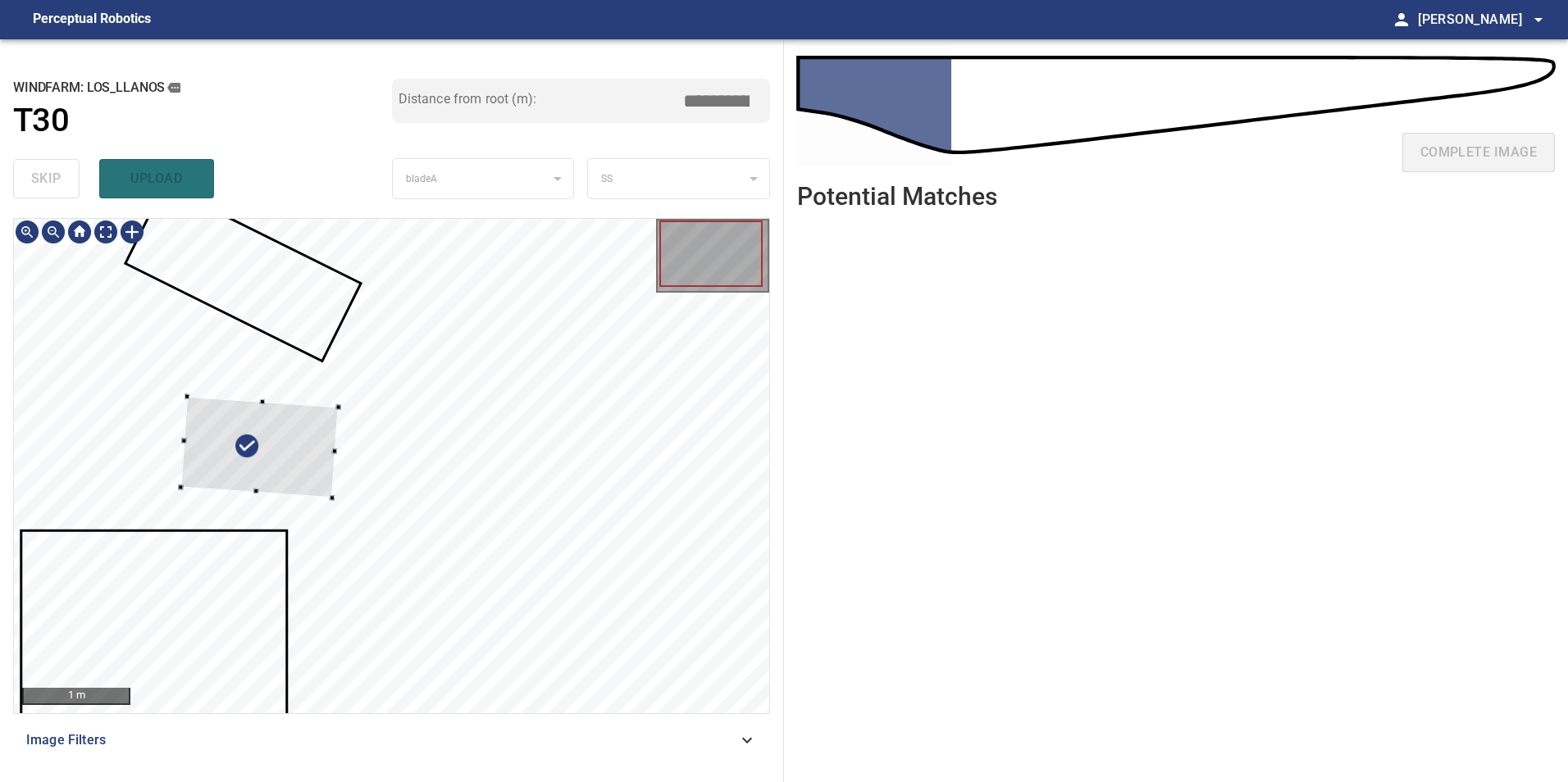
click at [246, 450] on div at bounding box center [260, 448] width 158 height 101
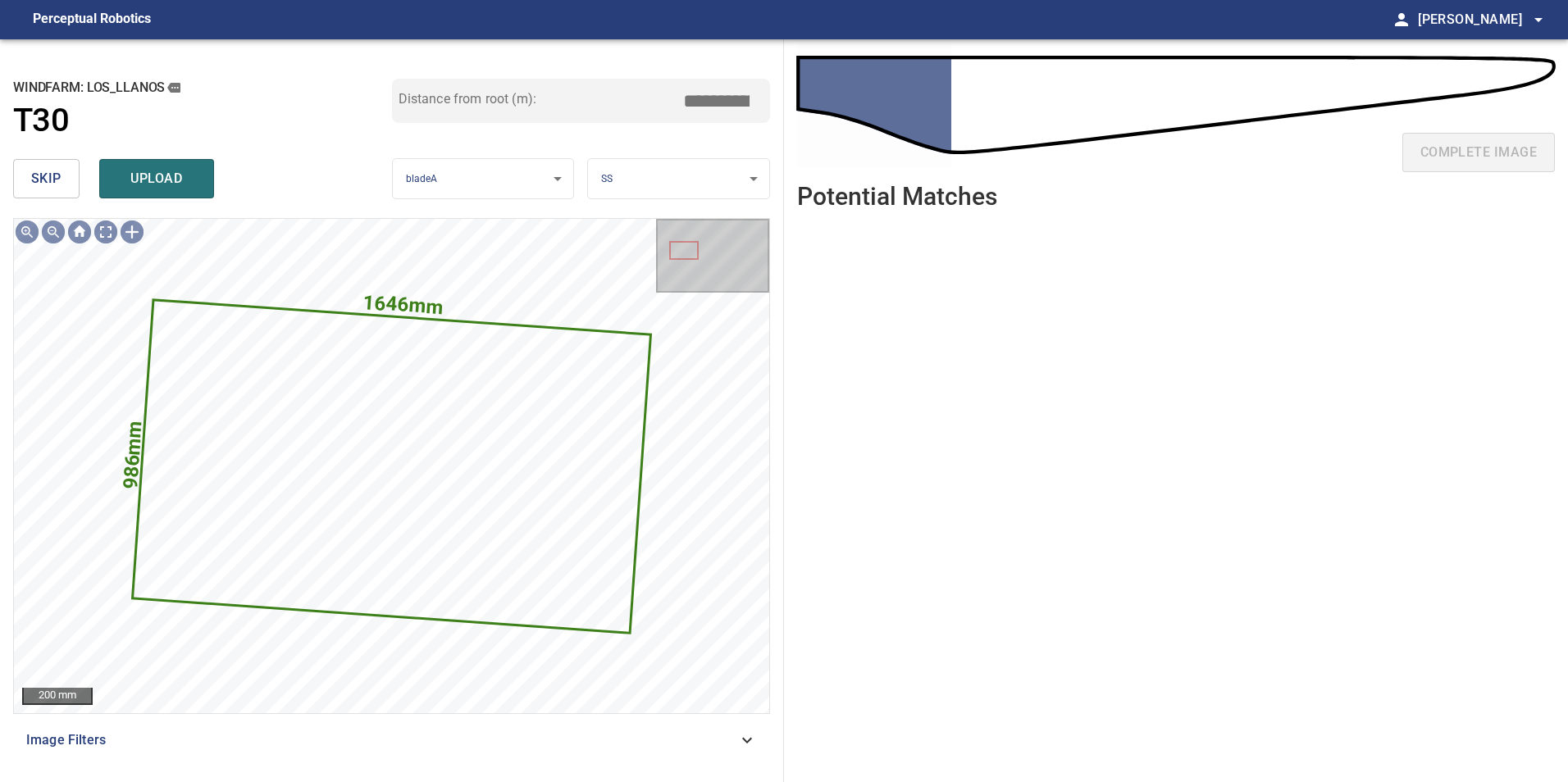
drag, startPoint x: 32, startPoint y: 150, endPoint x: 38, endPoint y: 181, distance: 31.6
click at [38, 181] on div "**********" at bounding box center [392, 410] width 784 height 743
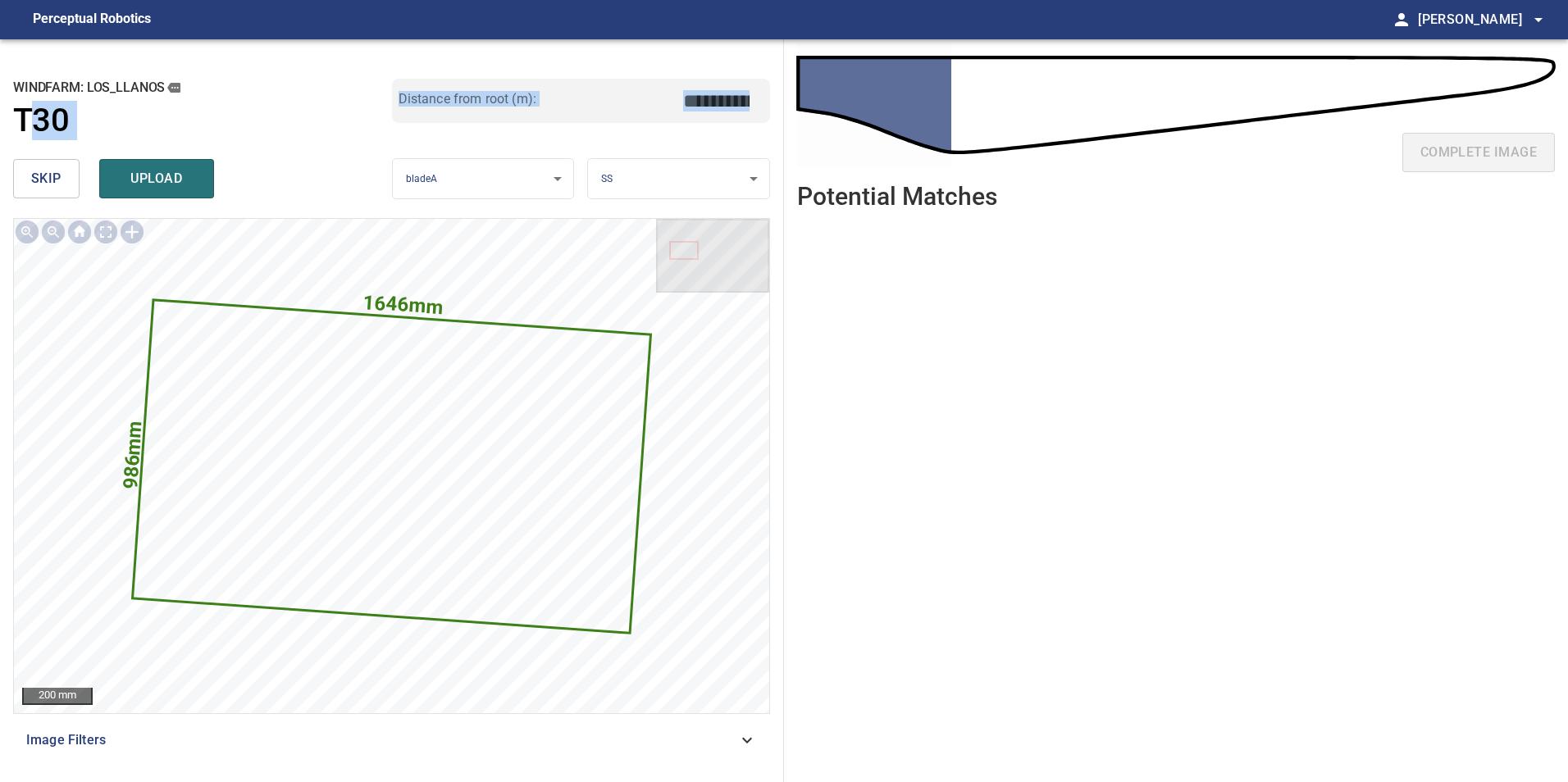
click at [46, 183] on span "skip" at bounding box center [46, 178] width 31 height 23
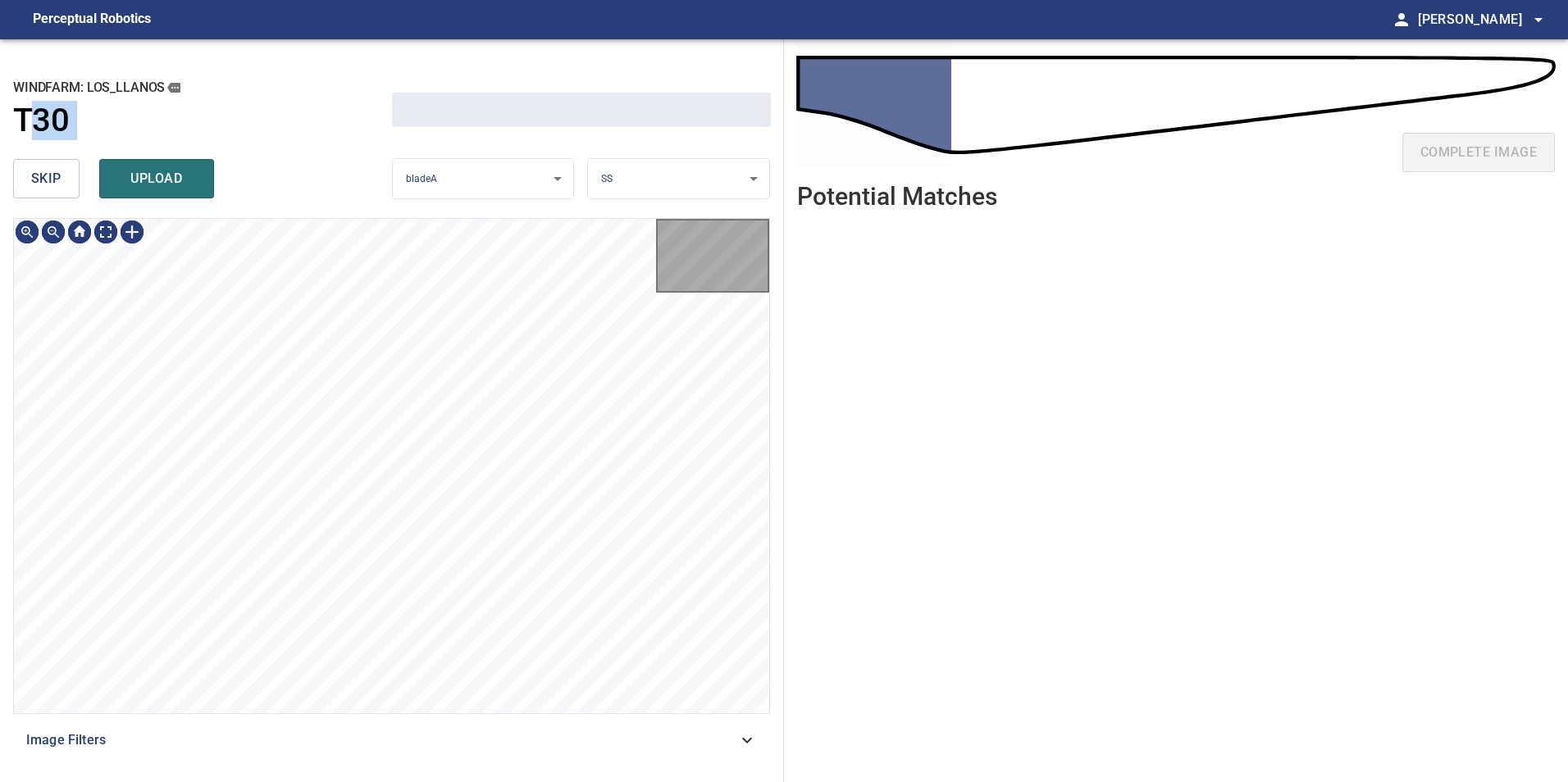
click at [46, 183] on span "skip" at bounding box center [46, 178] width 31 height 23
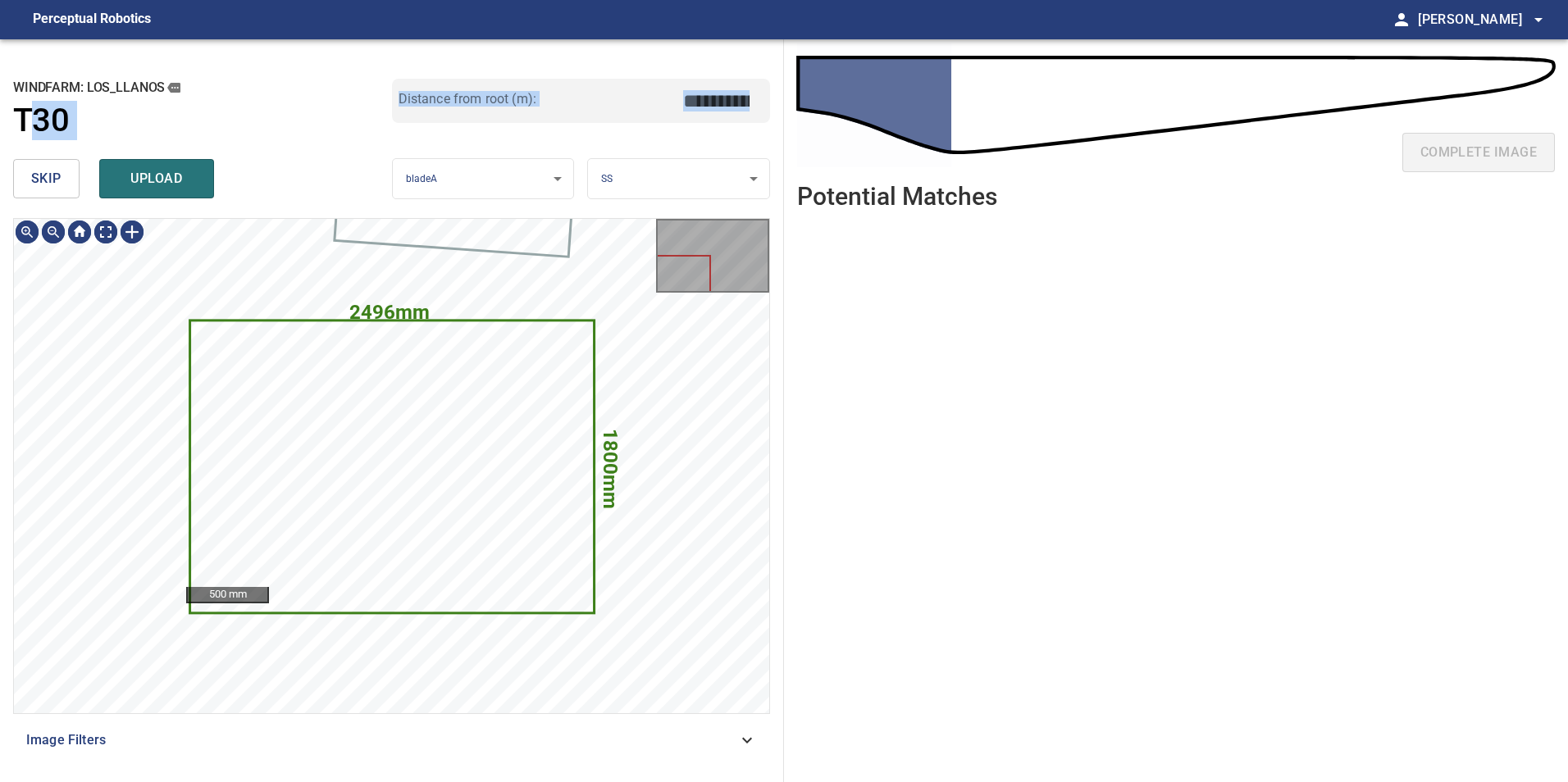
click at [46, 183] on span "skip" at bounding box center [46, 178] width 31 height 23
type input "****"
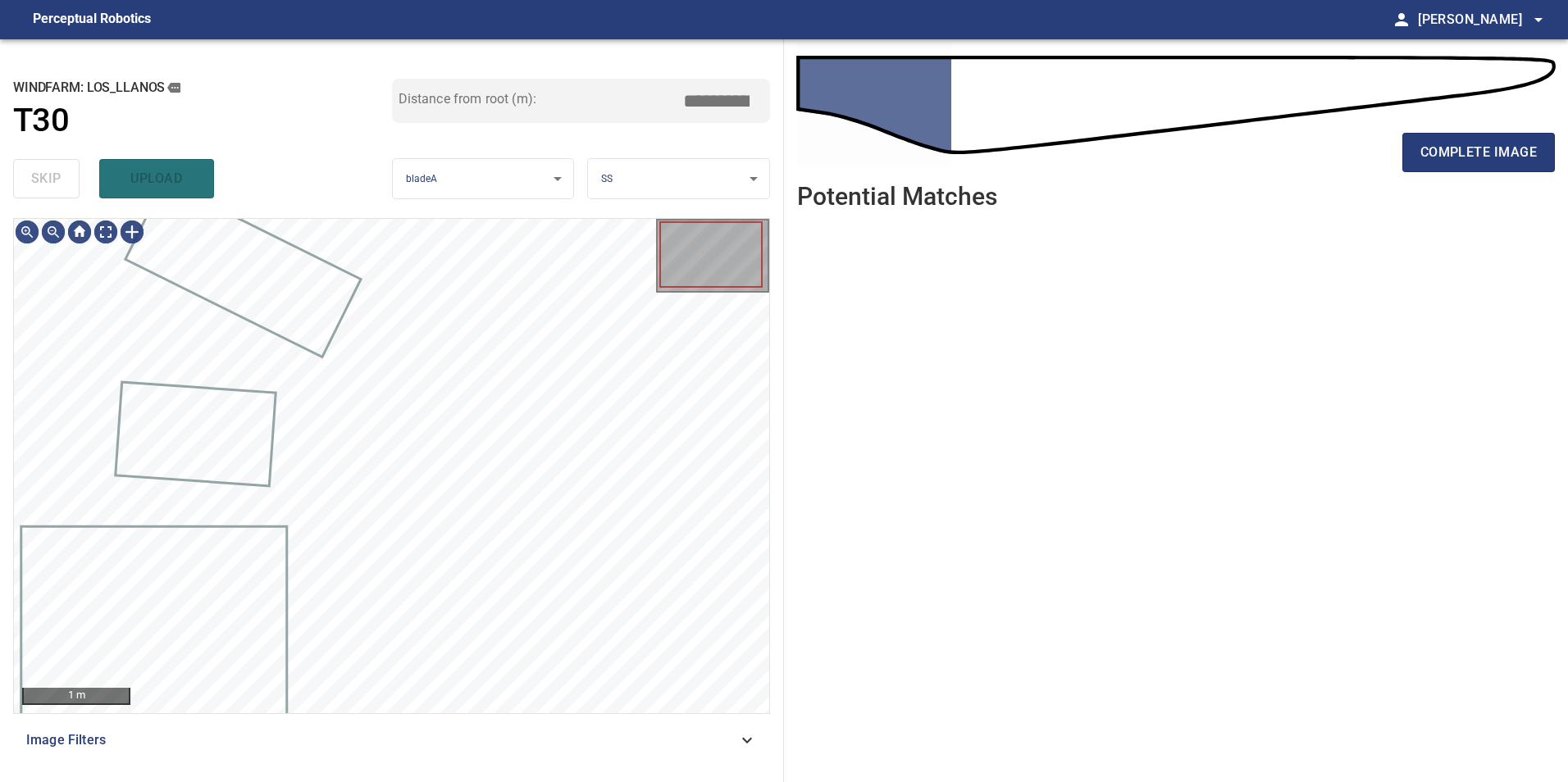
click at [46, 183] on div "skip upload" at bounding box center [202, 178] width 379 height 52
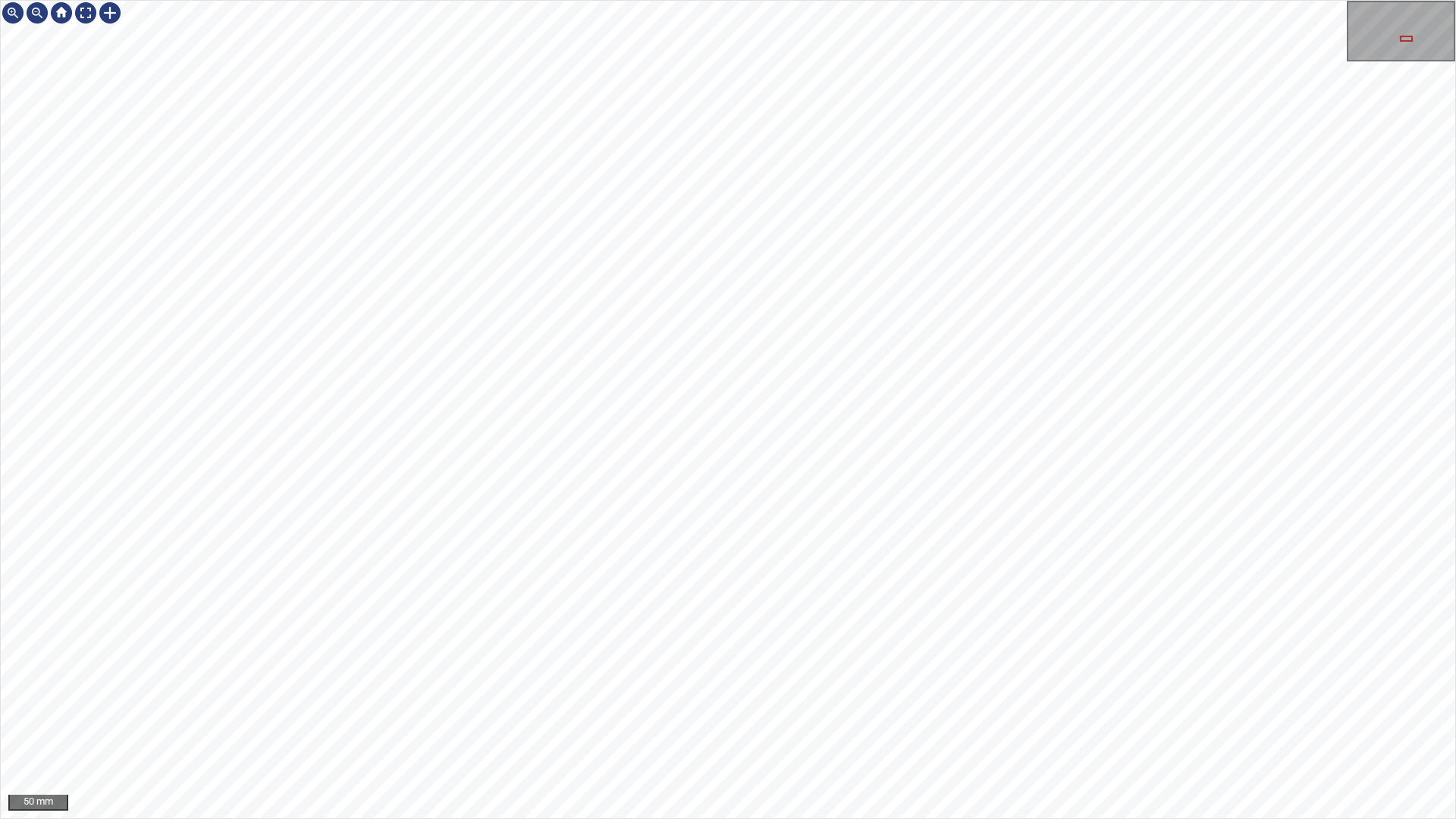
click at [903, 723] on div "50 mm" at bounding box center [728, 410] width 1456 height 819
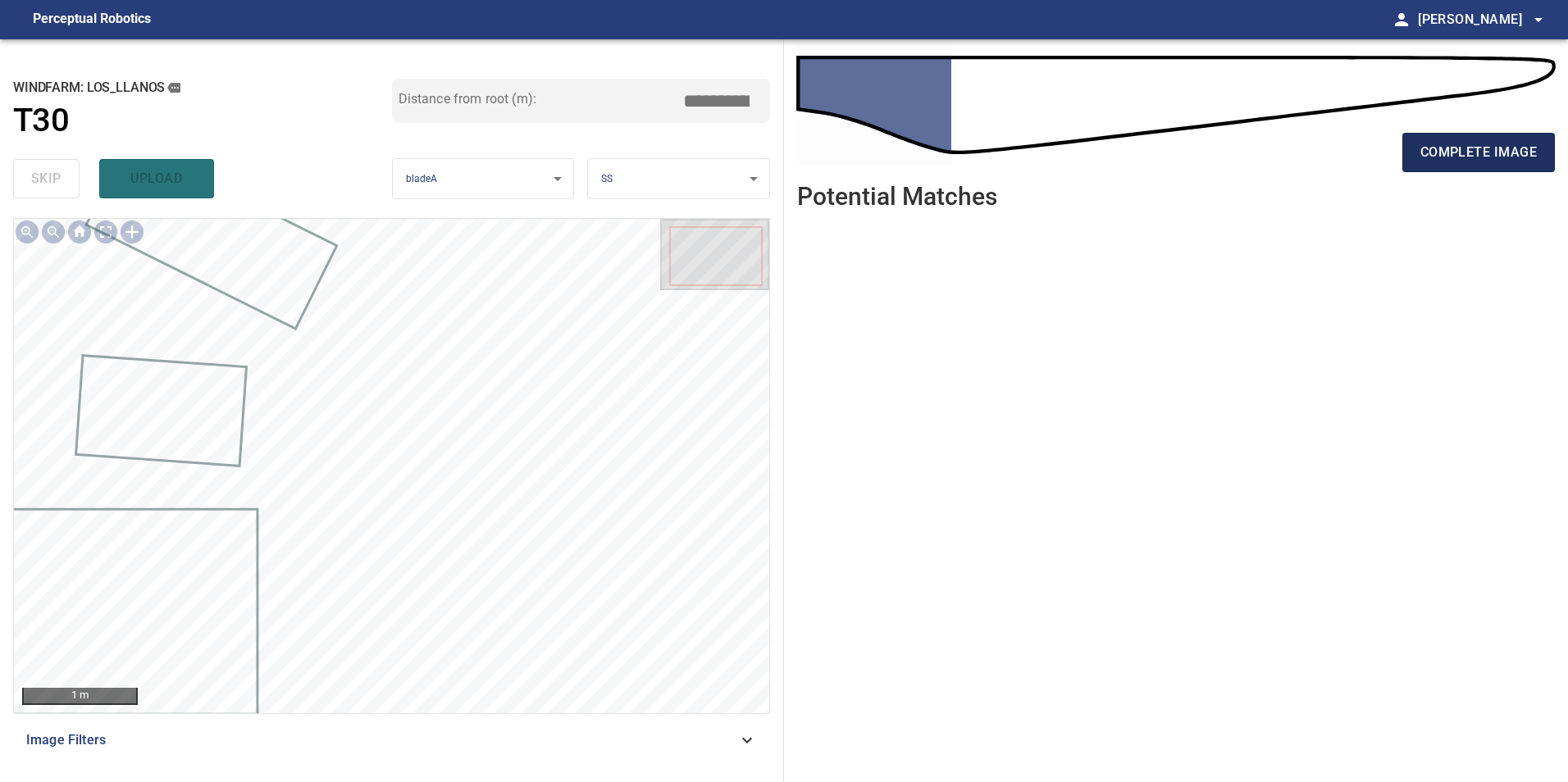
click at [1487, 149] on span "complete image" at bounding box center [1478, 152] width 116 height 23
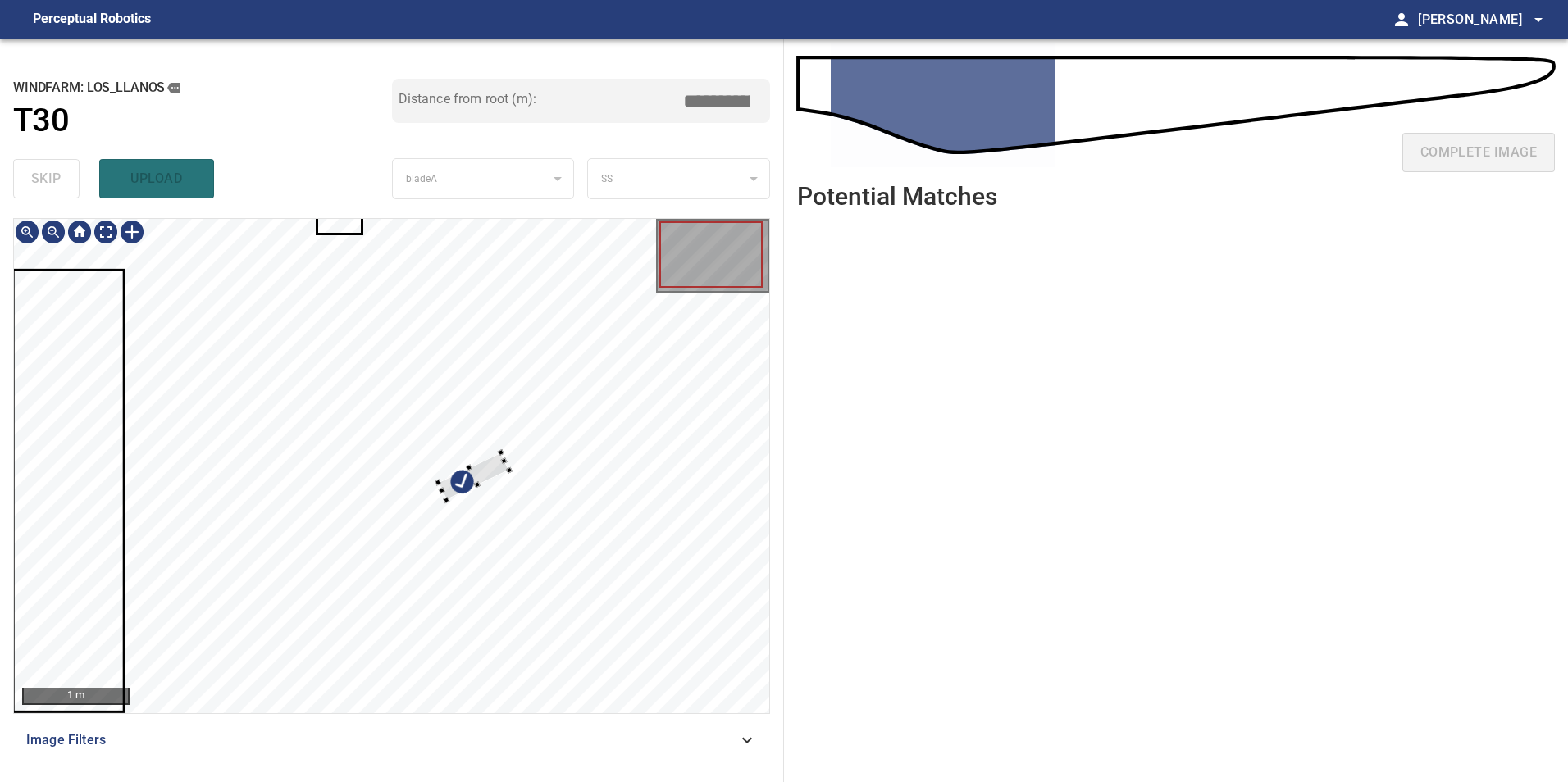
click at [595, 408] on div at bounding box center [391, 465] width 755 height 494
click at [589, 397] on div at bounding box center [391, 465] width 755 height 494
click at [438, 443] on div at bounding box center [391, 465] width 755 height 494
click at [684, 442] on div at bounding box center [391, 465] width 755 height 494
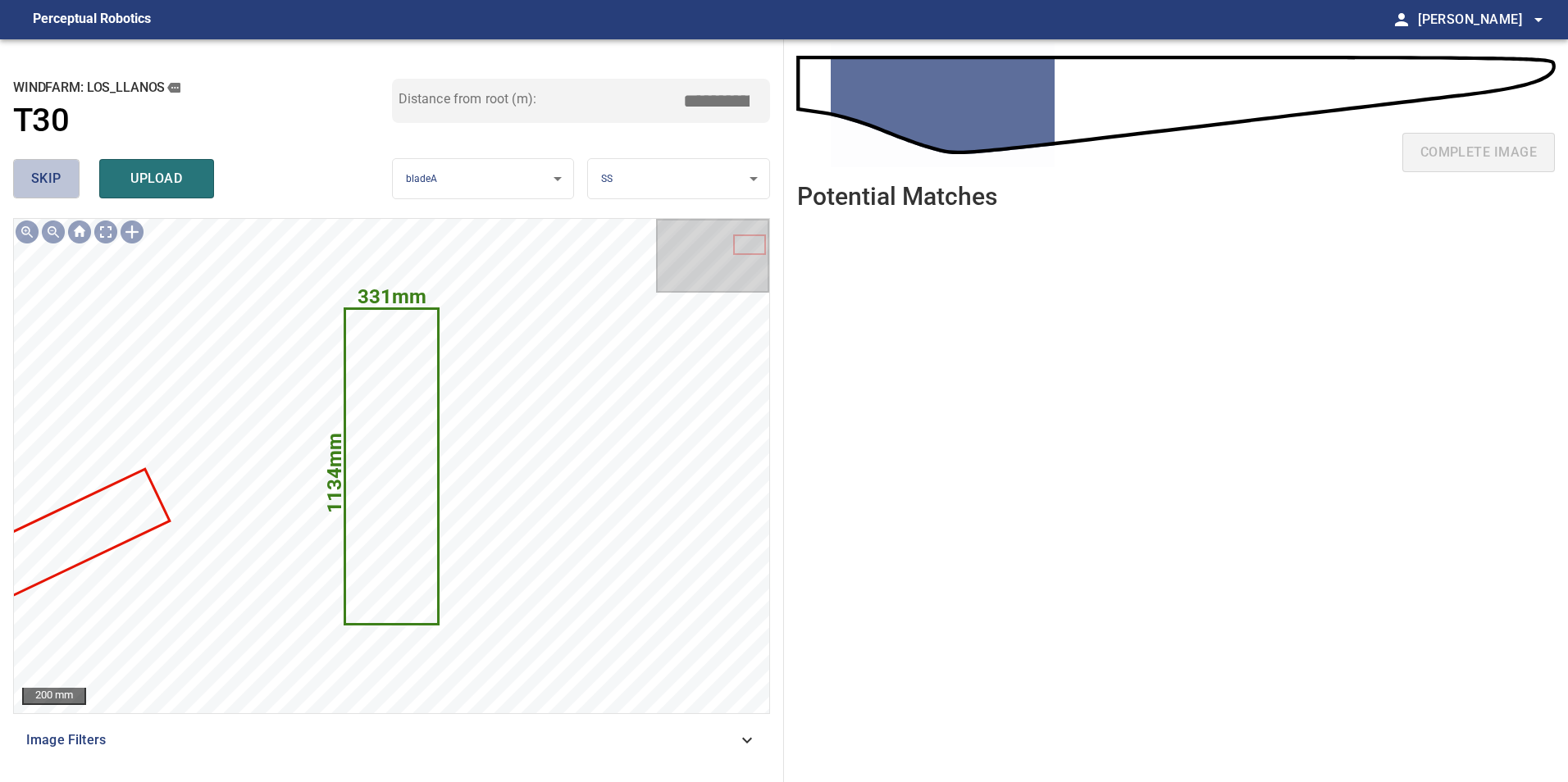
click at [38, 173] on span "skip" at bounding box center [46, 178] width 31 height 23
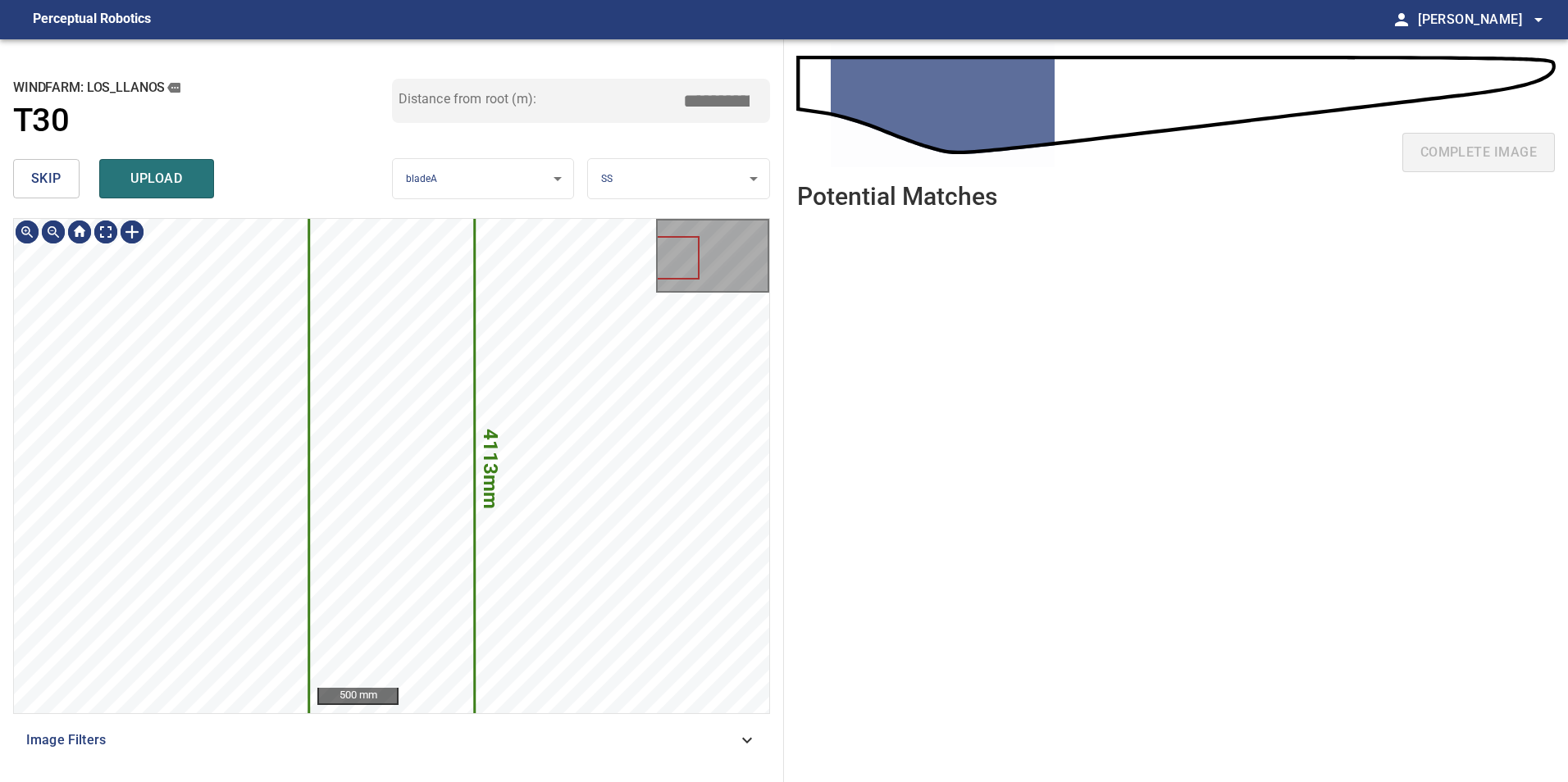
click at [38, 173] on span "skip" at bounding box center [46, 178] width 31 height 23
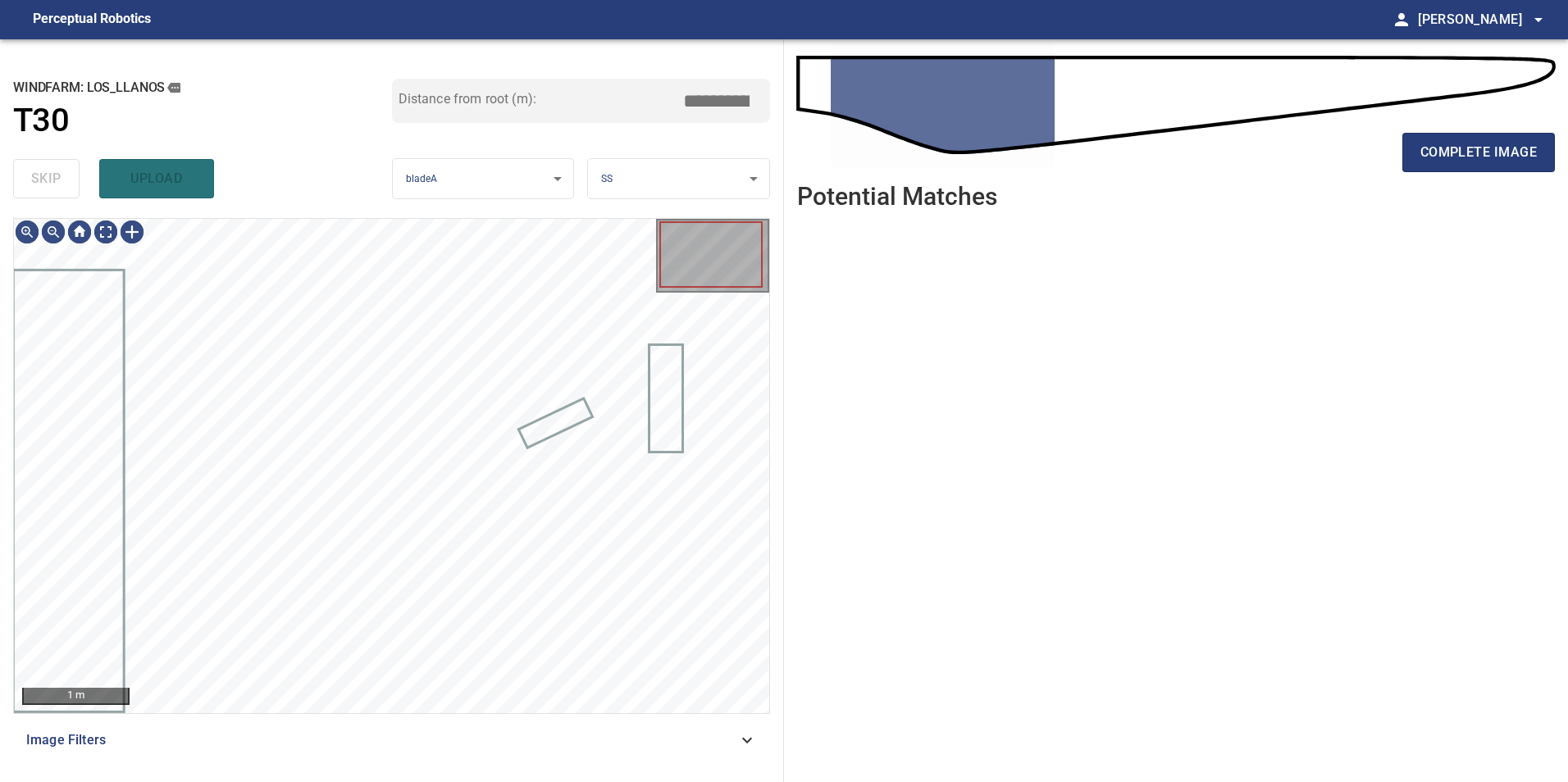
type input "****"
click at [38, 173] on div "skip upload" at bounding box center [202, 178] width 379 height 52
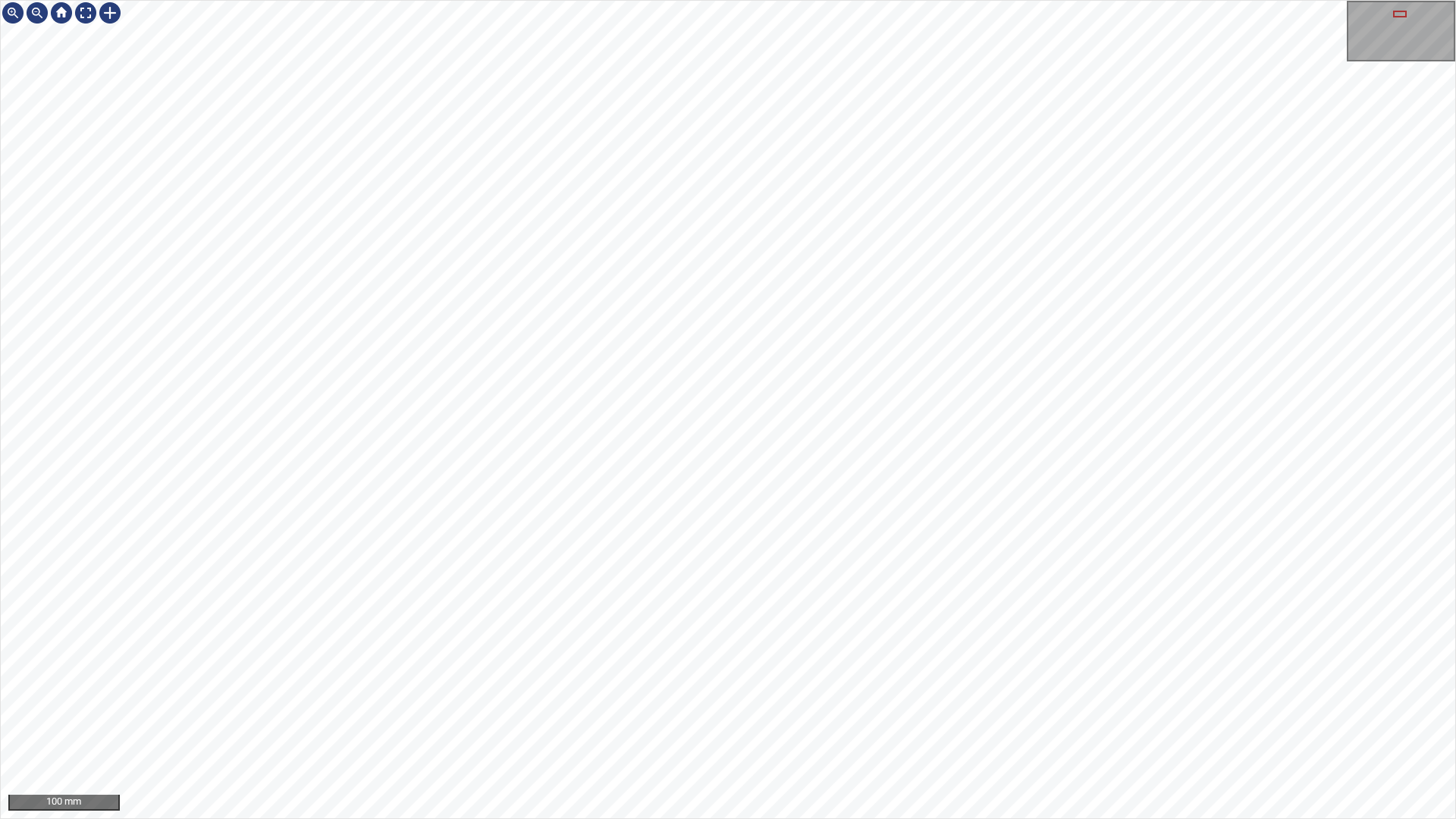
click at [1060, 723] on div "100 mm" at bounding box center [728, 410] width 1456 height 819
click at [1030, 723] on div "100 mm" at bounding box center [728, 410] width 1456 height 819
click at [705, 723] on div "100 mm" at bounding box center [728, 410] width 1456 height 819
click at [502, 542] on div "100 mm" at bounding box center [728, 410] width 1456 height 819
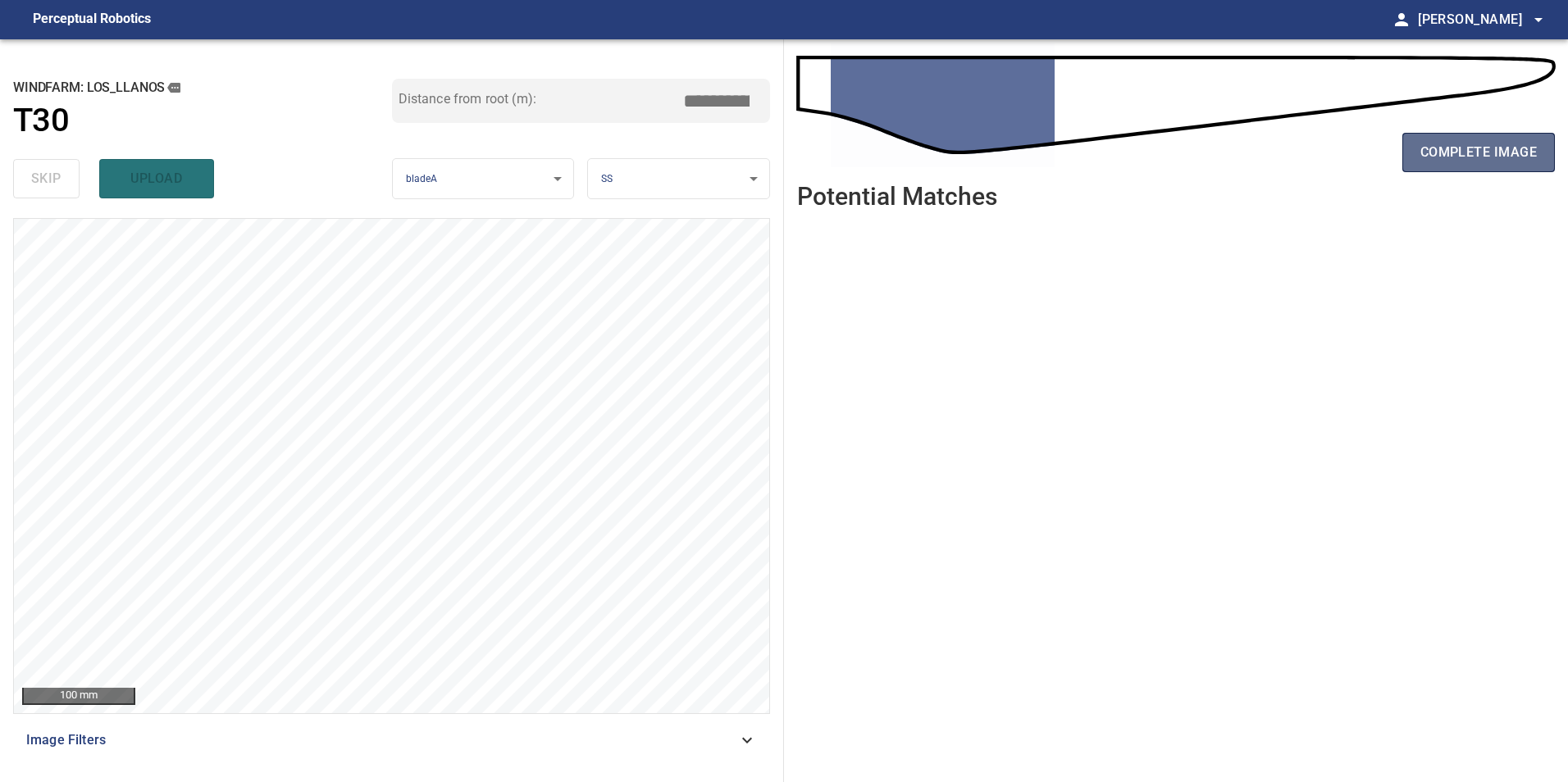
click at [1454, 162] on span "complete image" at bounding box center [1478, 152] width 116 height 23
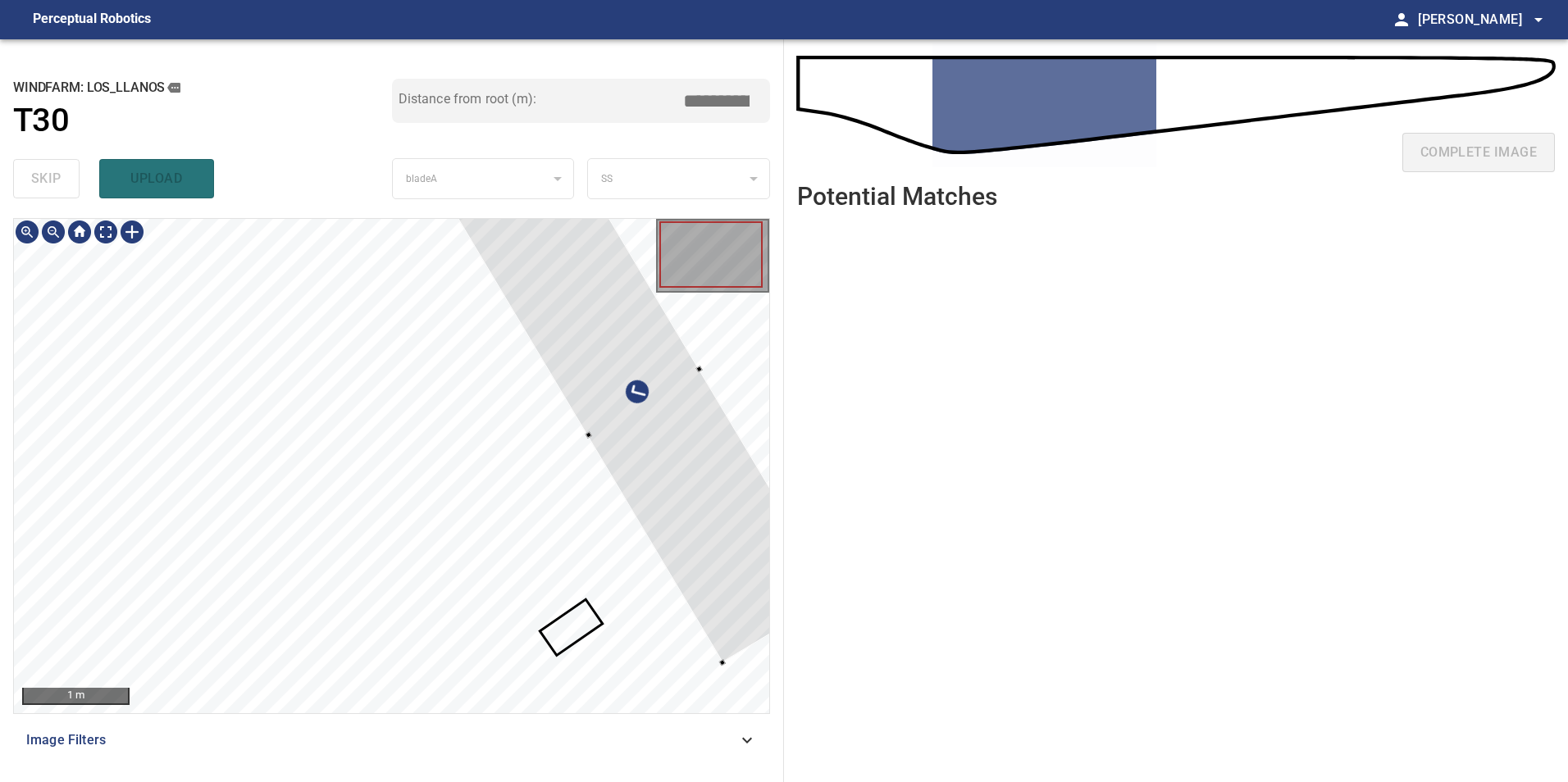
click at [667, 523] on div at bounding box center [643, 403] width 382 height 520
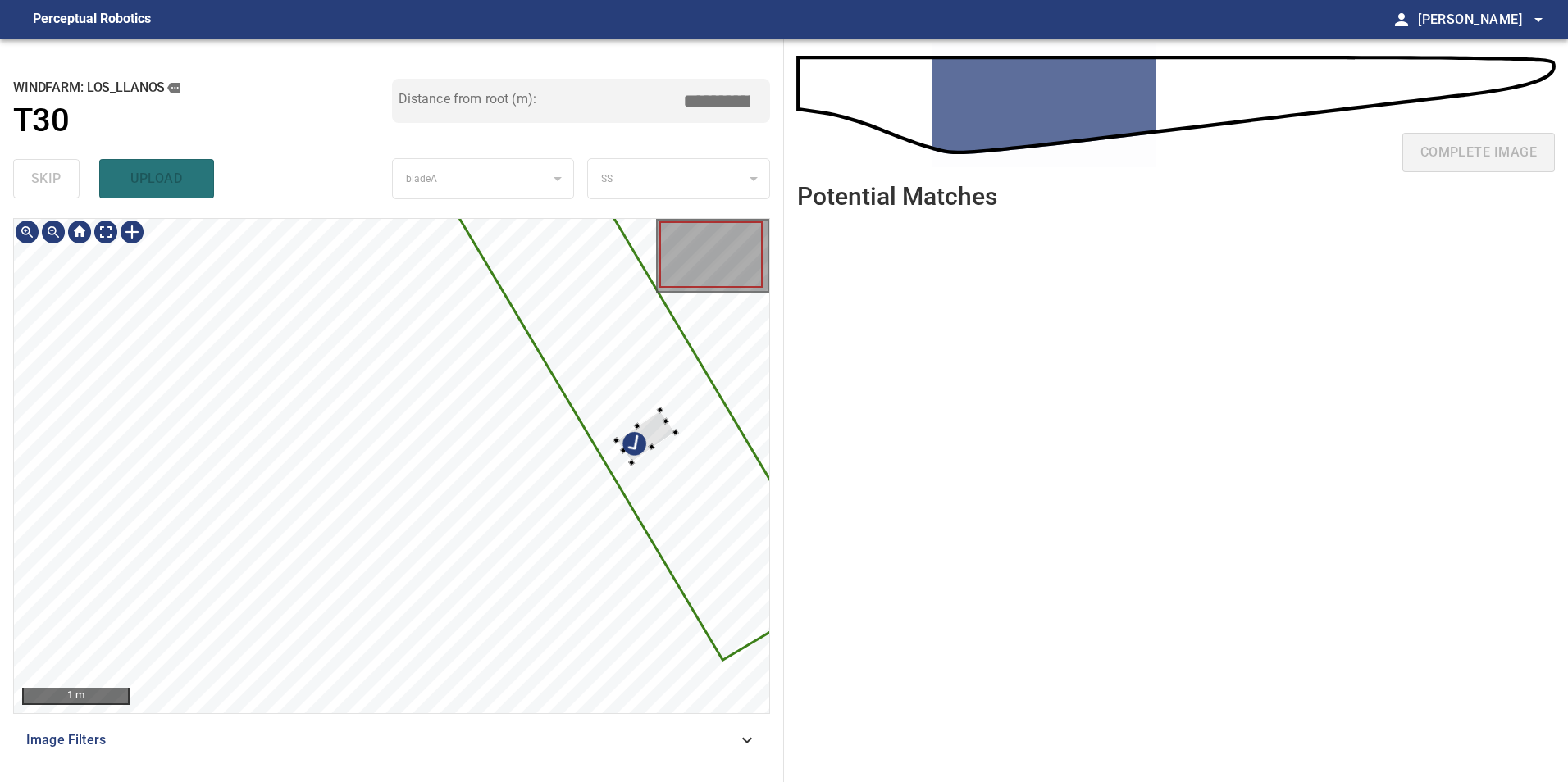
click at [648, 415] on div at bounding box center [391, 465] width 755 height 494
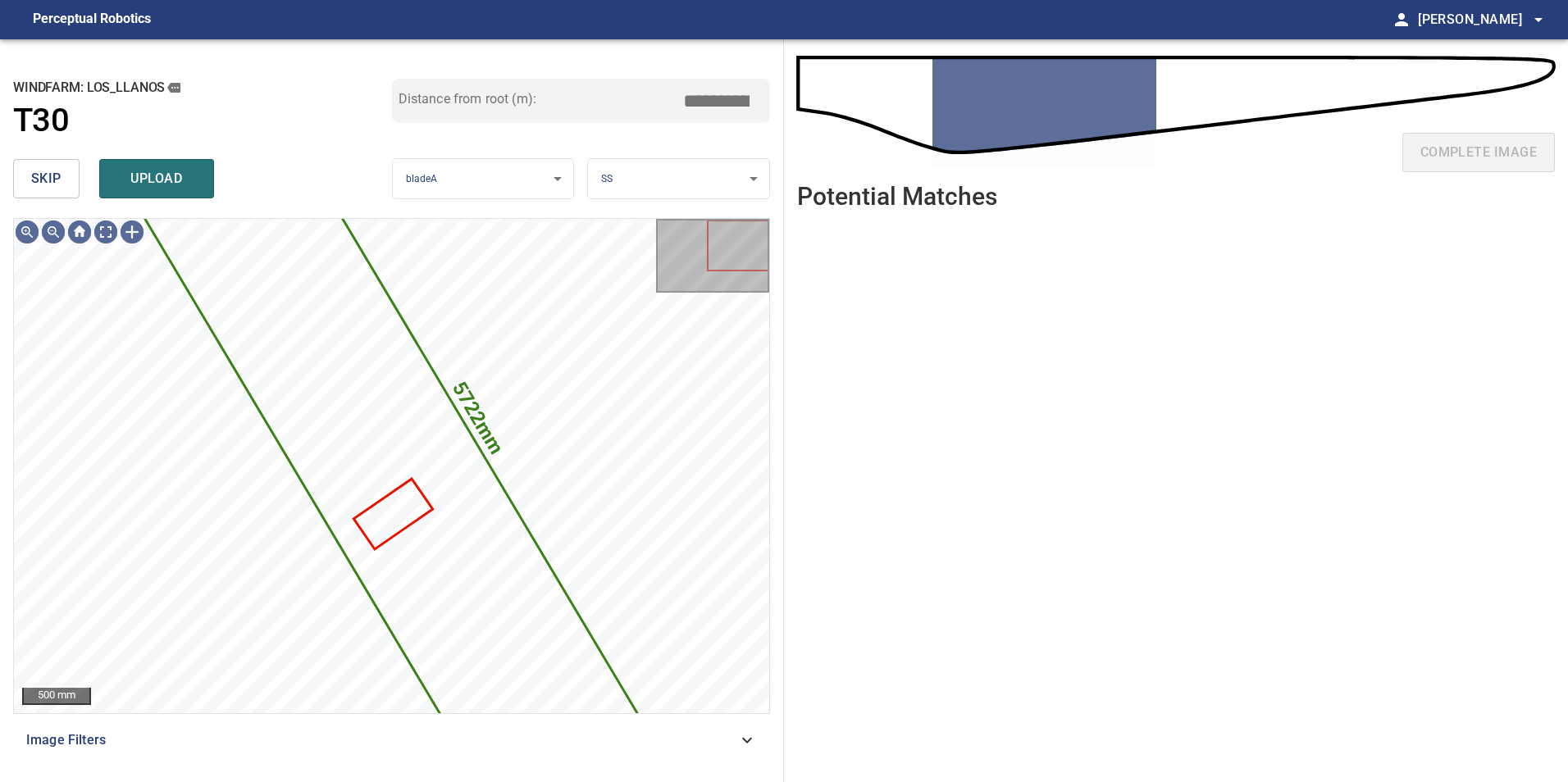
click at [66, 190] on button "skip" at bounding box center [46, 178] width 66 height 39
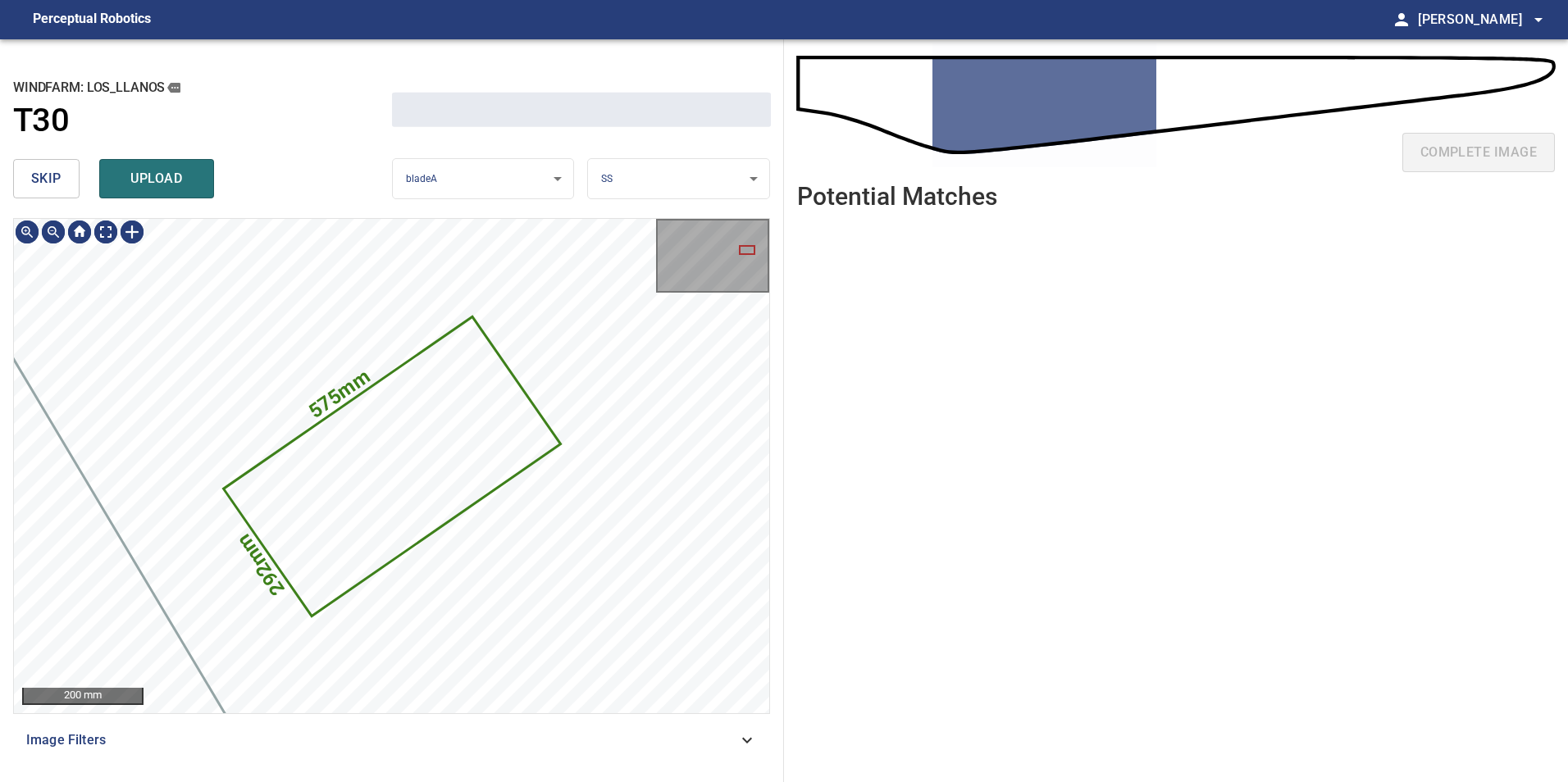
click at [66, 190] on button "skip" at bounding box center [46, 178] width 66 height 39
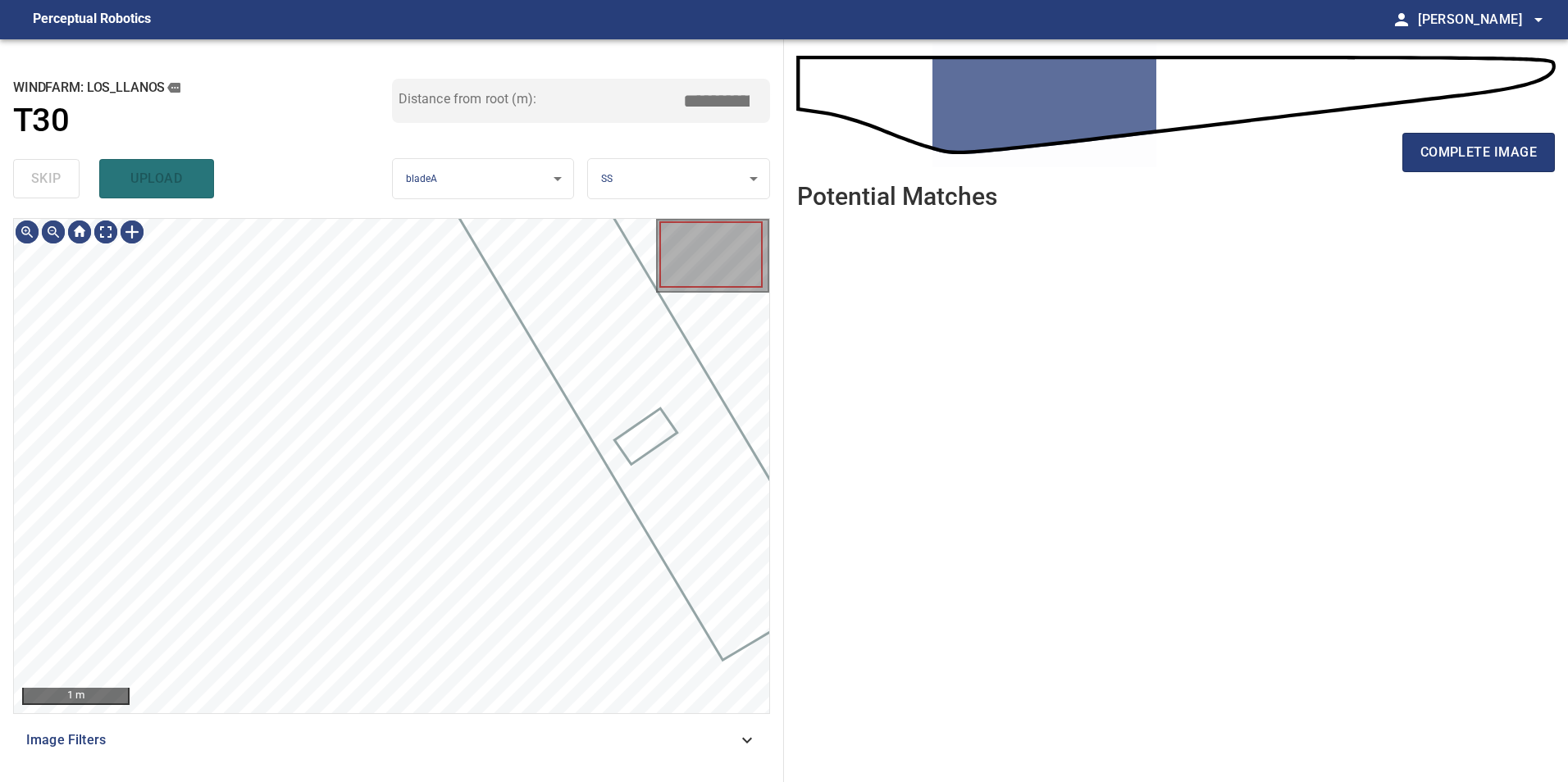
click at [66, 190] on div "skip upload" at bounding box center [202, 178] width 379 height 52
drag, startPoint x: 66, startPoint y: 190, endPoint x: 74, endPoint y: 228, distance: 38.8
click at [66, 193] on div "skip upload" at bounding box center [202, 178] width 379 height 52
click at [125, 234] on div at bounding box center [80, 232] width 131 height 26
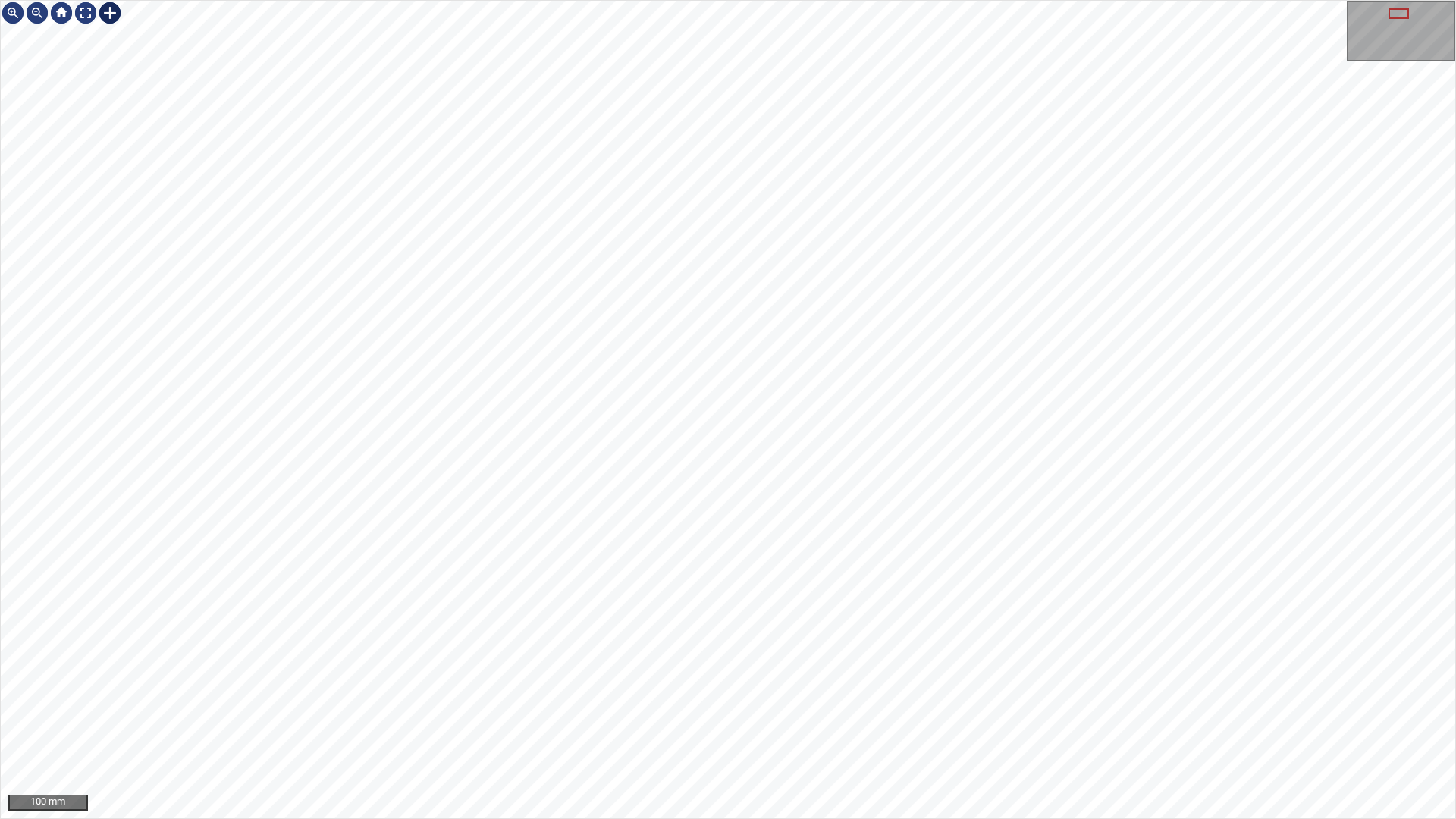
click at [115, 9] on div at bounding box center [110, 13] width 24 height 24
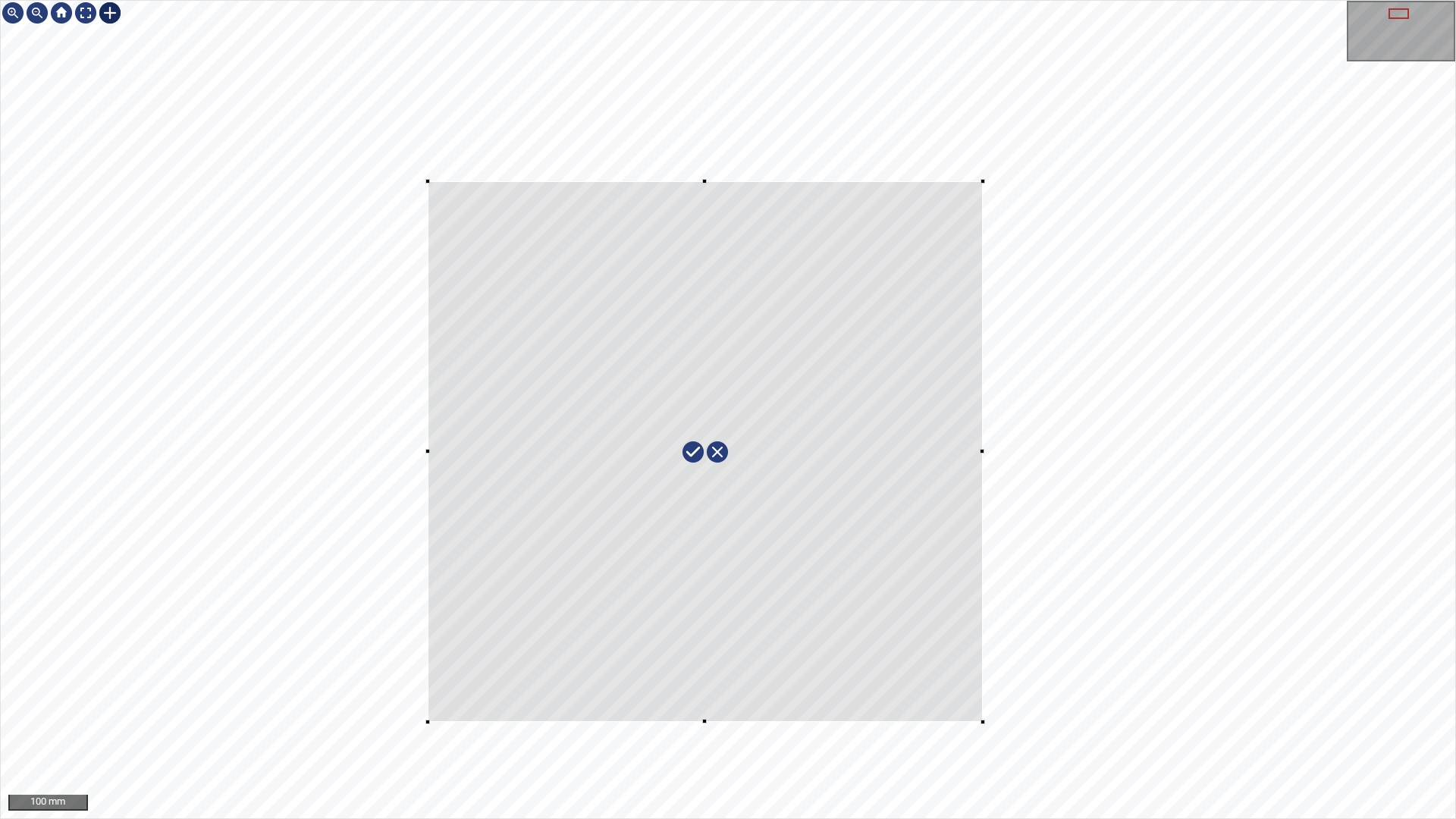
click at [983, 722] on div at bounding box center [728, 410] width 1454 height 817
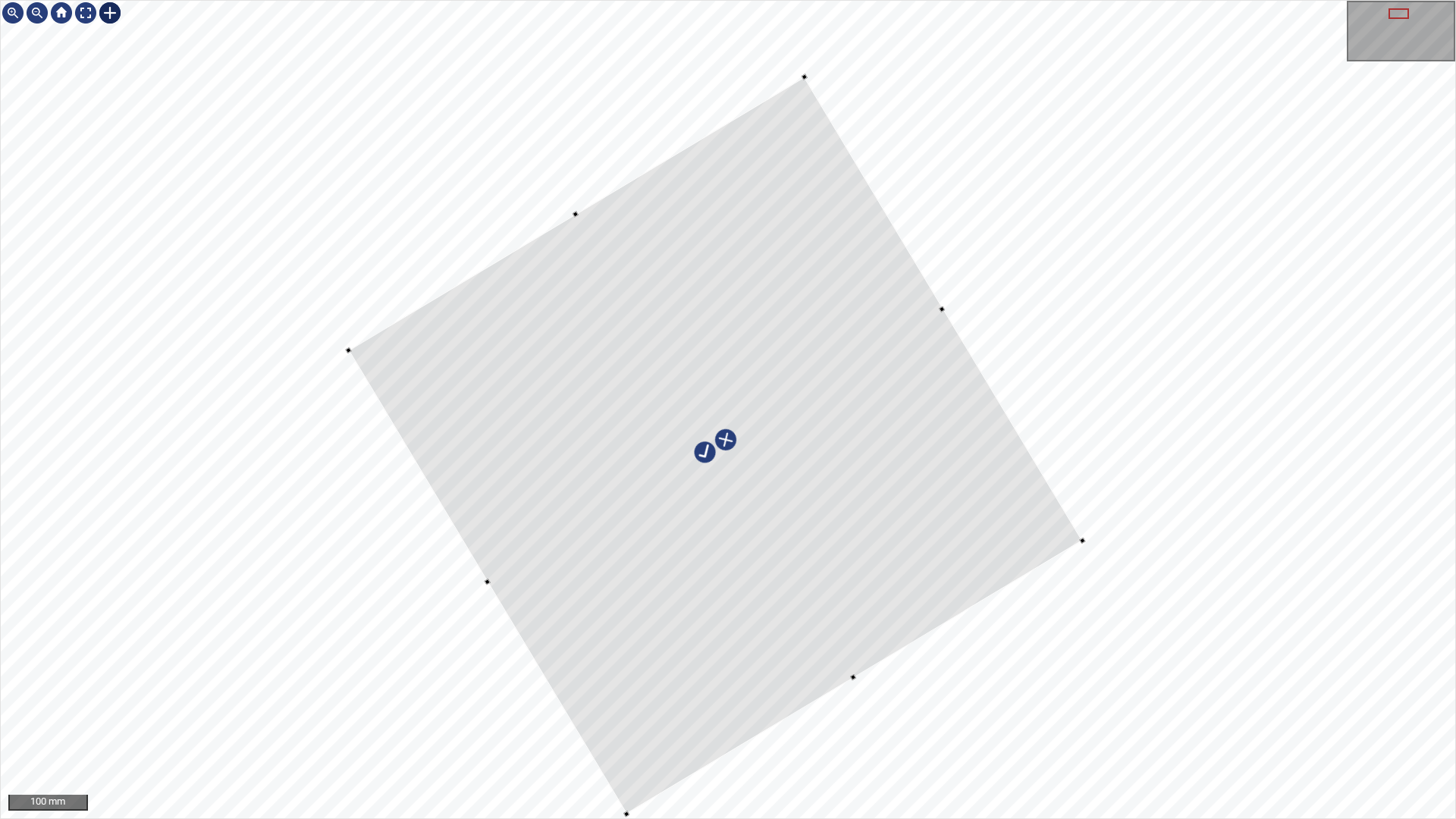
click at [488, 591] on div at bounding box center [728, 410] width 1454 height 817
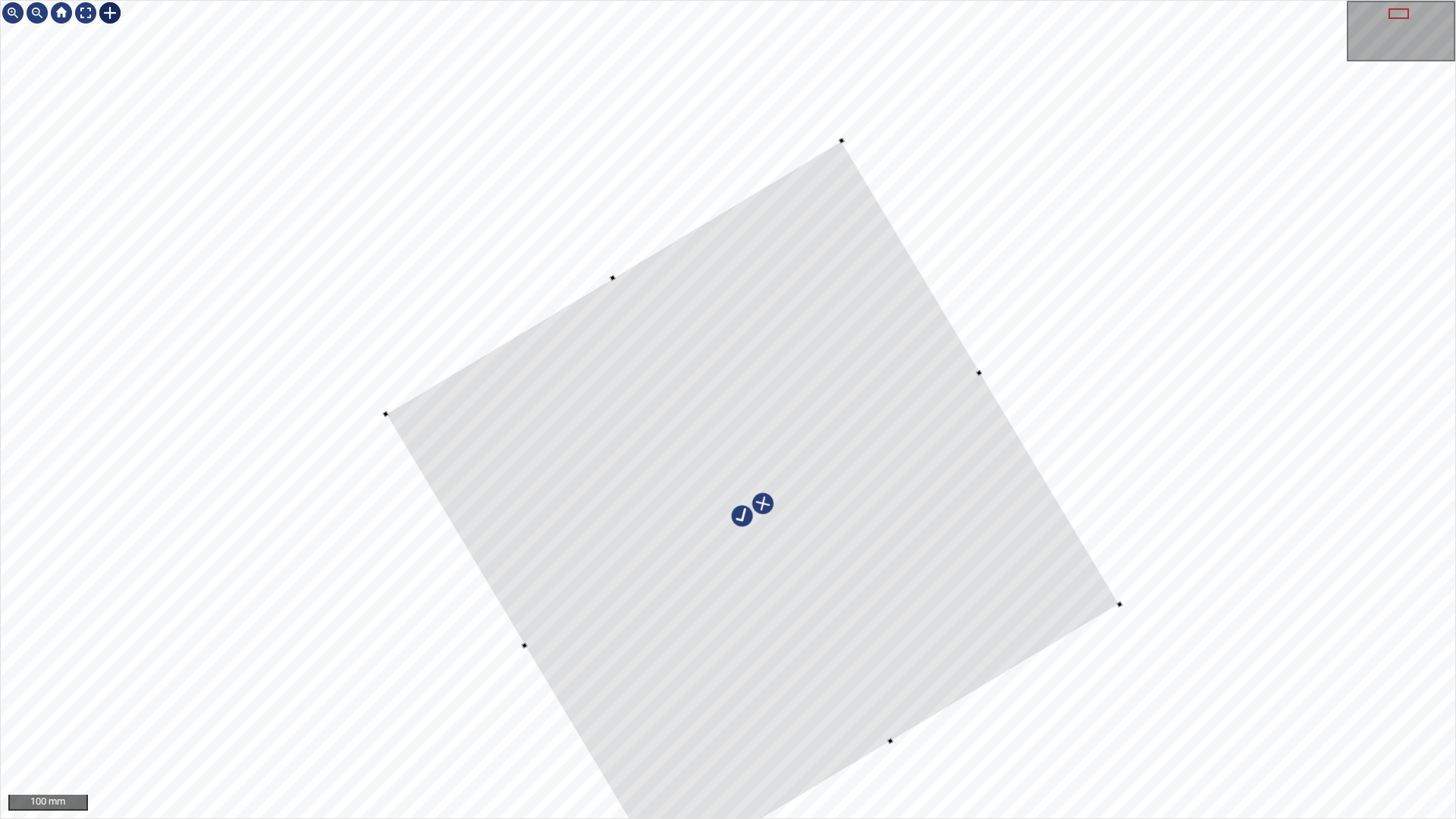
click at [769, 574] on div at bounding box center [751, 509] width 734 height 737
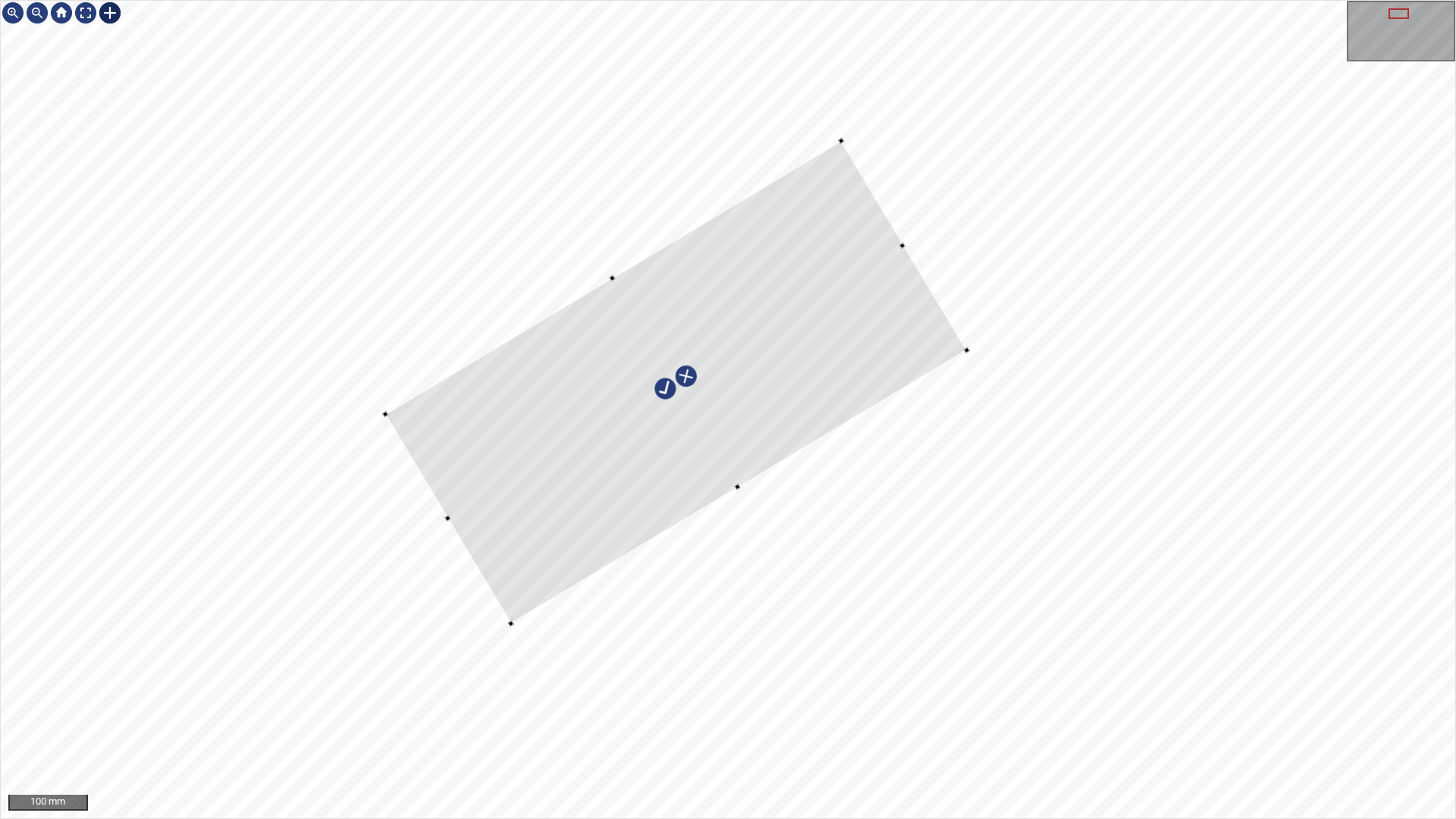
click at [771, 462] on div at bounding box center [675, 382] width 582 height 483
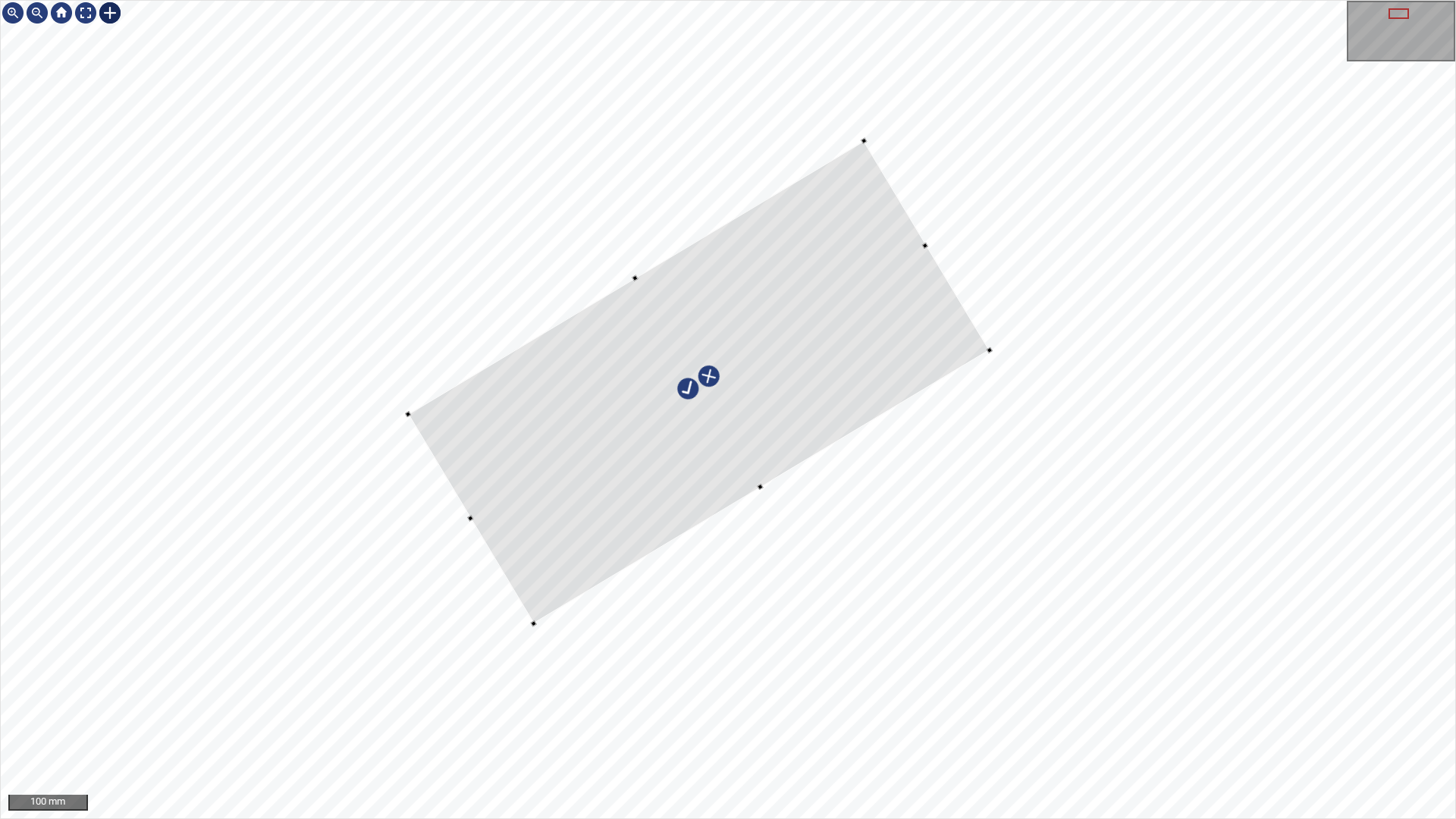
click at [879, 379] on div at bounding box center [698, 382] width 582 height 483
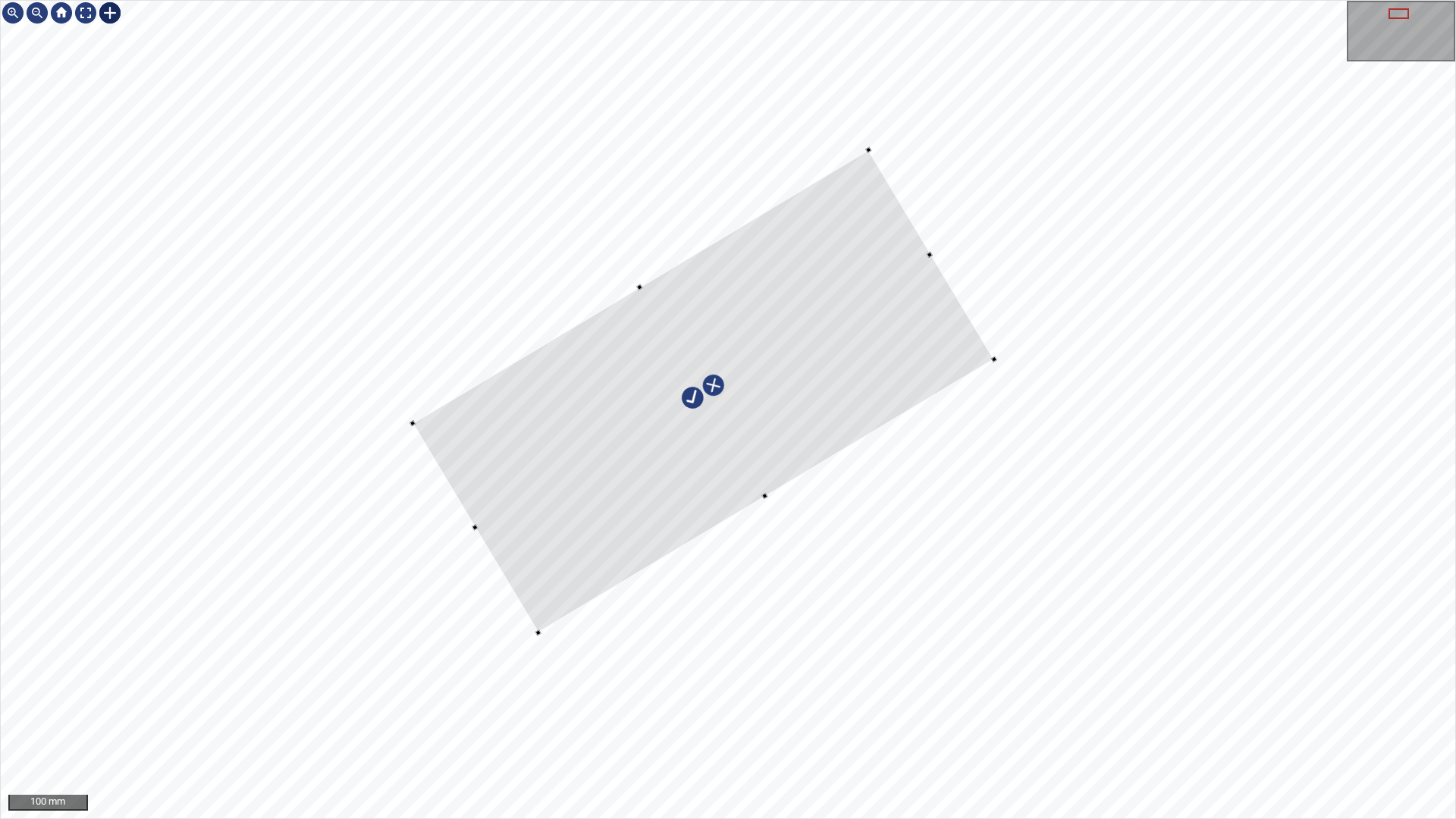
click at [711, 474] on div at bounding box center [703, 392] width 582 height 483
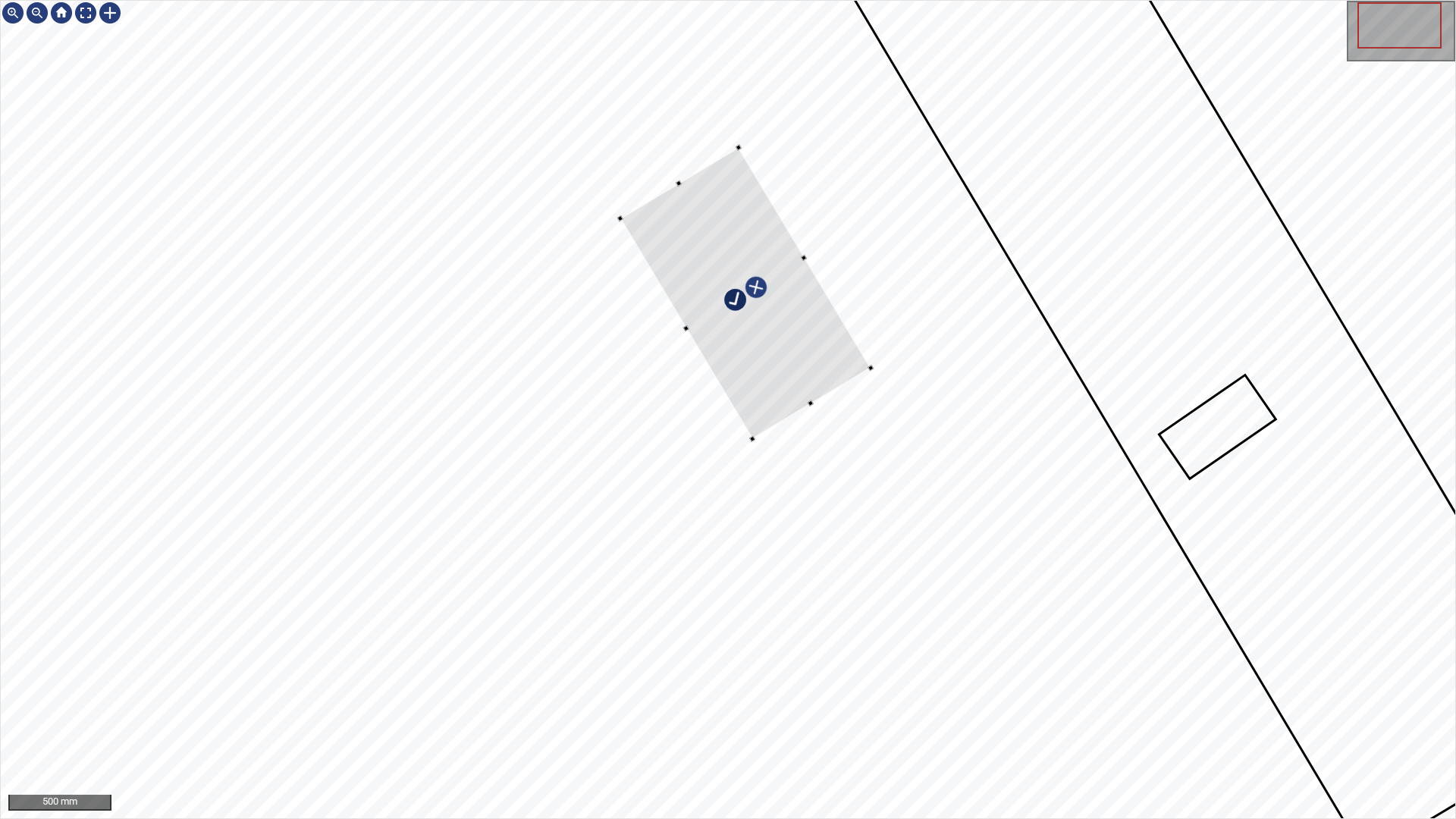
click at [874, 377] on div at bounding box center [728, 410] width 1454 height 817
click at [754, 481] on div at bounding box center [728, 410] width 1454 height 817
click at [802, 404] on div at bounding box center [749, 308] width 289 height 337
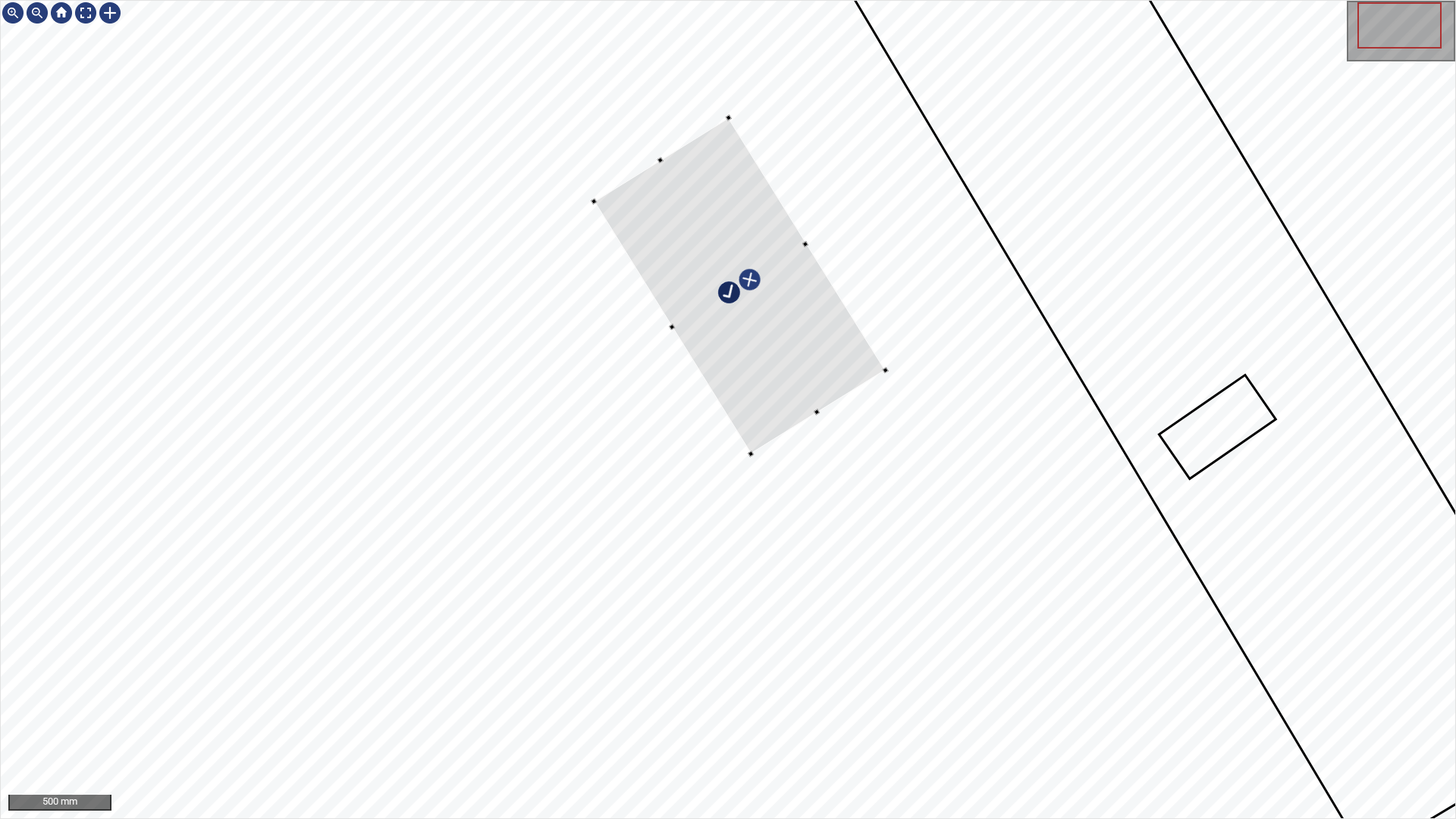
click at [854, 375] on div at bounding box center [739, 285] width 291 height 336
click at [668, 181] on div at bounding box center [728, 410] width 1454 height 817
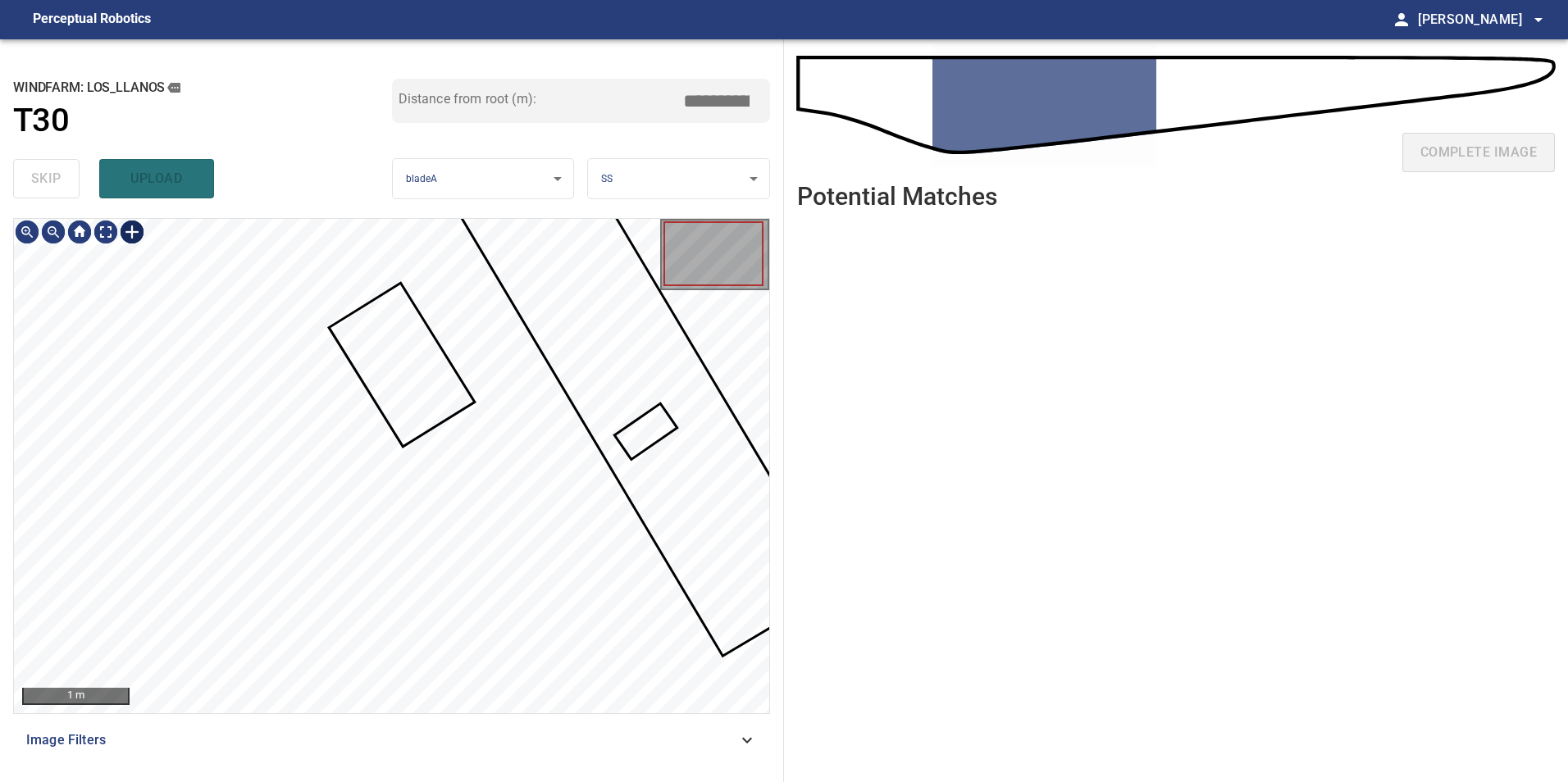
click at [131, 232] on div at bounding box center [132, 232] width 26 height 26
click at [346, 303] on div at bounding box center [391, 465] width 755 height 494
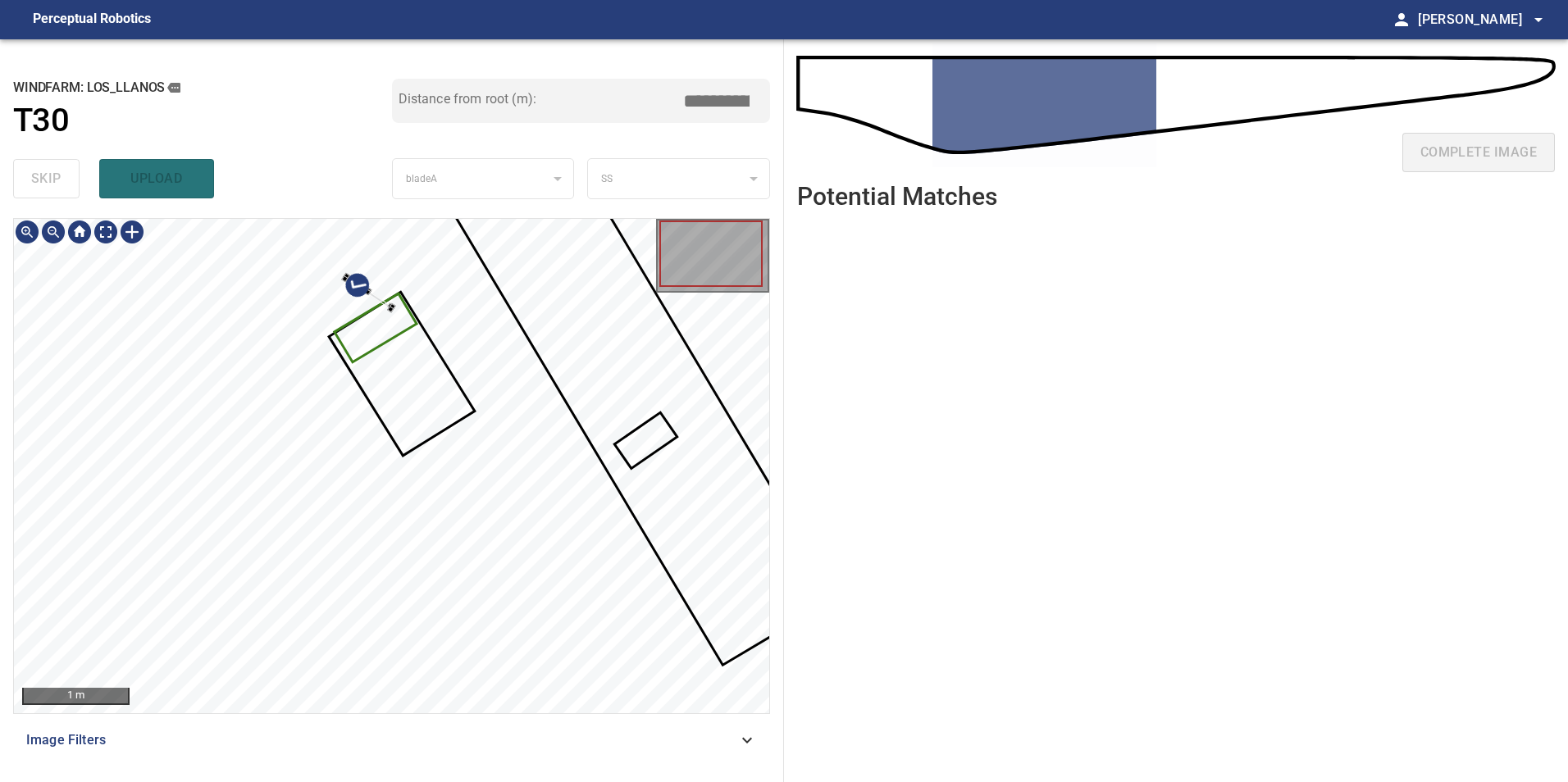
click at [373, 323] on div at bounding box center [391, 465] width 755 height 494
click at [354, 332] on div at bounding box center [391, 465] width 755 height 494
click at [634, 346] on div at bounding box center [391, 465] width 755 height 494
click at [719, 281] on div "1 m" at bounding box center [391, 465] width 755 height 494
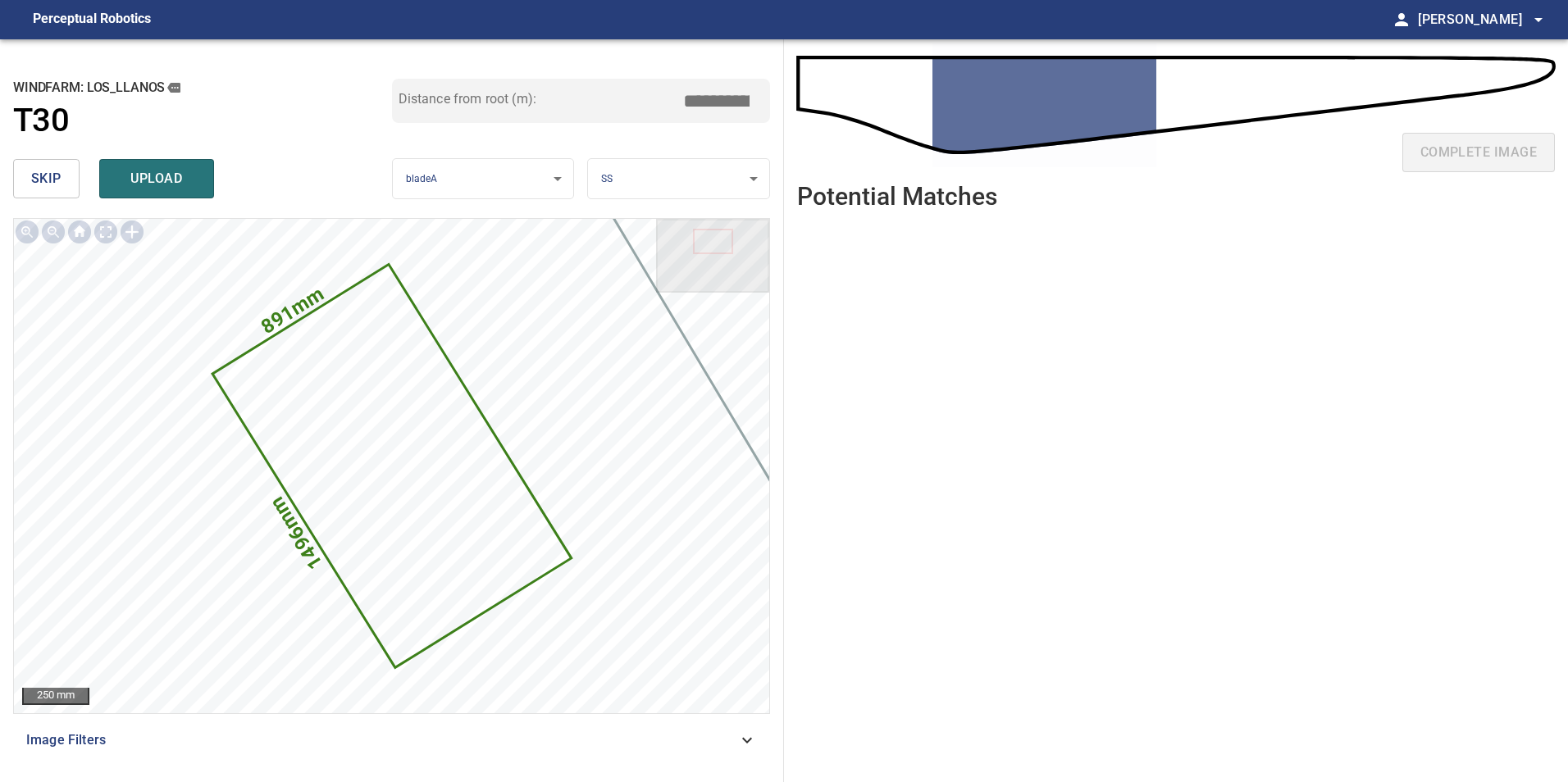
drag, startPoint x: 728, startPoint y: 101, endPoint x: 1166, endPoint y: 26, distance: 444.4
click at [1081, 41] on div "**********" at bounding box center [784, 410] width 1568 height 743
type input "****"
click at [122, 196] on button "upload" at bounding box center [156, 178] width 115 height 39
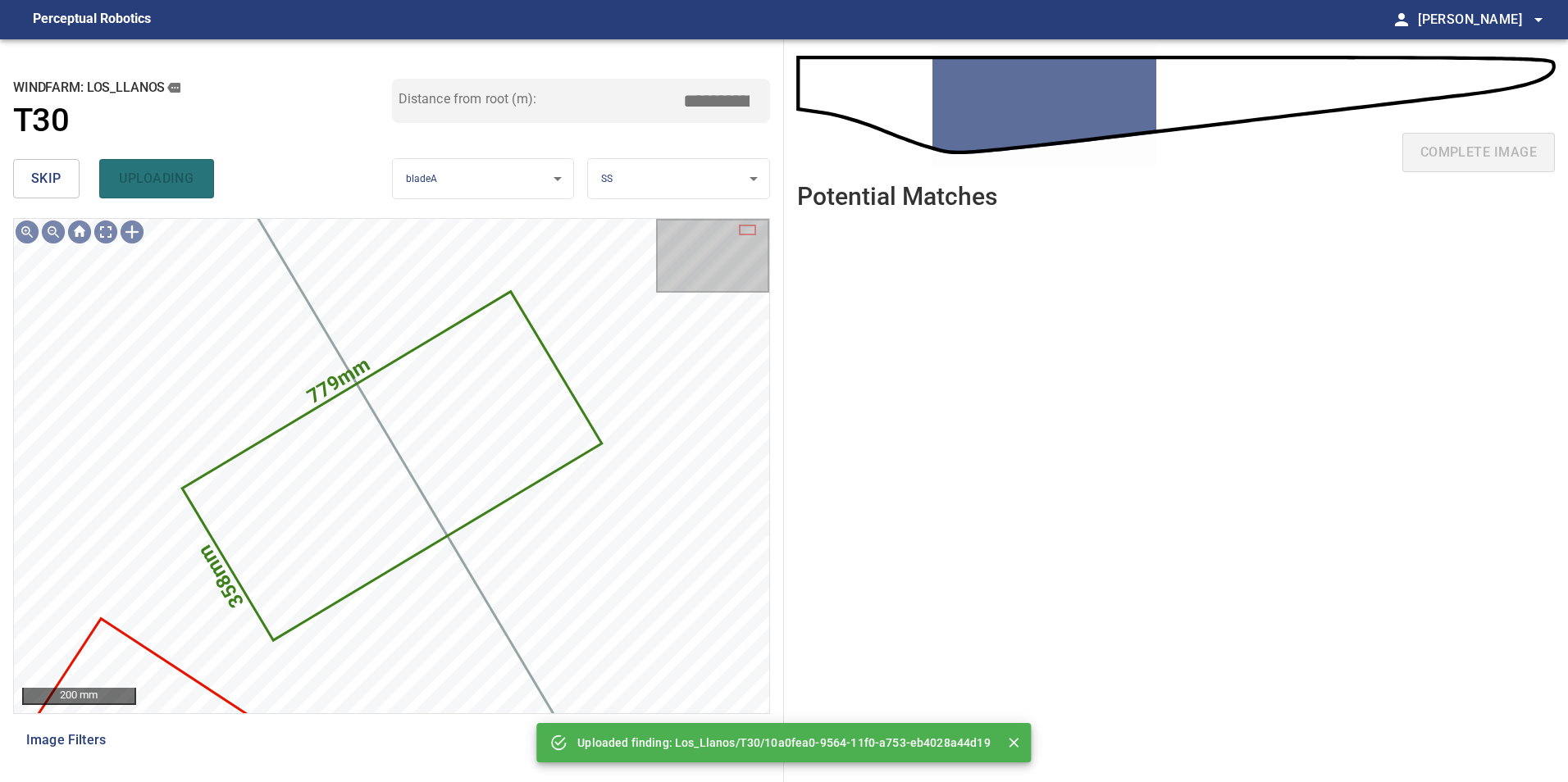
click at [55, 181] on span "skip" at bounding box center [46, 178] width 31 height 23
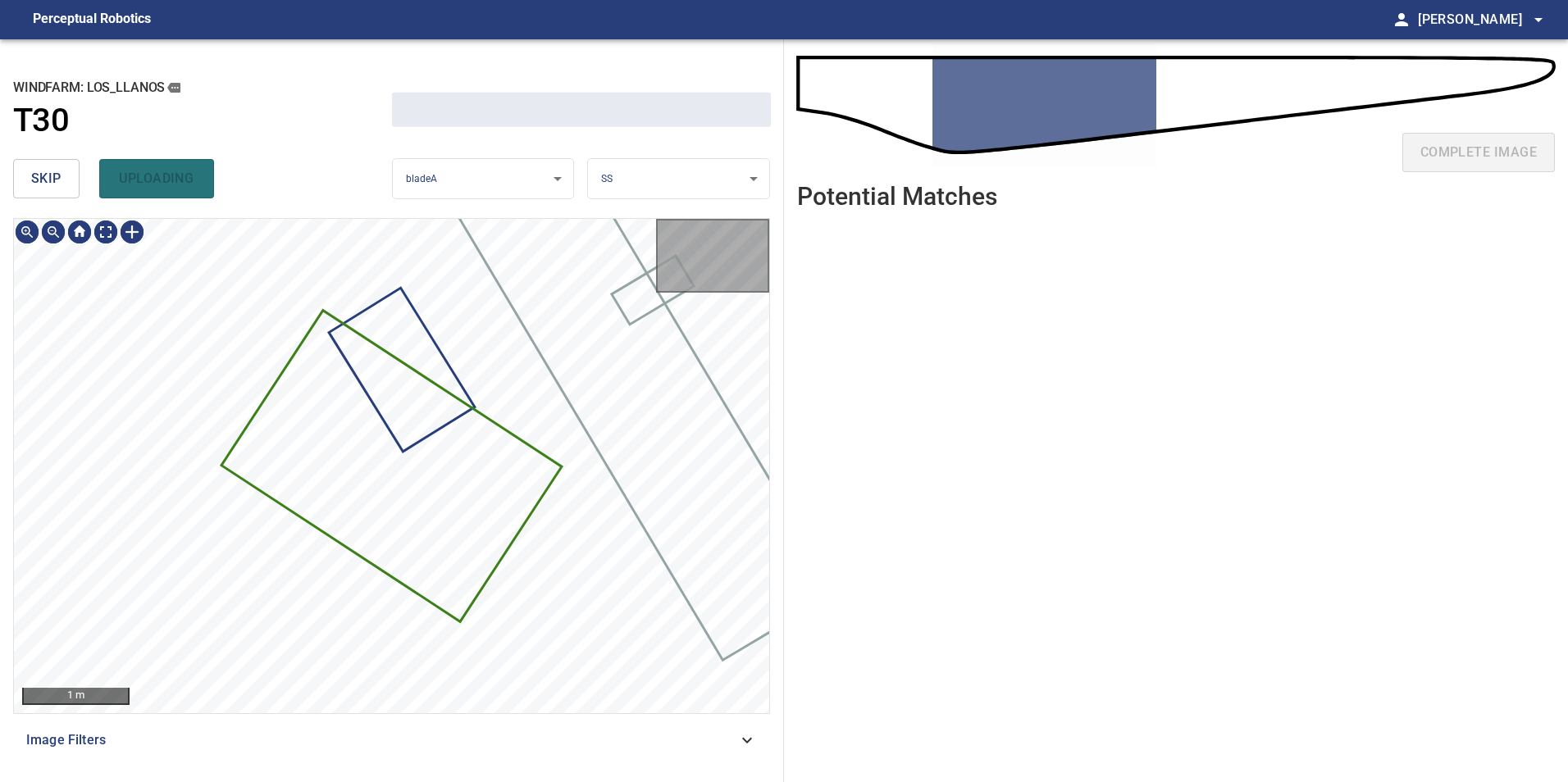
click at [53, 182] on span "skip" at bounding box center [46, 178] width 31 height 23
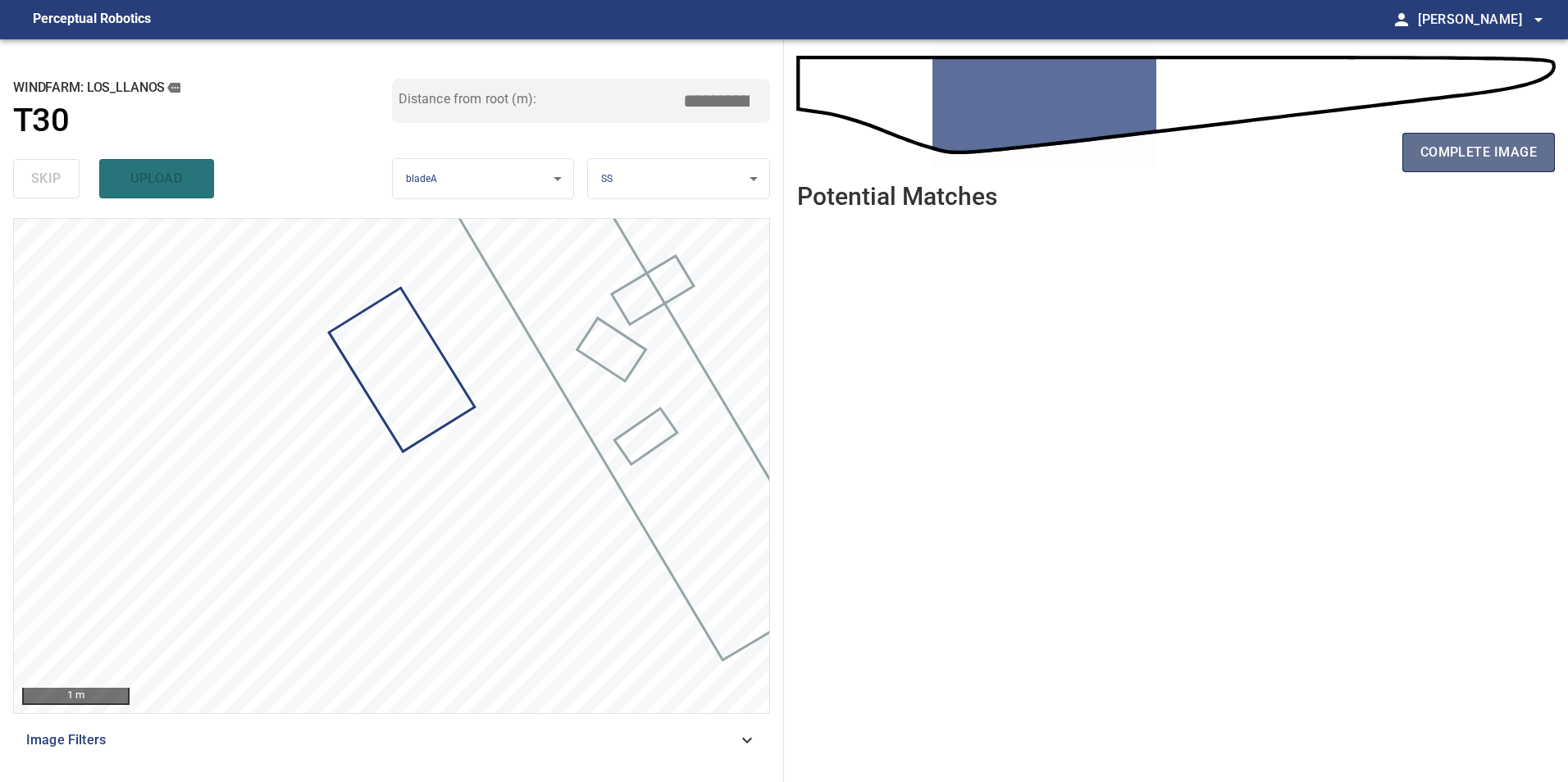
click at [1452, 150] on span "complete image" at bounding box center [1478, 152] width 116 height 23
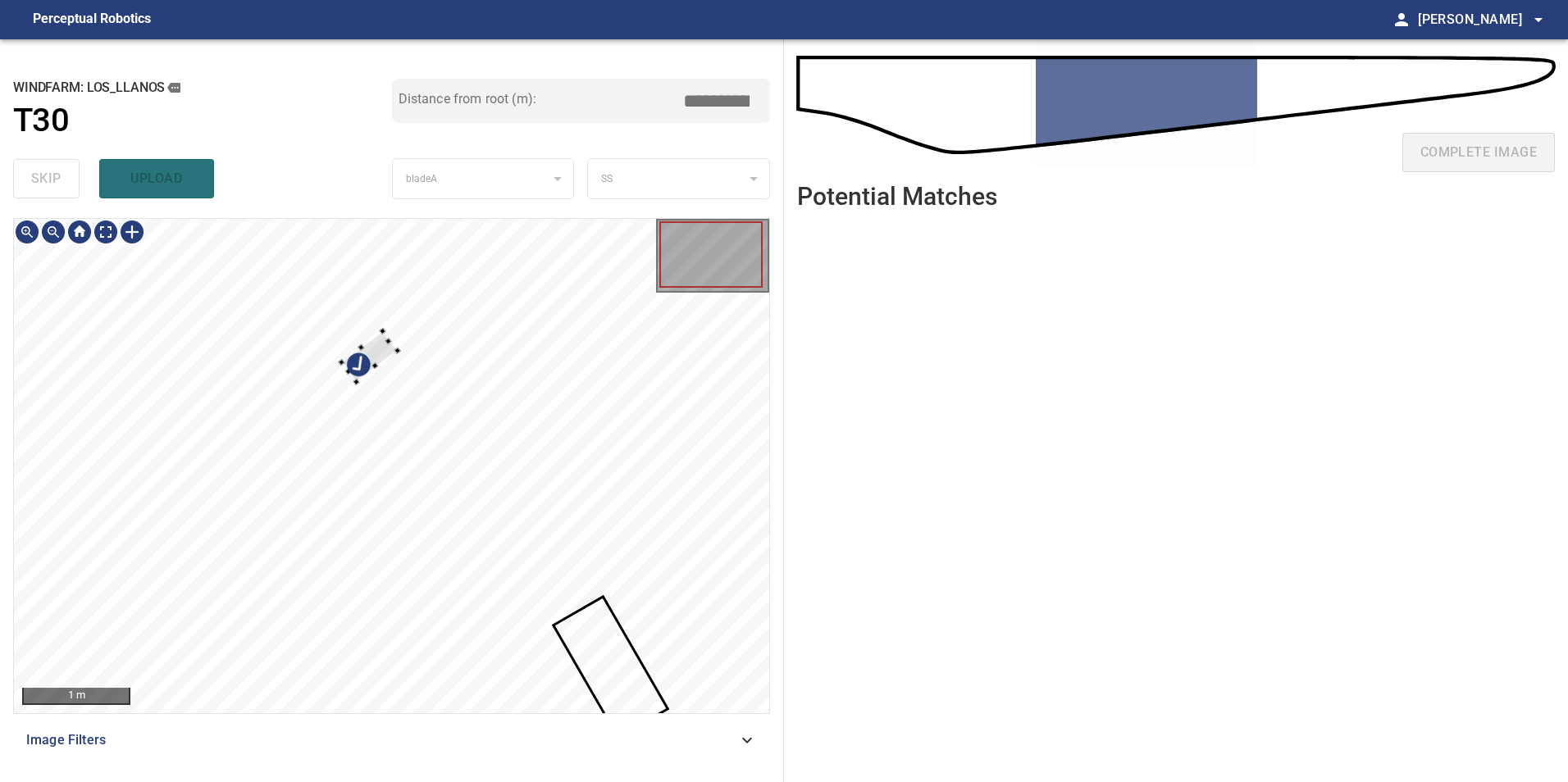
click at [447, 429] on div at bounding box center [391, 465] width 755 height 494
click at [596, 374] on div at bounding box center [391, 465] width 755 height 494
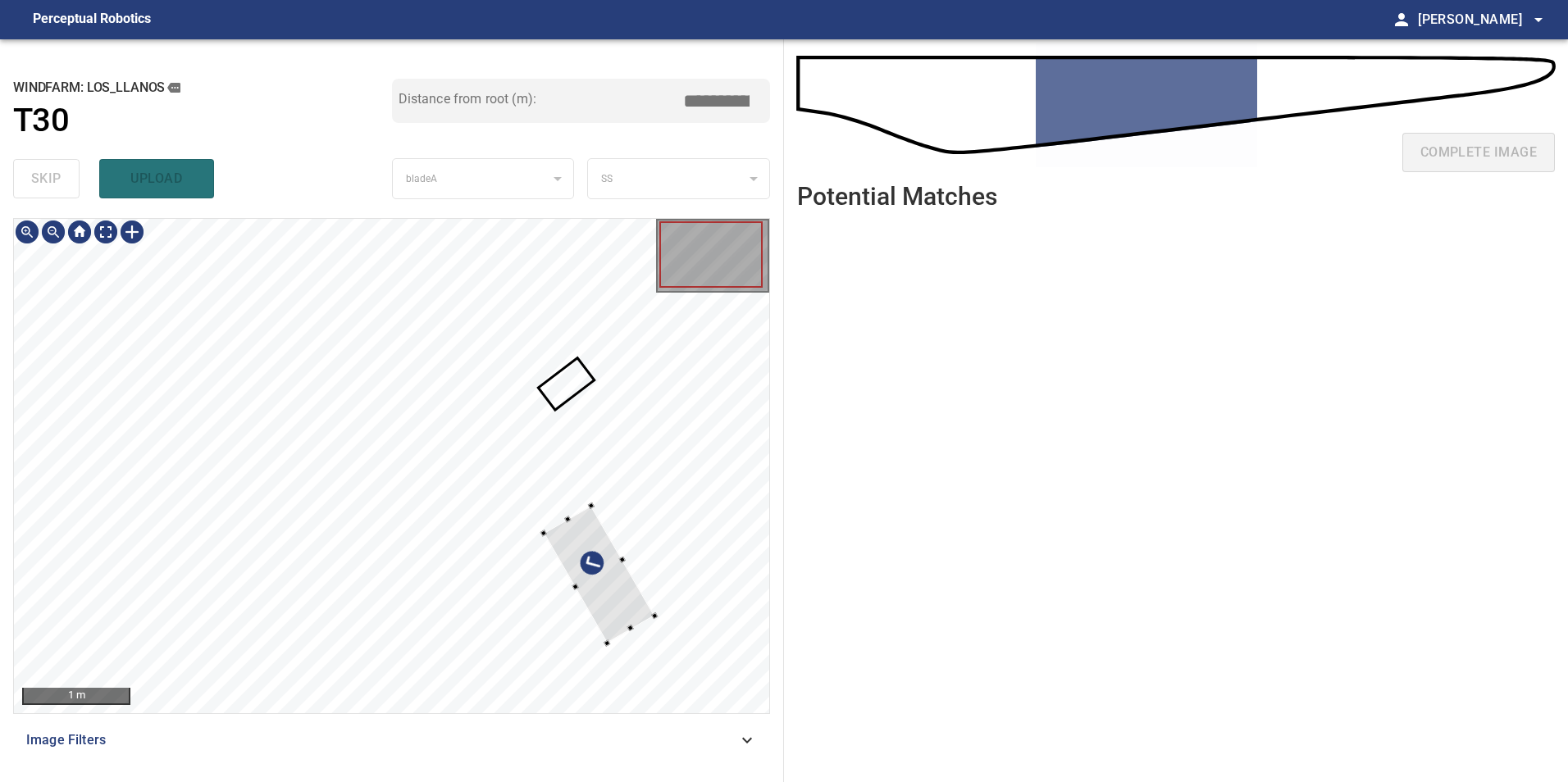
click at [601, 448] on div at bounding box center [391, 465] width 755 height 494
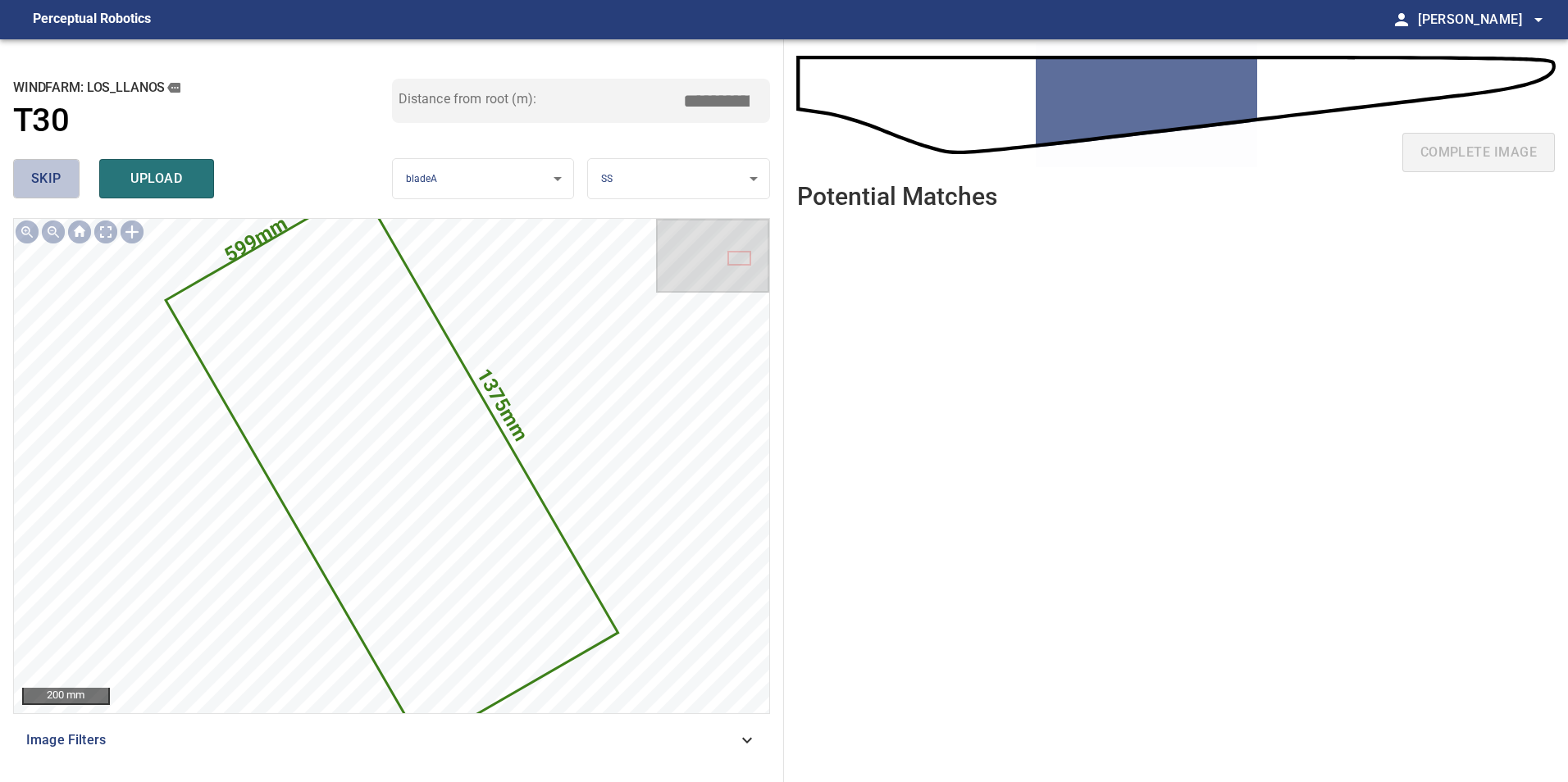
click at [27, 173] on button "skip" at bounding box center [46, 178] width 66 height 39
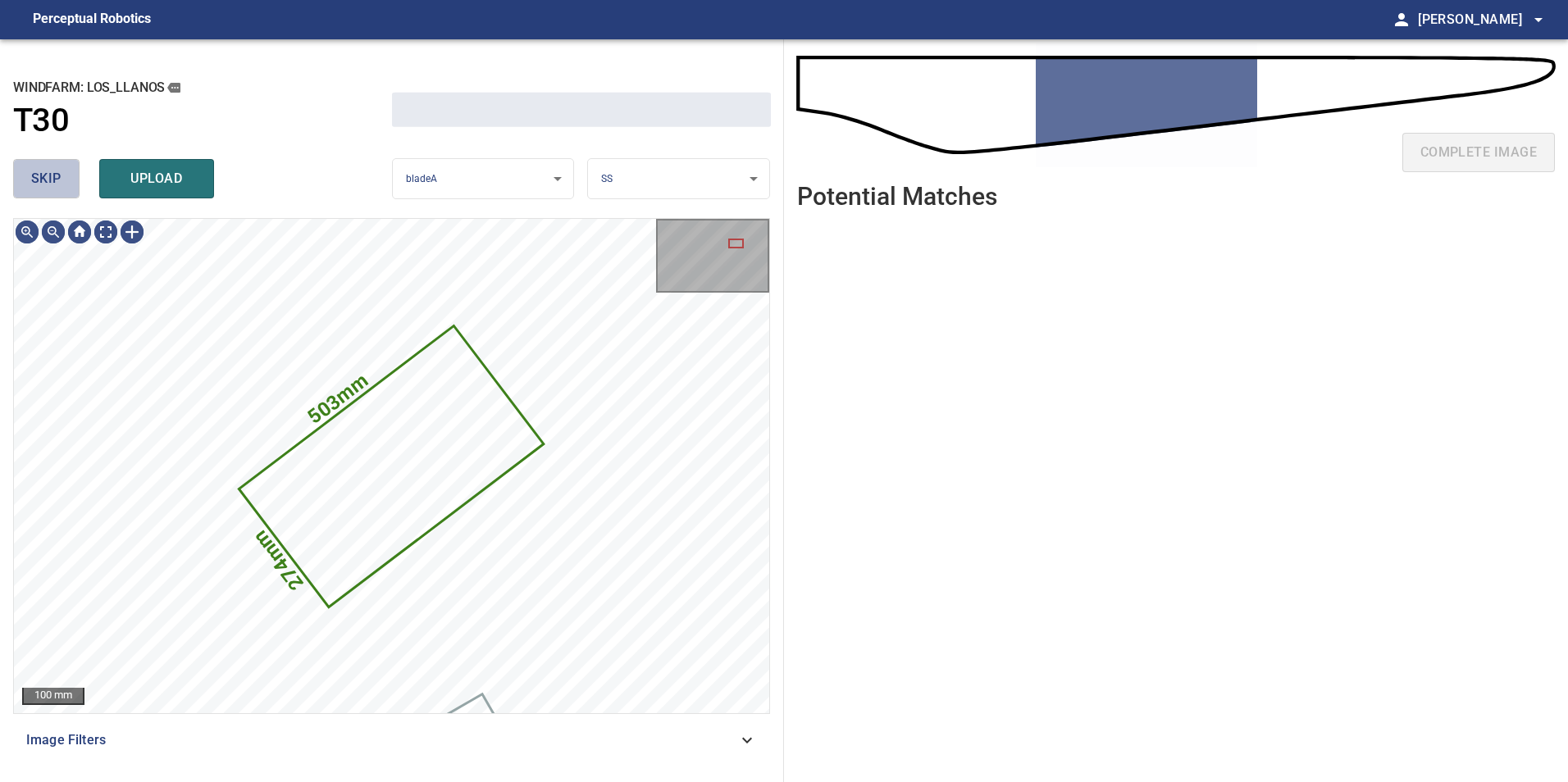
click at [27, 173] on button "skip" at bounding box center [46, 178] width 66 height 39
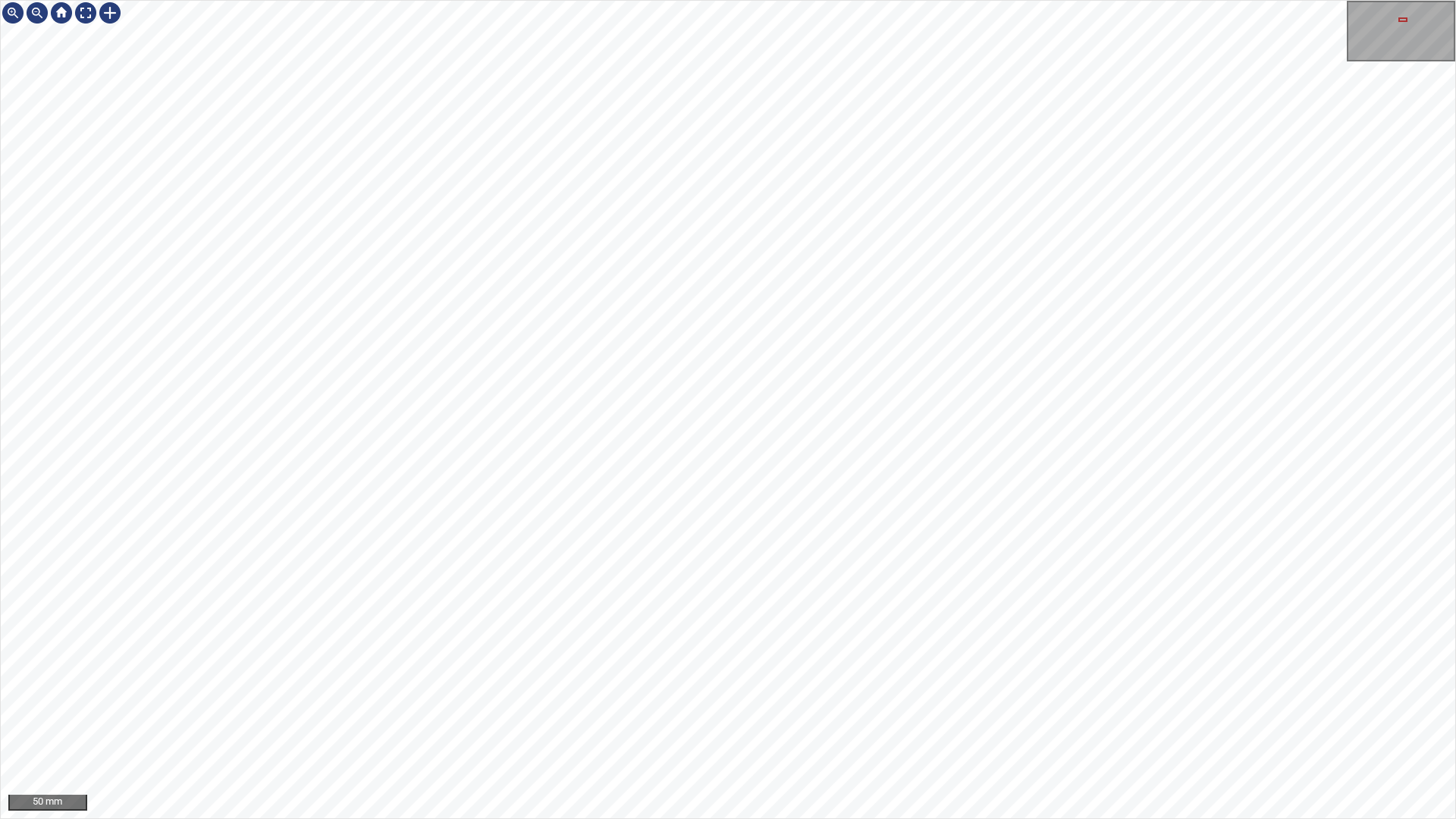
click at [941, 723] on div "50 mm" at bounding box center [728, 410] width 1456 height 819
click at [1039, 723] on div "50 mm" at bounding box center [728, 410] width 1456 height 819
click at [674, 0] on div "100 mm" at bounding box center [728, 410] width 1456 height 819
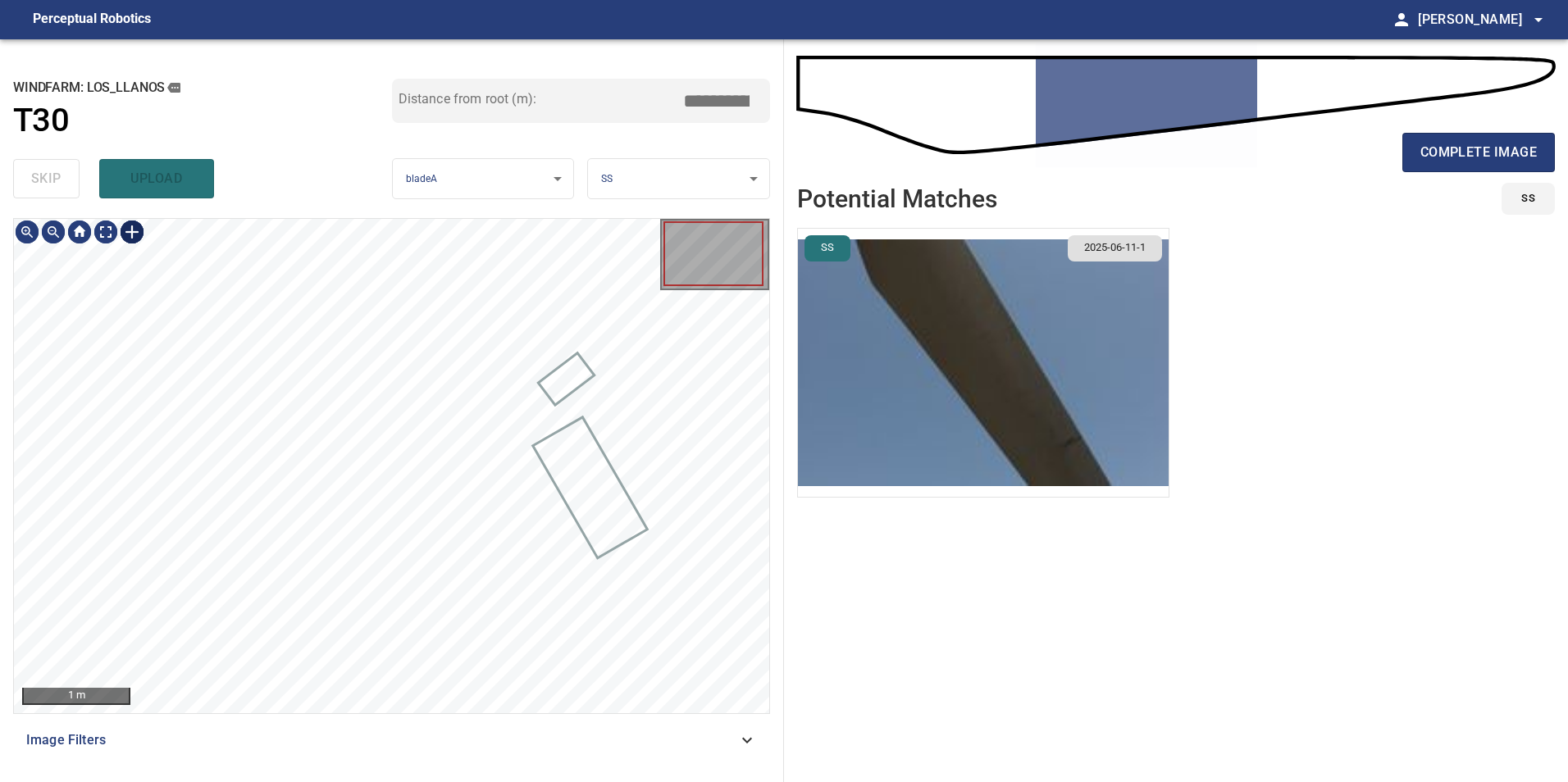
click at [136, 229] on div at bounding box center [132, 232] width 26 height 26
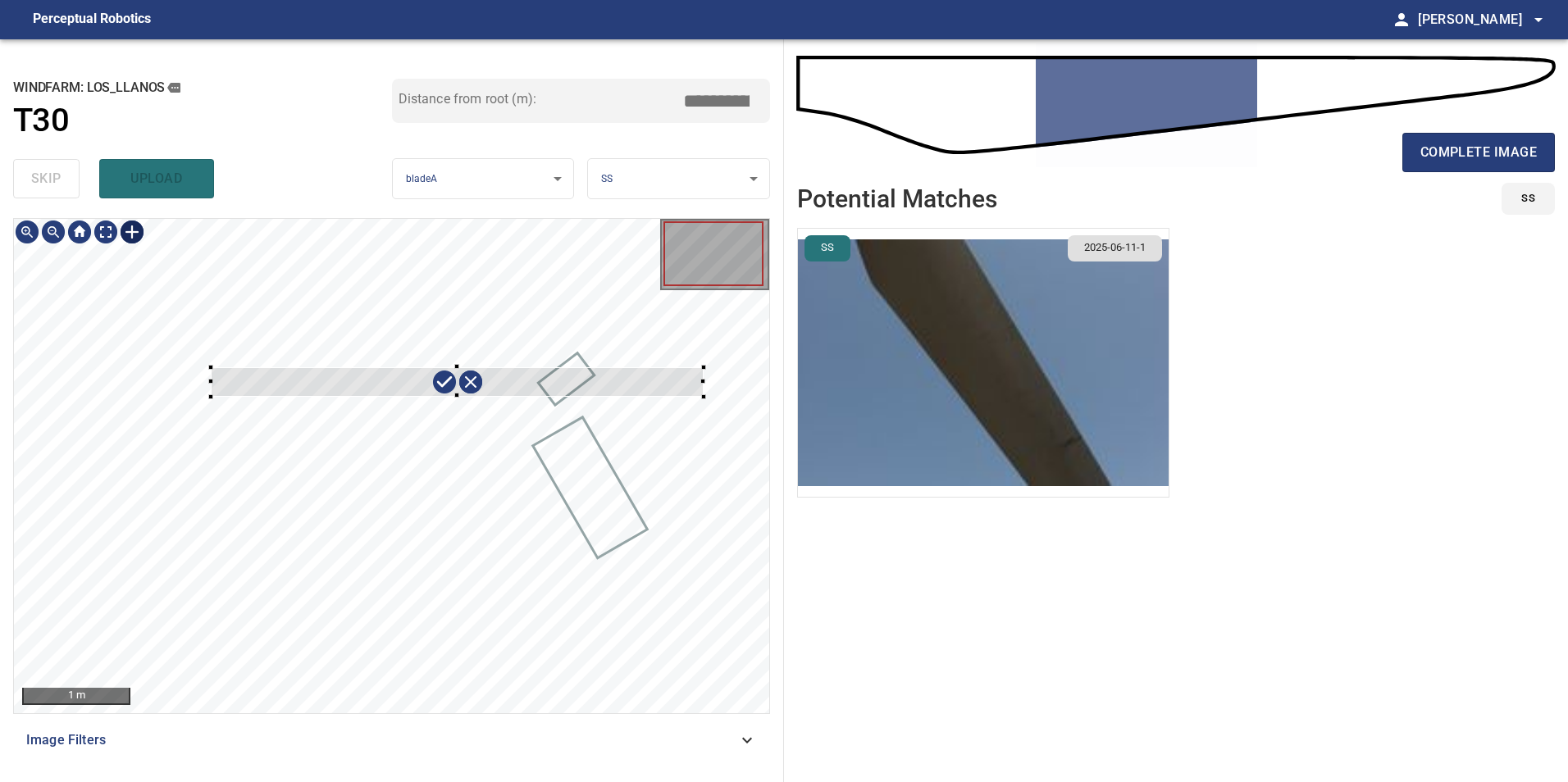
click at [704, 397] on div at bounding box center [391, 465] width 755 height 494
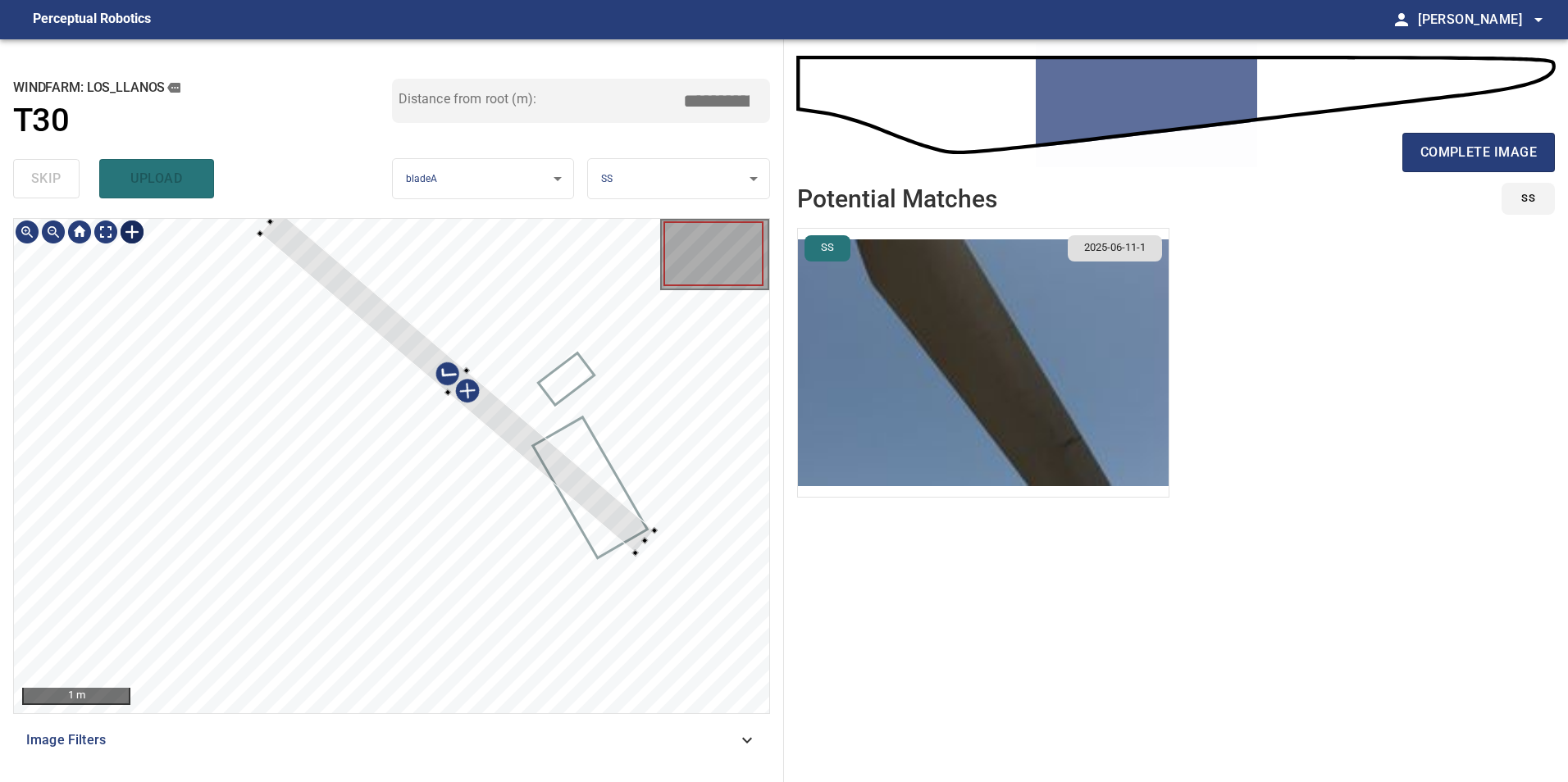
click at [662, 738] on div "1 m Image Filters" at bounding box center [391, 493] width 757 height 551
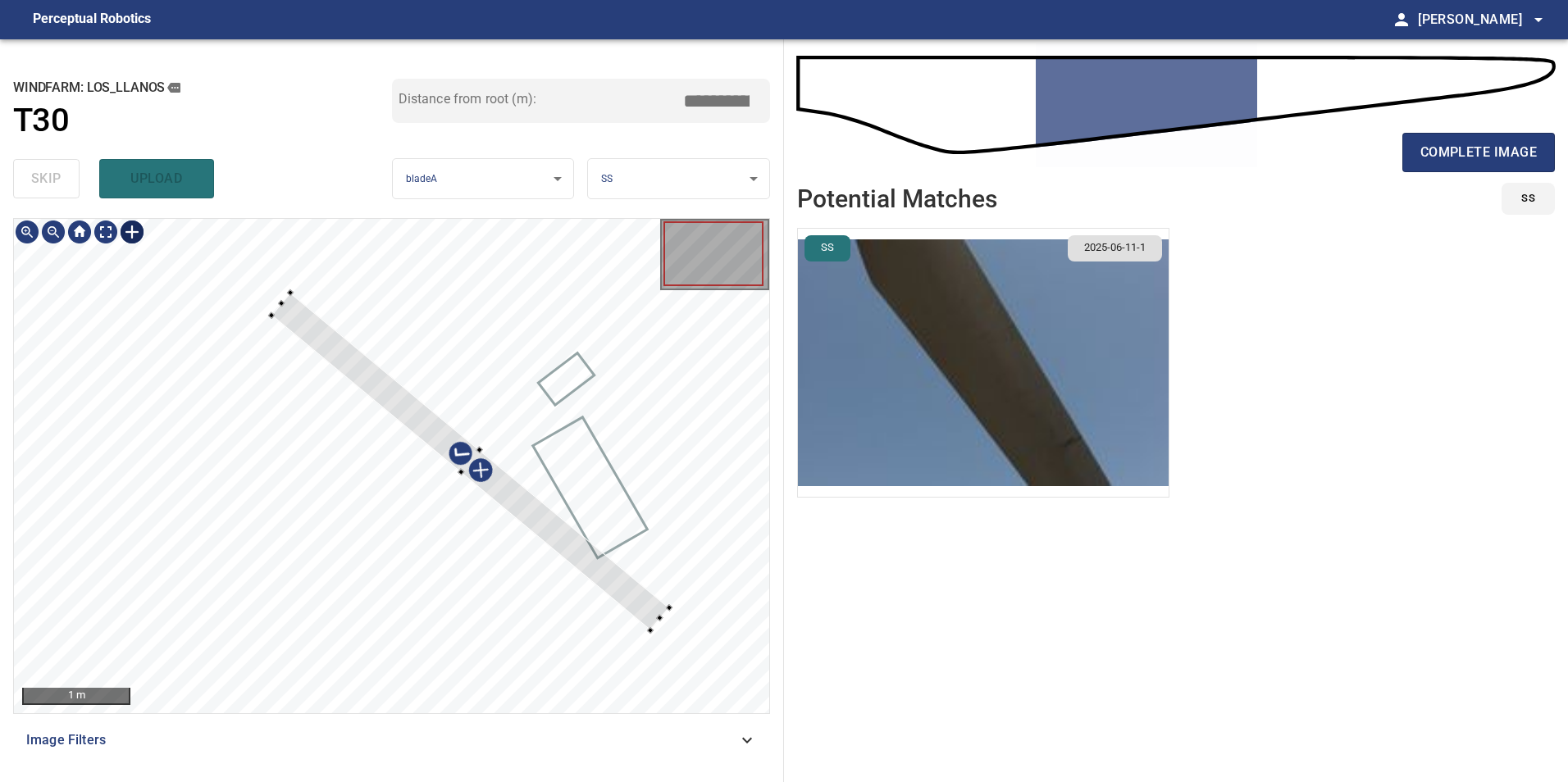
click at [616, 590] on div at bounding box center [470, 462] width 398 height 338
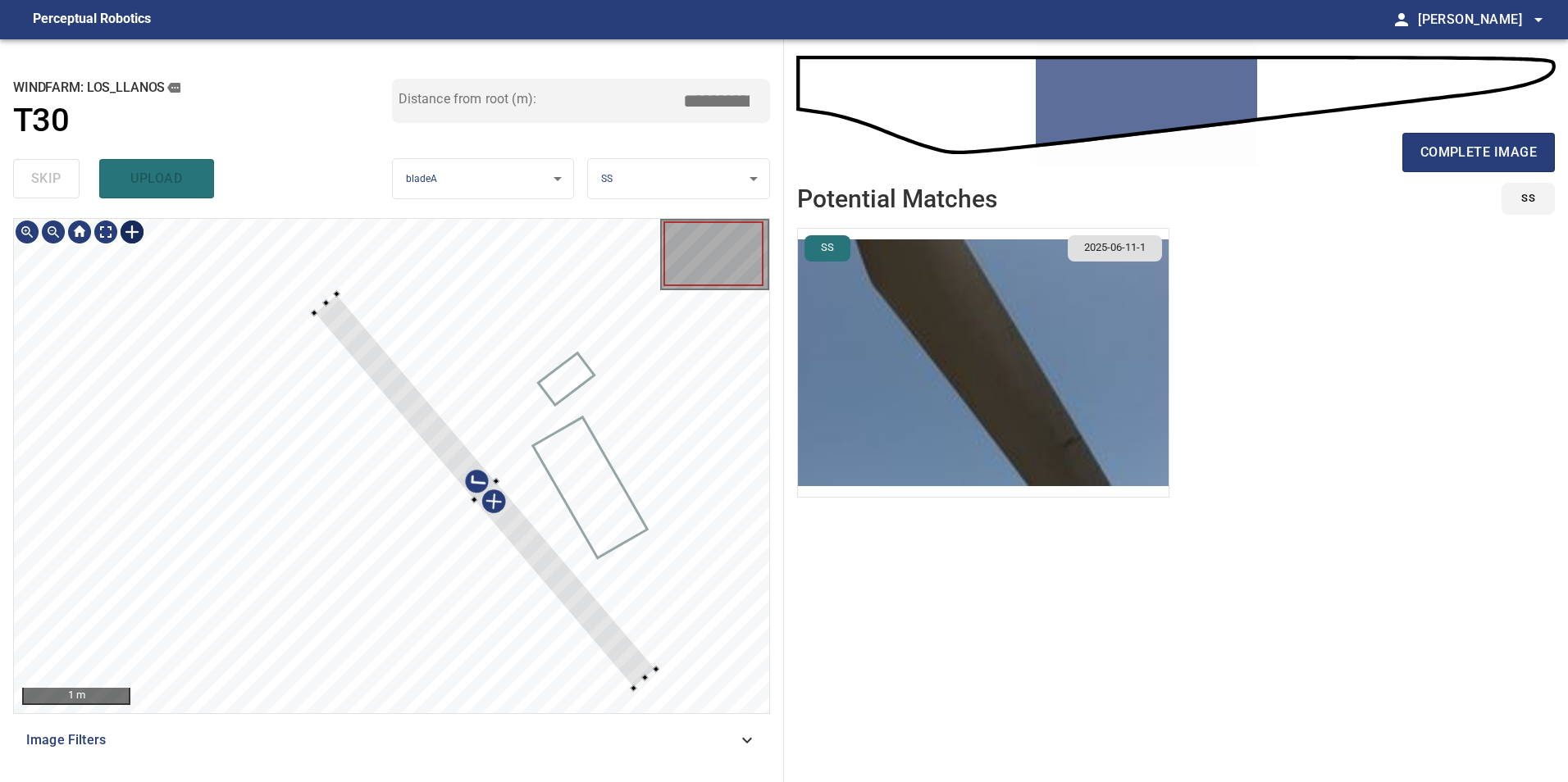
click at [640, 660] on div at bounding box center [485, 491] width 342 height 394
click at [610, 670] on div at bounding box center [469, 483] width 311 height 418
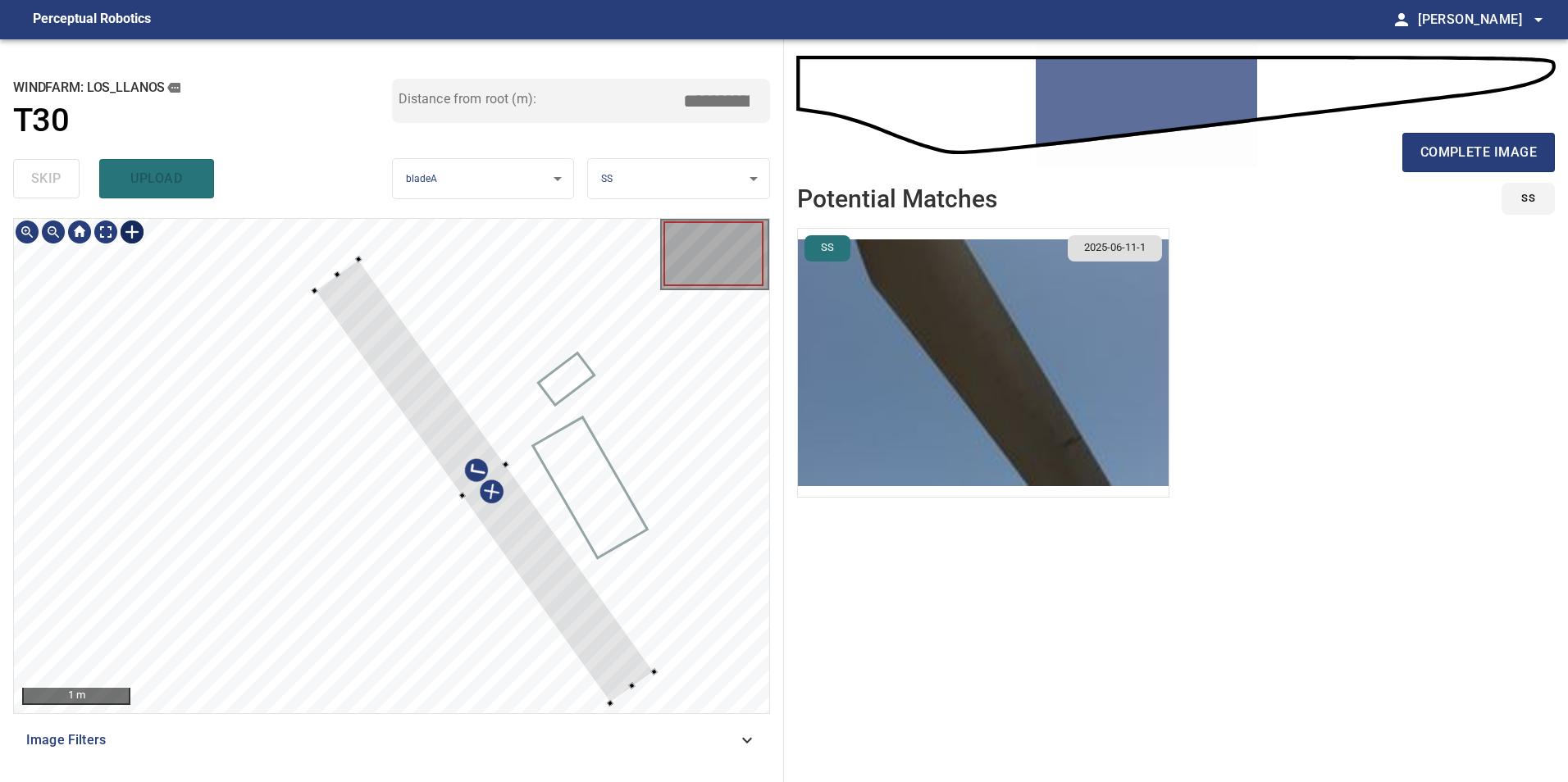
click at [658, 671] on div at bounding box center [391, 465] width 755 height 494
click at [630, 668] on div at bounding box center [478, 490] width 350 height 437
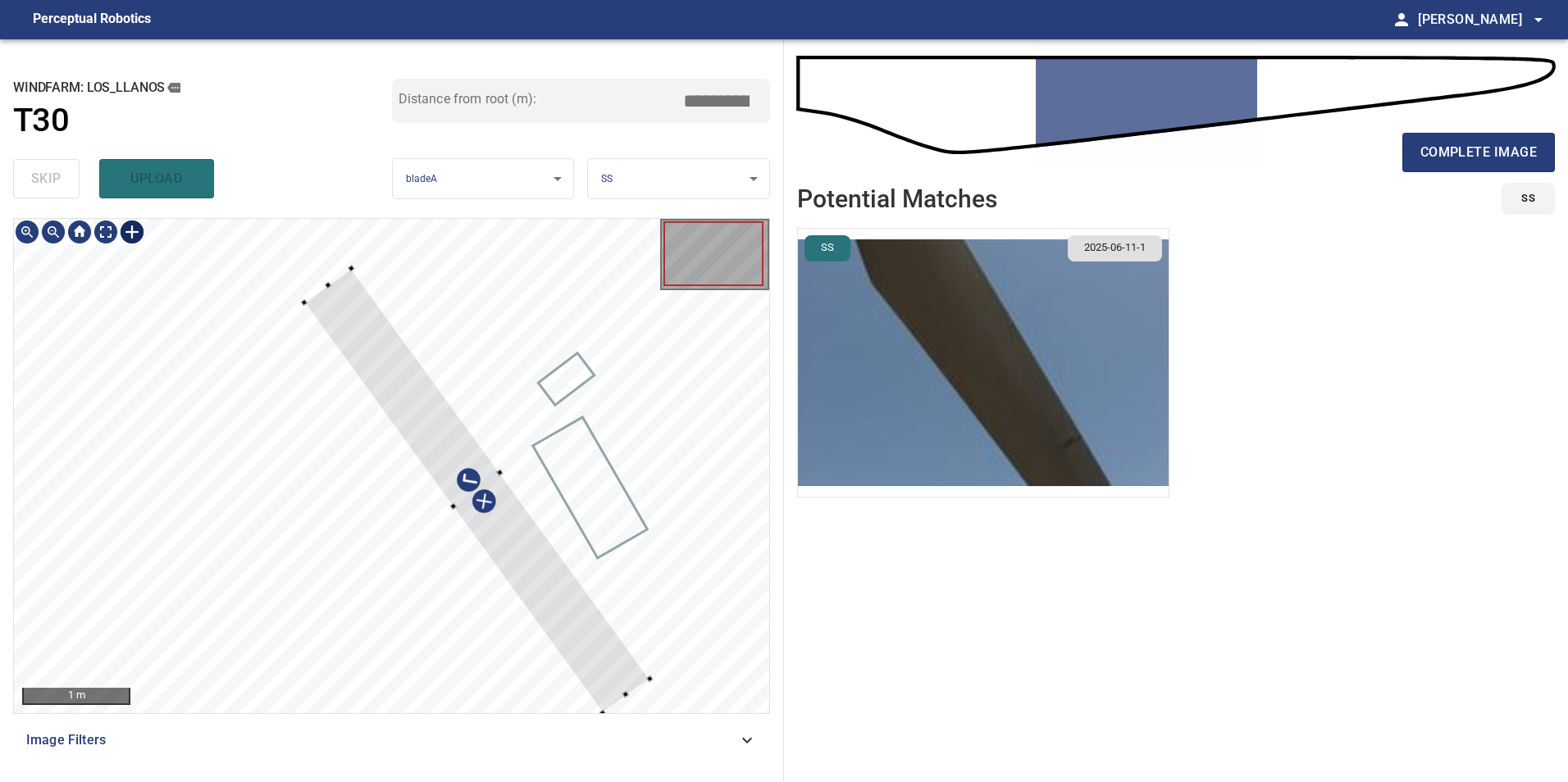
click at [444, 506] on div at bounding box center [391, 465] width 755 height 494
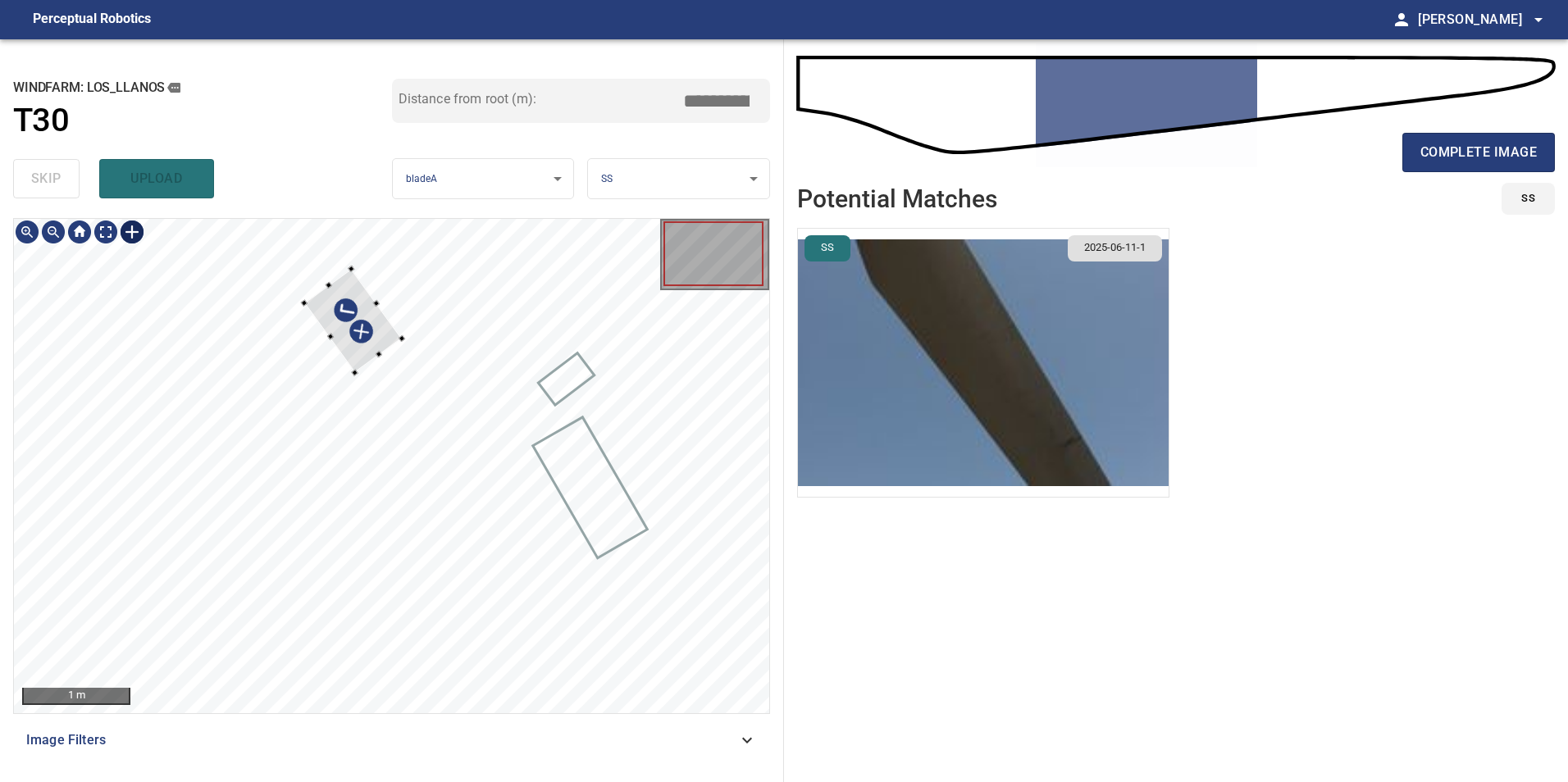
click at [364, 311] on div at bounding box center [354, 320] width 98 height 104
click at [408, 358] on div at bounding box center [369, 349] width 98 height 104
click at [386, 326] on div at bounding box center [388, 325] width 6 height 6
click at [387, 331] on div at bounding box center [367, 340] width 68 height 63
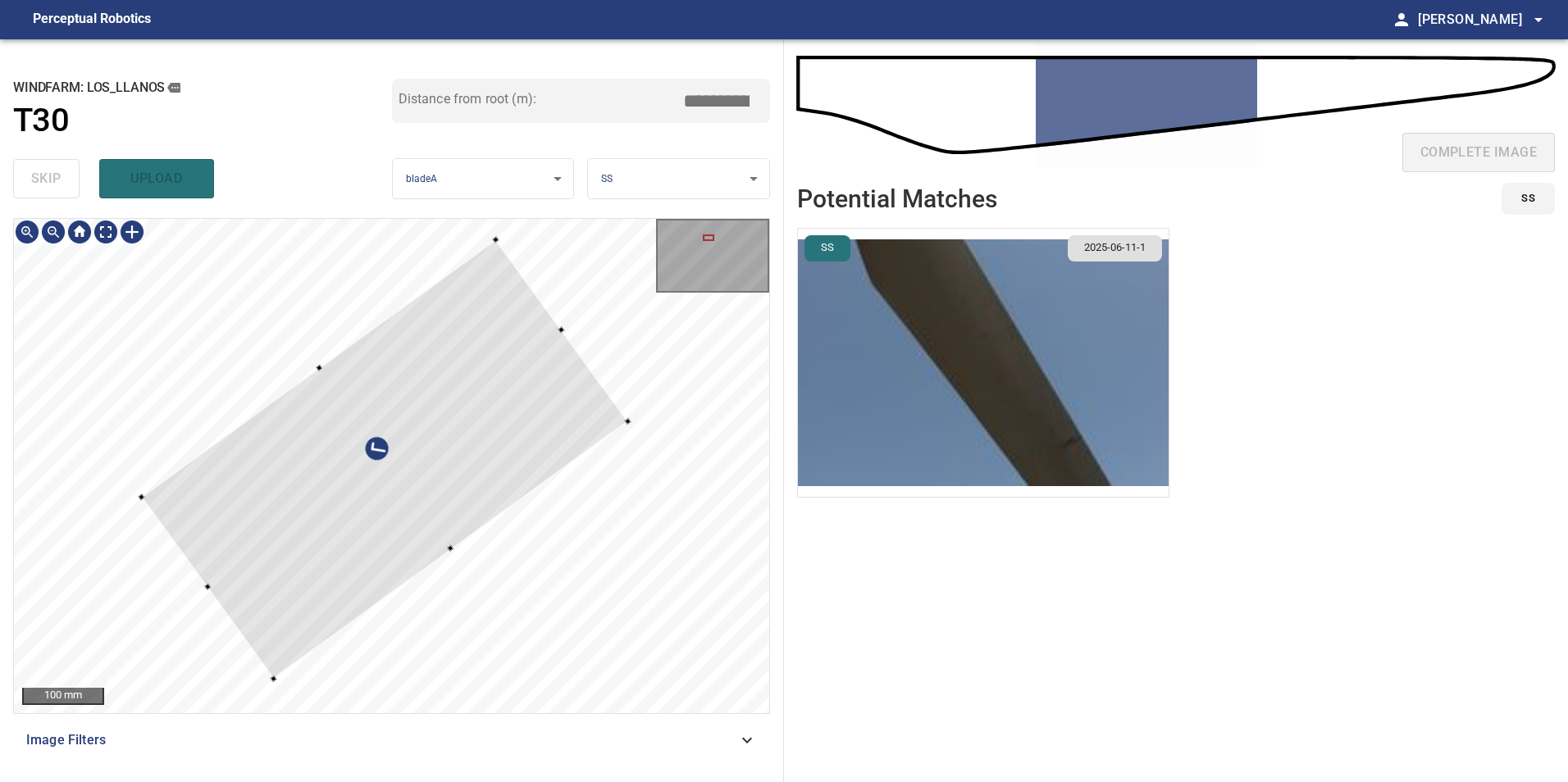
click at [332, 368] on div at bounding box center [384, 459] width 486 height 438
click at [549, 363] on div at bounding box center [373, 467] width 465 height 424
click at [320, 385] on div at bounding box center [391, 465] width 755 height 494
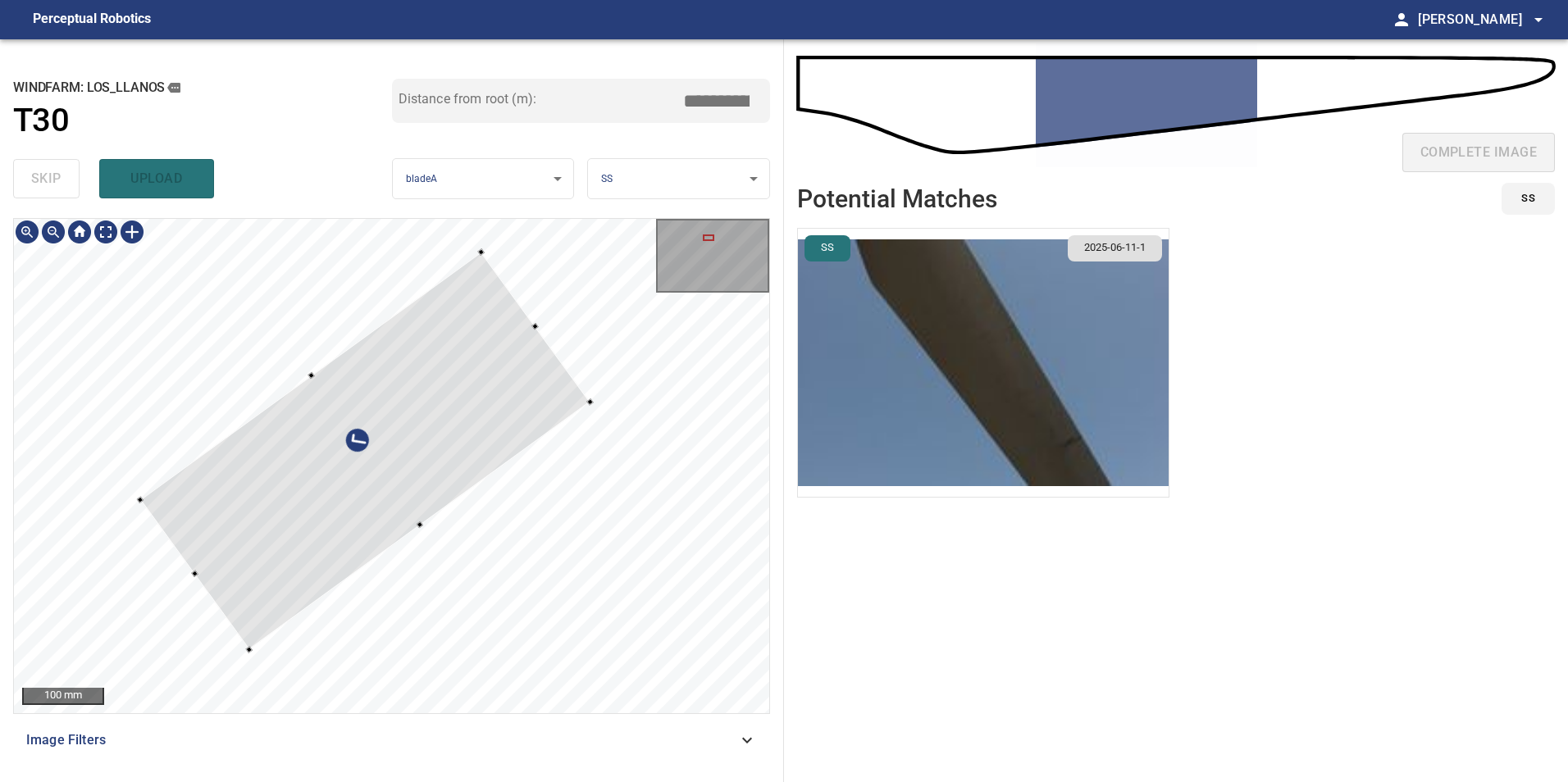
click at [410, 530] on div at bounding box center [365, 451] width 451 height 398
click at [536, 398] on div at bounding box center [359, 463] width 451 height 398
click at [535, 413] on div at bounding box center [351, 469] width 448 height 403
click at [179, 591] on div at bounding box center [179, 589] width 6 height 6
click at [208, 559] on div at bounding box center [366, 457] width 422 height 374
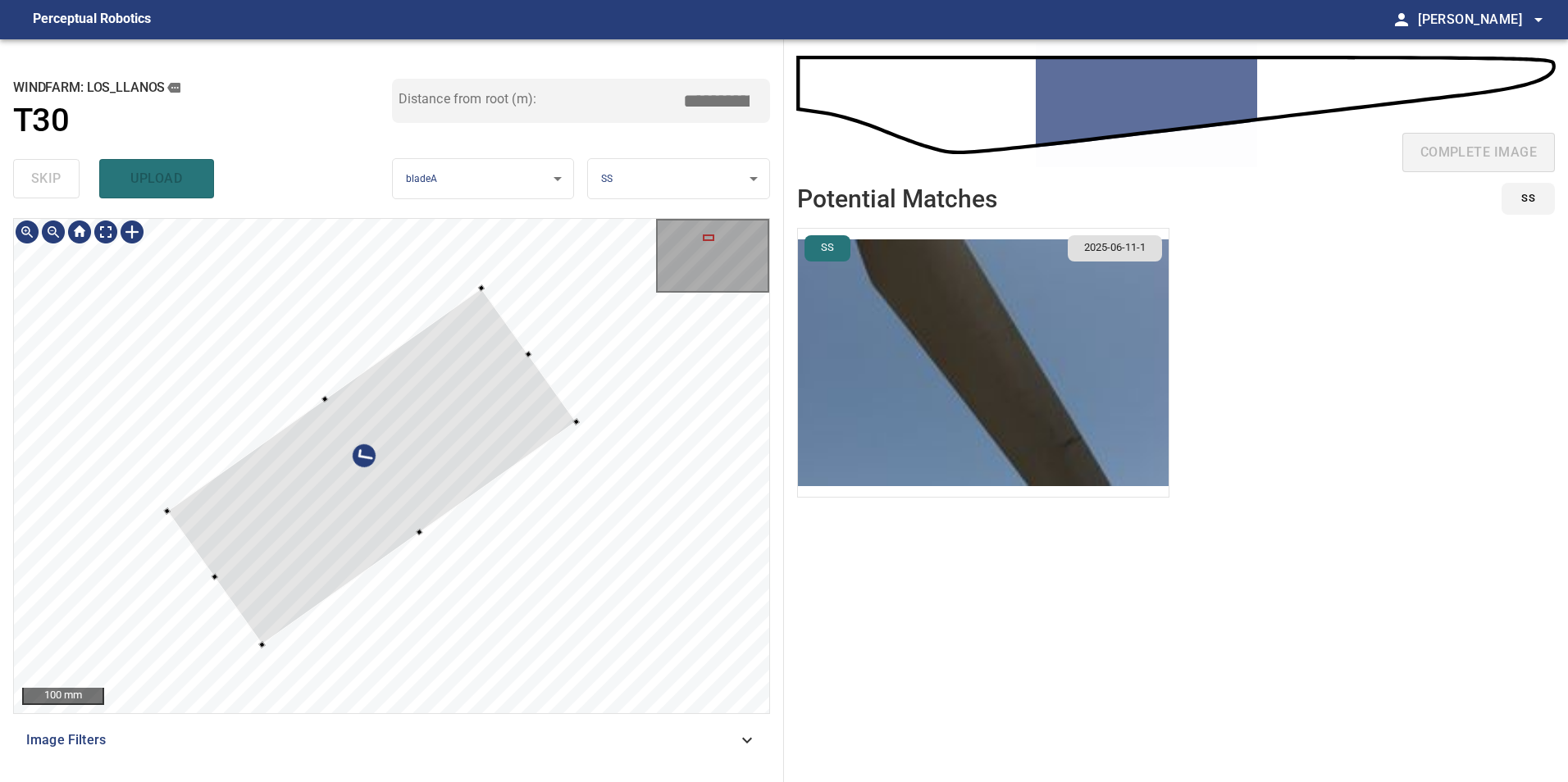
click at [328, 399] on div at bounding box center [324, 399] width 6 height 6
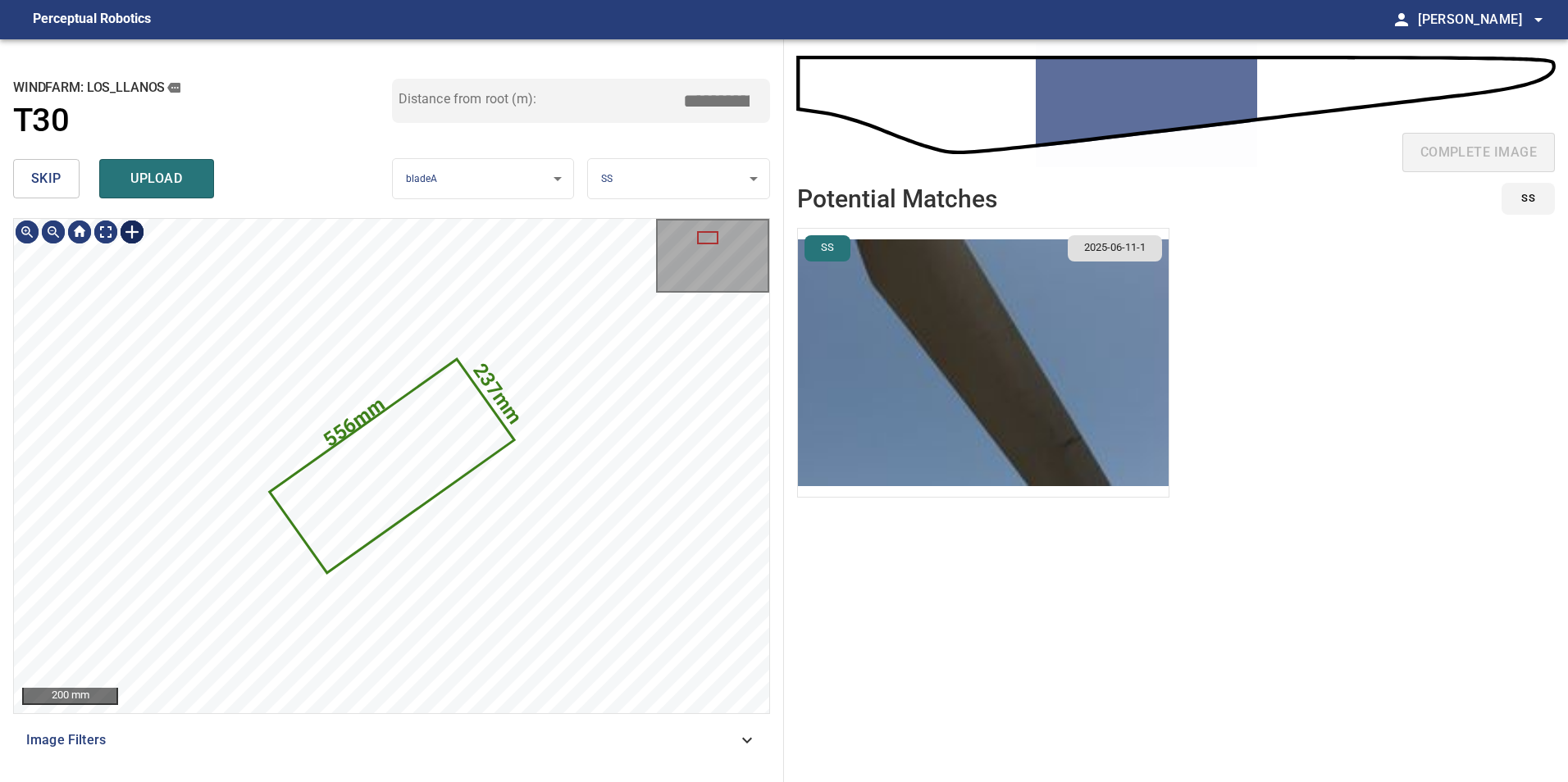
click at [132, 237] on div at bounding box center [132, 232] width 26 height 26
click at [387, 372] on div "237mm 556mm" at bounding box center [391, 465] width 755 height 494
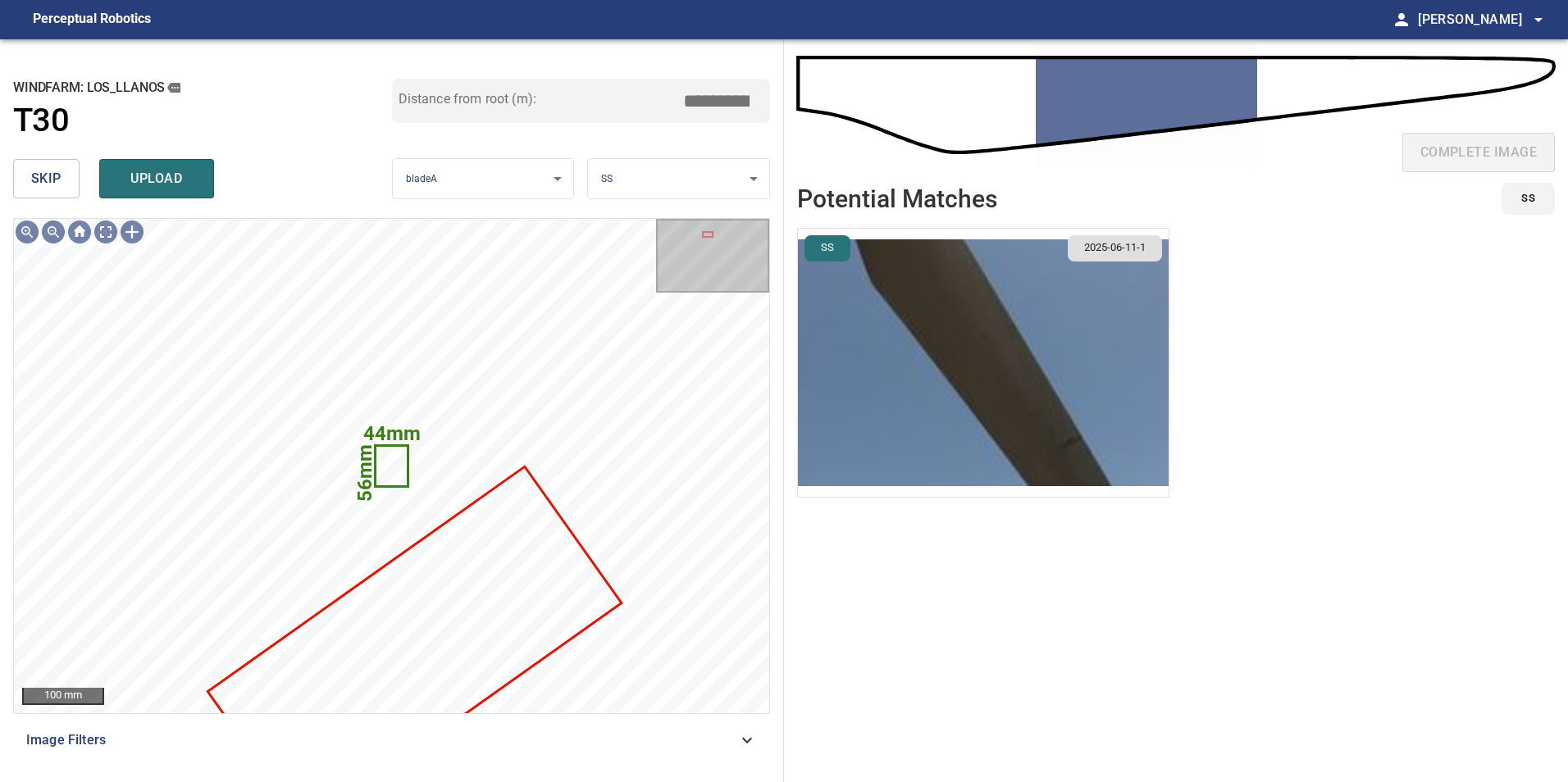
drag, startPoint x: 53, startPoint y: 175, endPoint x: 64, endPoint y: 203, distance: 30.1
click at [53, 175] on span "skip" at bounding box center [46, 178] width 31 height 23
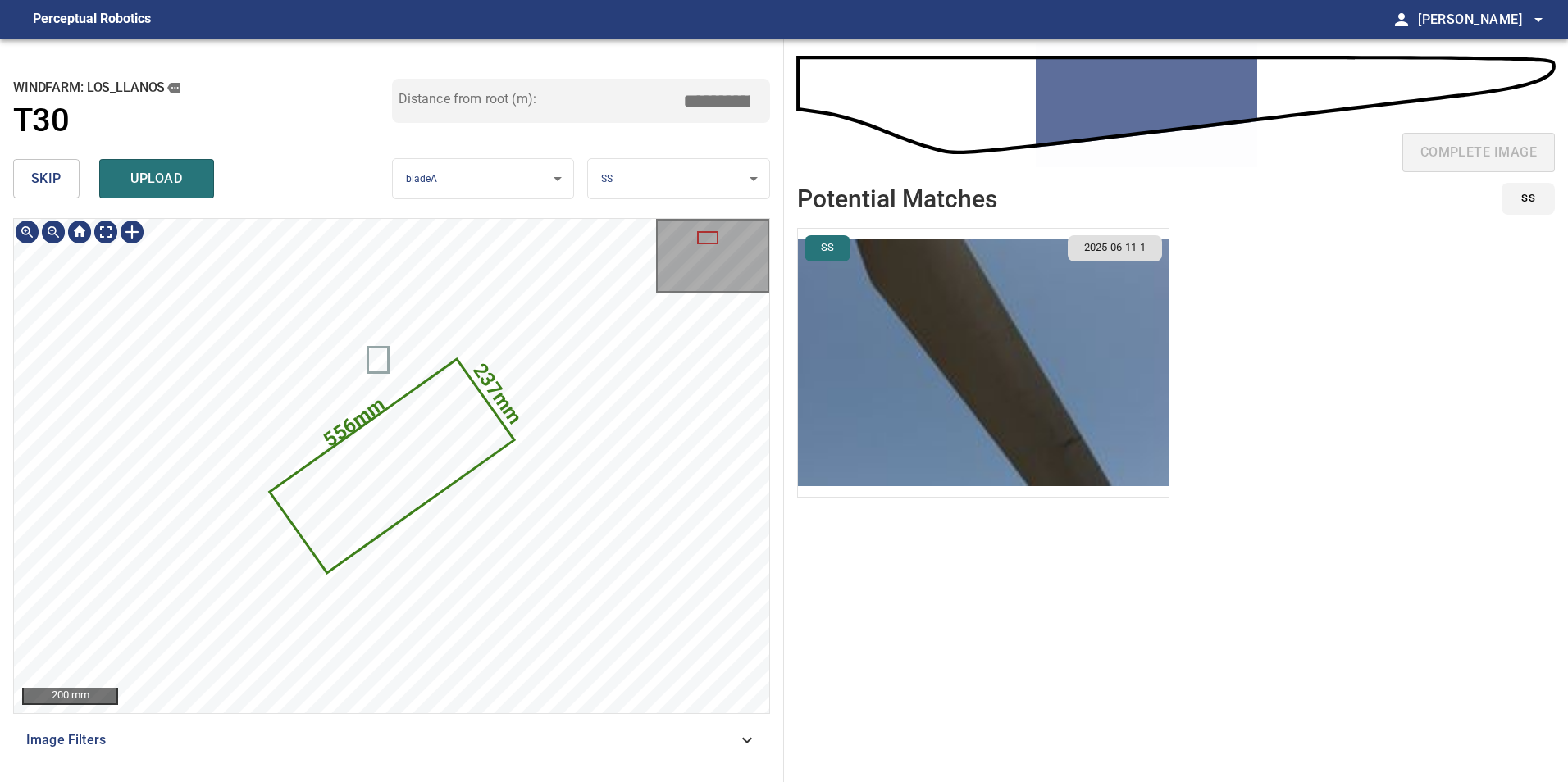
click at [407, 483] on icon at bounding box center [391, 466] width 242 height 210
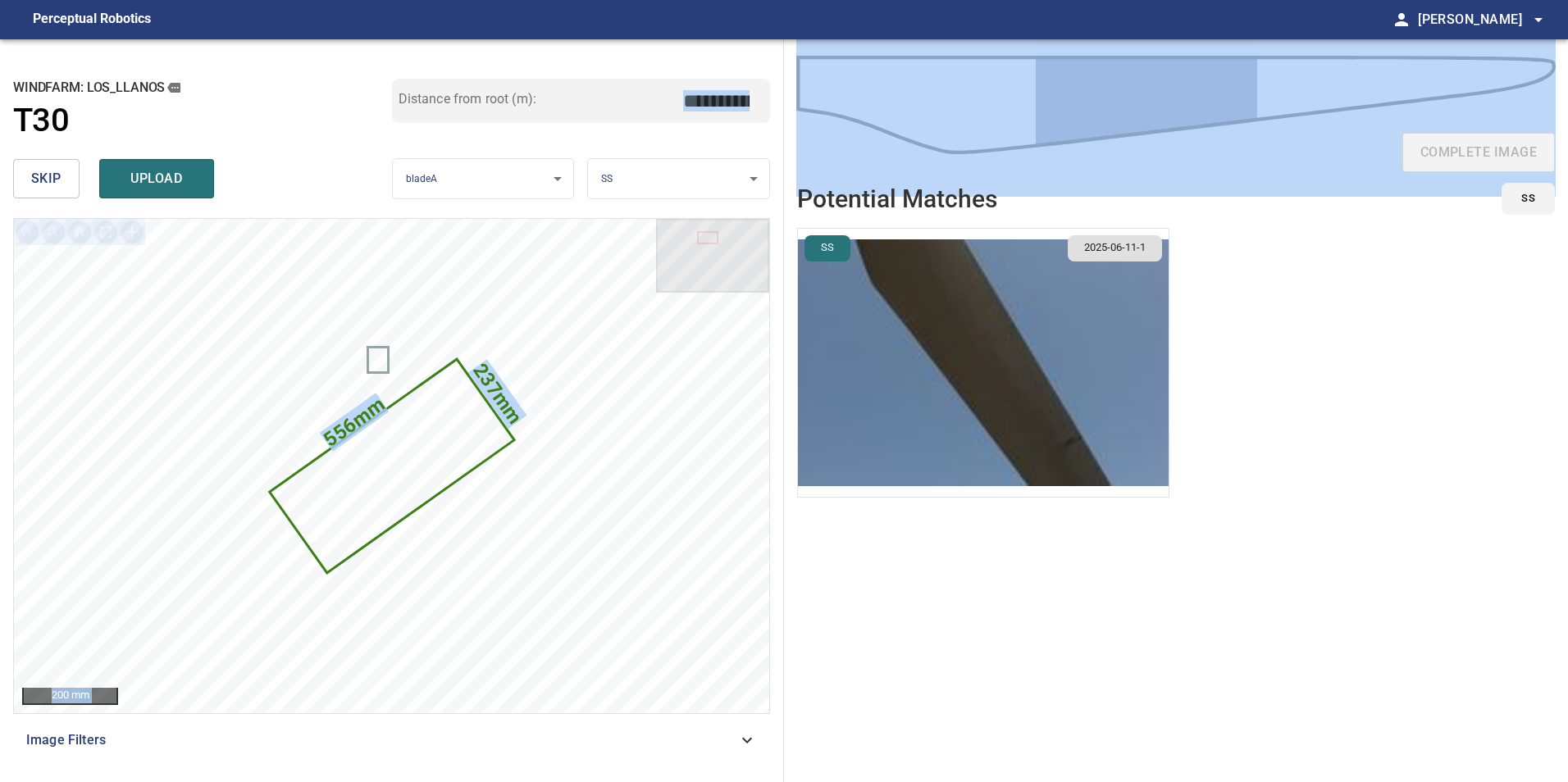
drag, startPoint x: 677, startPoint y: 100, endPoint x: 891, endPoint y: 71, distance: 216.0
click at [891, 71] on div "**********" at bounding box center [784, 410] width 1568 height 743
click at [705, 105] on input "****" at bounding box center [723, 101] width 82 height 31
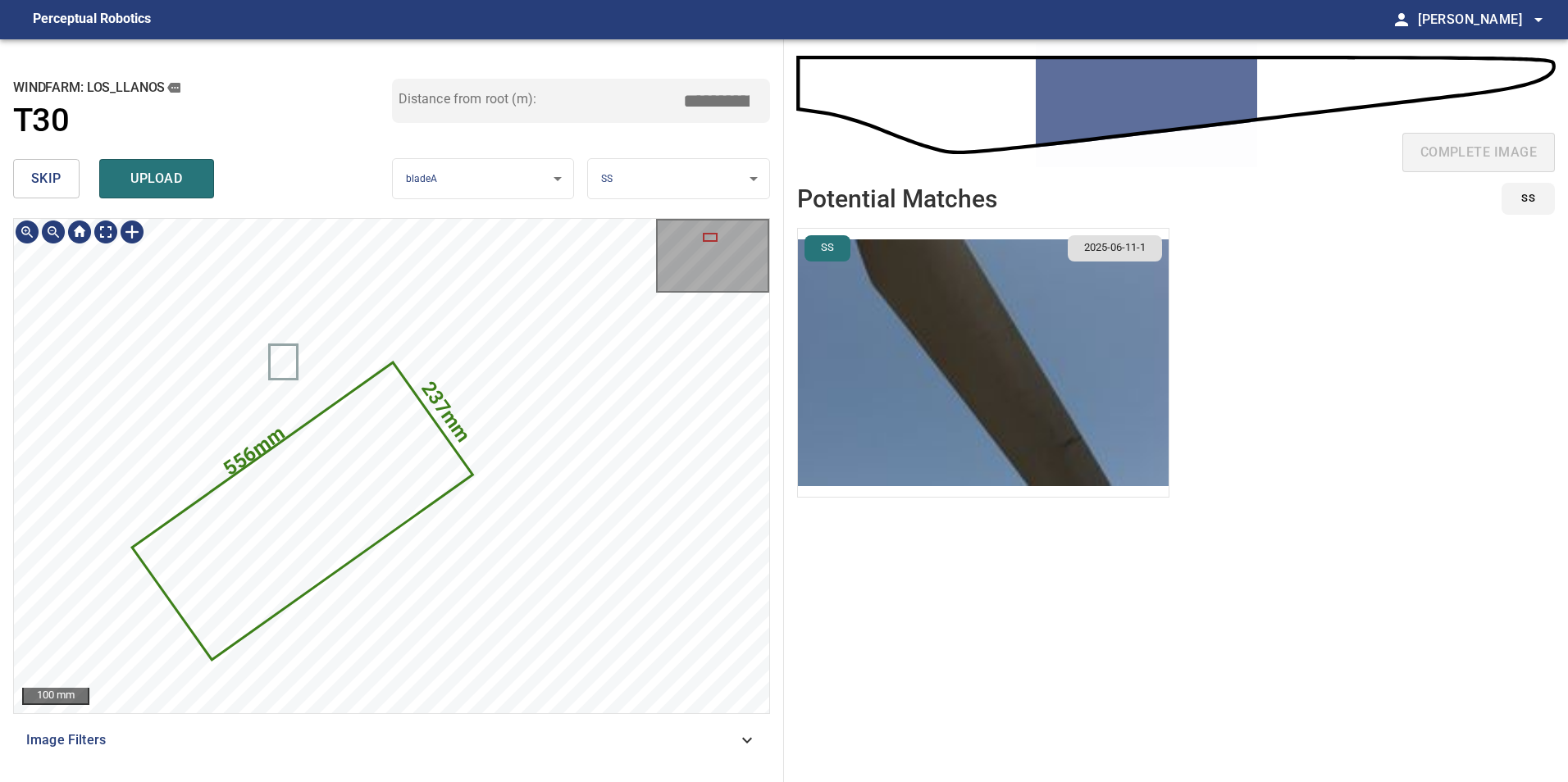
click at [339, 491] on icon at bounding box center [303, 511] width 338 height 294
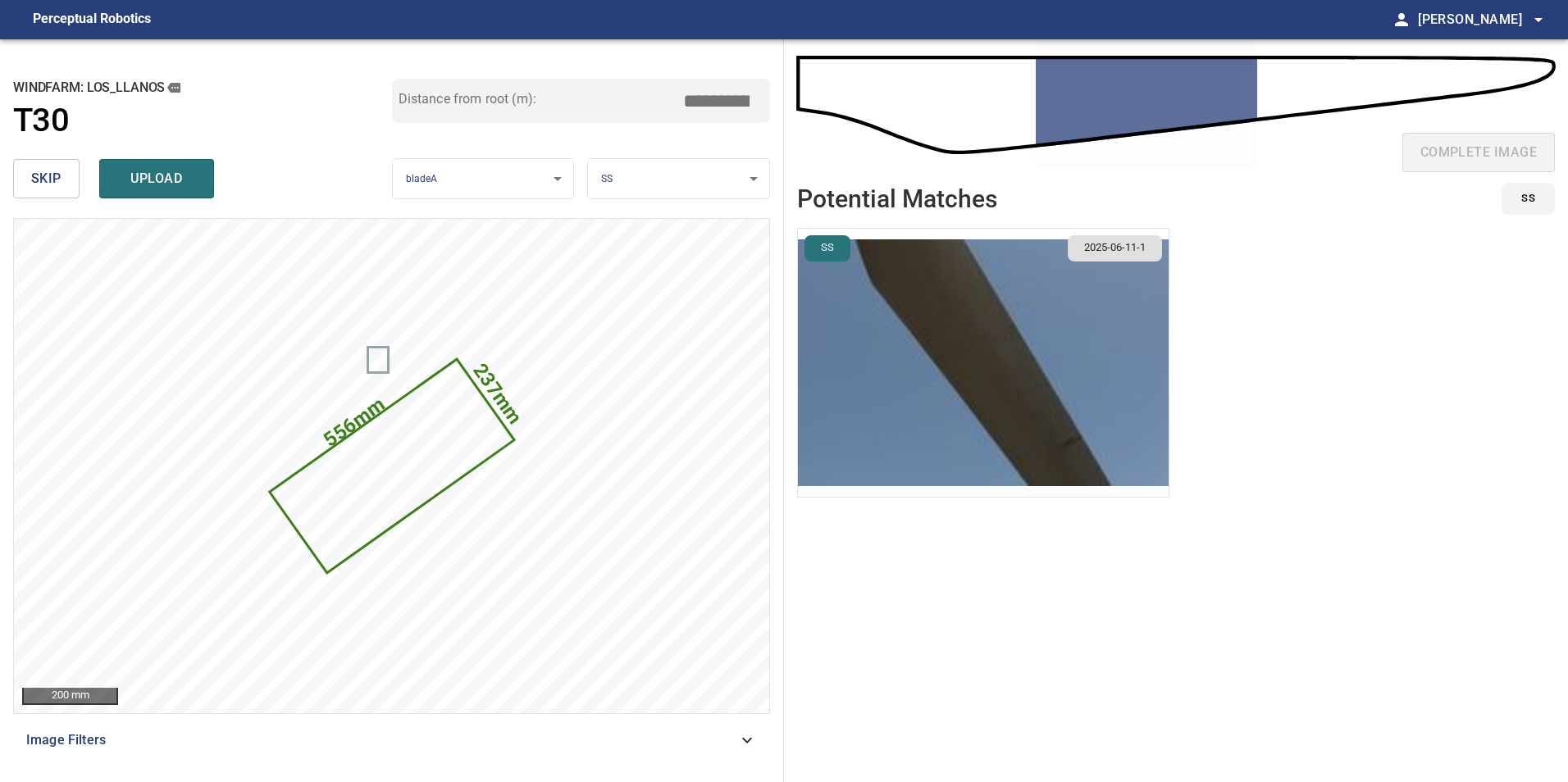
drag, startPoint x: 698, startPoint y: 103, endPoint x: 727, endPoint y: 100, distance: 29.2
click at [727, 100] on input "****" at bounding box center [723, 101] width 82 height 31
click at [707, 94] on input "****" at bounding box center [723, 101] width 82 height 31
drag, startPoint x: 707, startPoint y: 94, endPoint x: 805, endPoint y: 107, distance: 98.9
click at [805, 107] on div "**********" at bounding box center [784, 410] width 1568 height 743
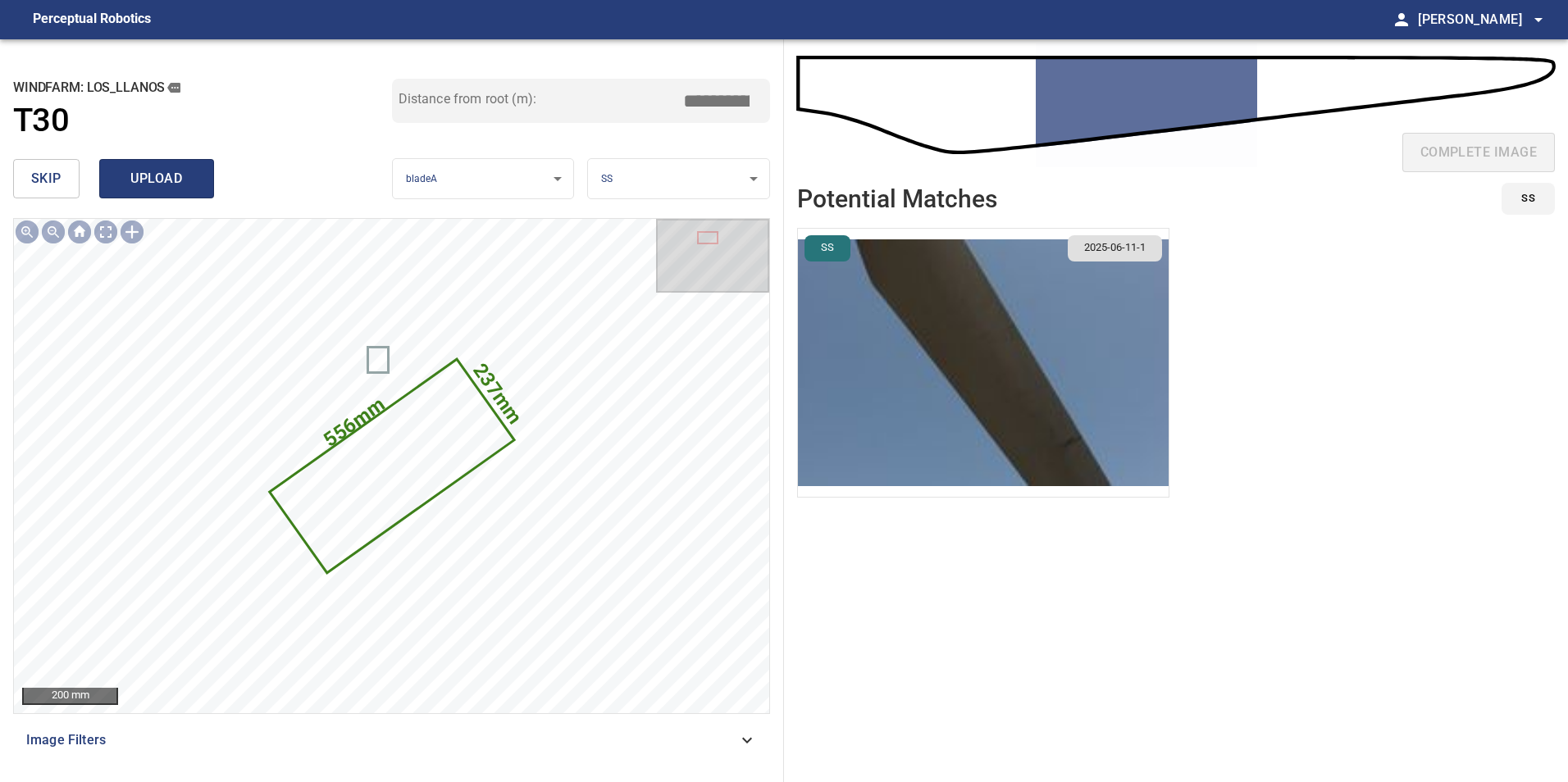
type input "*****"
click at [176, 173] on span "upload" at bounding box center [157, 178] width 79 height 23
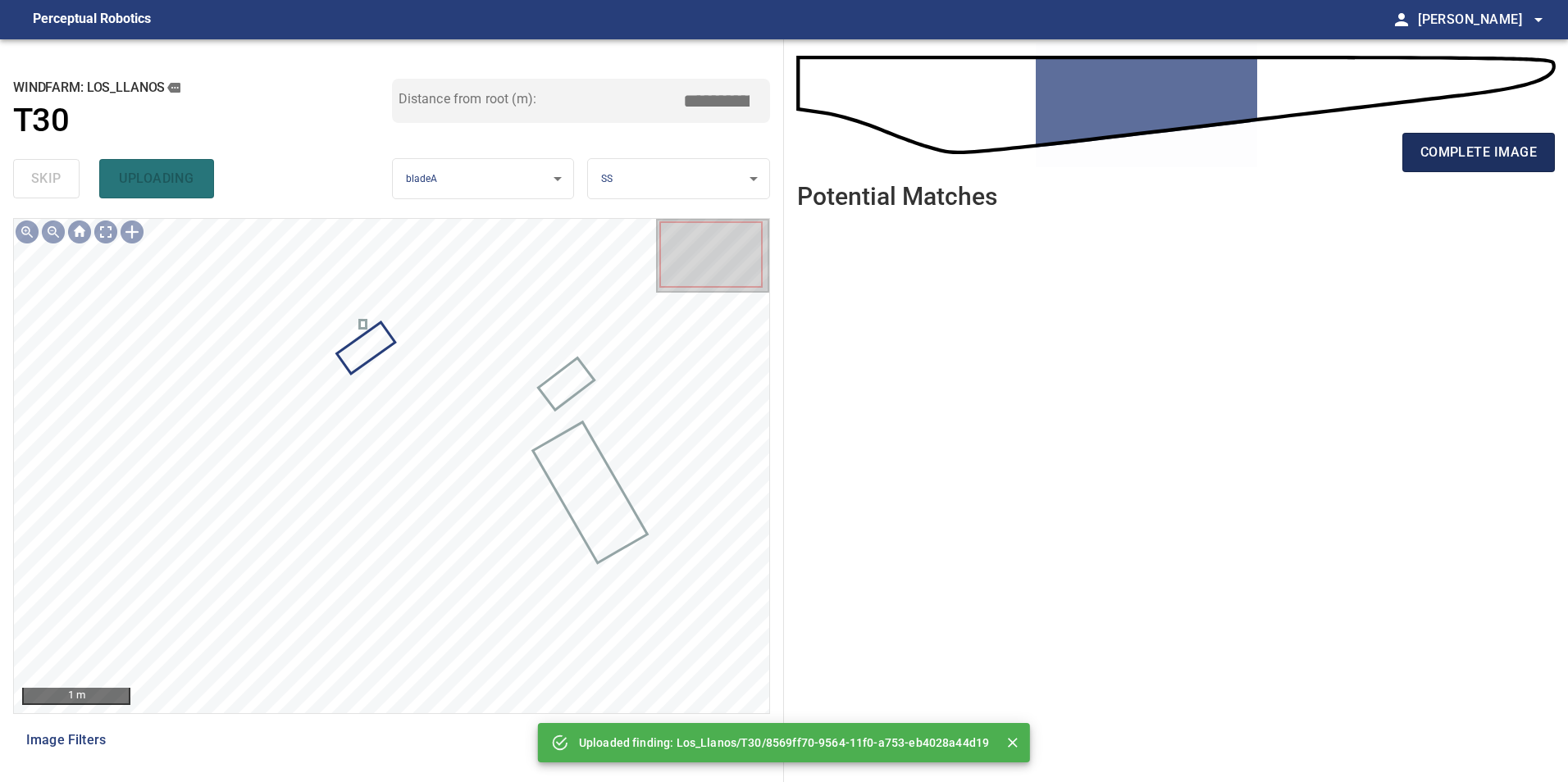
click at [1452, 150] on span "complete image" at bounding box center [1478, 152] width 116 height 23
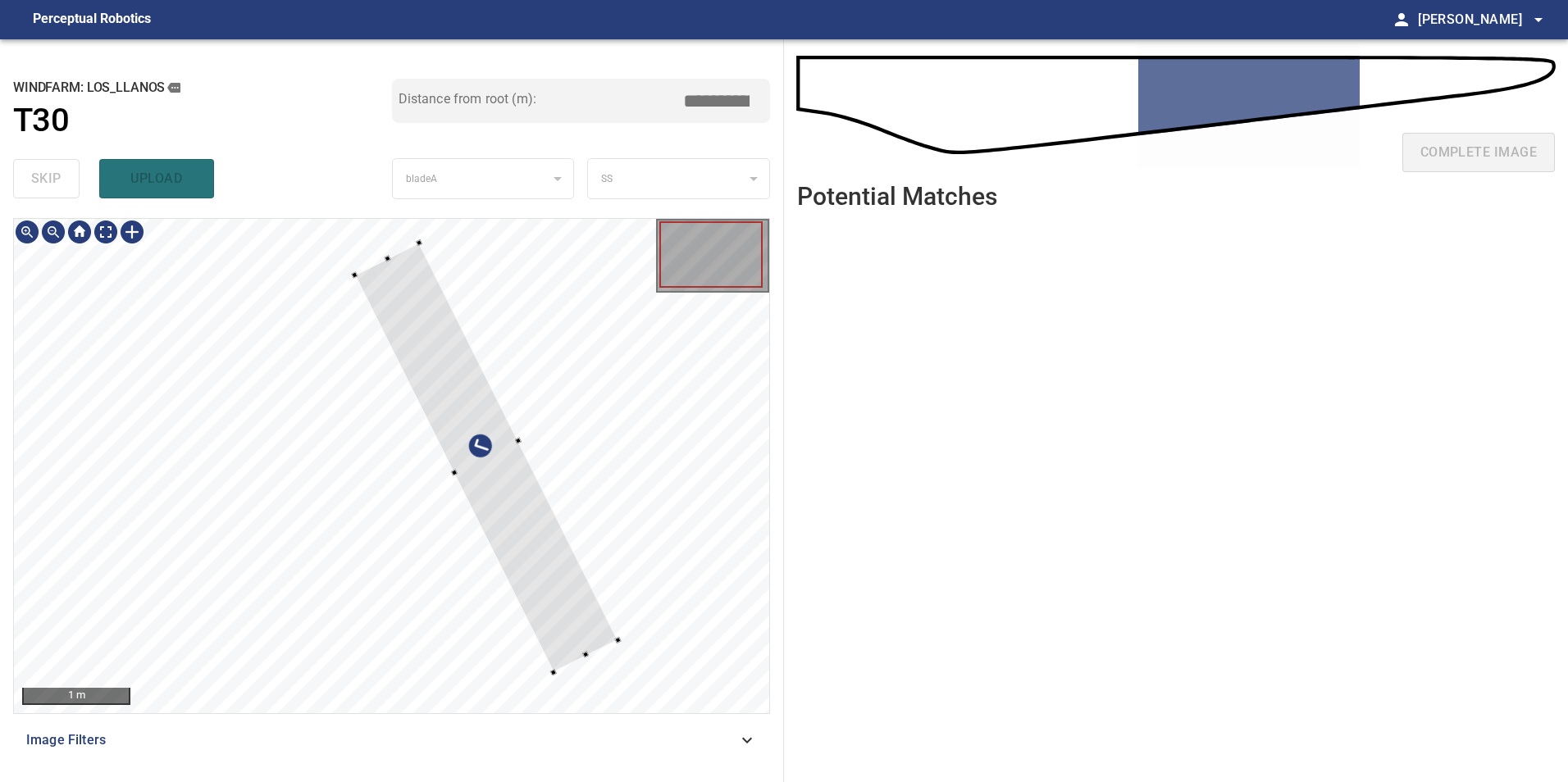
click at [618, 561] on div at bounding box center [486, 457] width 263 height 429
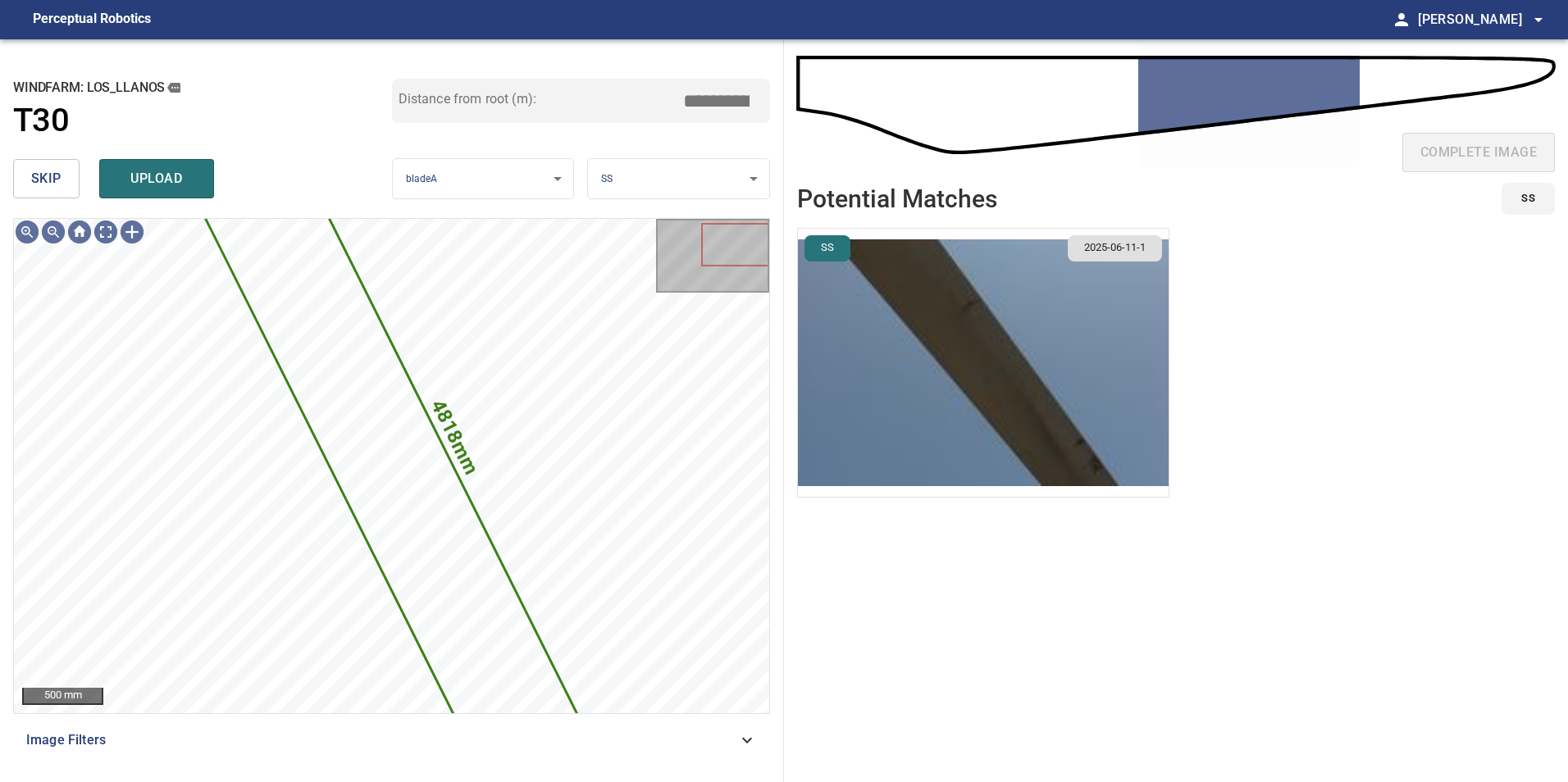
click at [49, 185] on span "skip" at bounding box center [46, 178] width 31 height 23
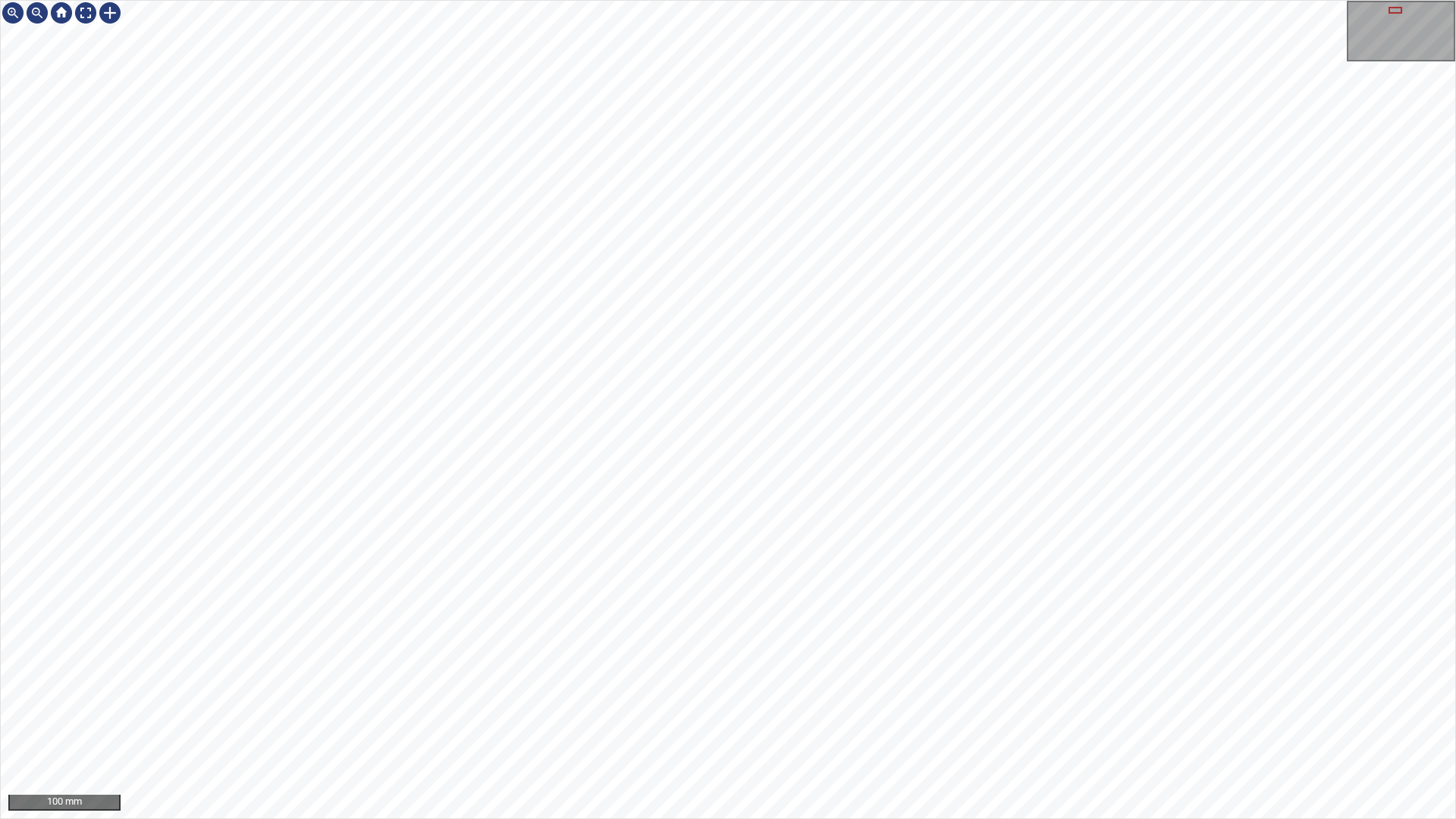
click at [1178, 0] on div "100 mm" at bounding box center [728, 410] width 1456 height 819
click at [663, 0] on div "100 mm" at bounding box center [728, 410] width 1456 height 819
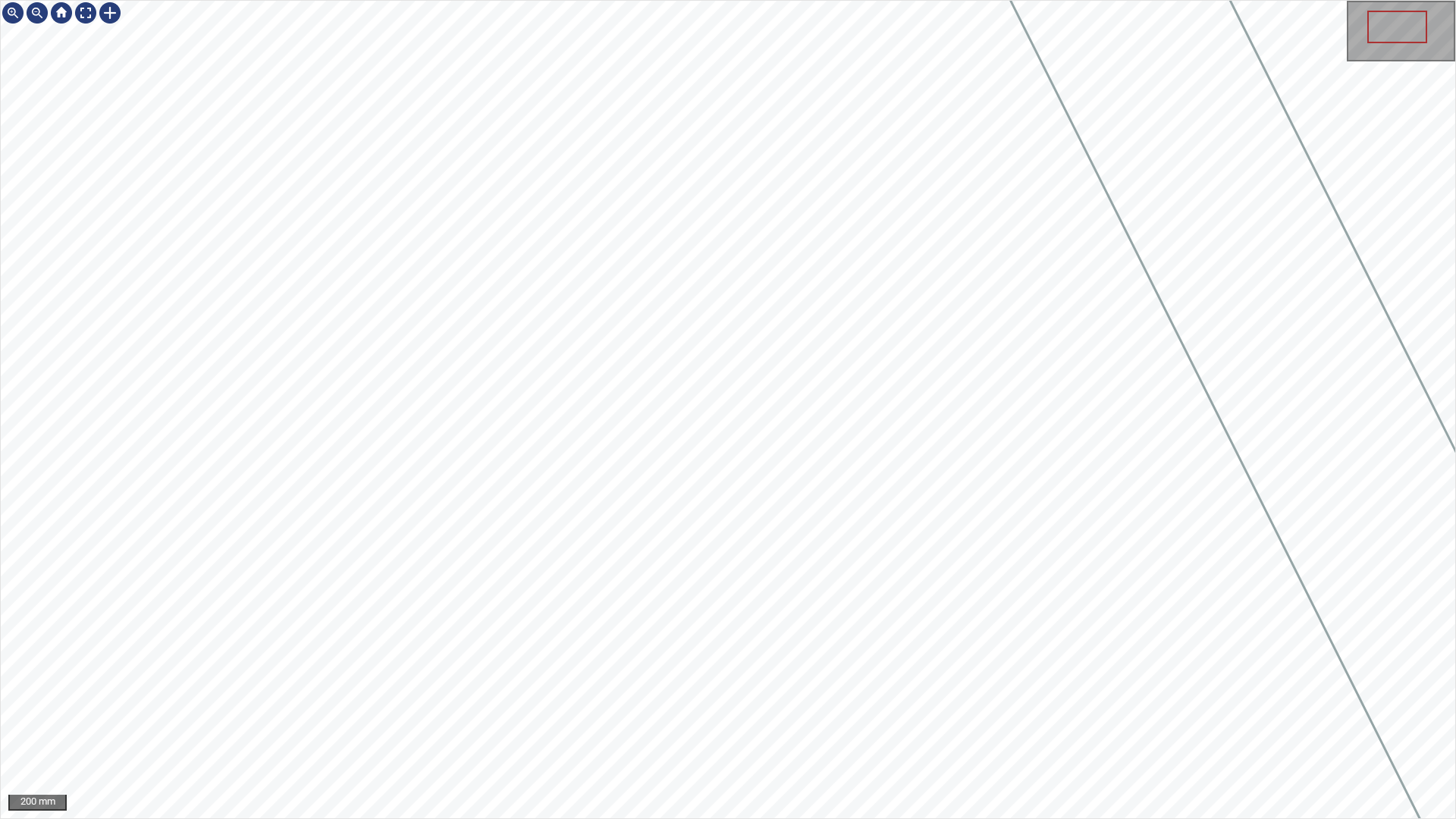
click at [490, 723] on div "200 mm" at bounding box center [728, 410] width 1456 height 819
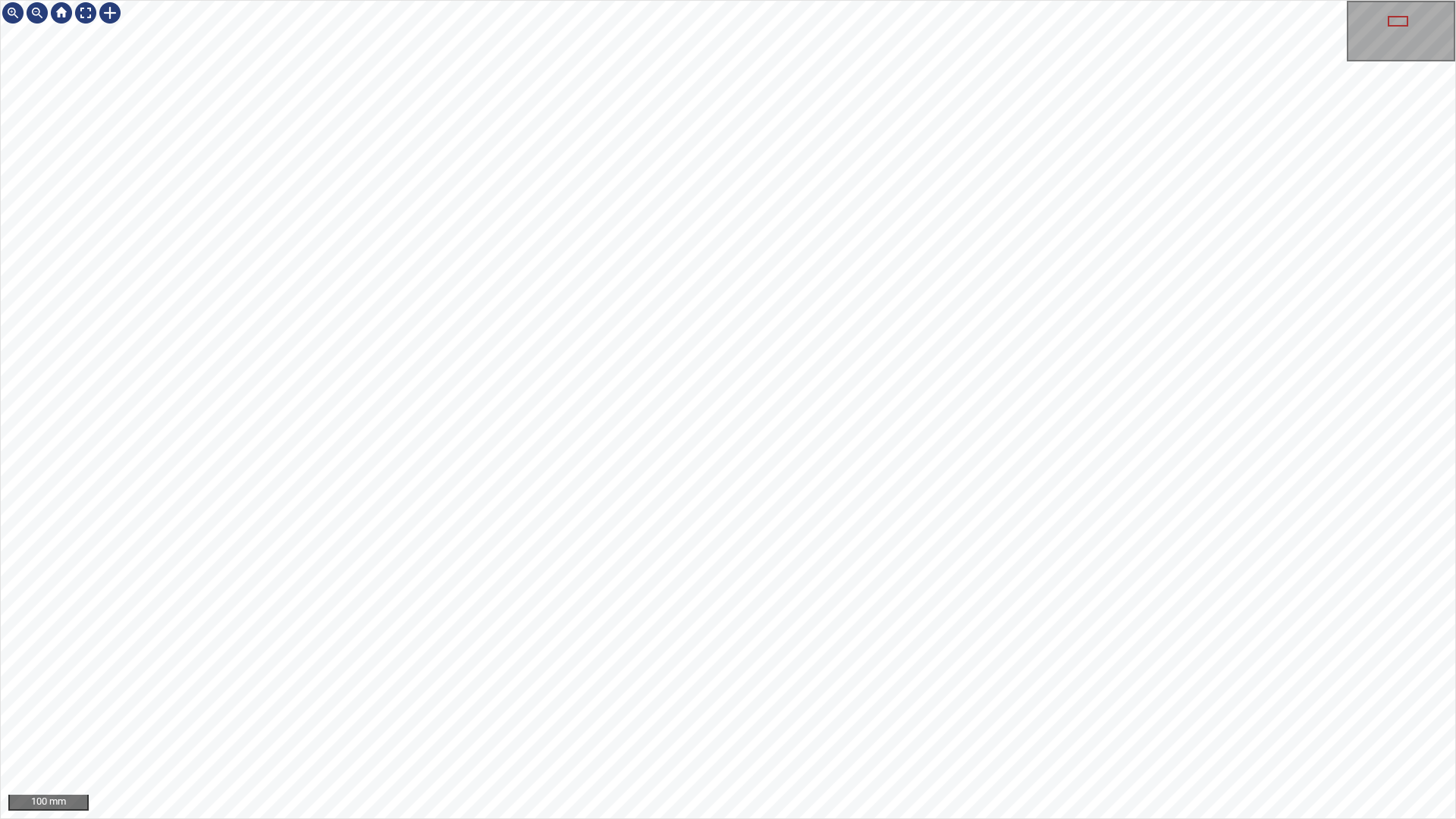
click at [861, 723] on div "100 mm" at bounding box center [728, 410] width 1456 height 819
click at [928, 723] on div "100 mm" at bounding box center [728, 410] width 1456 height 819
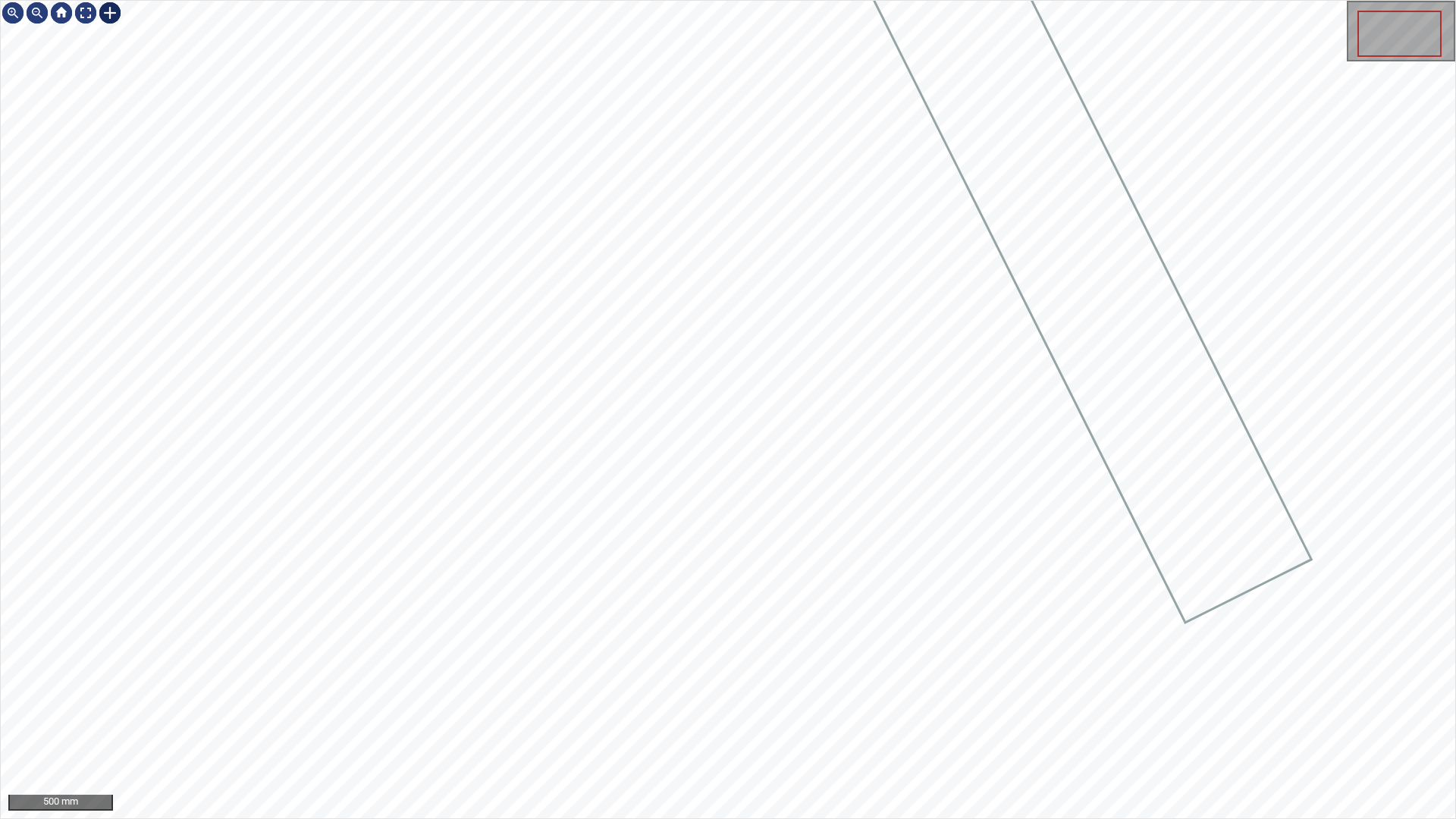
click at [102, 16] on div at bounding box center [110, 13] width 24 height 24
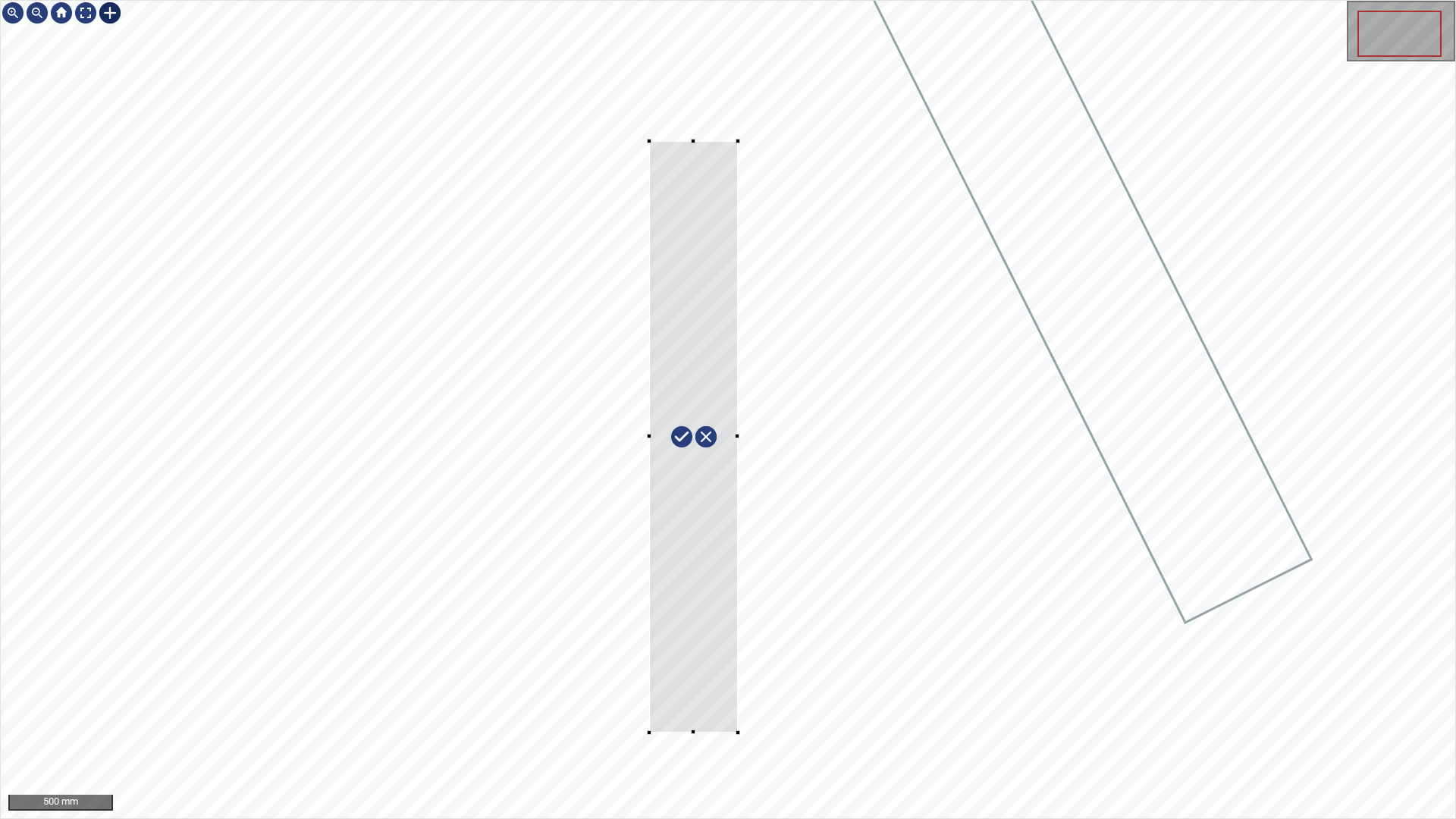
click at [738, 723] on div at bounding box center [728, 410] width 1454 height 817
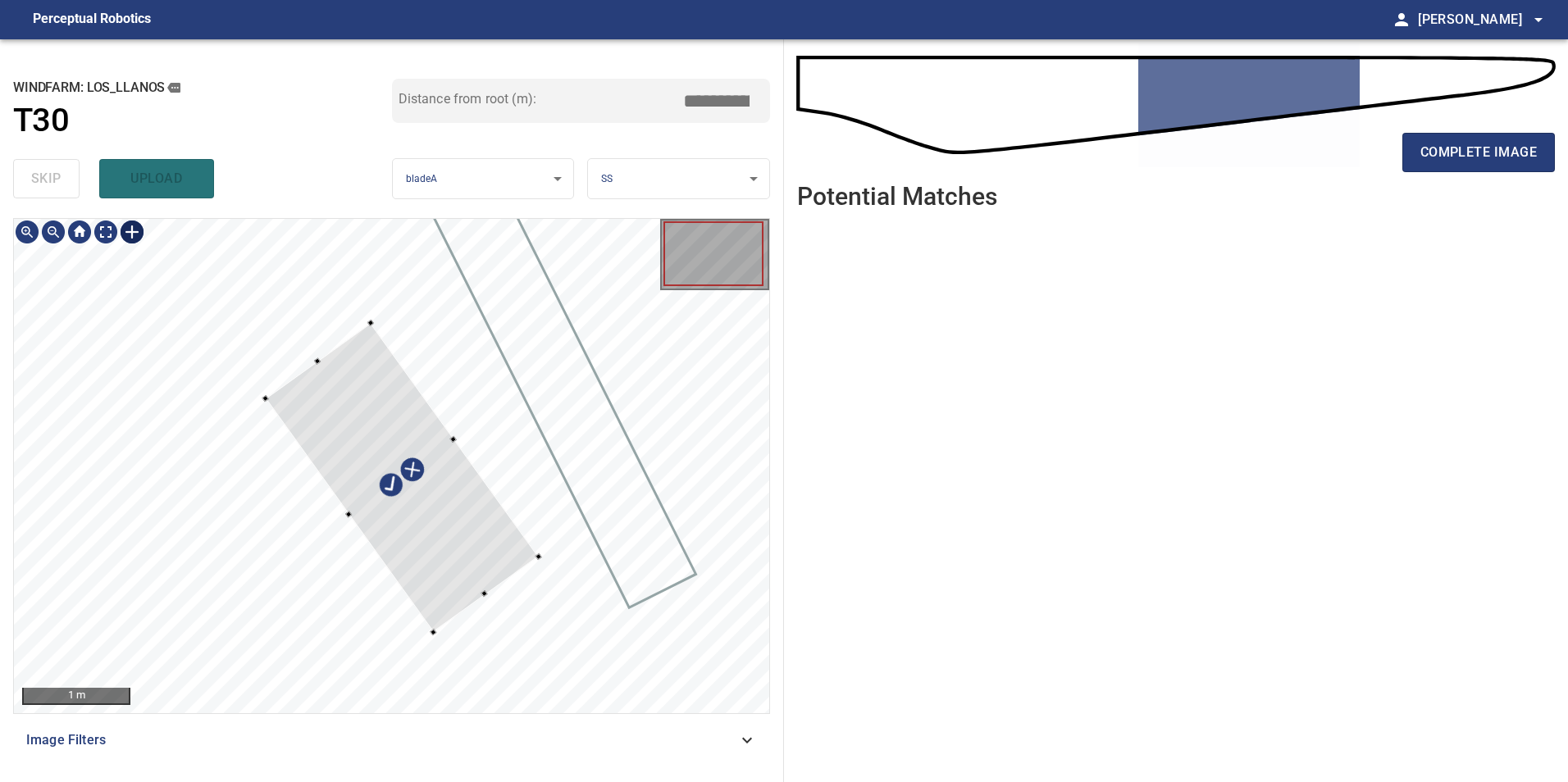
click at [545, 554] on div at bounding box center [391, 465] width 755 height 494
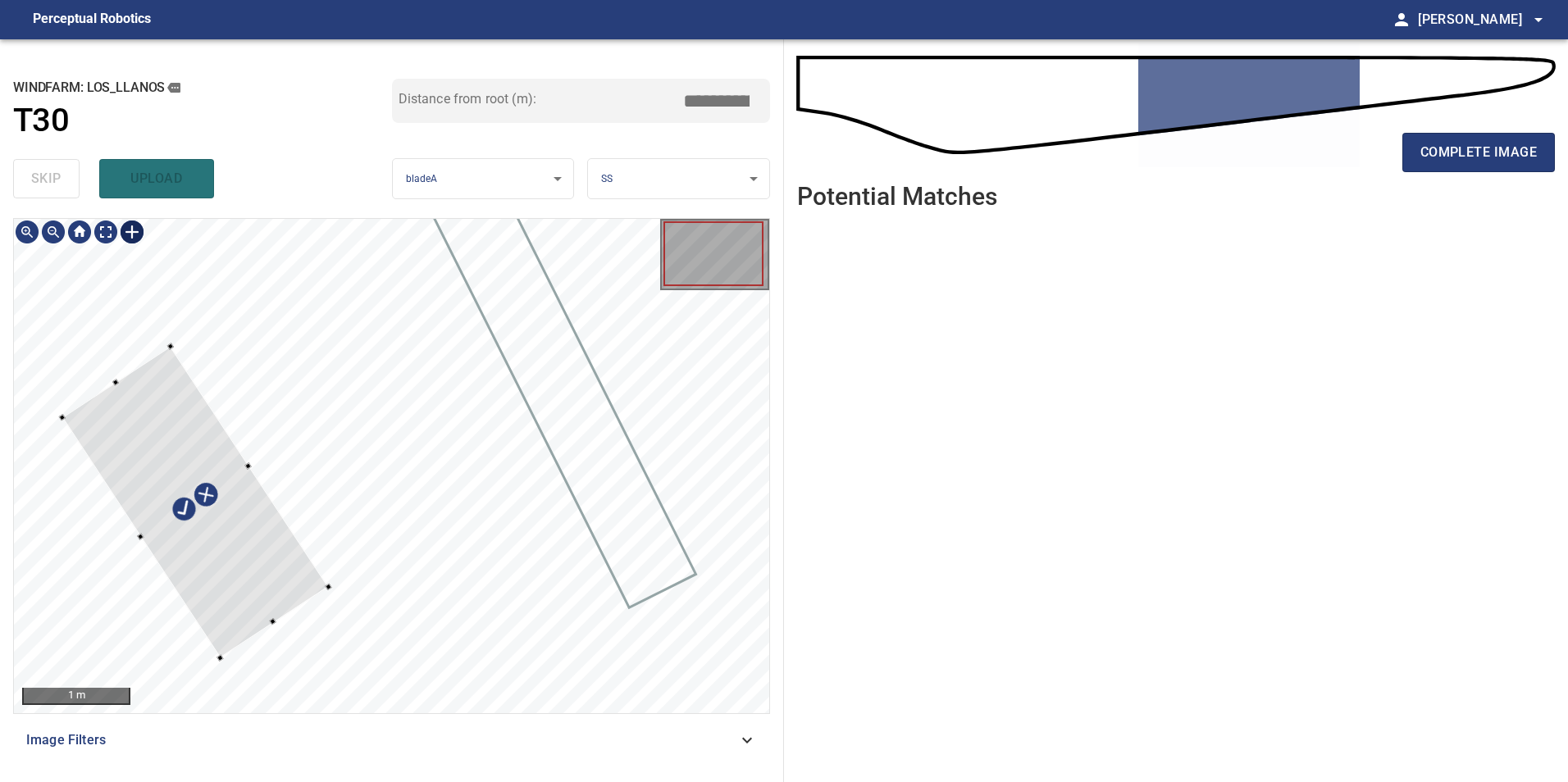
click at [276, 555] on div at bounding box center [195, 502] width 267 height 311
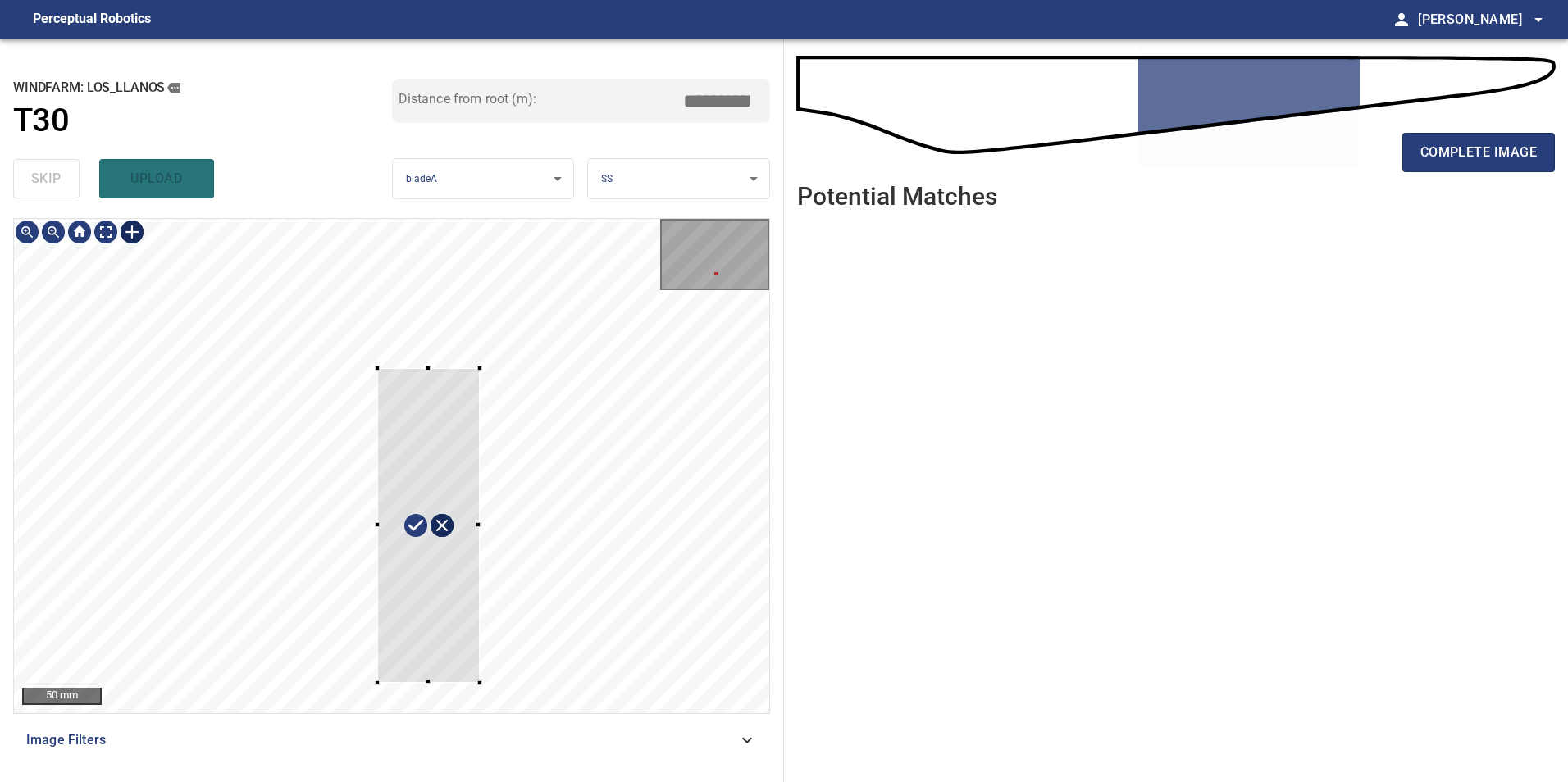
click at [553, 768] on div "50 mm Image Filters" at bounding box center [391, 493] width 757 height 551
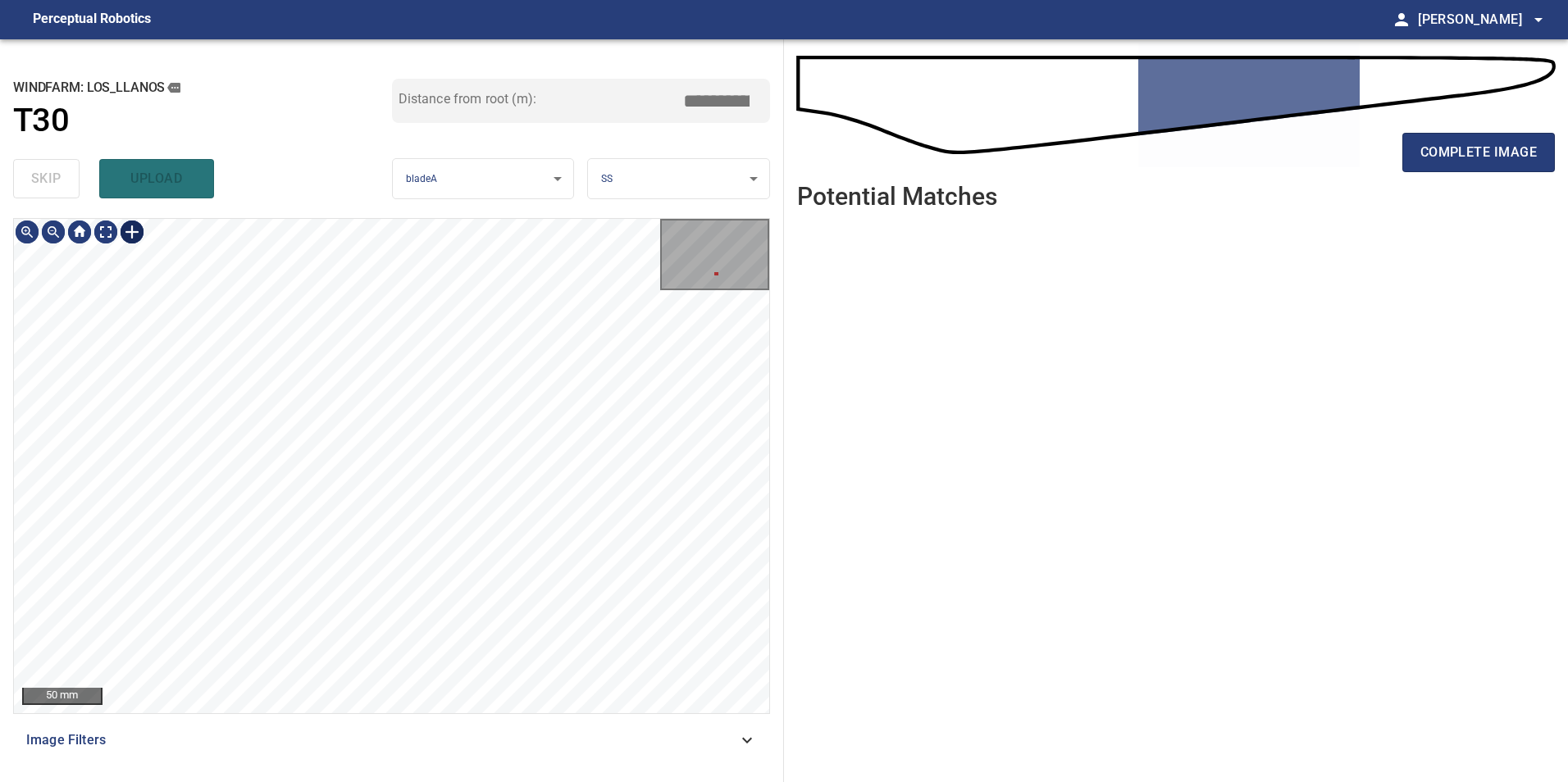
click at [144, 455] on div at bounding box center [391, 465] width 755 height 494
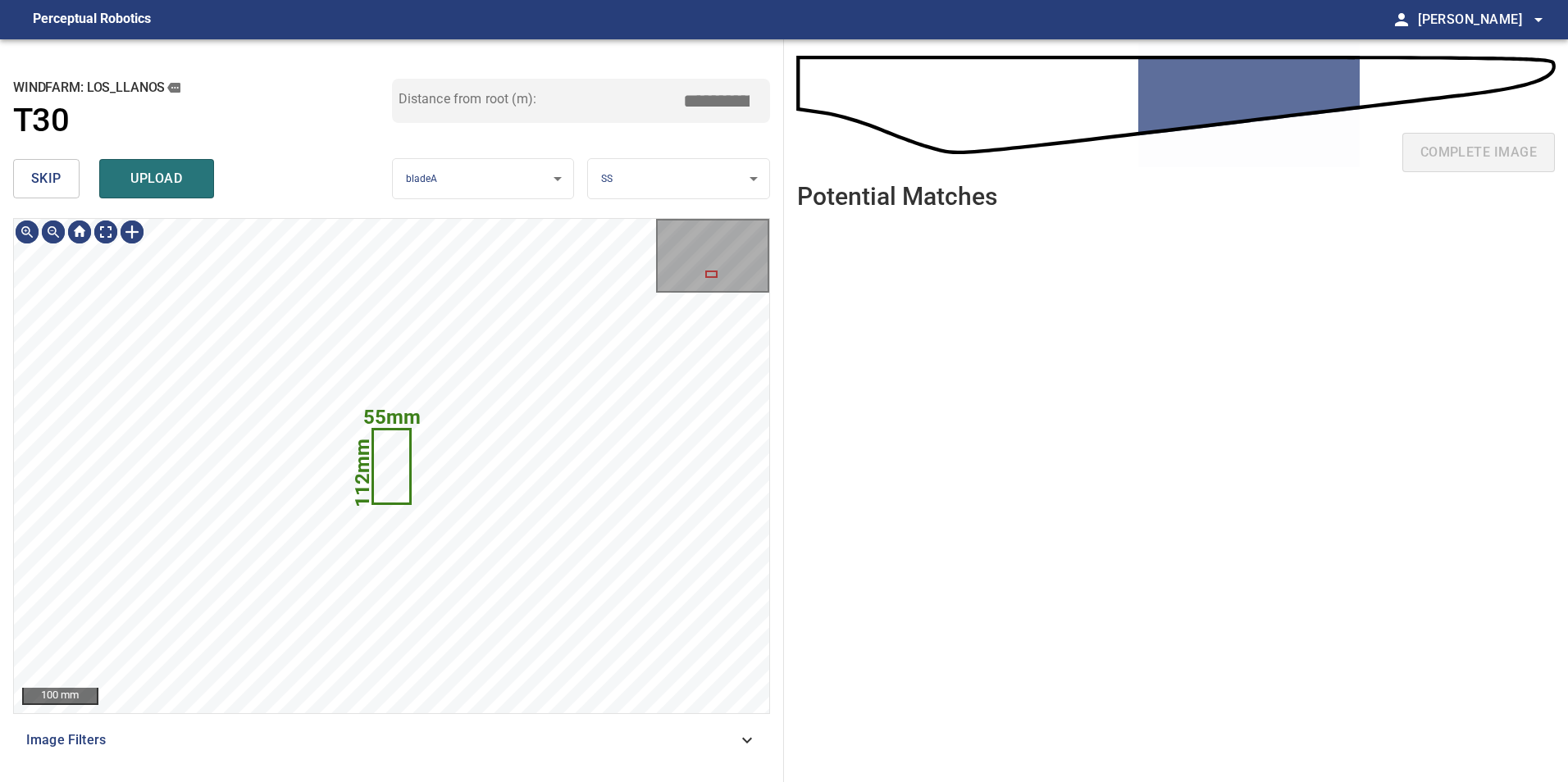
click at [61, 185] on button "skip" at bounding box center [46, 178] width 66 height 39
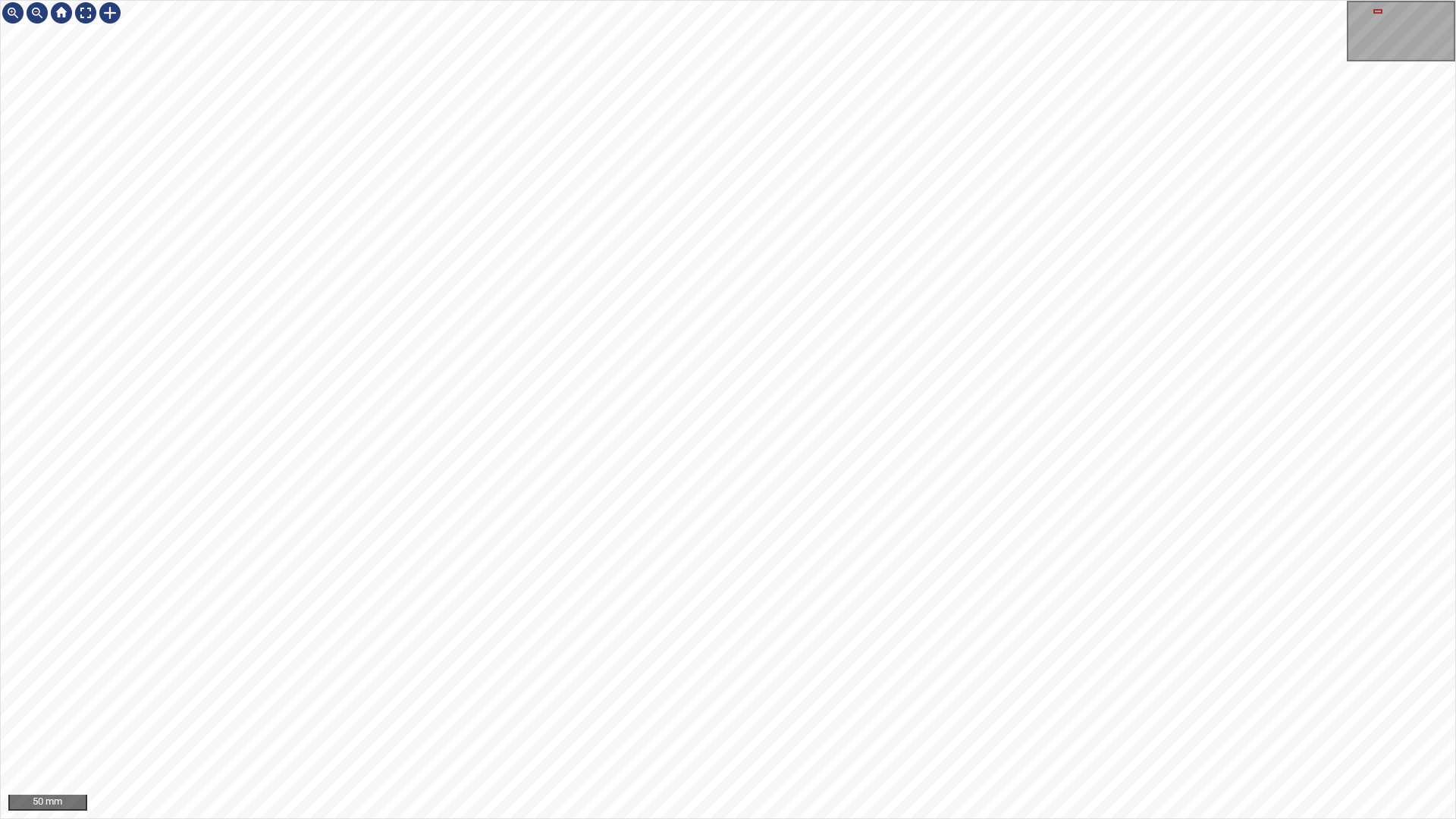
click at [1026, 723] on div "50 mm" at bounding box center [728, 410] width 1456 height 819
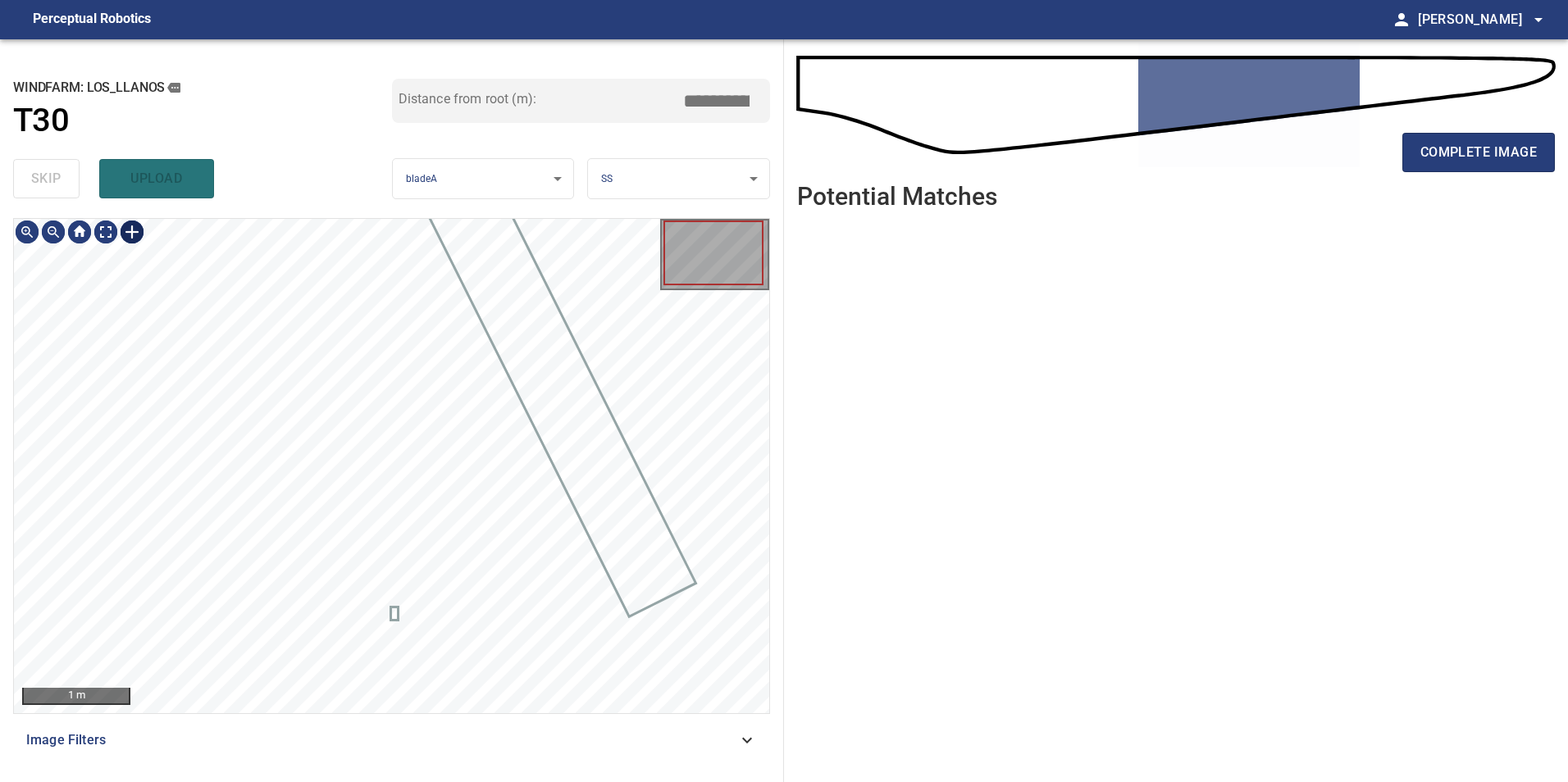
click at [132, 221] on div at bounding box center [132, 232] width 26 height 26
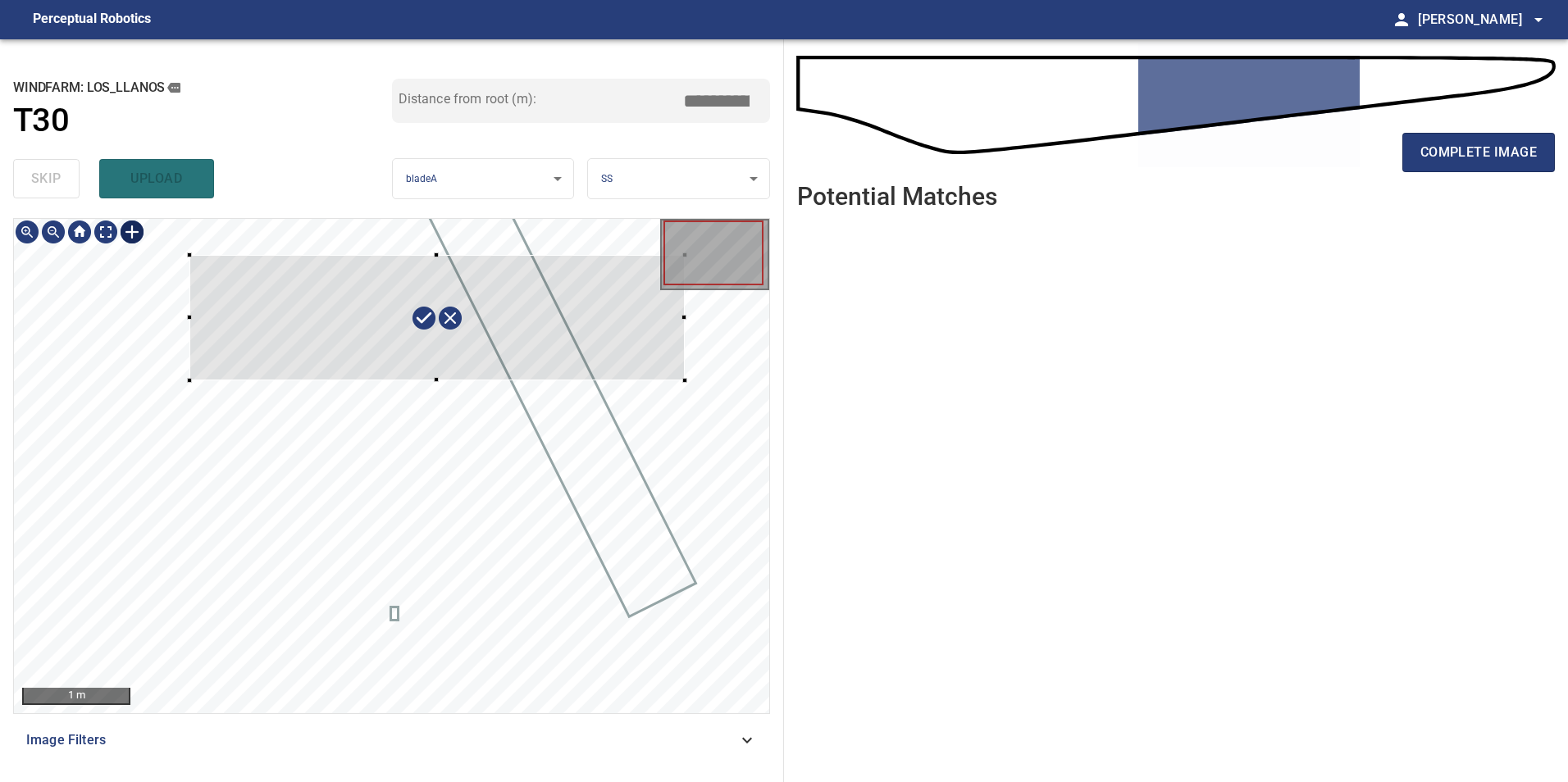
click at [685, 379] on div at bounding box center [391, 465] width 755 height 494
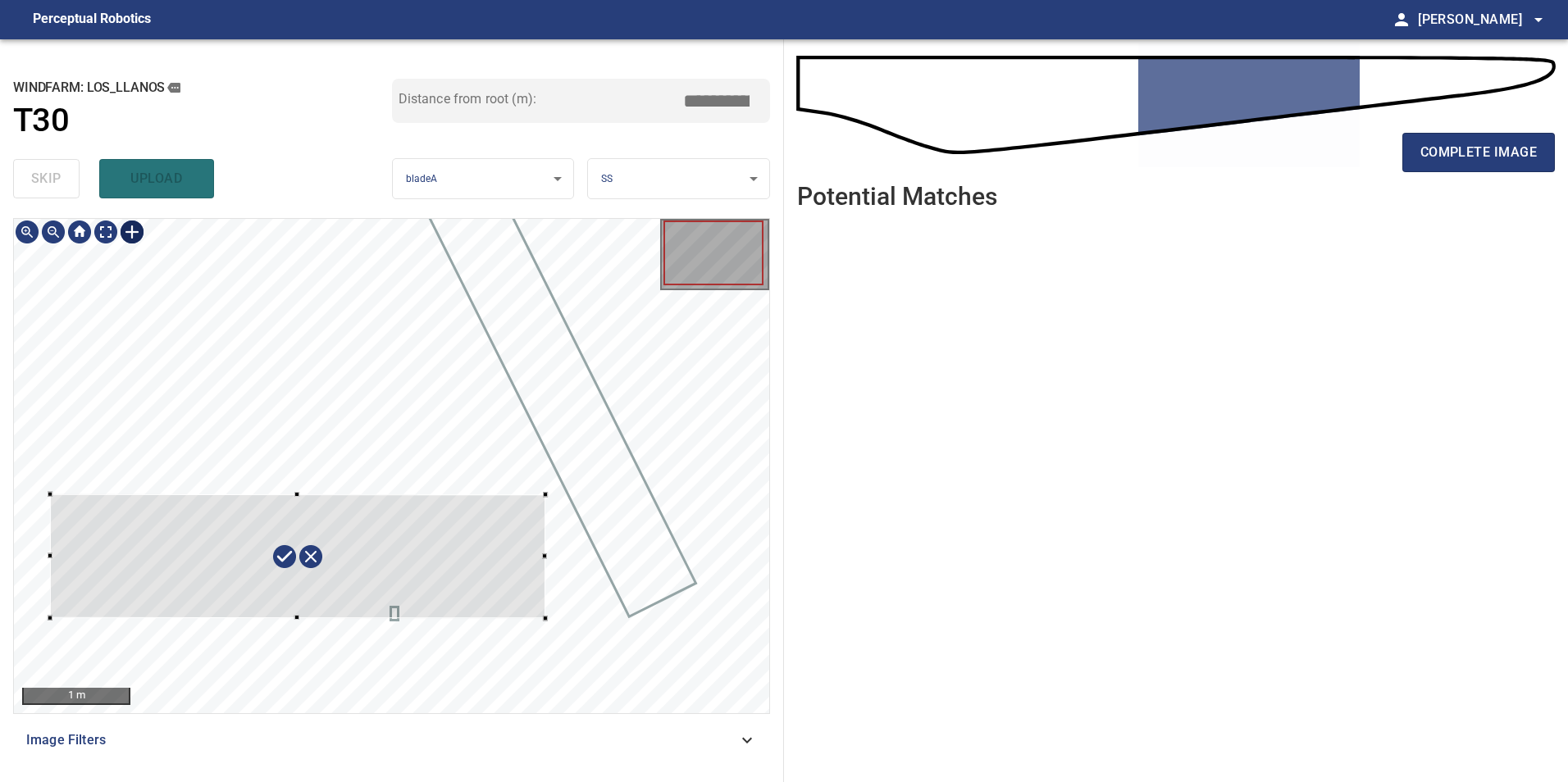
click at [351, 521] on div at bounding box center [298, 556] width 495 height 124
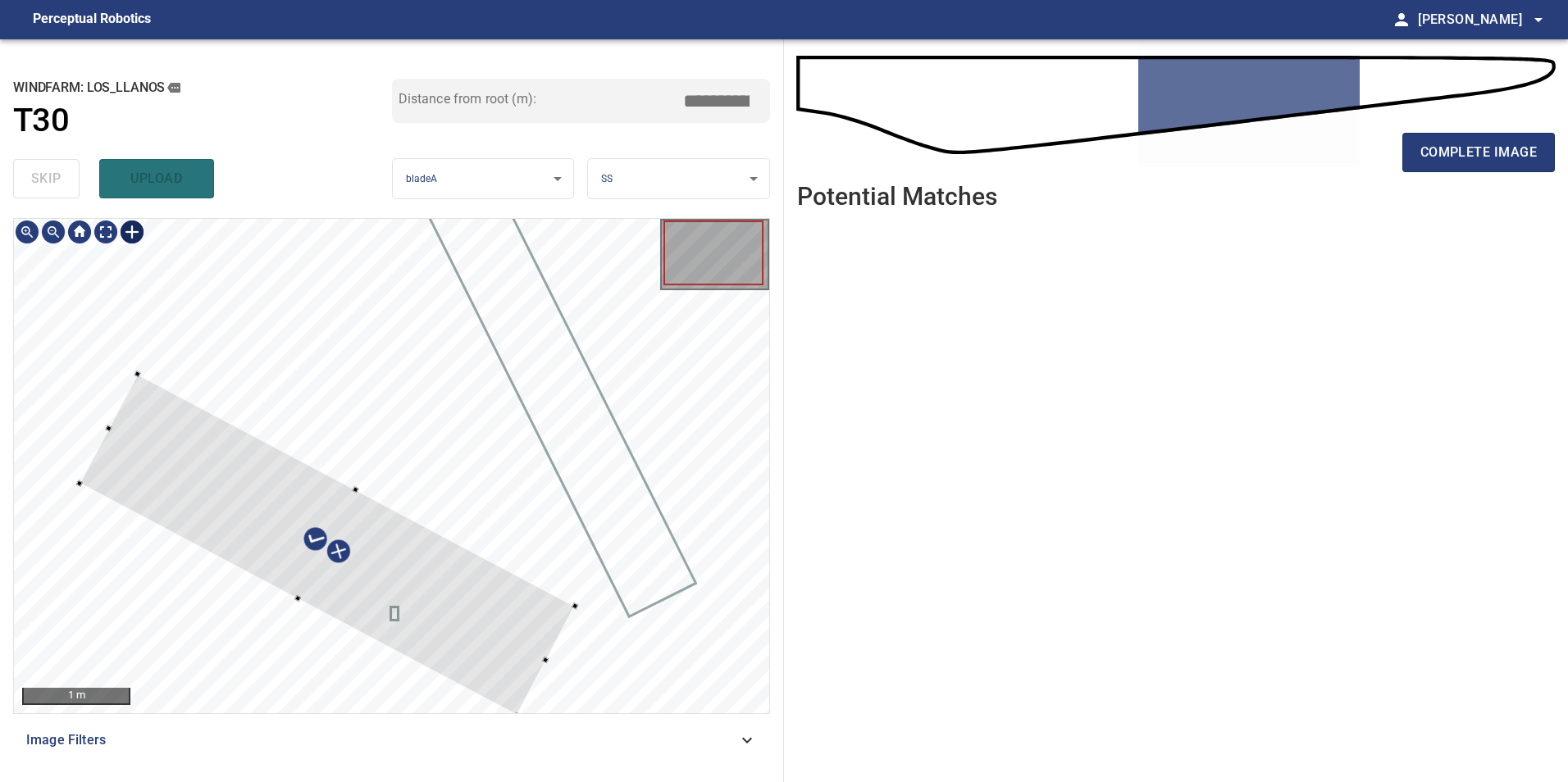
click at [354, 604] on div at bounding box center [391, 465] width 755 height 494
click at [344, 523] on div at bounding box center [311, 534] width 498 height 333
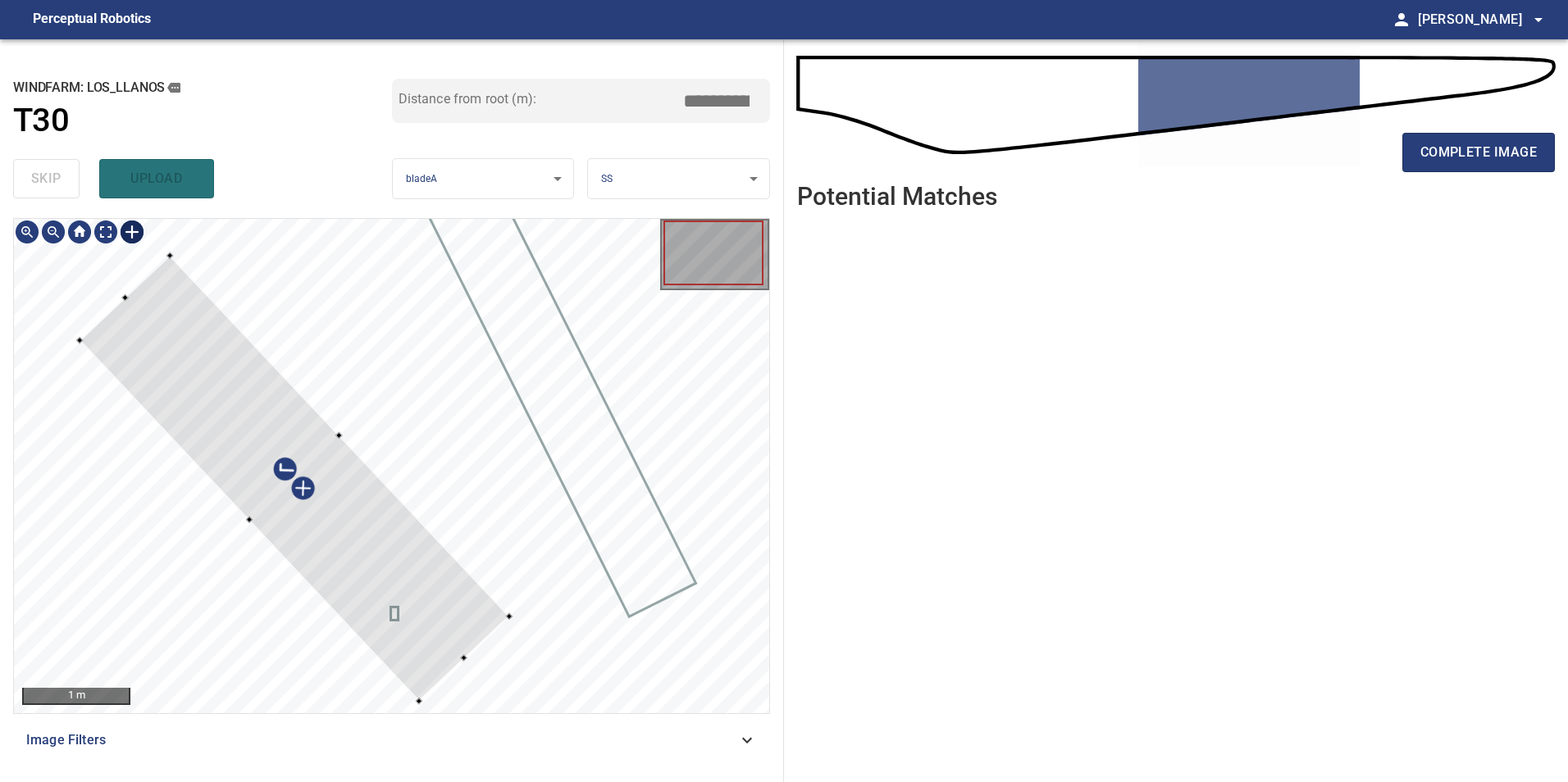
click at [404, 674] on div at bounding box center [391, 465] width 755 height 494
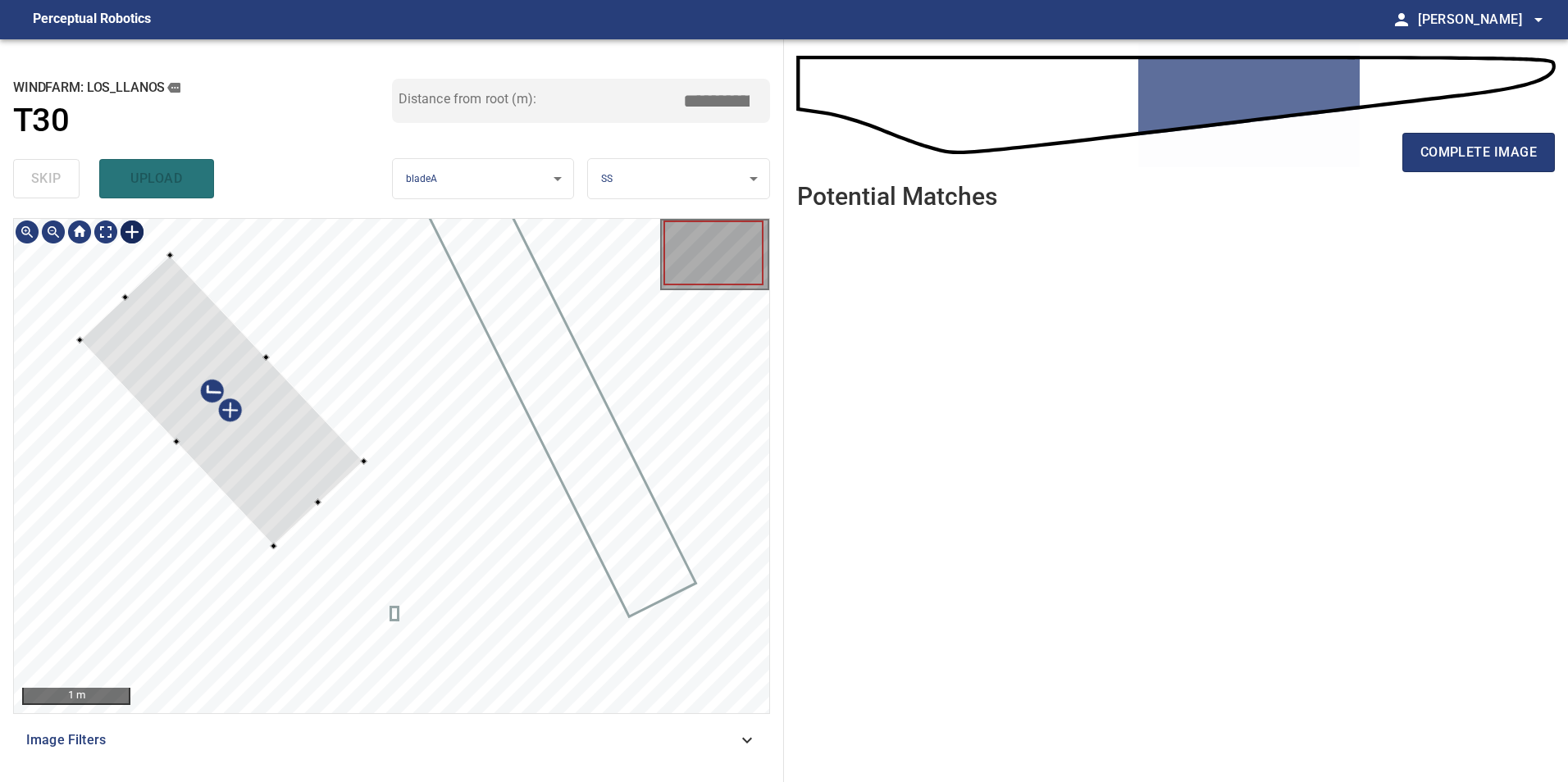
click at [307, 488] on div at bounding box center [221, 401] width 284 height 290
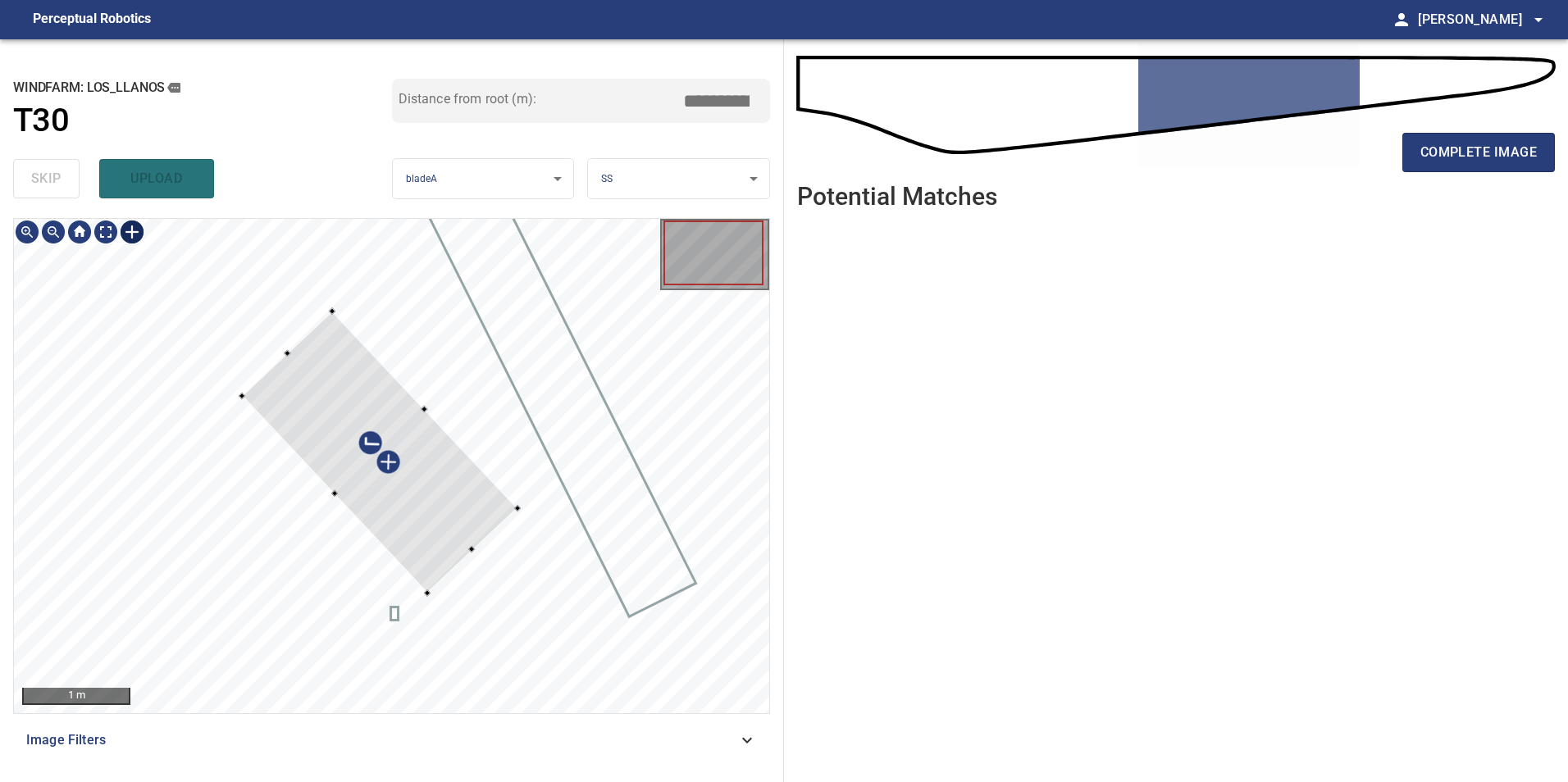
click at [445, 491] on div at bounding box center [380, 452] width 276 height 282
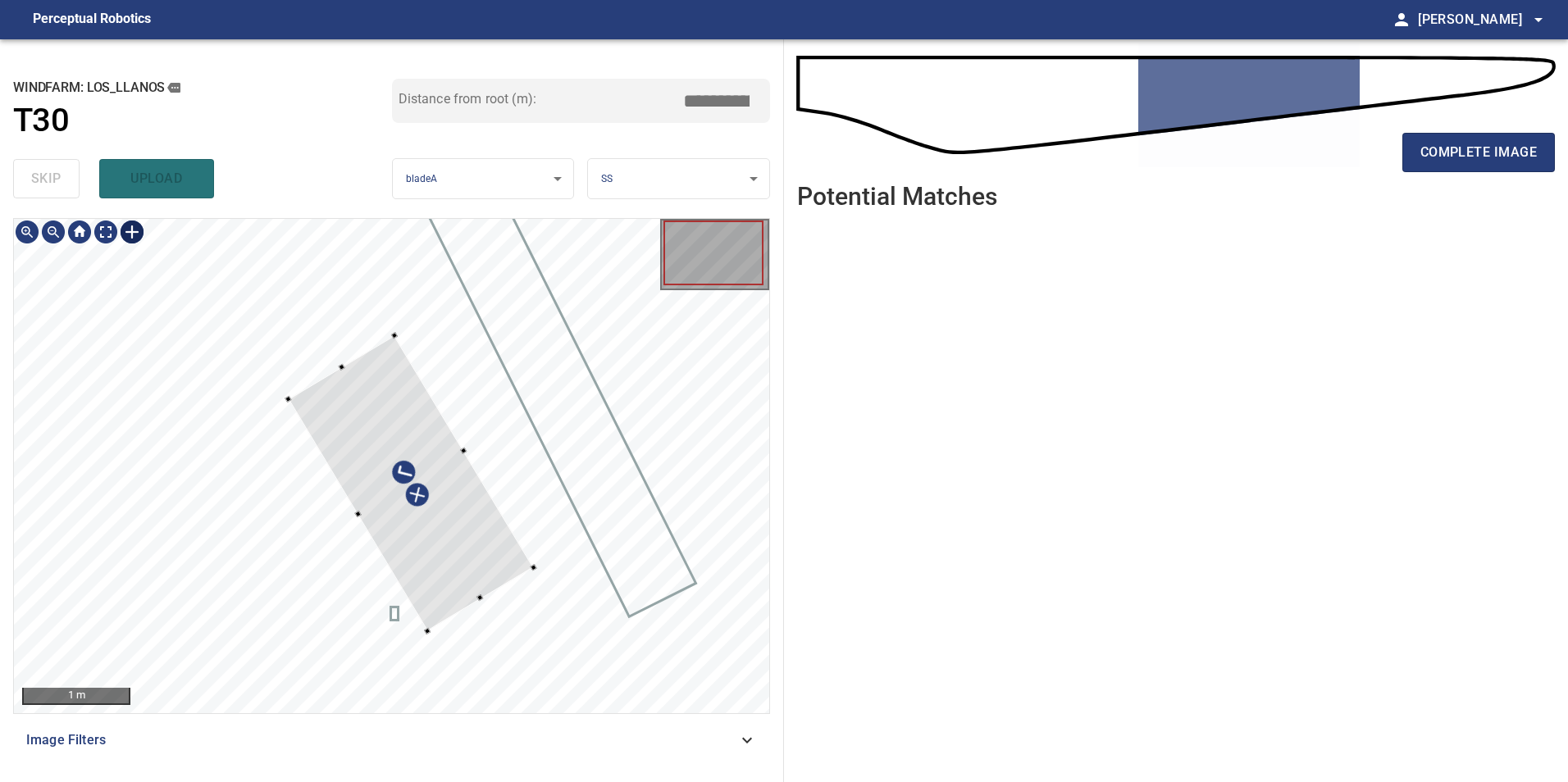
click at [506, 553] on div at bounding box center [411, 483] width 245 height 296
click at [360, 504] on div at bounding box center [391, 465] width 755 height 494
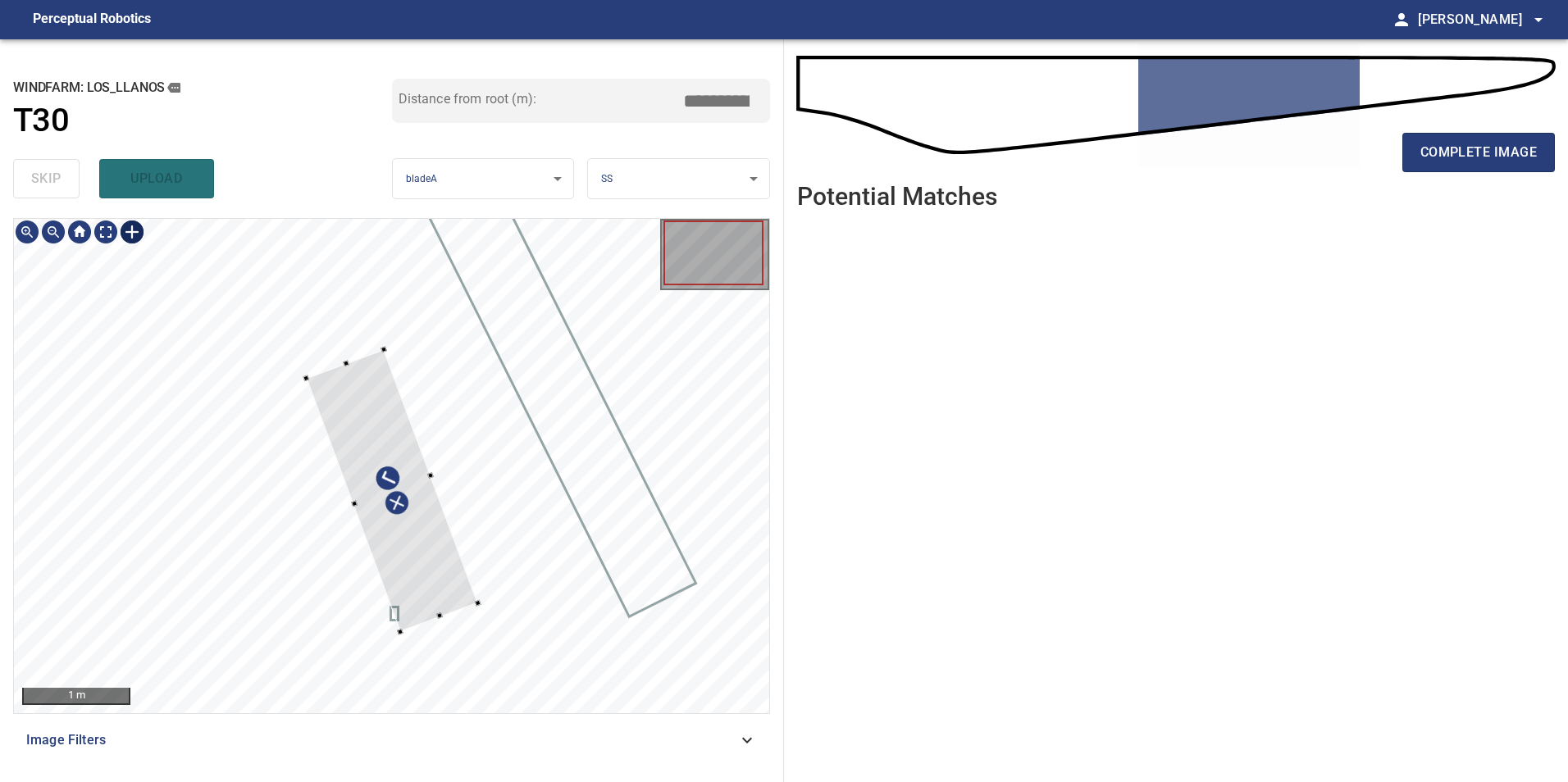
click at [413, 467] on div at bounding box center [392, 490] width 172 height 282
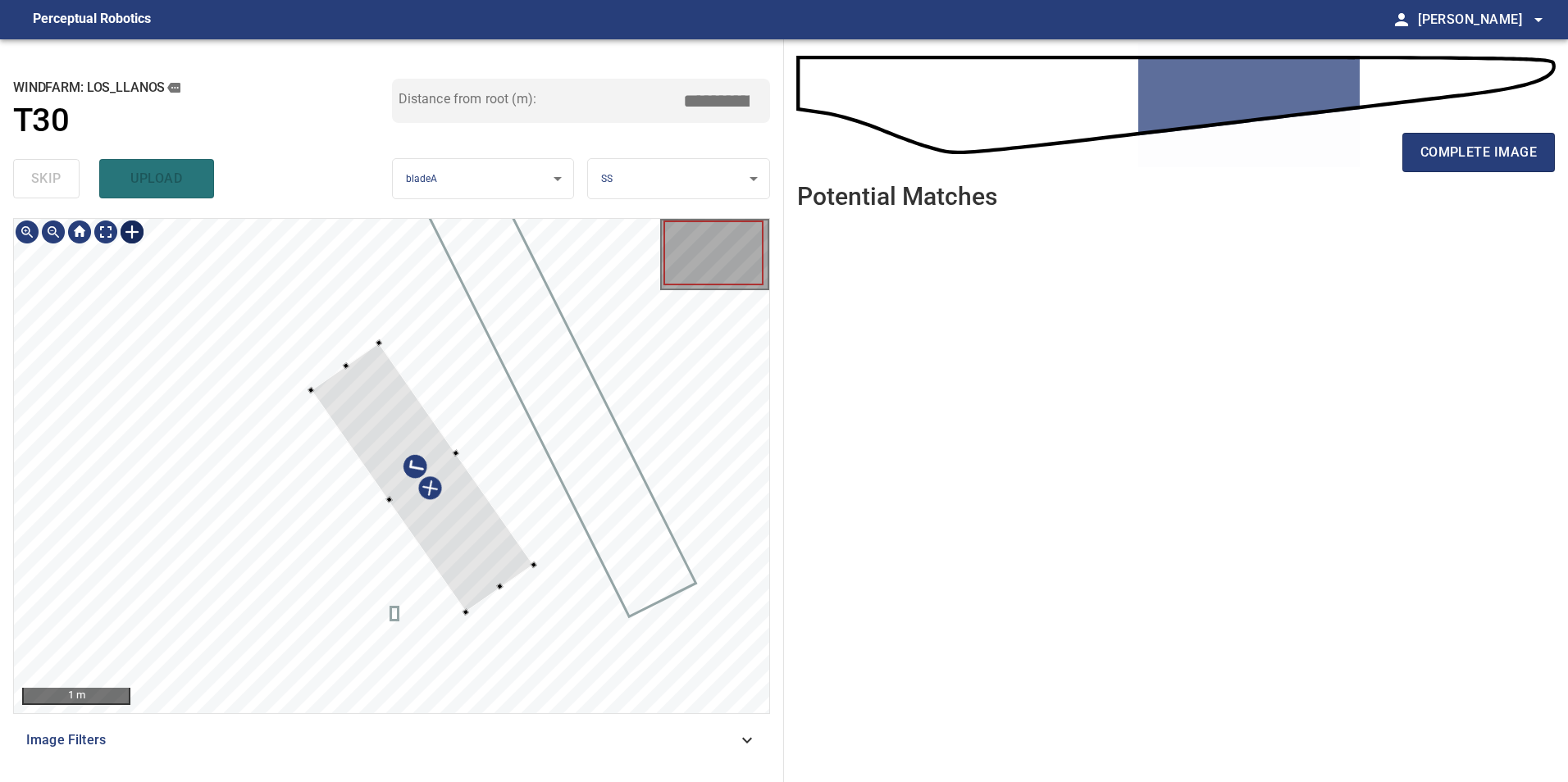
click at [498, 569] on div at bounding box center [422, 477] width 223 height 269
click at [498, 546] on div at bounding box center [416, 478] width 219 height 271
click at [466, 595] on div at bounding box center [424, 470] width 191 height 258
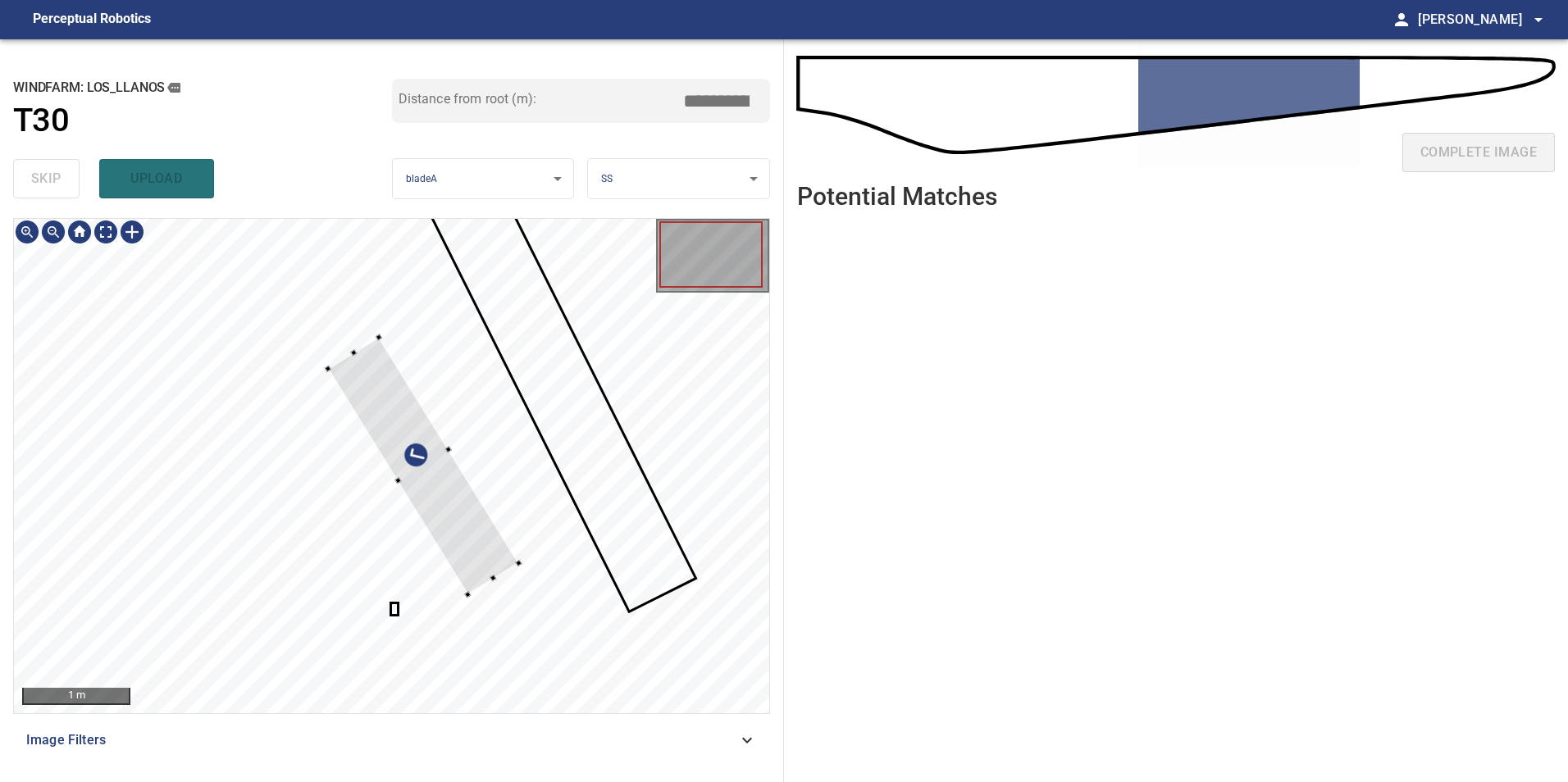
click at [451, 451] on div at bounding box center [448, 449] width 6 height 6
click at [399, 478] on div at bounding box center [391, 465] width 755 height 494
click at [495, 547] on div at bounding box center [422, 468] width 182 height 255
click at [450, 491] on div at bounding box center [431, 470] width 182 height 255
click at [480, 595] on div at bounding box center [391, 465] width 755 height 494
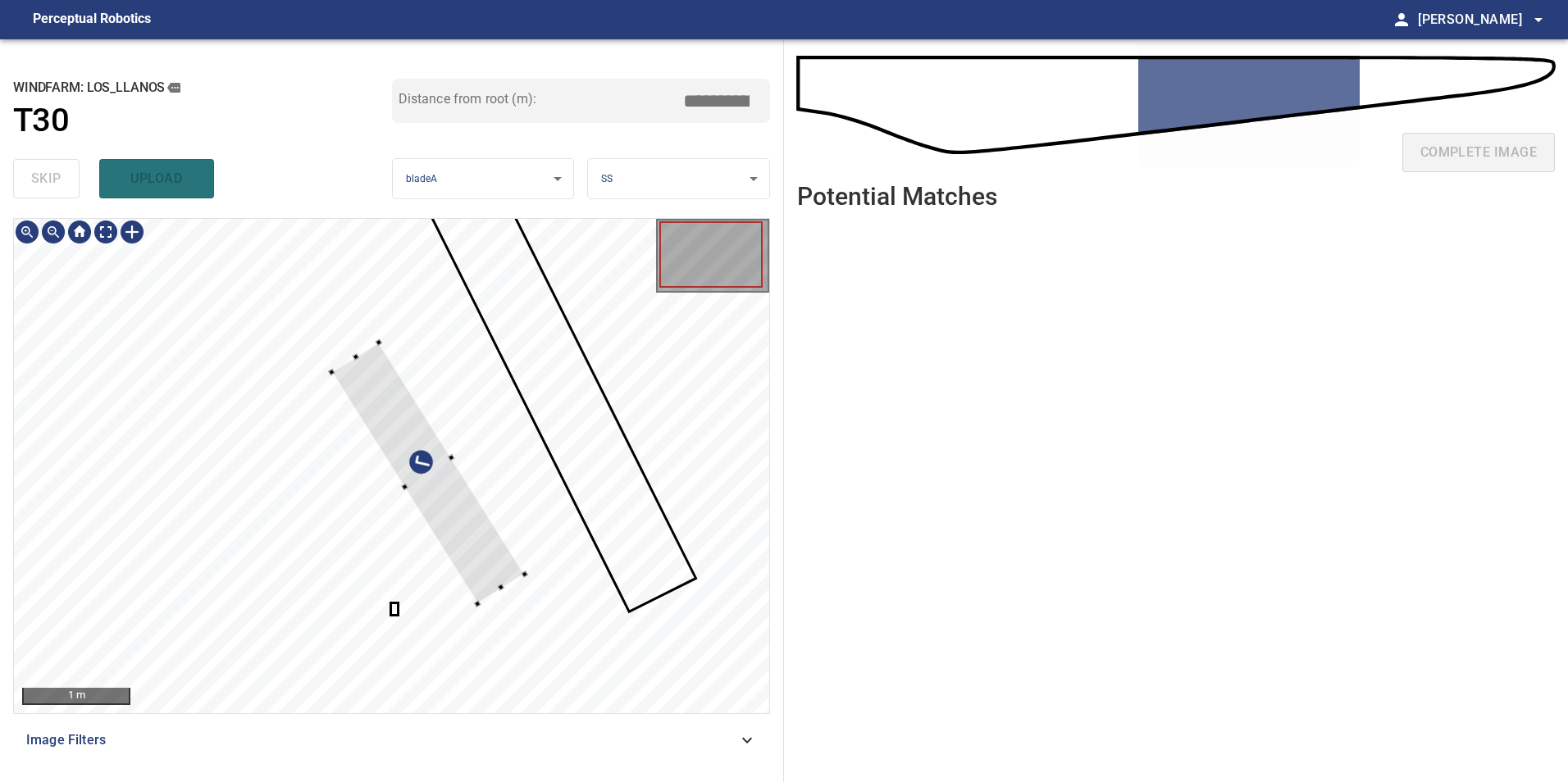
click at [473, 602] on div at bounding box center [391, 465] width 755 height 494
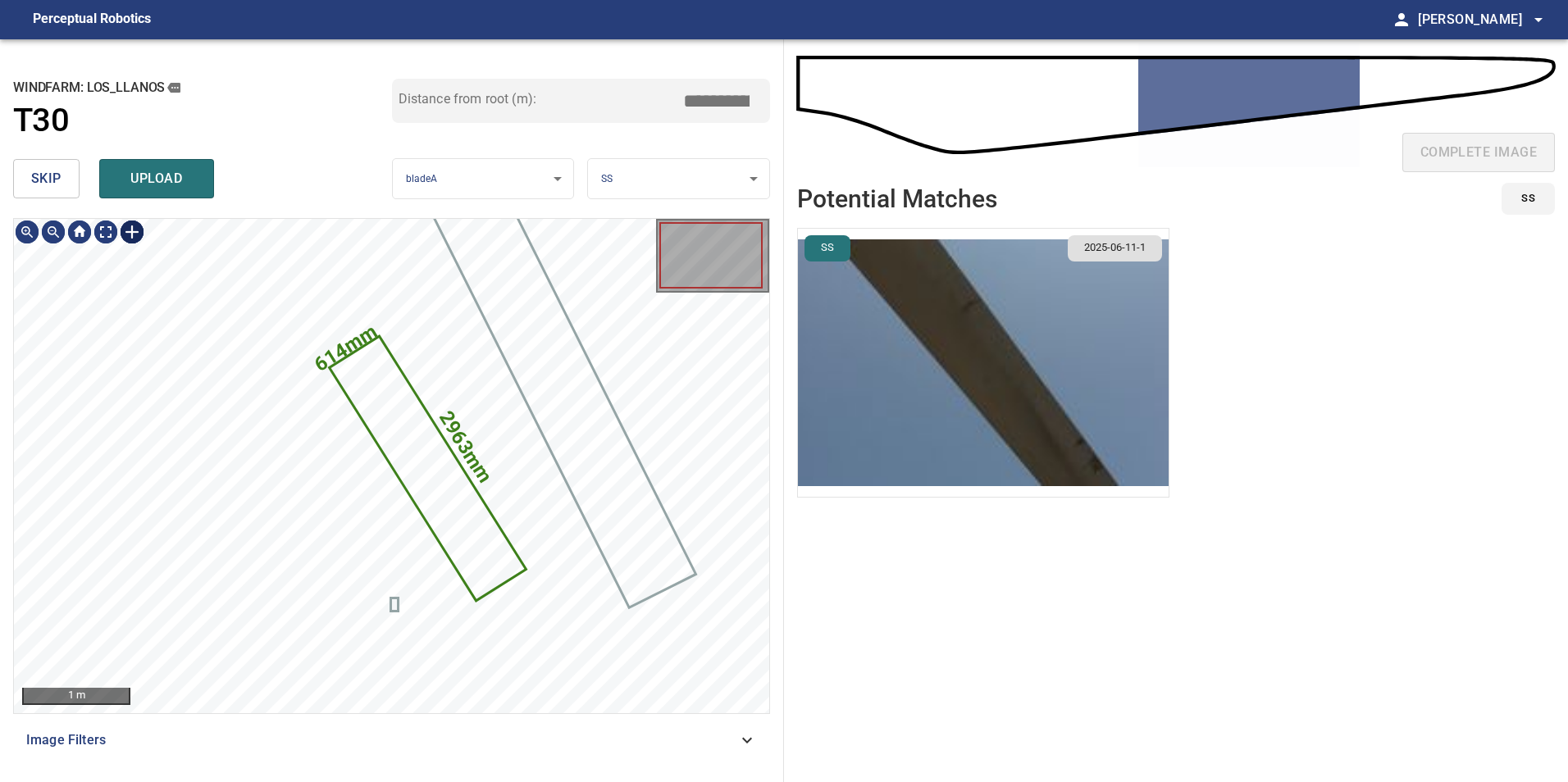
click at [135, 231] on div at bounding box center [132, 232] width 26 height 26
click at [323, 400] on div "2963mm 614mm" at bounding box center [391, 465] width 755 height 494
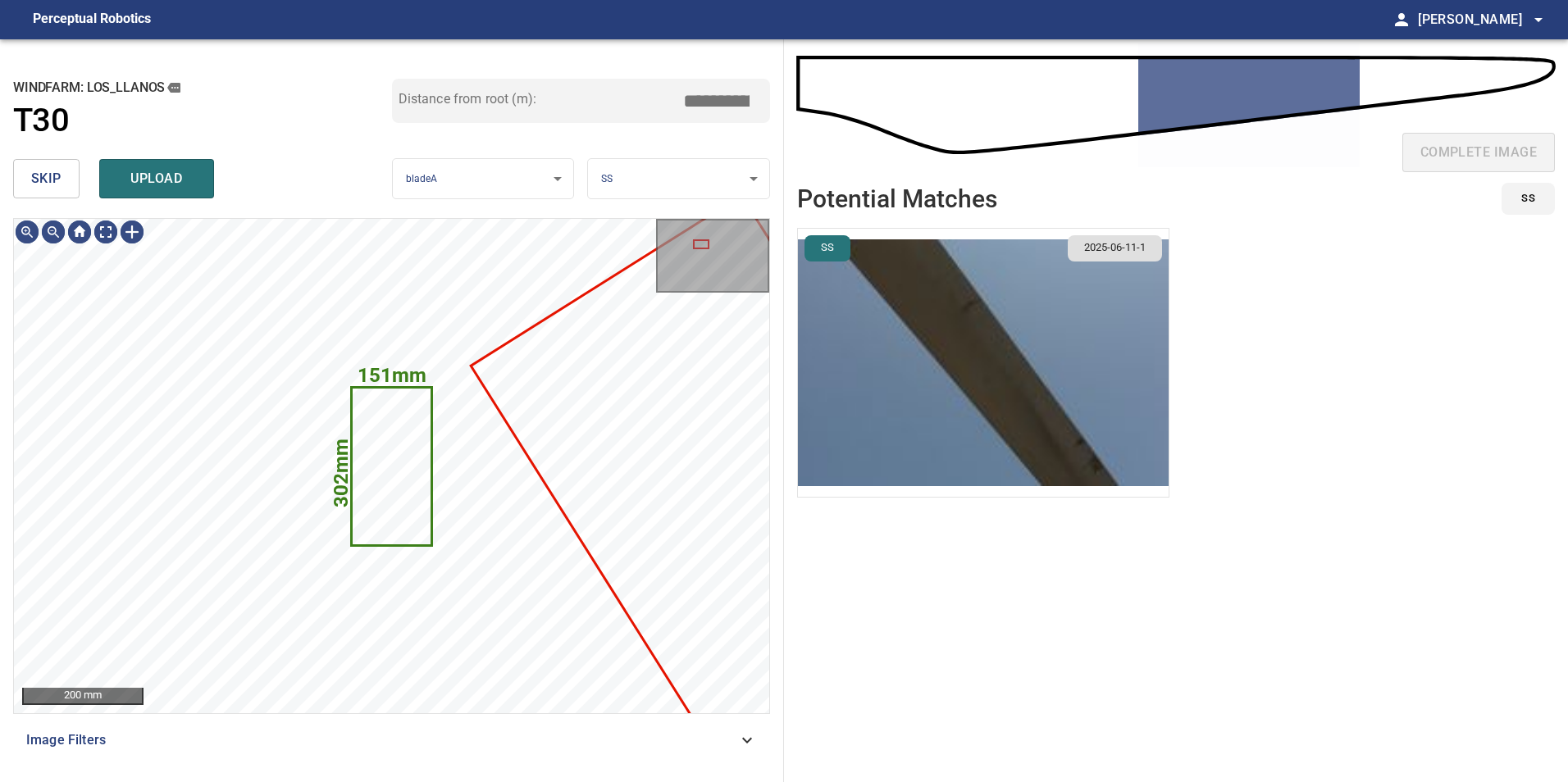
drag, startPoint x: 54, startPoint y: 164, endPoint x: 53, endPoint y: 181, distance: 17.0
click at [53, 173] on button "skip" at bounding box center [46, 178] width 66 height 39
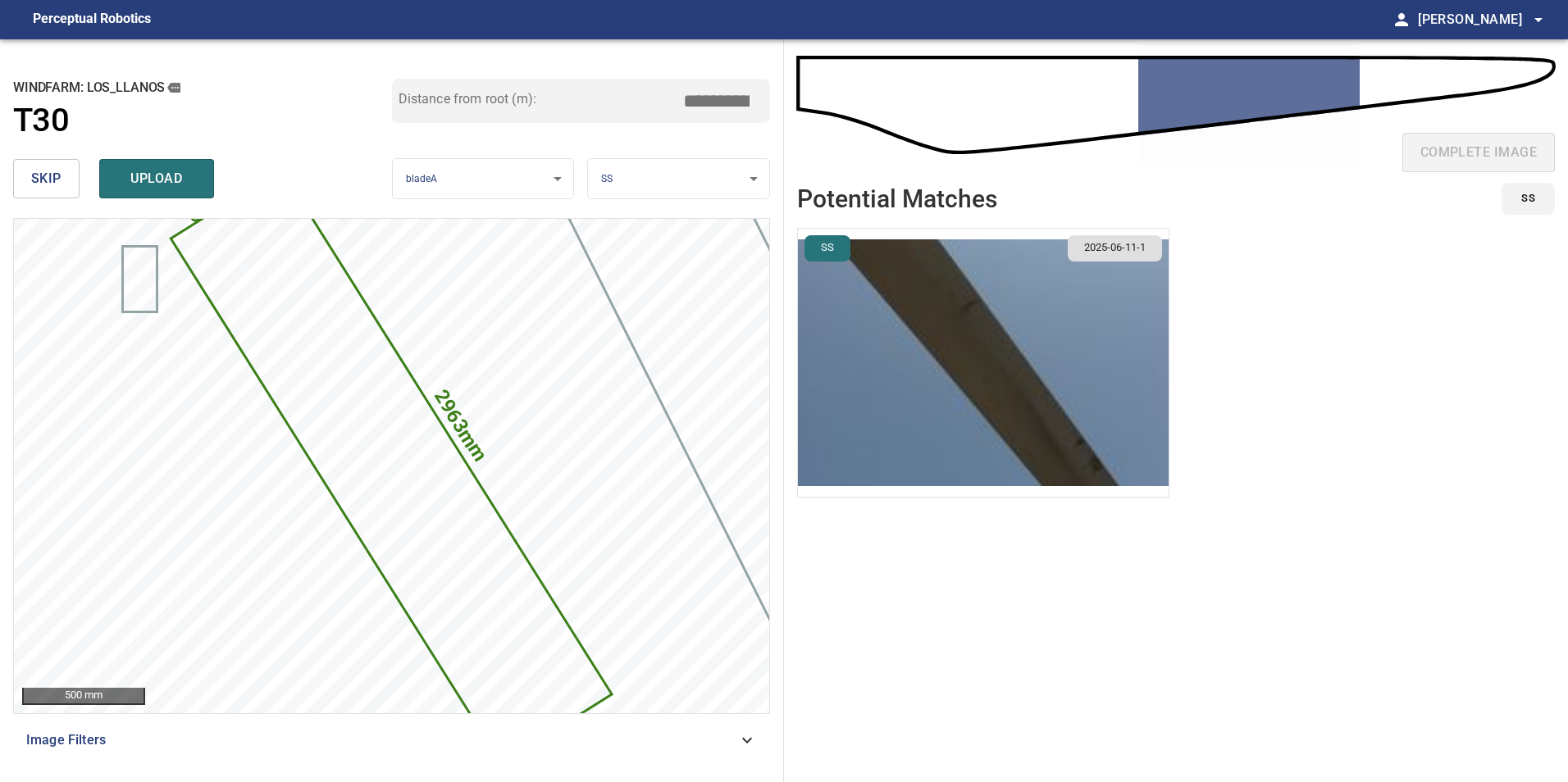
drag, startPoint x: 713, startPoint y: 106, endPoint x: 1548, endPoint y: 41, distance: 837.5
click at [1020, 65] on div "**********" at bounding box center [784, 410] width 1568 height 743
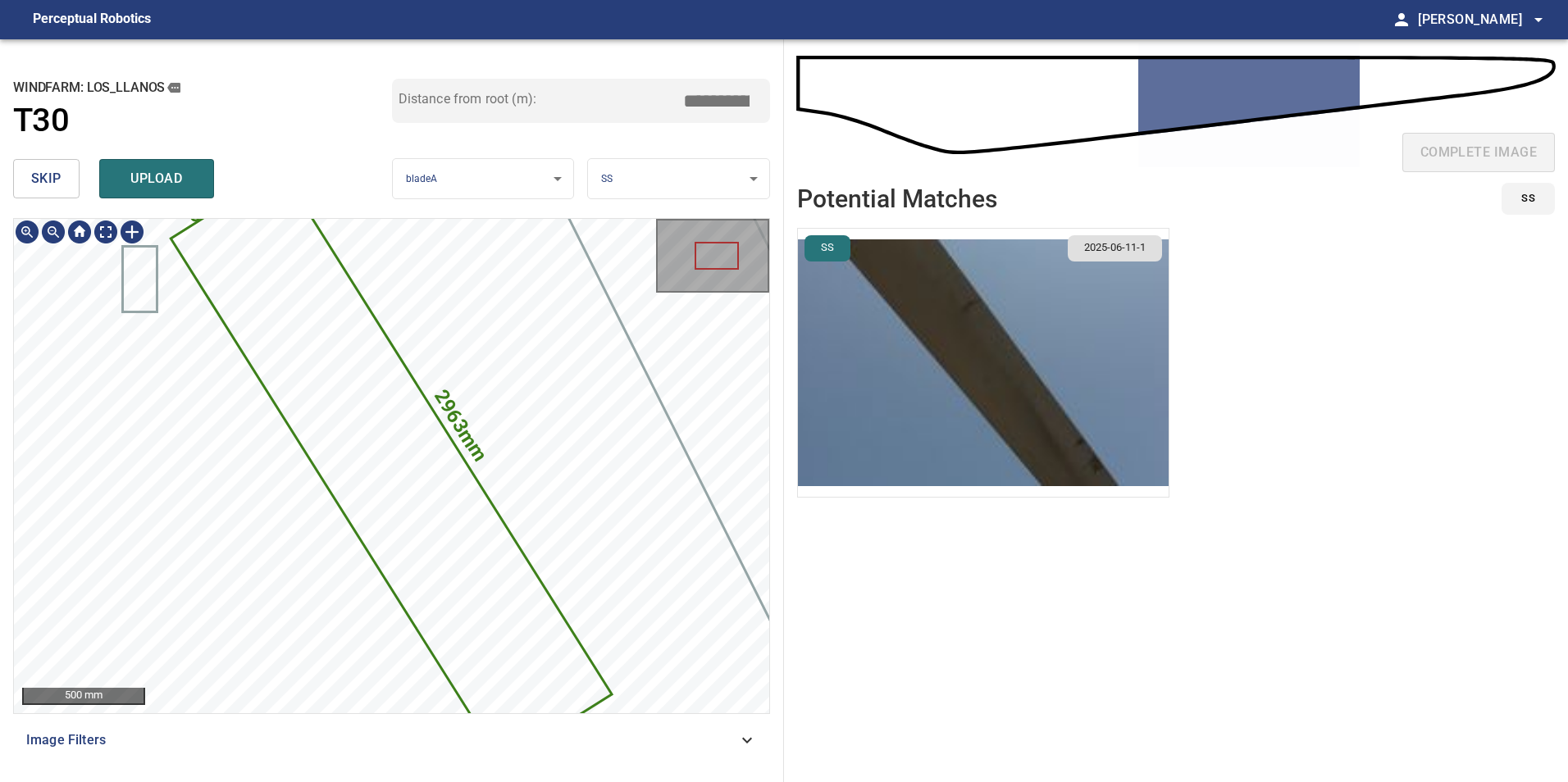
click at [427, 370] on div "2963mm 614mm" at bounding box center [391, 465] width 755 height 494
type input "*****"
click at [177, 191] on button "upload" at bounding box center [156, 178] width 115 height 39
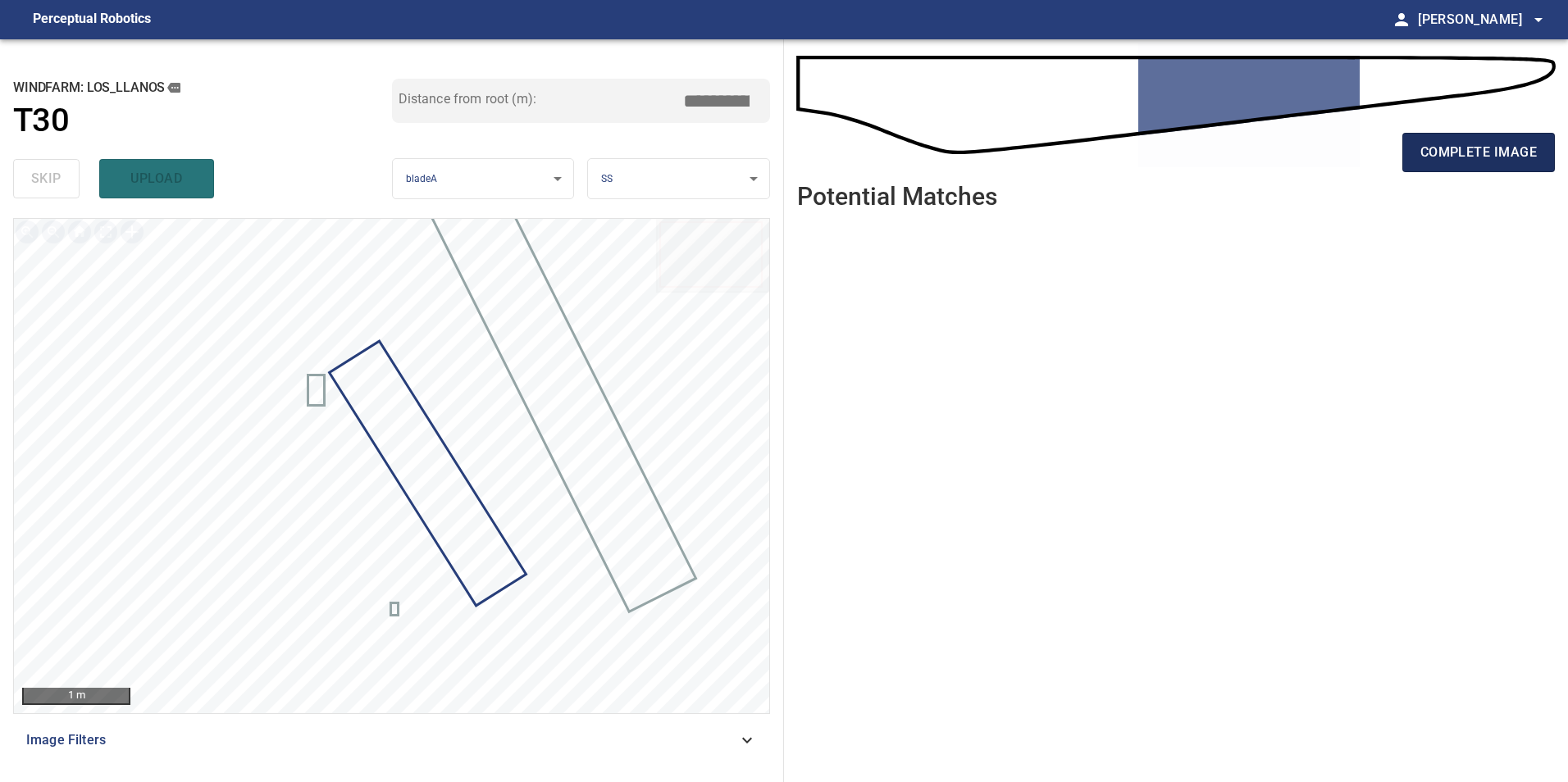
click at [1424, 147] on span "complete image" at bounding box center [1478, 152] width 116 height 23
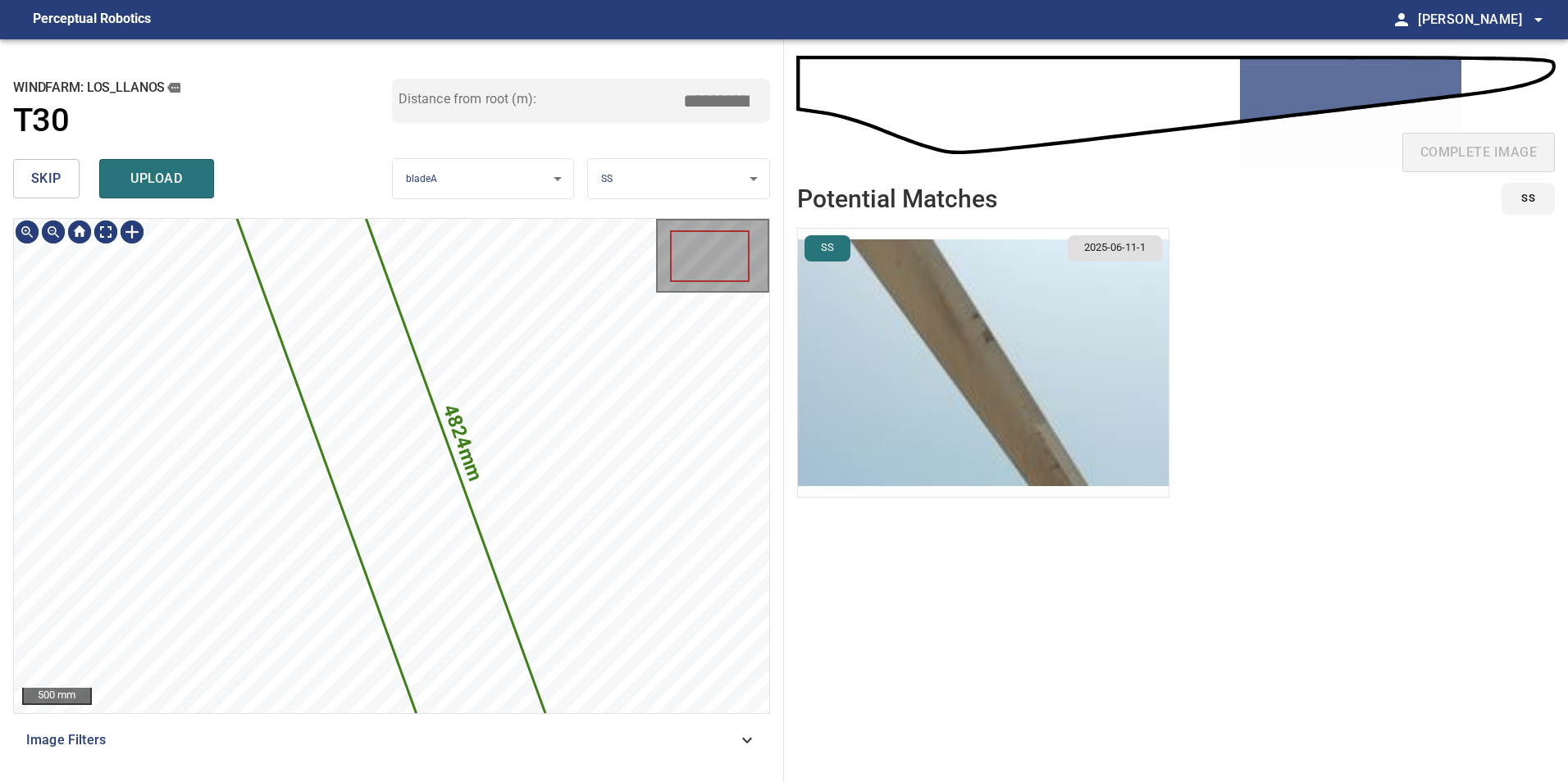
click at [565, 583] on div "4824mm 844mm Los_Llanos/T30/1 Category unclassified unclassified" at bounding box center [391, 465] width 755 height 494
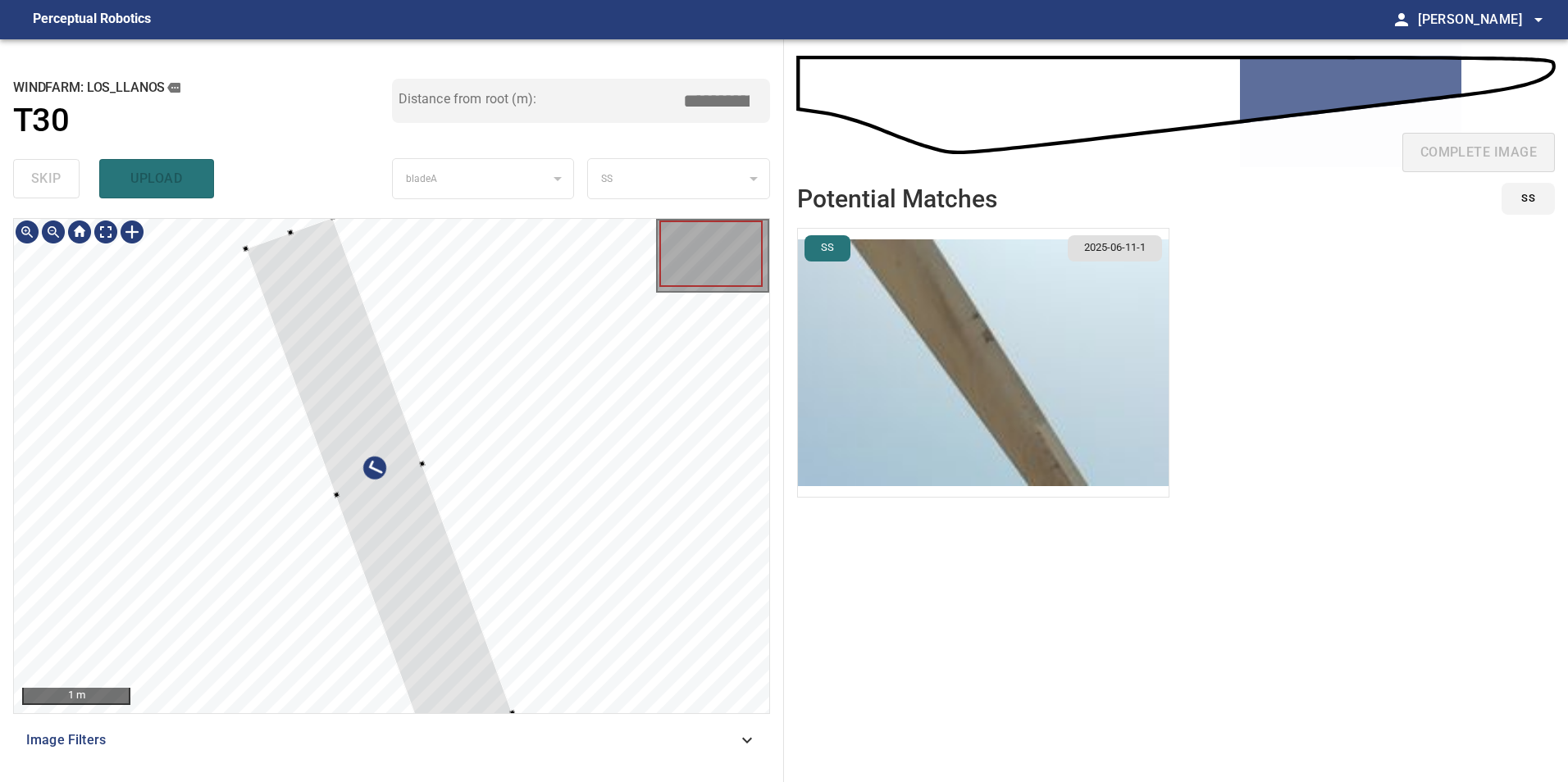
click at [536, 608] on div "1 m" at bounding box center [391, 465] width 757 height 496
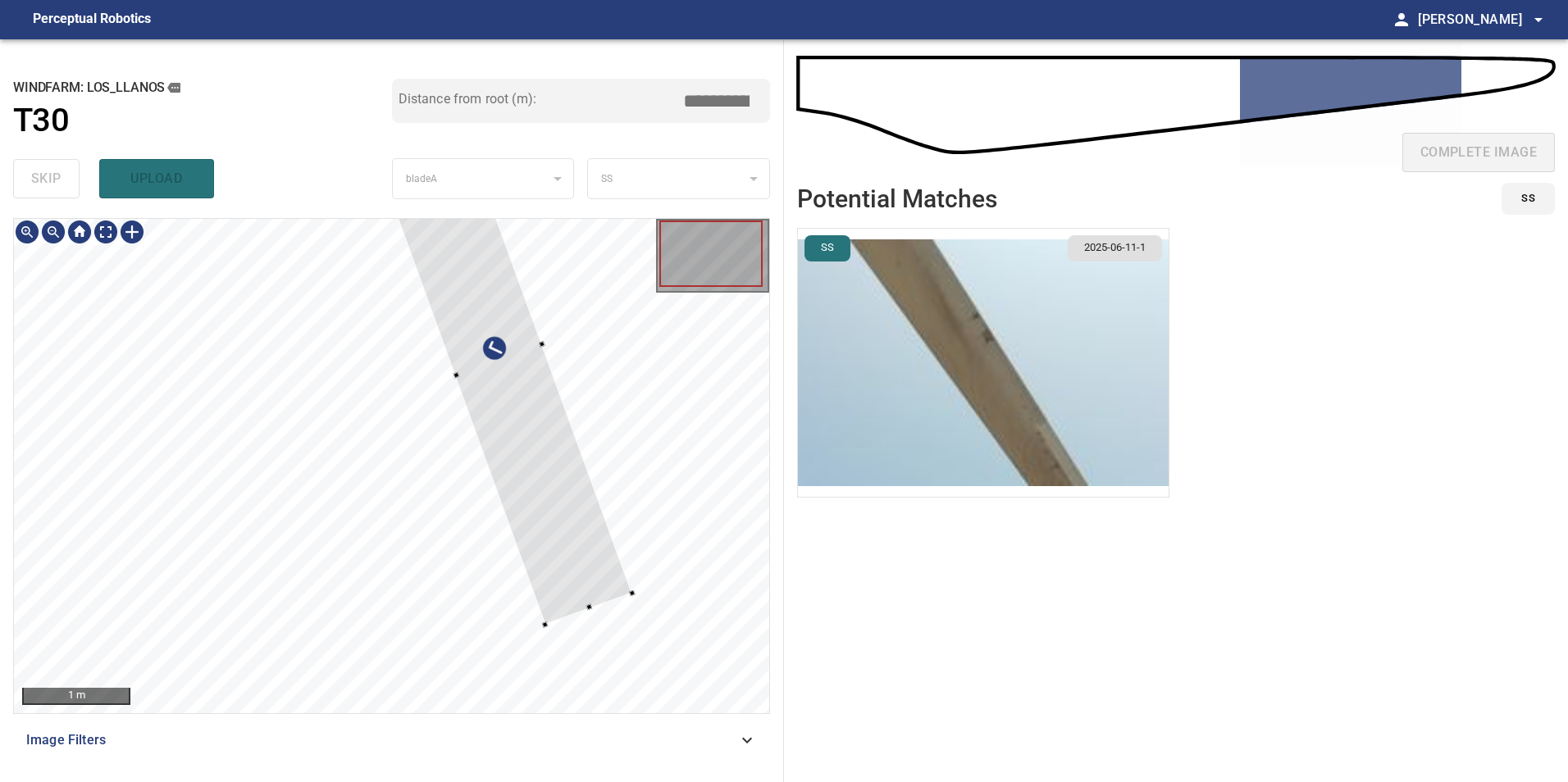
click at [583, 562] on div at bounding box center [499, 361] width 267 height 527
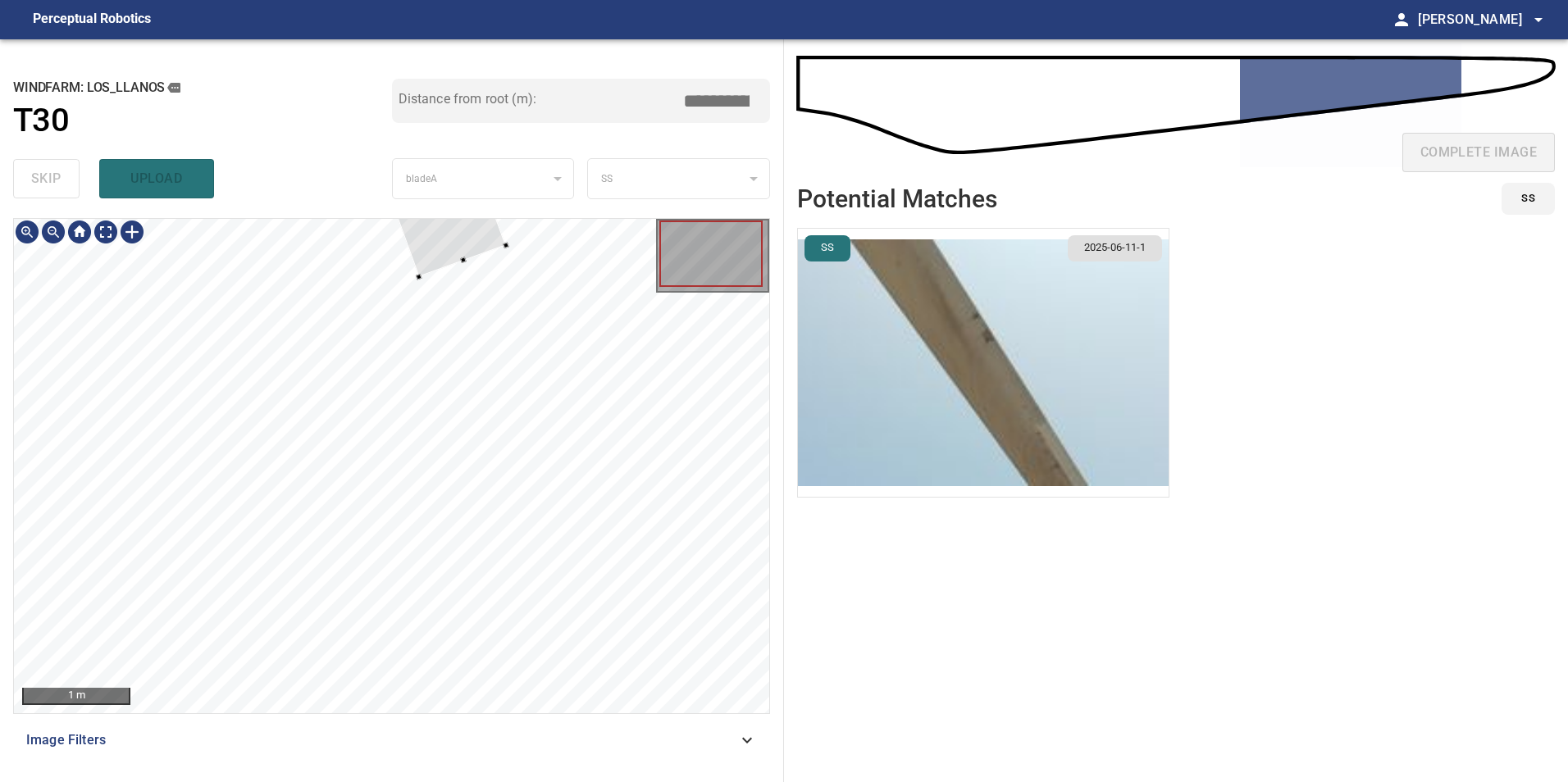
click at [452, 227] on div at bounding box center [435, 186] width 141 height 181
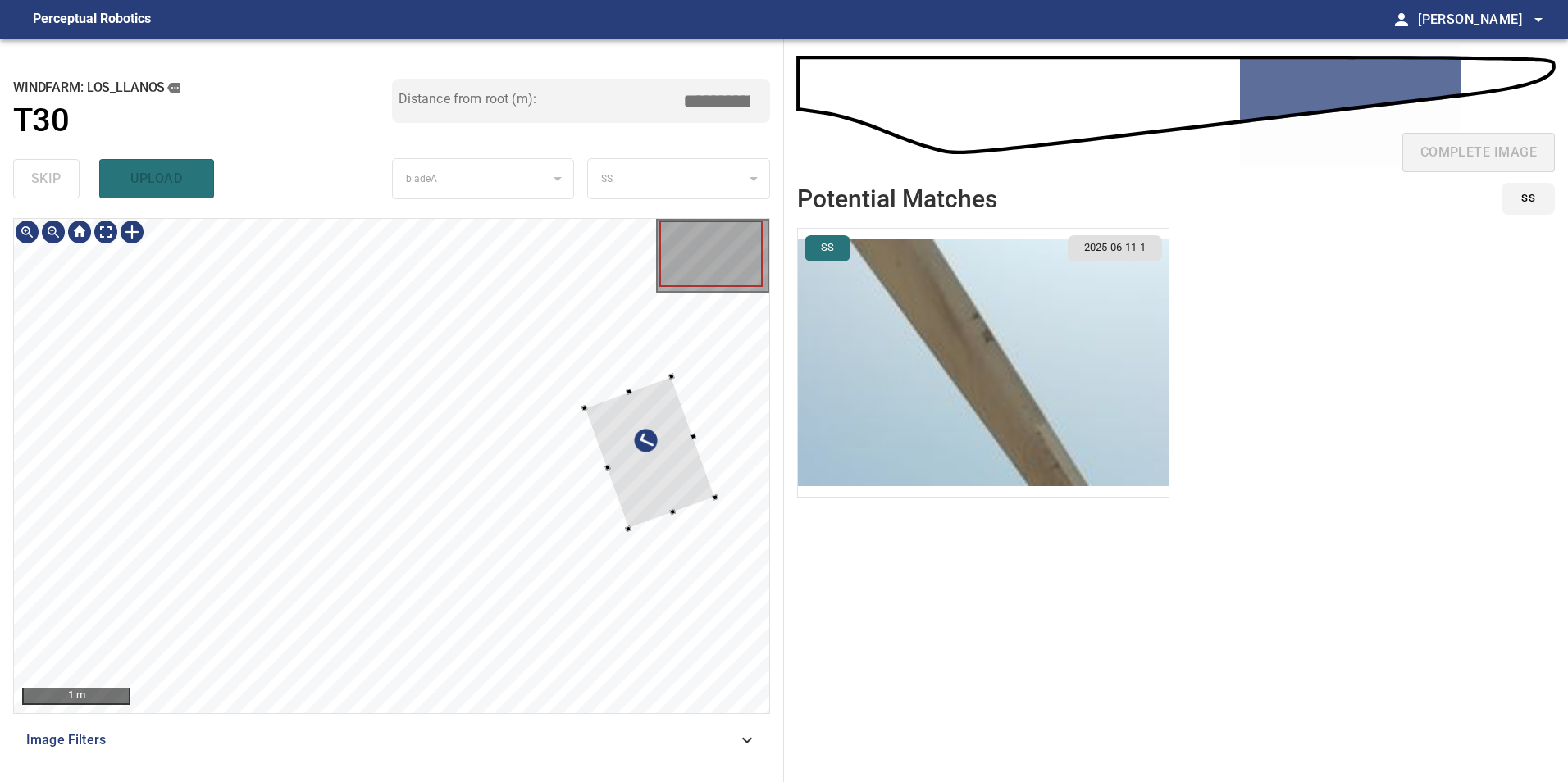
click at [620, 473] on div at bounding box center [649, 452] width 130 height 152
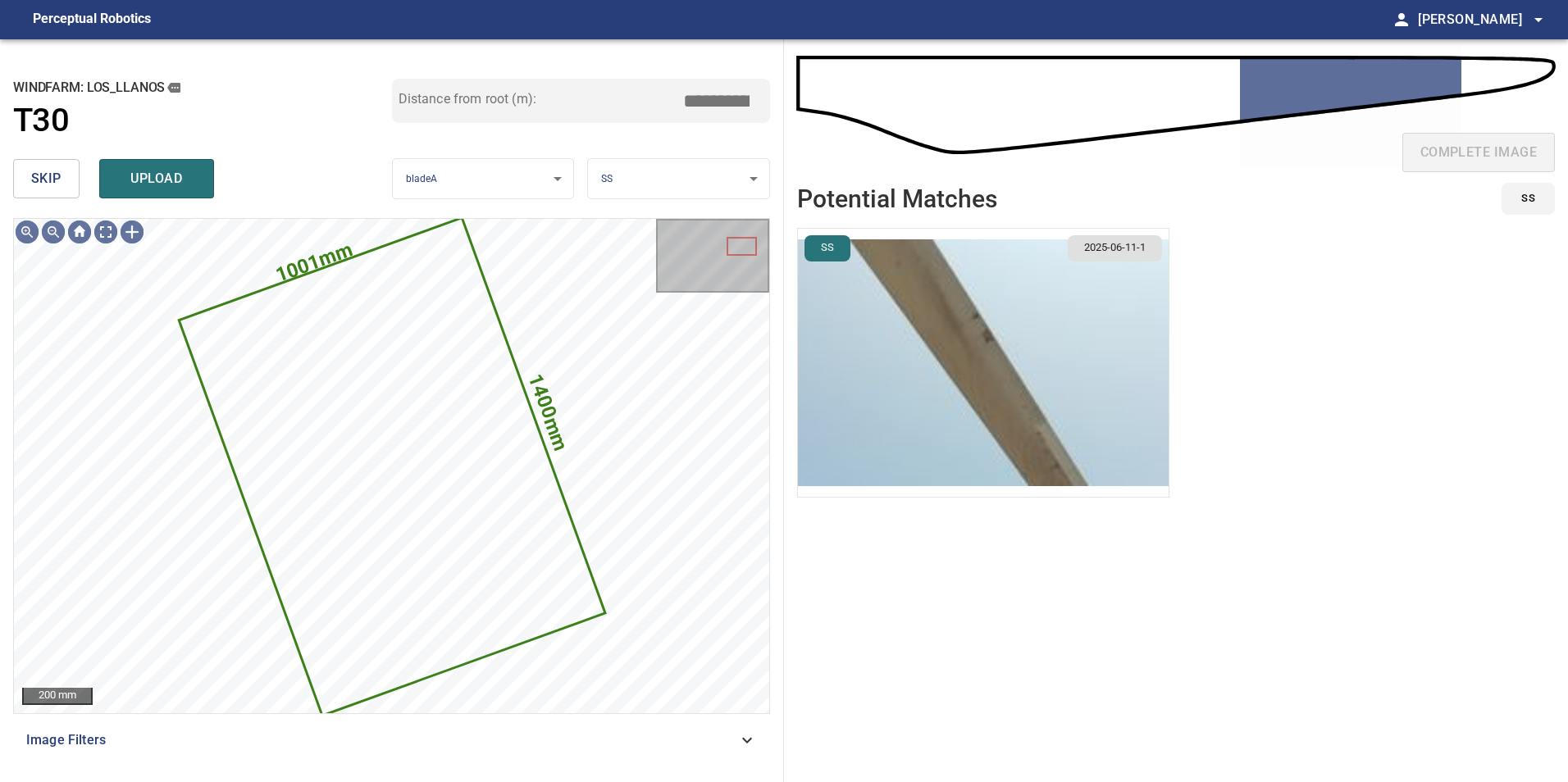
click at [48, 176] on span "skip" at bounding box center [46, 178] width 31 height 23
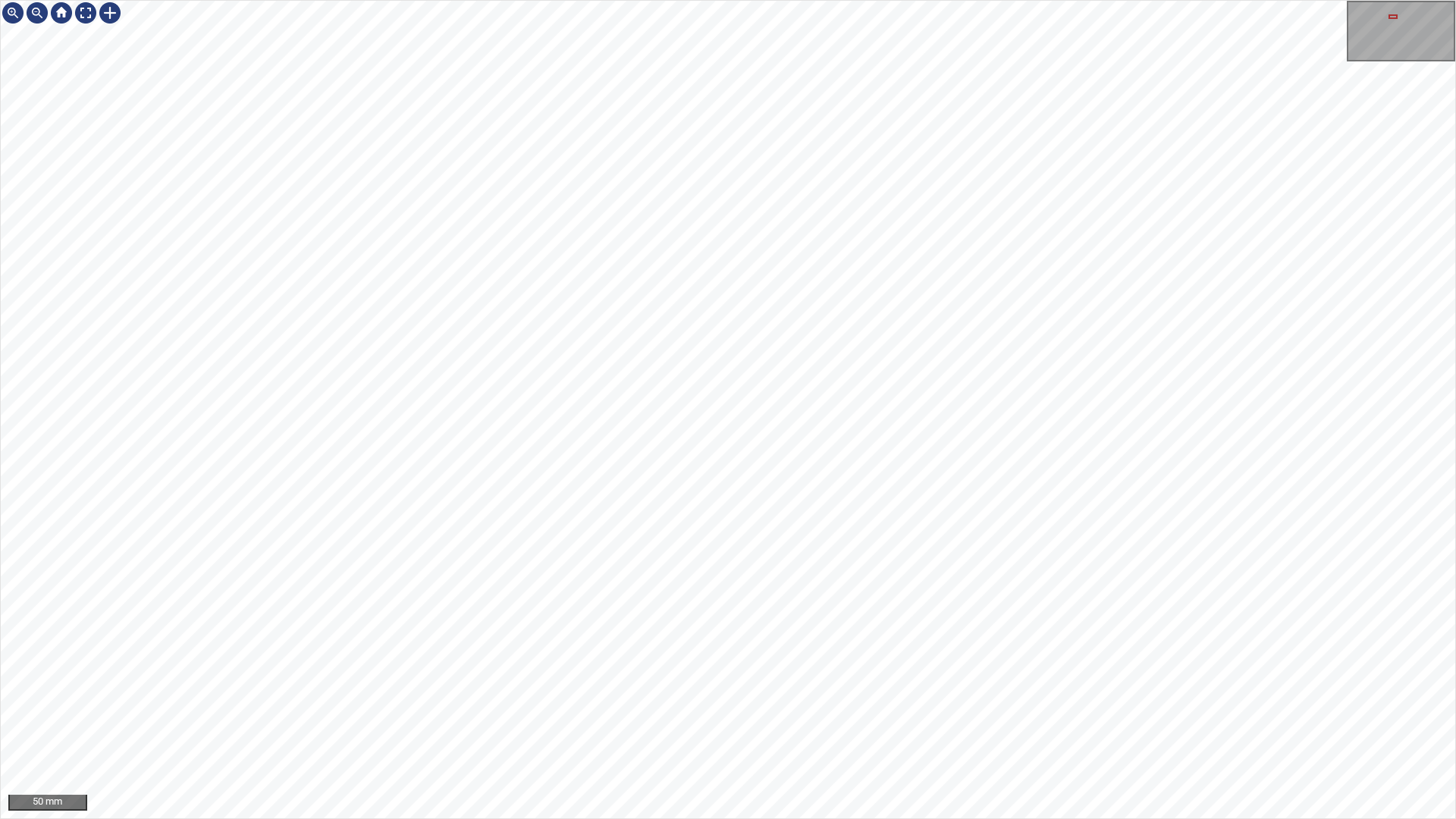
click at [999, 0] on div "50 mm" at bounding box center [728, 410] width 1456 height 819
click at [648, 0] on div "50 mm" at bounding box center [728, 410] width 1456 height 819
click at [718, 0] on div "50 mm" at bounding box center [728, 410] width 1456 height 819
click at [1074, 723] on div "100 mm" at bounding box center [728, 410] width 1456 height 819
click at [1449, 723] on div "100 mm" at bounding box center [728, 410] width 1456 height 819
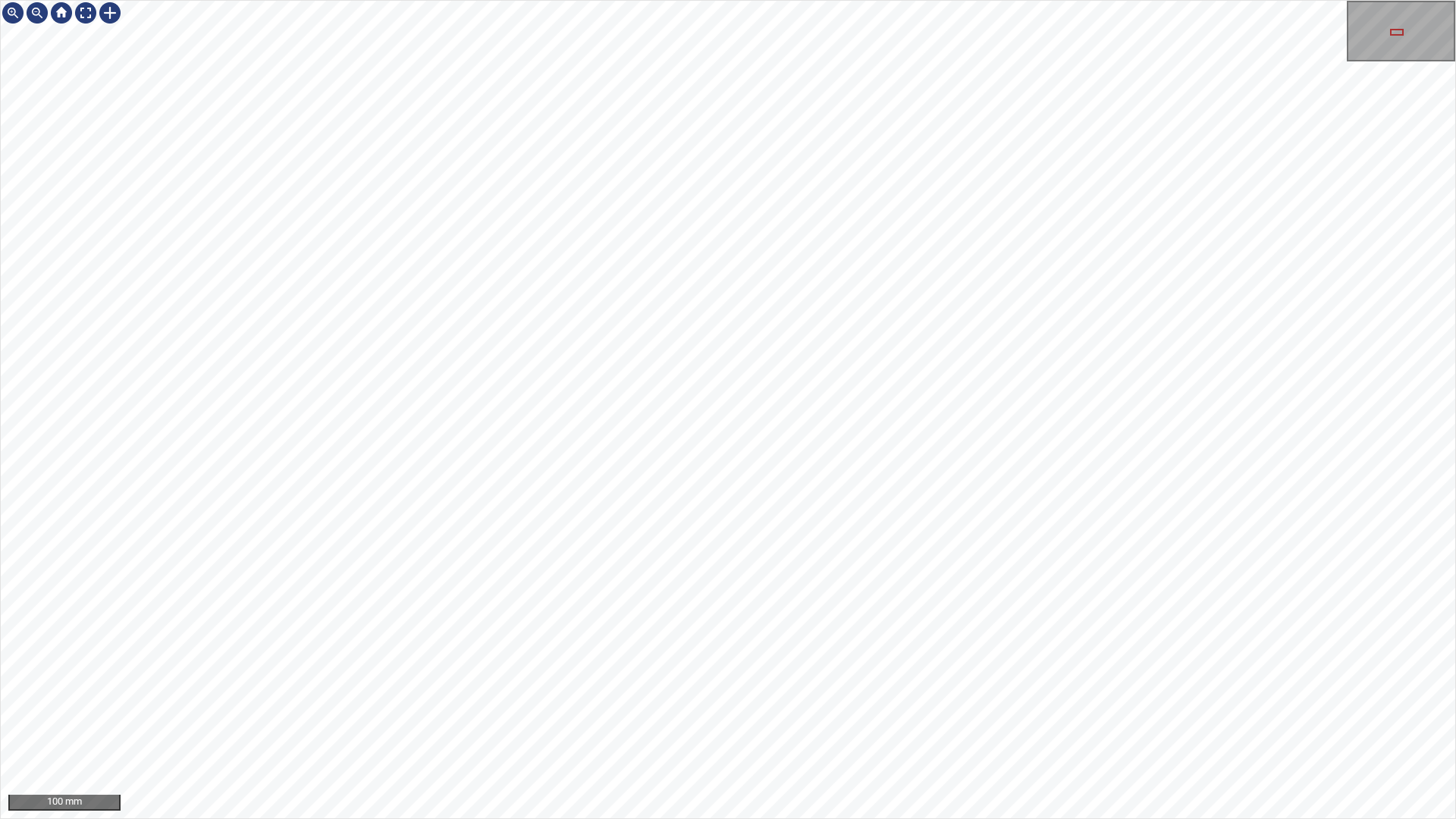
click at [988, 723] on div "100 mm" at bounding box center [728, 410] width 1456 height 819
click at [866, 0] on div "50 mm" at bounding box center [728, 410] width 1456 height 819
click at [938, 723] on div "50 mm" at bounding box center [728, 410] width 1456 height 819
click at [911, 723] on div "50 mm" at bounding box center [728, 410] width 1456 height 819
click at [975, 723] on div "50 mm" at bounding box center [728, 410] width 1456 height 819
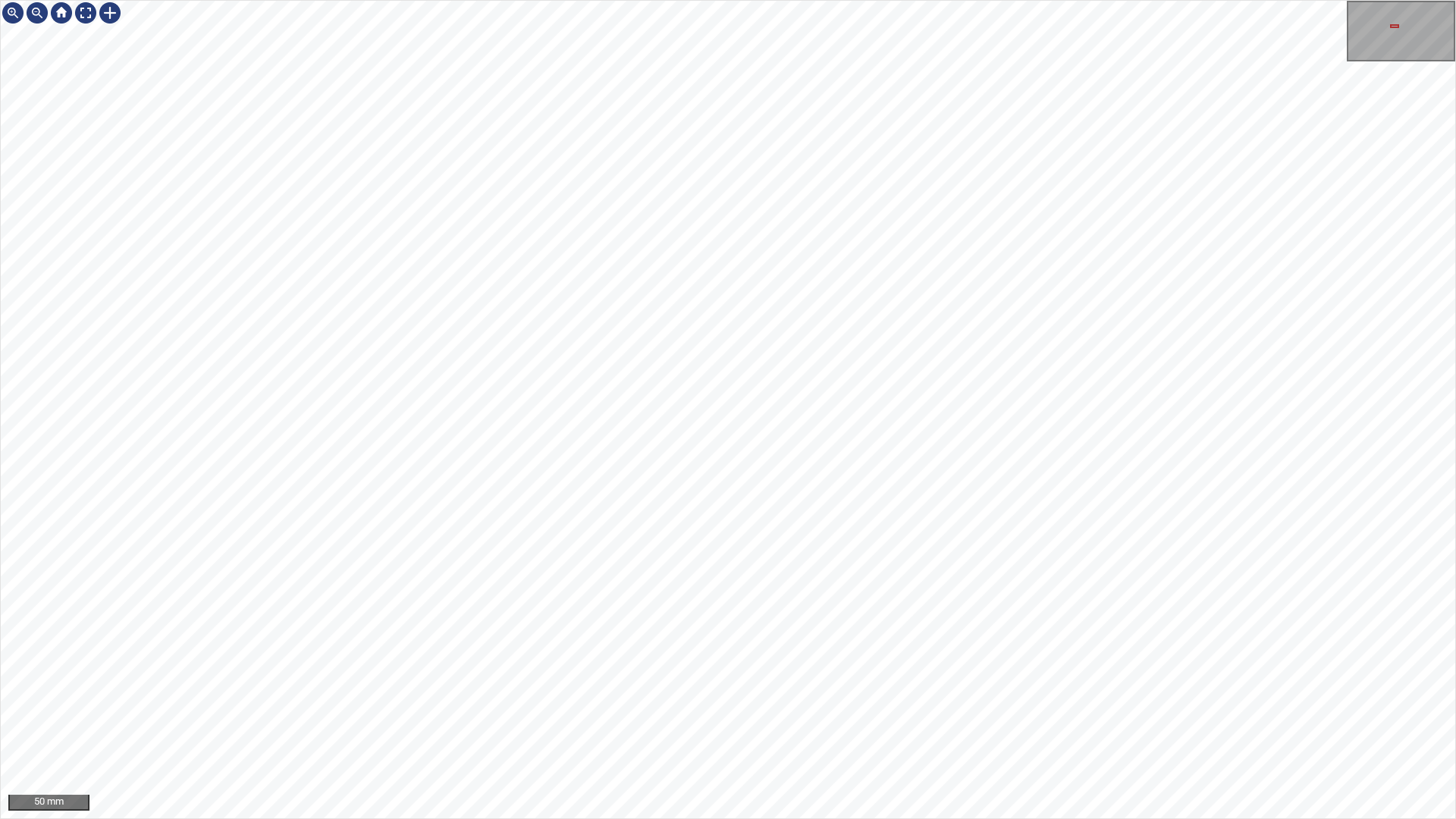
click at [857, 723] on div "50 mm" at bounding box center [728, 410] width 1456 height 819
click at [855, 723] on div "50 mm" at bounding box center [728, 410] width 1456 height 819
click at [941, 723] on div "50 mm" at bounding box center [728, 410] width 1456 height 819
click at [703, 723] on div "50 mm" at bounding box center [728, 410] width 1456 height 819
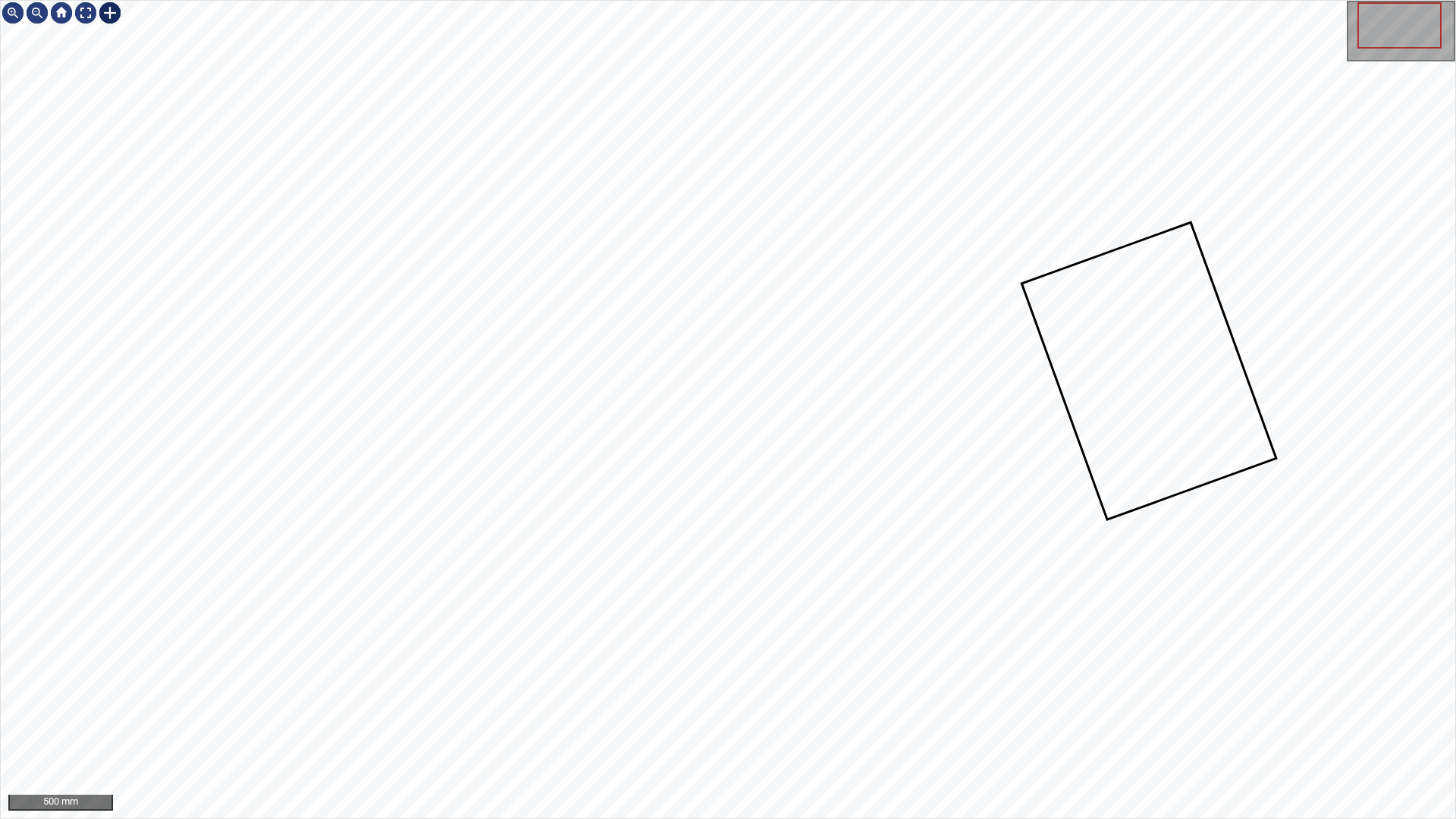
click at [107, 11] on div at bounding box center [110, 13] width 24 height 24
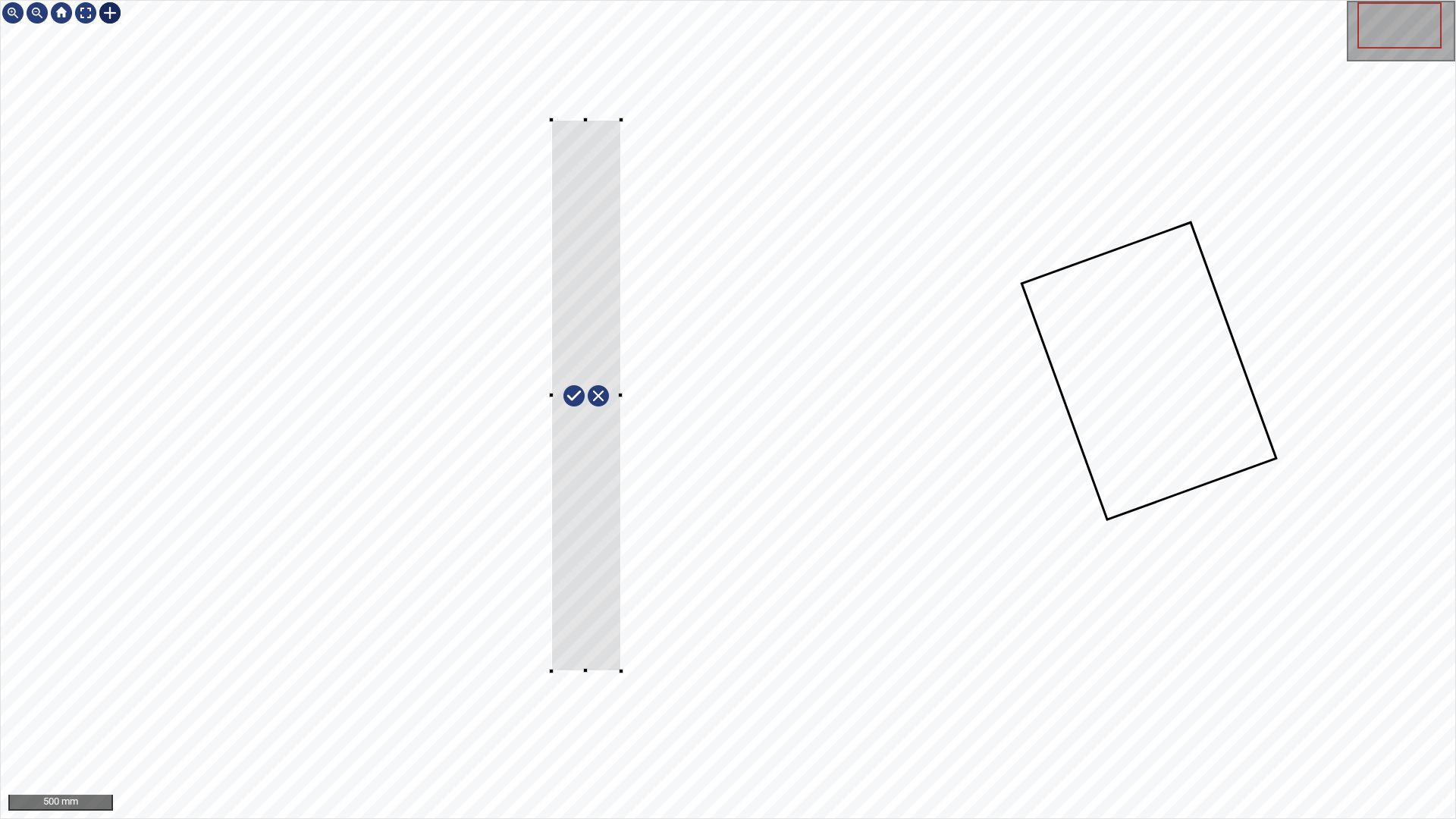
click at [621, 672] on div at bounding box center [728, 410] width 1454 height 817
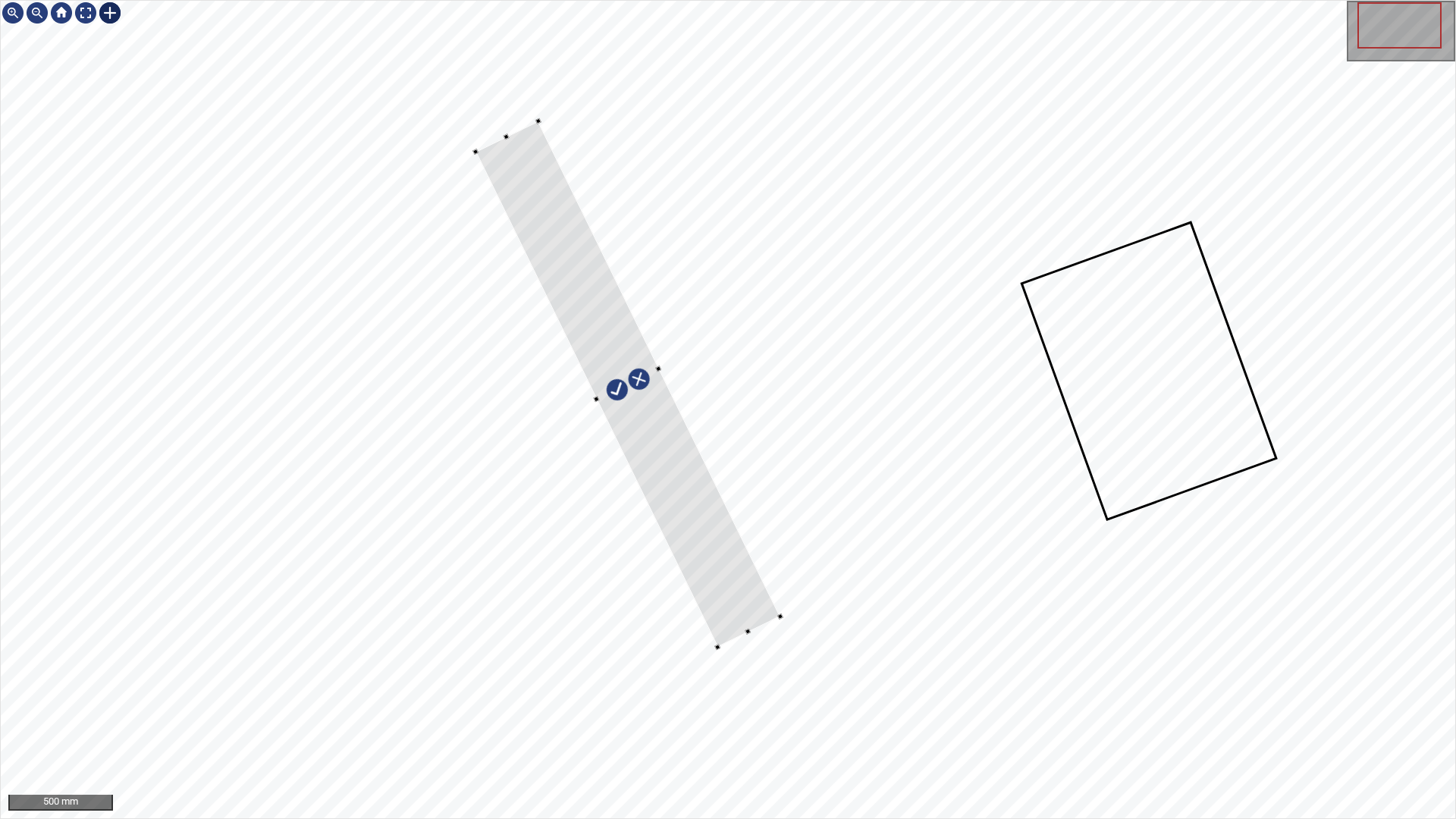
click at [722, 583] on div at bounding box center [628, 384] width 305 height 526
click at [764, 611] on div at bounding box center [623, 375] width 293 height 530
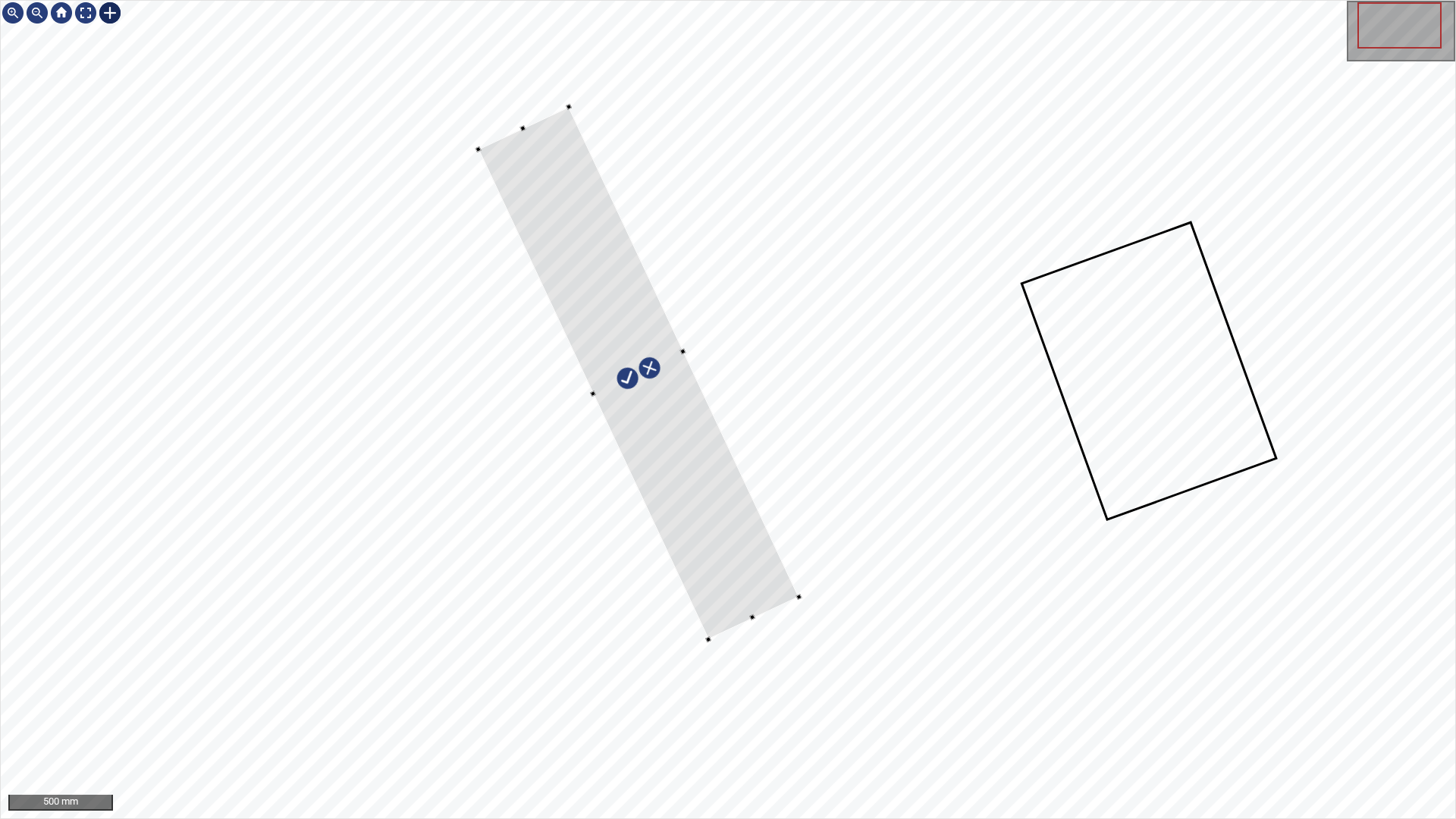
click at [579, 104] on div at bounding box center [728, 410] width 1454 height 817
click at [715, 545] on div at bounding box center [629, 352] width 293 height 494
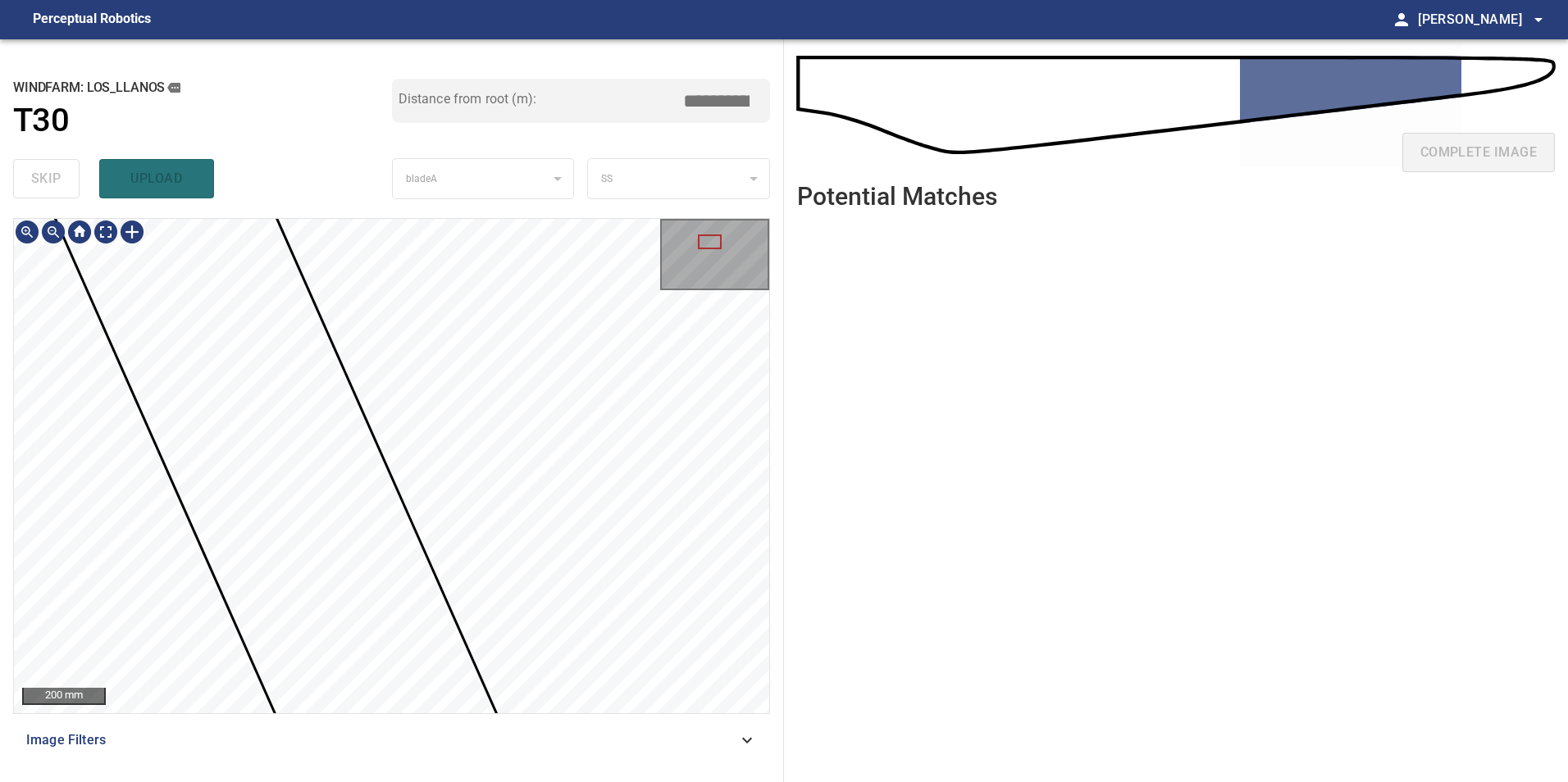
click at [568, 713] on div "200 mm" at bounding box center [391, 465] width 757 height 496
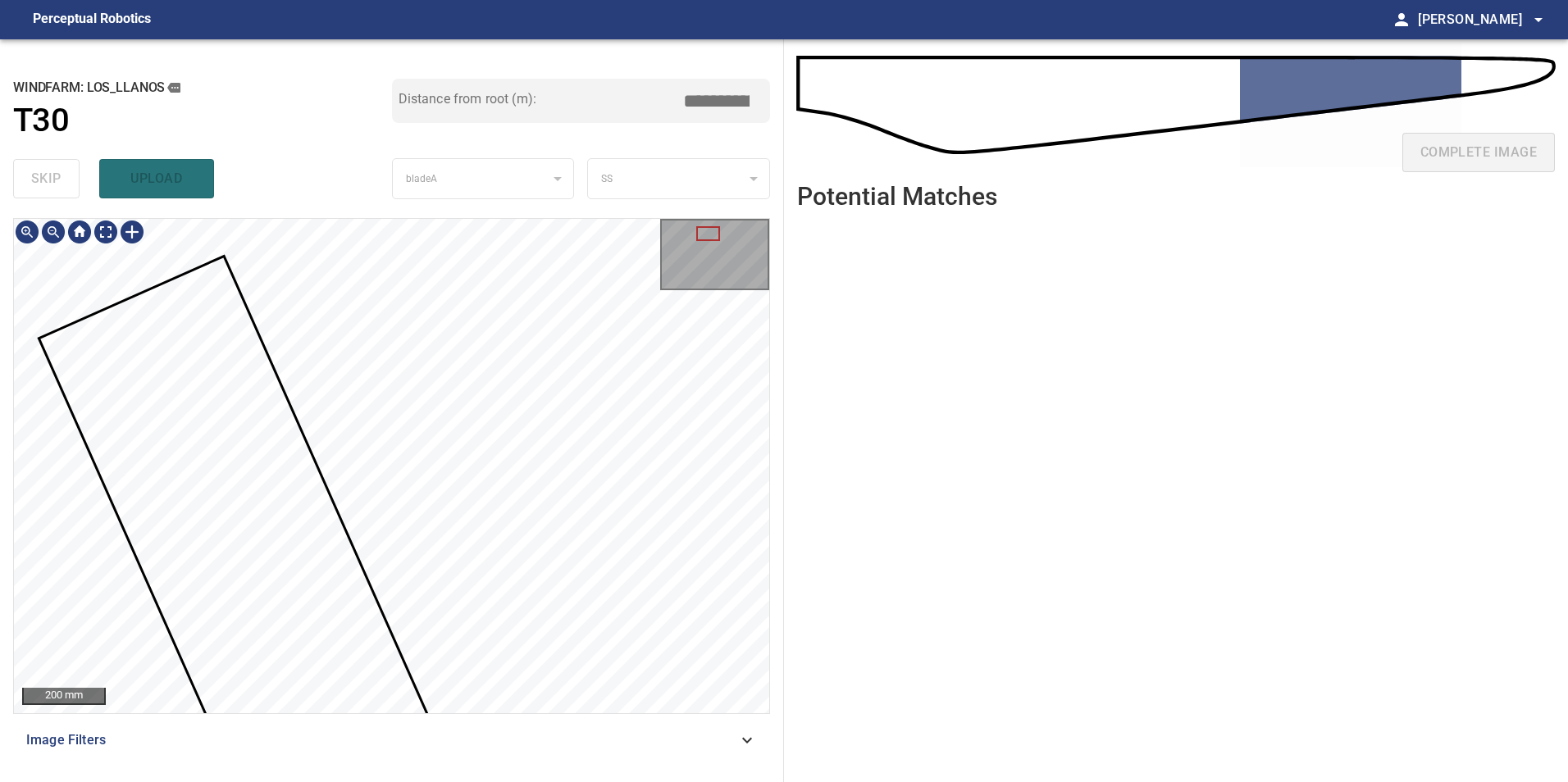
click at [664, 157] on div "**********" at bounding box center [392, 410] width 784 height 743
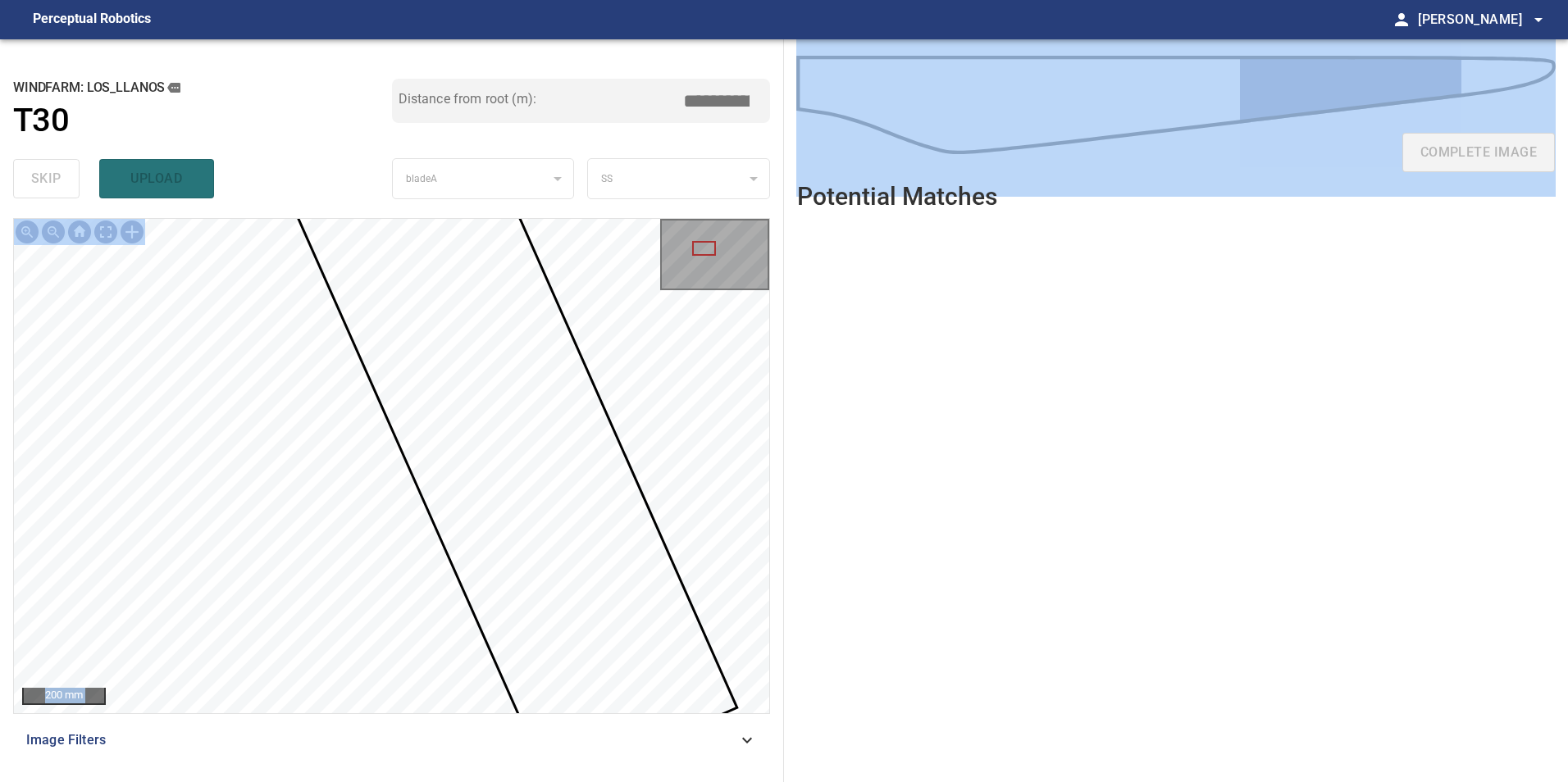
click at [333, 637] on div "**********" at bounding box center [392, 410] width 784 height 743
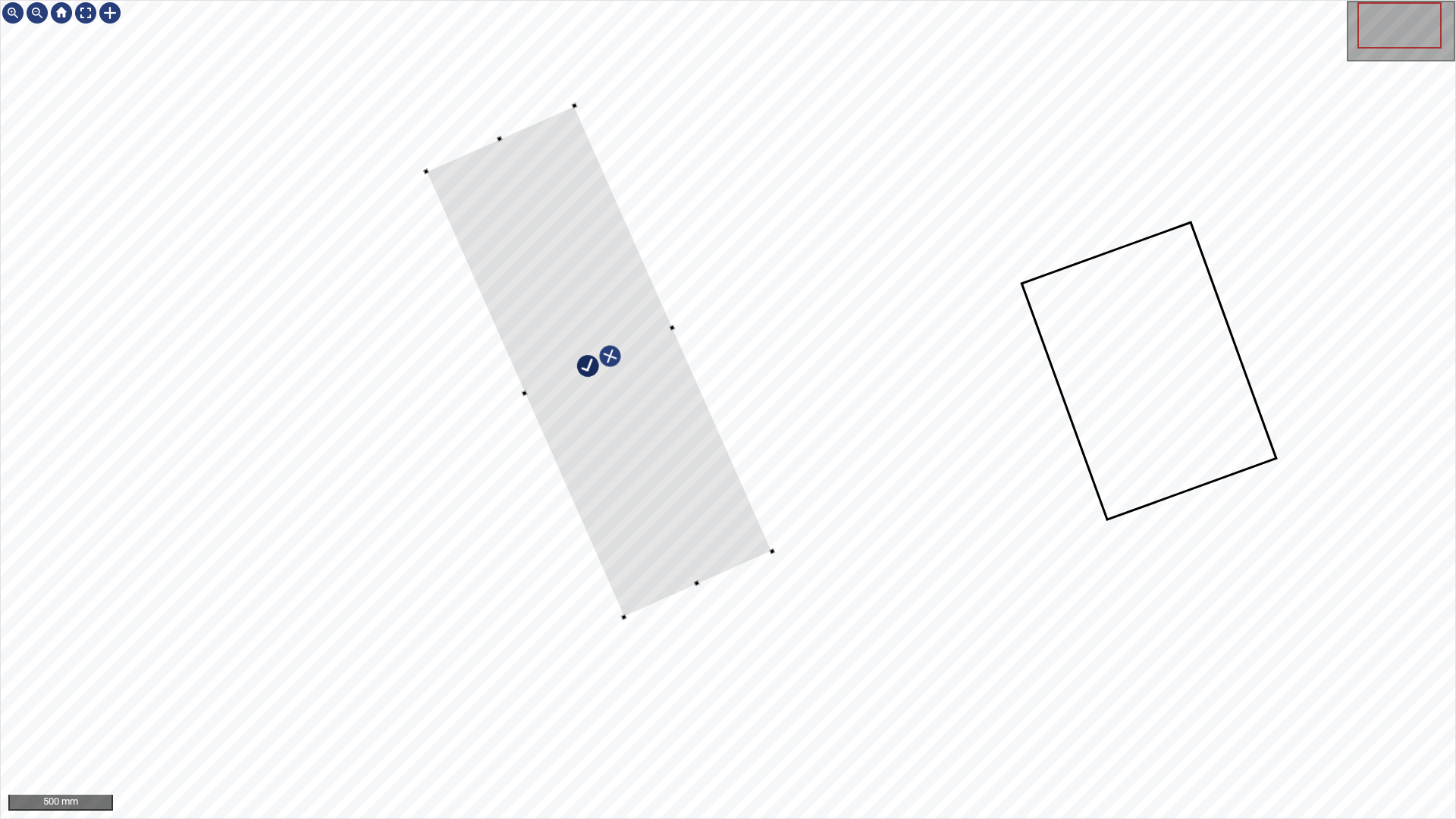
click at [630, 610] on div at bounding box center [599, 361] width 346 height 511
click at [510, 407] on div at bounding box center [728, 410] width 1454 height 817
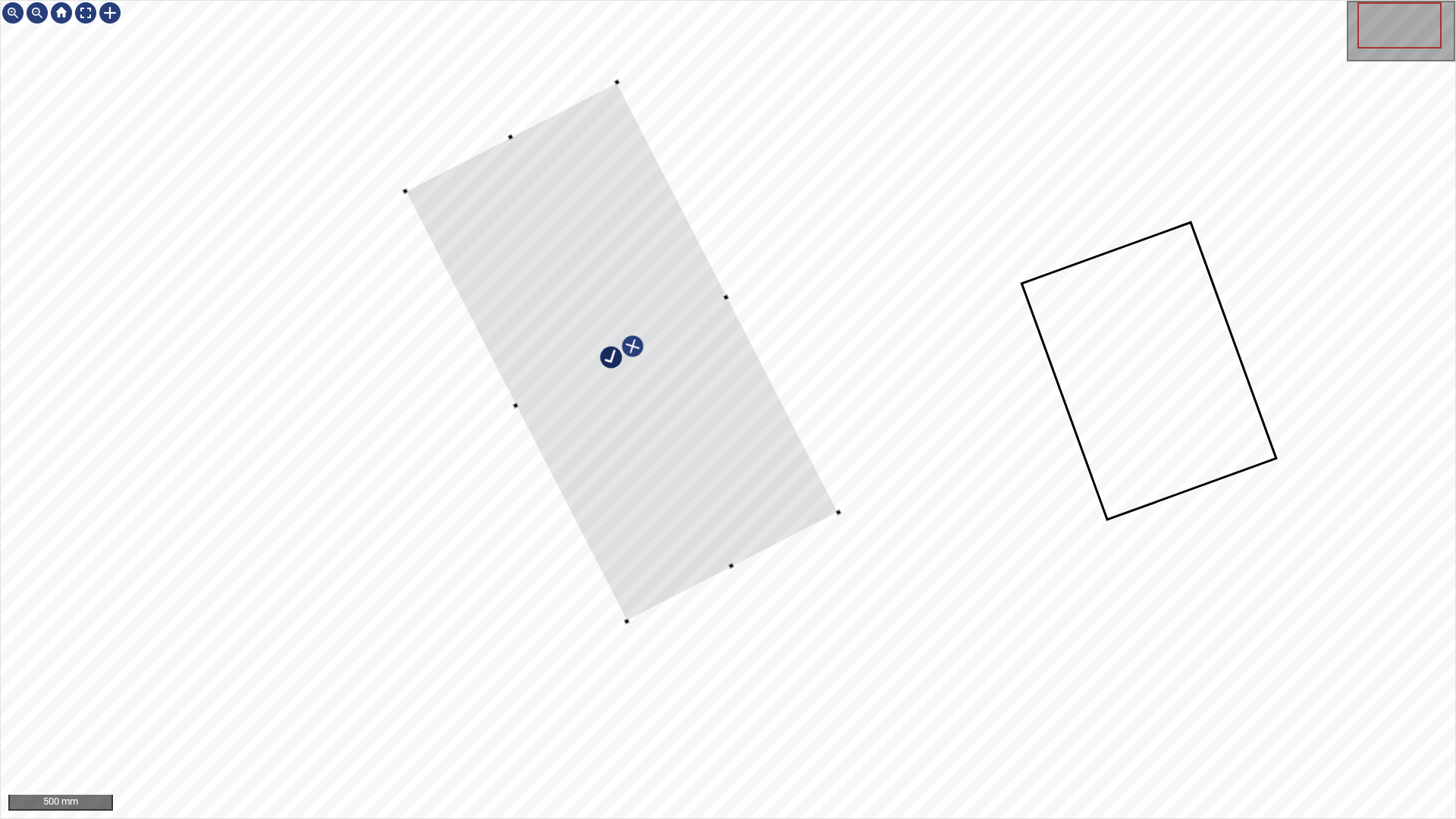
click at [616, 79] on div at bounding box center [616, 81] width 6 height 6
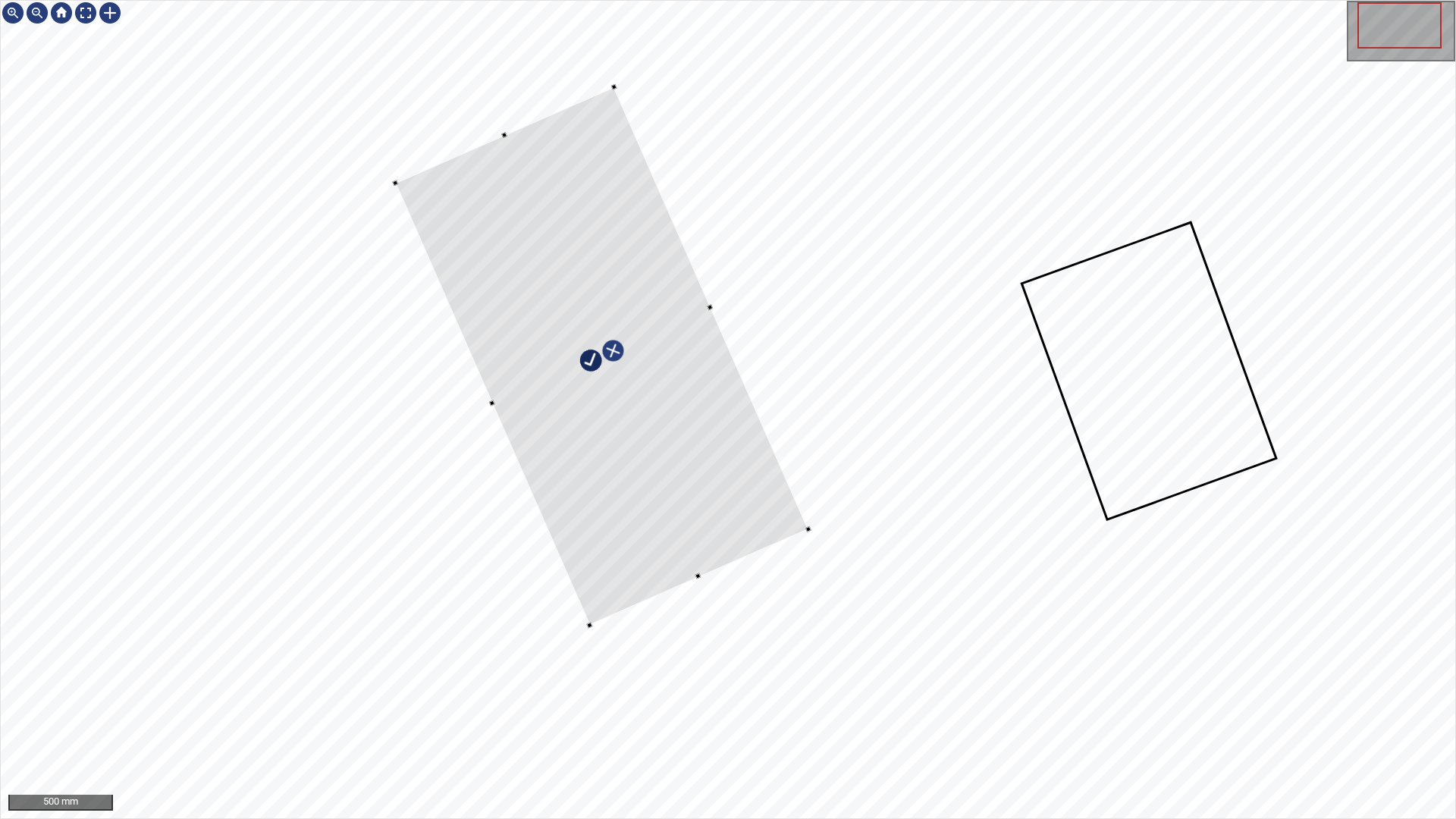
click at [743, 454] on div at bounding box center [601, 356] width 413 height 538
click at [580, 629] on div at bounding box center [728, 410] width 1454 height 817
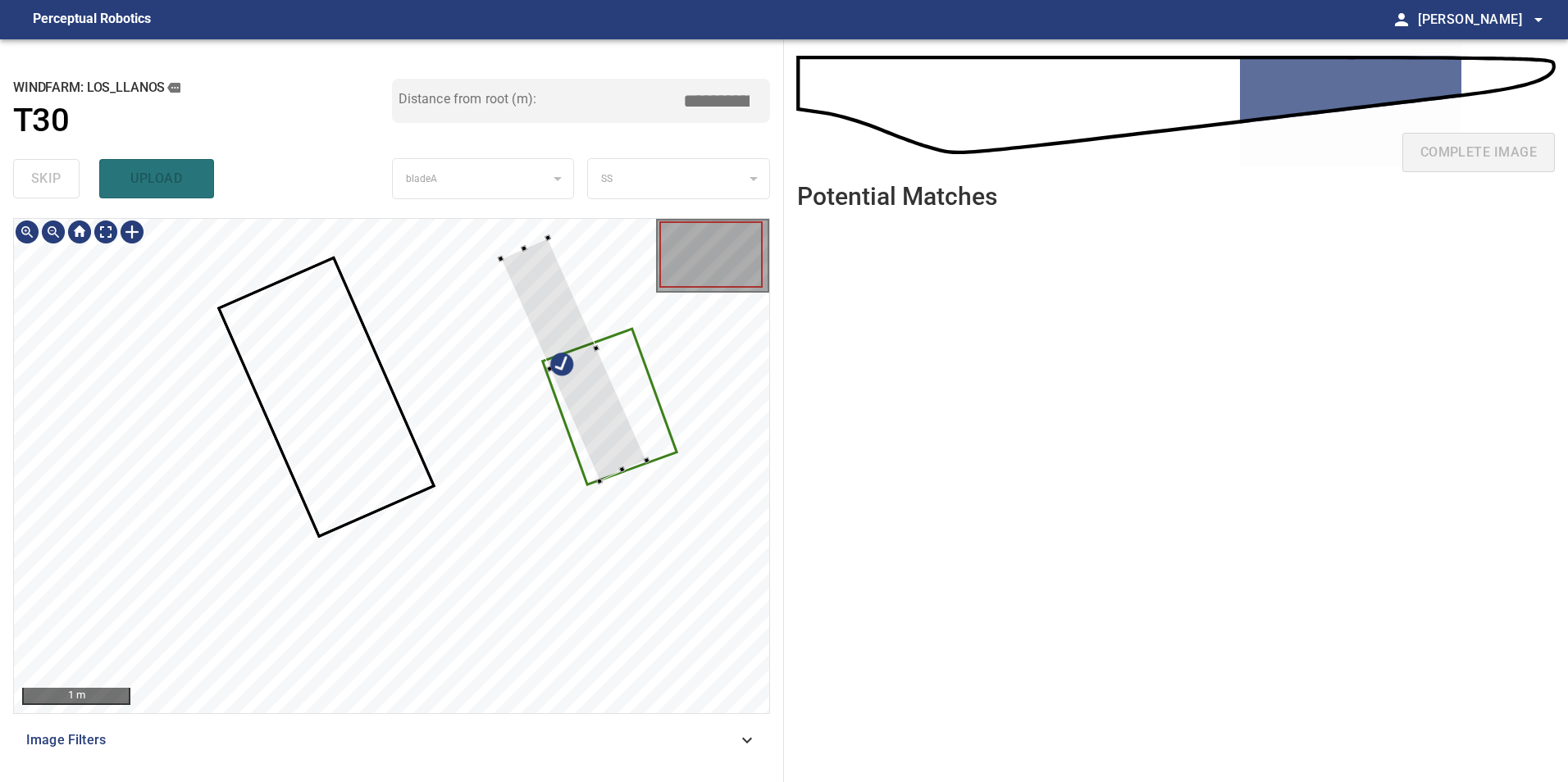
click at [668, 383] on div at bounding box center [391, 465] width 755 height 494
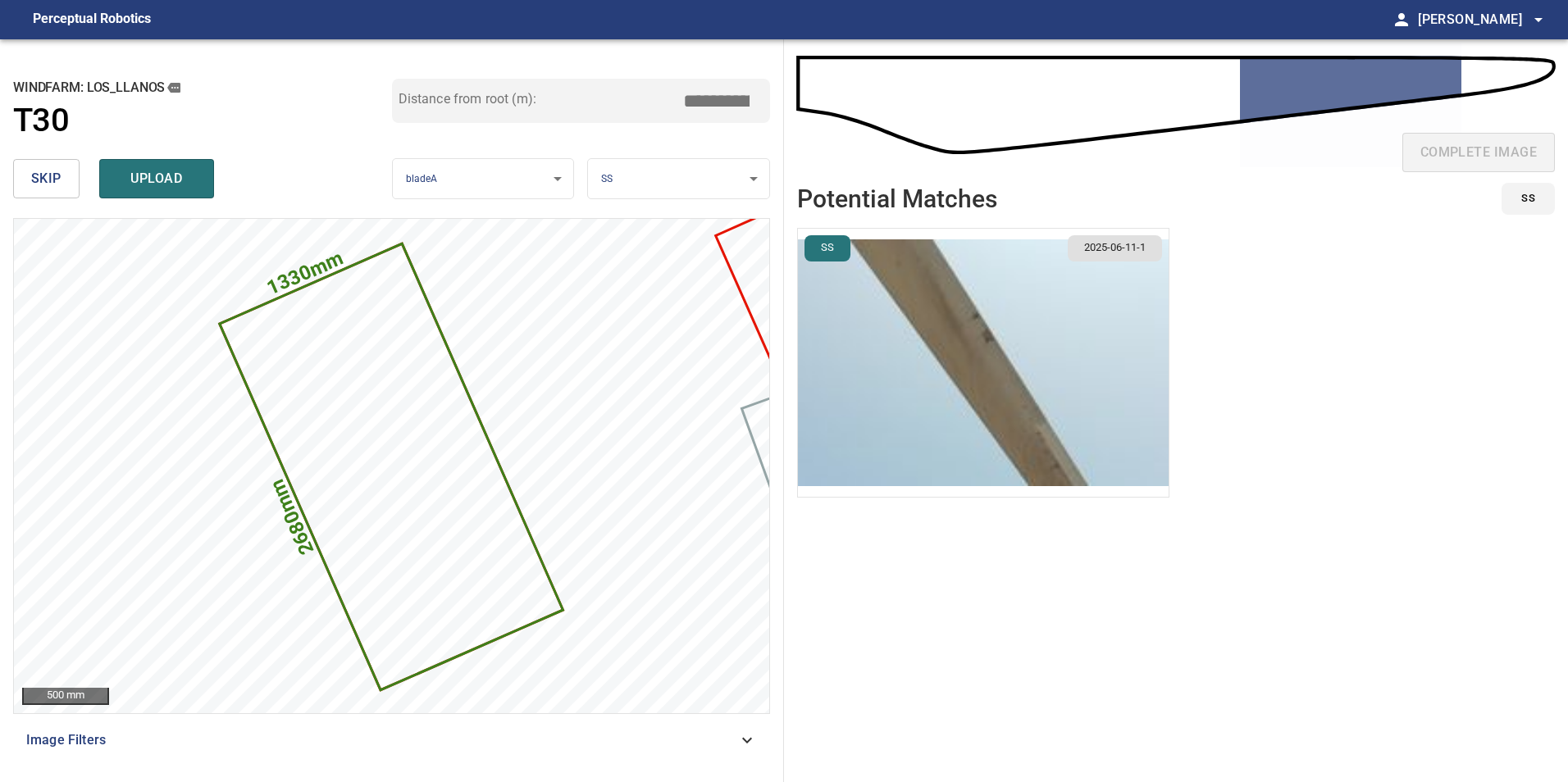
drag, startPoint x: 714, startPoint y: 98, endPoint x: 1044, endPoint y: 2, distance: 343.7
click at [971, 21] on main "**********" at bounding box center [784, 391] width 1568 height 782
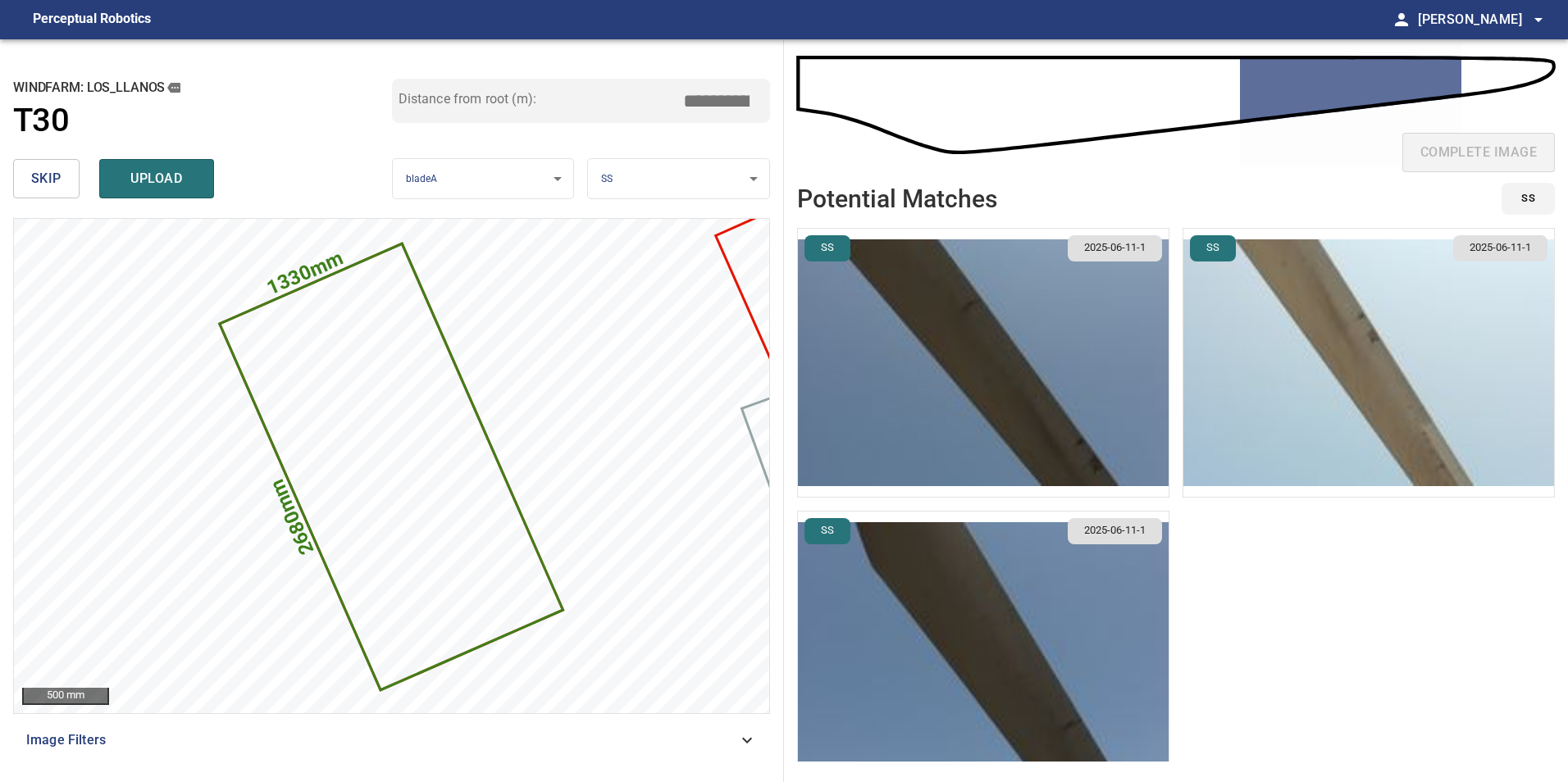
type input "*****"
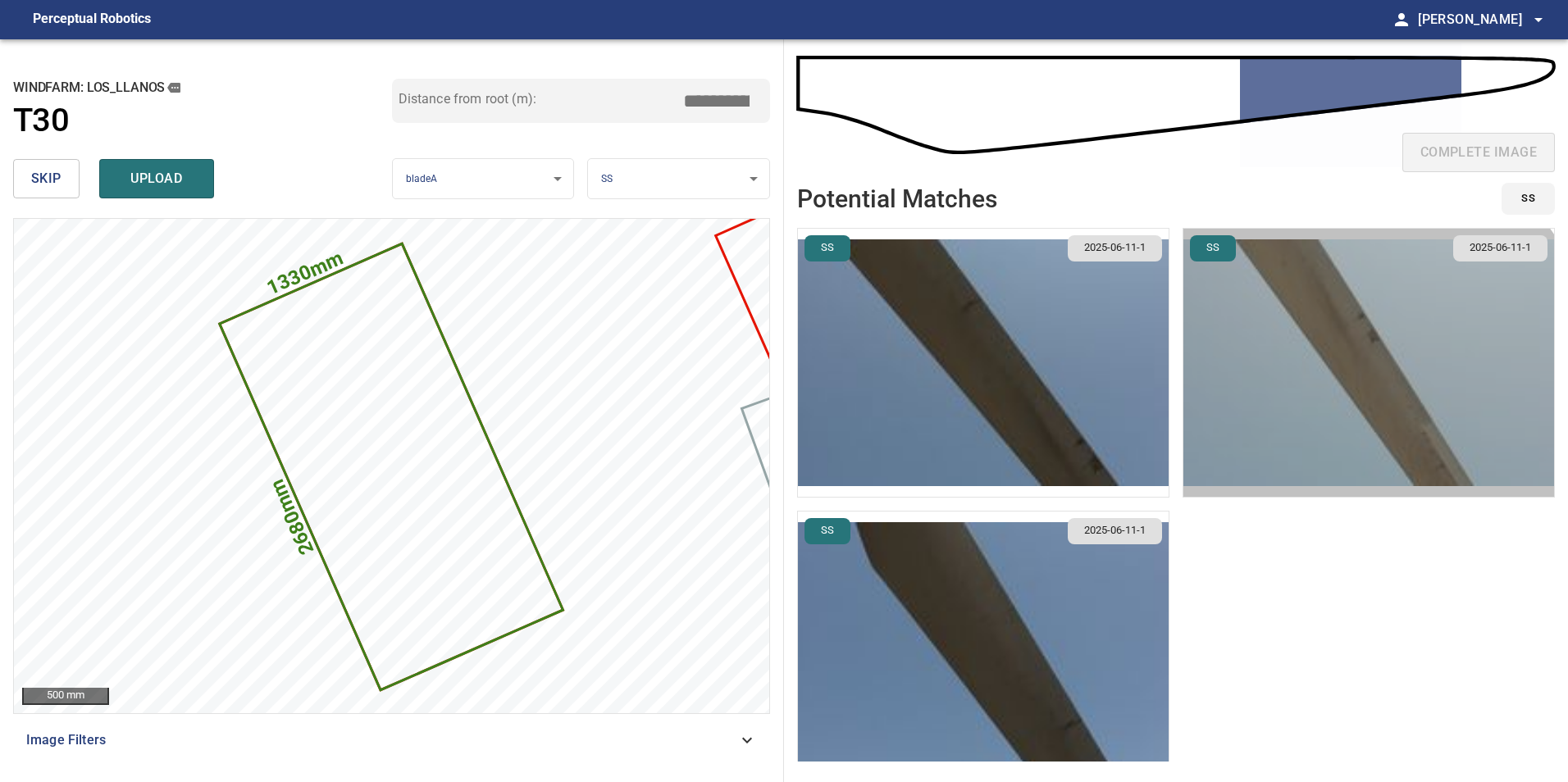
click at [1269, 424] on img "button" at bounding box center [1369, 363] width 371 height 269
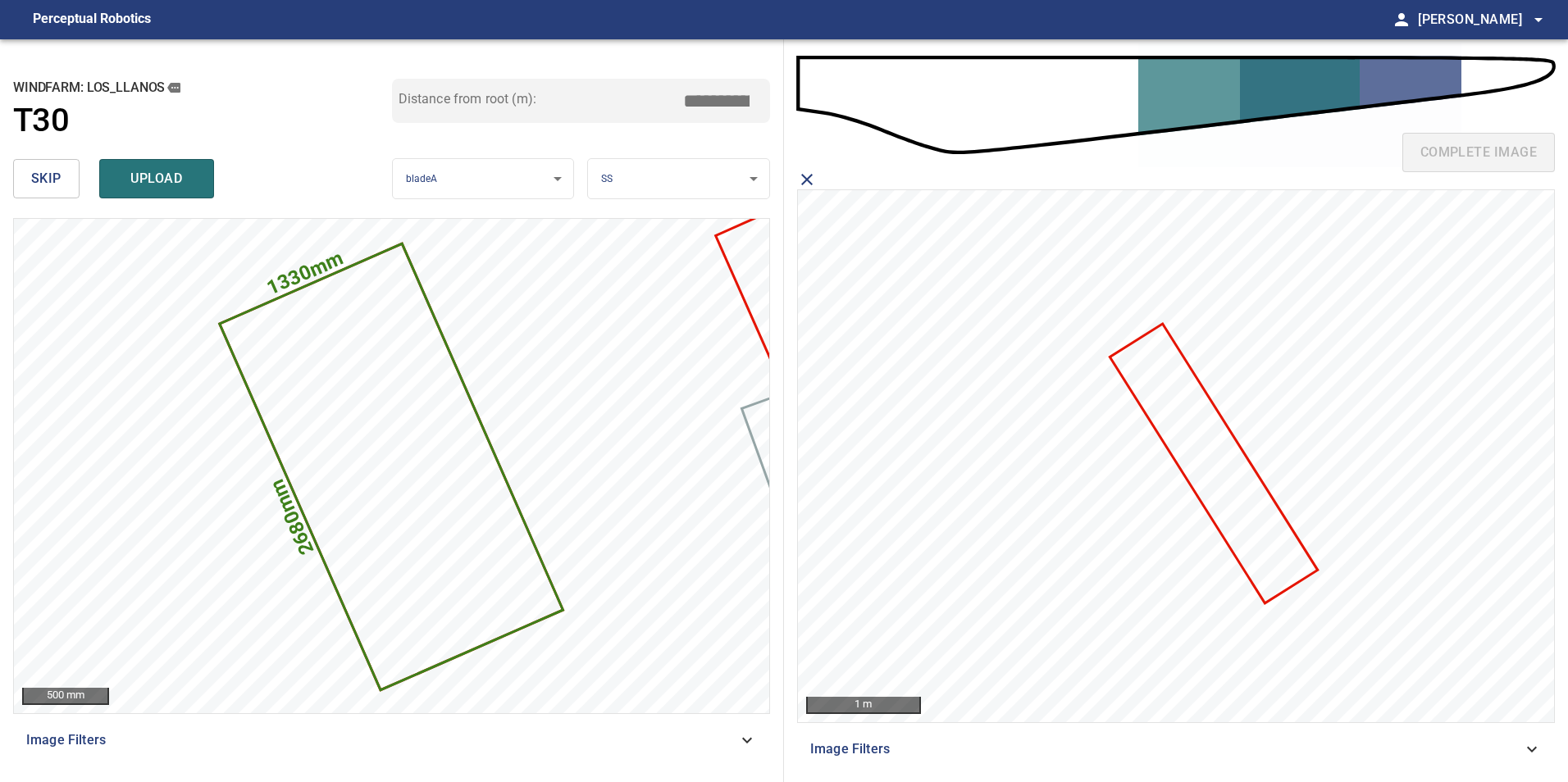
click at [1380, 366] on div "Los_Llanos/T30/75aa3590-9565-11f0-a753-eb4028a44d19 Category unclassified uncla…" at bounding box center [1176, 456] width 756 height 532
click at [802, 176] on icon "close matching imageResolution:" at bounding box center [807, 179] width 11 height 11
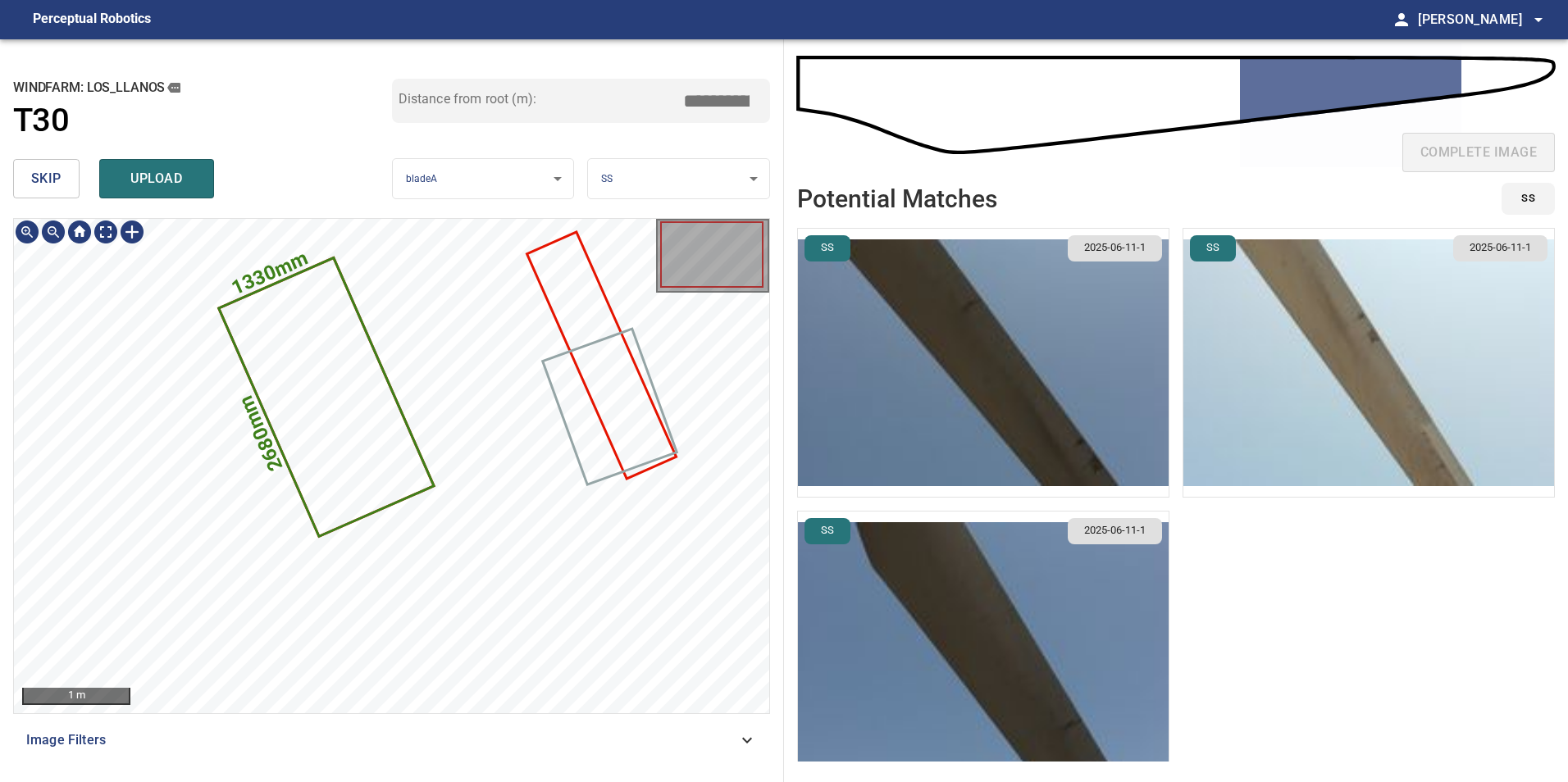
click at [290, 381] on icon at bounding box center [326, 397] width 212 height 276
click at [332, 417] on icon at bounding box center [326, 401] width 212 height 276
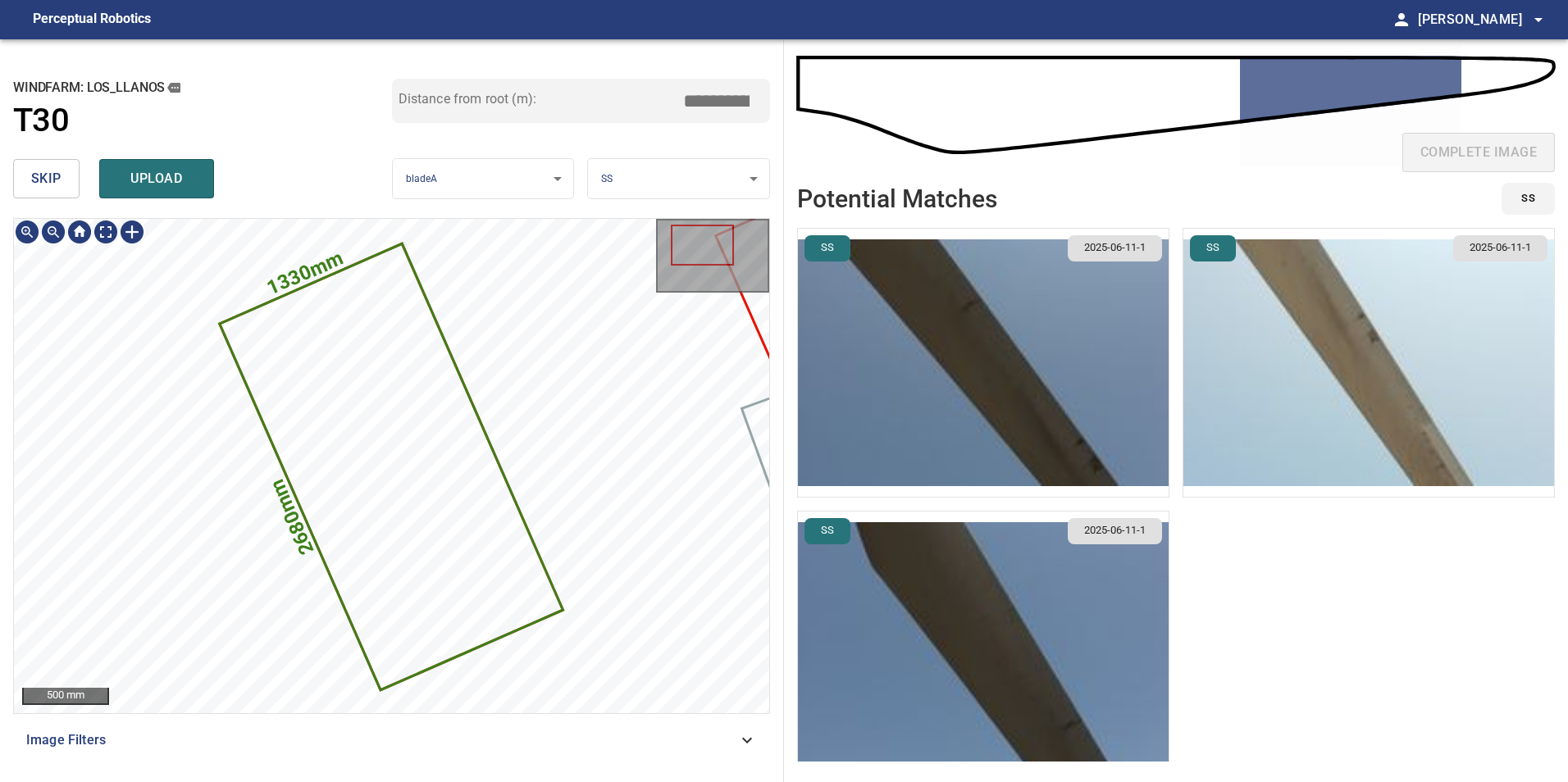
click at [334, 435] on icon at bounding box center [391, 466] width 340 height 443
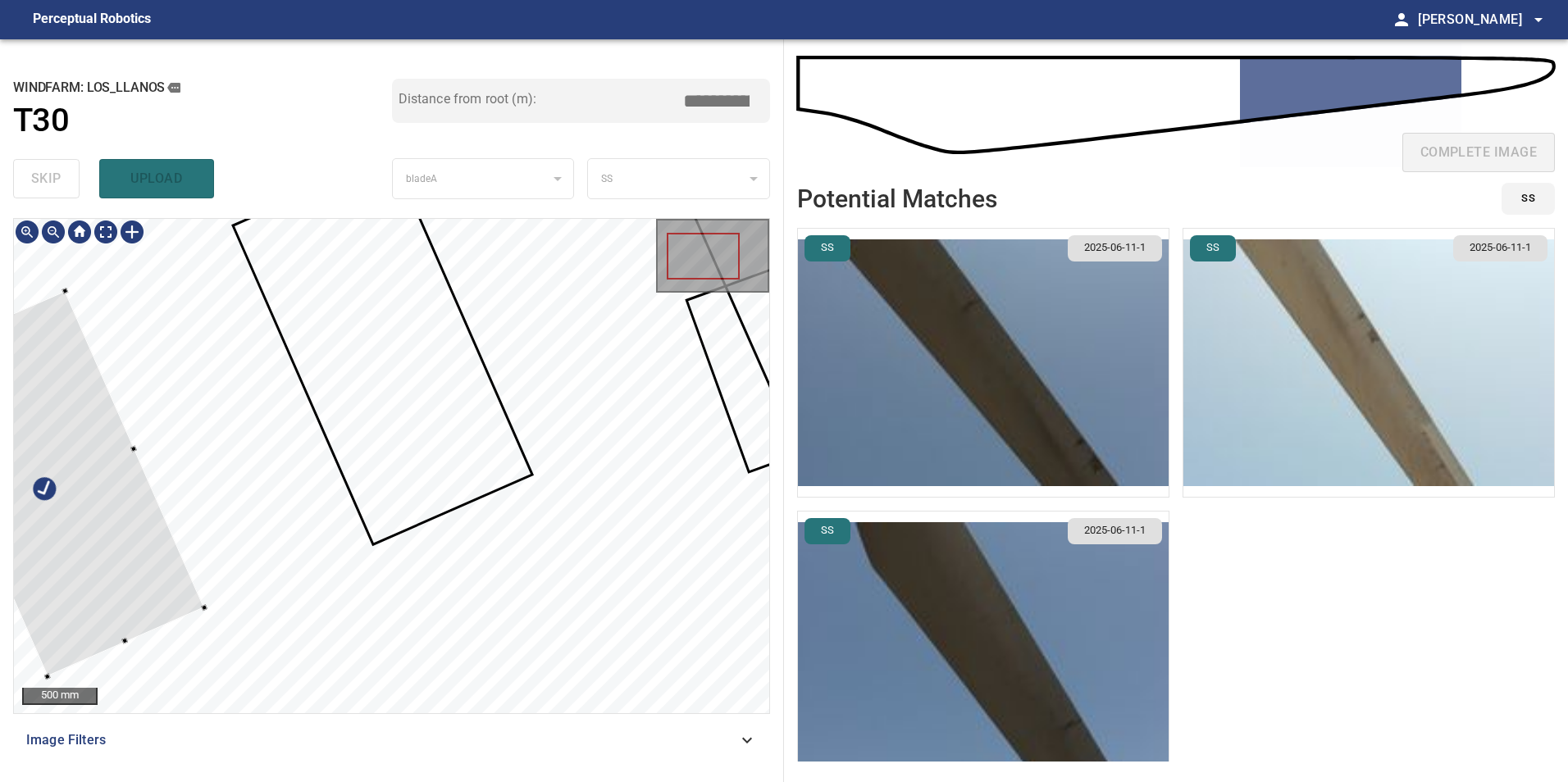
click at [121, 478] on div at bounding box center [56, 484] width 296 height 386
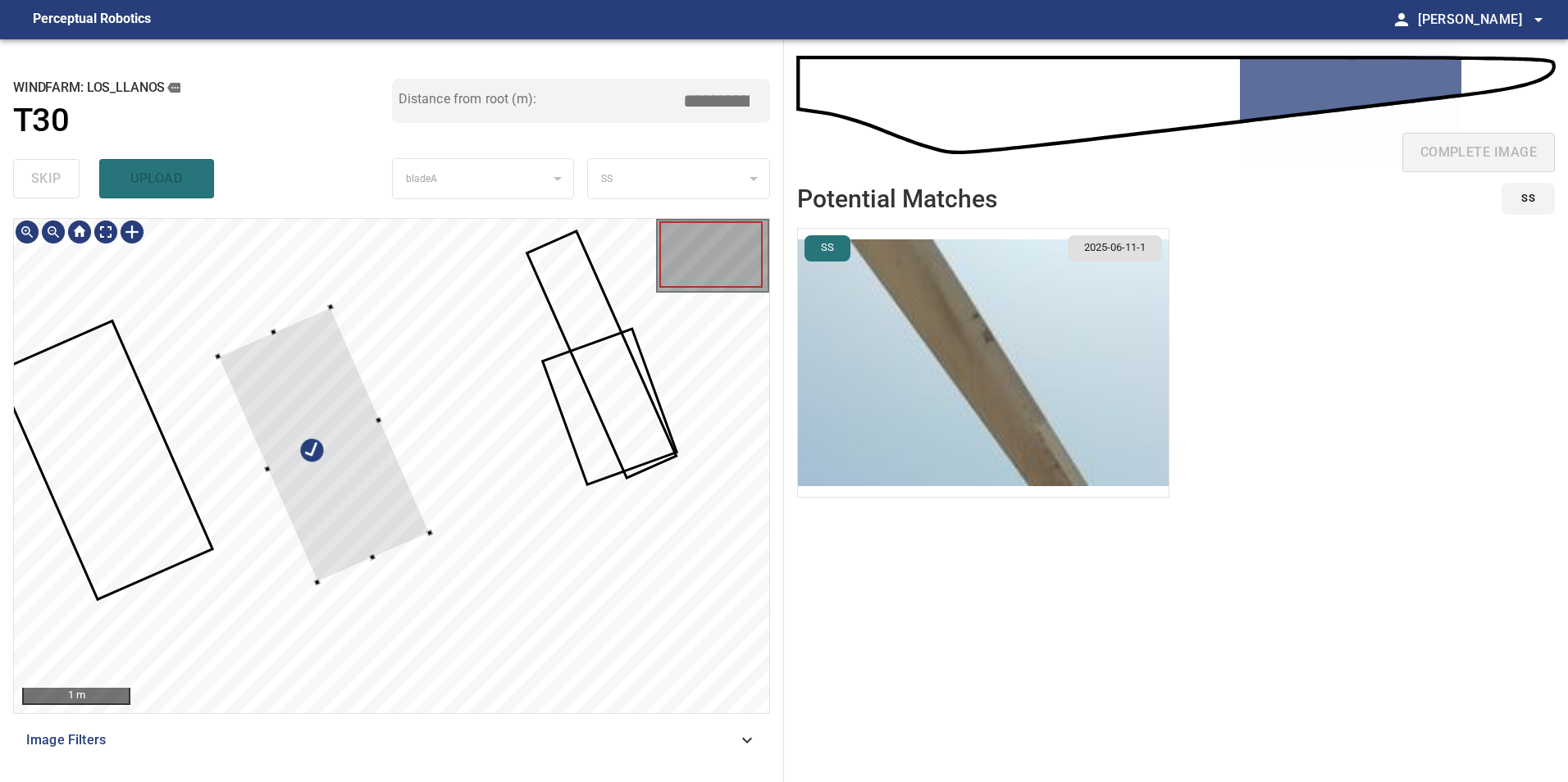
click at [354, 465] on div at bounding box center [324, 444] width 212 height 276
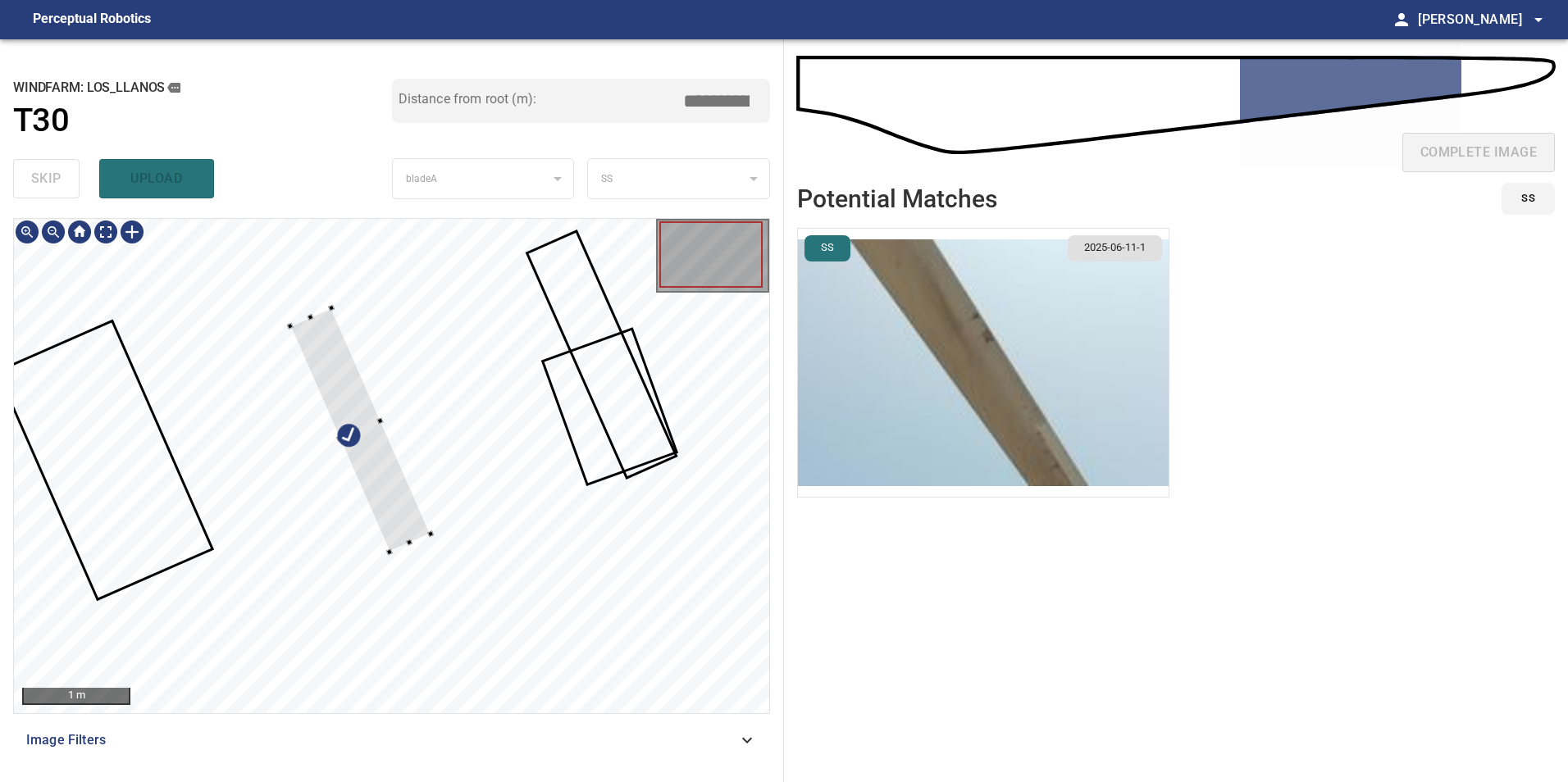
click at [335, 419] on div at bounding box center [360, 429] width 141 height 244
click at [374, 498] on div at bounding box center [356, 437] width 141 height 244
click at [386, 503] on div at bounding box center [336, 393] width 141 height 244
click at [429, 494] on div at bounding box center [391, 465] width 755 height 494
click at [404, 524] on div at bounding box center [353, 445] width 163 height 255
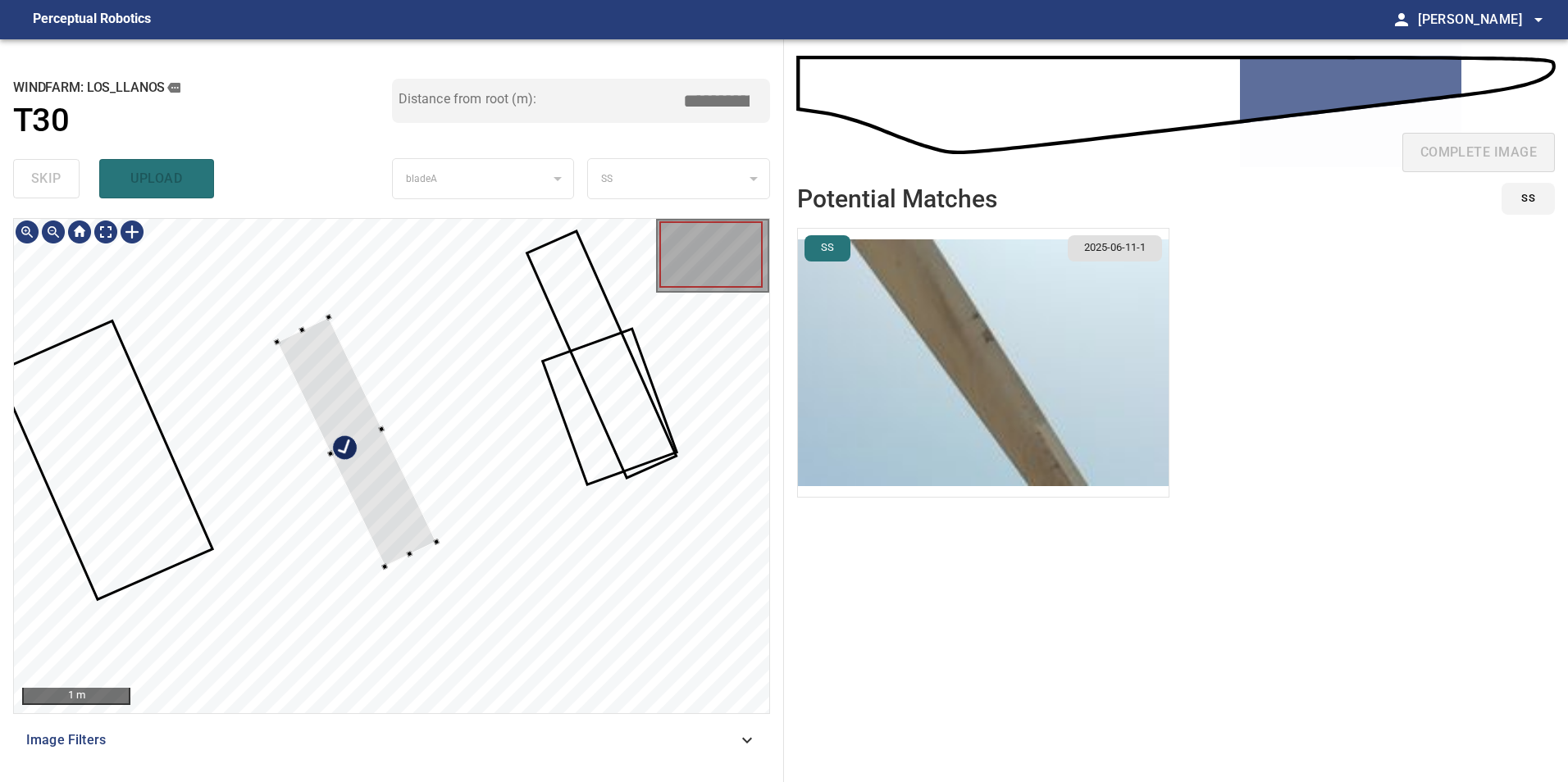
click at [330, 445] on div at bounding box center [357, 443] width 160 height 250
click at [373, 515] on div at bounding box center [347, 421] width 136 height 209
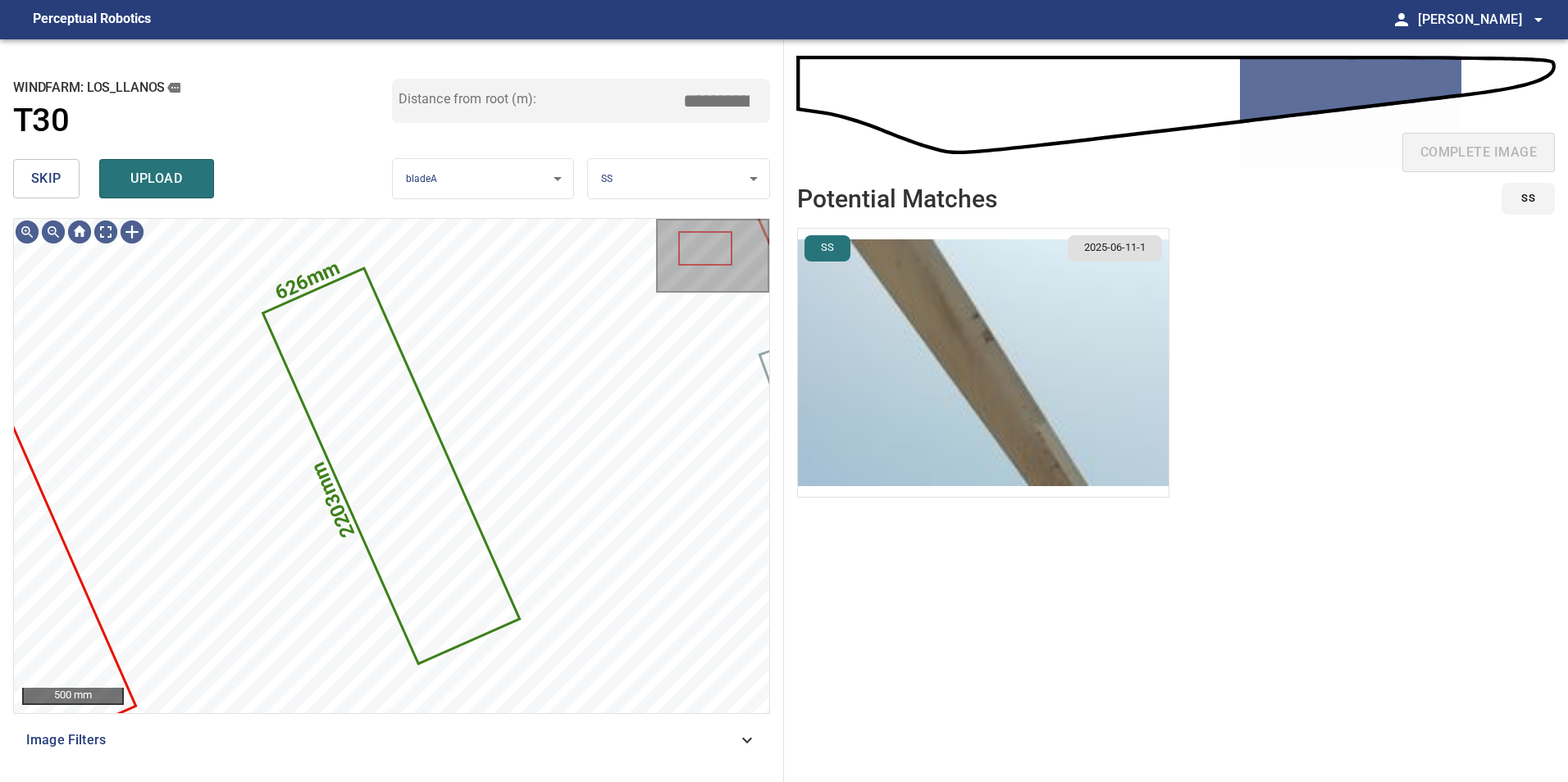
click at [947, 412] on img "button" at bounding box center [984, 363] width 371 height 269
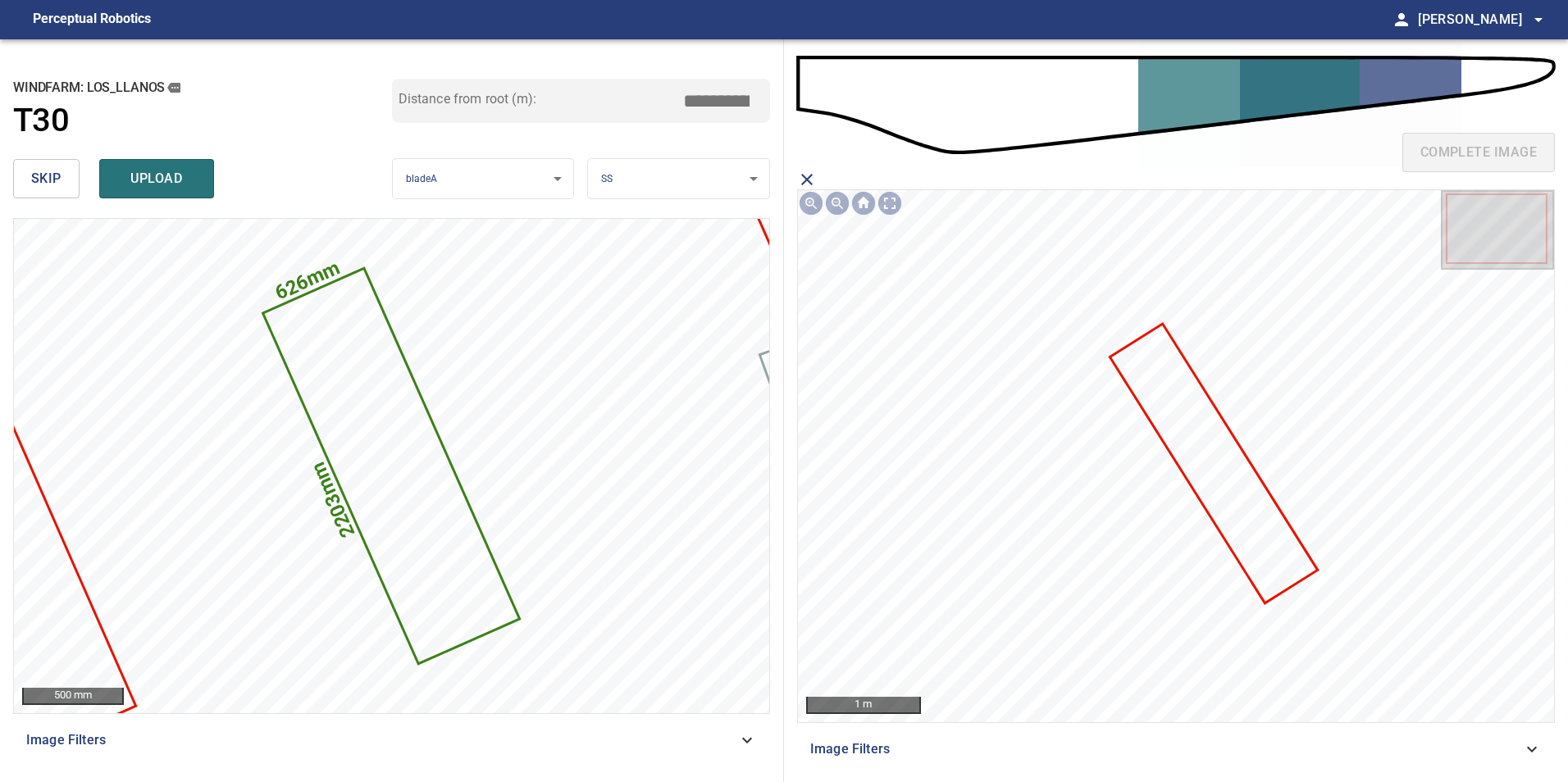
click at [1211, 483] on icon at bounding box center [1213, 464] width 204 height 276
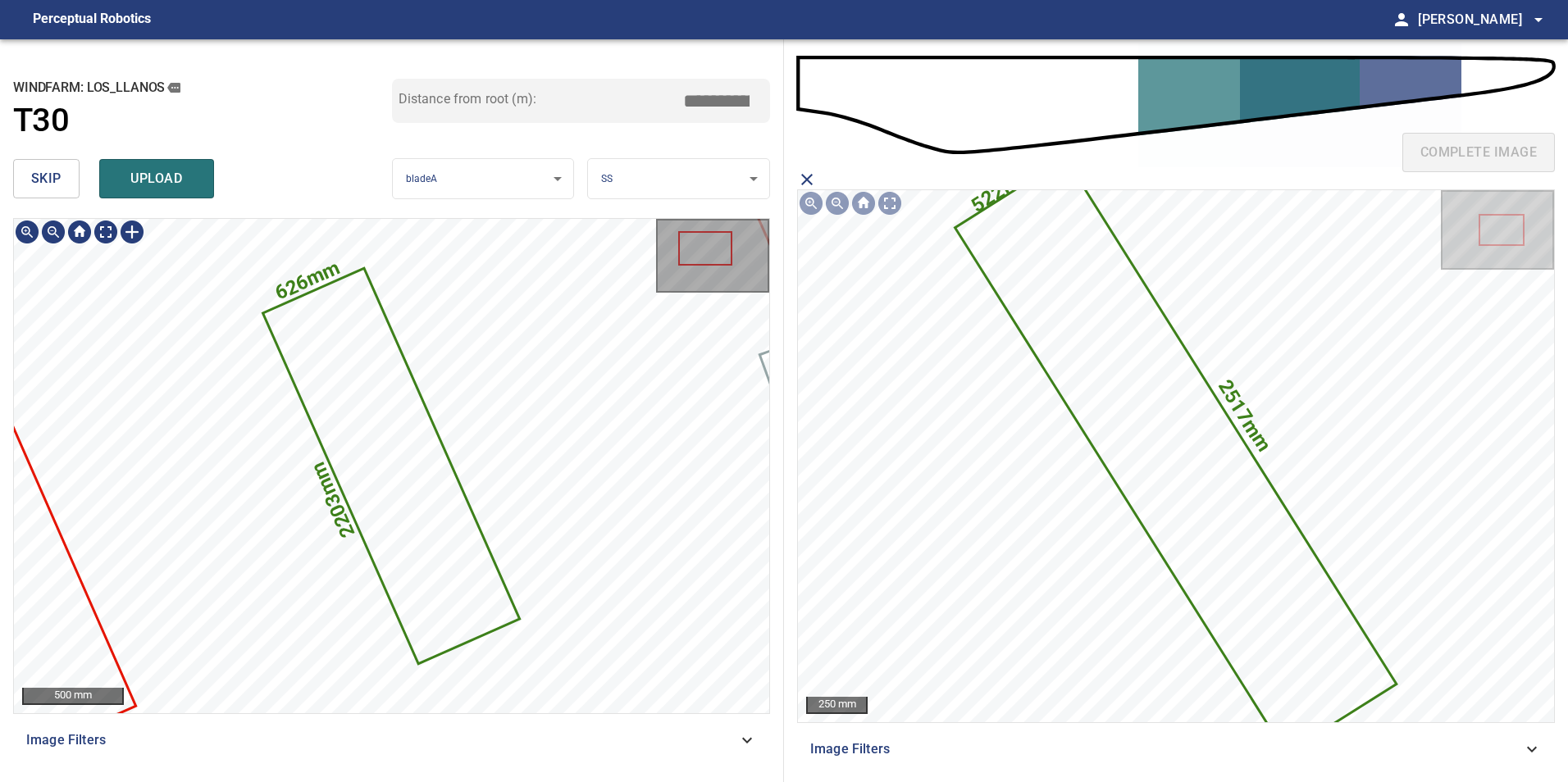
click at [408, 521] on icon at bounding box center [392, 466] width 254 height 392
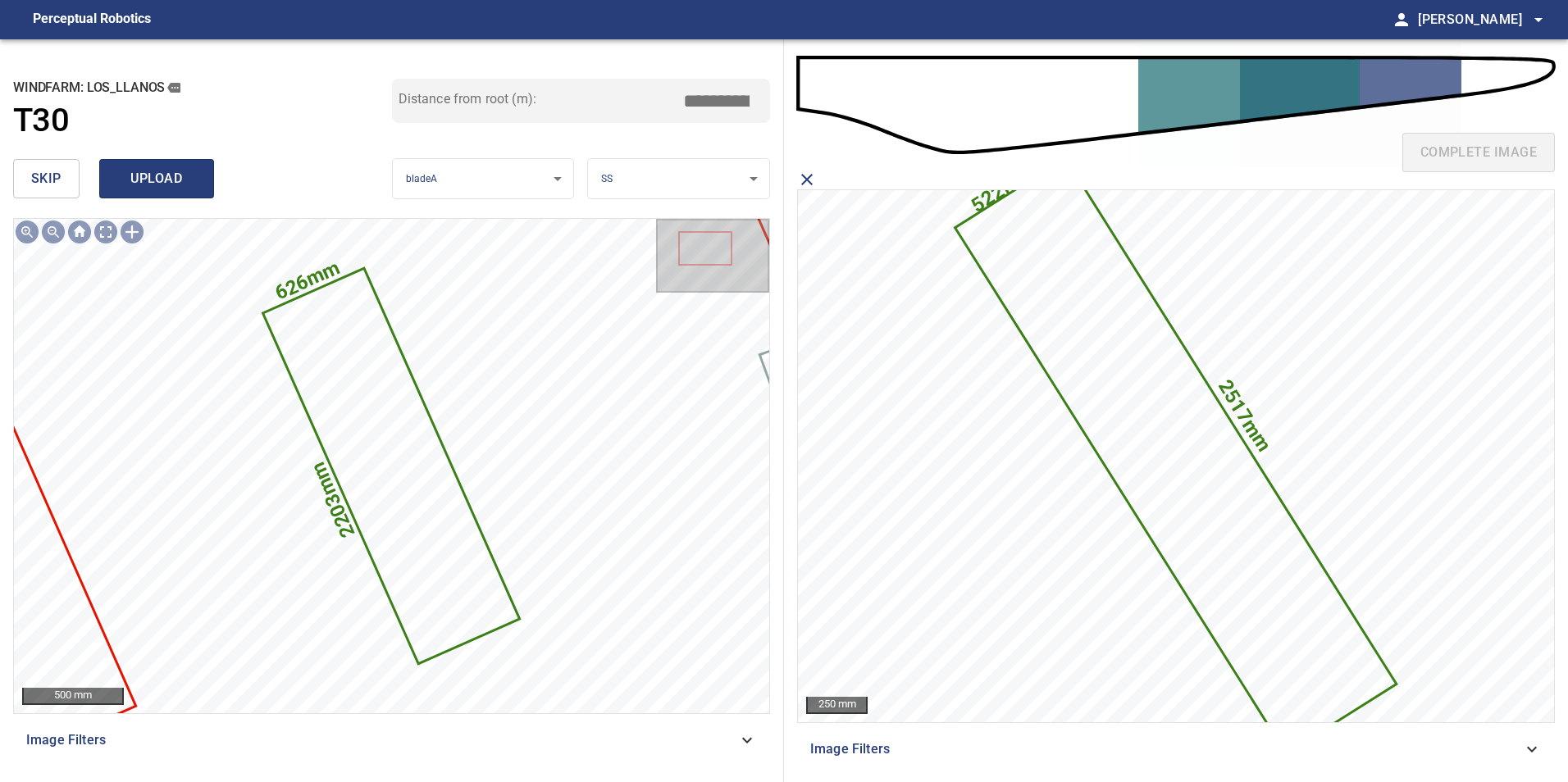
click at [148, 169] on span "upload" at bounding box center [157, 178] width 79 height 23
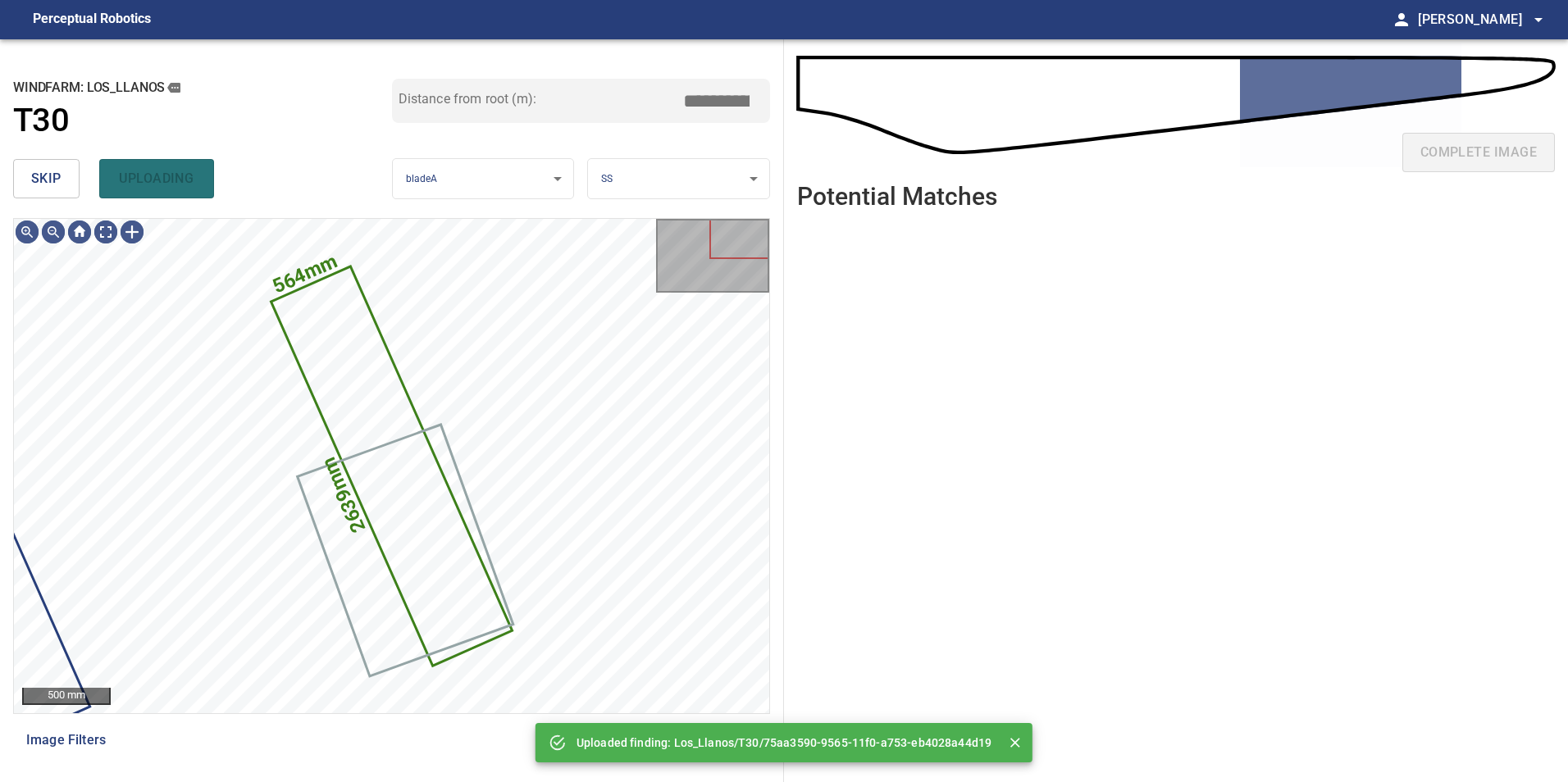
click at [31, 175] on button "skip" at bounding box center [46, 178] width 66 height 39
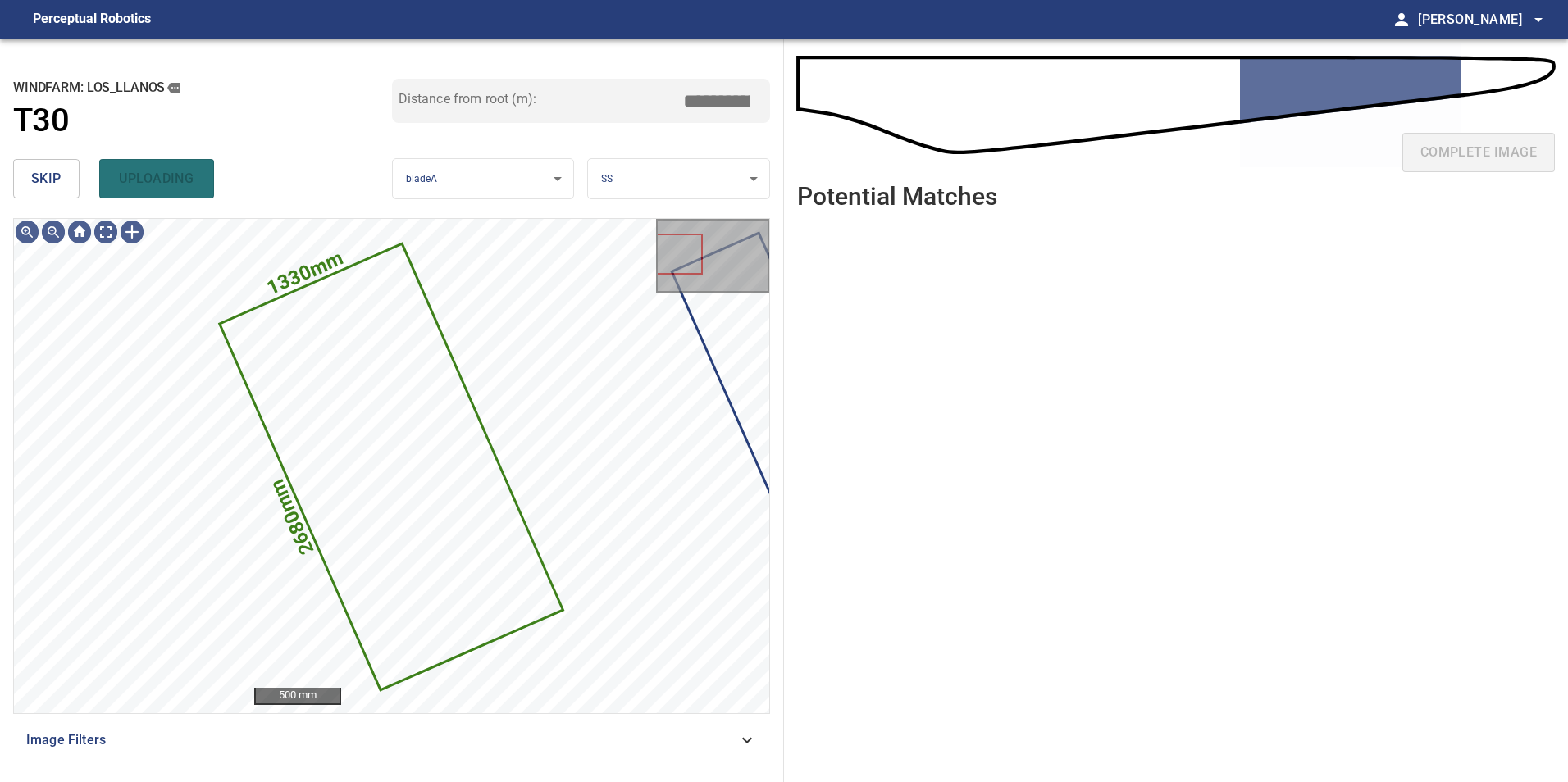
click at [31, 175] on button "skip" at bounding box center [46, 178] width 66 height 39
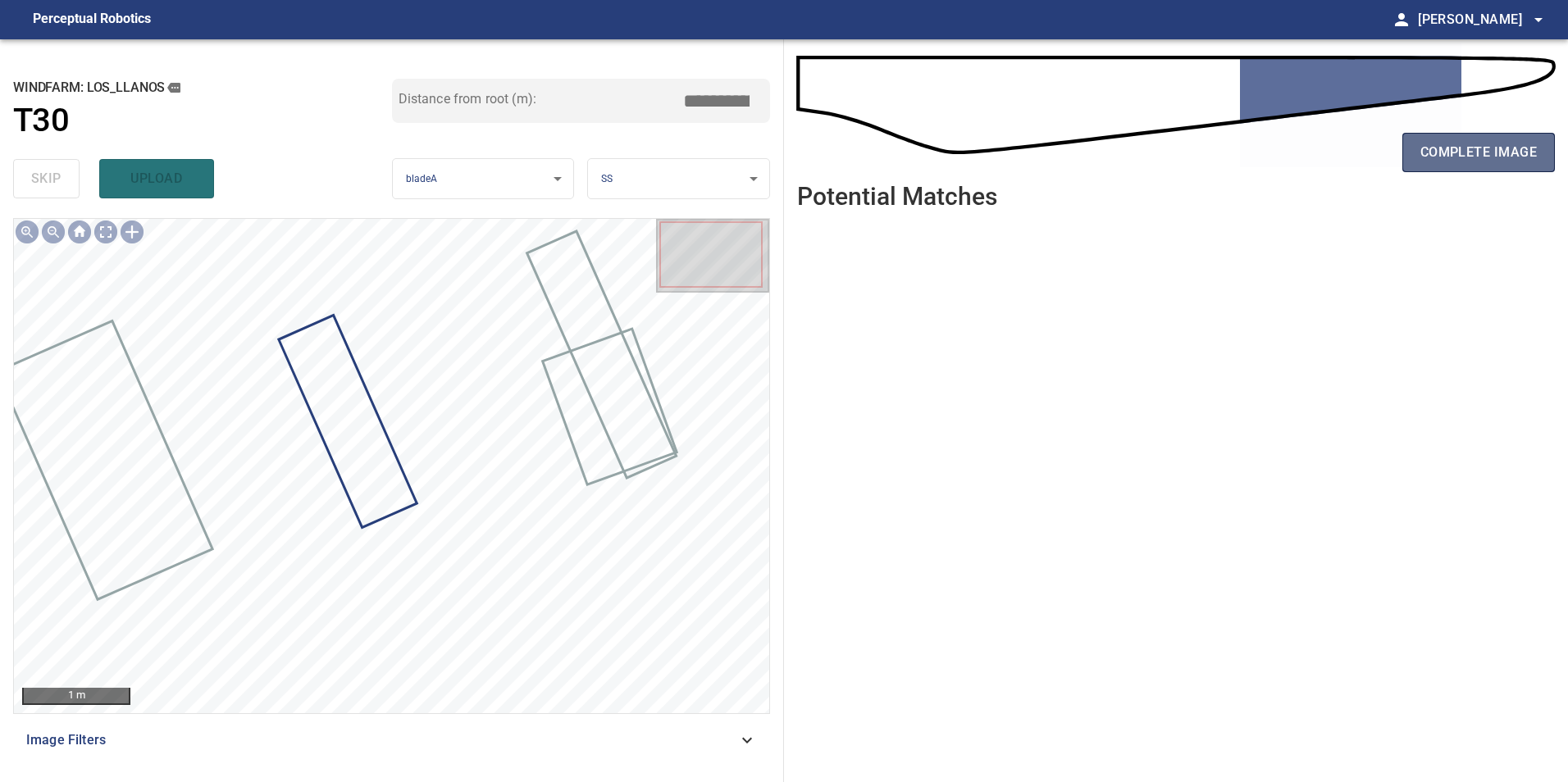
click at [1446, 149] on span "complete image" at bounding box center [1478, 152] width 116 height 23
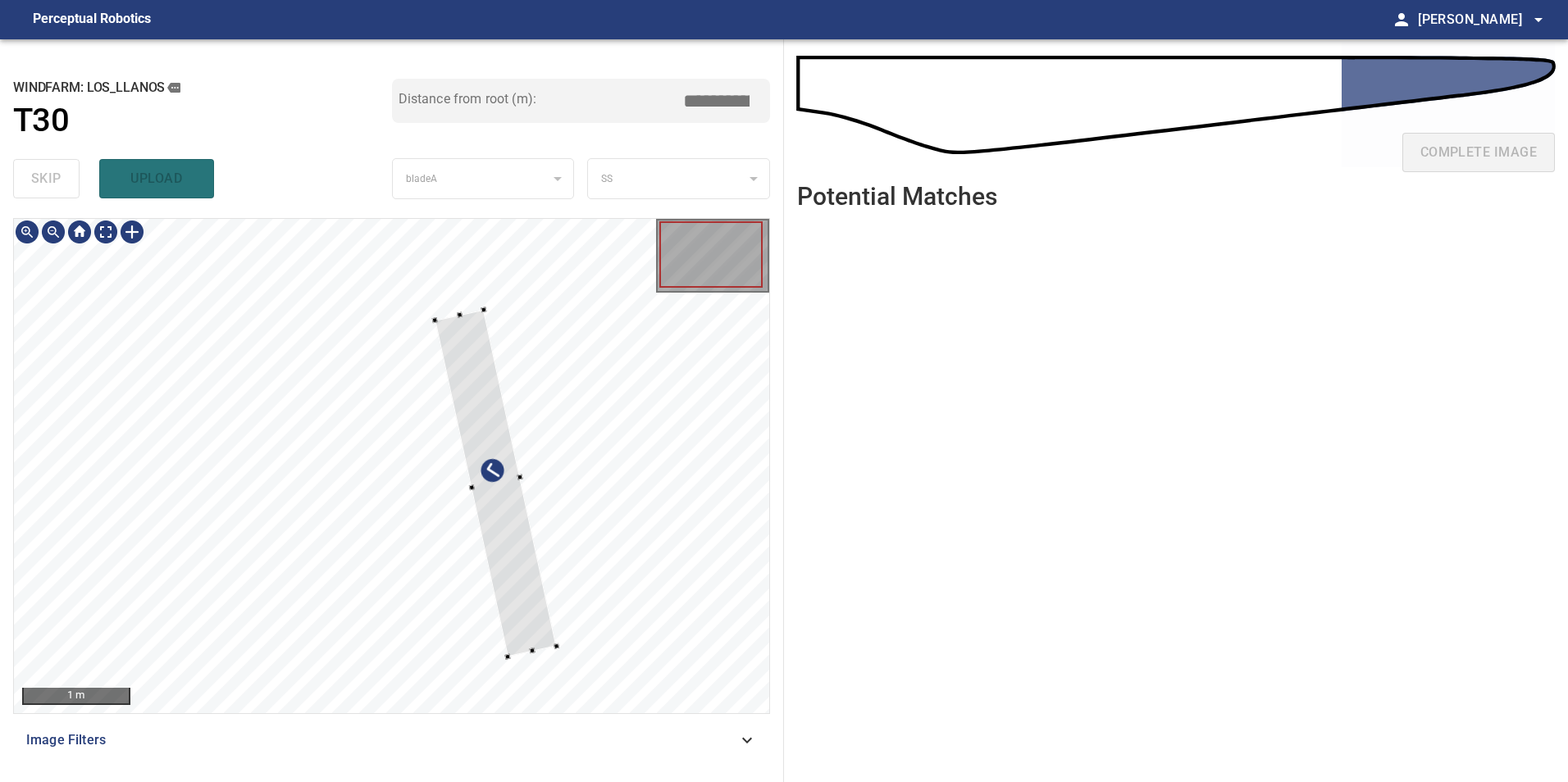
click at [572, 556] on div at bounding box center [391, 465] width 755 height 494
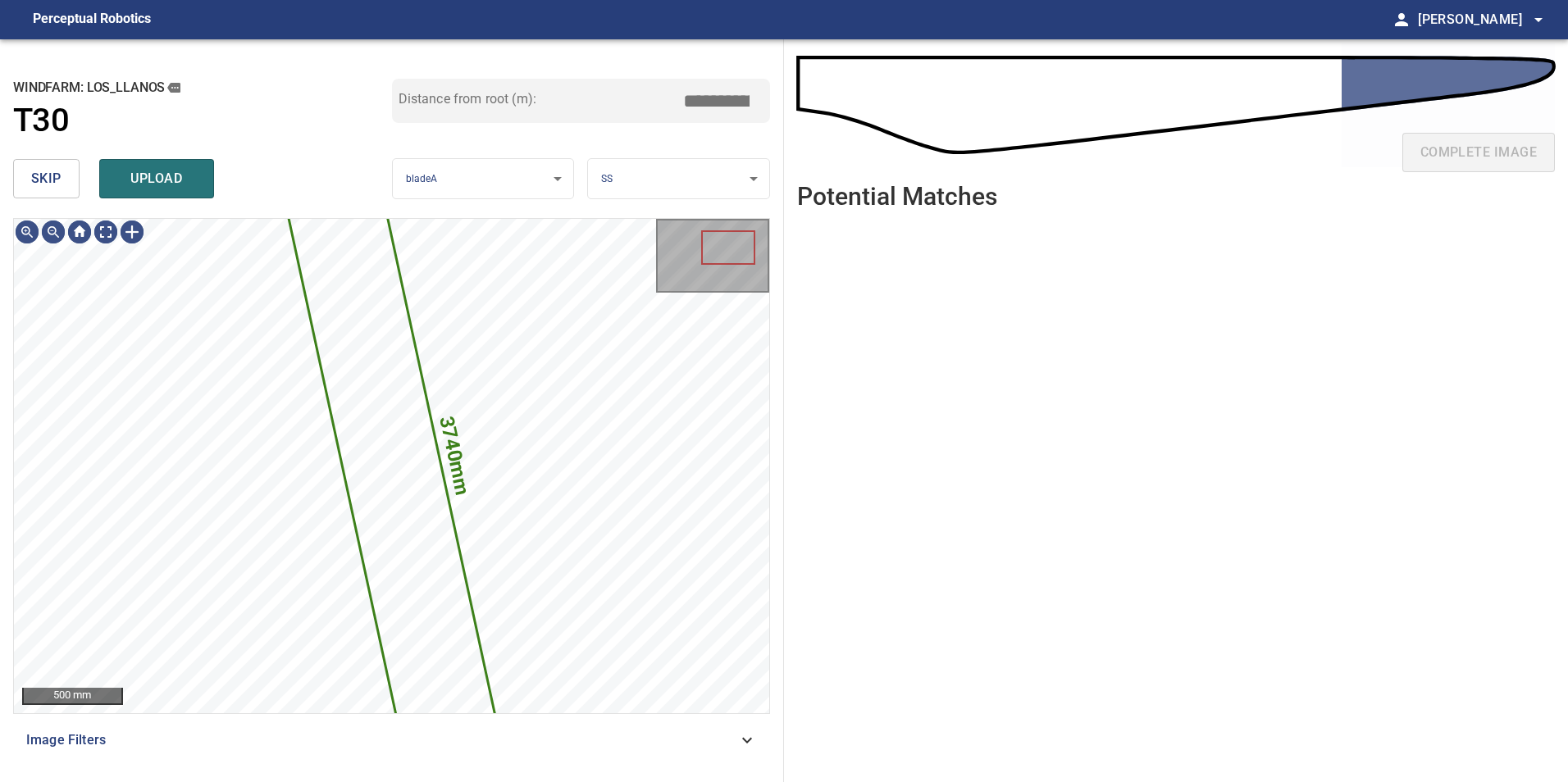
click at [56, 183] on span "skip" at bounding box center [46, 178] width 31 height 23
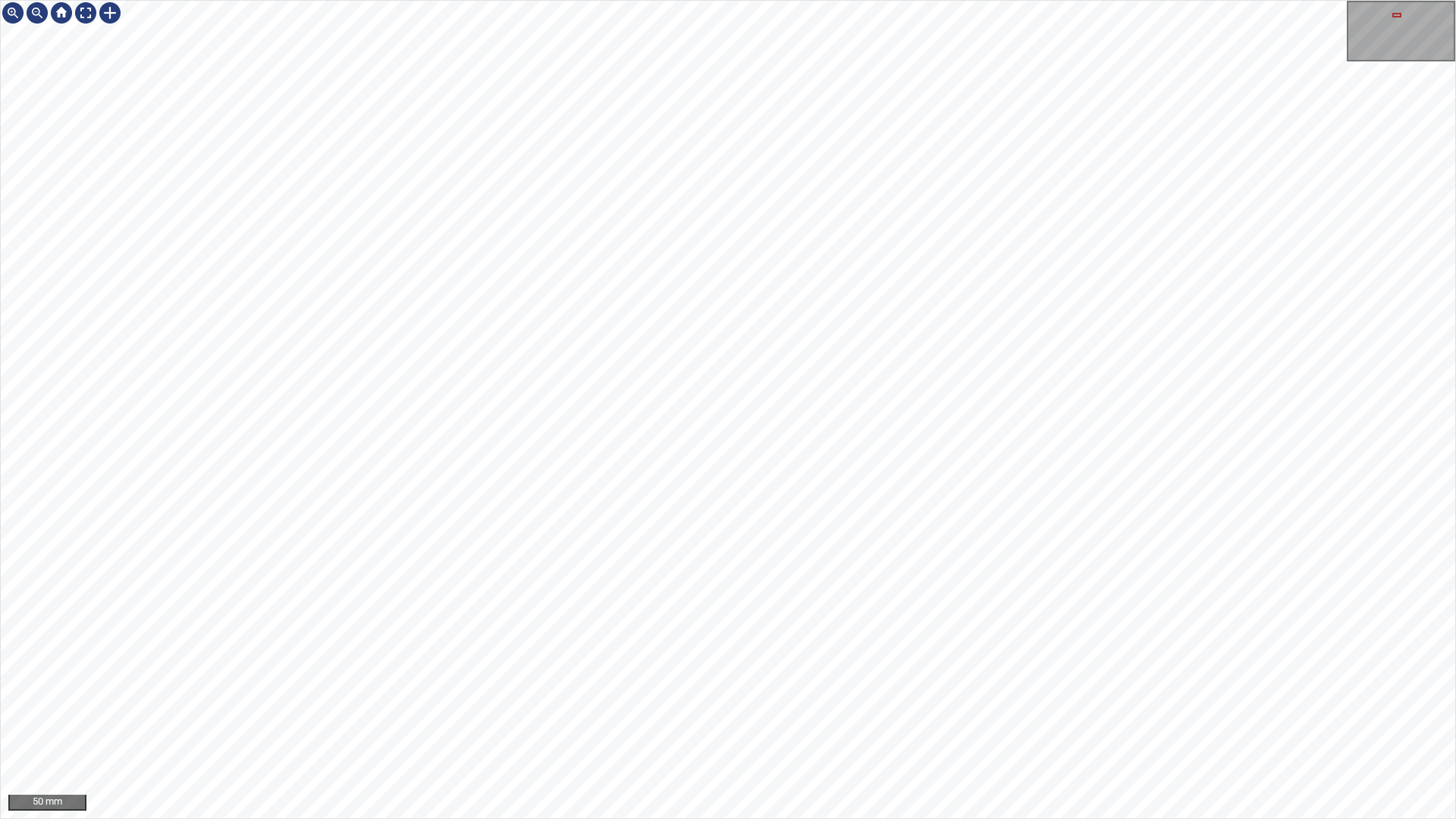
click at [1074, 723] on div "50 mm" at bounding box center [728, 410] width 1456 height 819
click at [654, 0] on div "50 mm" at bounding box center [728, 410] width 1456 height 819
click at [544, 0] on div "50 mm" at bounding box center [728, 410] width 1456 height 819
click at [1102, 0] on div "50 mm" at bounding box center [728, 410] width 1456 height 819
click at [1082, 723] on div "50 mm" at bounding box center [728, 410] width 1456 height 819
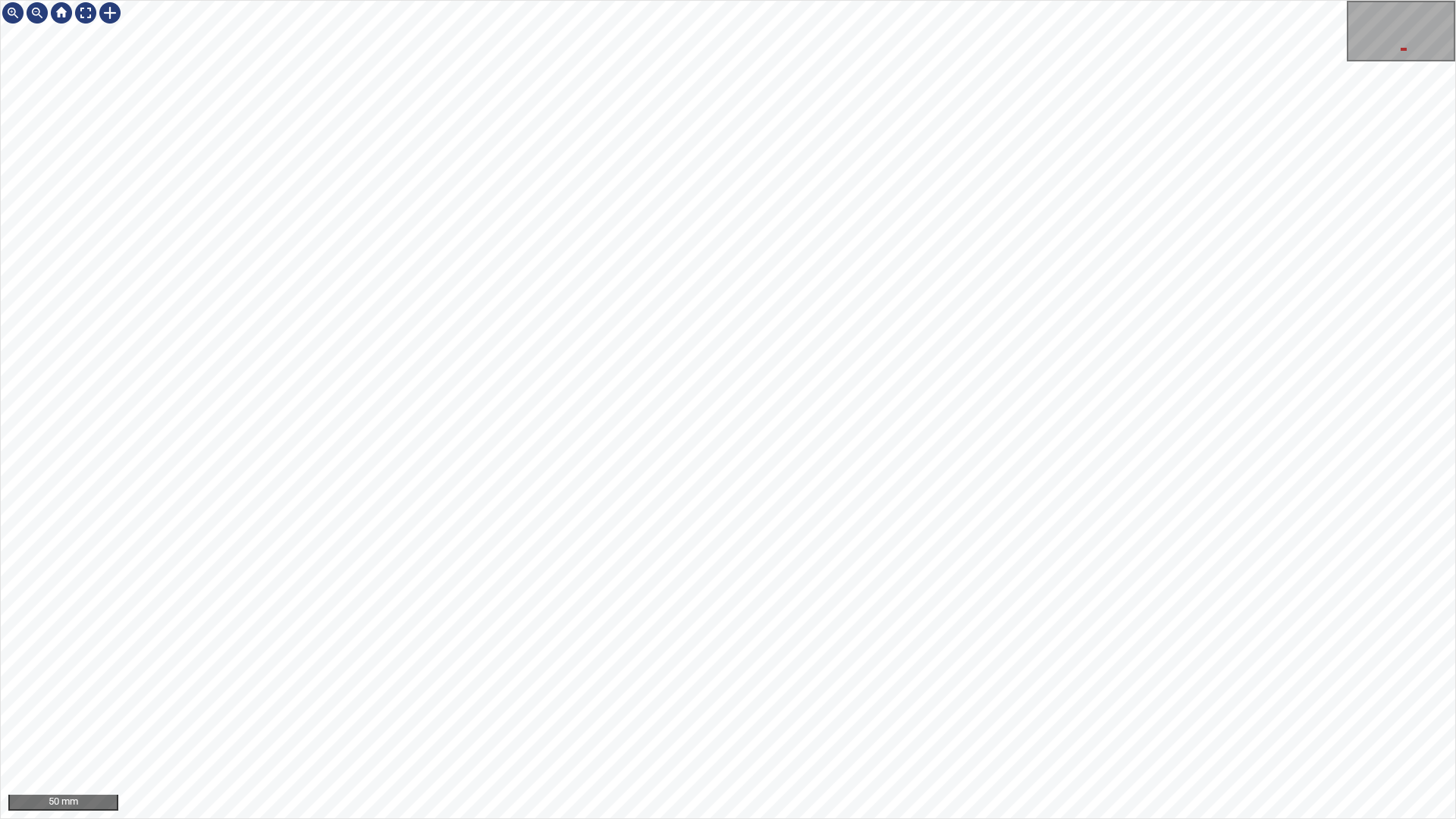
click at [916, 723] on div "50 mm" at bounding box center [728, 410] width 1456 height 819
click at [739, 723] on div "50 mm" at bounding box center [728, 410] width 1456 height 819
click at [700, 723] on div "50 mm" at bounding box center [728, 410] width 1456 height 819
click at [725, 723] on div "50 mm" at bounding box center [728, 410] width 1456 height 819
click at [482, 723] on div "50 mm" at bounding box center [728, 410] width 1456 height 819
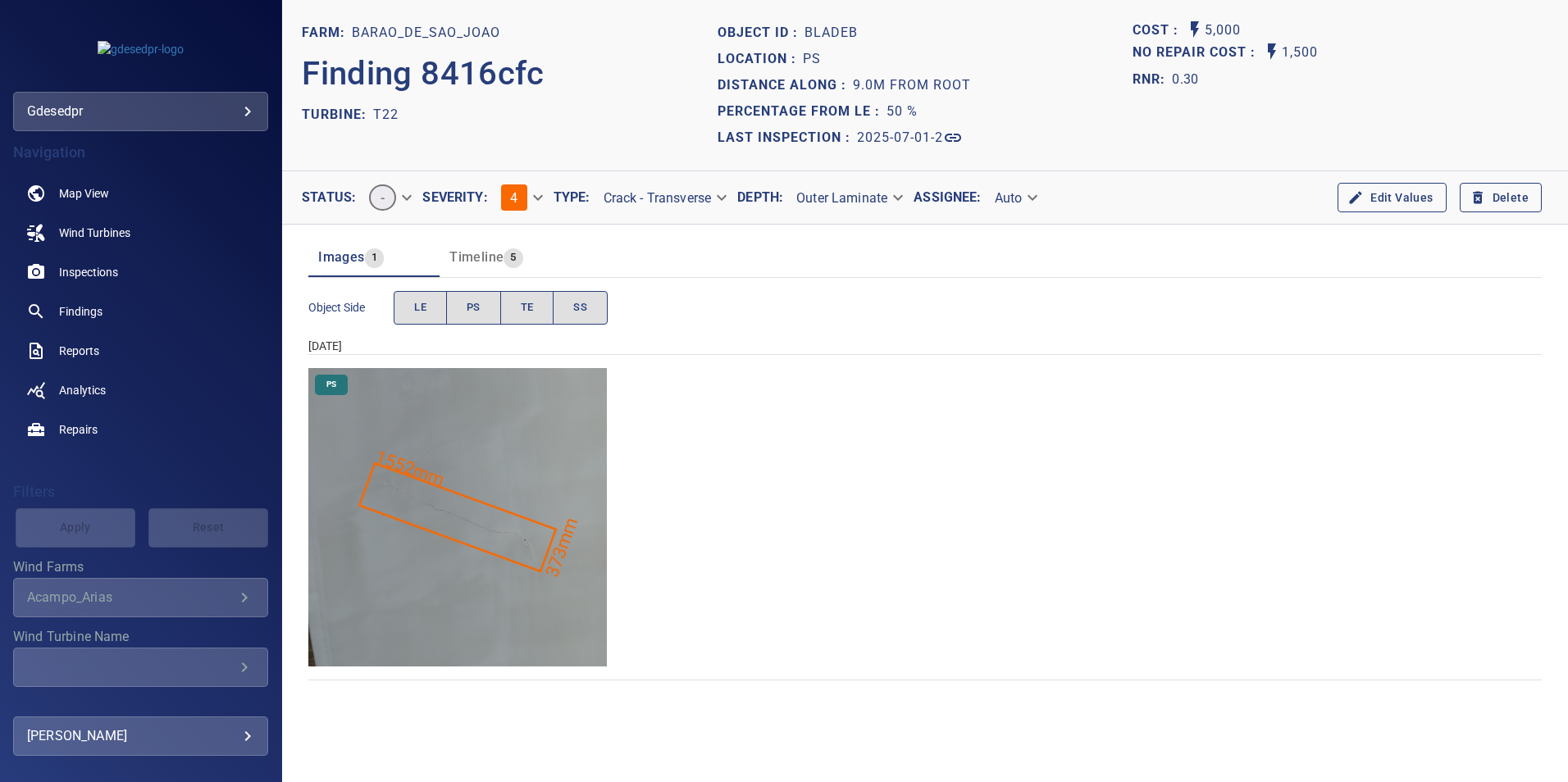
click at [457, 578] on img "Barao_de_Sao_Joao/T22/2025-07-01-2/2025-07-01-1/image25wp27.jpg" at bounding box center [457, 517] width 298 height 298
